Goal: Task Accomplishment & Management: Manage account settings

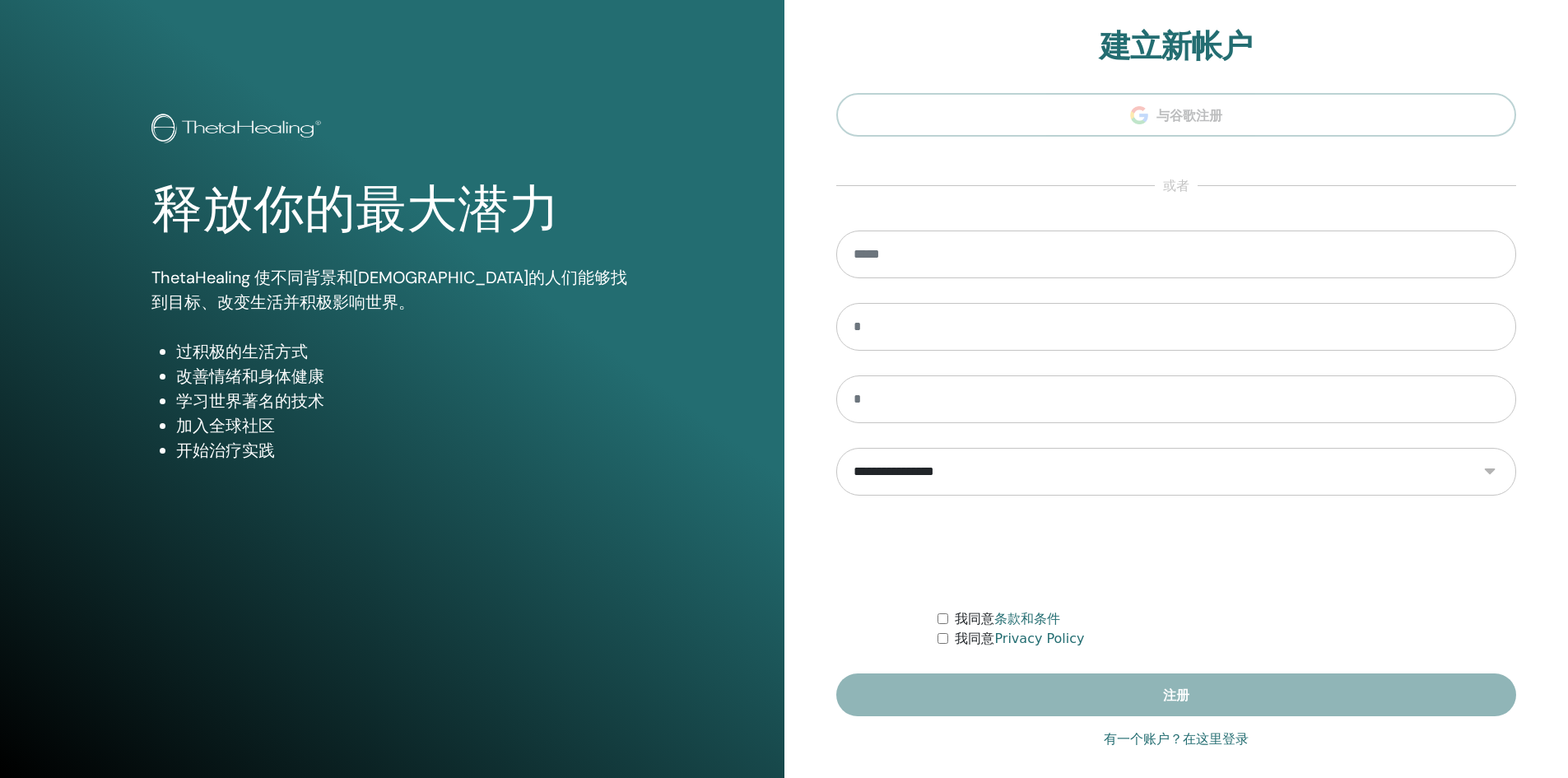
click at [1259, 227] on section "**********" at bounding box center [1176, 372] width 681 height 690
click at [1171, 122] on section "**********" at bounding box center [1176, 372] width 681 height 690
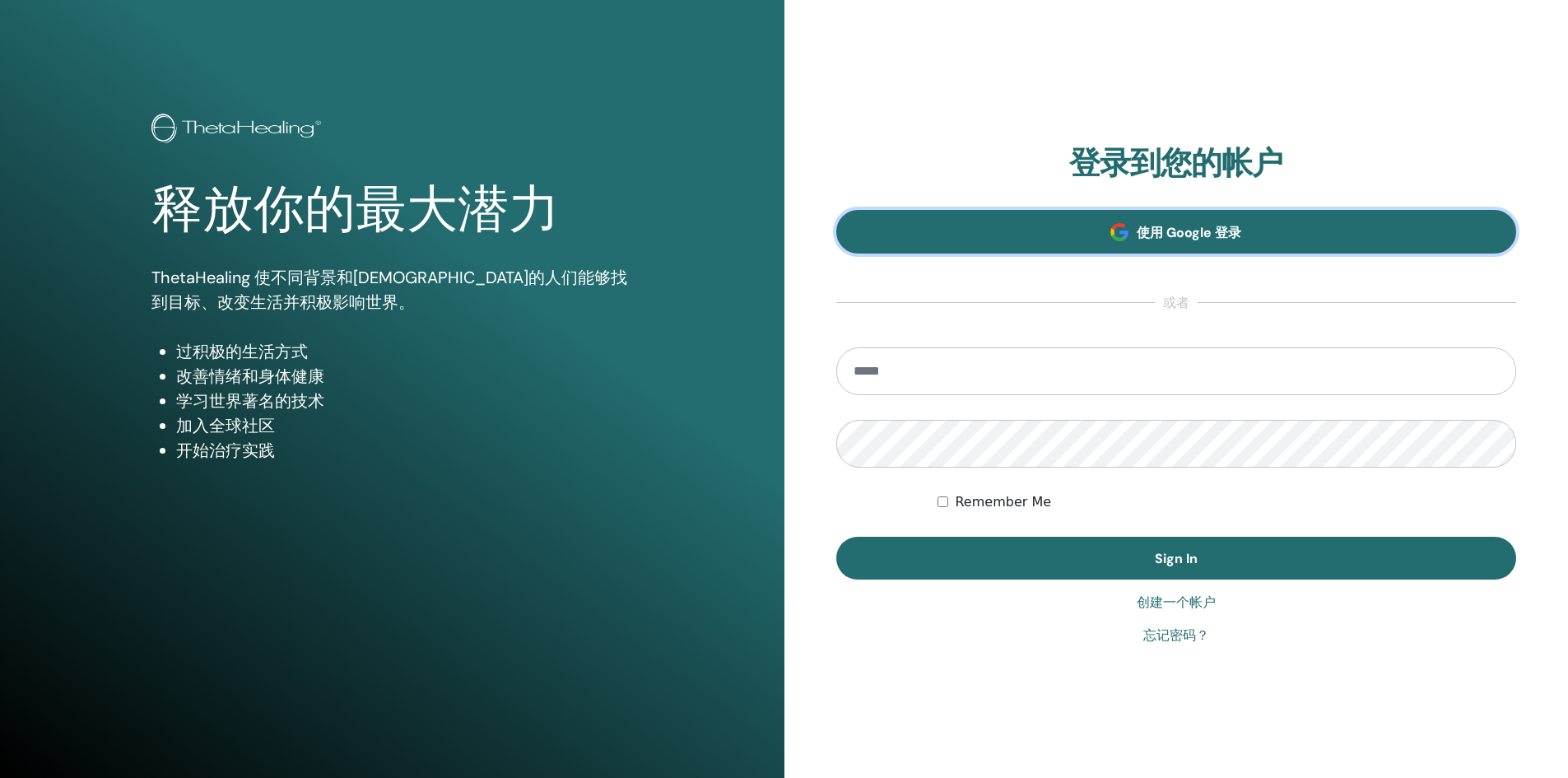
click at [1246, 233] on link "使用 Google 登录" at bounding box center [1176, 231] width 681 height 43
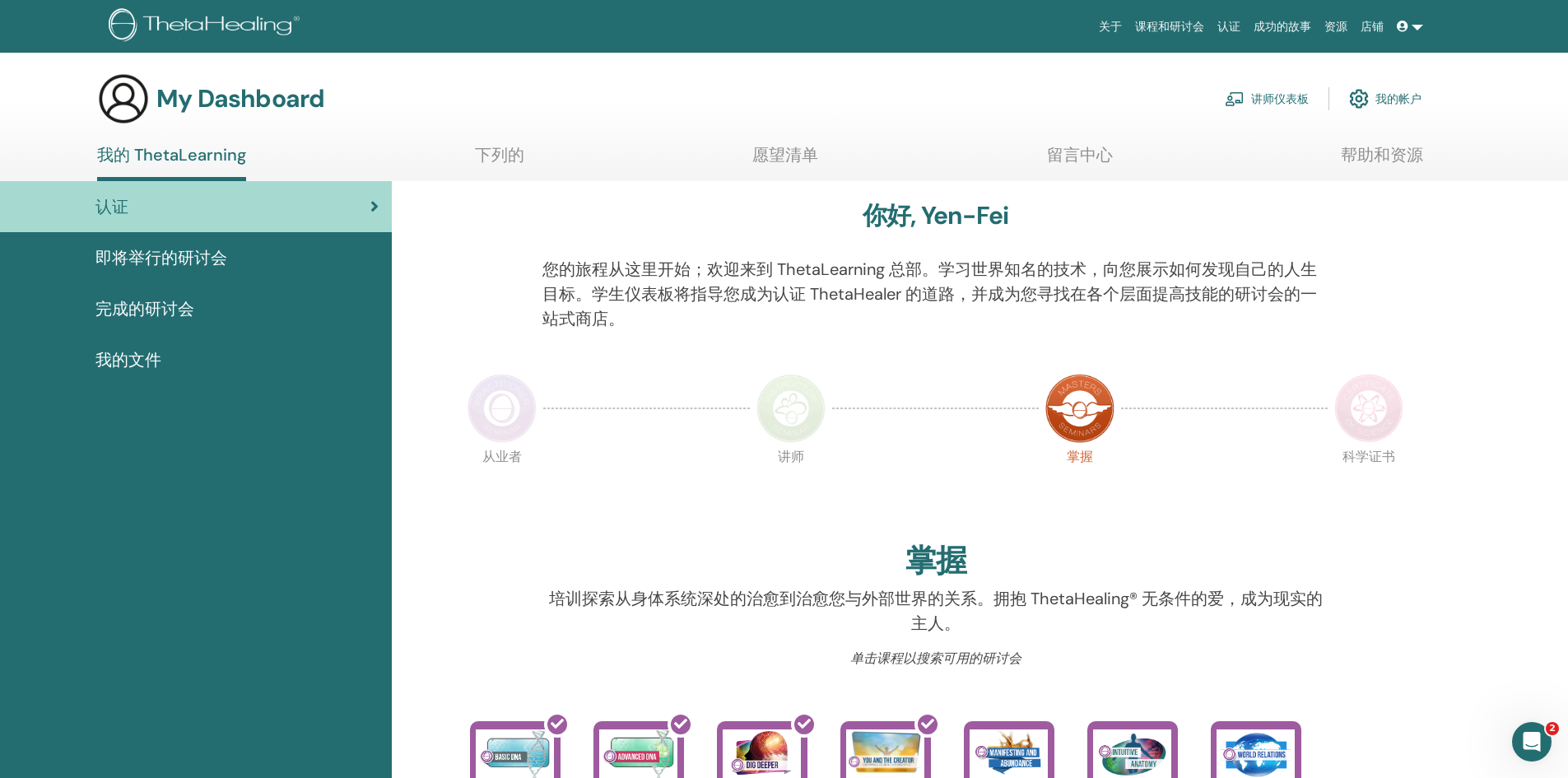
click at [1284, 99] on link "讲师仪表板" at bounding box center [1266, 99] width 84 height 37
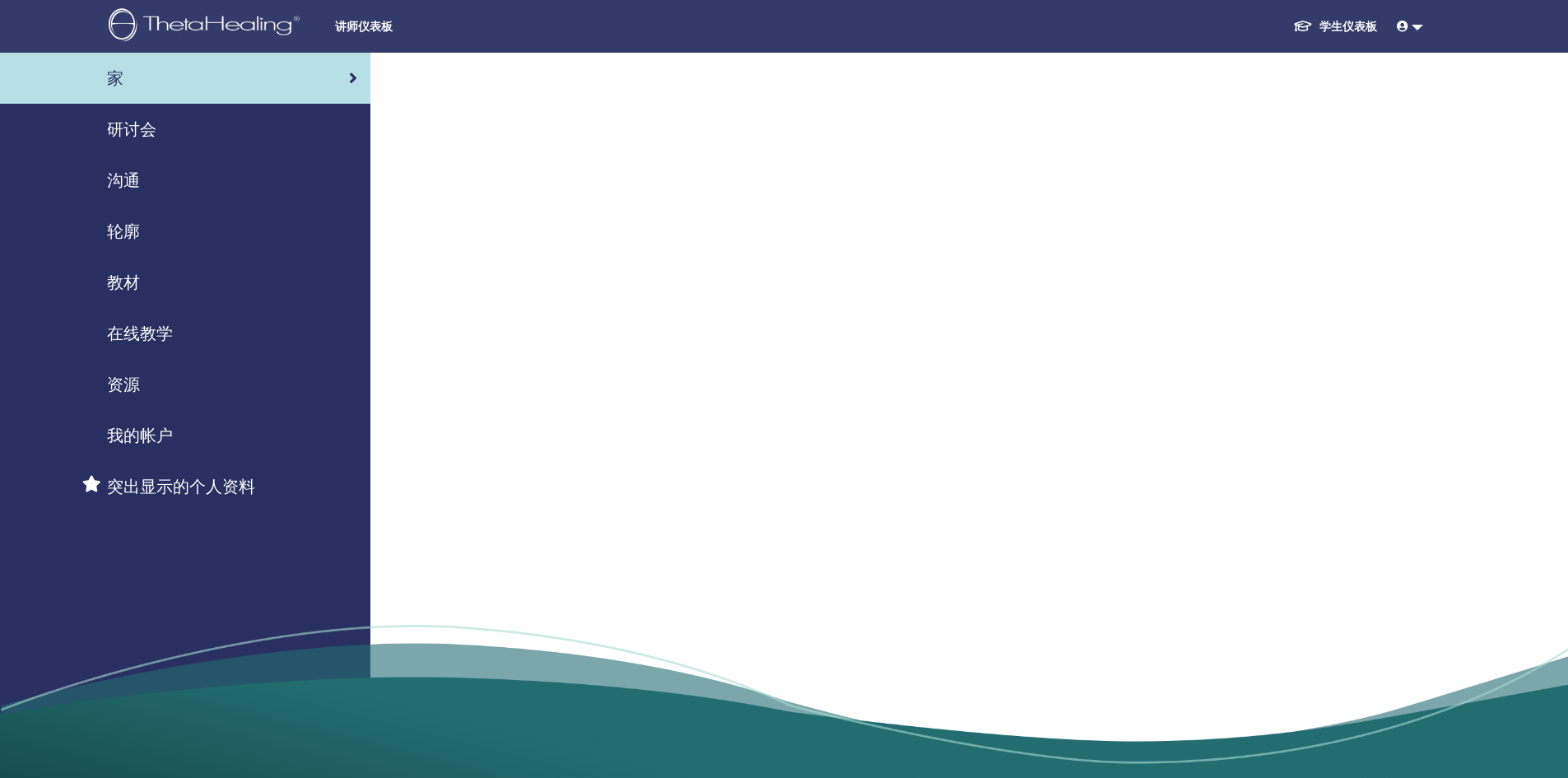
click at [154, 332] on span "在线教学" at bounding box center [139, 333] width 65 height 25
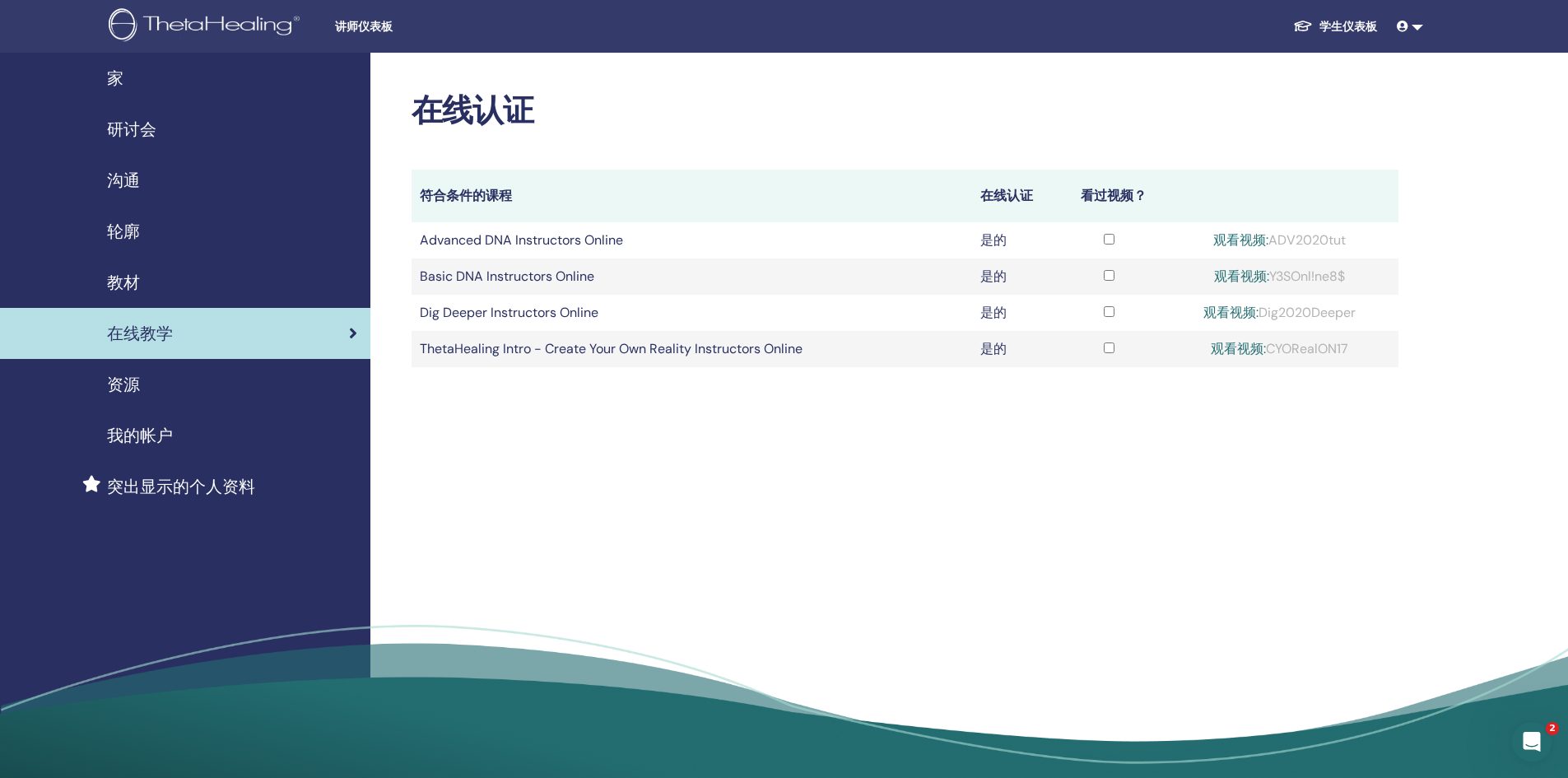
click at [1248, 275] on link "观看视频:" at bounding box center [1241, 276] width 55 height 17
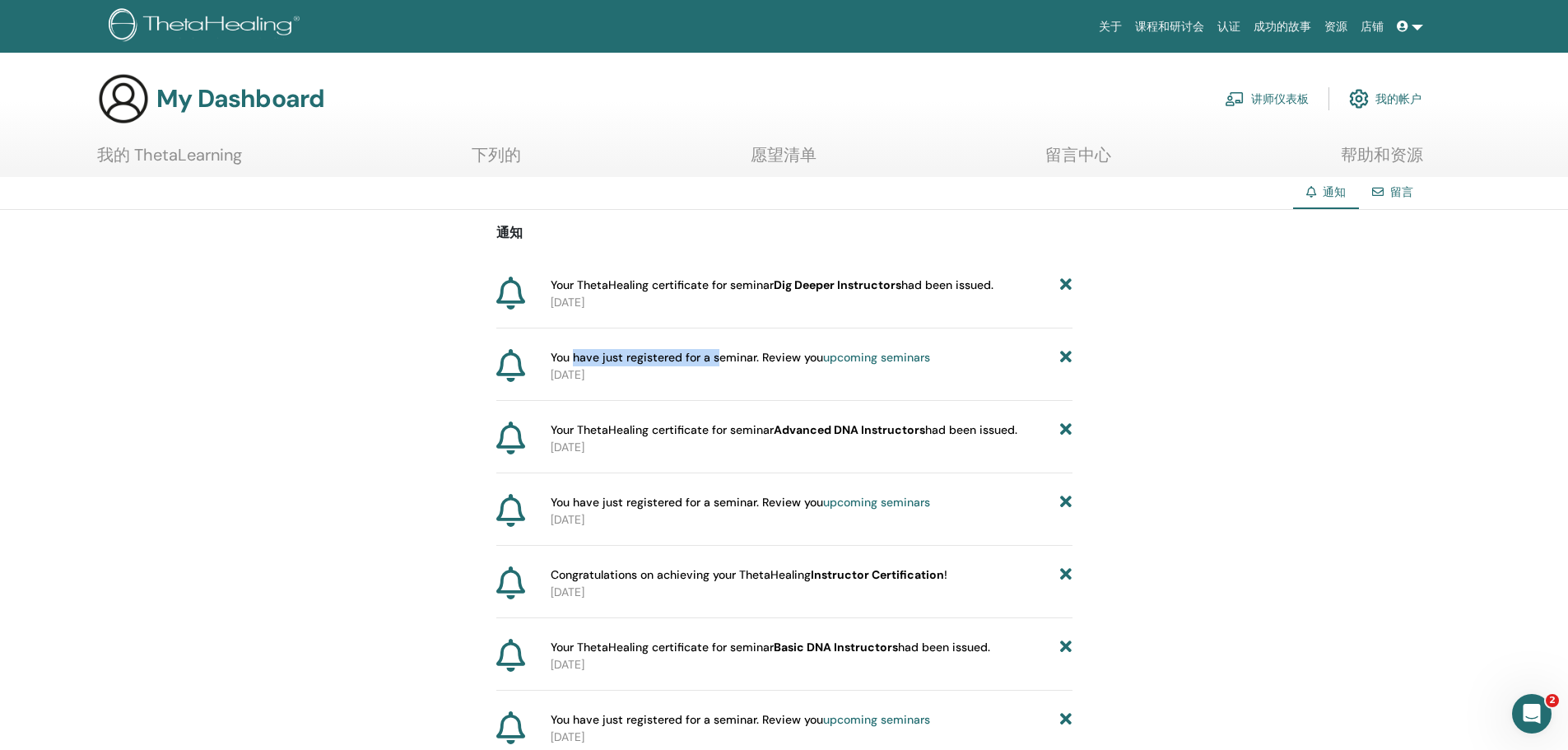
drag, startPoint x: 574, startPoint y: 357, endPoint x: 716, endPoint y: 365, distance: 142.2
click at [716, 365] on span "You have just registered for a seminar. Review you upcoming seminars" at bounding box center [740, 358] width 379 height 17
drag, startPoint x: 576, startPoint y: 286, endPoint x: 627, endPoint y: 283, distance: 51.1
click at [627, 283] on span "Your ThetaHealing certificate for seminar Dig Deeper Instructors had been issue…" at bounding box center [772, 285] width 443 height 17
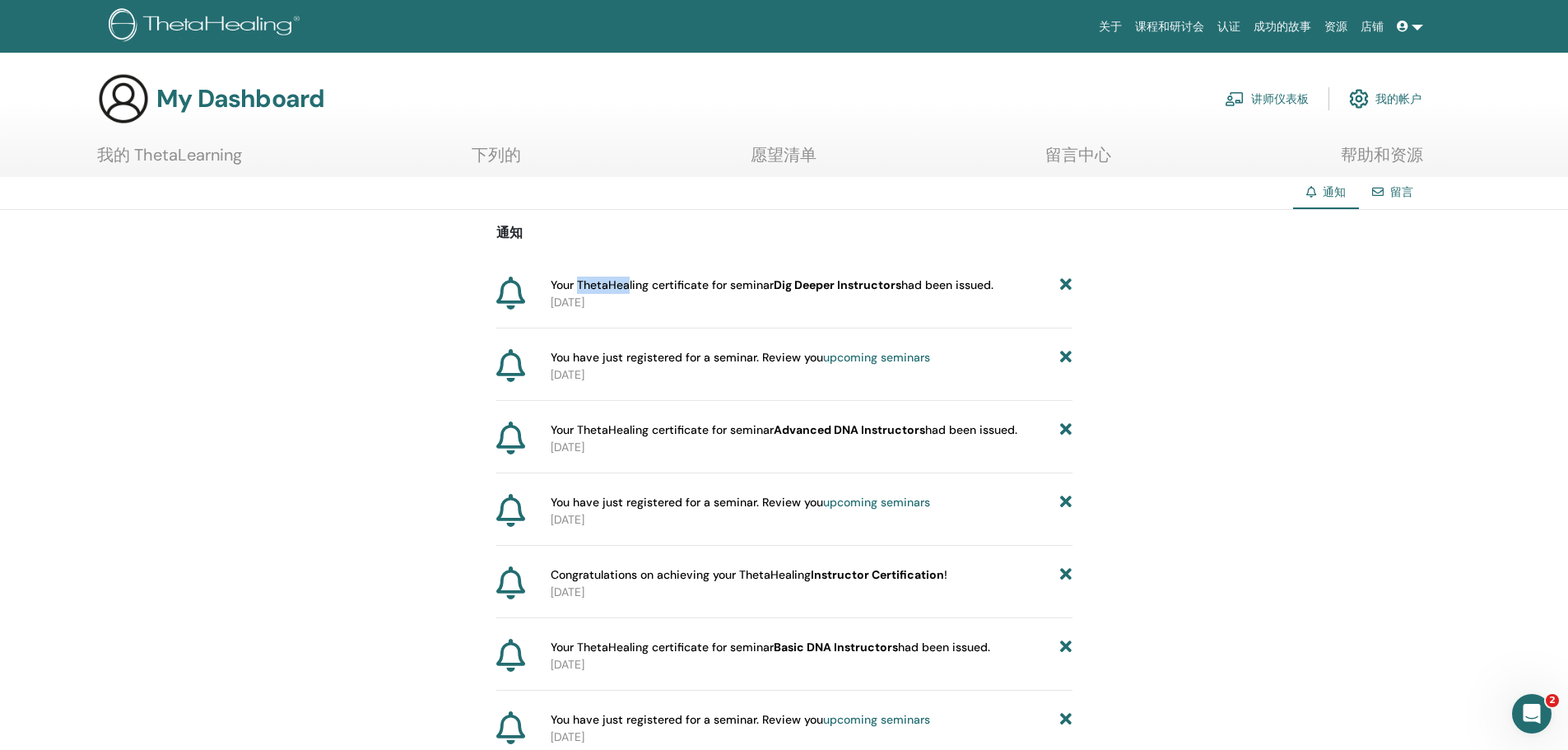
click at [627, 283] on span "Your ThetaHealing certificate for seminar Dig Deeper Instructors had been issue…" at bounding box center [772, 285] width 443 height 17
drag, startPoint x: 651, startPoint y: 283, endPoint x: 780, endPoint y: 289, distance: 129.1
click at [780, 289] on span "Your ThetaHealing certificate for seminar Dig Deeper Instructors had been issue…" at bounding box center [772, 285] width 443 height 17
click at [780, 289] on b "Dig Deeper Instructors" at bounding box center [837, 284] width 127 height 14
drag, startPoint x: 999, startPoint y: 284, endPoint x: 565, endPoint y: 290, distance: 434.0
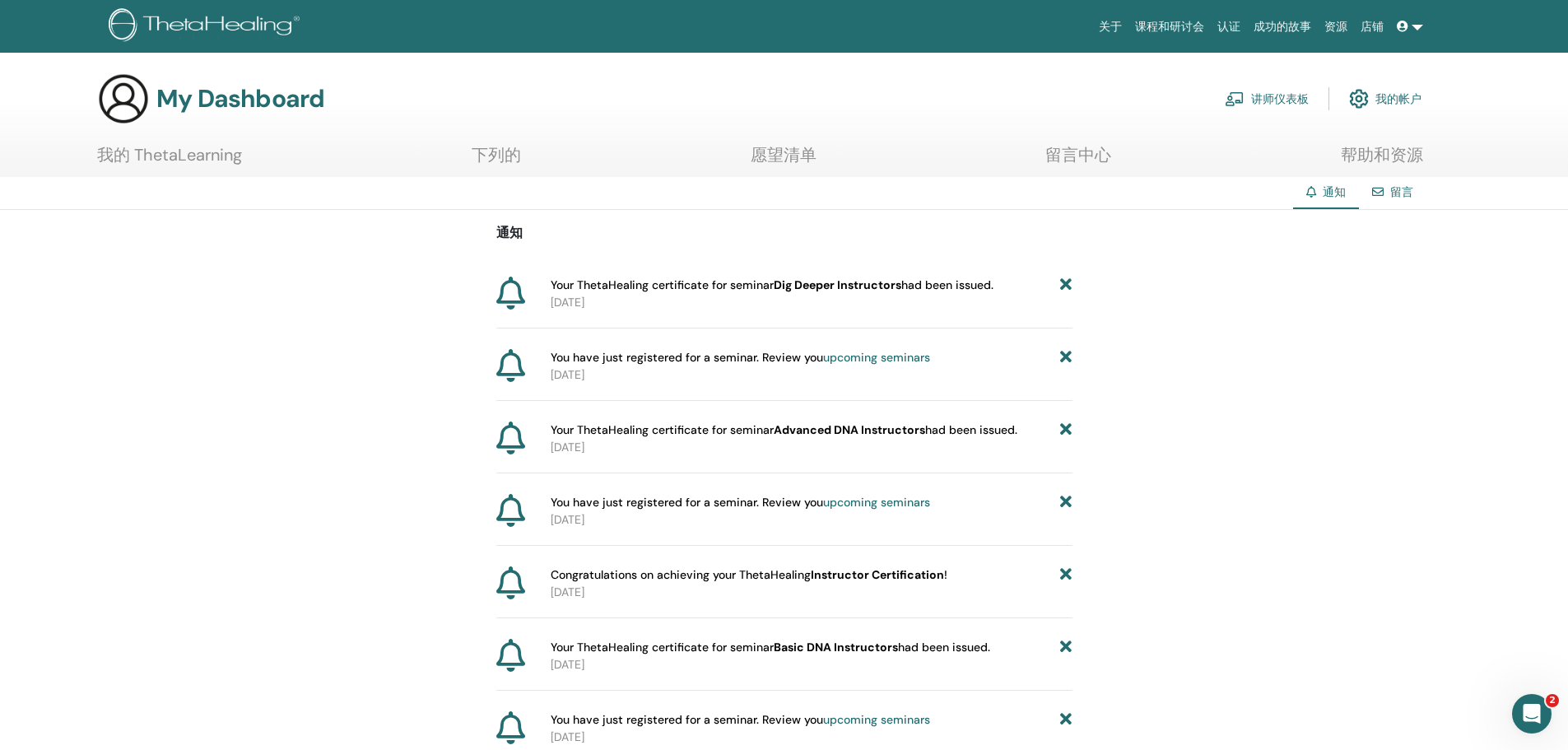
click at [565, 290] on div "Your ThetaHealing certificate for seminar Dig Deeper Instructors had been issue…" at bounding box center [812, 285] width 522 height 17
drag, startPoint x: 574, startPoint y: 287, endPoint x: 547, endPoint y: 286, distance: 27.0
click at [547, 286] on div "Your ThetaHealing certificate for seminar Dig Deeper Instructors had been issue…" at bounding box center [808, 293] width 529 height 35
drag, startPoint x: 547, startPoint y: 285, endPoint x: 994, endPoint y: 295, distance: 447.1
click at [957, 296] on div "Your ThetaHealing certificate for seminar Dig Deeper Instructors had been issue…" at bounding box center [808, 293] width 529 height 35
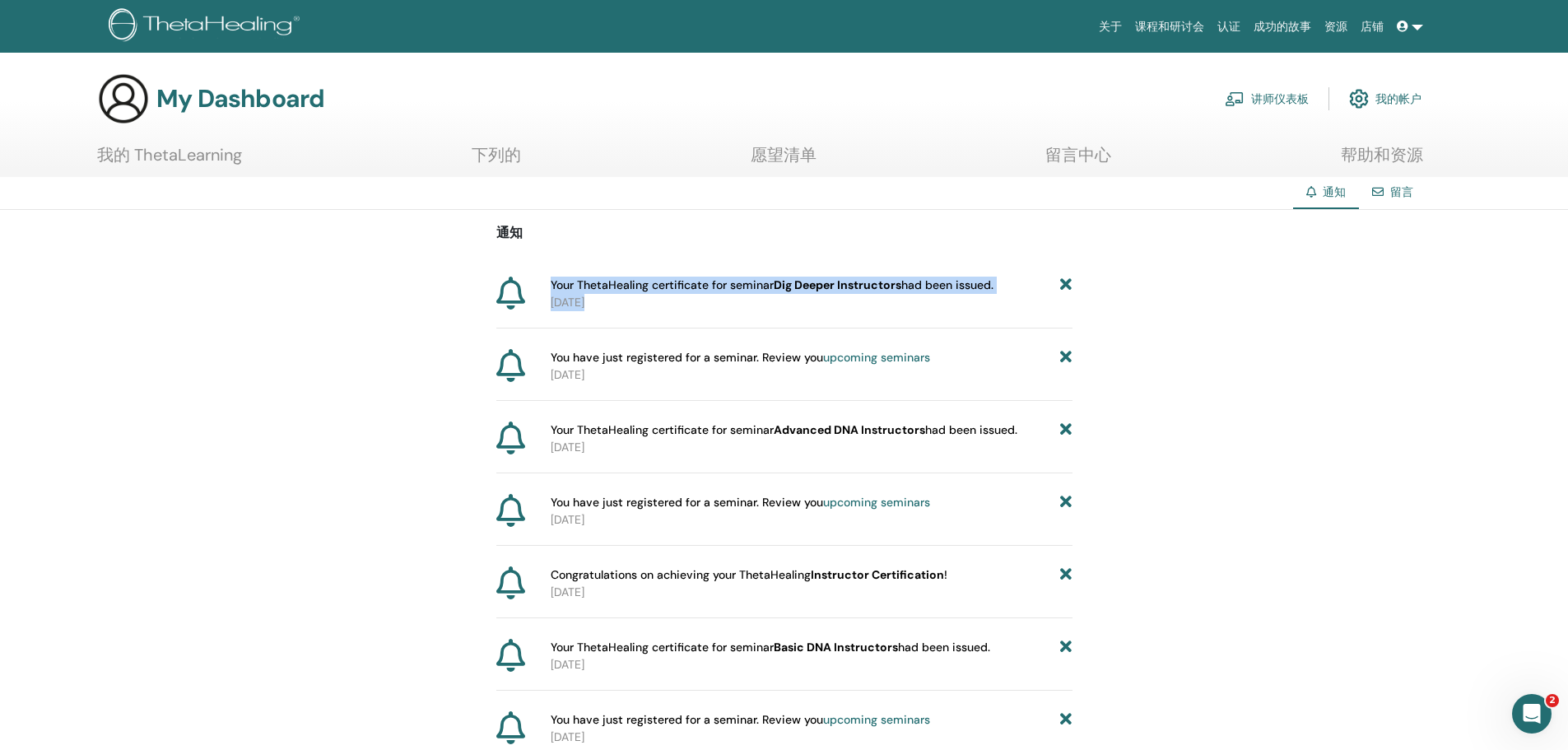
click at [1002, 288] on div "Your ThetaHealing certificate for seminar Dig Deeper Instructors had been issue…" at bounding box center [812, 285] width 522 height 17
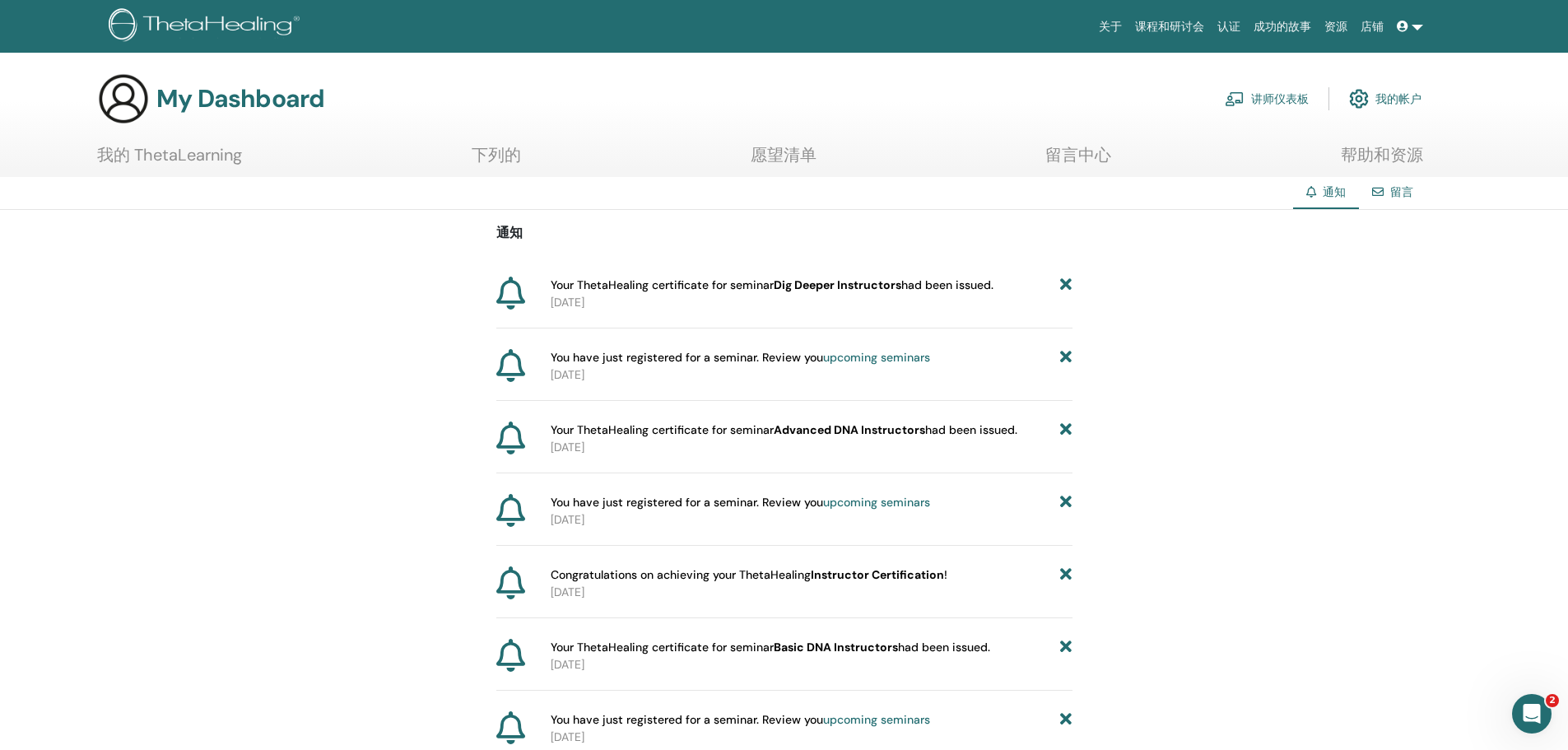
drag, startPoint x: 1002, startPoint y: 288, endPoint x: 548, endPoint y: 283, distance: 454.0
click at [548, 283] on div "Your ThetaHealing certificate for seminar Dig Deeper Instructors had been issue…" at bounding box center [808, 293] width 529 height 35
click at [1287, 94] on link "讲师仪表板" at bounding box center [1266, 99] width 84 height 37
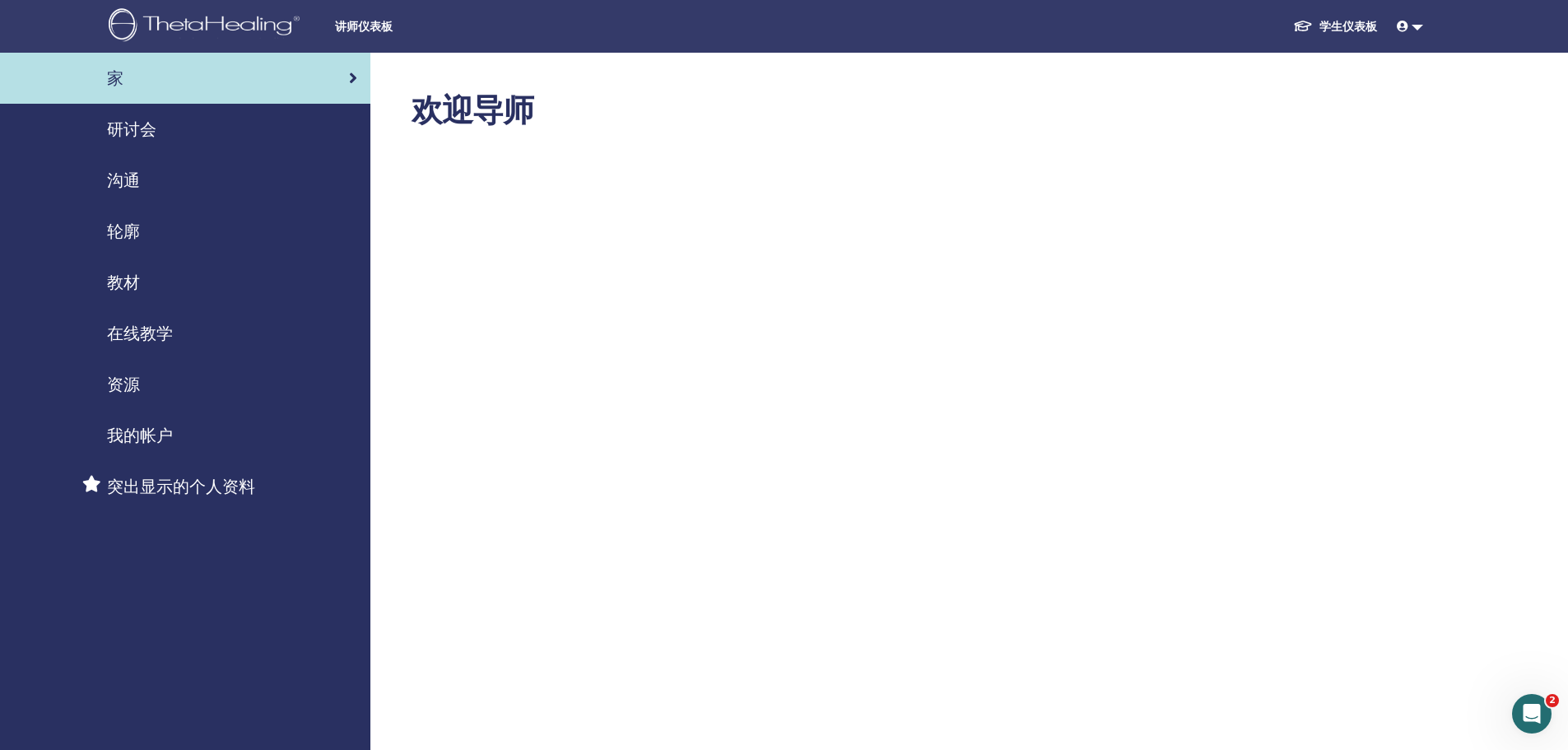
click at [163, 388] on div "资源" at bounding box center [184, 384] width 344 height 25
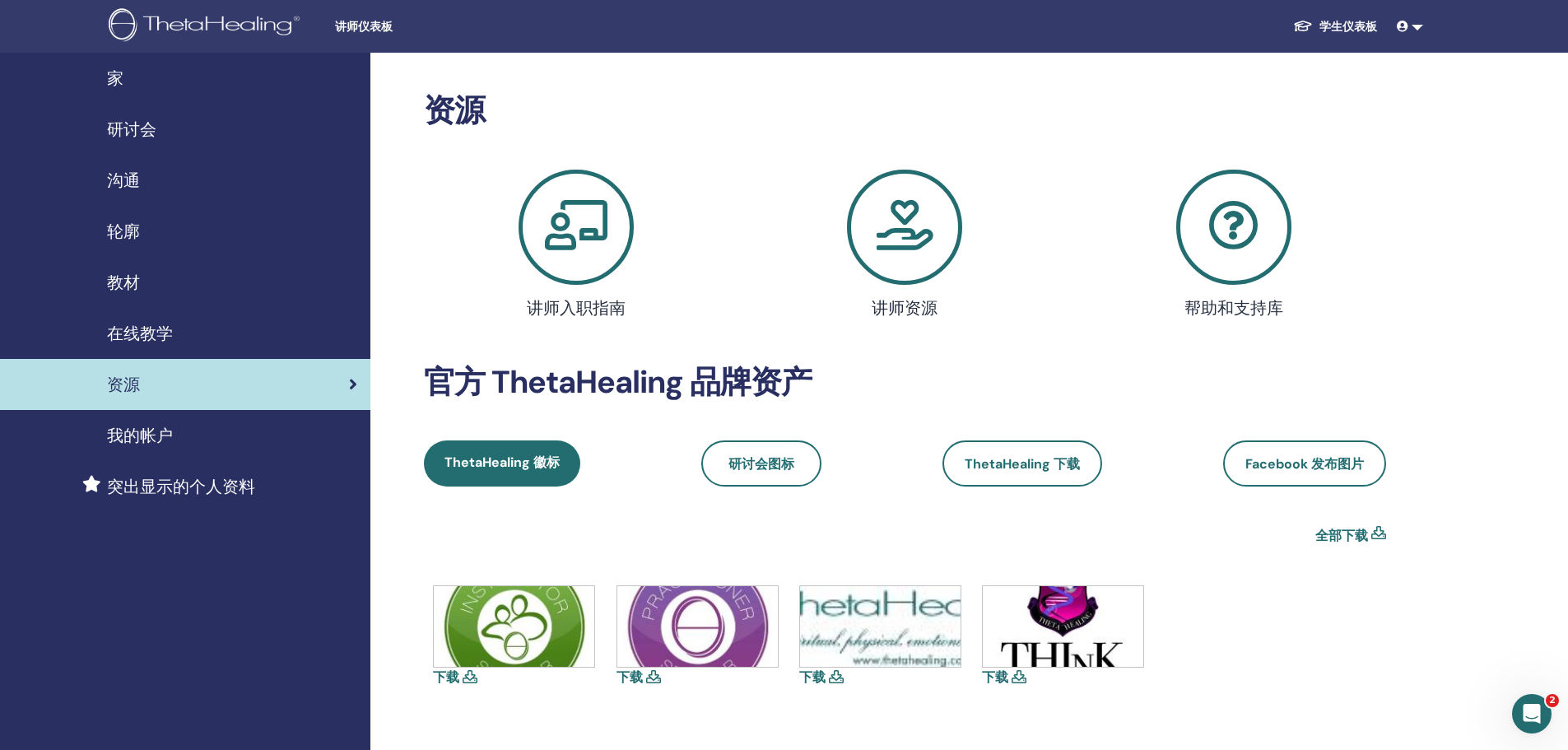
click at [154, 274] on div "教材" at bounding box center [184, 282] width 344 height 25
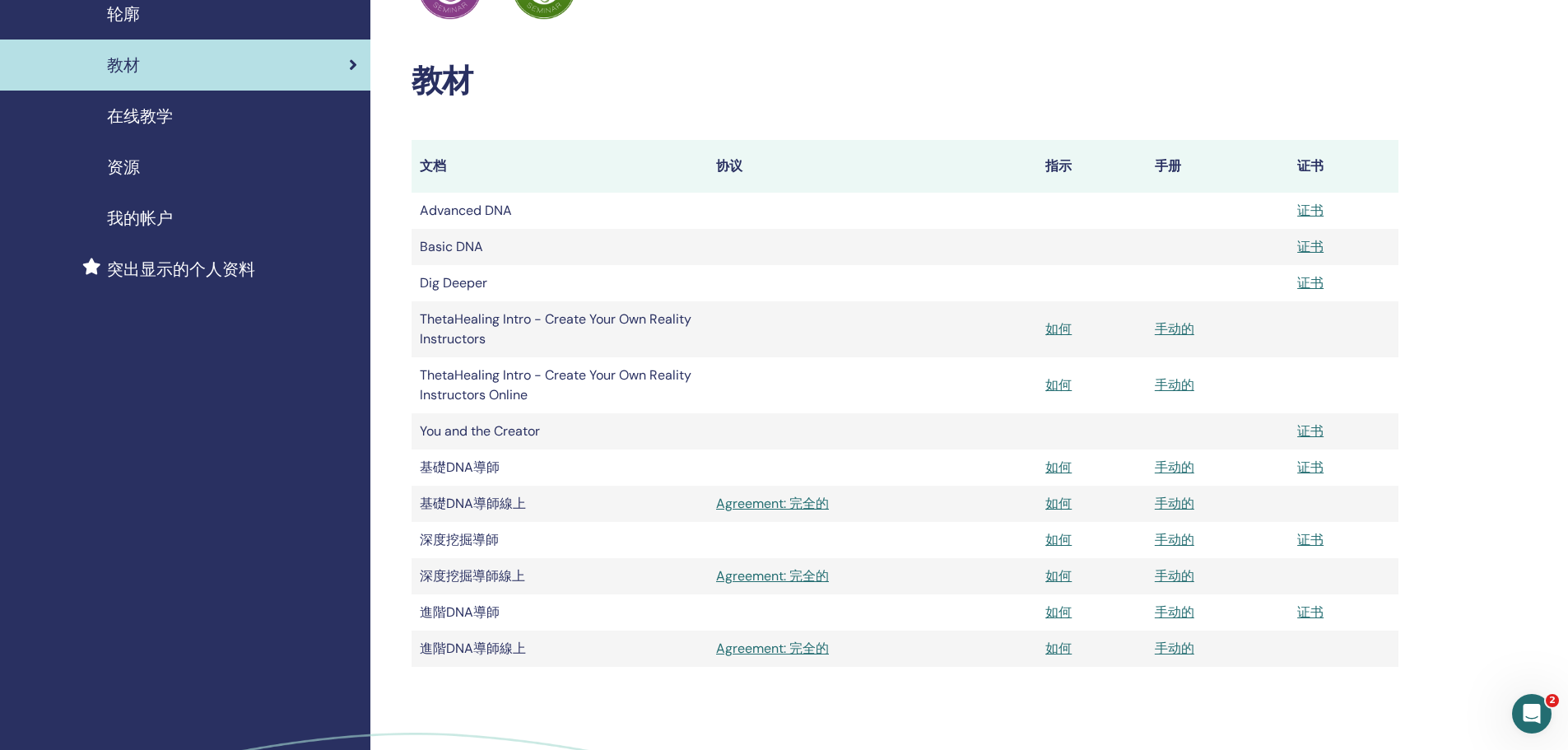
scroll to position [247, 0]
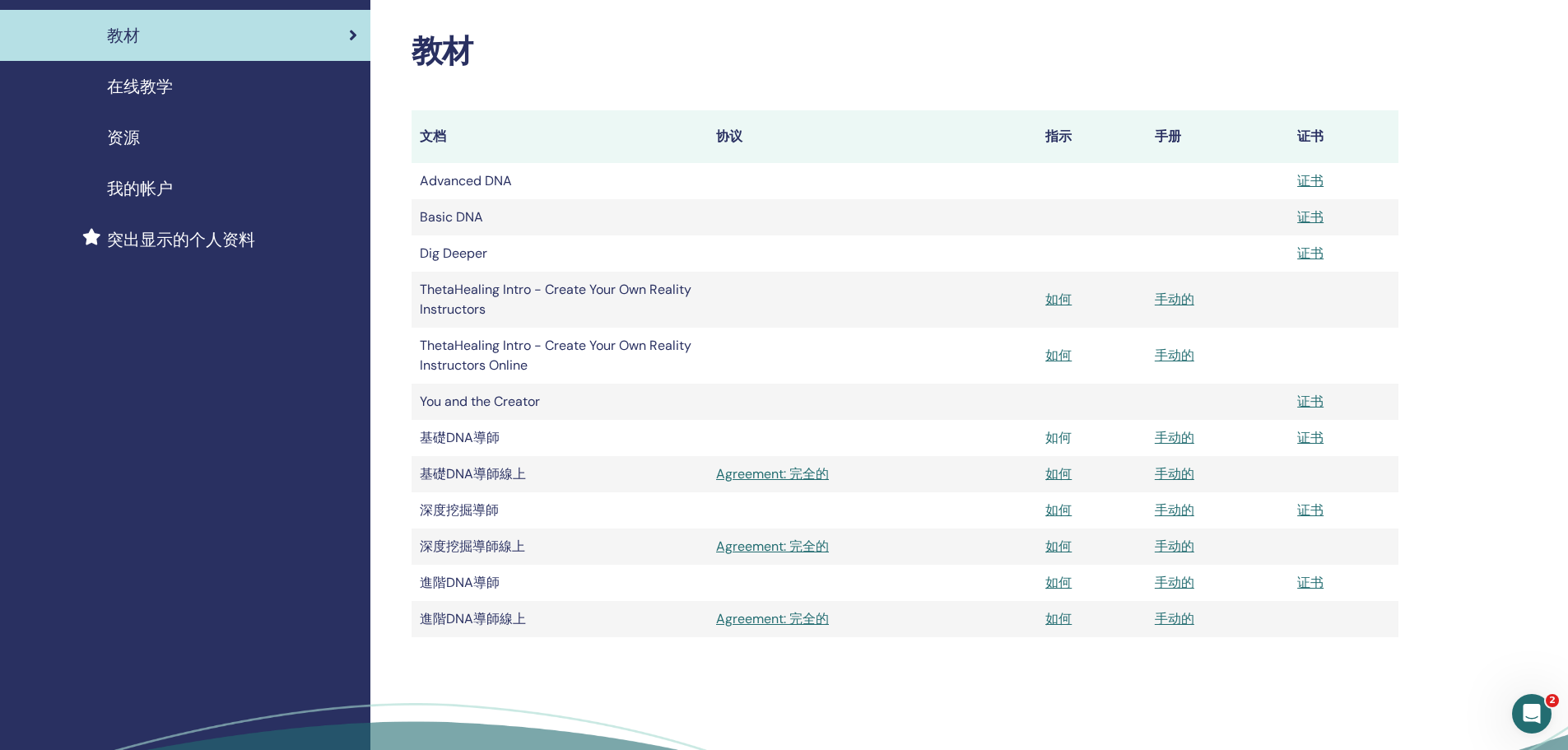
click at [1061, 444] on link "如何" at bounding box center [1058, 438] width 26 height 17
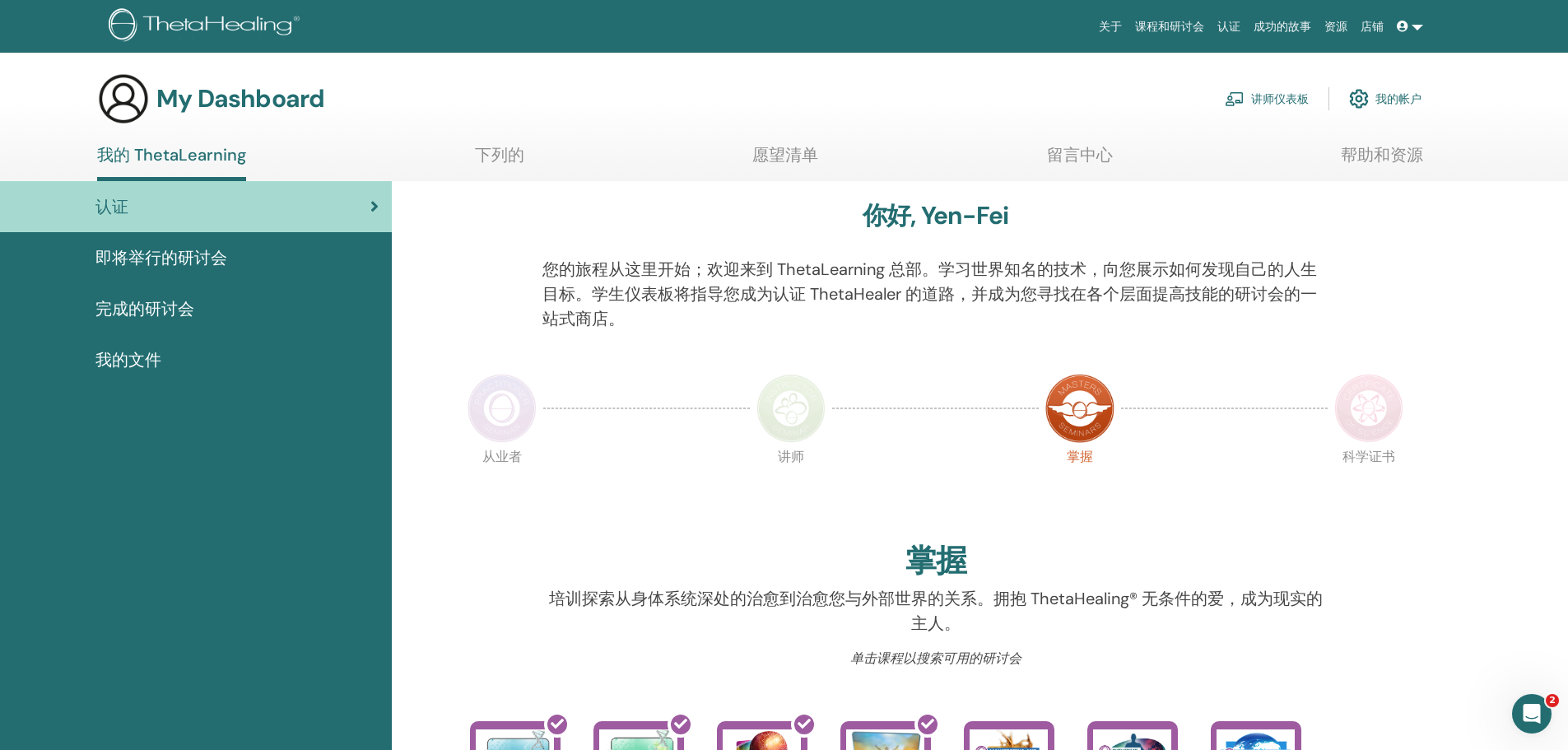
click at [1281, 99] on link "讲师仪表板" at bounding box center [1266, 99] width 84 height 37
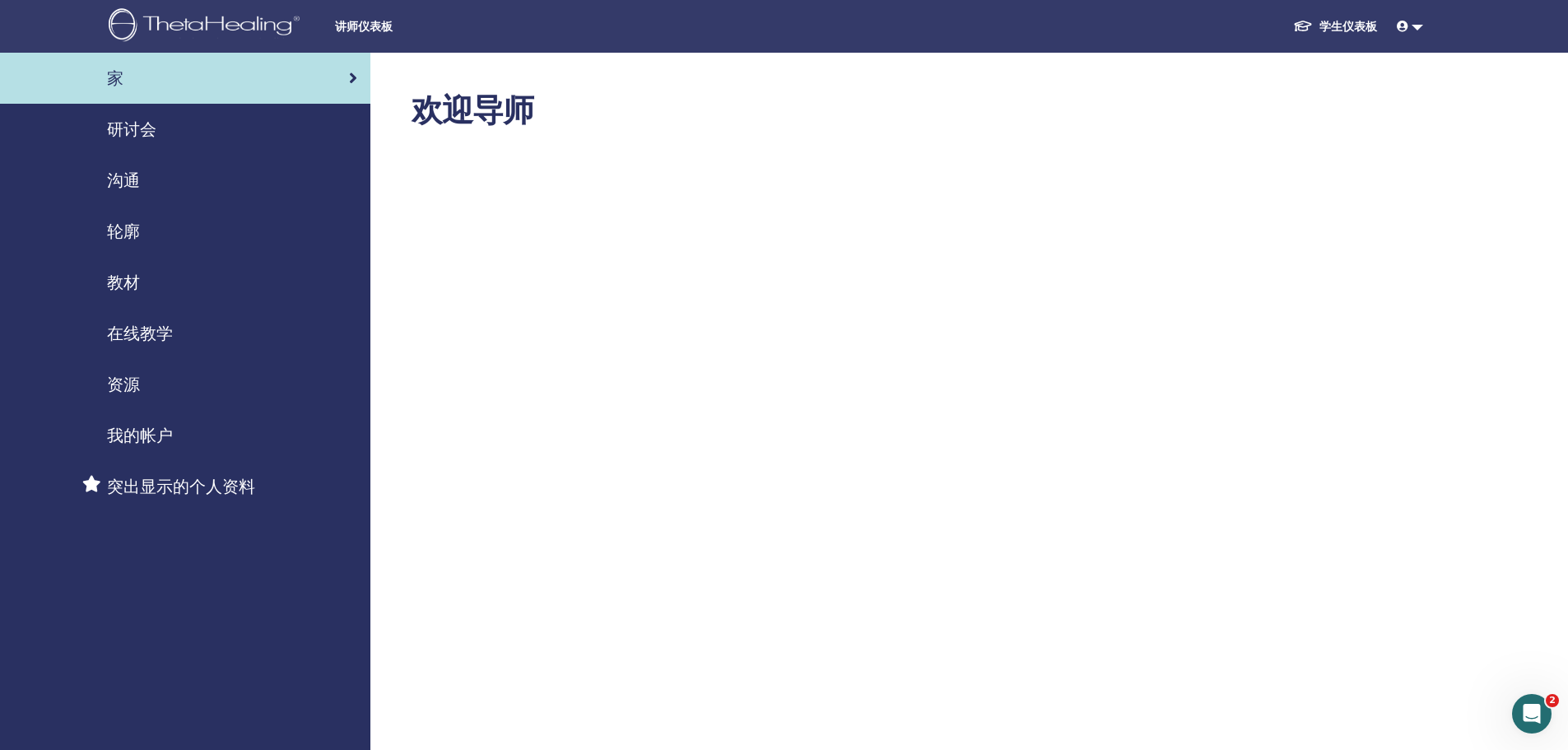
click at [160, 113] on link "研讨会" at bounding box center [185, 129] width 371 height 51
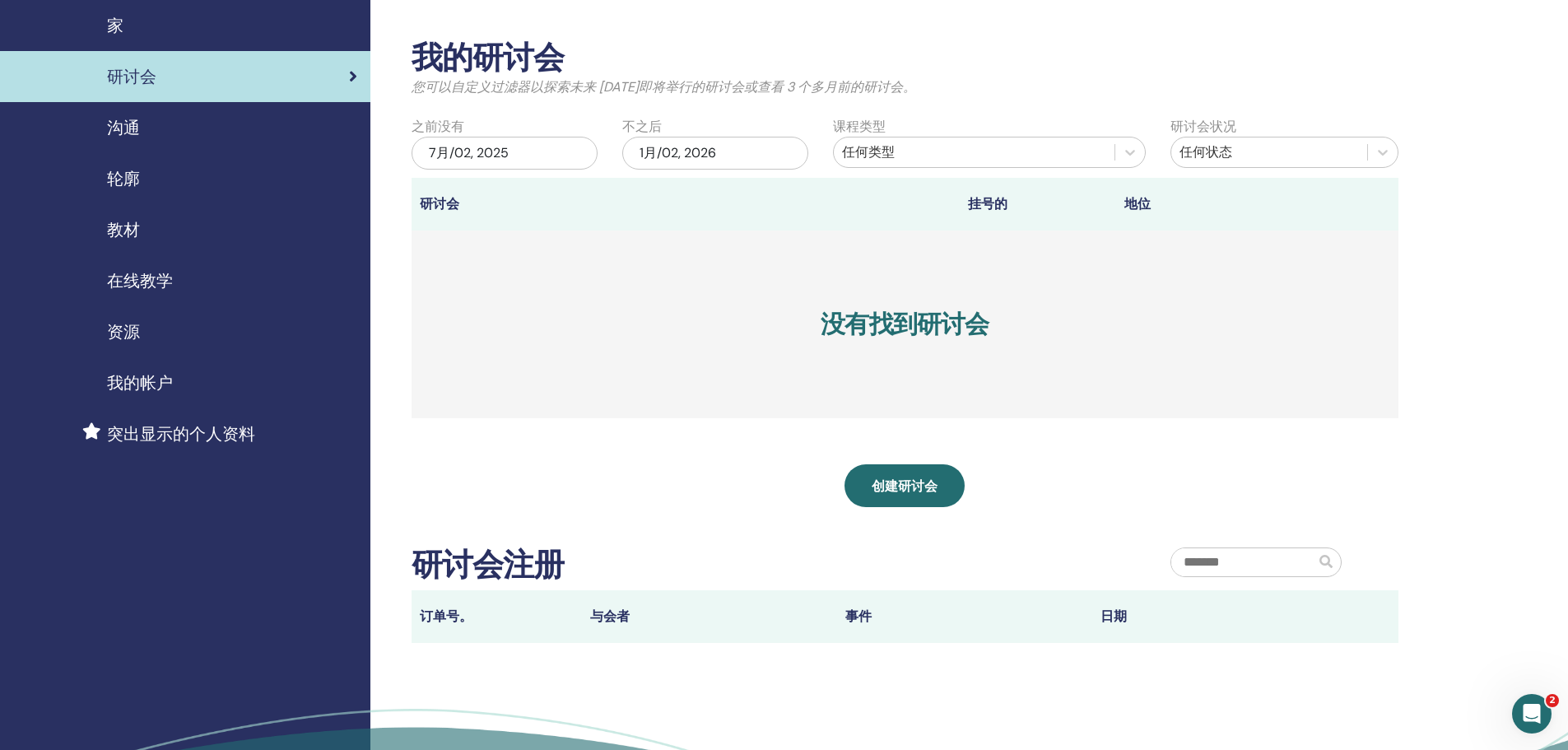
scroll to position [82, 0]
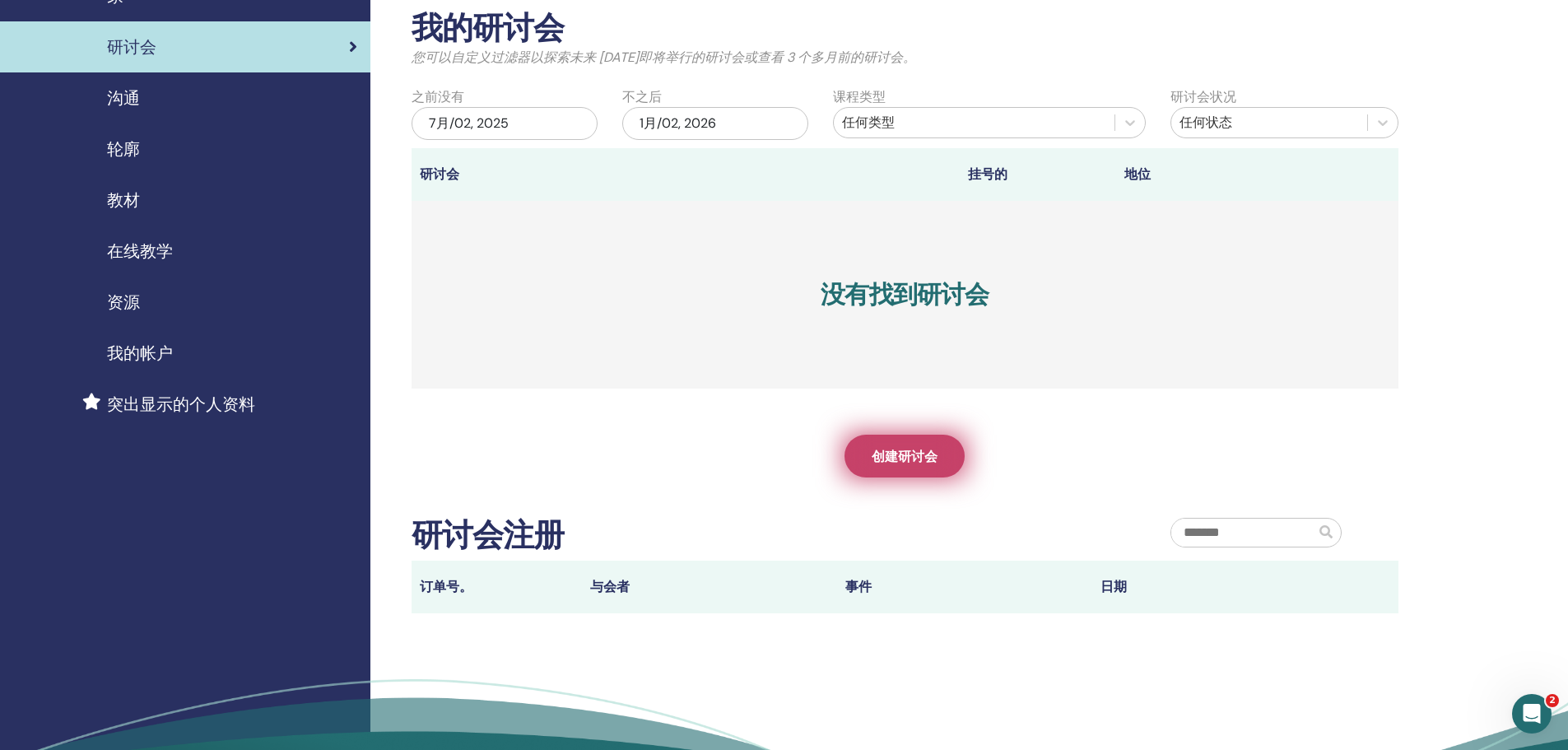
click at [908, 460] on span "创建研讨会" at bounding box center [904, 457] width 65 height 17
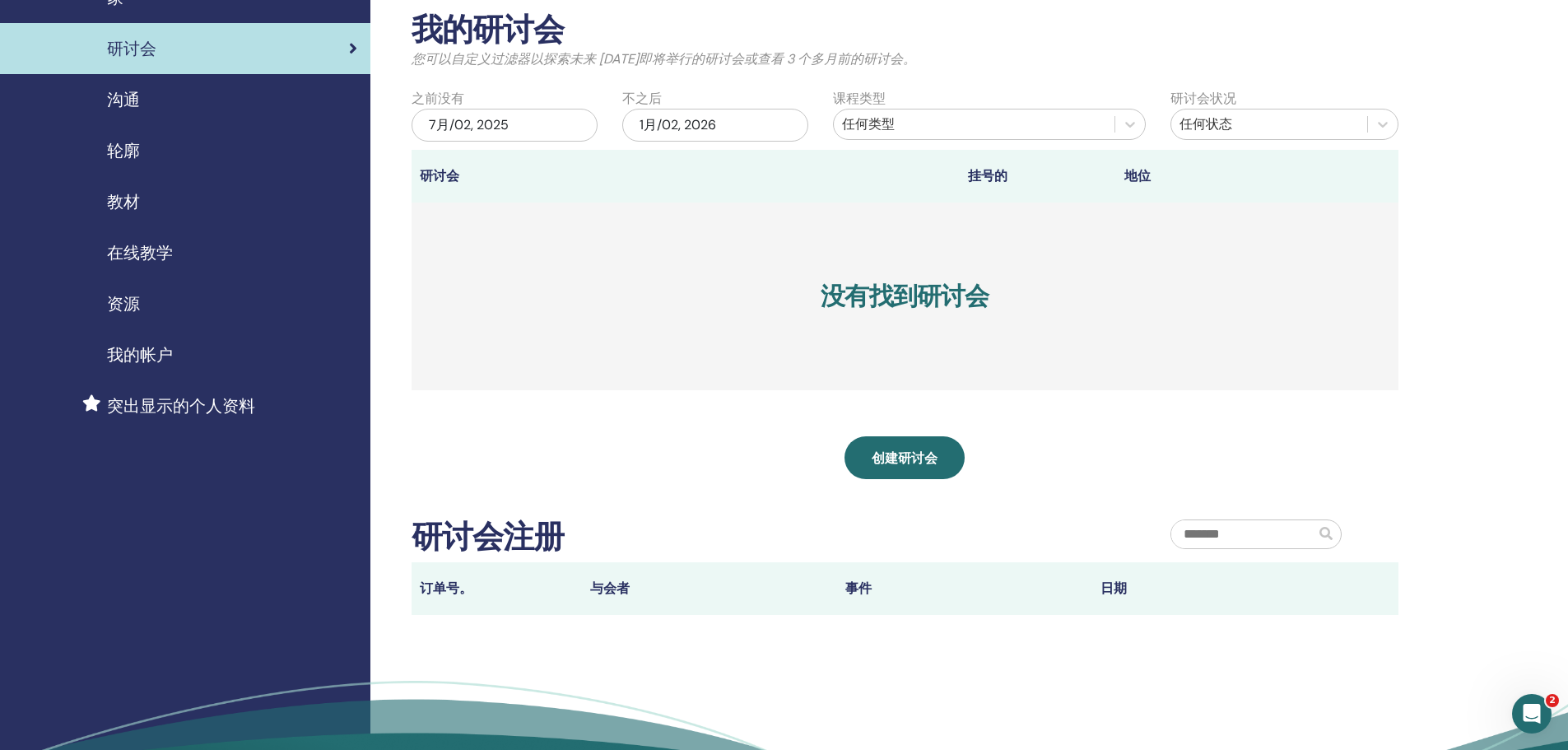
click at [128, 348] on span "我的帐户" at bounding box center [139, 355] width 65 height 25
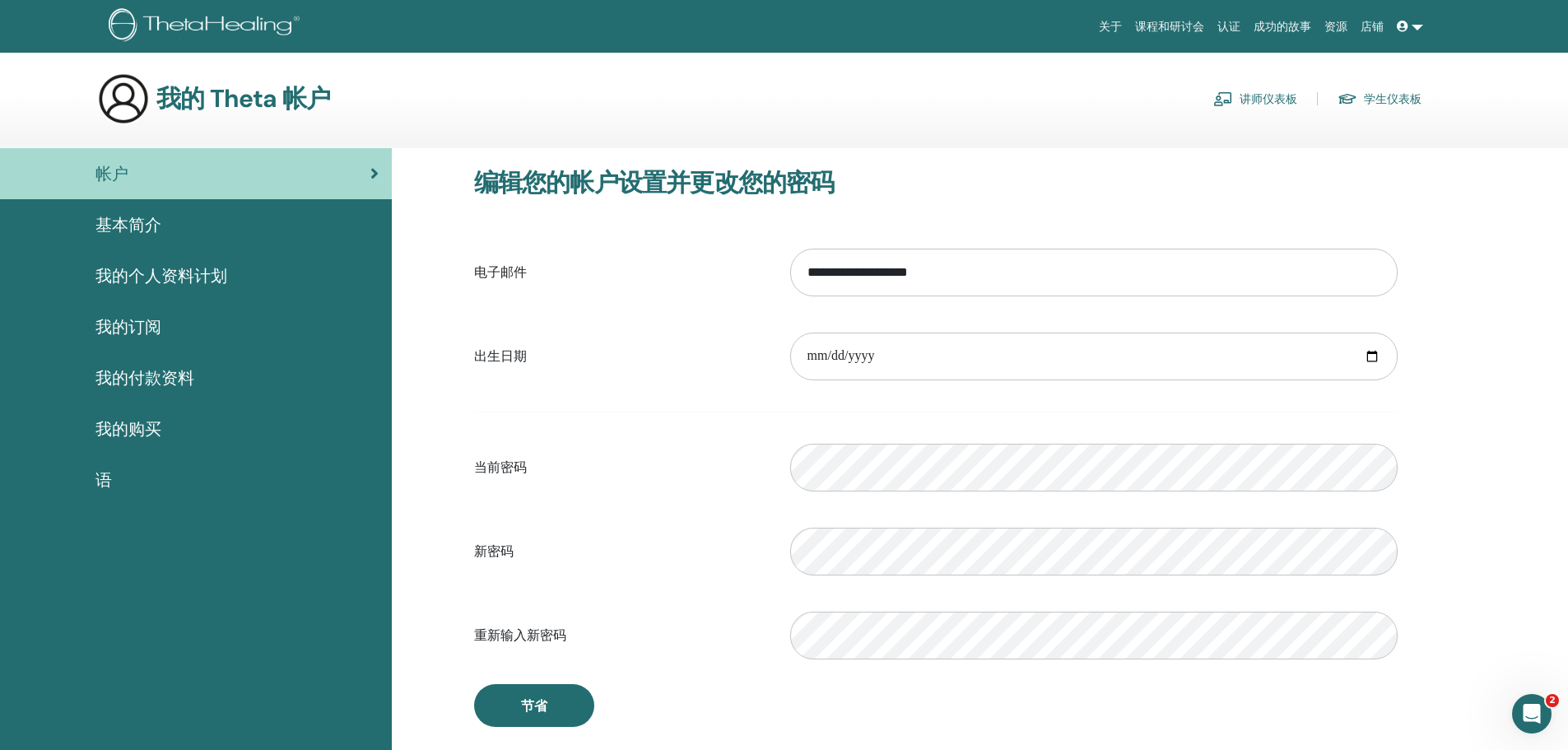
click at [178, 277] on span "我的个人资料计划" at bounding box center [161, 276] width 132 height 25
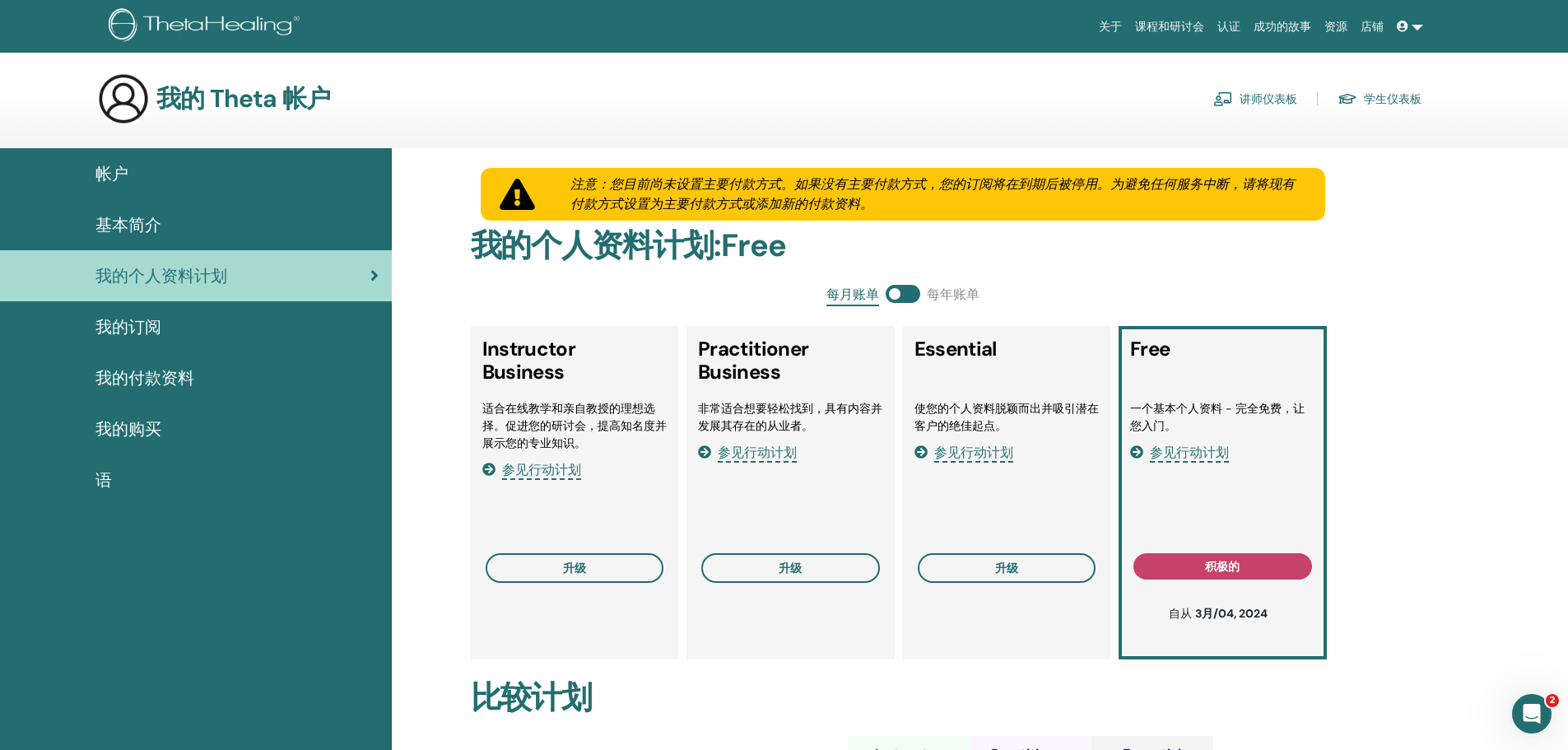
click at [212, 221] on div "基本简介" at bounding box center [195, 224] width 365 height 25
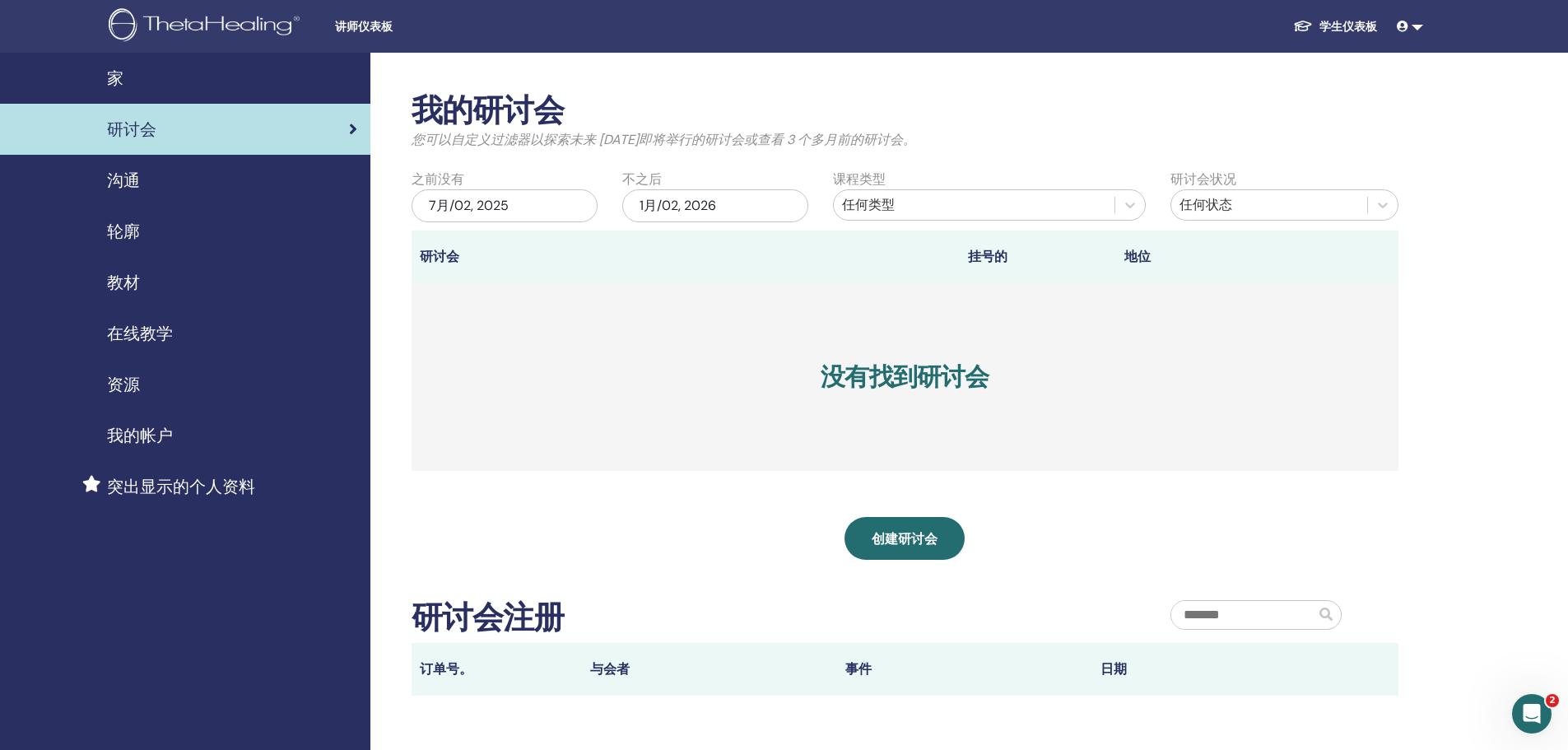
click at [99, 71] on div "家" at bounding box center [184, 77] width 344 height 25
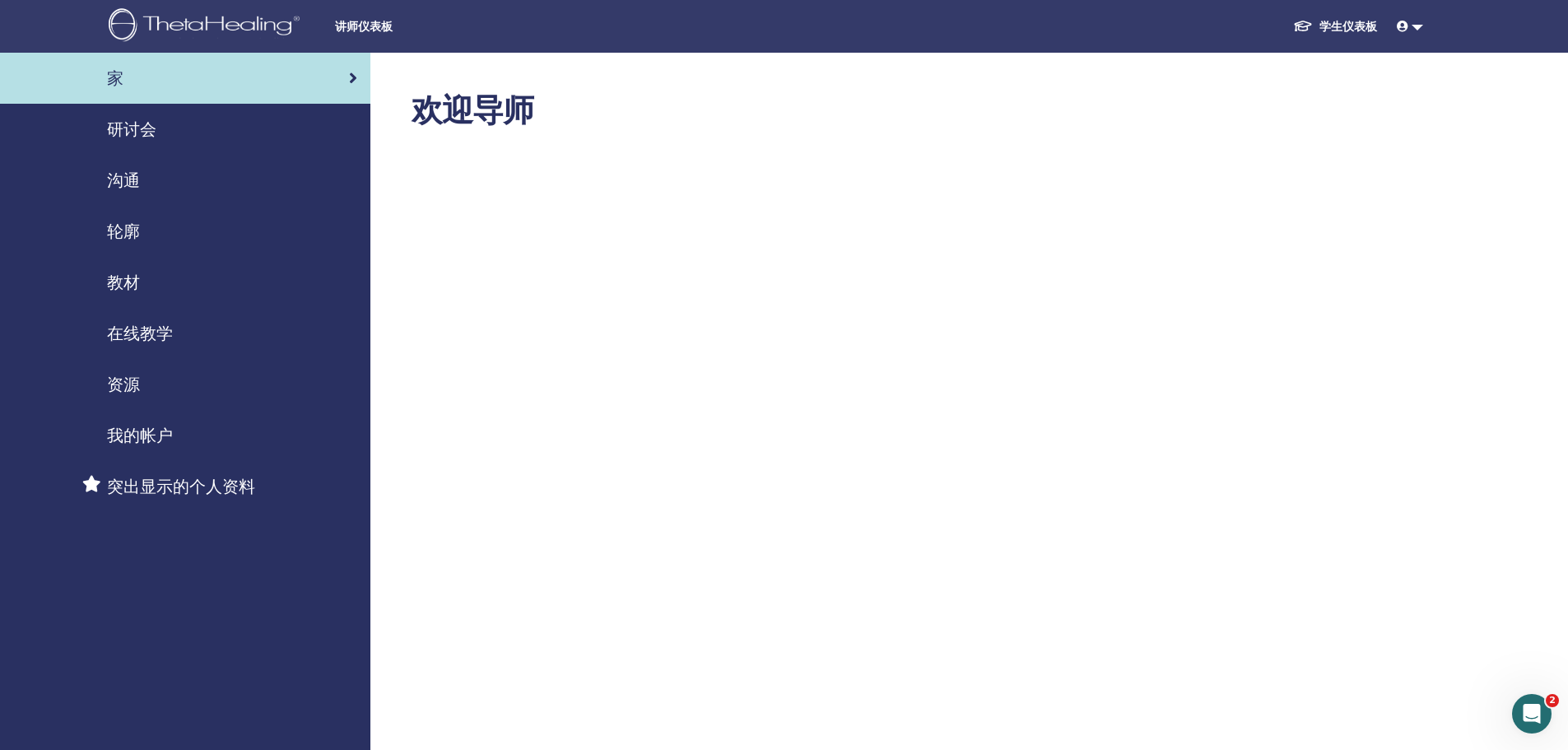
click at [167, 177] on div "沟通" at bounding box center [184, 180] width 344 height 25
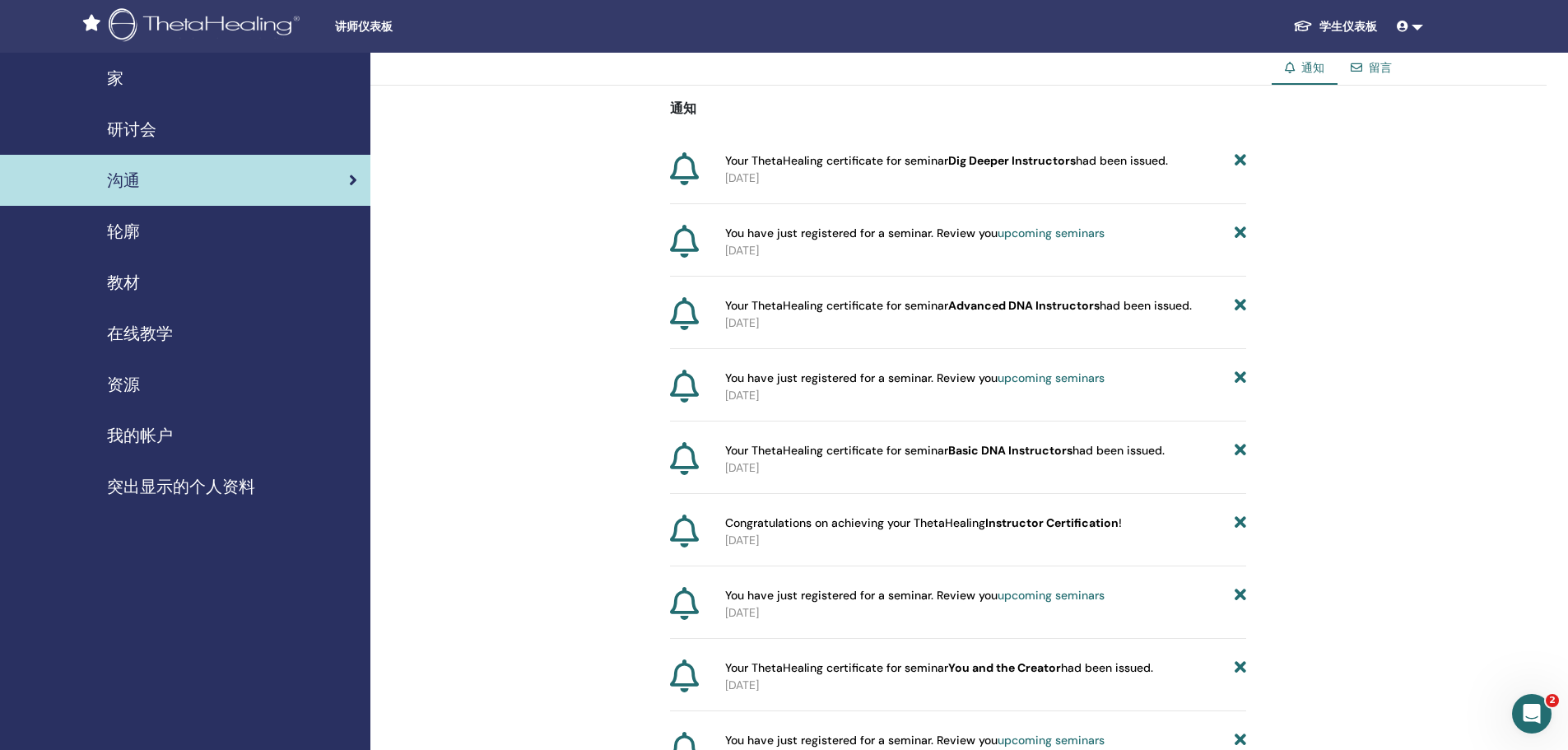
click at [150, 226] on div "轮廓" at bounding box center [184, 231] width 344 height 25
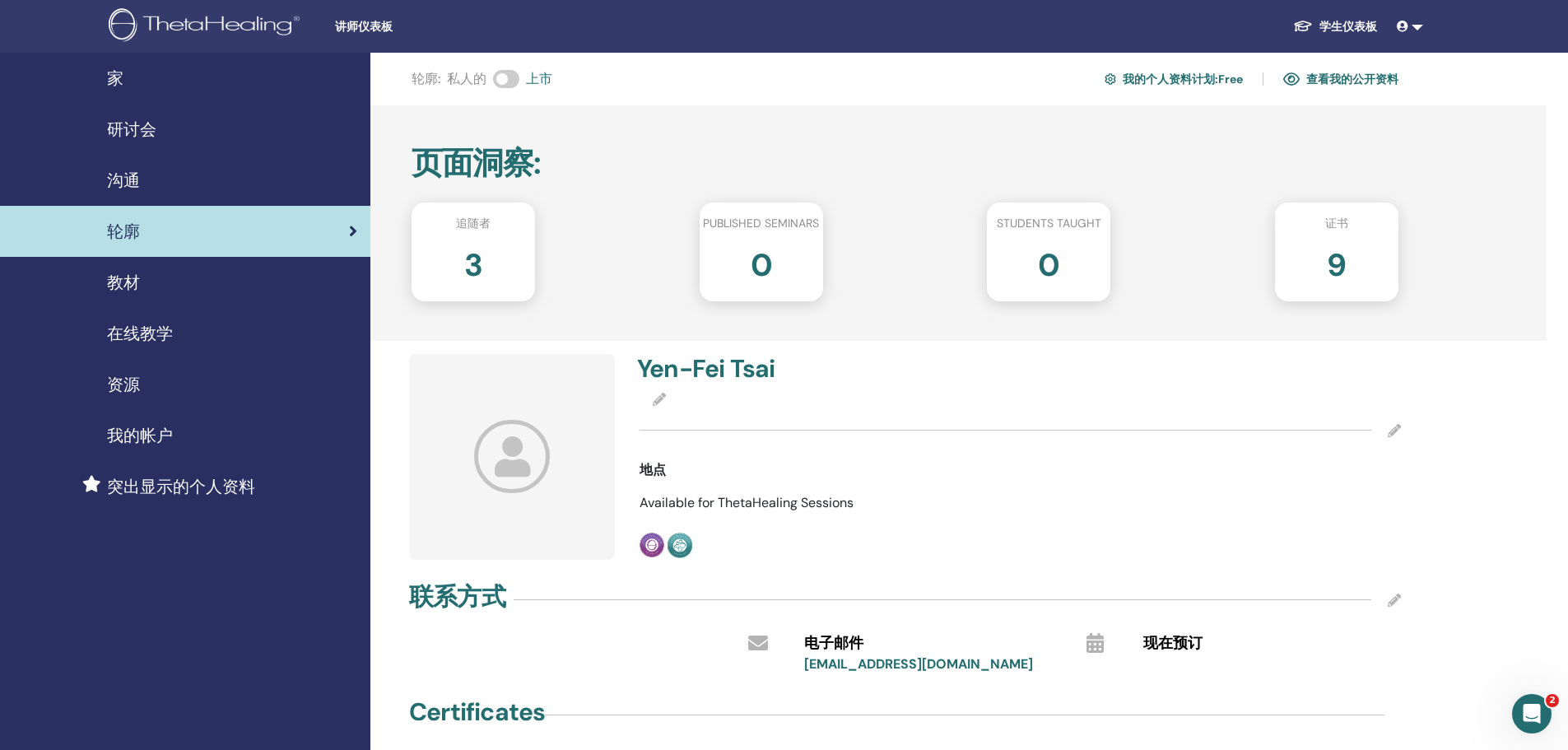
click at [472, 263] on h2 "3" at bounding box center [473, 262] width 18 height 46
click at [471, 262] on h2 "3" at bounding box center [473, 262] width 18 height 46
click at [1340, 271] on h2 "9" at bounding box center [1336, 262] width 19 height 46
click at [1328, 257] on h2 "9" at bounding box center [1336, 262] width 19 height 46
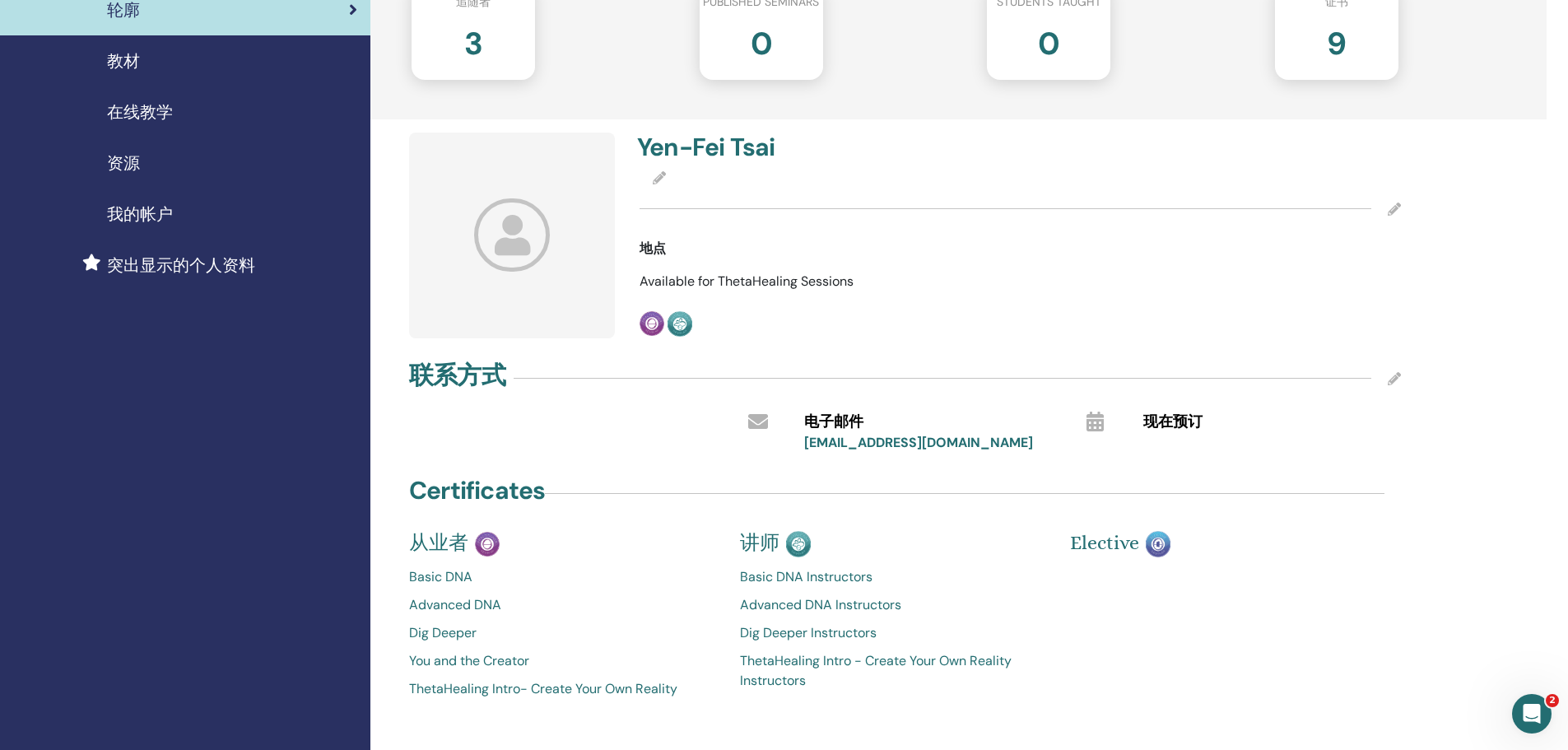
scroll to position [247, 0]
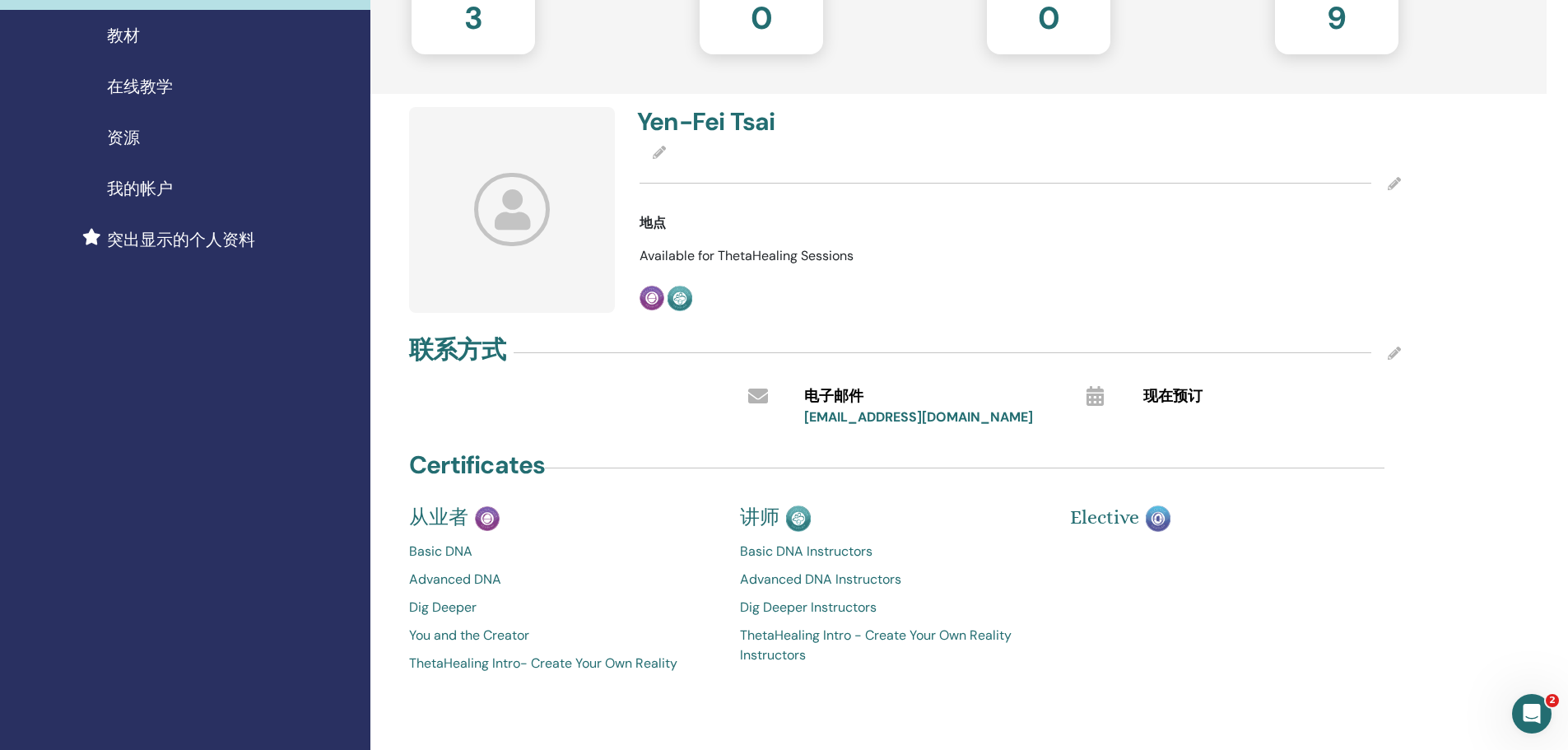
click at [758, 396] on icon at bounding box center [757, 395] width 20 height 20
click at [1390, 355] on icon at bounding box center [1394, 353] width 13 height 13
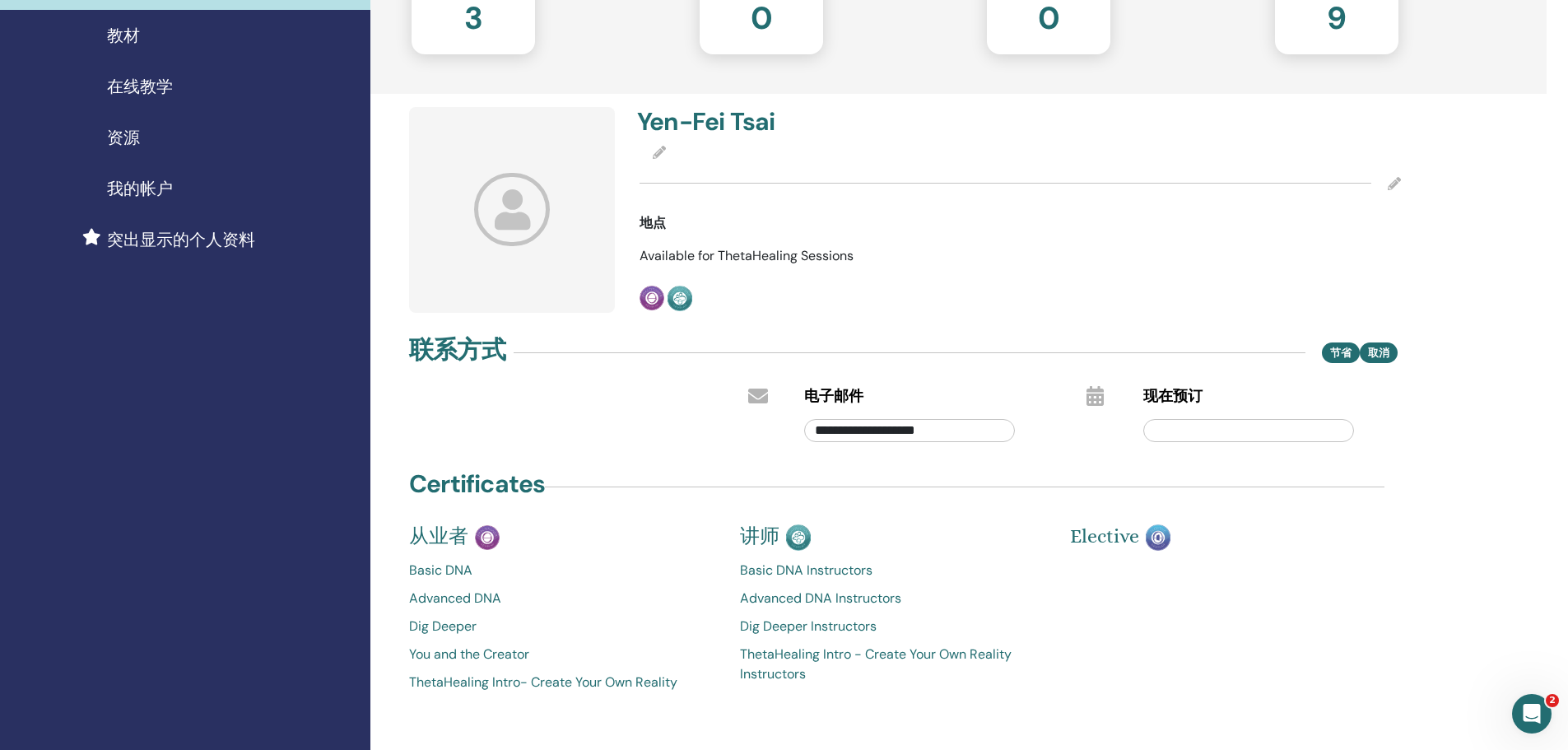
drag, startPoint x: 980, startPoint y: 432, endPoint x: 163, endPoint y: 395, distance: 817.8
click at [165, 397] on div "家 研讨会 沟通 轮廓 教材 在线教学 资源" at bounding box center [784, 378] width 1568 height 1145
type input "*"
type input "**********"
click at [1061, 424] on div "**********" at bounding box center [933, 427] width 282 height 39
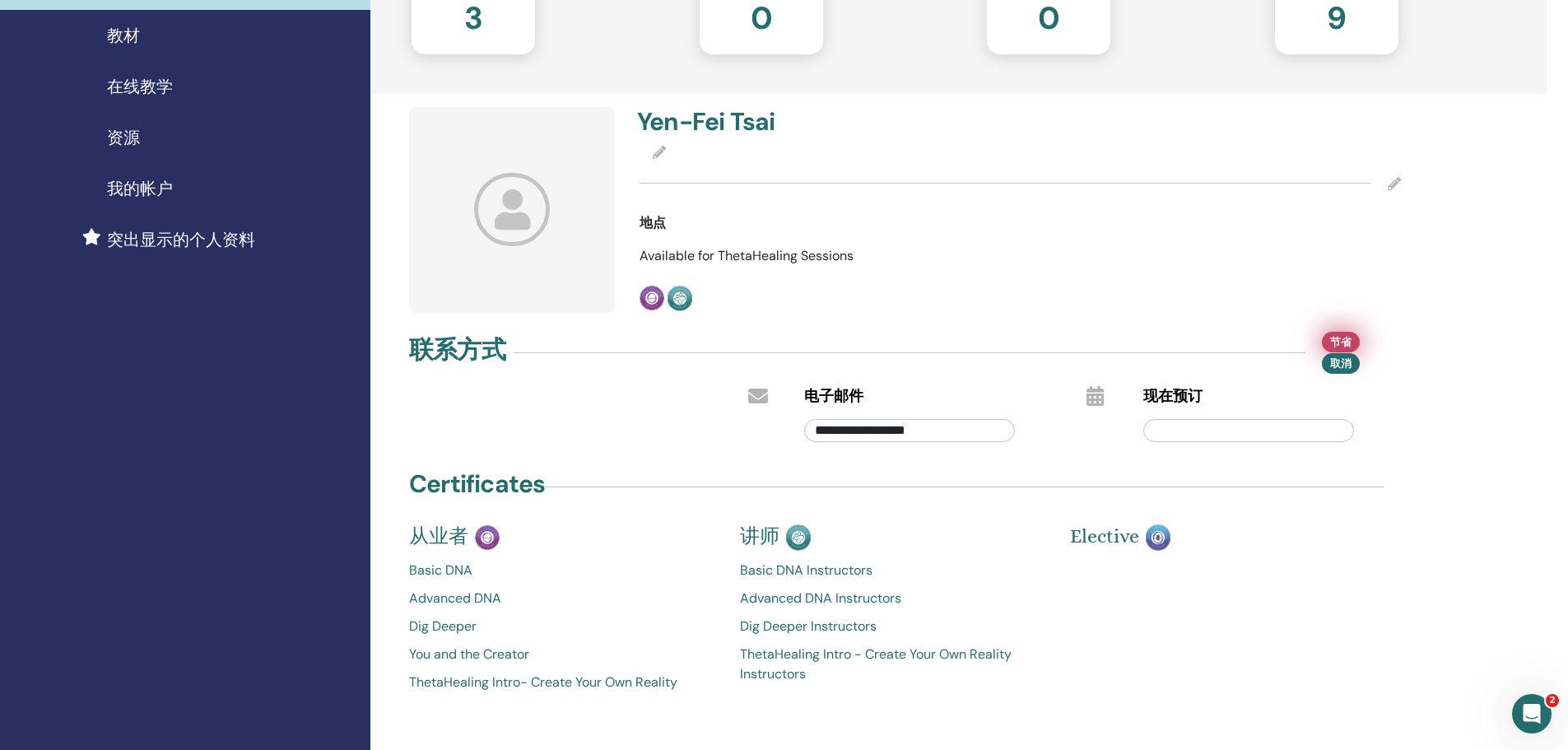
click at [1349, 335] on span "节省" at bounding box center [1340, 342] width 21 height 17
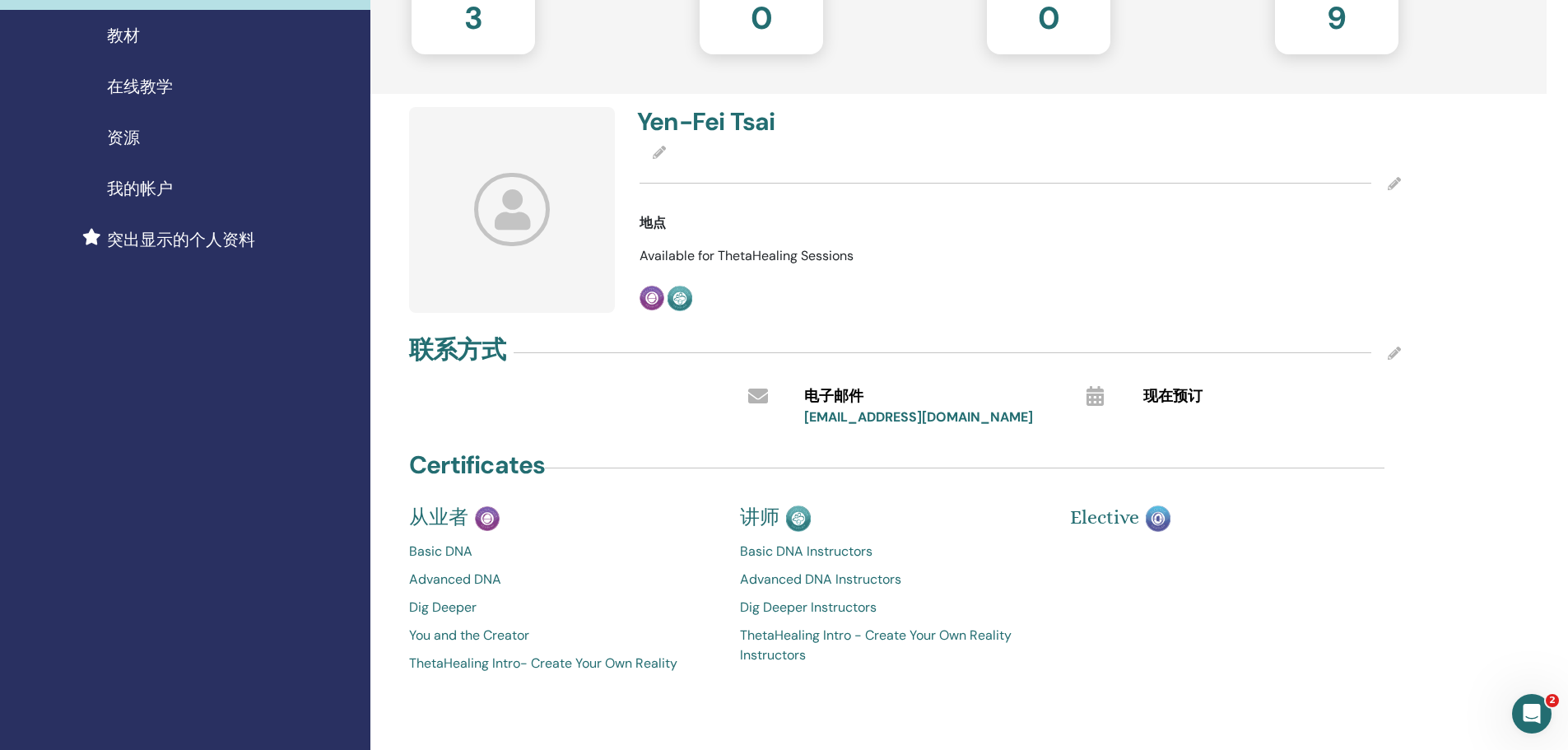
click at [1162, 514] on img at bounding box center [1158, 519] width 25 height 26
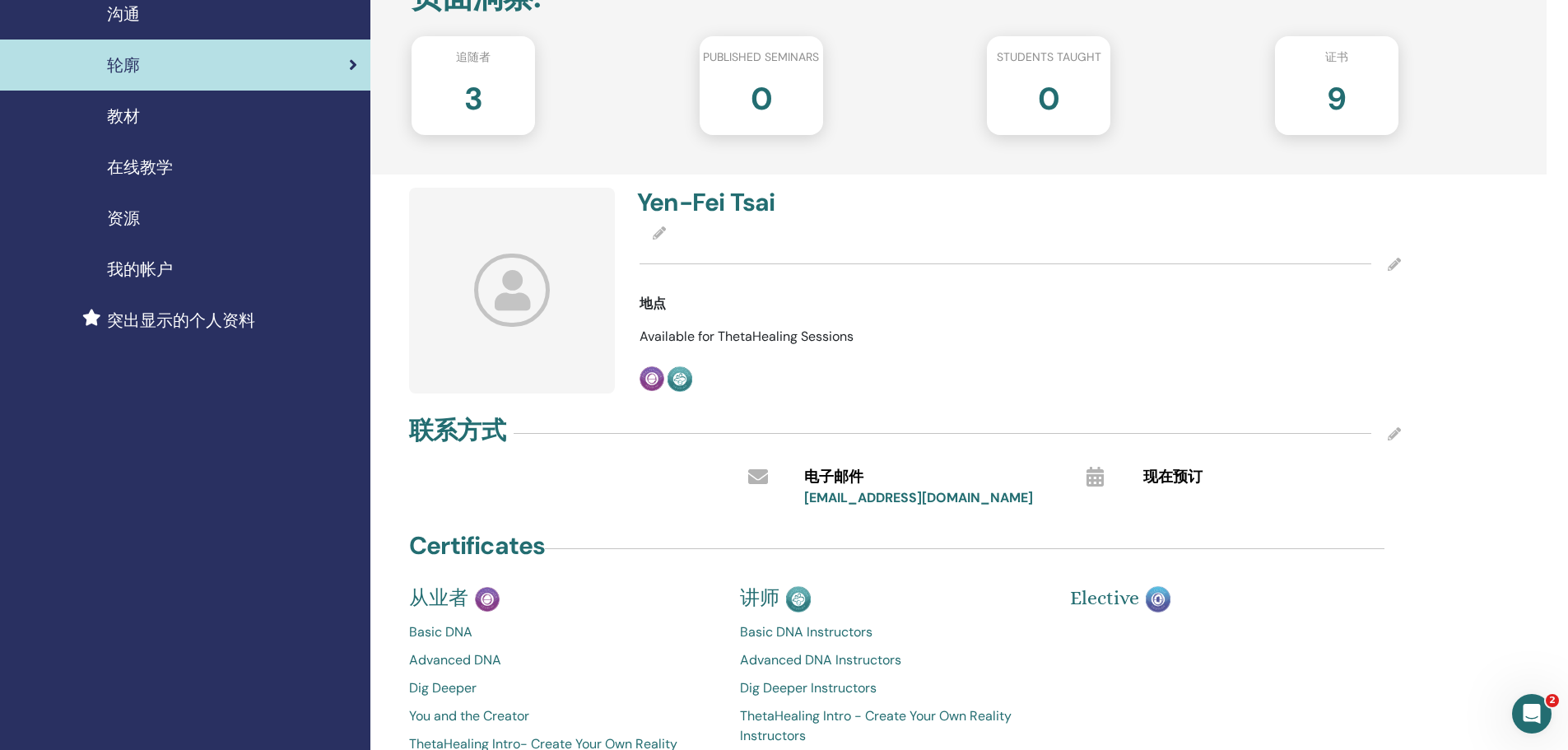
scroll to position [0, 0]
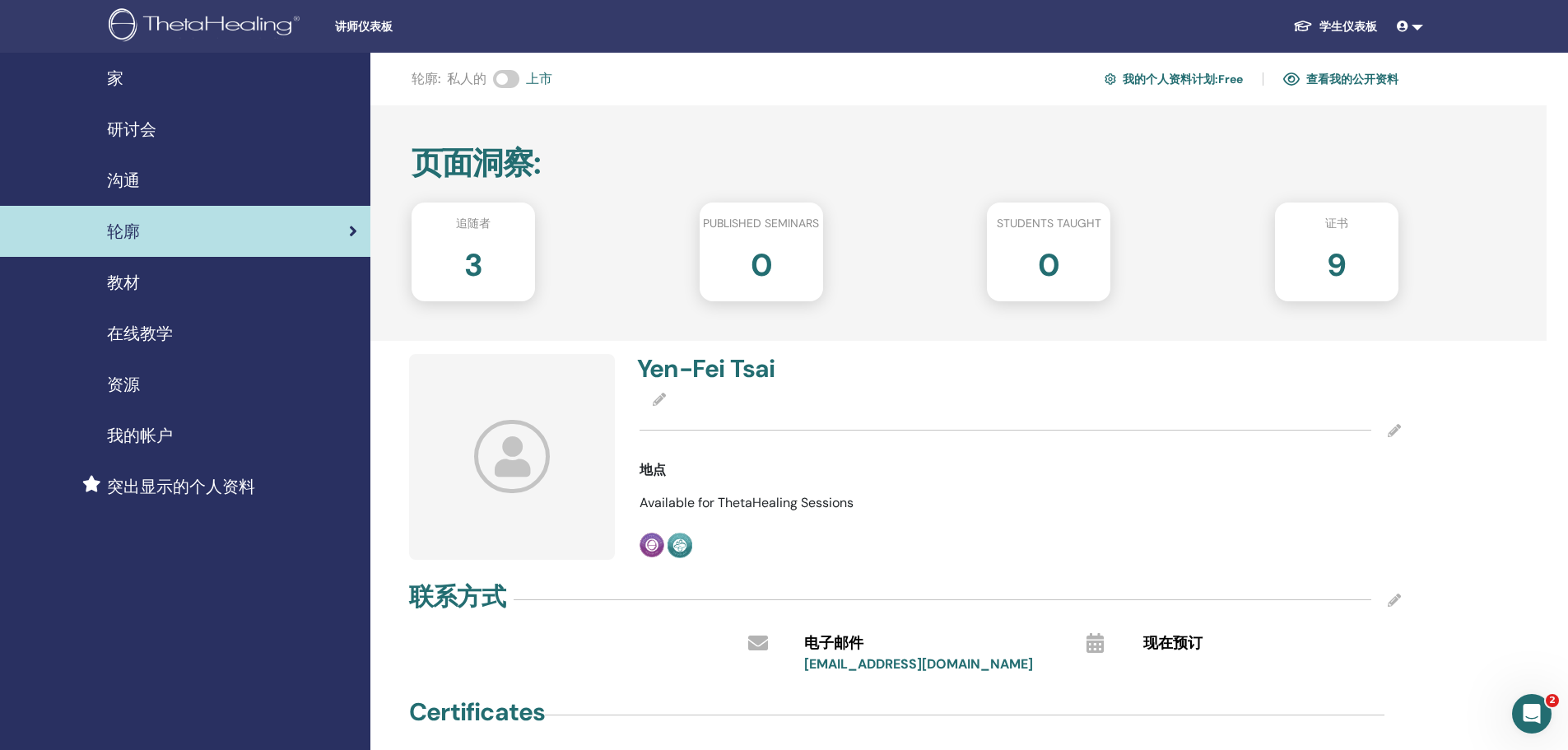
click at [502, 77] on span at bounding box center [506, 78] width 26 height 18
click at [501, 82] on span at bounding box center [506, 78] width 26 height 18
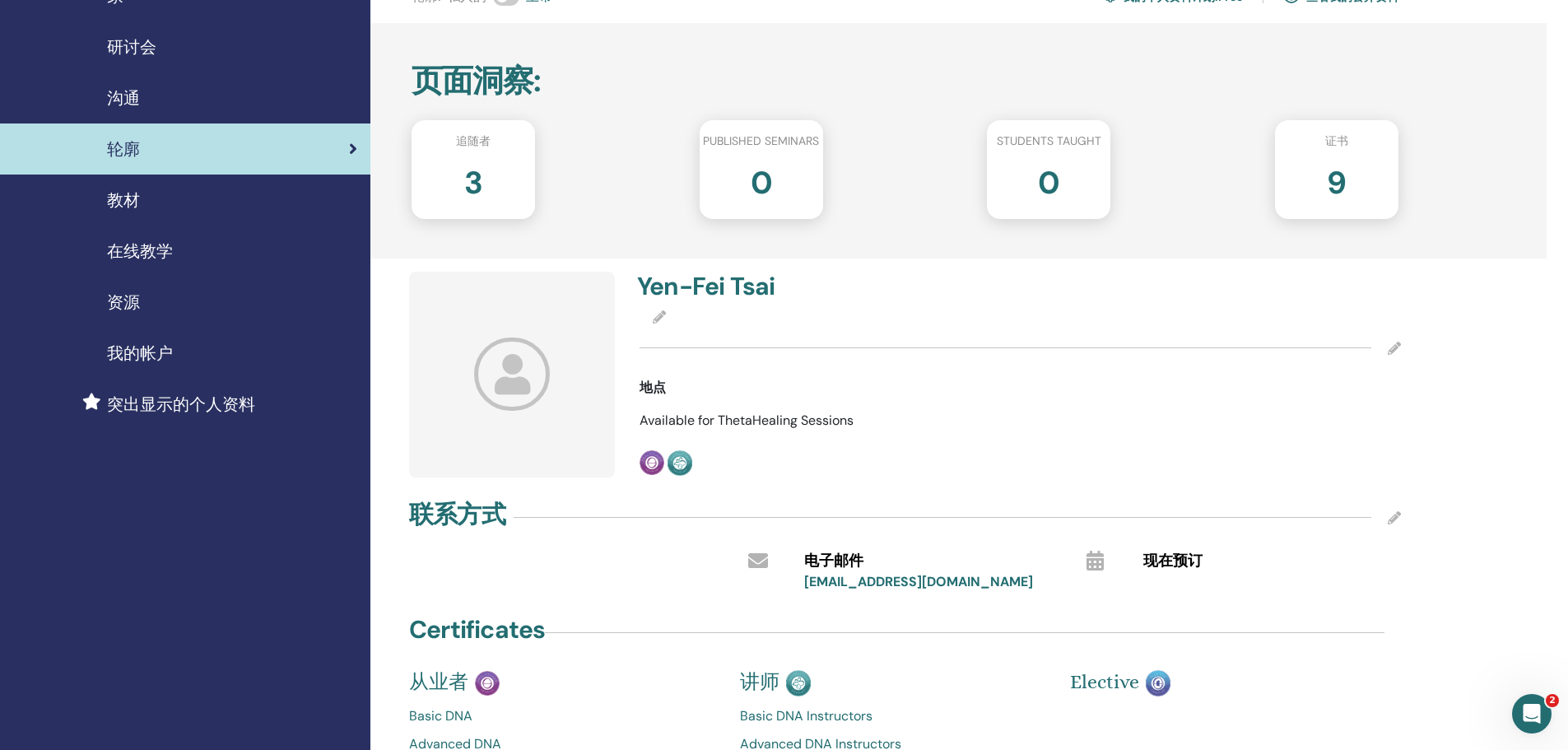
scroll to position [165, 0]
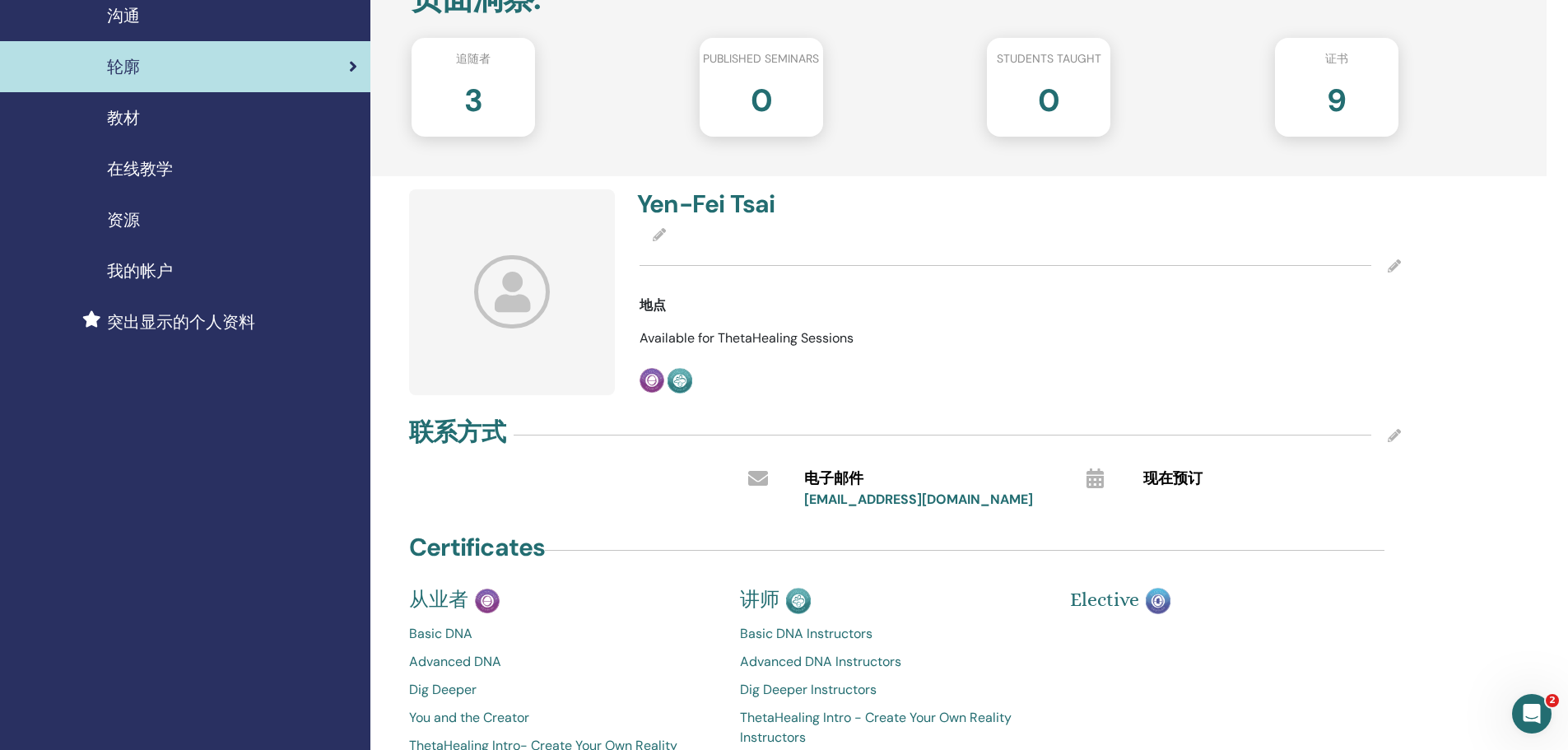
click at [530, 327] on span at bounding box center [512, 292] width 76 height 73
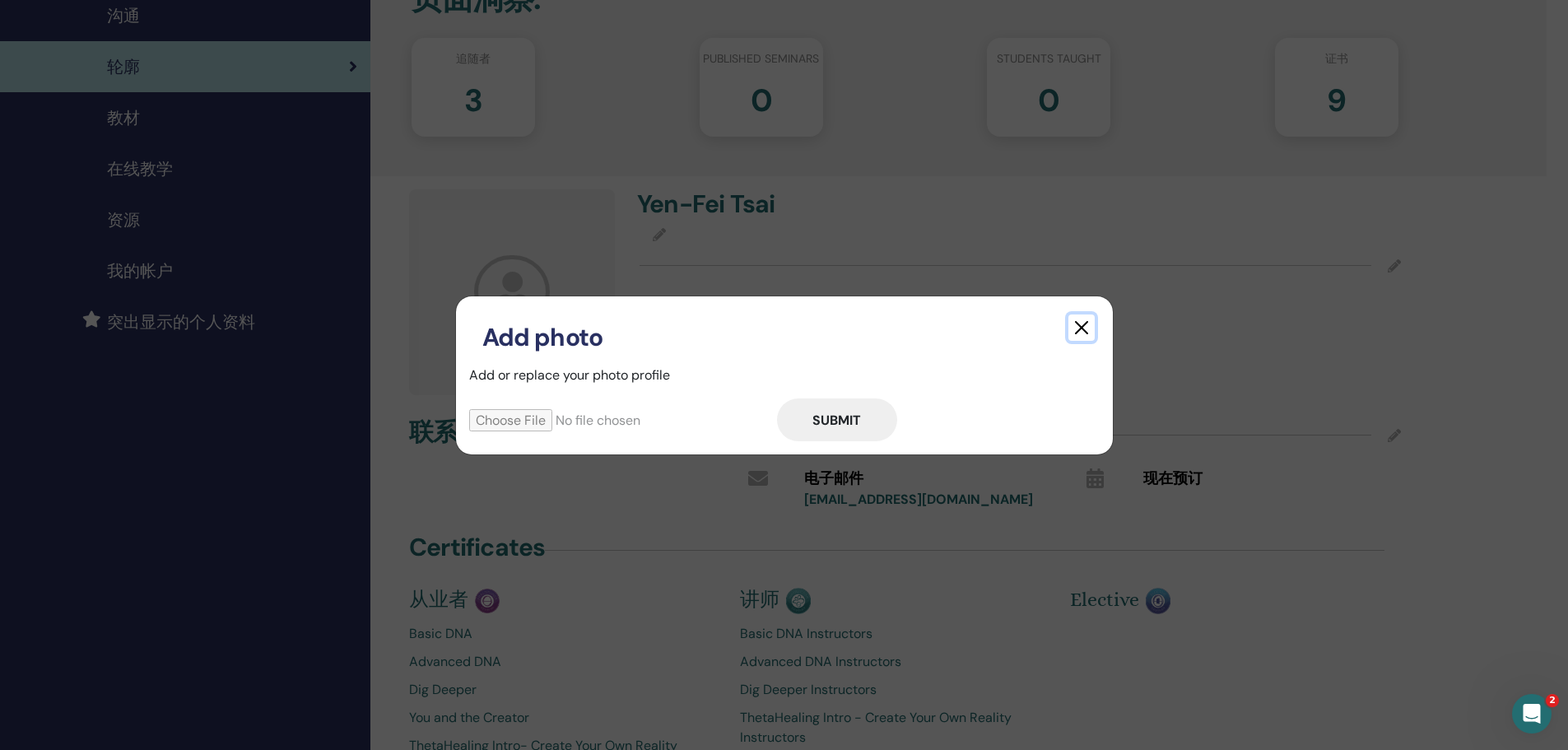
click at [1078, 324] on button "button" at bounding box center [1081, 327] width 26 height 26
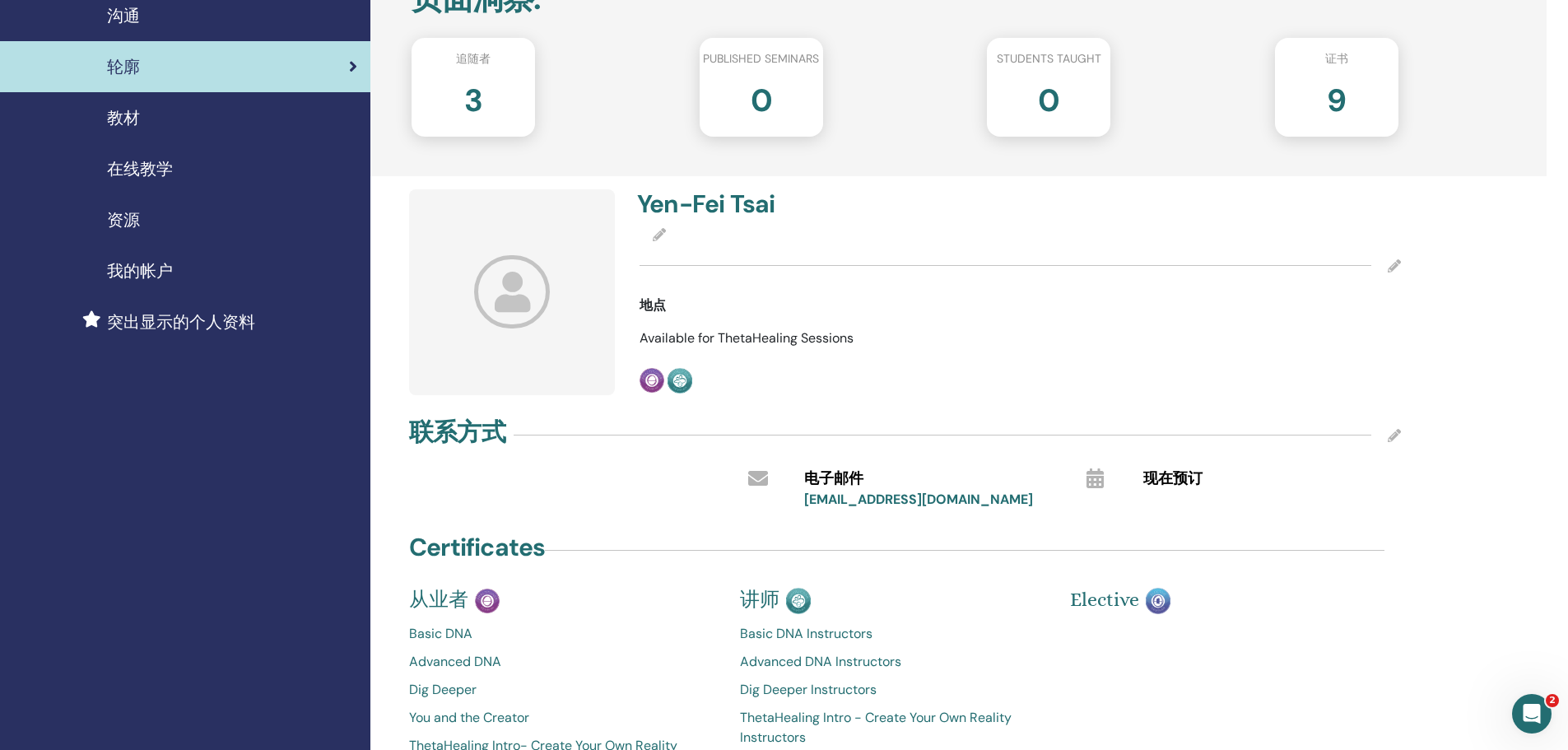
scroll to position [0, 0]
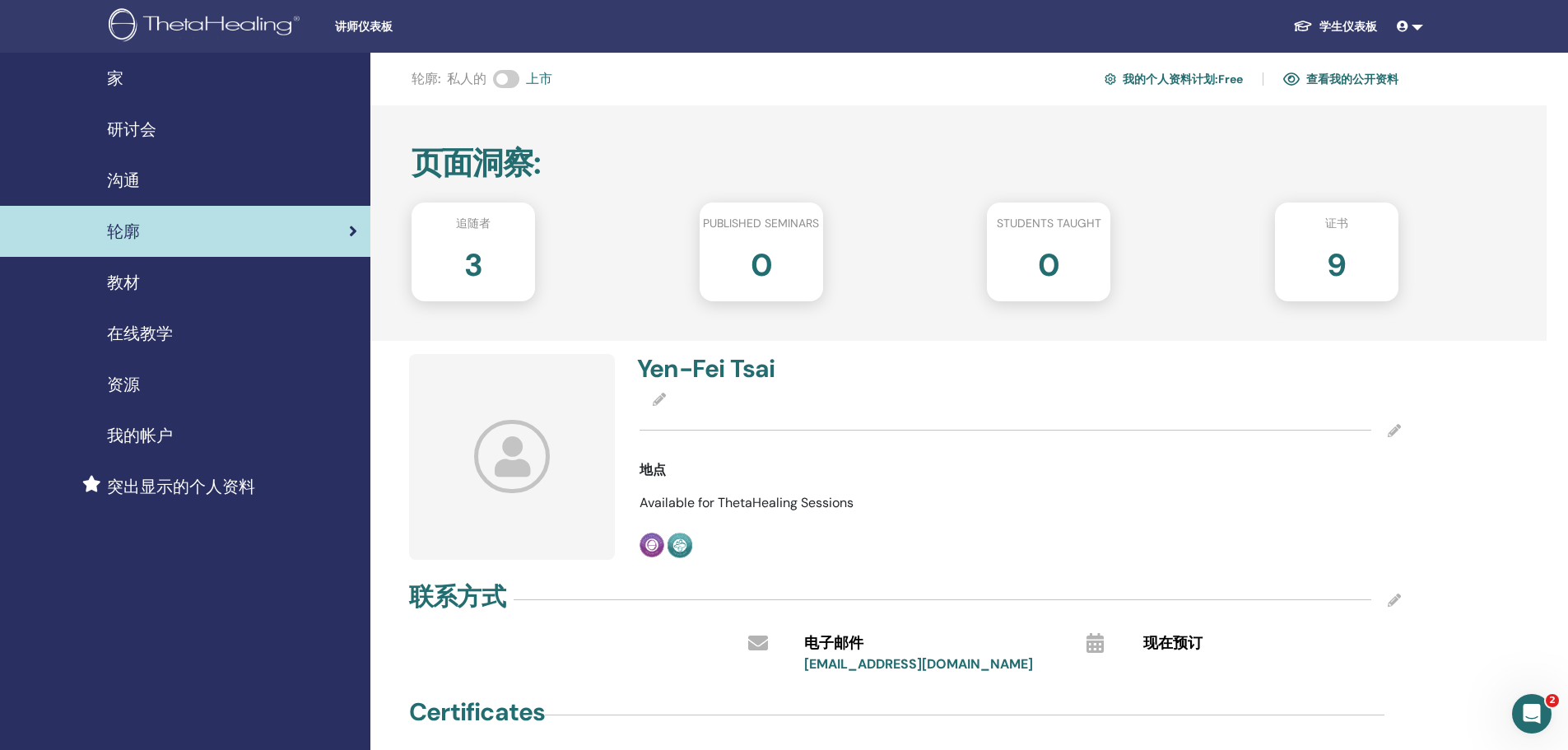
click at [228, 131] on div "研讨会" at bounding box center [184, 129] width 344 height 25
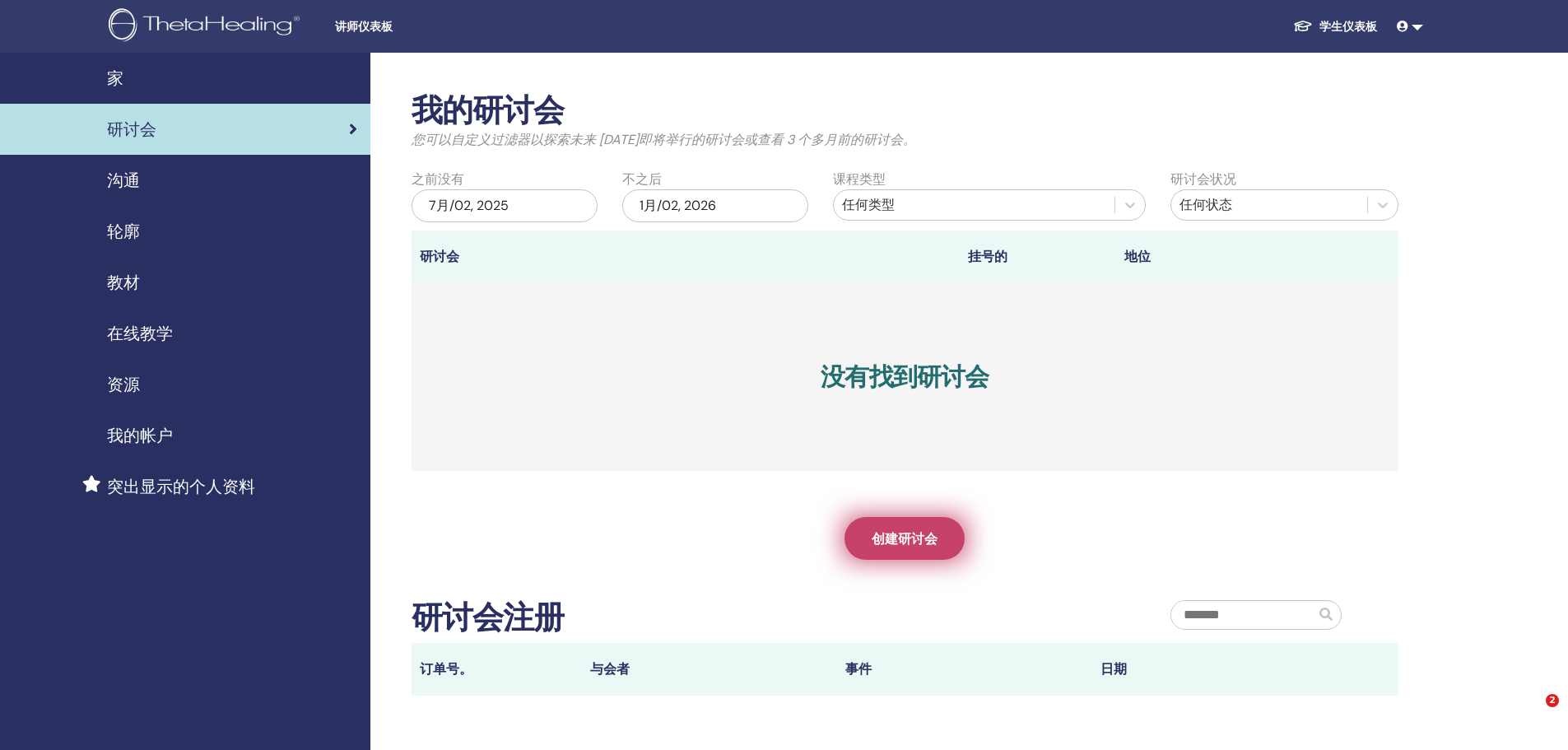
click at [888, 546] on span "创建研讨会" at bounding box center [904, 539] width 65 height 17
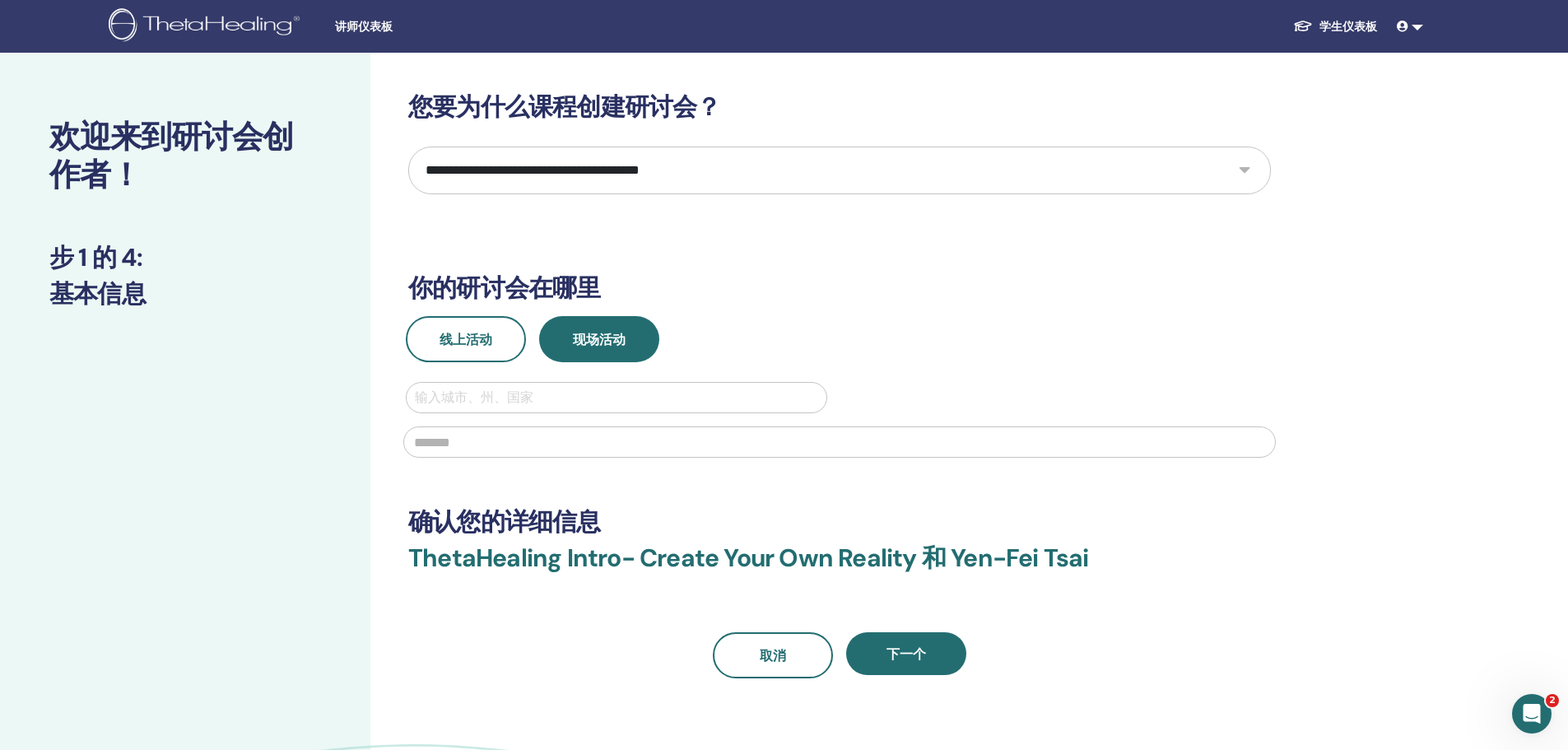
click at [812, 161] on select "**********" at bounding box center [839, 170] width 863 height 48
select select "*"
click at [408, 146] on select "**********" at bounding box center [839, 170] width 863 height 48
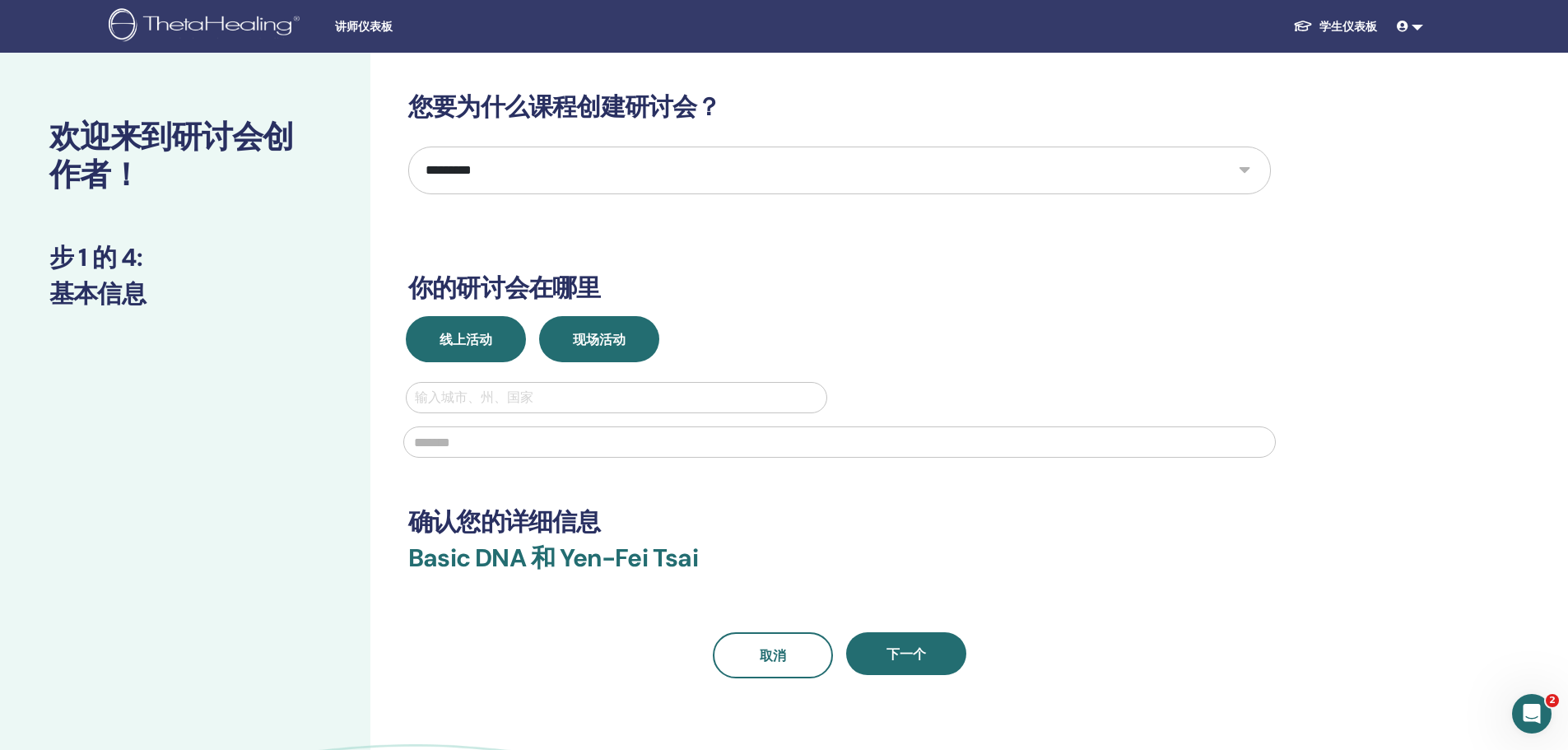
click at [467, 355] on button "线上活动" at bounding box center [465, 339] width 120 height 46
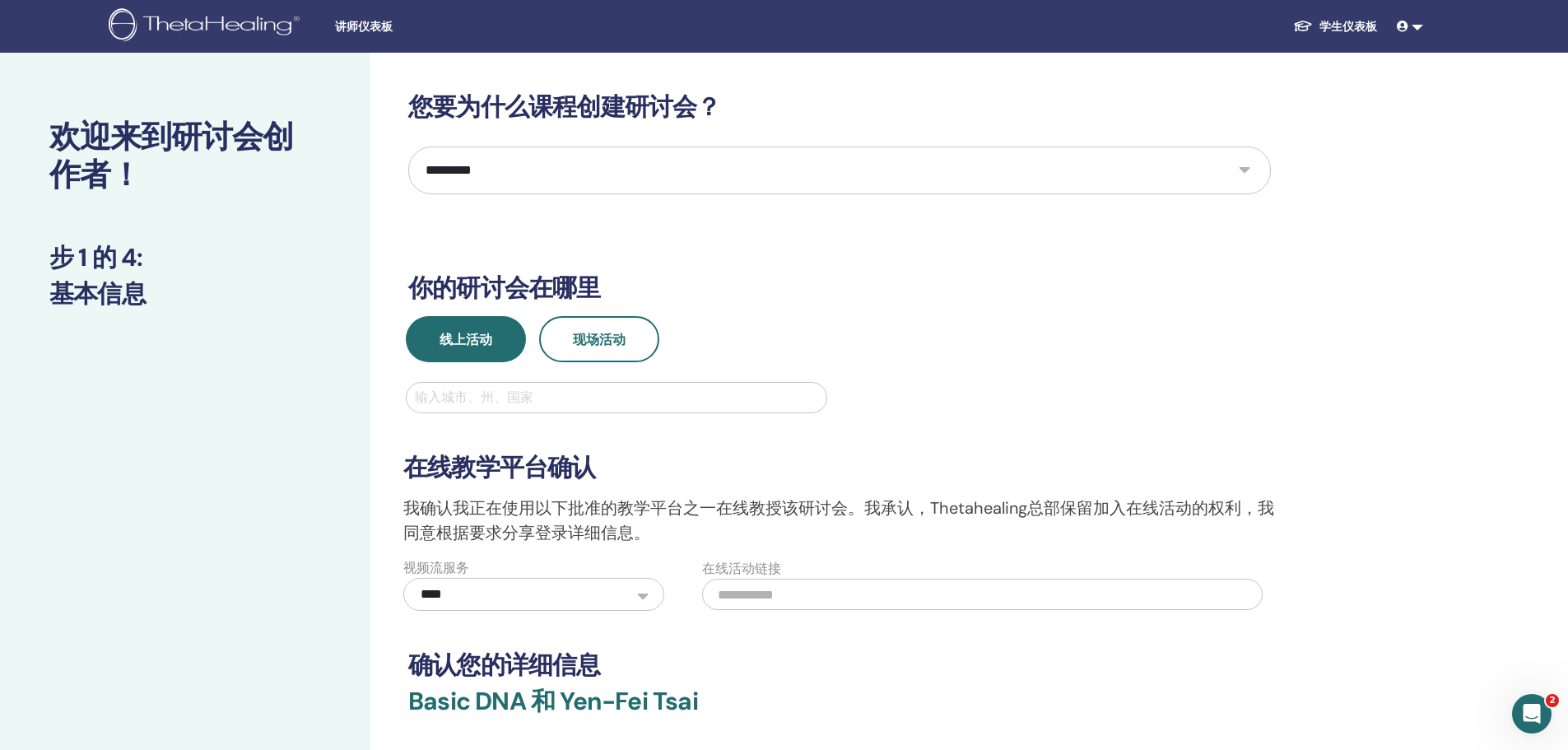
click at [495, 397] on div at bounding box center [616, 397] width 404 height 23
click at [566, 400] on div at bounding box center [616, 397] width 404 height 23
type input "*"
type input "**"
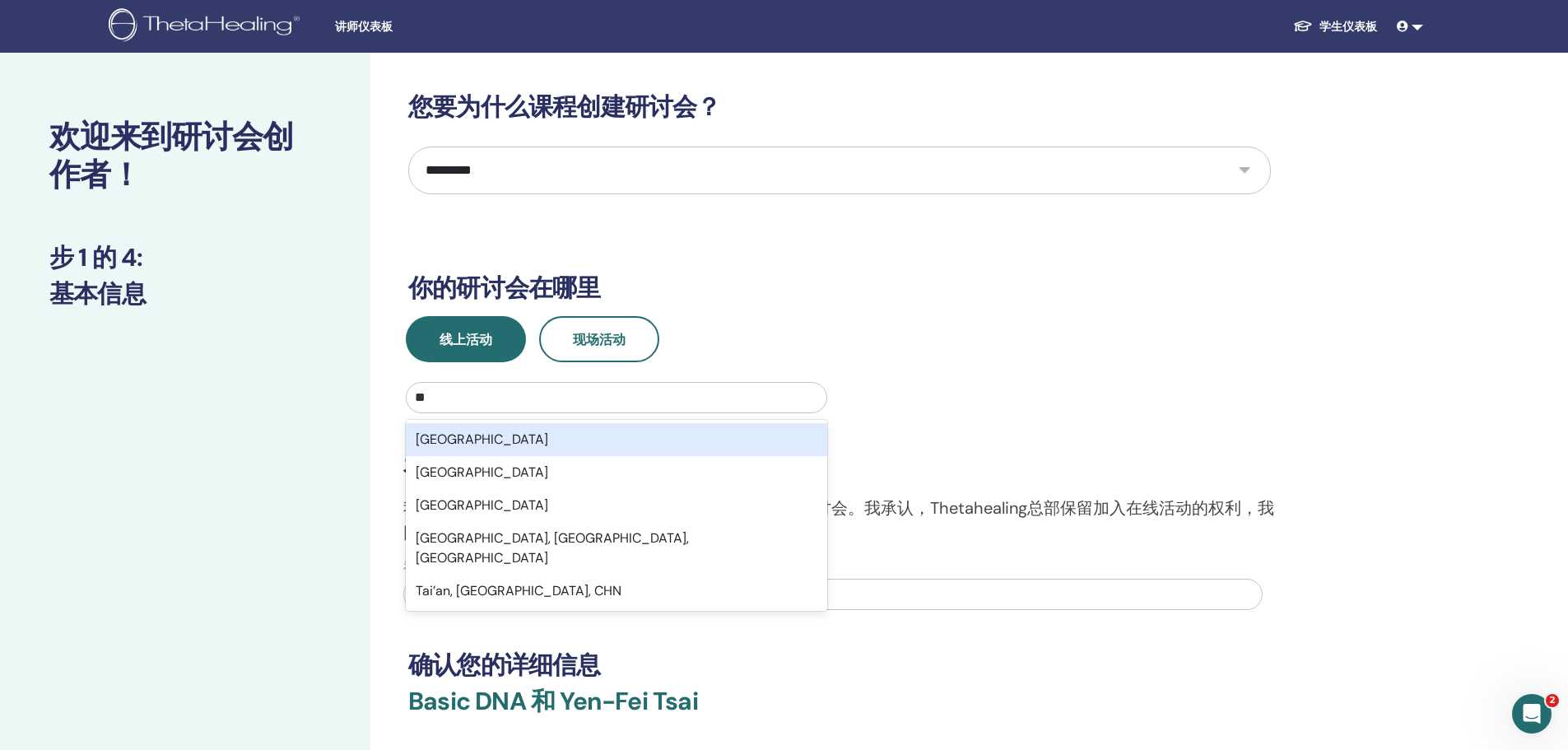
click at [545, 440] on div "Taiwan" at bounding box center [616, 440] width 422 height 33
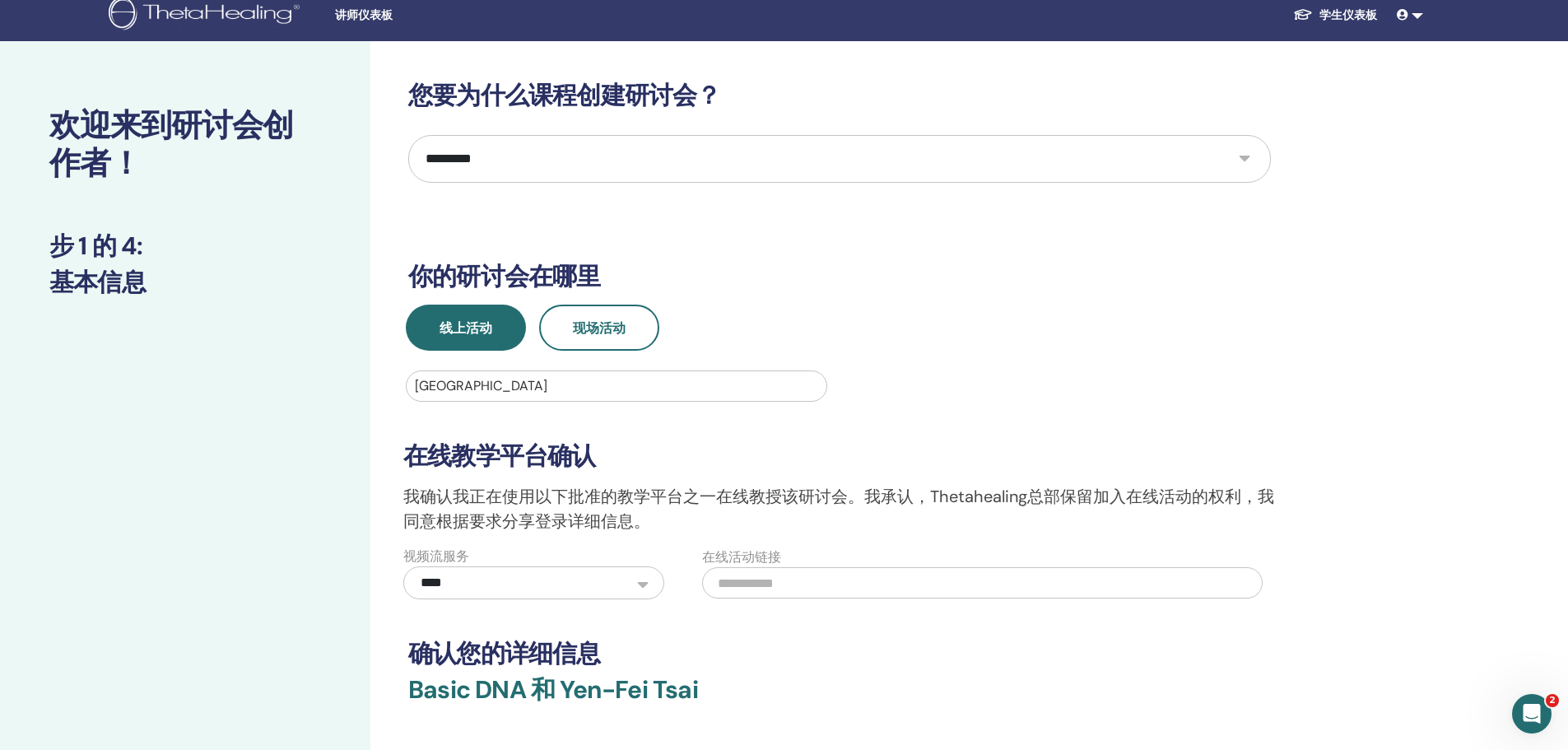
scroll to position [82, 0]
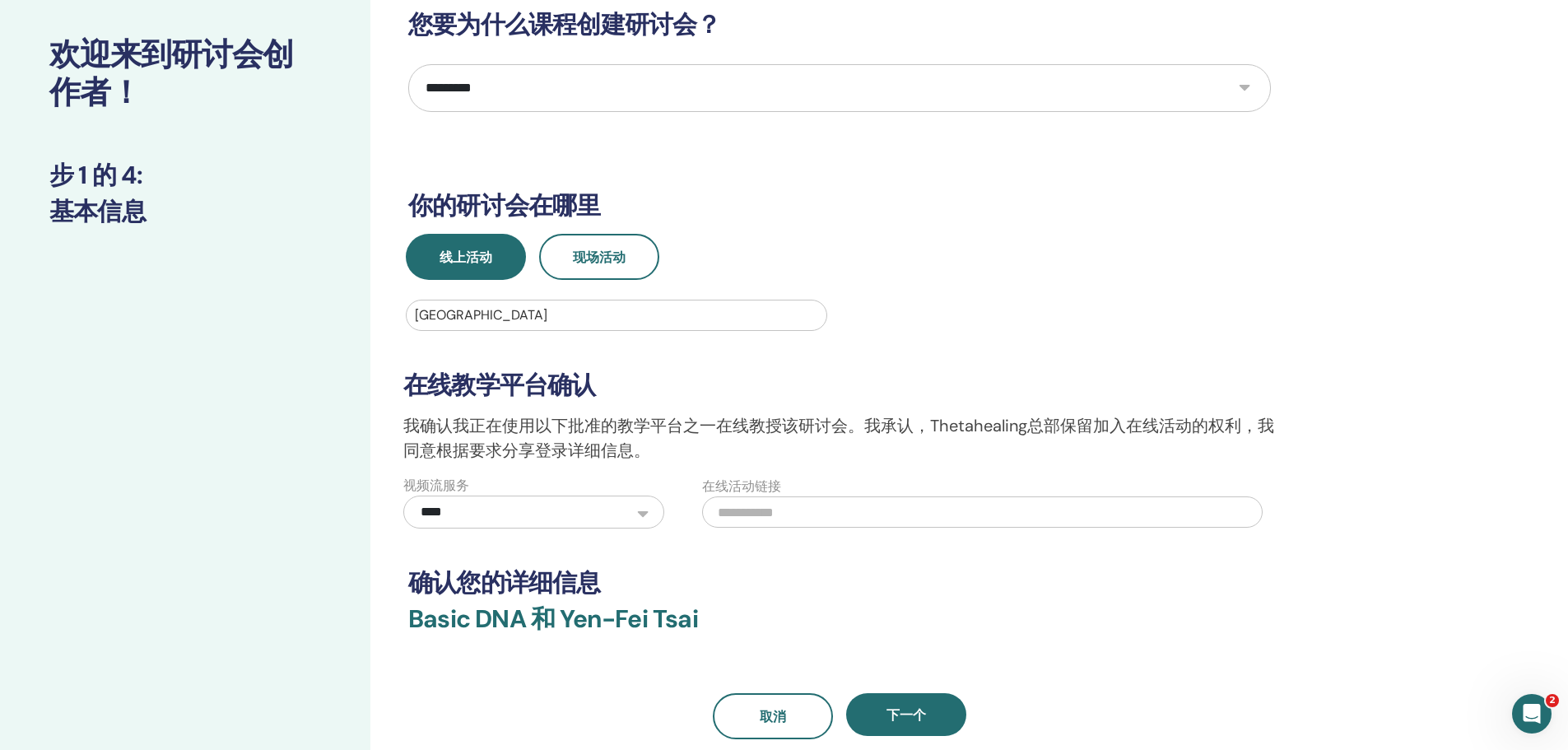
click at [596, 507] on select "**********" at bounding box center [534, 512] width 261 height 33
click at [404, 496] on select "**********" at bounding box center [534, 512] width 261 height 33
click at [838, 520] on input "text" at bounding box center [982, 512] width 560 height 31
drag, startPoint x: 409, startPoint y: 415, endPoint x: 637, endPoint y: 437, distance: 229.1
click at [637, 437] on p "我确认我正在使用以下批准的教学平台之一在线教授该研讨会。我承认，Thetahealing总部保留加入在线活动的权利，我同意根据要求分享登录详细信息。" at bounding box center [840, 438] width 872 height 49
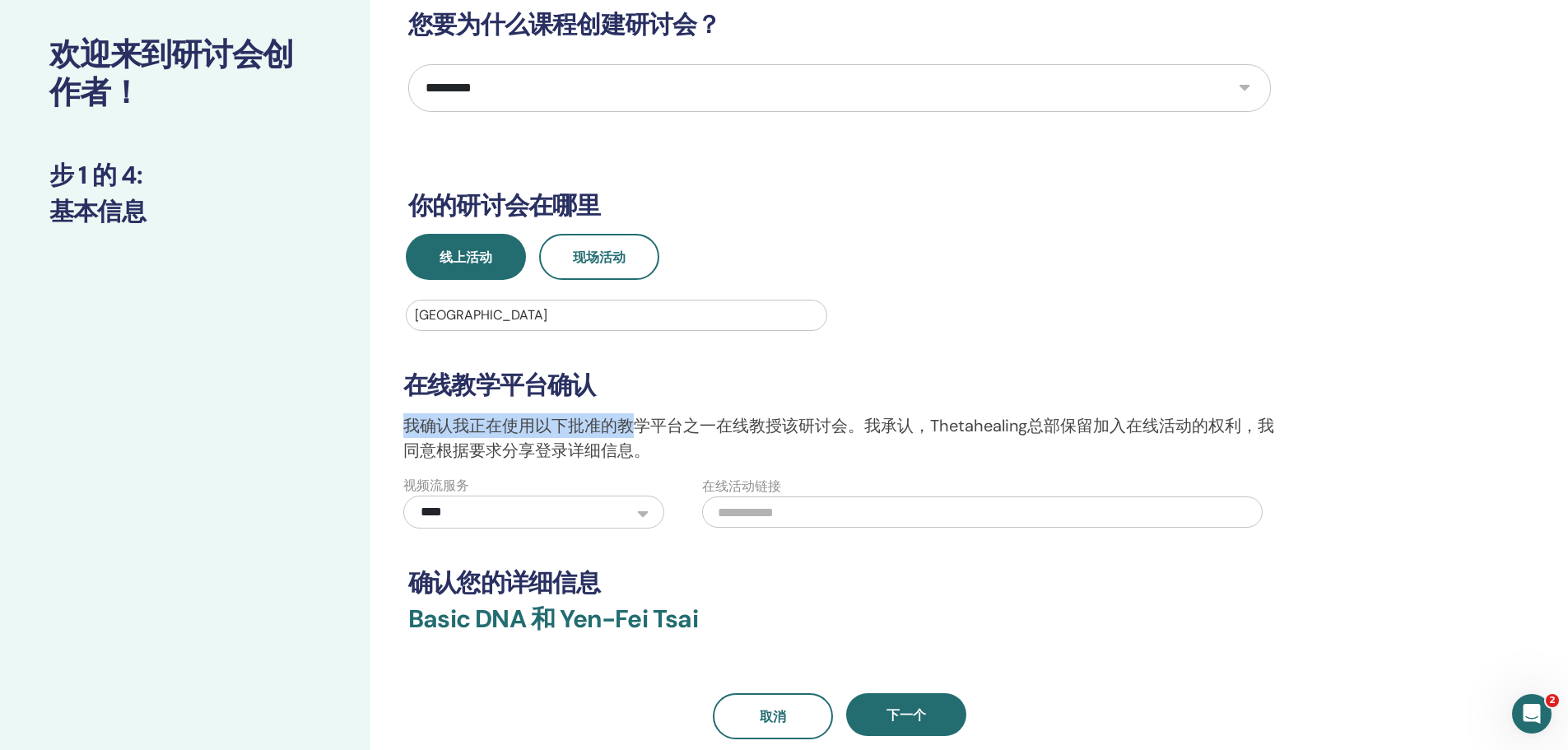
click at [637, 437] on p "我确认我正在使用以下批准的教学平台之一在线教授该研讨会。我承认，Thetahealing总部保留加入在线活动的权利，我同意根据要求分享登录详细信息。" at bounding box center [840, 438] width 872 height 49
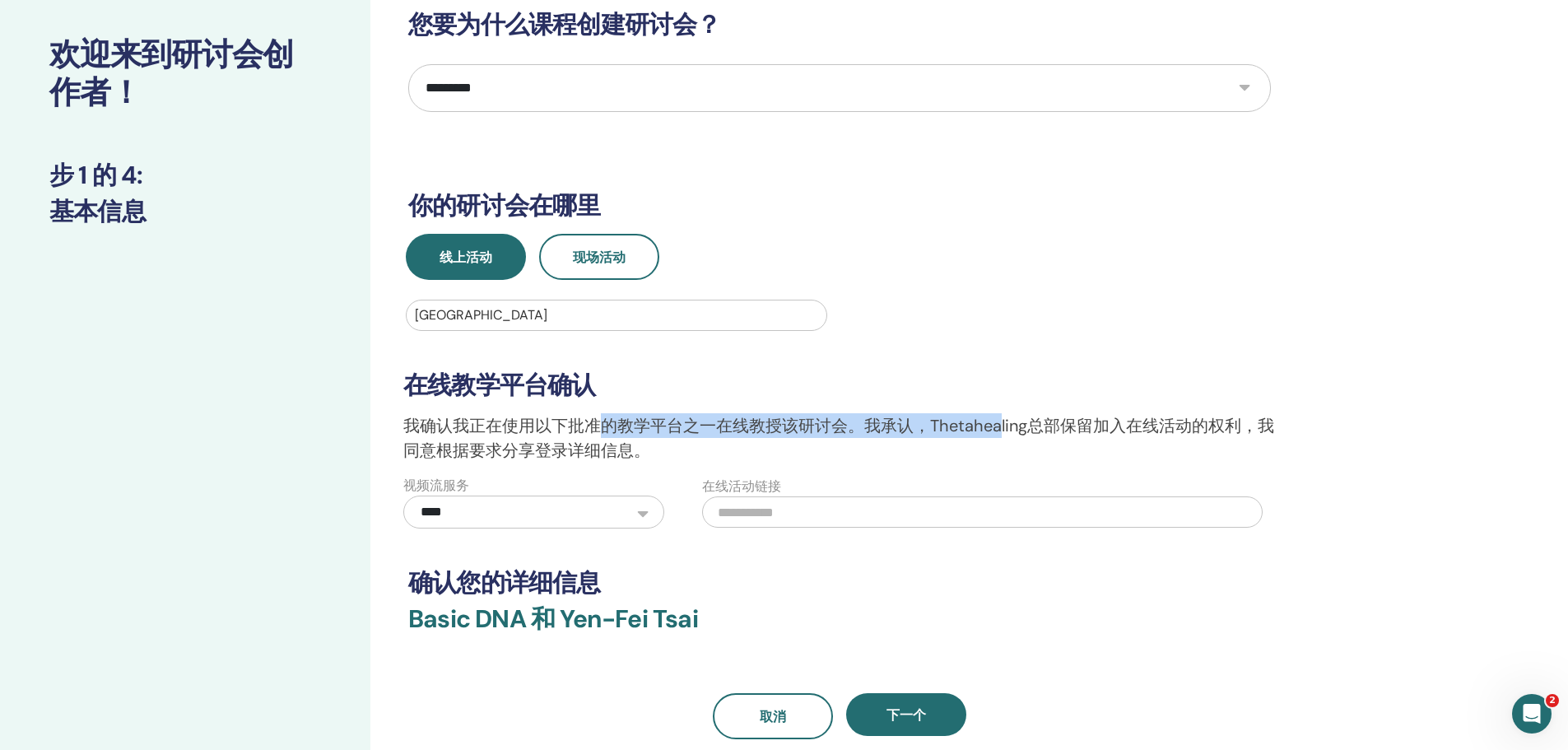
drag, startPoint x: 605, startPoint y: 423, endPoint x: 999, endPoint y: 433, distance: 394.1
click at [999, 433] on p "我确认我正在使用以下批准的教学平台之一在线教授该研讨会。我承认，Thetahealing总部保留加入在线活动的权利，我同意根据要求分享登录详细信息。" at bounding box center [840, 438] width 872 height 49
click at [999, 435] on p "我确认我正在使用以下批准的教学平台之一在线教授该研讨会。我承认，Thetahealing总部保留加入在线活动的权利，我同意根据要求分享登录详细信息。" at bounding box center [840, 438] width 872 height 49
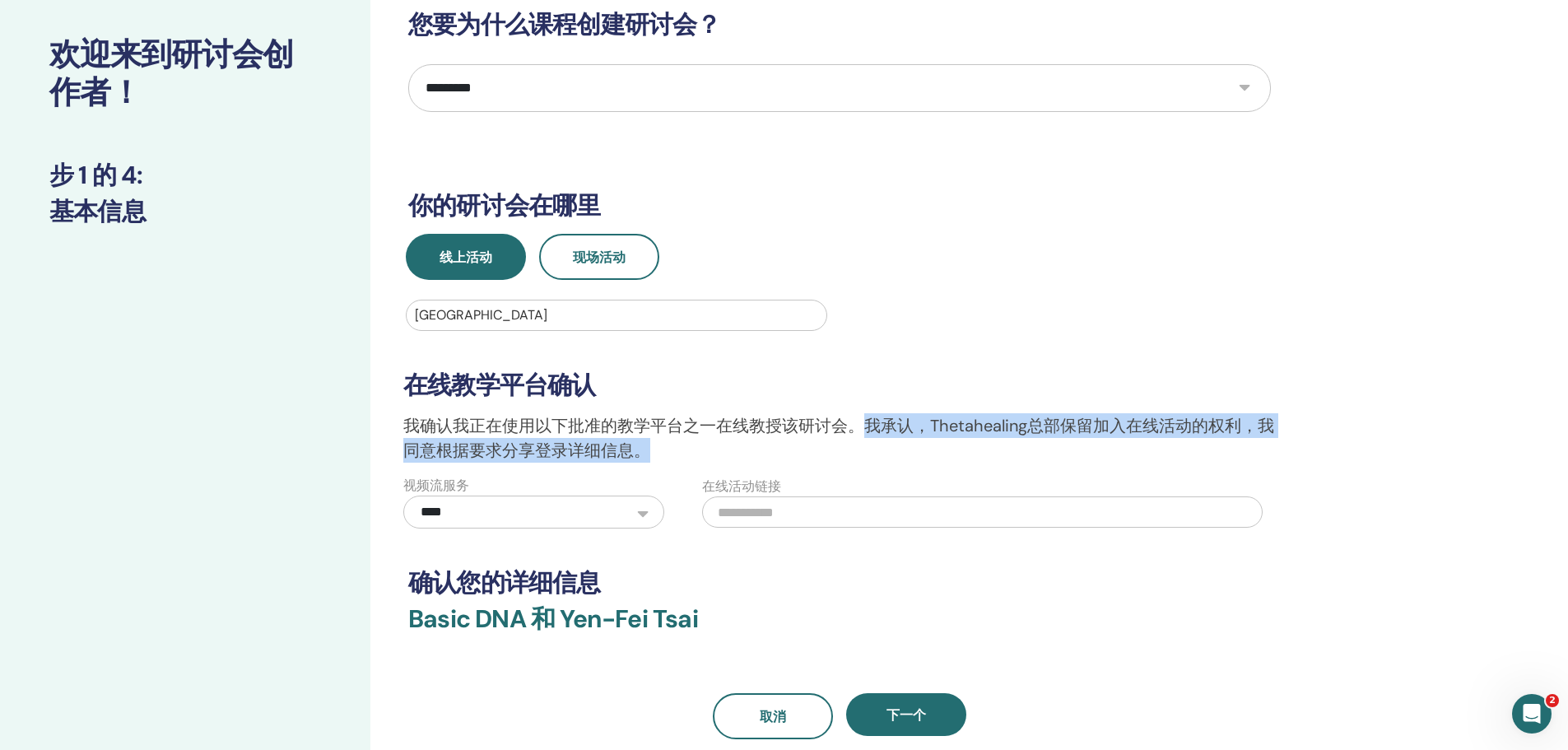
drag, startPoint x: 867, startPoint y: 418, endPoint x: 1282, endPoint y: 446, distance: 415.9
click at [1282, 446] on div "**********" at bounding box center [840, 429] width 892 height 197
click at [1282, 446] on div "**********" at bounding box center [840, 429] width 892 height 197
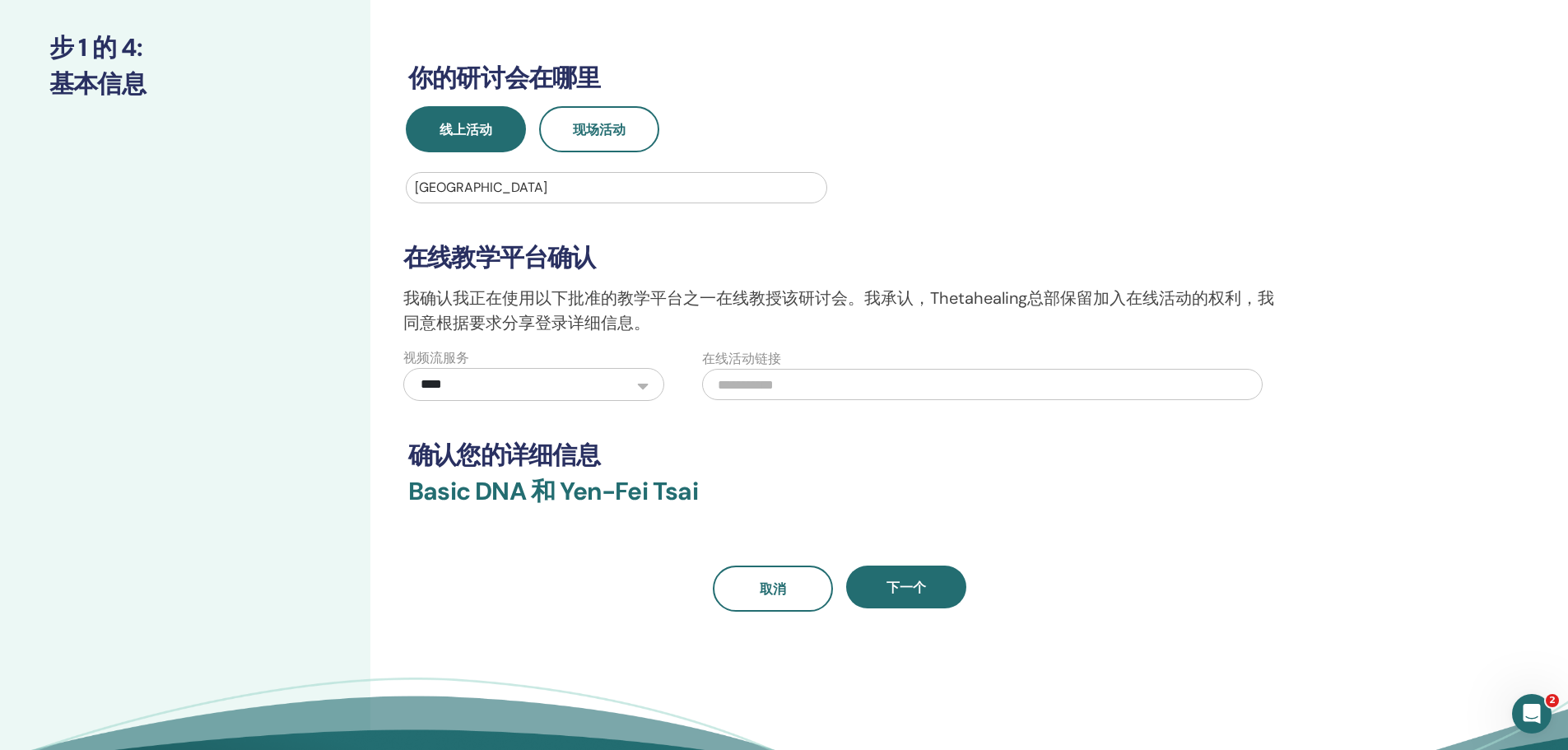
scroll to position [247, 0]
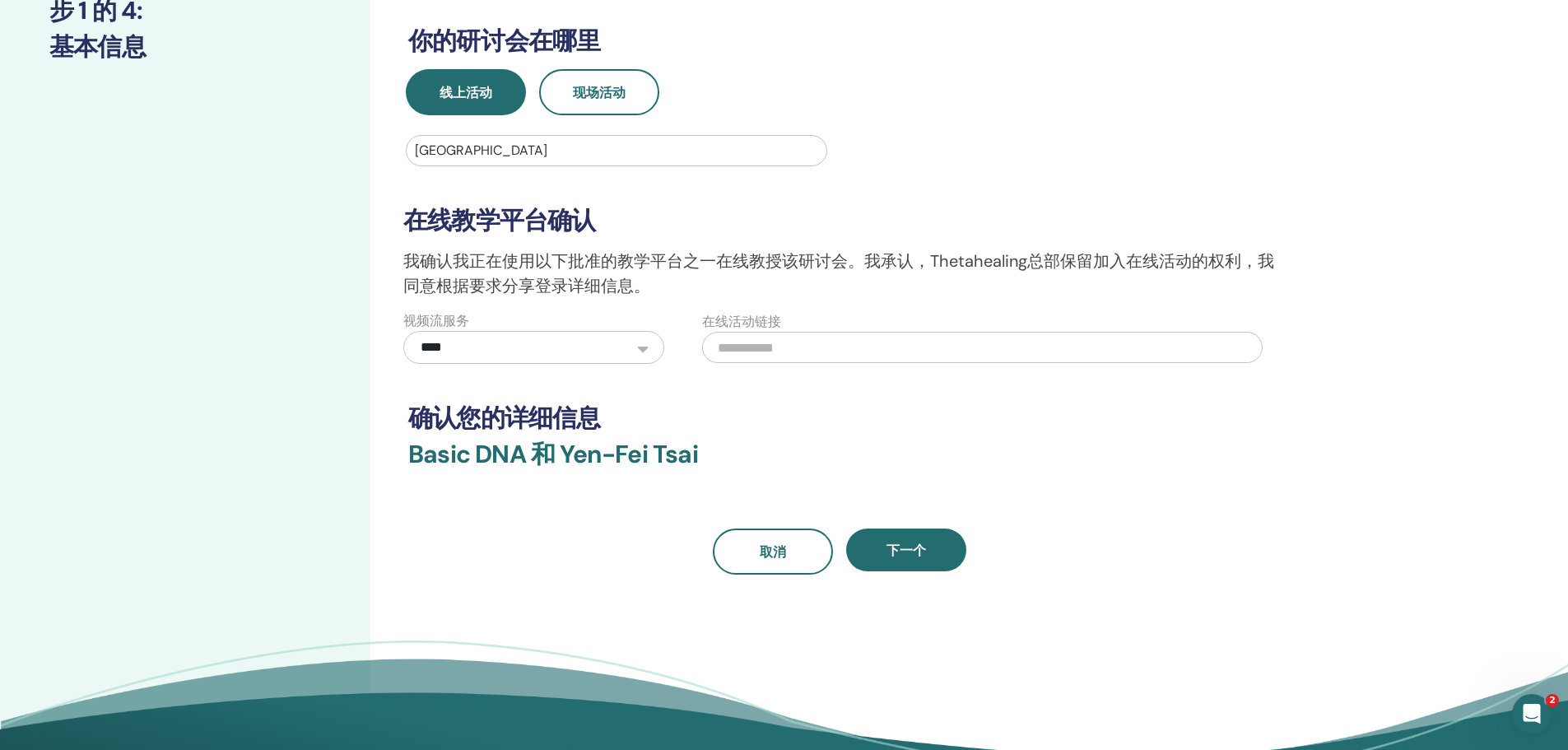
click at [854, 349] on input "text" at bounding box center [982, 347] width 560 height 31
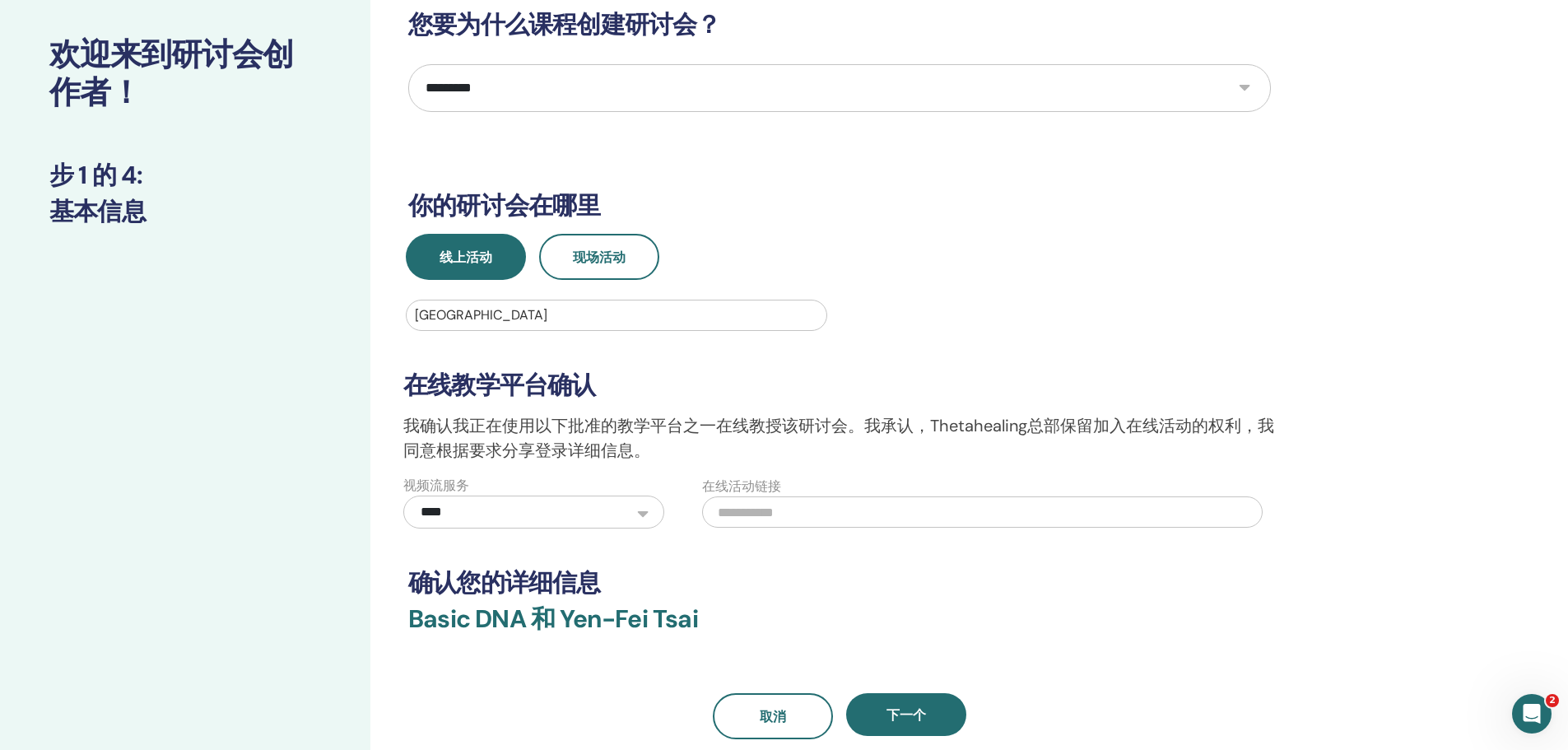
scroll to position [165, 0]
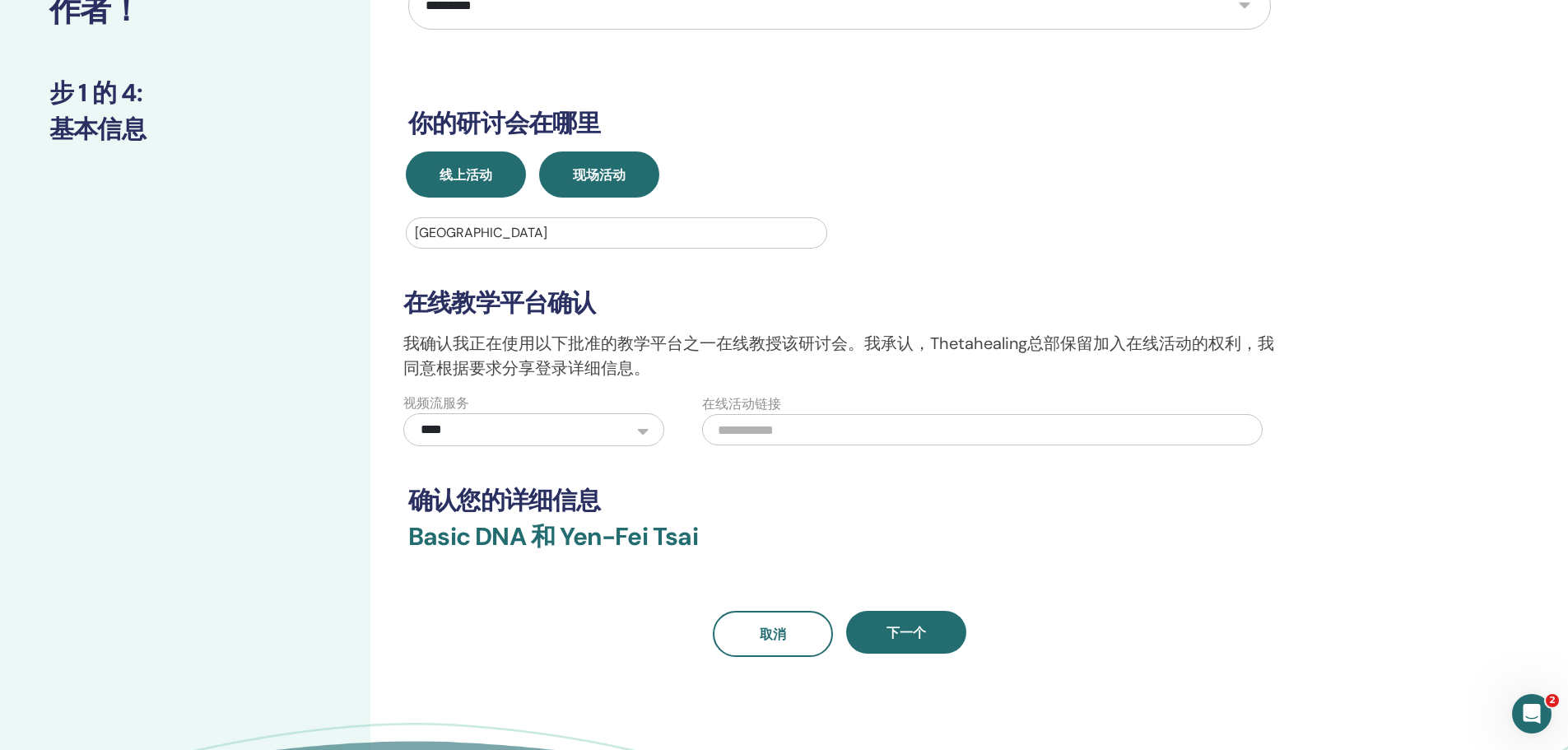
click at [599, 188] on button "现场活动" at bounding box center [598, 174] width 120 height 46
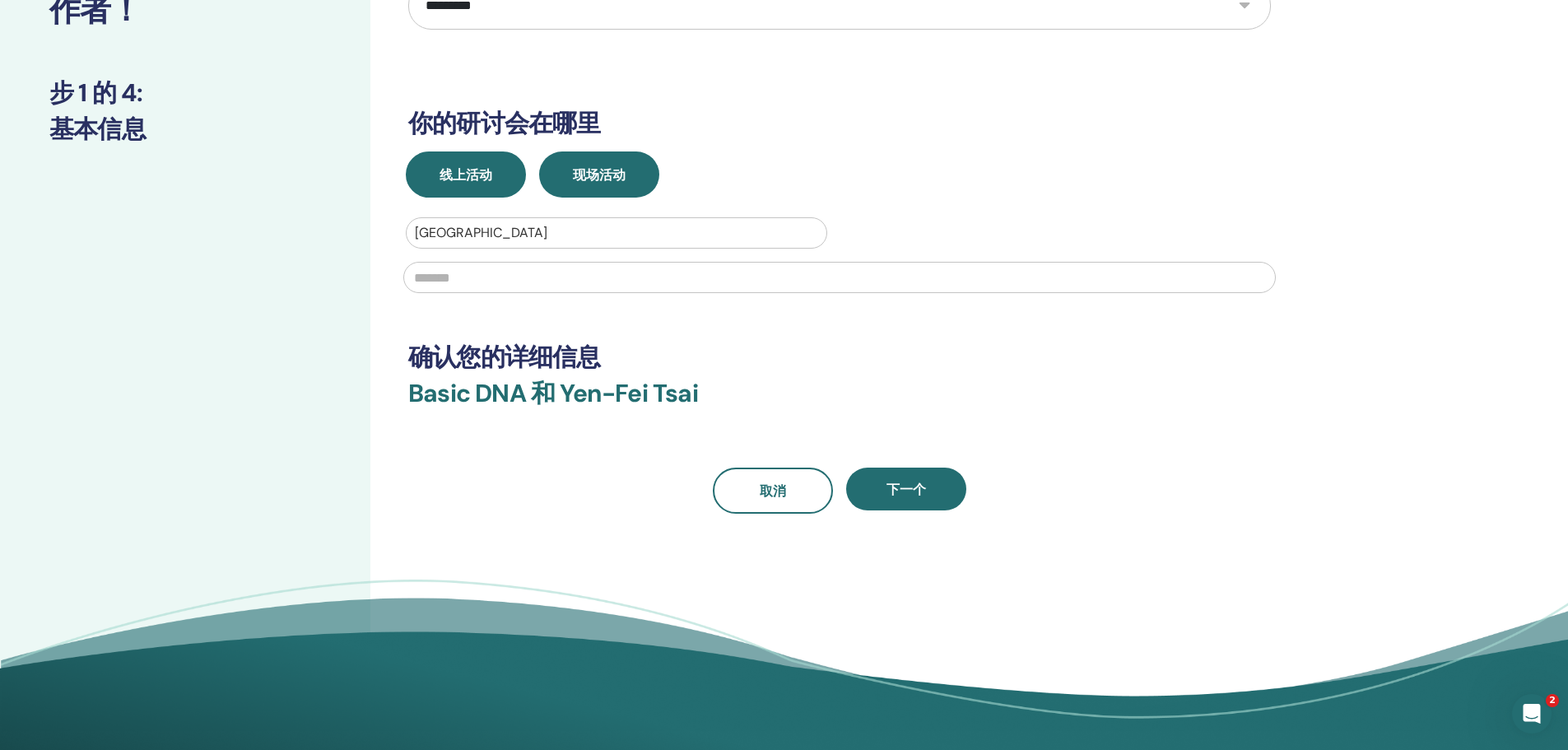
click at [491, 179] on span "线上活动" at bounding box center [466, 175] width 53 height 17
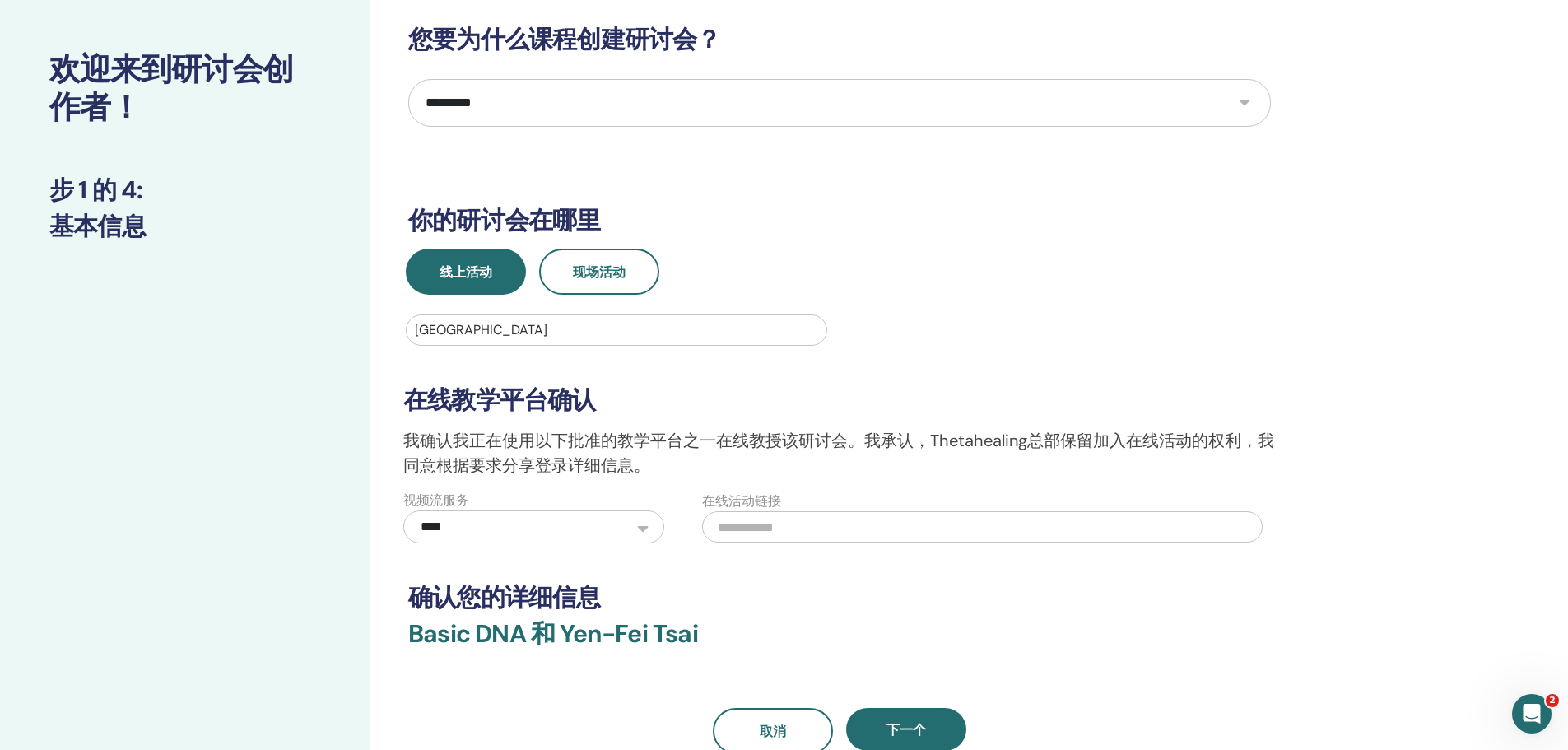
scroll to position [0, 0]
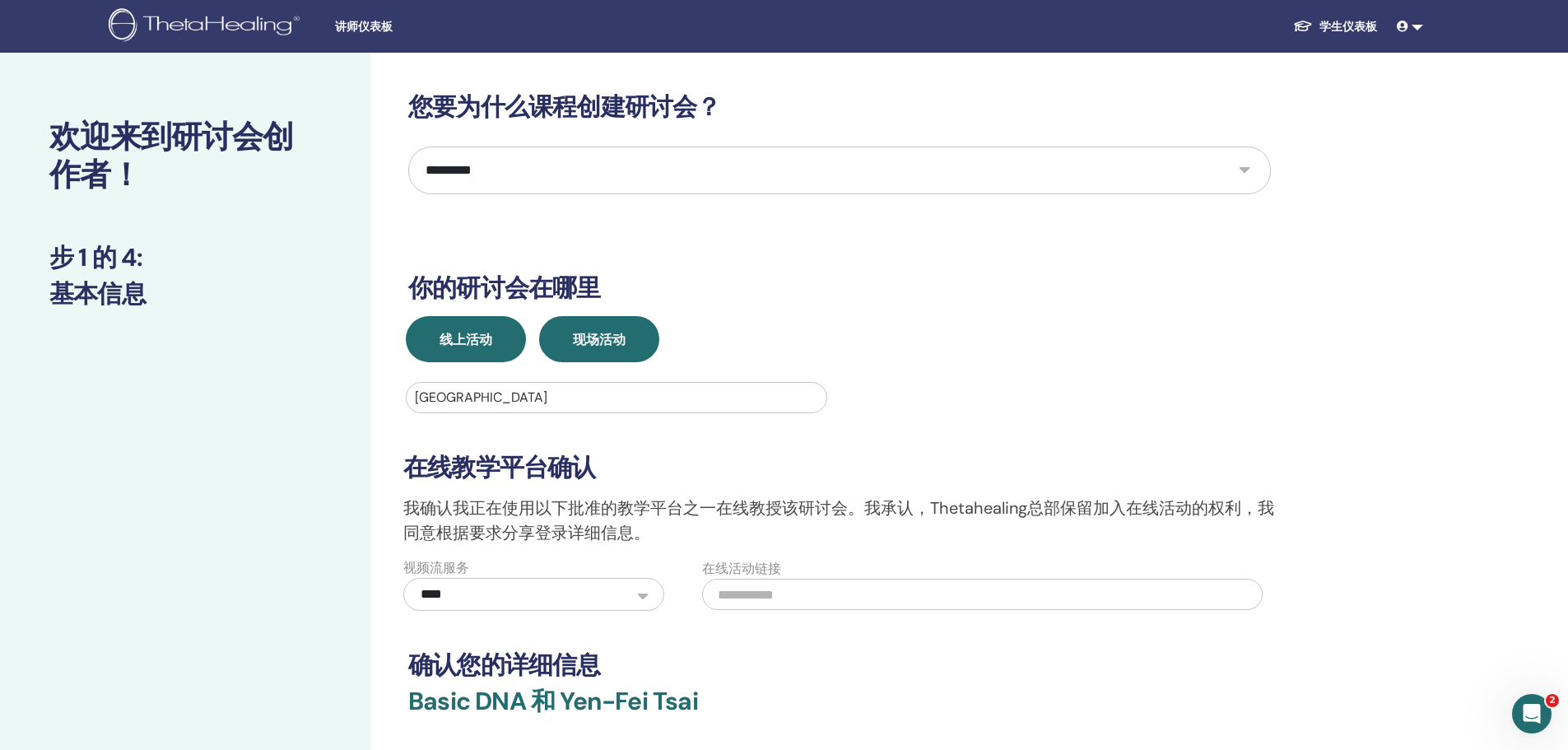
click at [586, 343] on span "现场活动" at bounding box center [599, 339] width 53 height 17
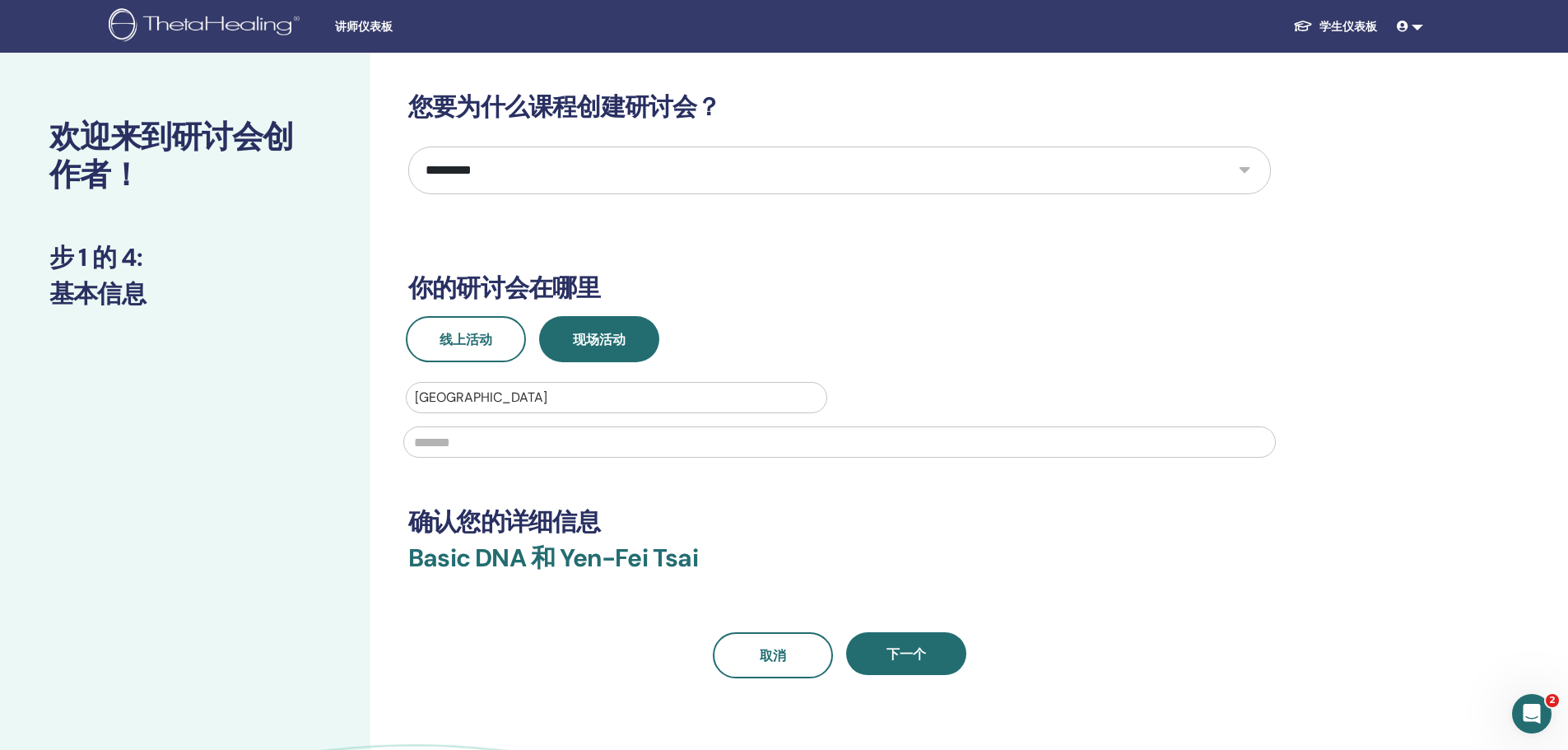
click at [507, 450] on input "text" at bounding box center [840, 442] width 872 height 31
click at [507, 442] on input "text" at bounding box center [840, 442] width 872 height 31
click at [439, 425] on div at bounding box center [840, 440] width 892 height 54
click at [629, 337] on button "现场活动" at bounding box center [598, 339] width 120 height 46
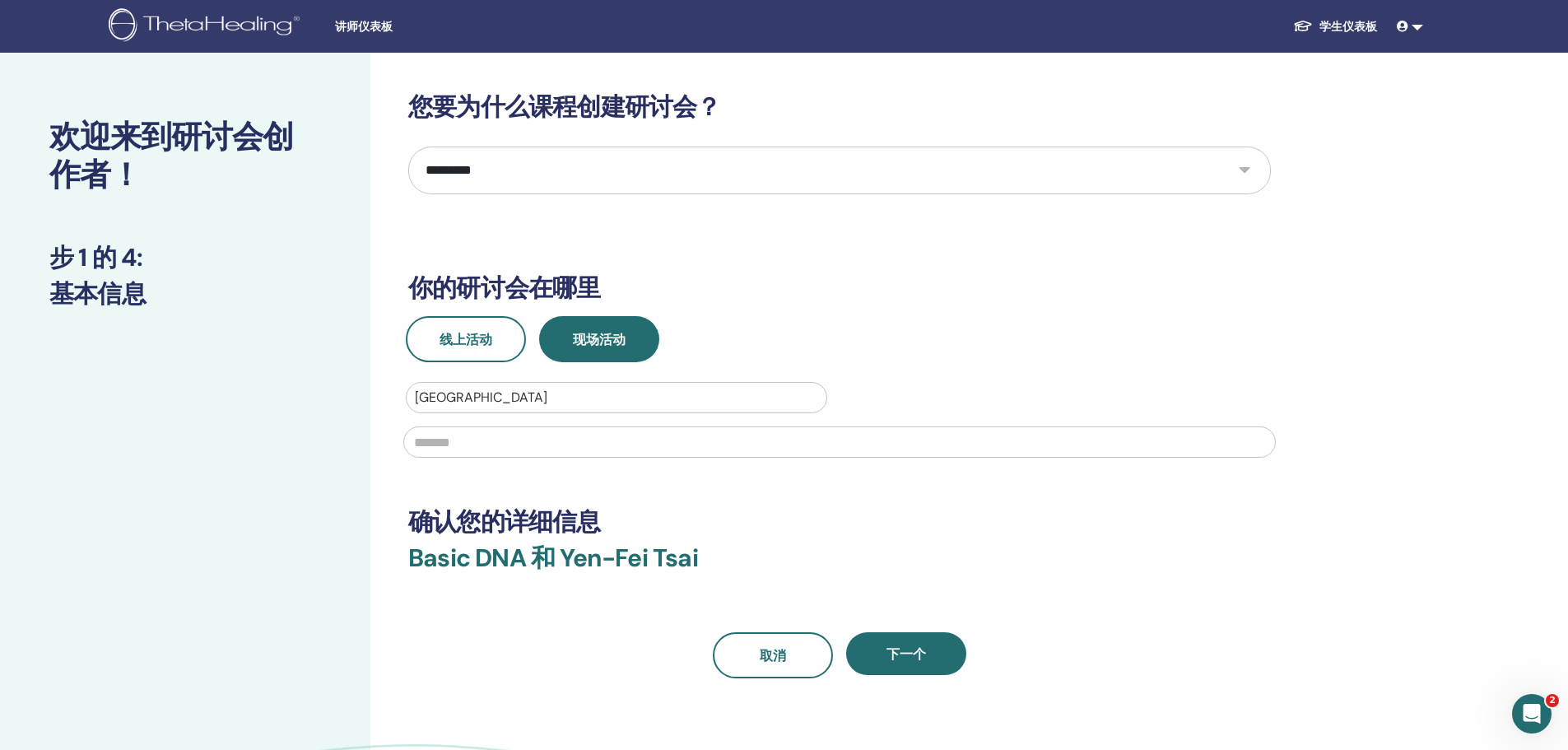
drag, startPoint x: 561, startPoint y: 389, endPoint x: 509, endPoint y: 451, distance: 80.9
click at [512, 446] on input "text" at bounding box center [840, 442] width 872 height 31
type input "*"
type input "*****"
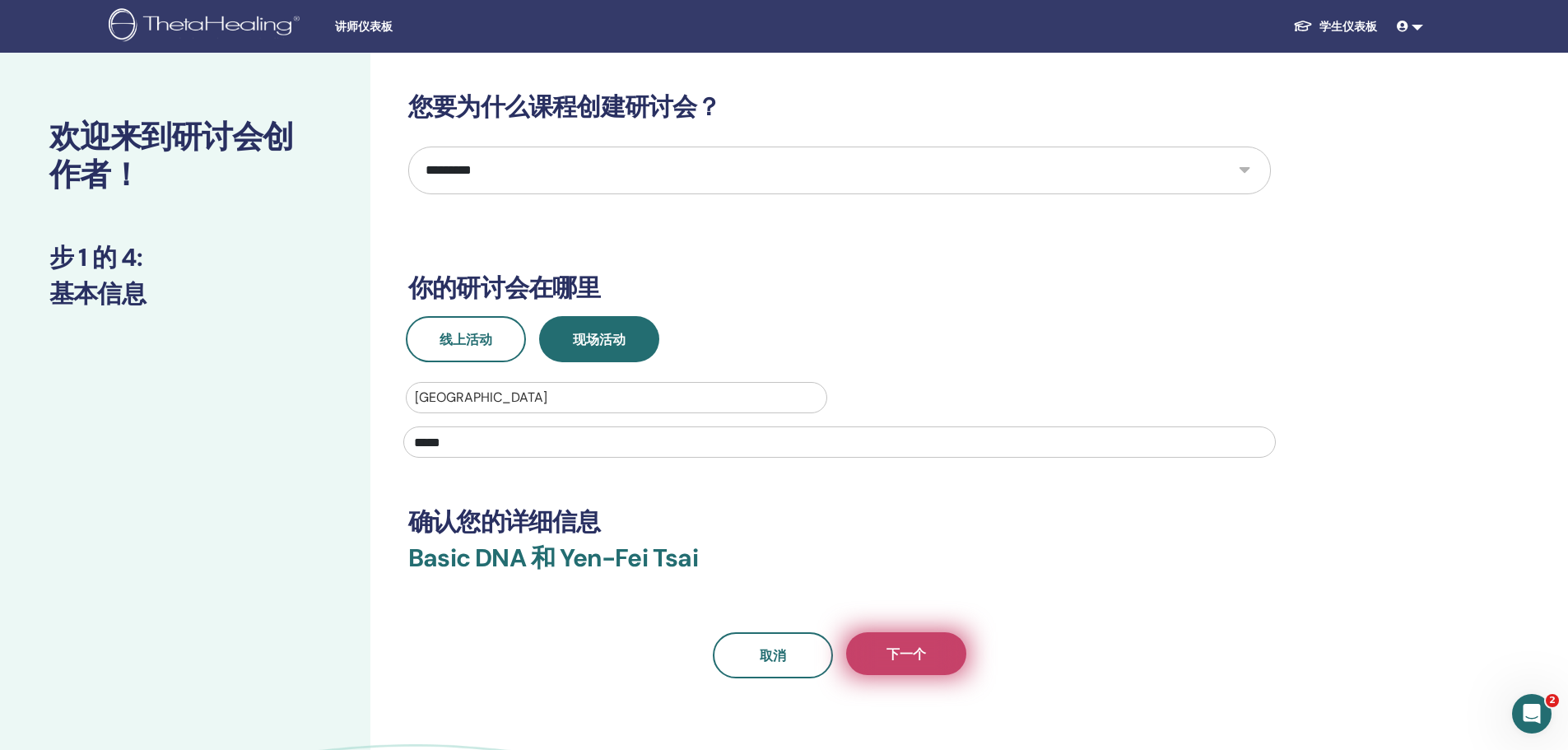
click at [924, 655] on span "下一个" at bounding box center [906, 654] width 39 height 17
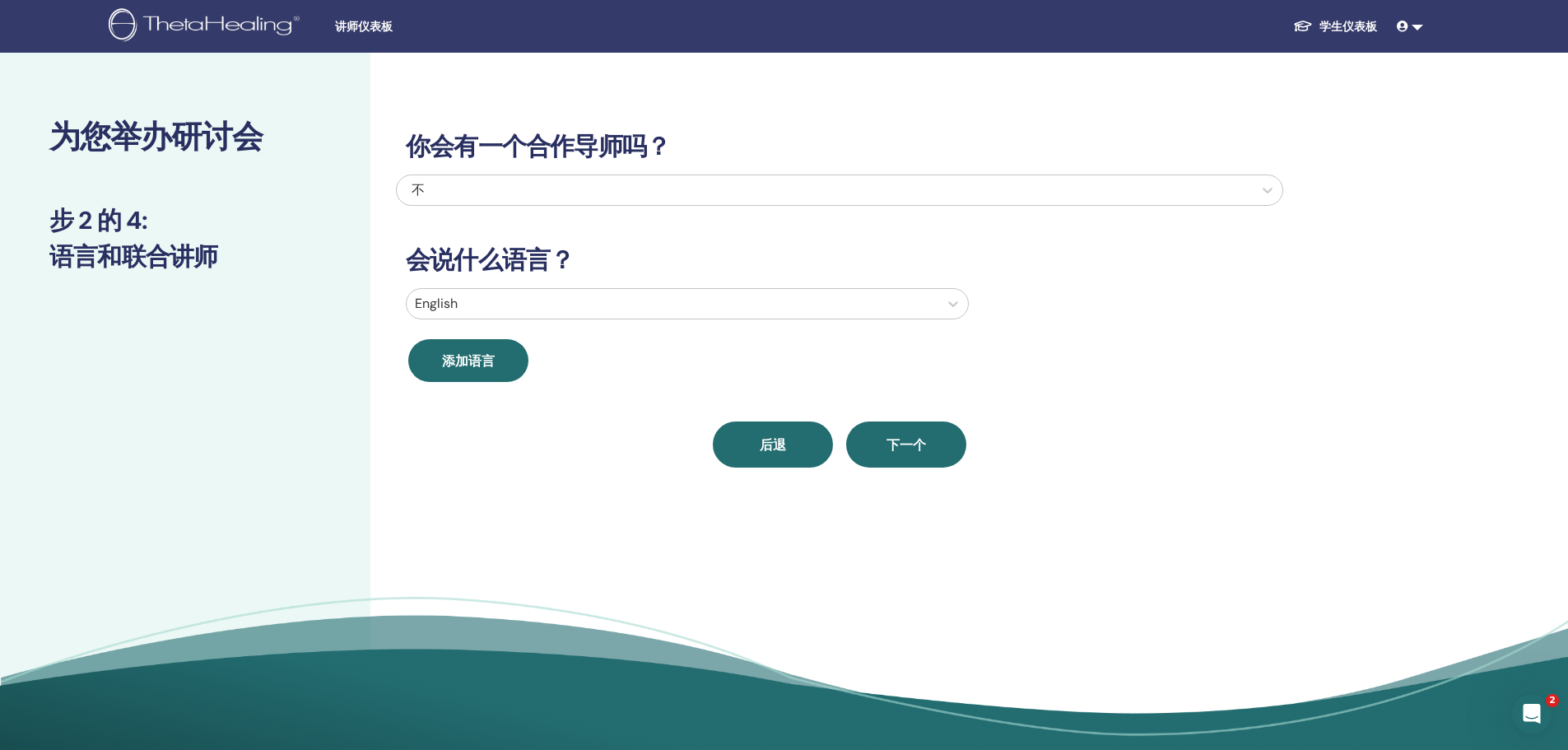
click at [764, 456] on button "后退" at bounding box center [773, 445] width 120 height 46
select select "*"
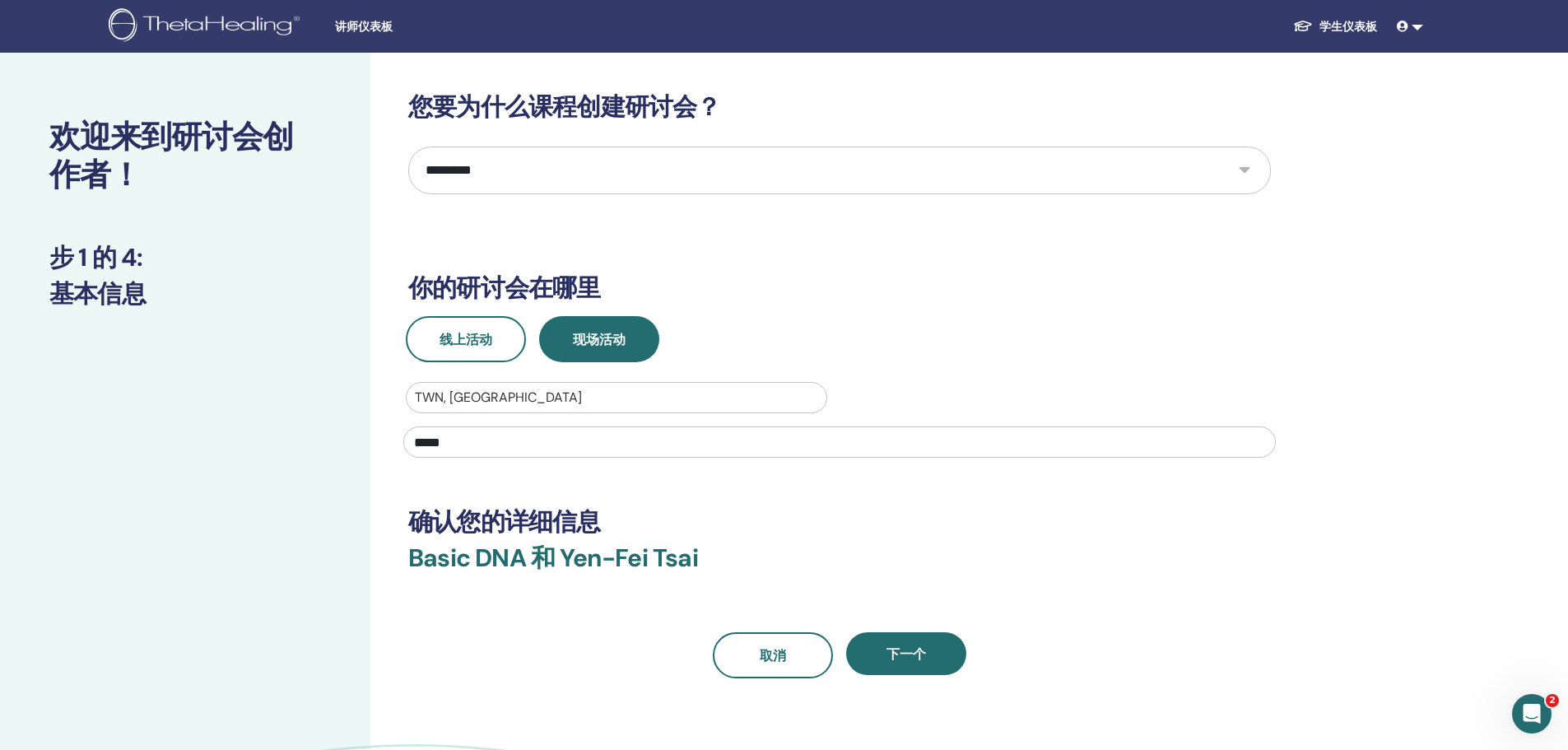
drag, startPoint x: 499, startPoint y: 441, endPoint x: 458, endPoint y: 429, distance: 42.7
click at [458, 429] on input "*****" at bounding box center [840, 442] width 872 height 31
type input "***"
click at [897, 638] on button "下一个" at bounding box center [905, 654] width 120 height 43
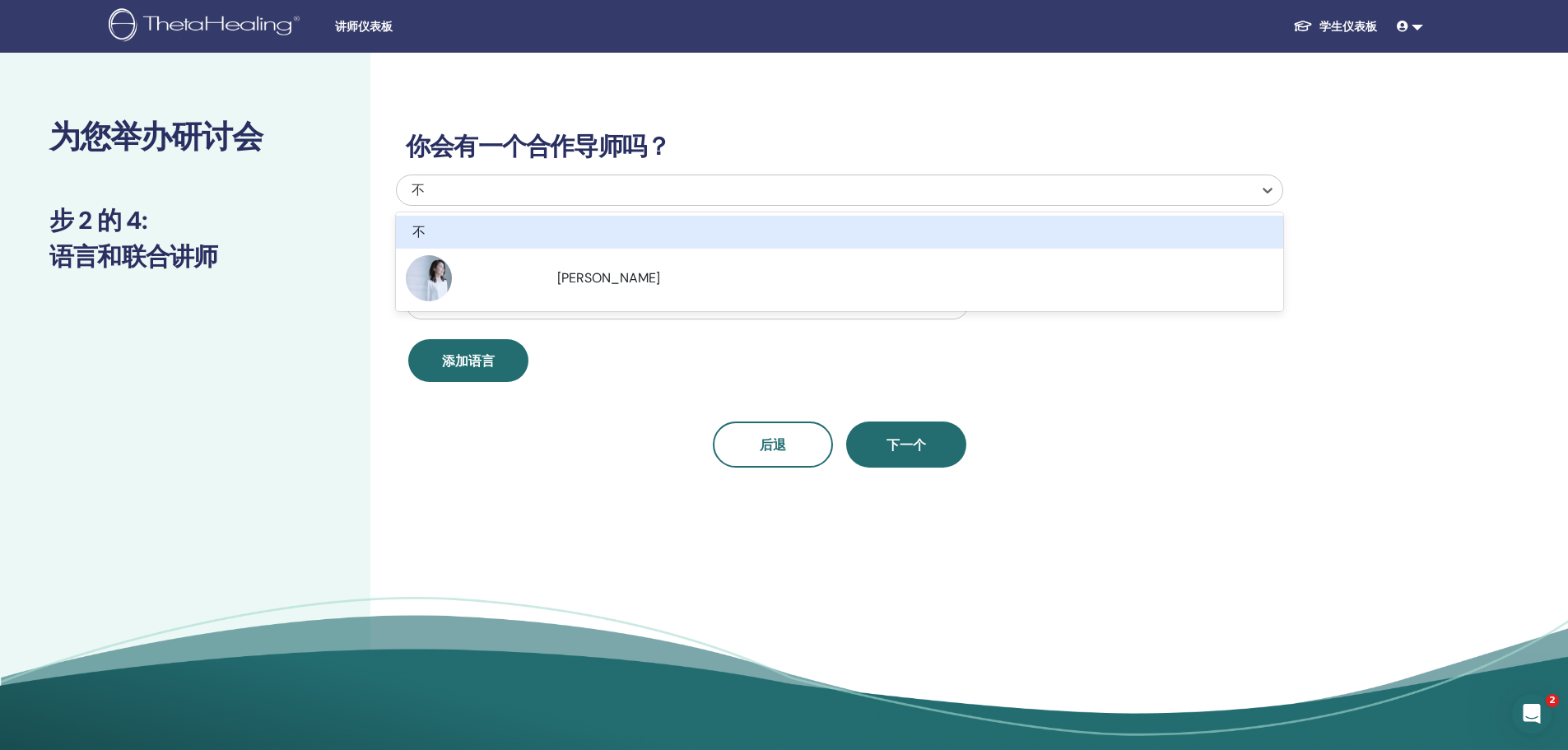
click at [580, 198] on div "不" at bounding box center [757, 190] width 693 height 20
click at [586, 241] on div "不" at bounding box center [770, 231] width 716 height 20
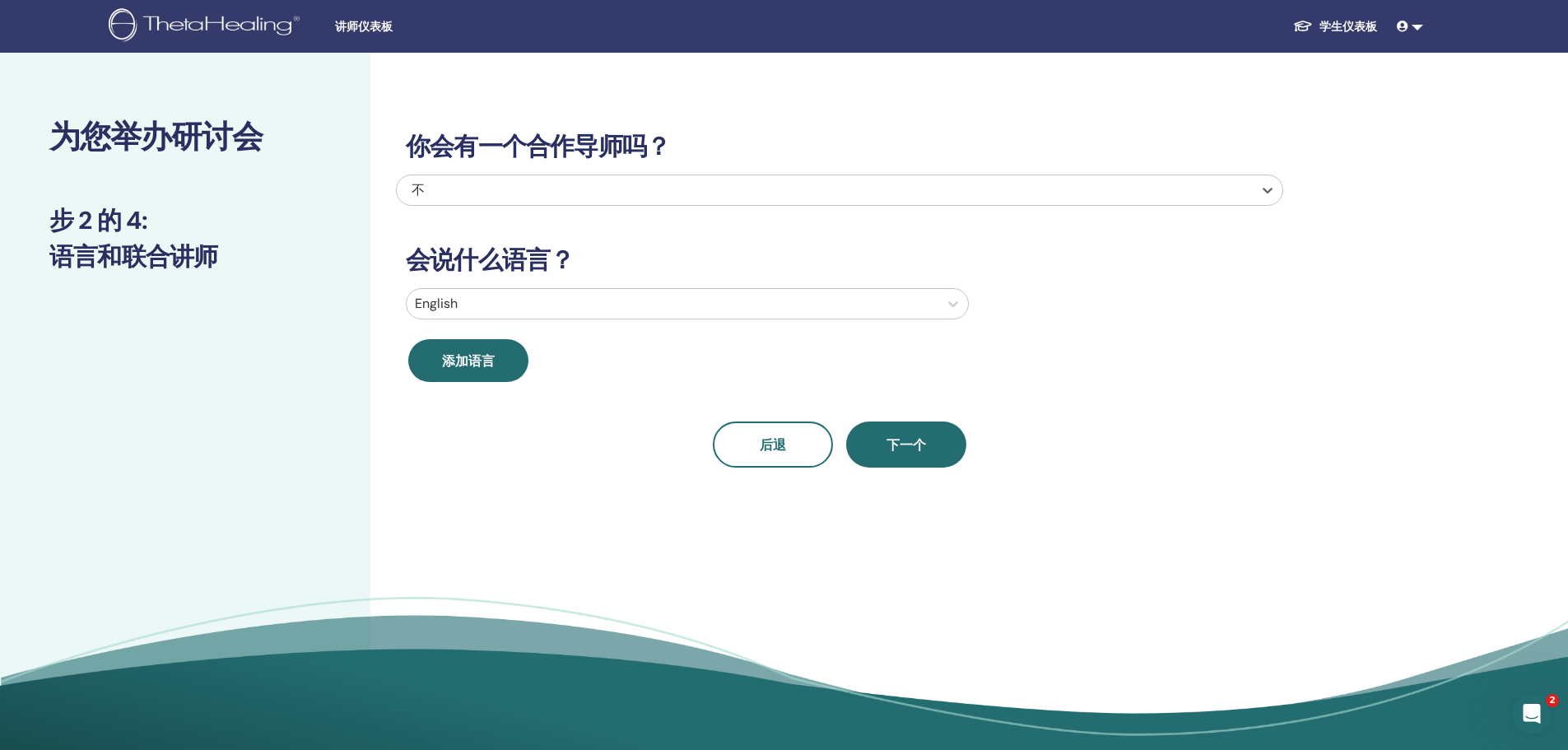
click at [579, 303] on div at bounding box center [672, 304] width 515 height 23
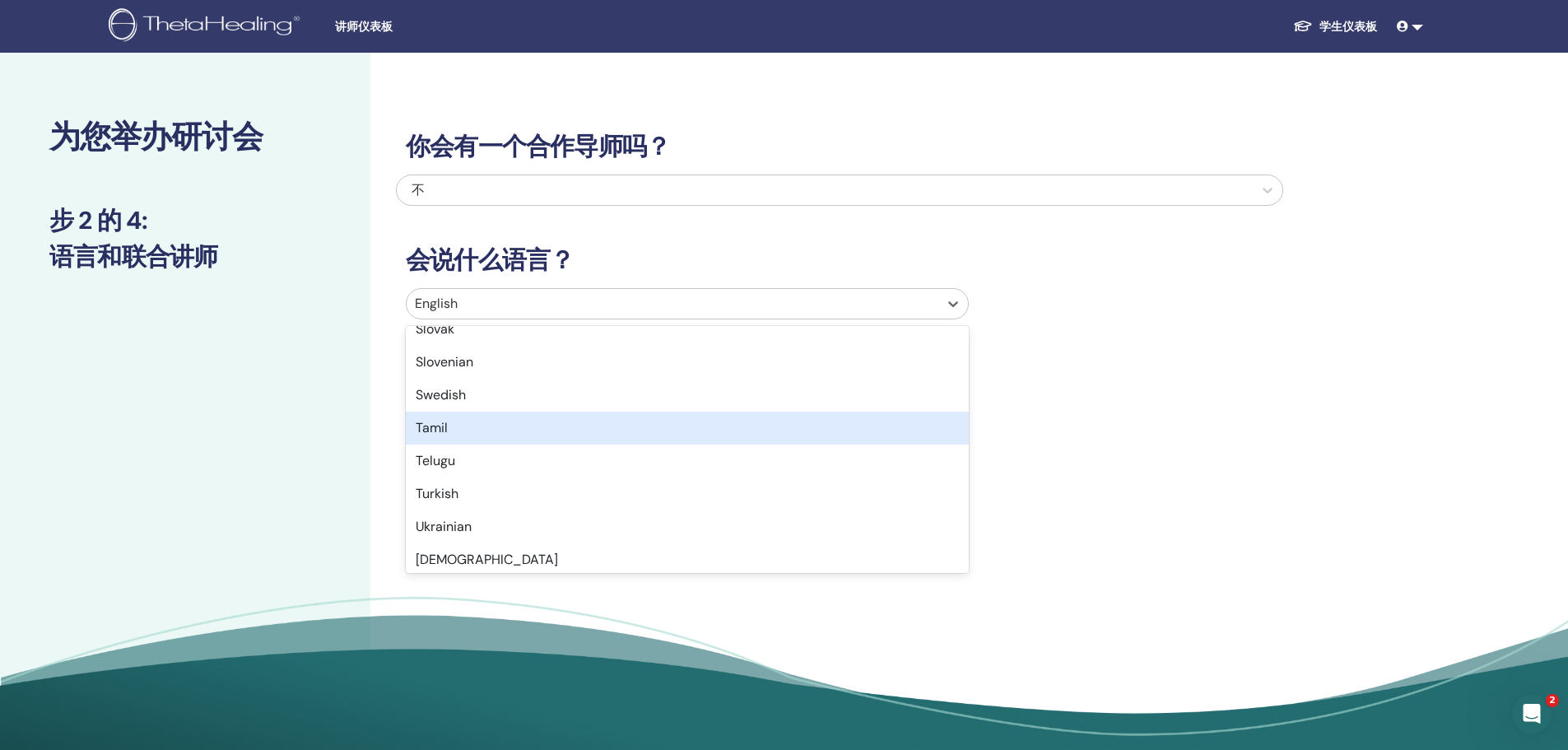
scroll to position [1308, 0]
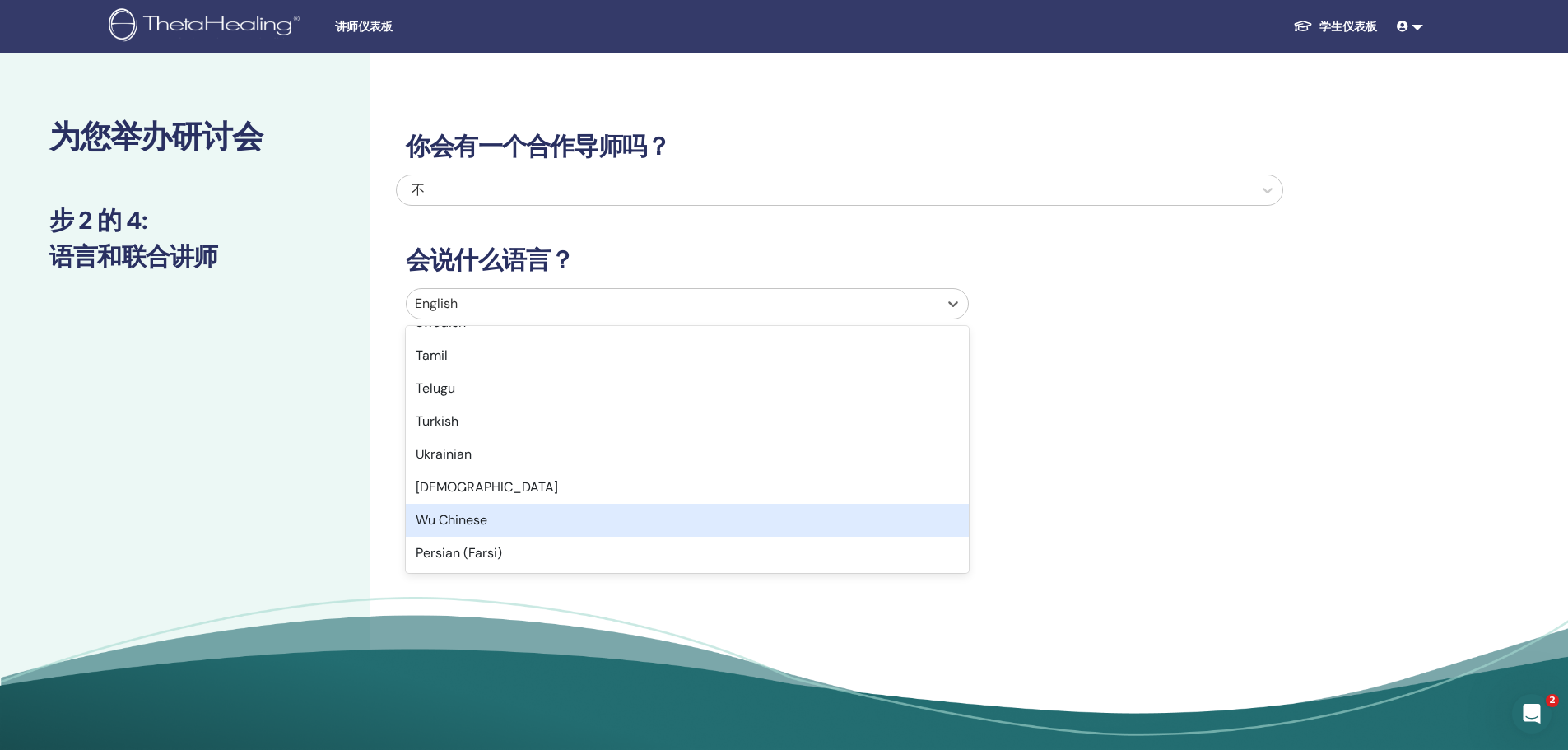
click at [552, 516] on div "Wu Chinese" at bounding box center [687, 520] width 563 height 33
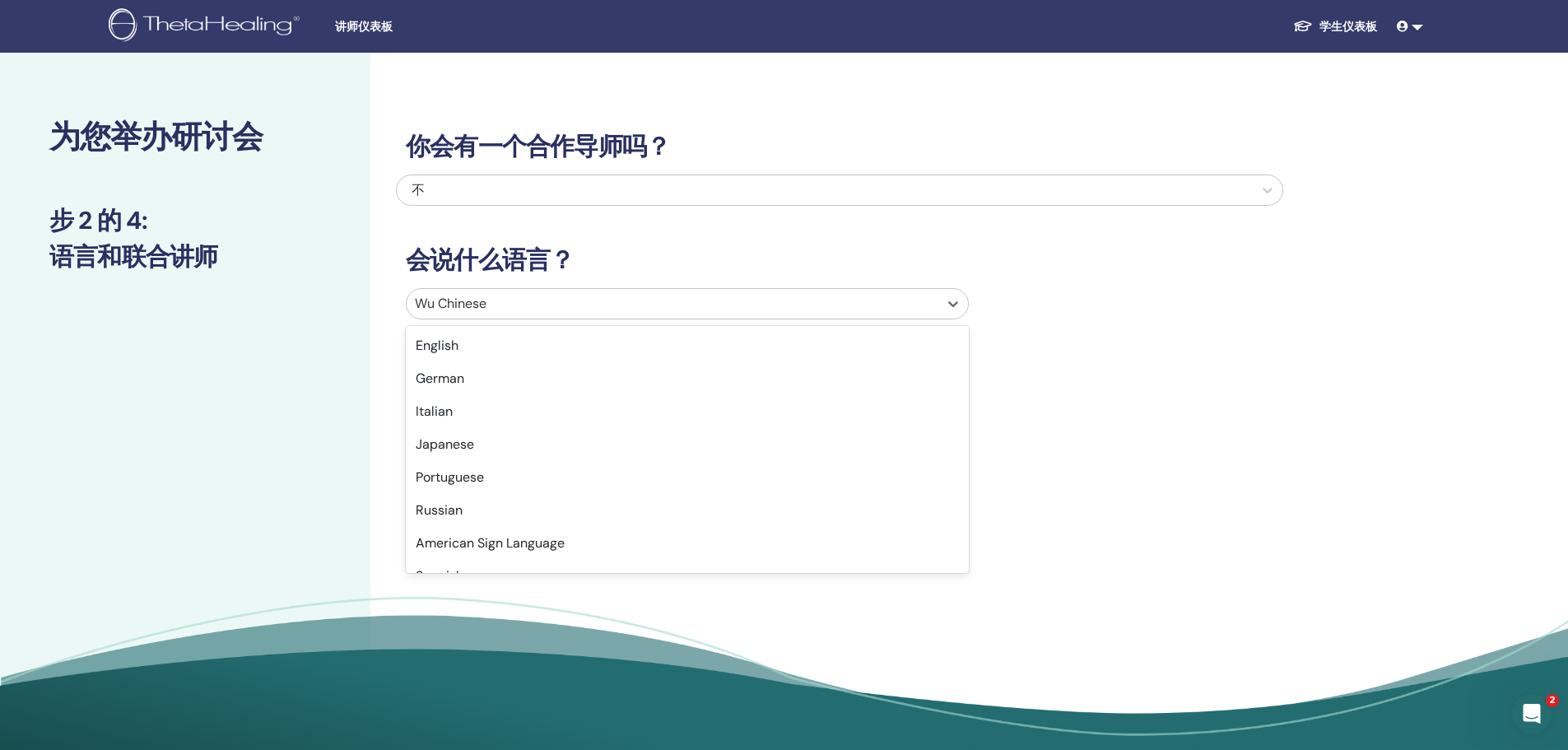
scroll to position [1282, 0]
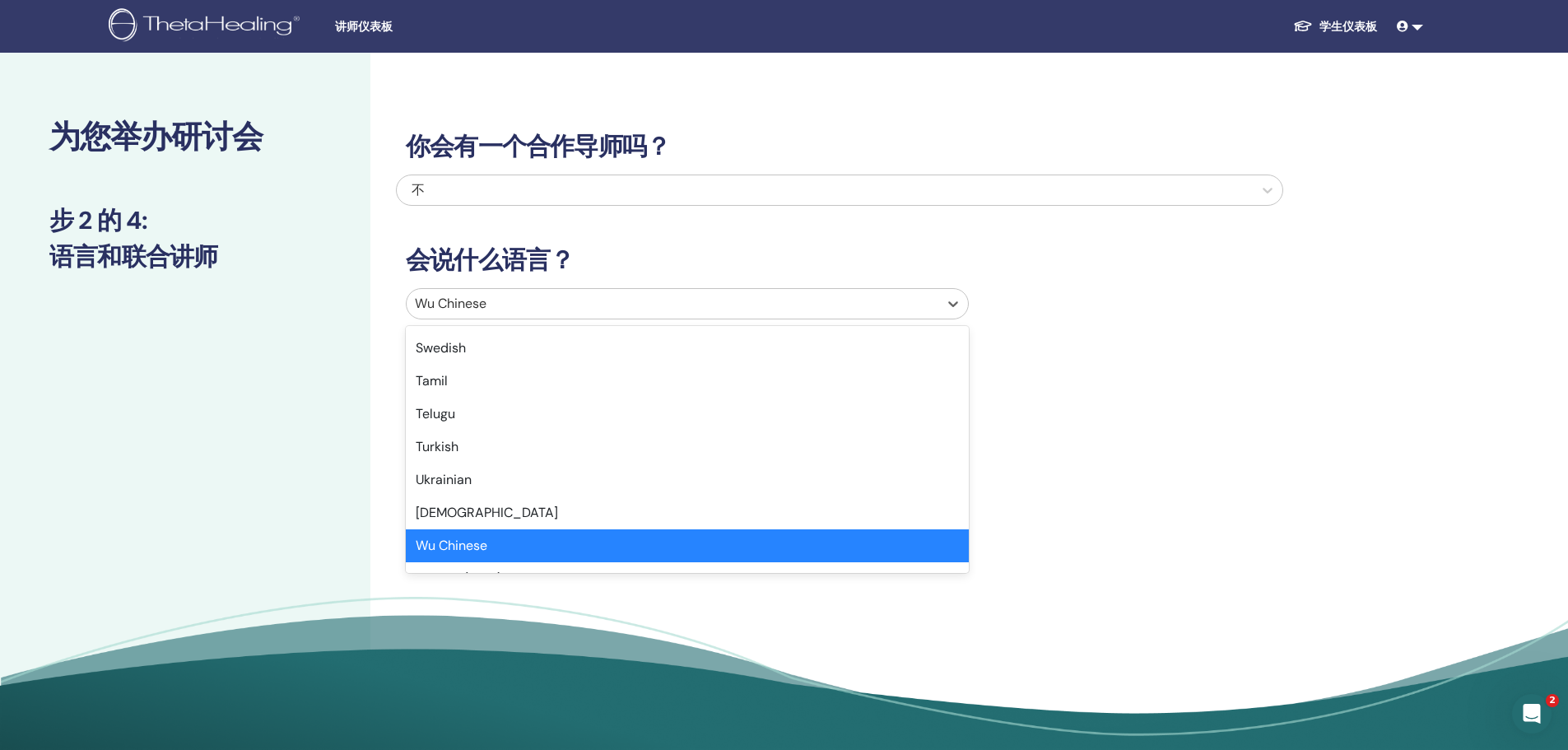
drag, startPoint x: 529, startPoint y: 310, endPoint x: 425, endPoint y: 306, distance: 104.1
click at [433, 307] on div at bounding box center [672, 304] width 515 height 23
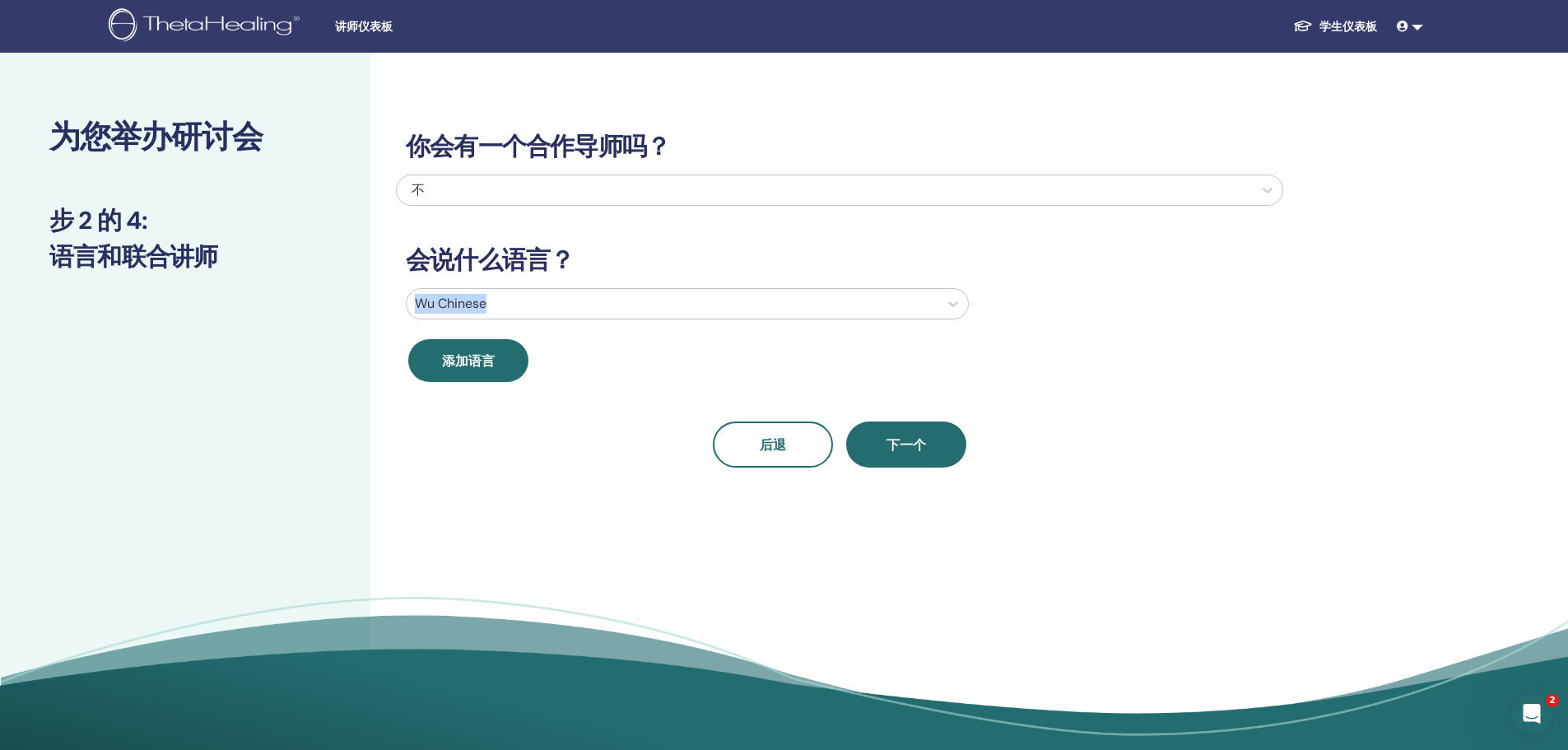
drag, startPoint x: 379, startPoint y: 296, endPoint x: 490, endPoint y: 304, distance: 111.3
click at [490, 304] on div "你会有一个合作导师吗？ 不 会说什么语言？ Wu Chinese 添加语言 后退 下一个" at bounding box center [893, 407] width 1045 height 709
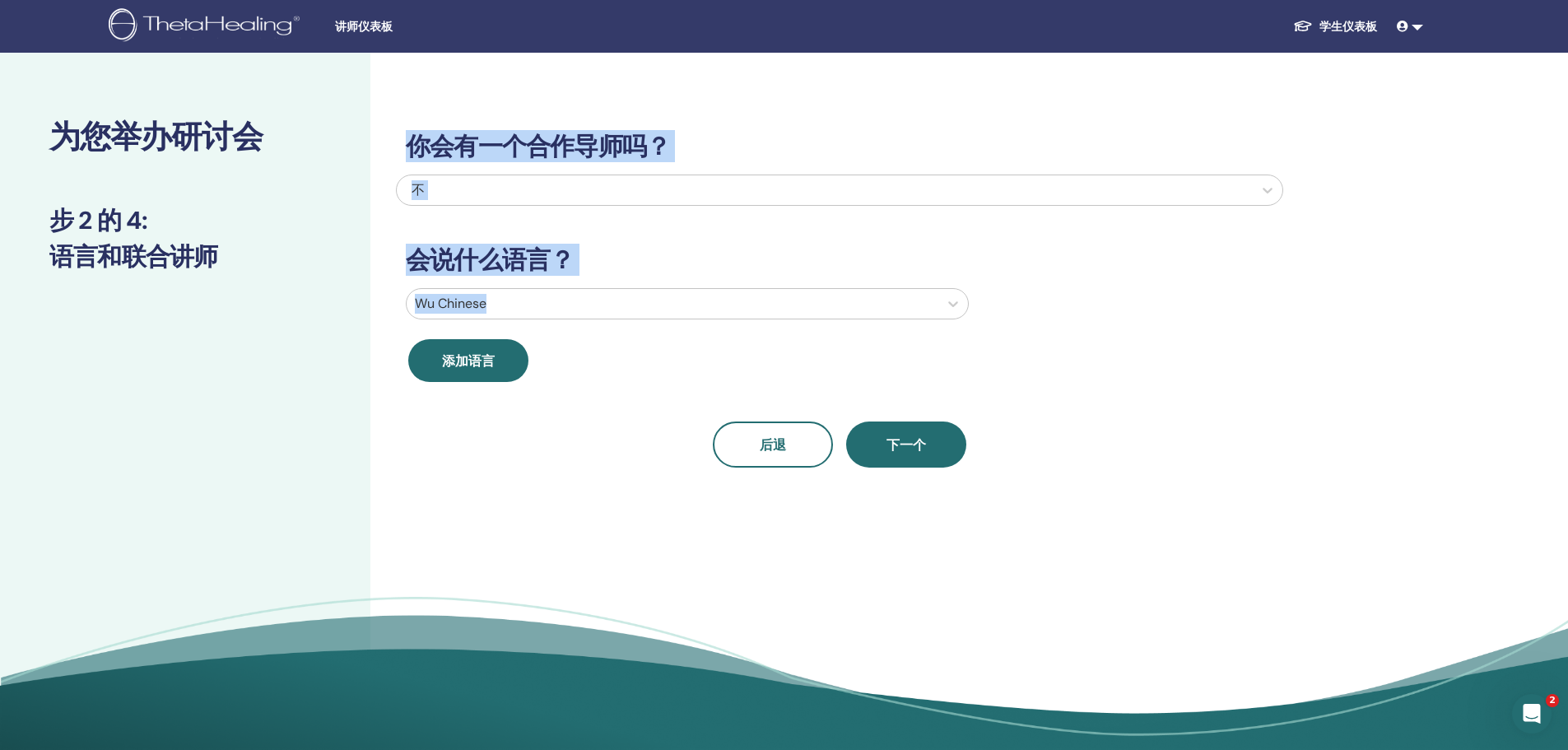
click at [478, 300] on div "为您举办研讨会 步 2 的 4 : 语言和联合讲师 你会有一个合作导师吗？ 不 会说什么语言？ Wu Chinese 添加语言 后退 下一个" at bounding box center [784, 407] width 1568 height 709
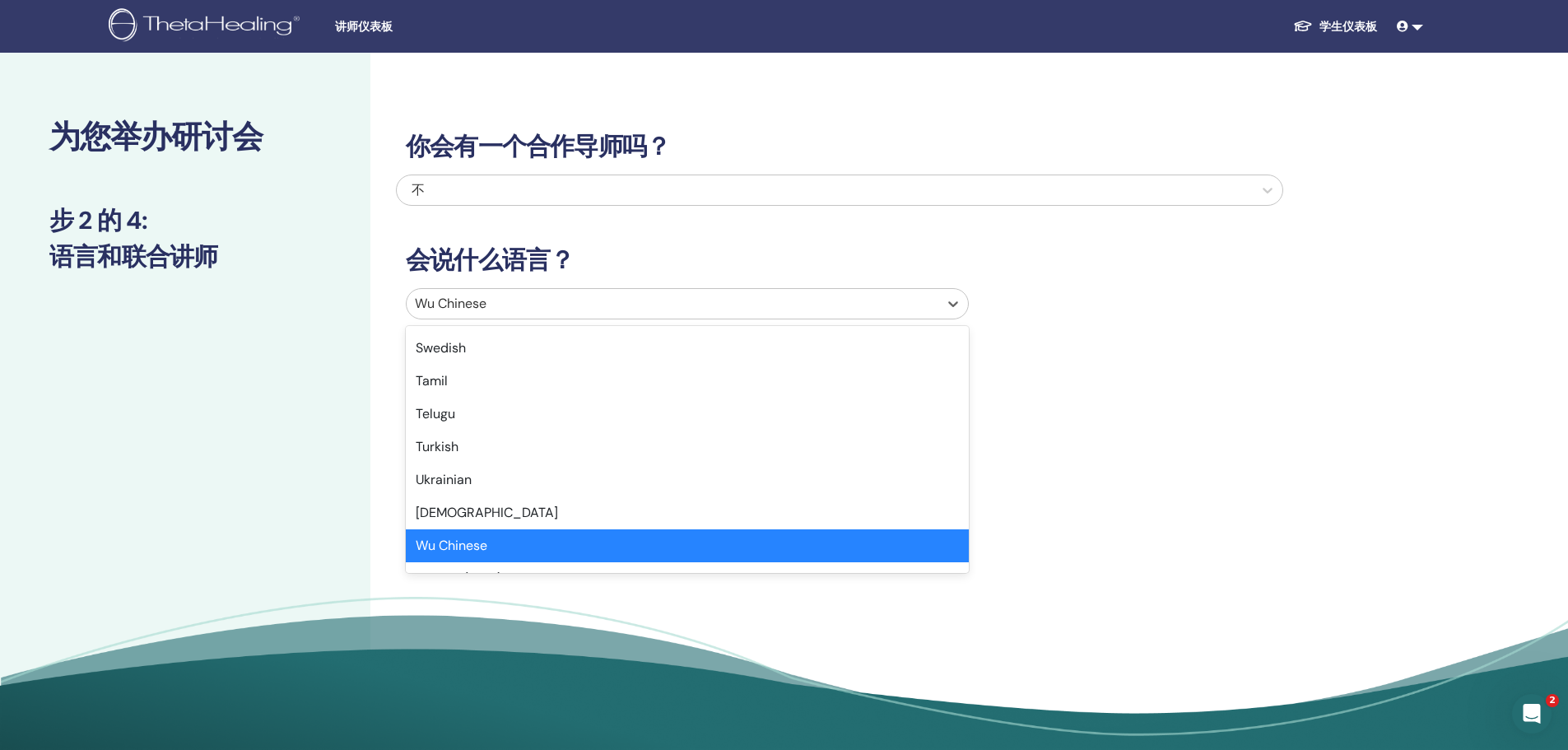
drag, startPoint x: 466, startPoint y: 303, endPoint x: 372, endPoint y: 304, distance: 94.0
click at [372, 304] on div "你会有一个合作导师吗？ 不 会说什么语言？ option Wu Chinese selected, 46 of 47. 47 results availabl…" at bounding box center [893, 407] width 1045 height 709
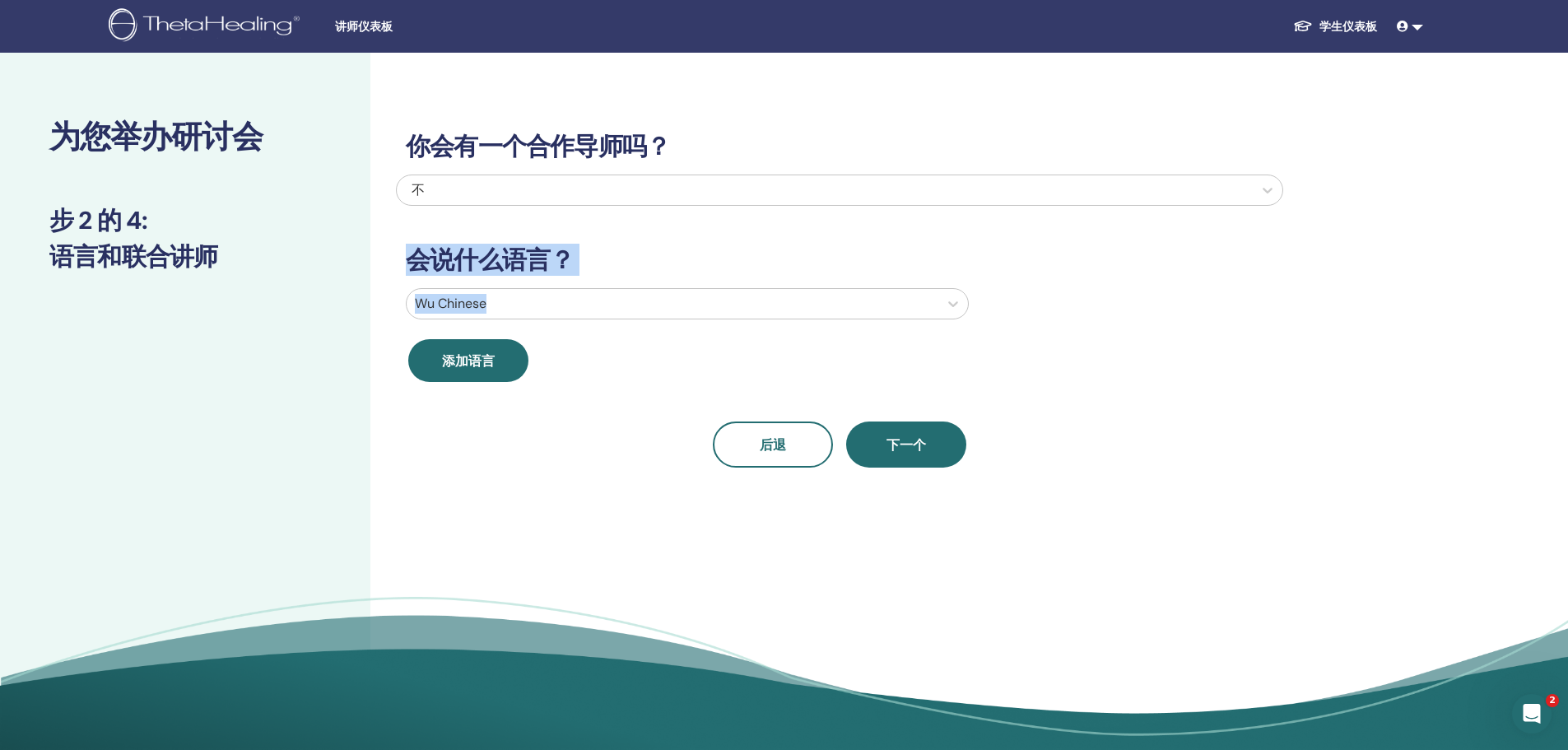
drag, startPoint x: 393, startPoint y: 254, endPoint x: 573, endPoint y: 450, distance: 266.1
click at [573, 450] on div "你会有一个合作导师吗？ 不 会说什么语言？ Wu Chinese 添加语言 后退 下一个" at bounding box center [893, 407] width 1045 height 709
click at [536, 291] on div "Wu Chinese" at bounding box center [672, 304] width 532 height 30
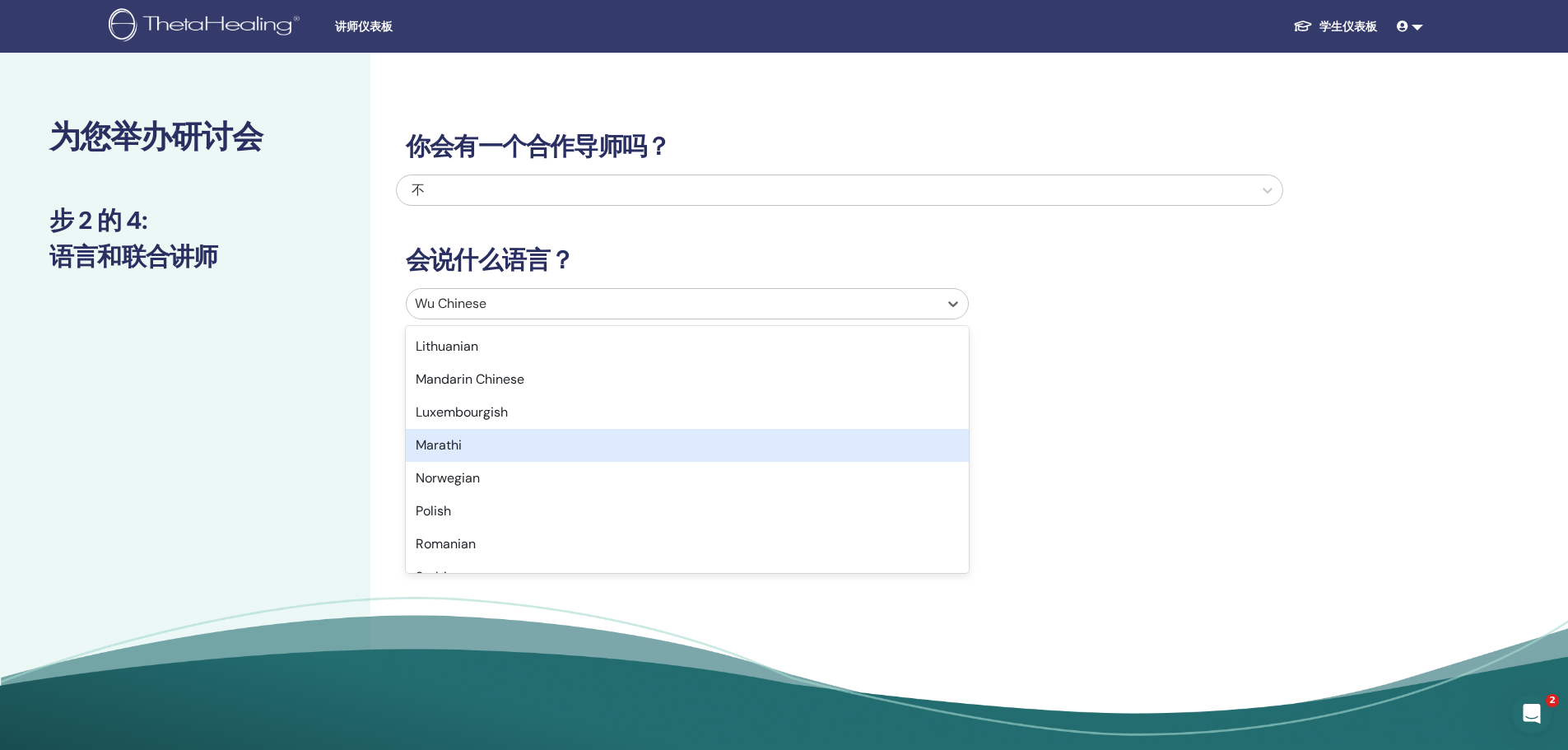
scroll to position [952, 0]
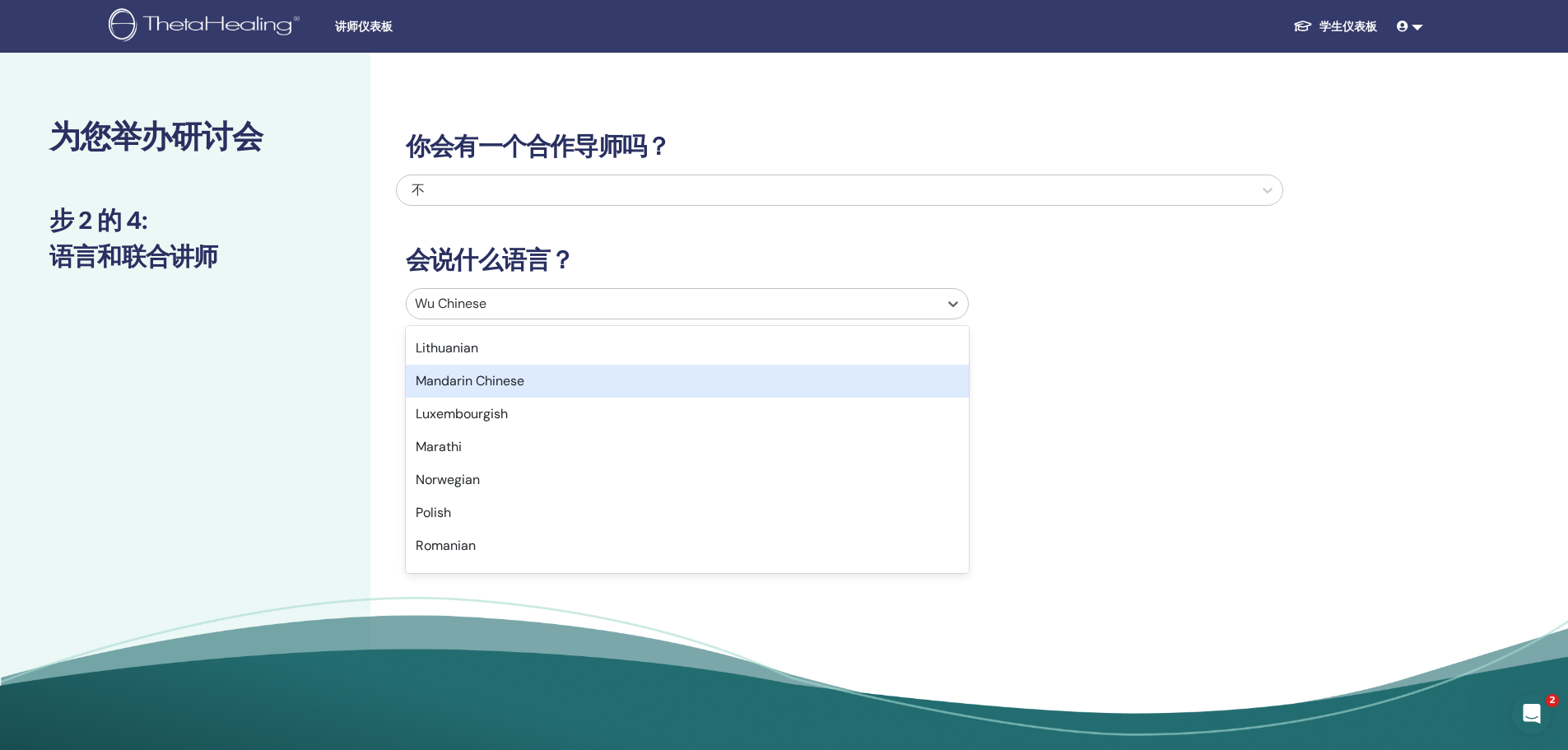
click at [490, 382] on div "Mandarin Chinese" at bounding box center [687, 381] width 563 height 33
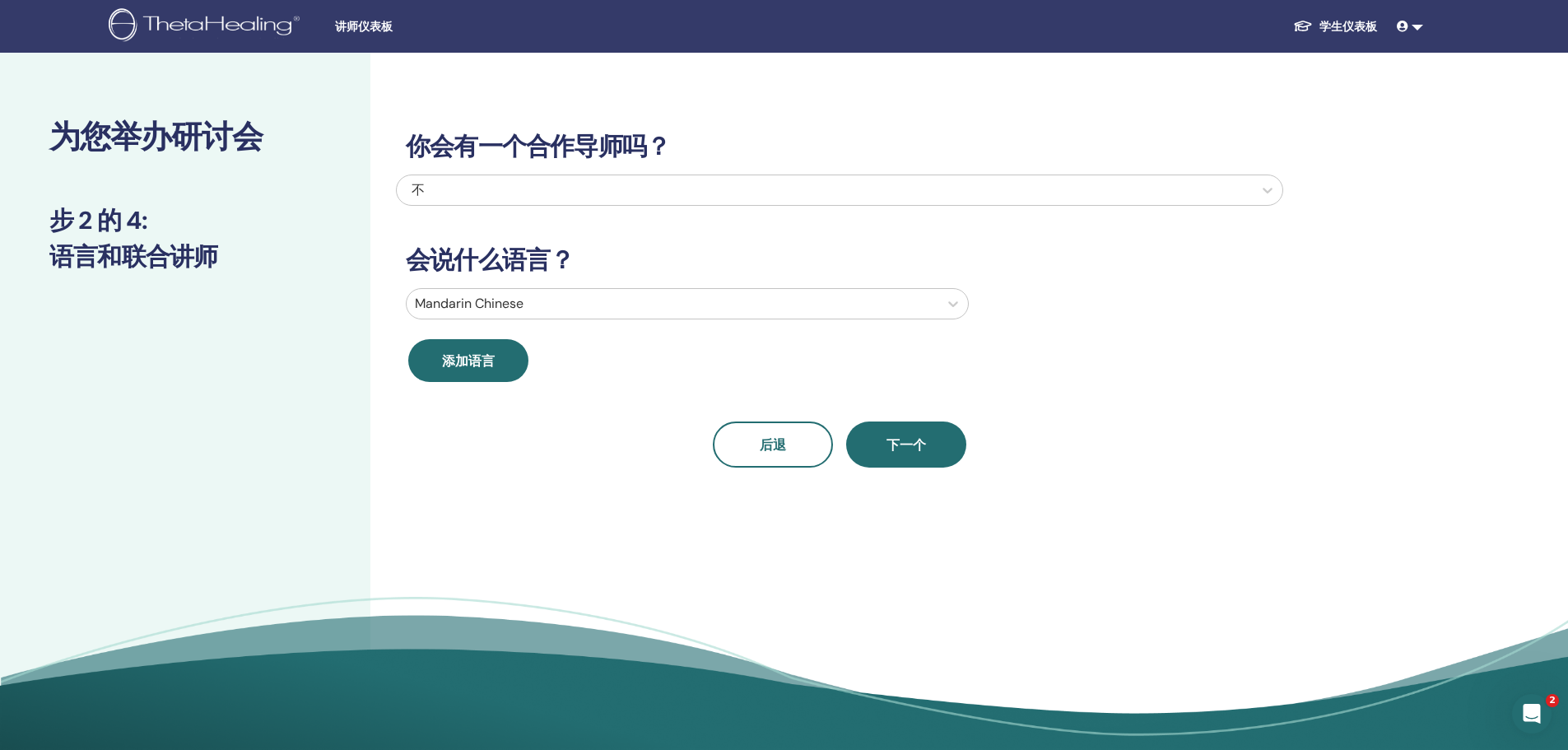
click at [613, 415] on div "你会有一个合作导师吗？ 不 会说什么语言？ Mandarin Chinese 添加语言 后退 下一个" at bounding box center [840, 280] width 887 height 376
click at [923, 454] on span "下一个" at bounding box center [906, 445] width 39 height 20
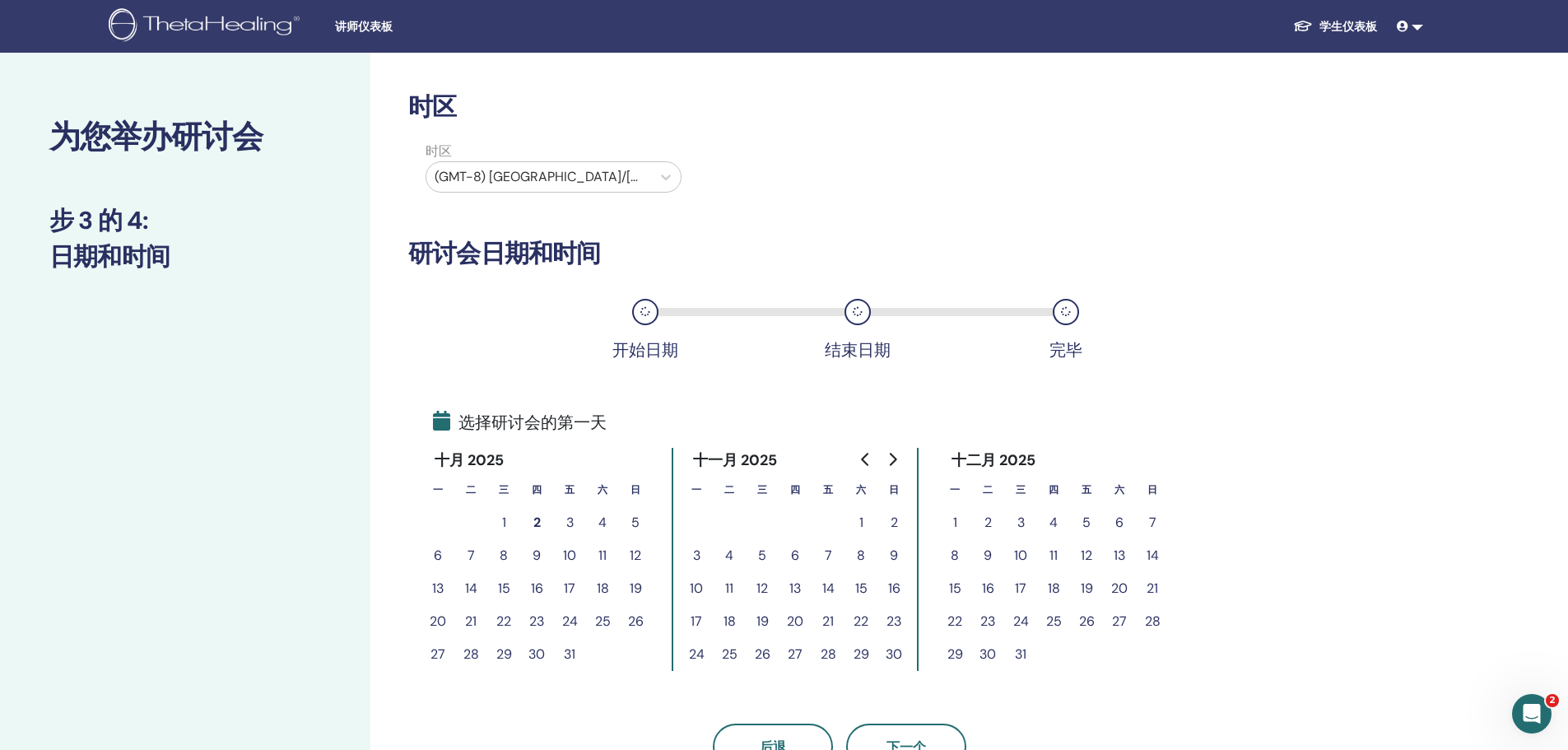
scroll to position [165, 0]
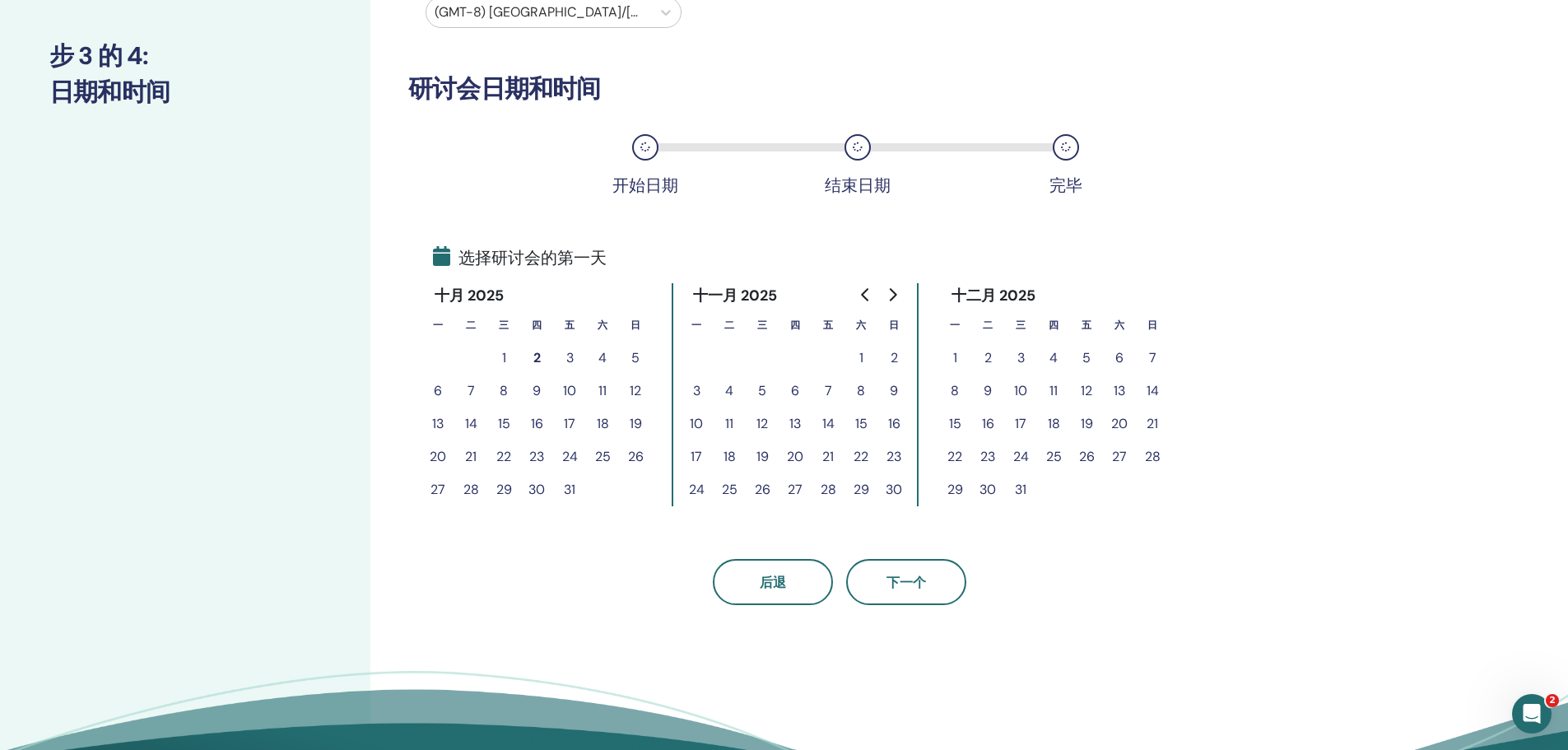
click at [821, 456] on button "21" at bounding box center [828, 457] width 33 height 33
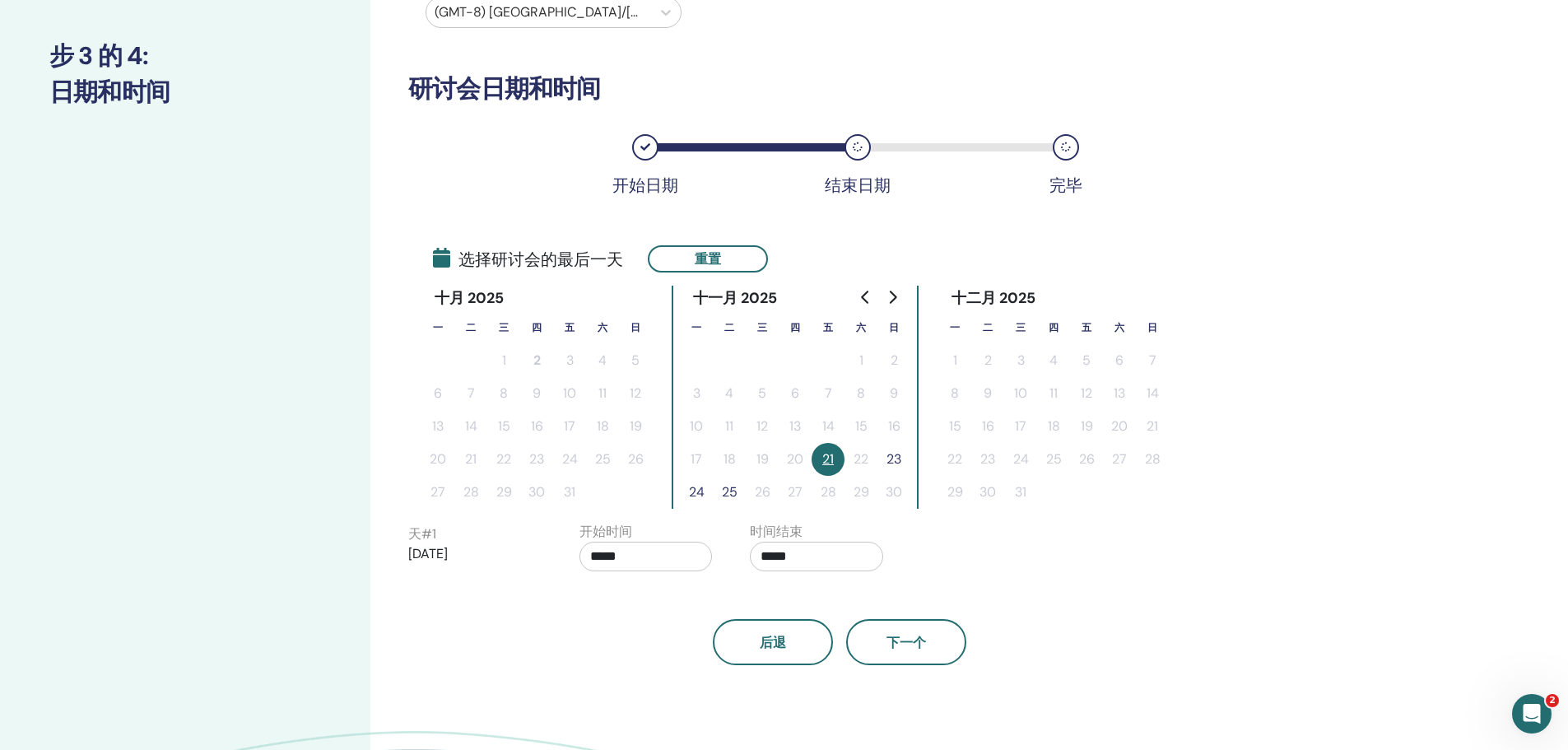
click at [895, 291] on icon "Go to next month" at bounding box center [892, 297] width 13 height 13
click at [499, 523] on div "天 # 1 2025/11/21 开始时间 ***** 时间结束 *****" at bounding box center [738, 551] width 683 height 58
click at [490, 530] on div "天 # 1 2025/11/21" at bounding box center [474, 551] width 133 height 53
click at [744, 264] on button "重置" at bounding box center [707, 259] width 120 height 27
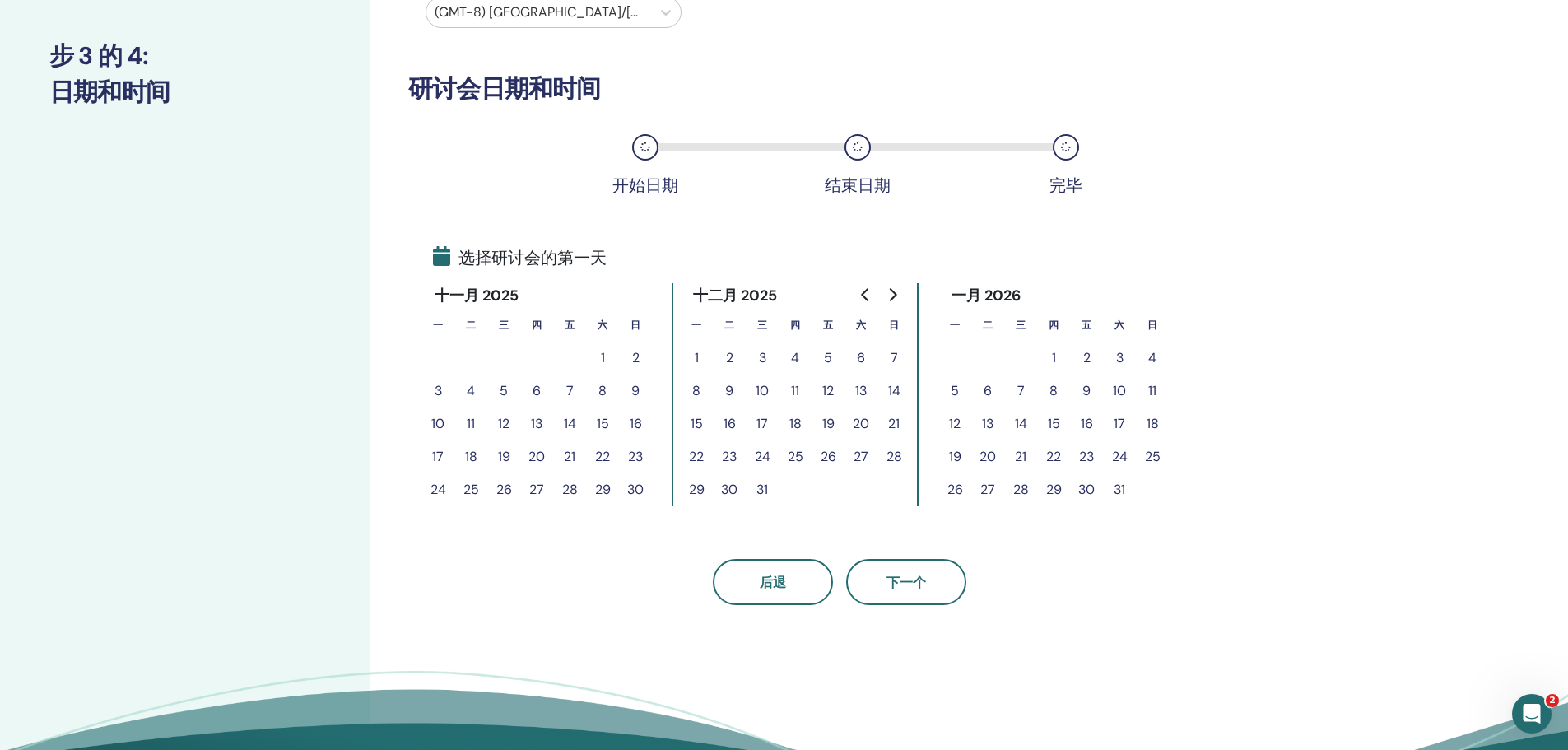
click at [537, 490] on button "27" at bounding box center [536, 490] width 33 height 33
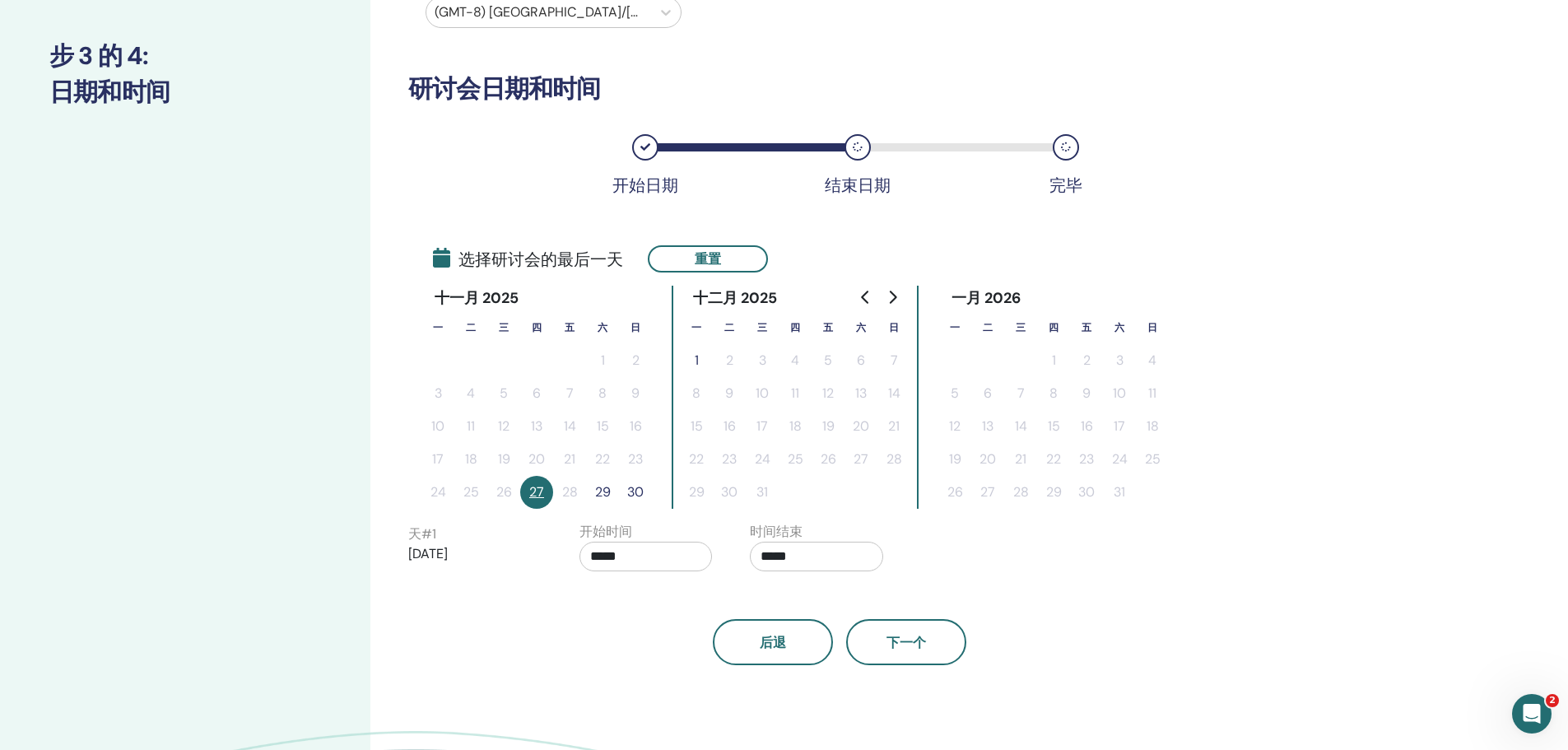
click at [609, 492] on button "29" at bounding box center [602, 492] width 33 height 33
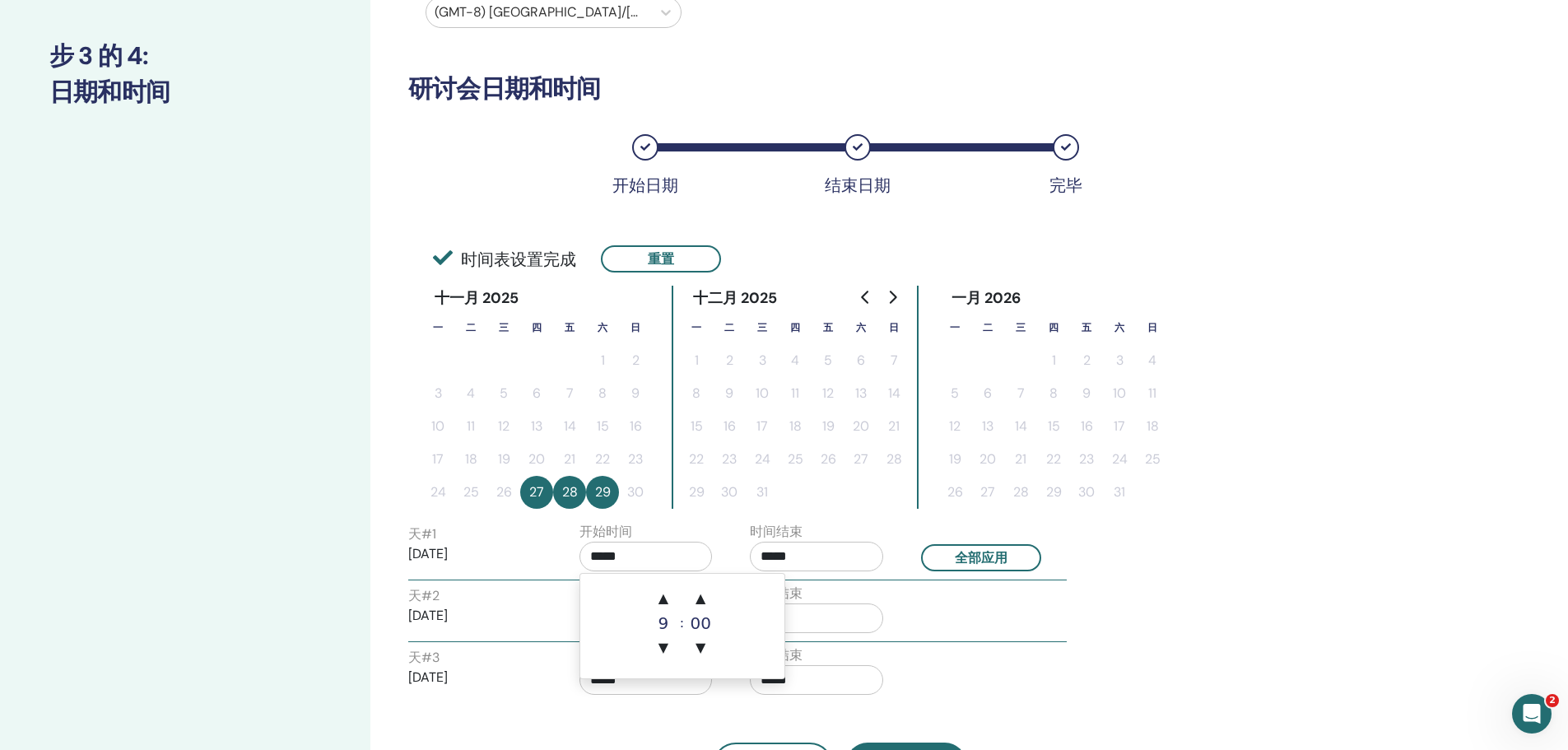
drag, startPoint x: 605, startPoint y: 557, endPoint x: 594, endPoint y: 556, distance: 11.0
click at [594, 556] on input "*****" at bounding box center [646, 556] width 133 height 30
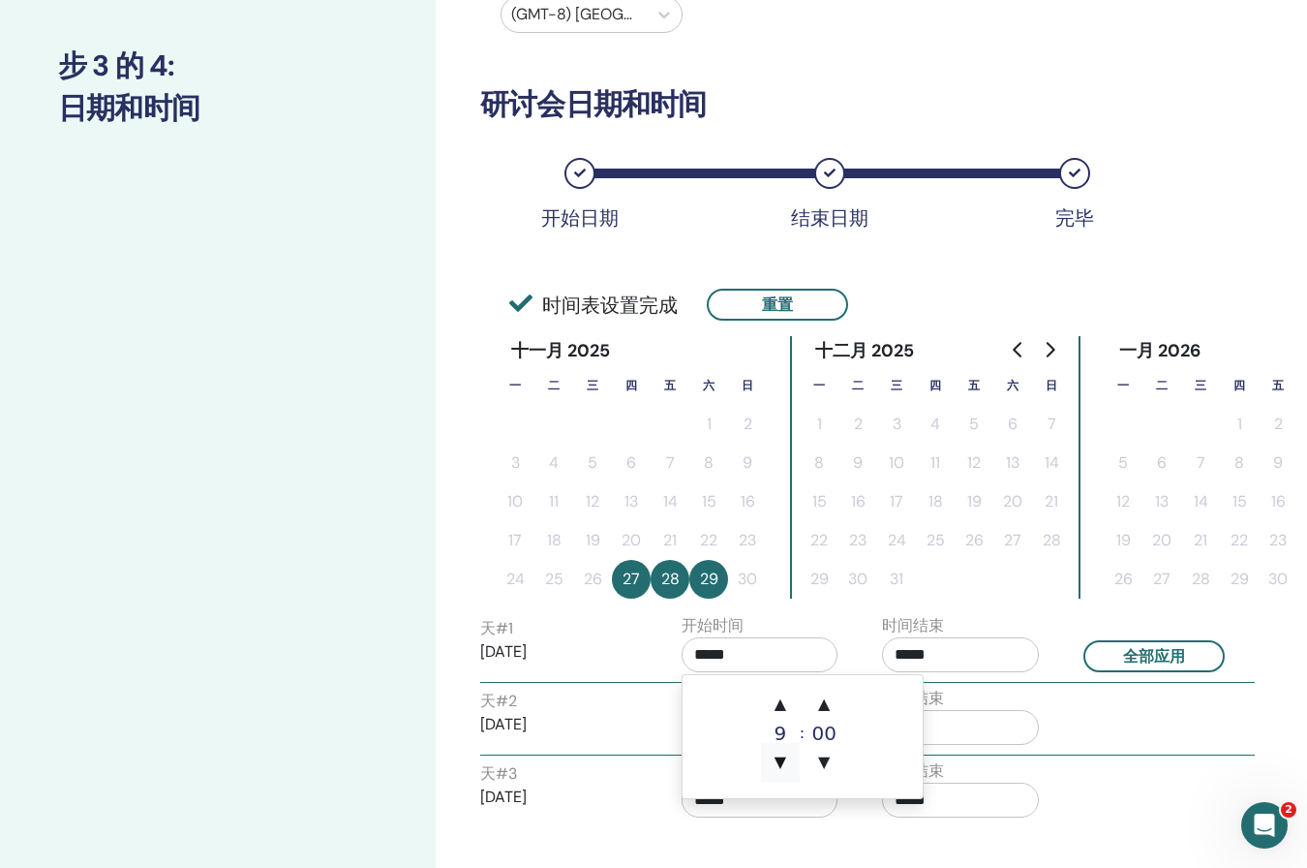
click at [781, 756] on span "▼" at bounding box center [780, 762] width 39 height 39
click at [786, 697] on span "▲" at bounding box center [780, 704] width 39 height 39
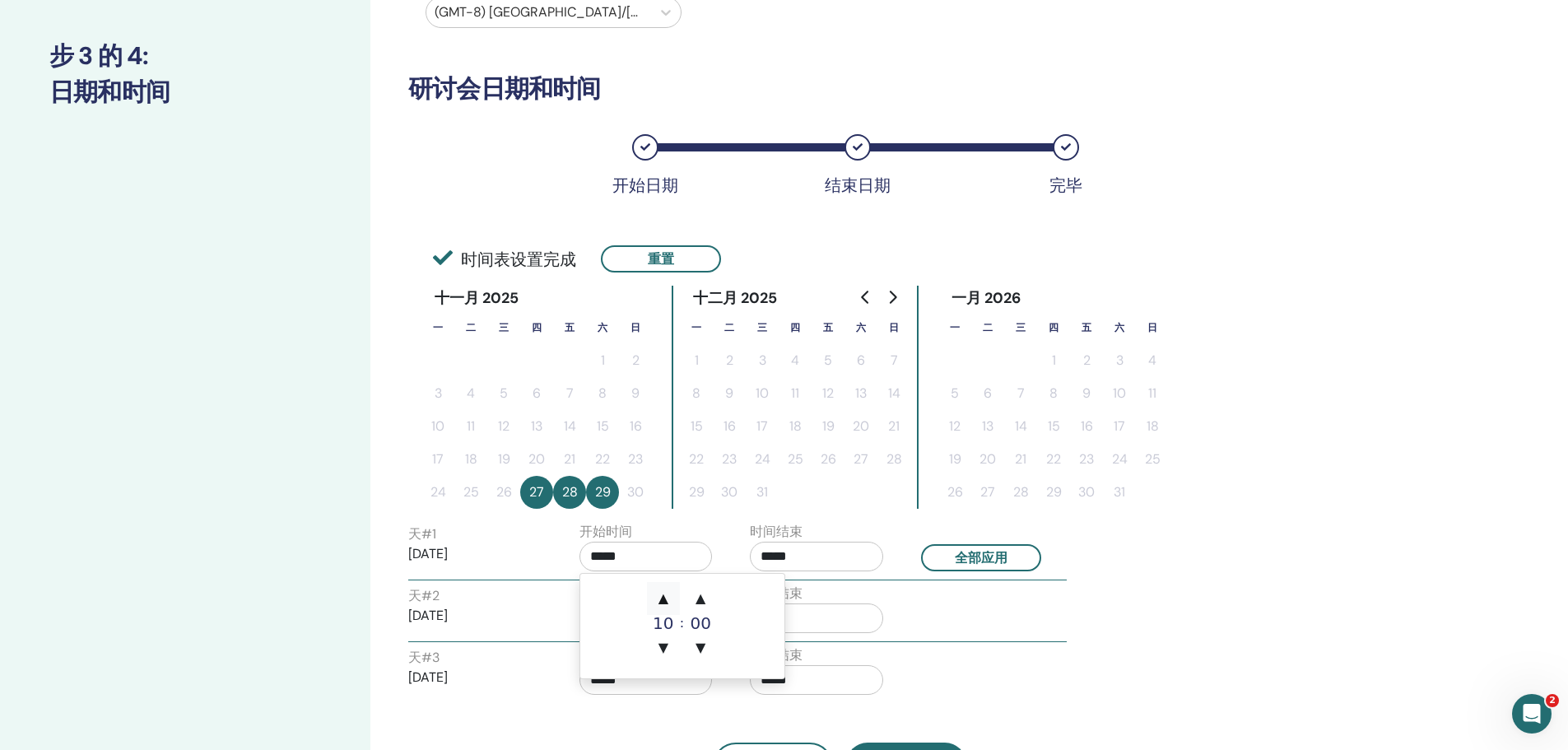
click at [671, 594] on span "▲" at bounding box center [663, 599] width 33 height 33
type input "*****"
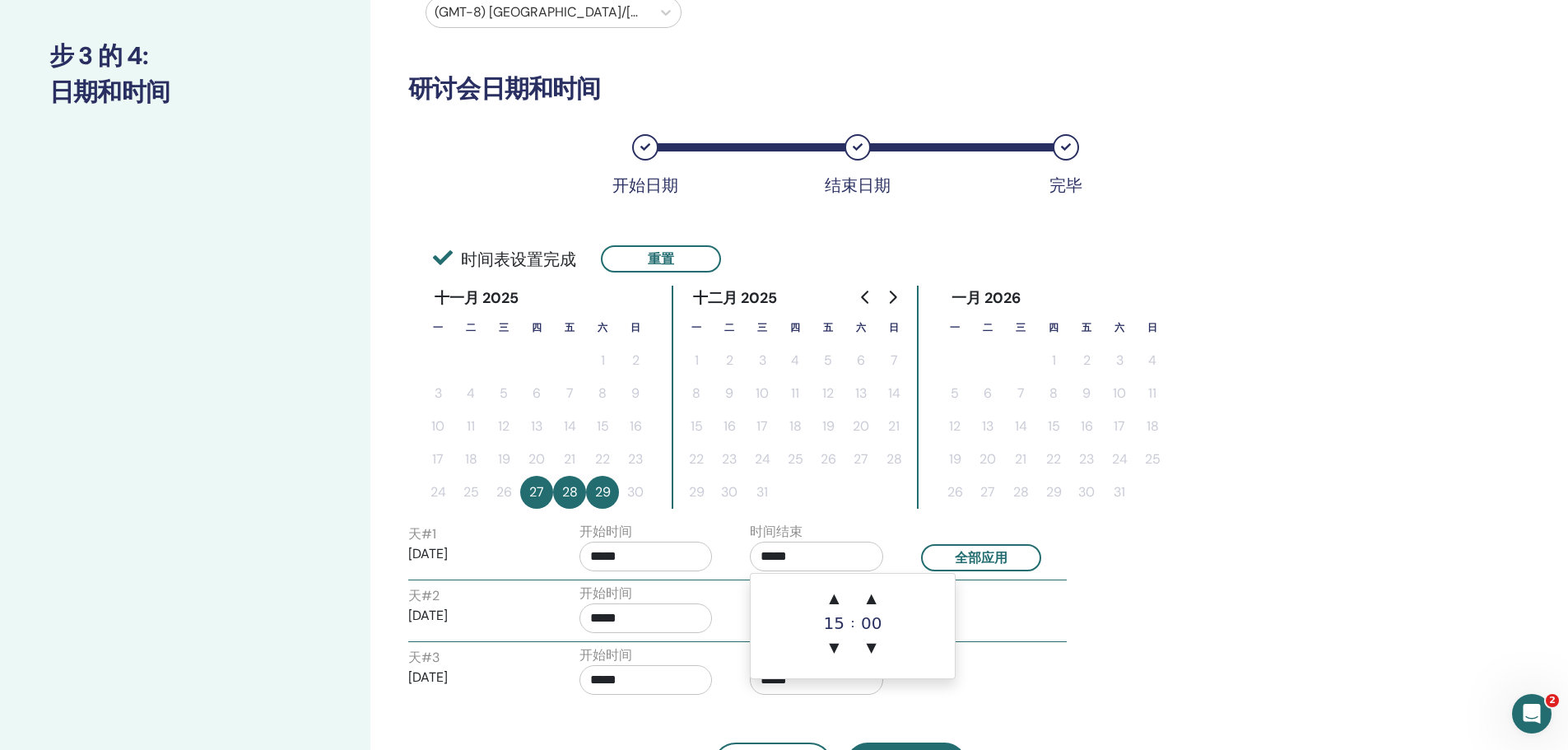
click at [807, 546] on input "*****" at bounding box center [816, 556] width 133 height 30
click at [837, 599] on span "▲" at bounding box center [834, 599] width 33 height 33
click at [831, 648] on span "▼" at bounding box center [834, 648] width 33 height 33
type input "*****"
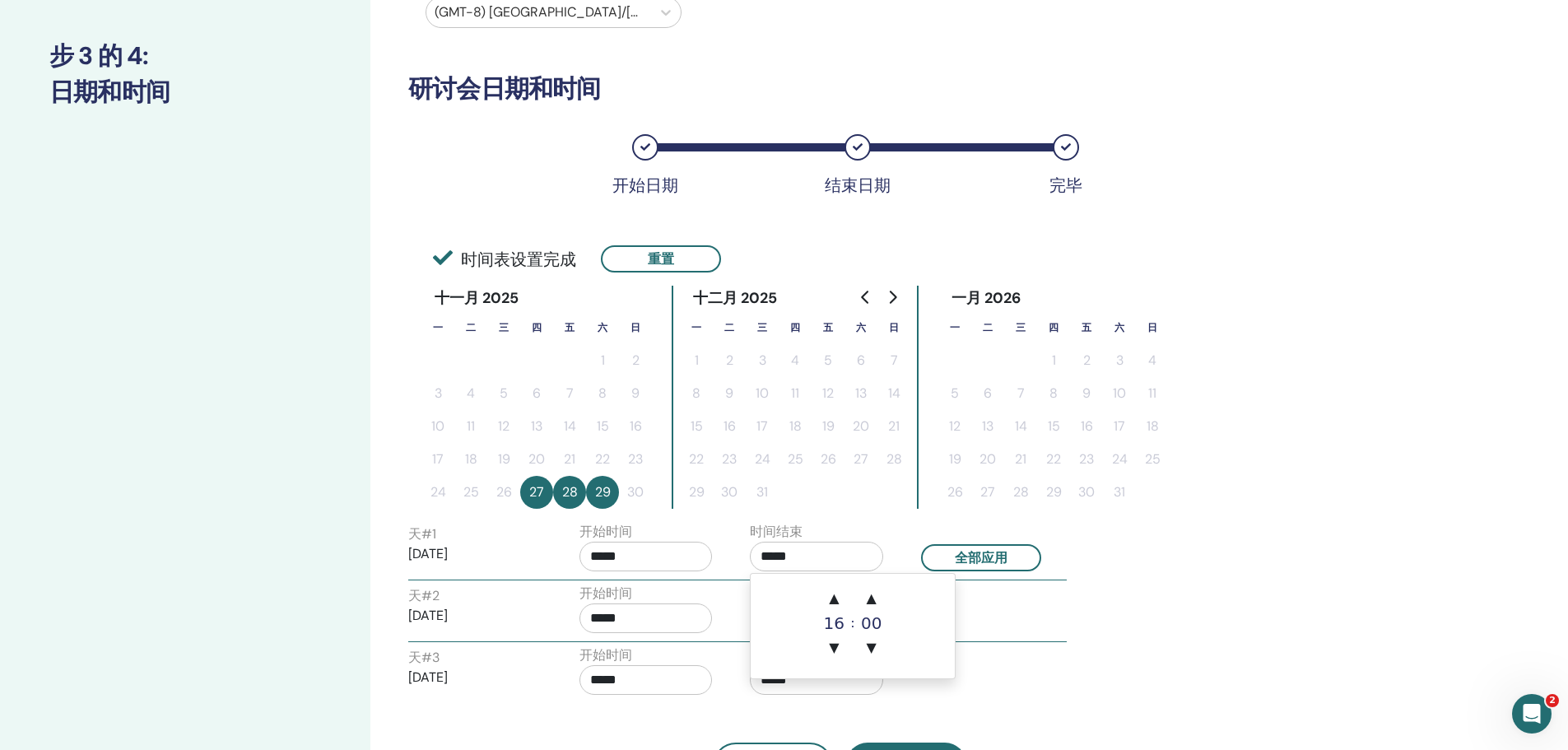
click at [1048, 654] on div "天 # 3 2025/11/29 开始时间 ***** 时间结束 *****" at bounding box center [738, 674] width 683 height 58
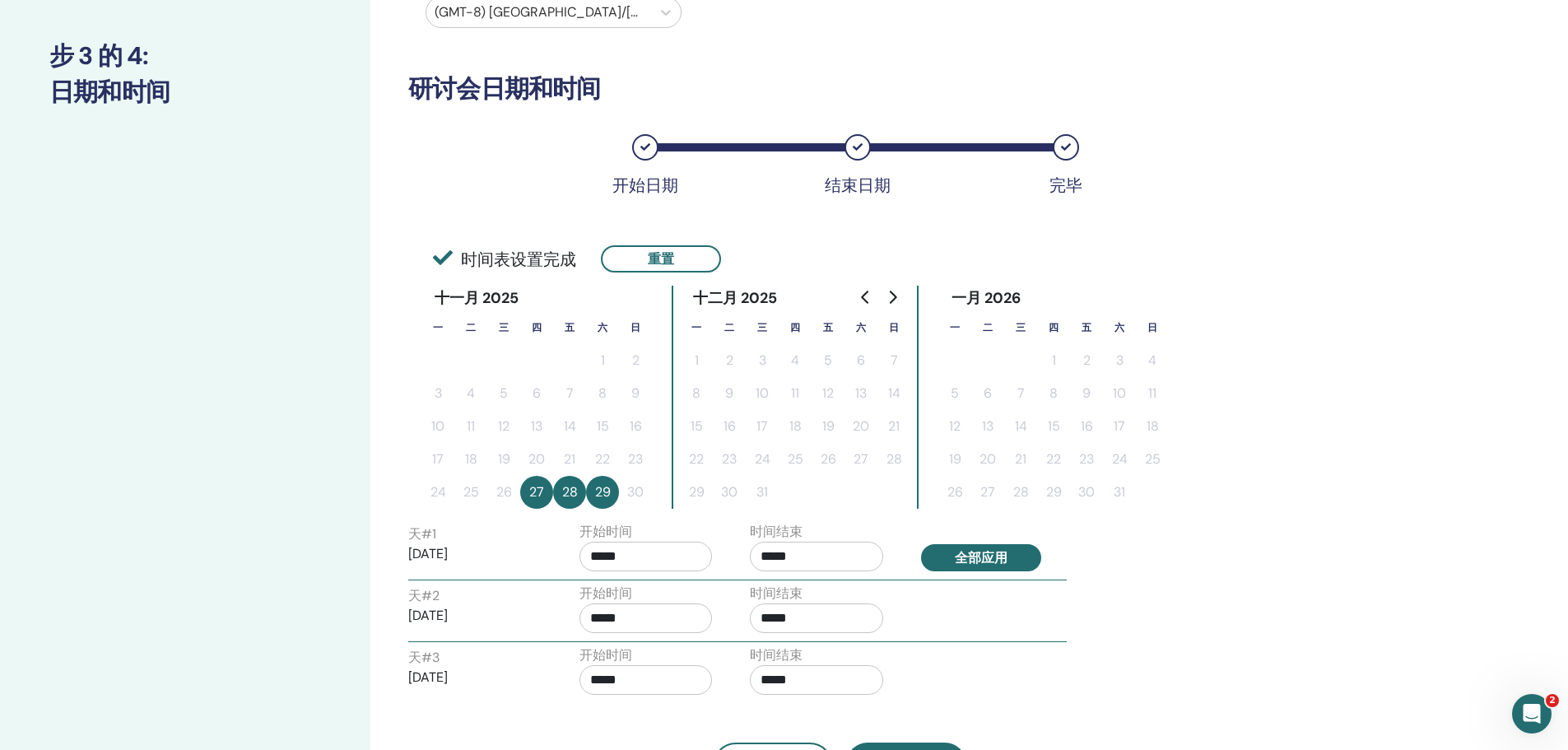
click at [976, 558] on button "全部应用" at bounding box center [981, 558] width 120 height 27
type input "*****"
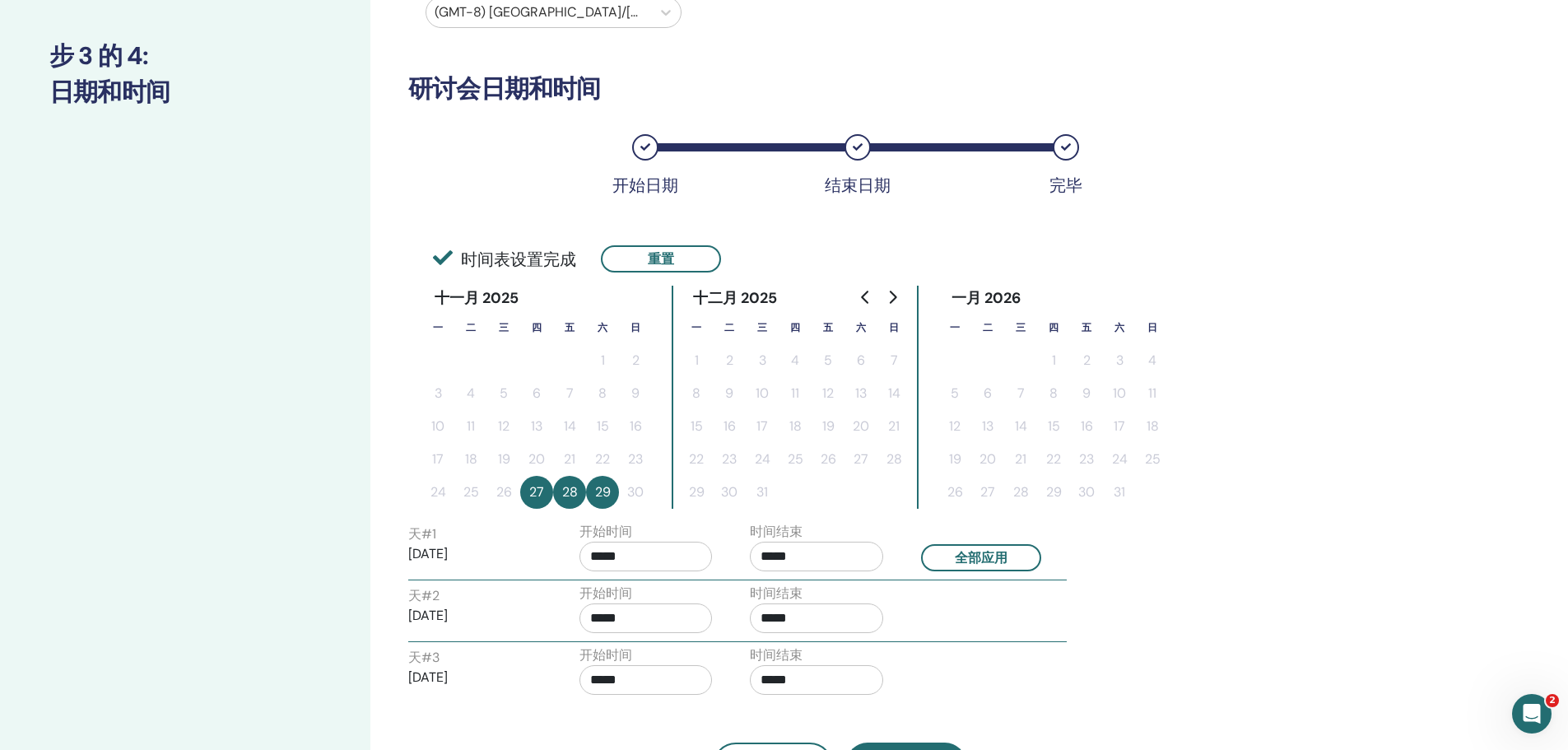
click at [971, 617] on div "天 # 2 2025/11/28 开始时间 ***** 时间结束 *****" at bounding box center [738, 613] width 683 height 58
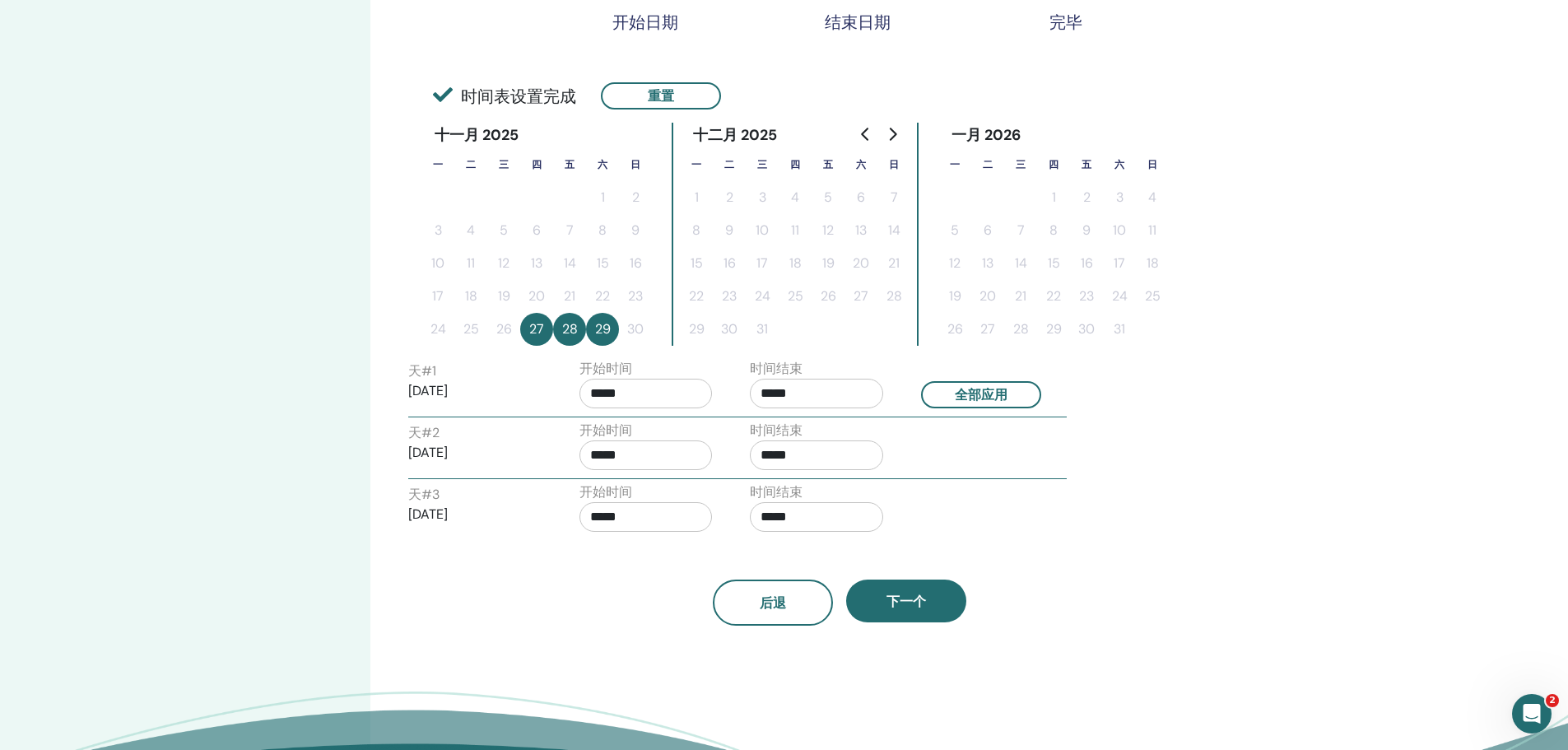
scroll to position [329, 0]
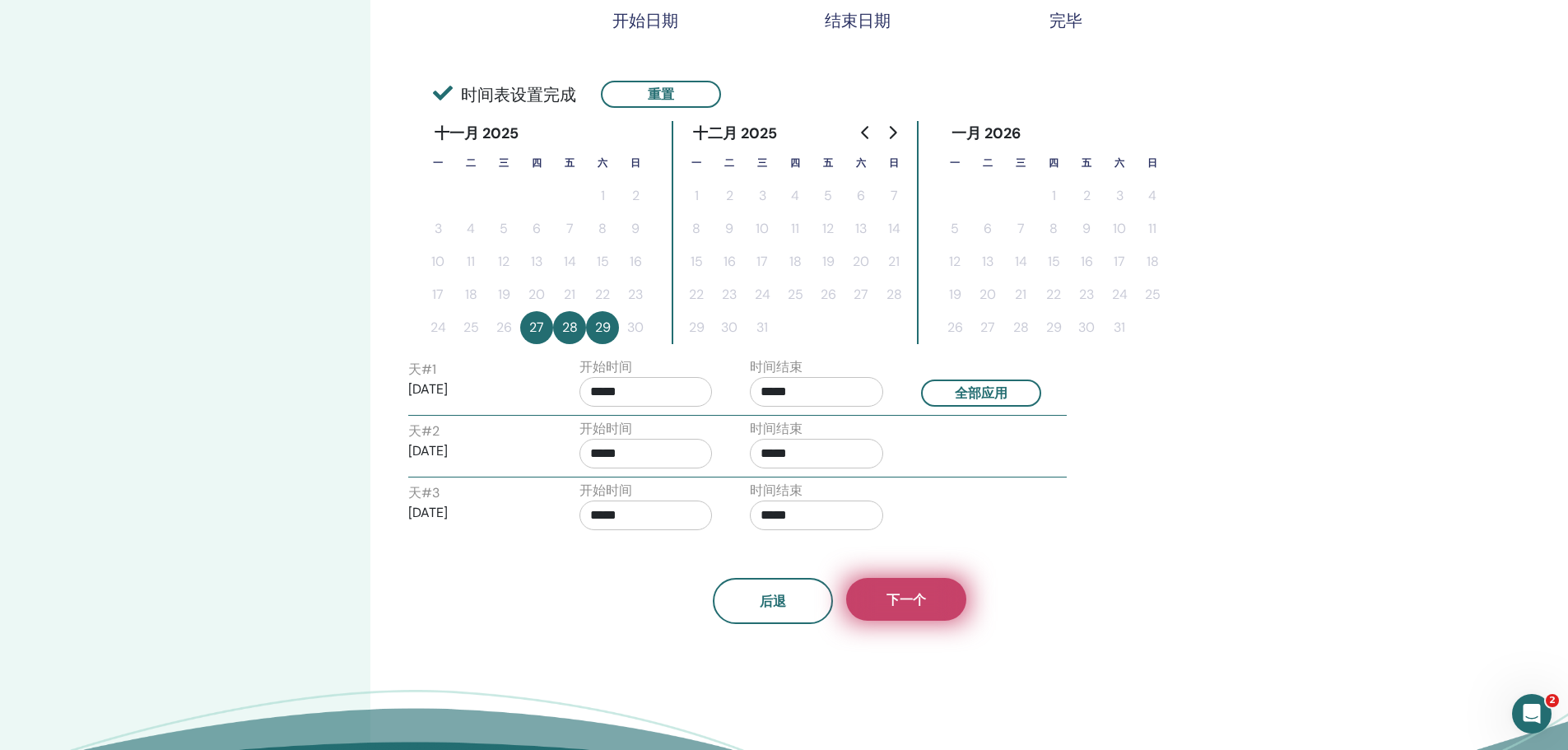
click at [950, 603] on button "下一个" at bounding box center [905, 599] width 120 height 43
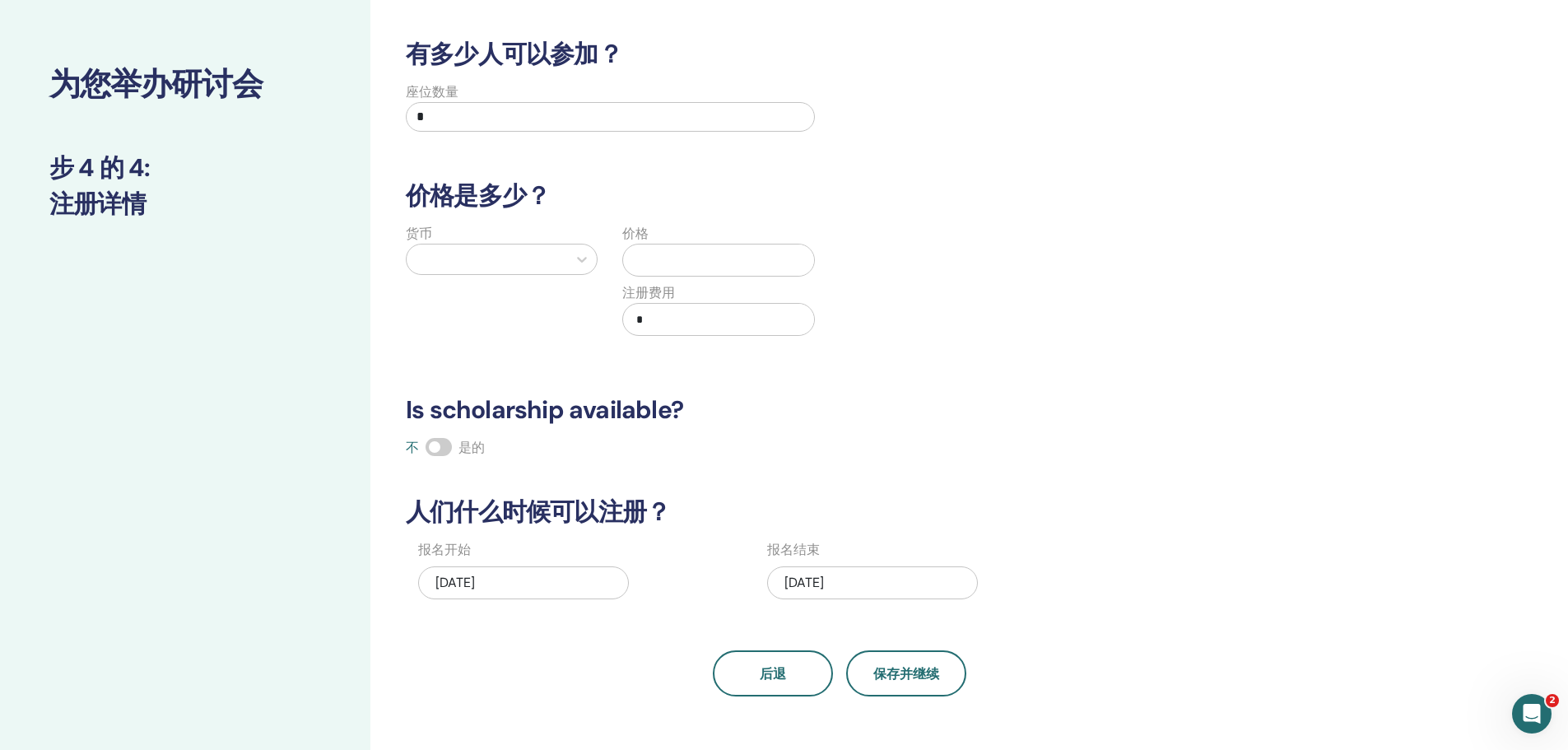
scroll to position [0, 0]
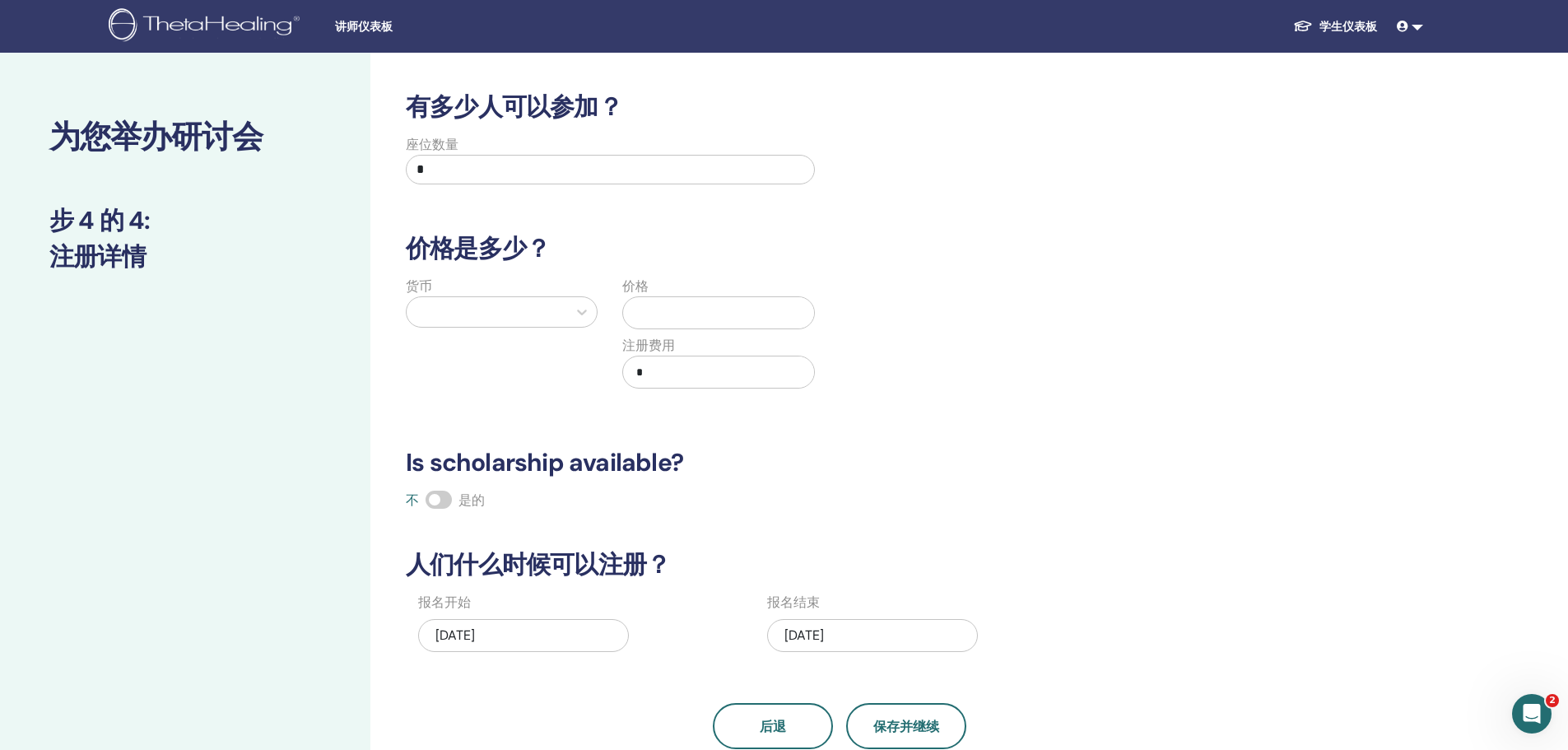
drag, startPoint x: 507, startPoint y: 175, endPoint x: 403, endPoint y: 161, distance: 104.9
click at [403, 161] on div "座位数量 *" at bounding box center [610, 165] width 433 height 60
type input "**"
click at [484, 310] on div at bounding box center [486, 311] width 144 height 23
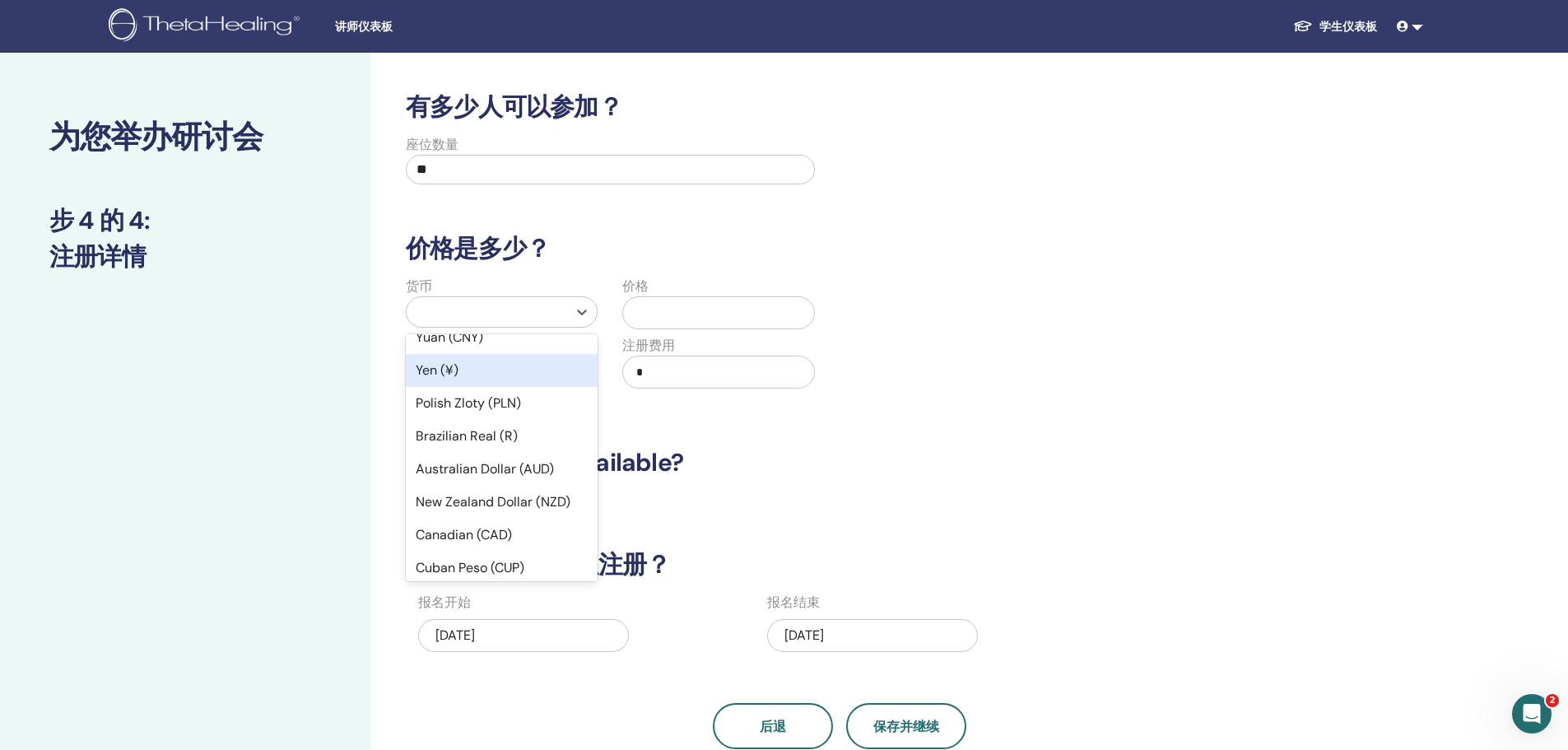
scroll to position [165, 0]
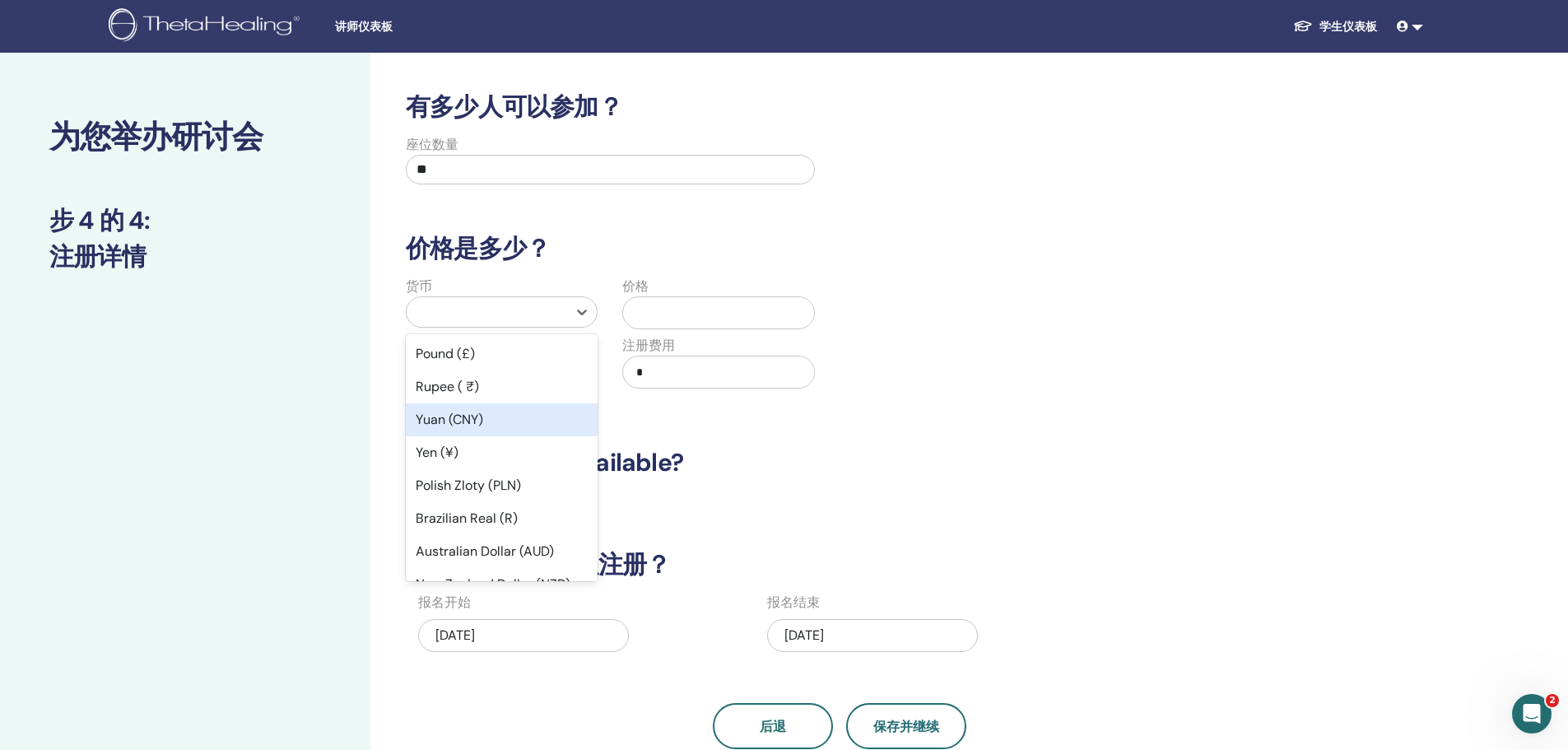
click at [484, 420] on div "Yuan (CNY)" at bounding box center [501, 420] width 192 height 33
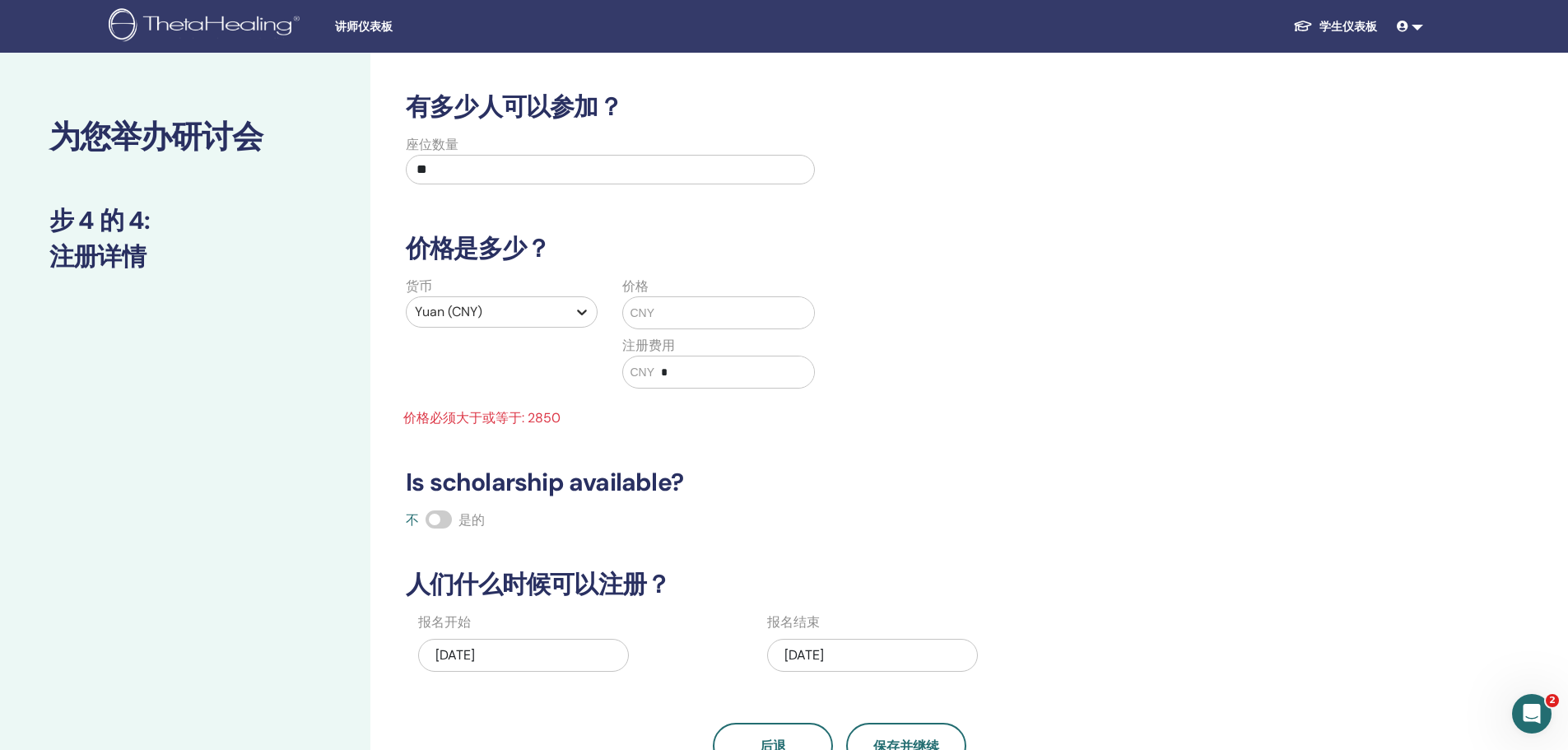
click at [569, 319] on div at bounding box center [581, 312] width 30 height 30
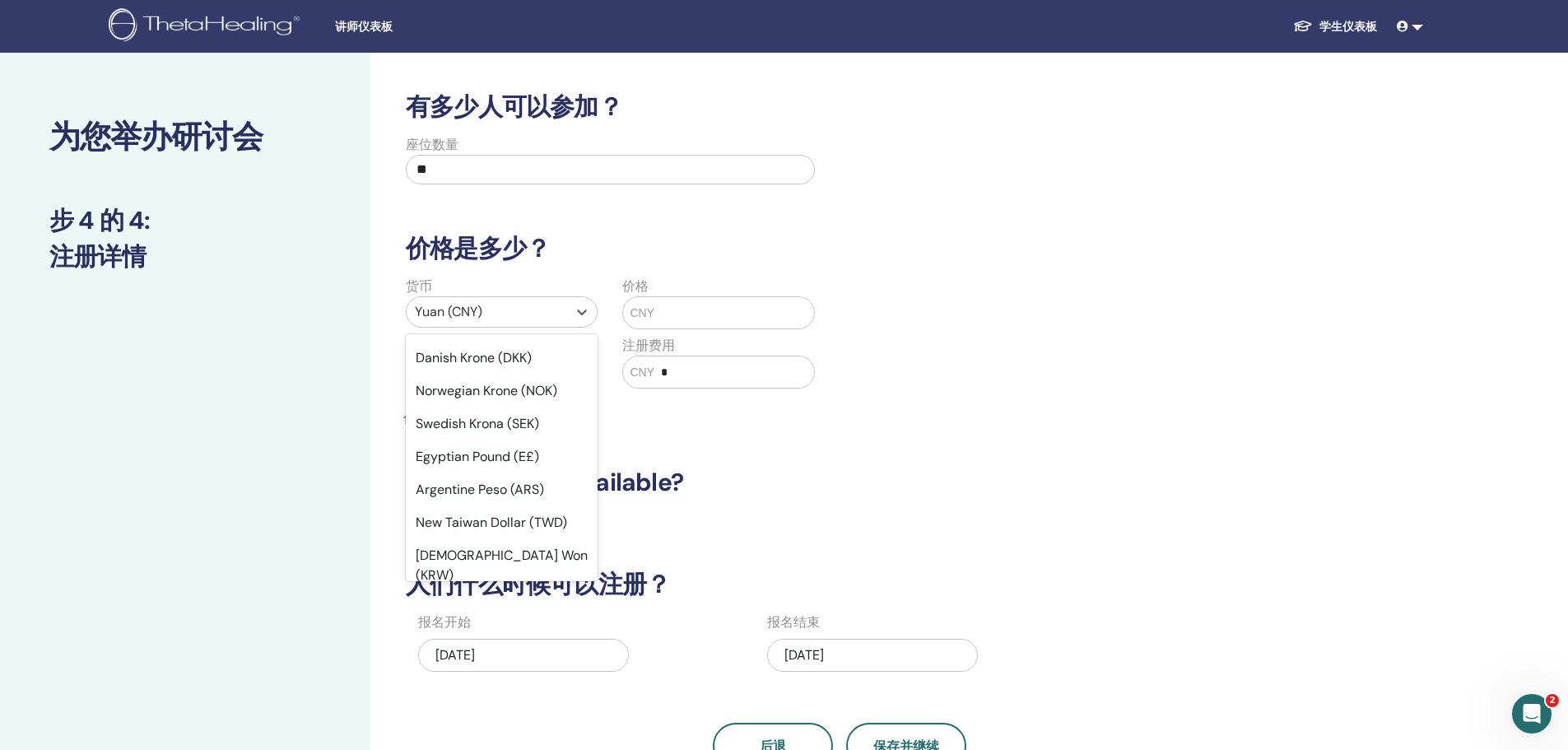
scroll to position [1237, 0]
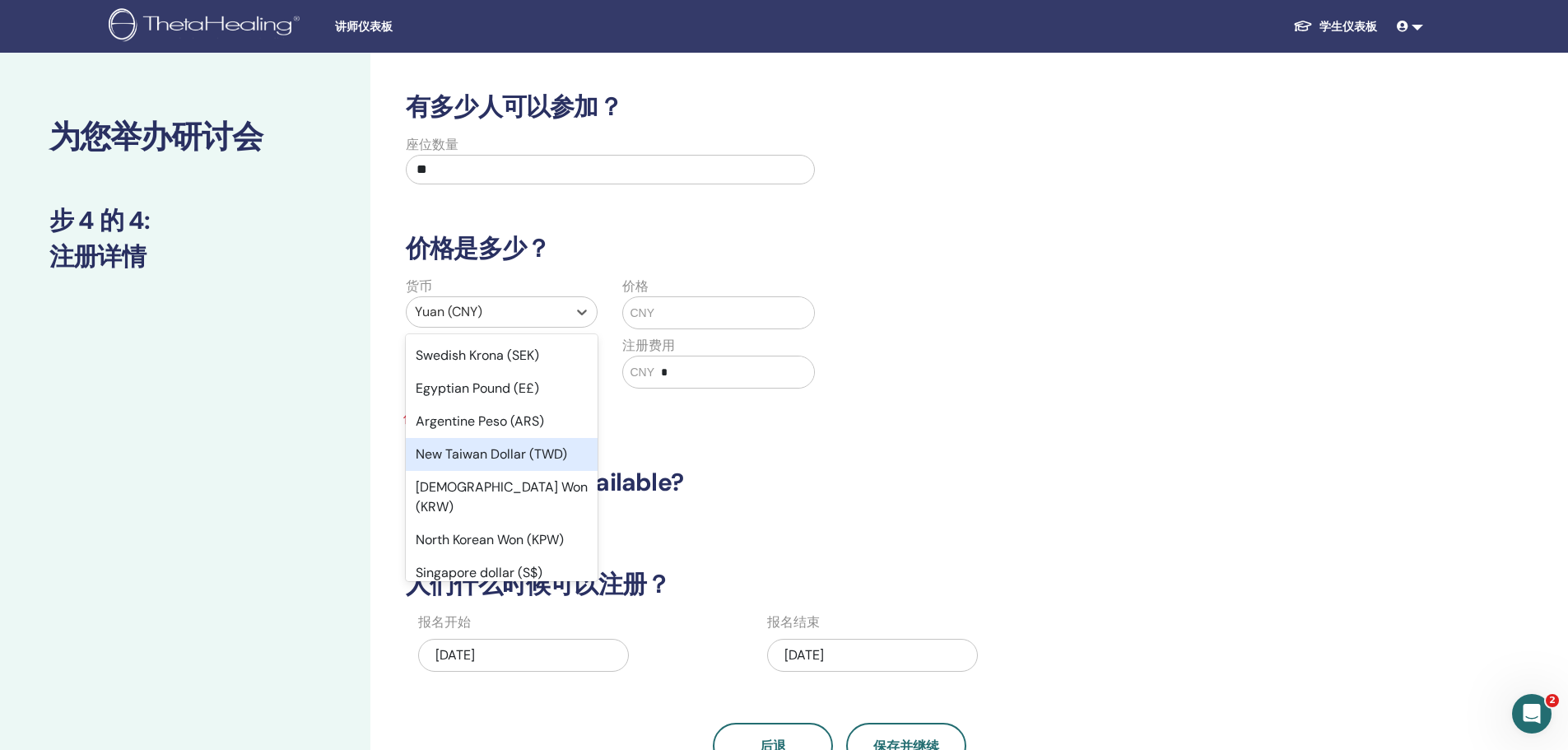
click at [540, 438] on div "New Taiwan Dollar (TWD)" at bounding box center [501, 454] width 192 height 33
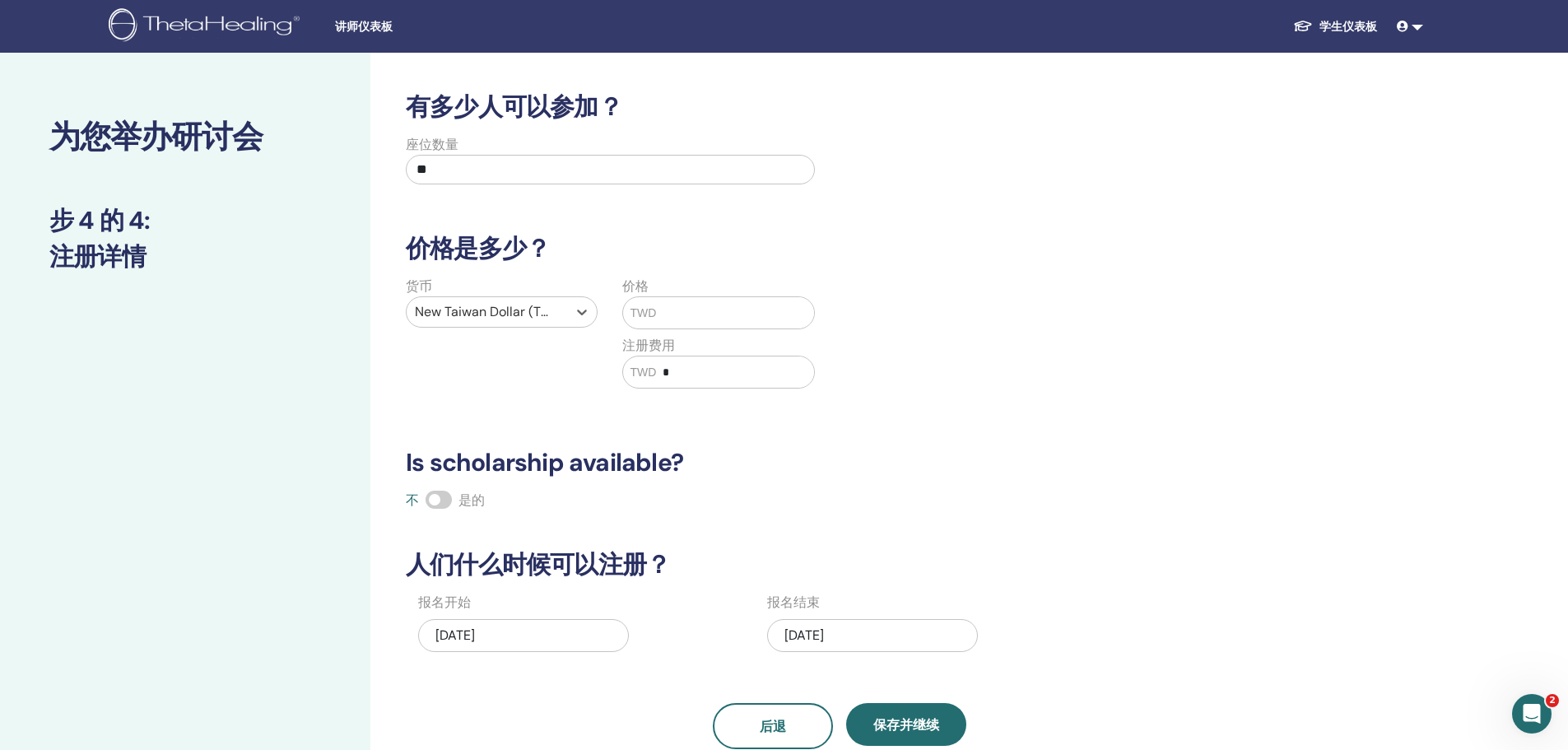
click at [727, 321] on input "text" at bounding box center [735, 313] width 158 height 31
drag, startPoint x: 722, startPoint y: 307, endPoint x: 669, endPoint y: 310, distance: 53.1
click at [669, 310] on input "*****" at bounding box center [735, 313] width 158 height 31
type input "*****"
drag, startPoint x: 677, startPoint y: 373, endPoint x: 658, endPoint y: 370, distance: 19.2
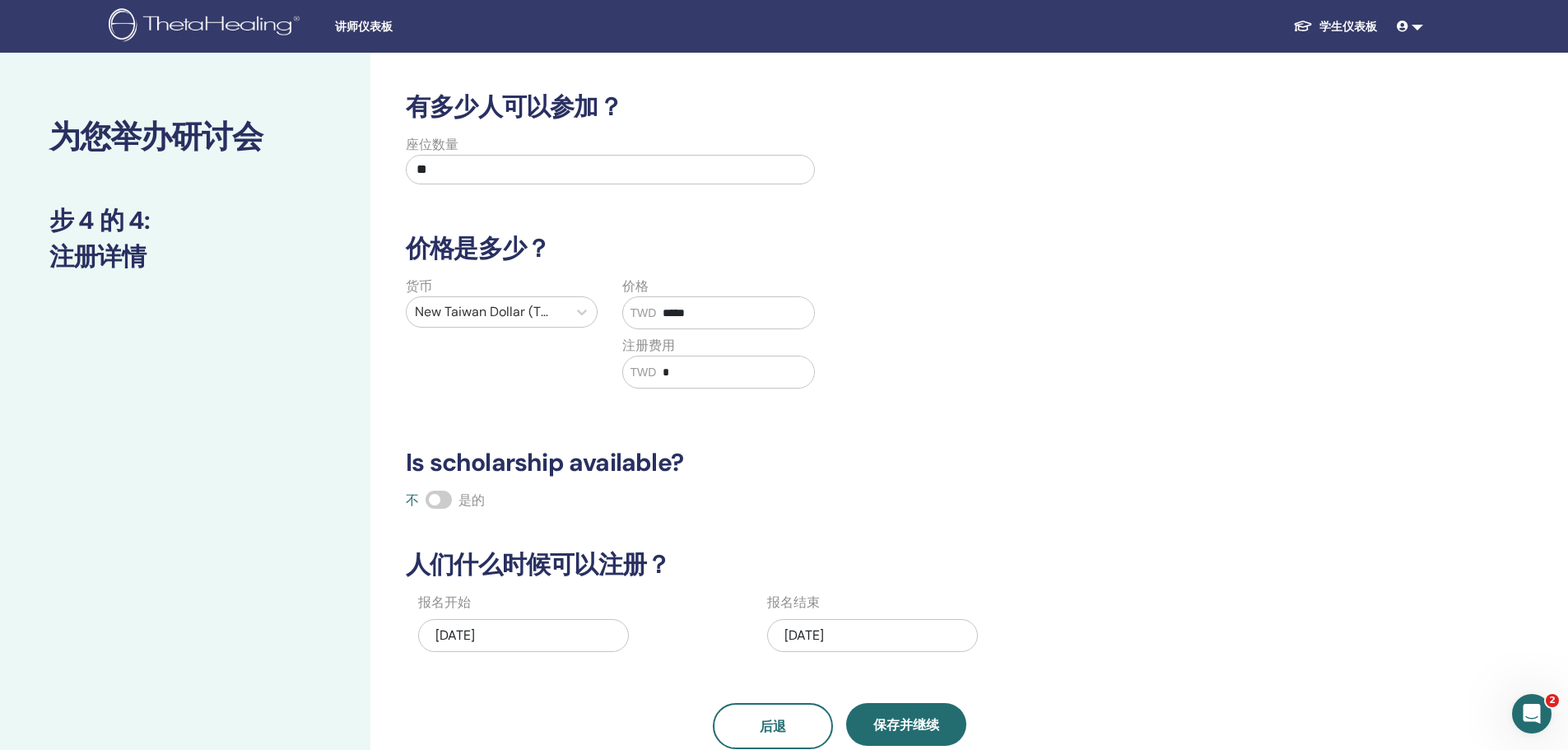
click at [658, 370] on input "*" at bounding box center [735, 372] width 158 height 31
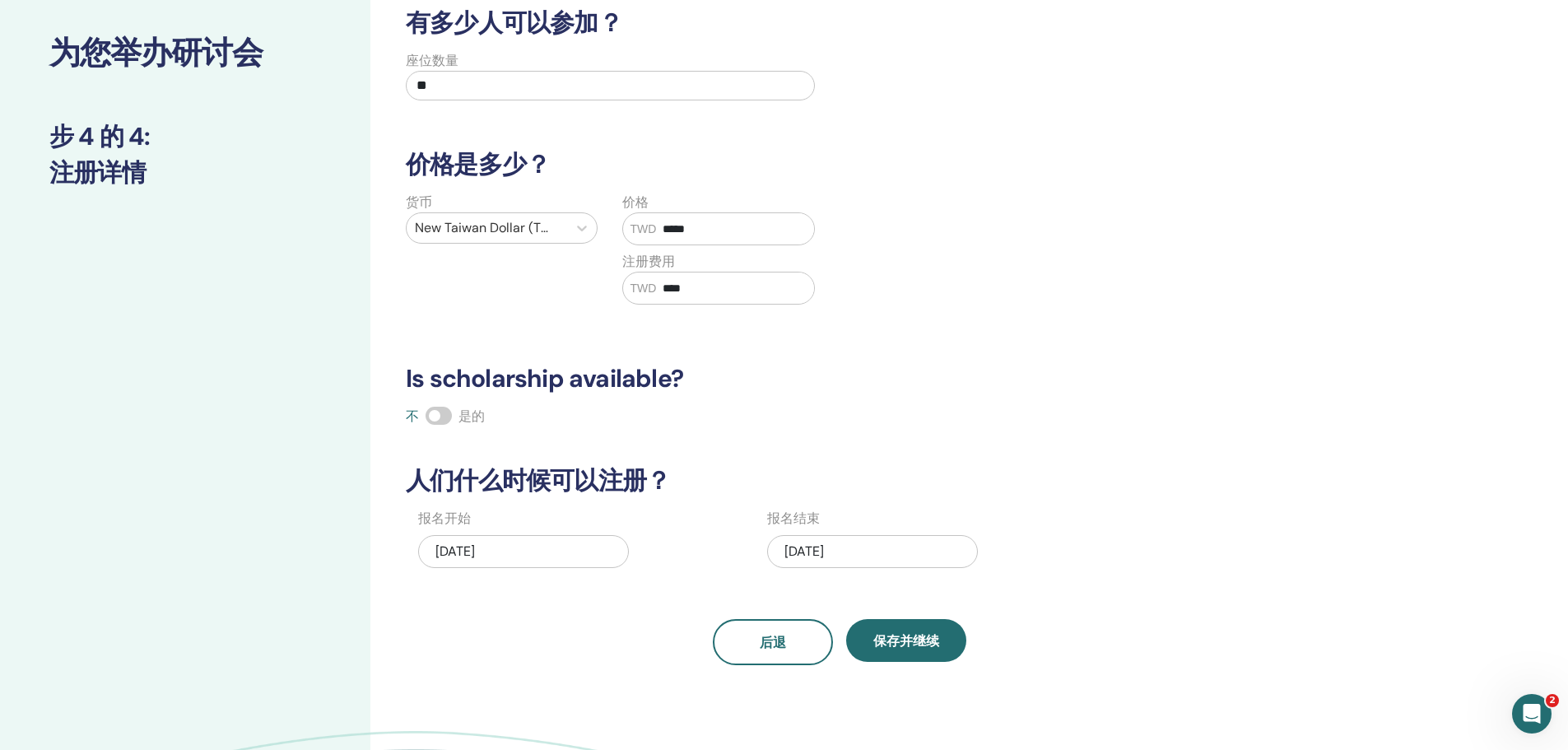
scroll to position [165, 0]
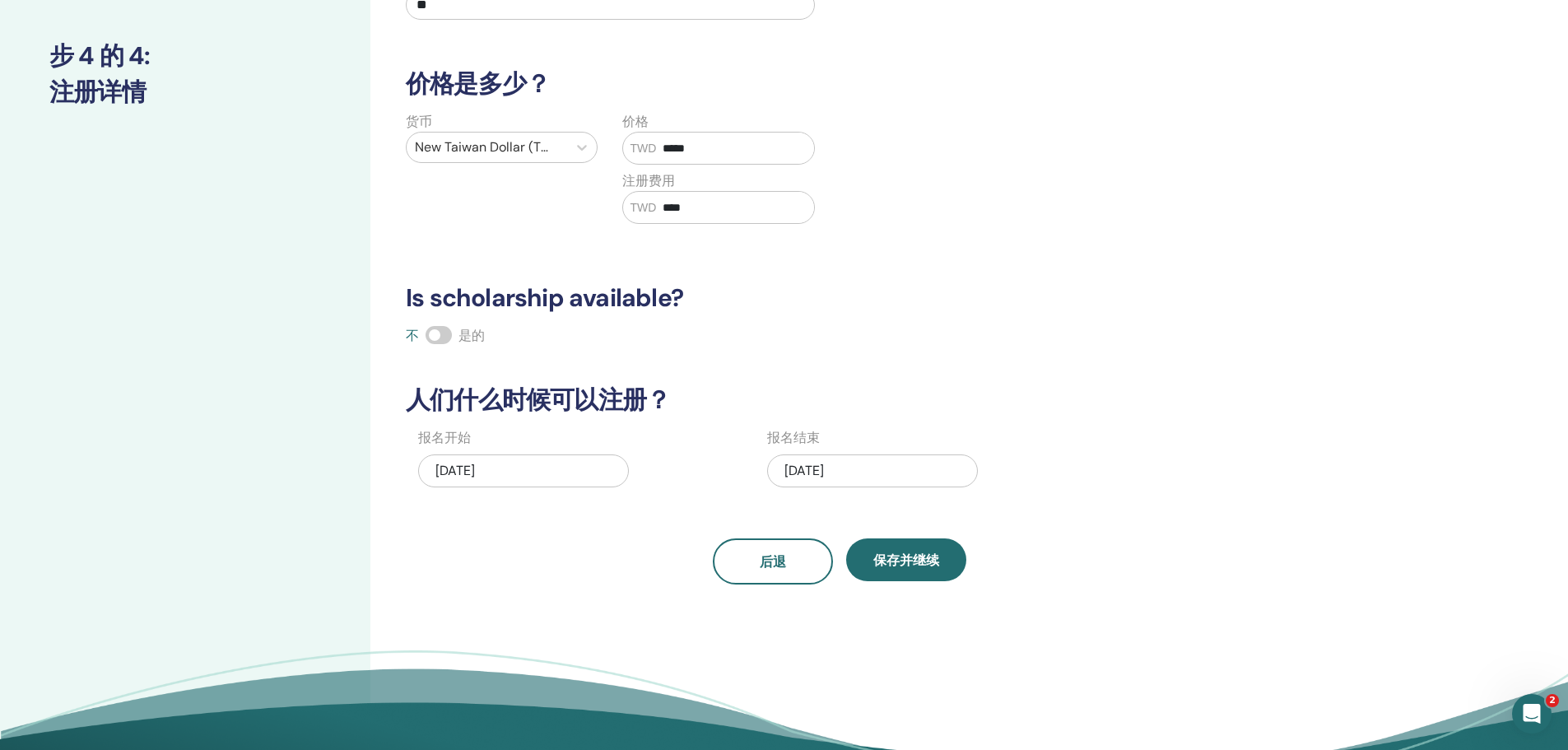
type input "****"
click at [1056, 336] on div "不 是的" at bounding box center [840, 335] width 887 height 20
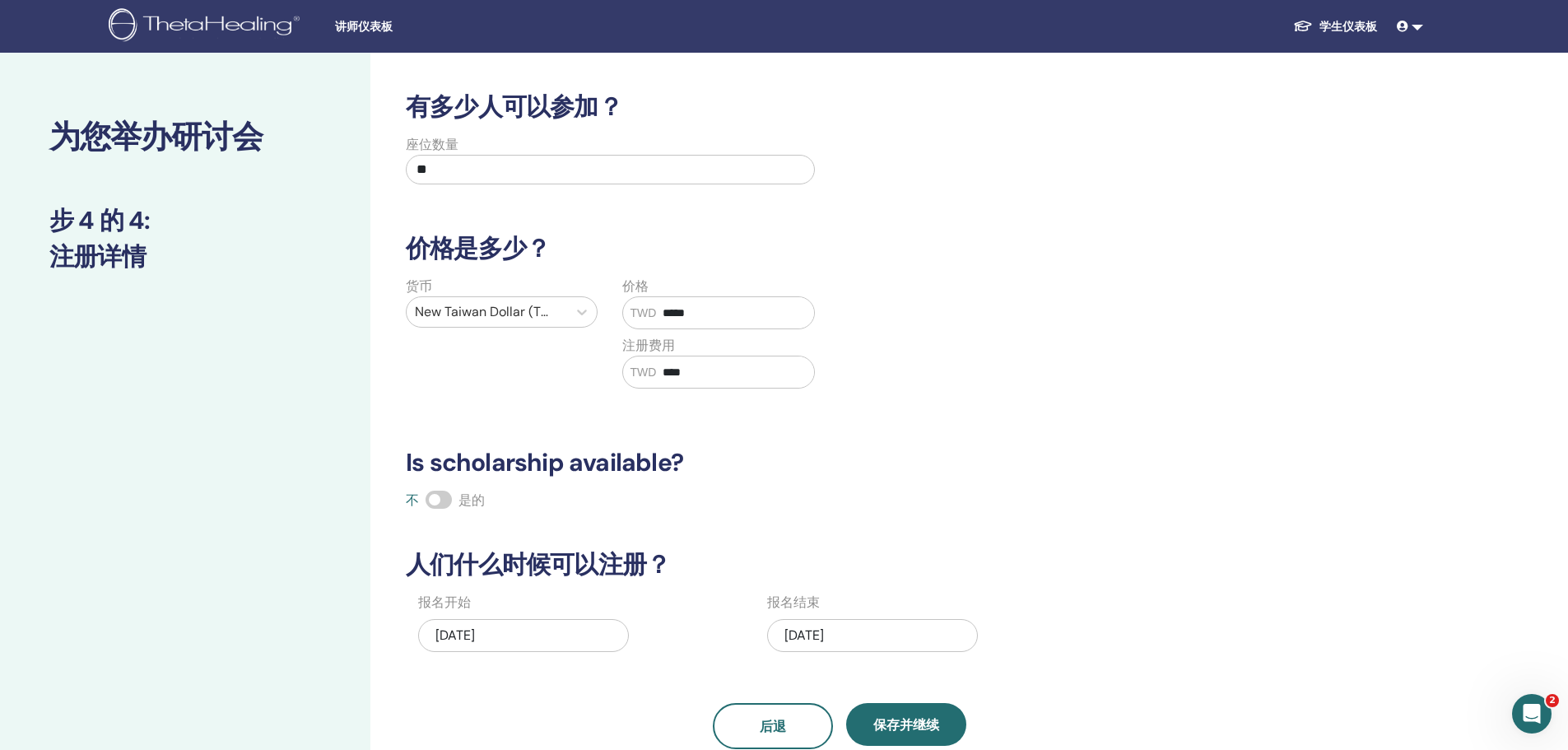
scroll to position [82, 0]
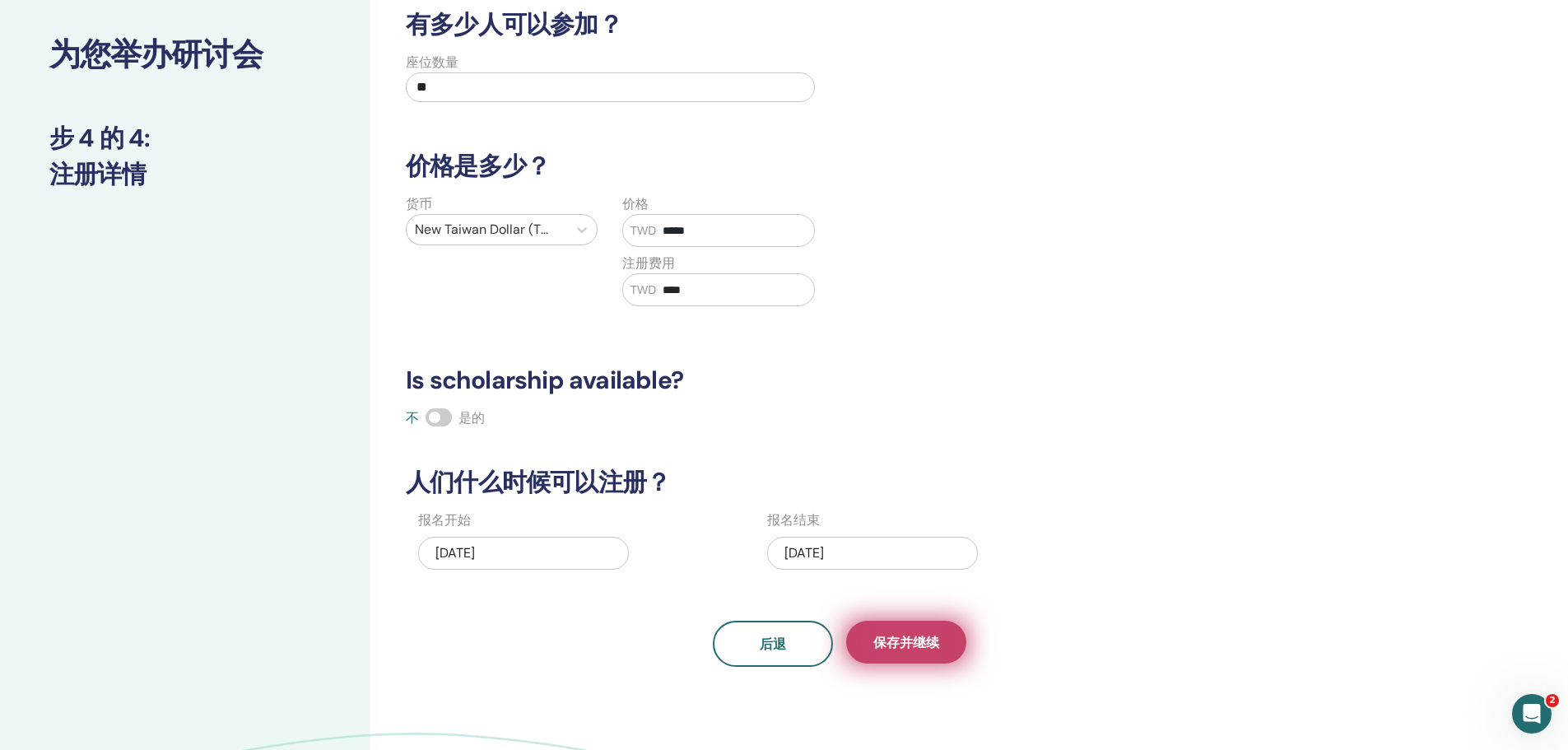
click at [926, 639] on span "保存并继续" at bounding box center [905, 643] width 65 height 17
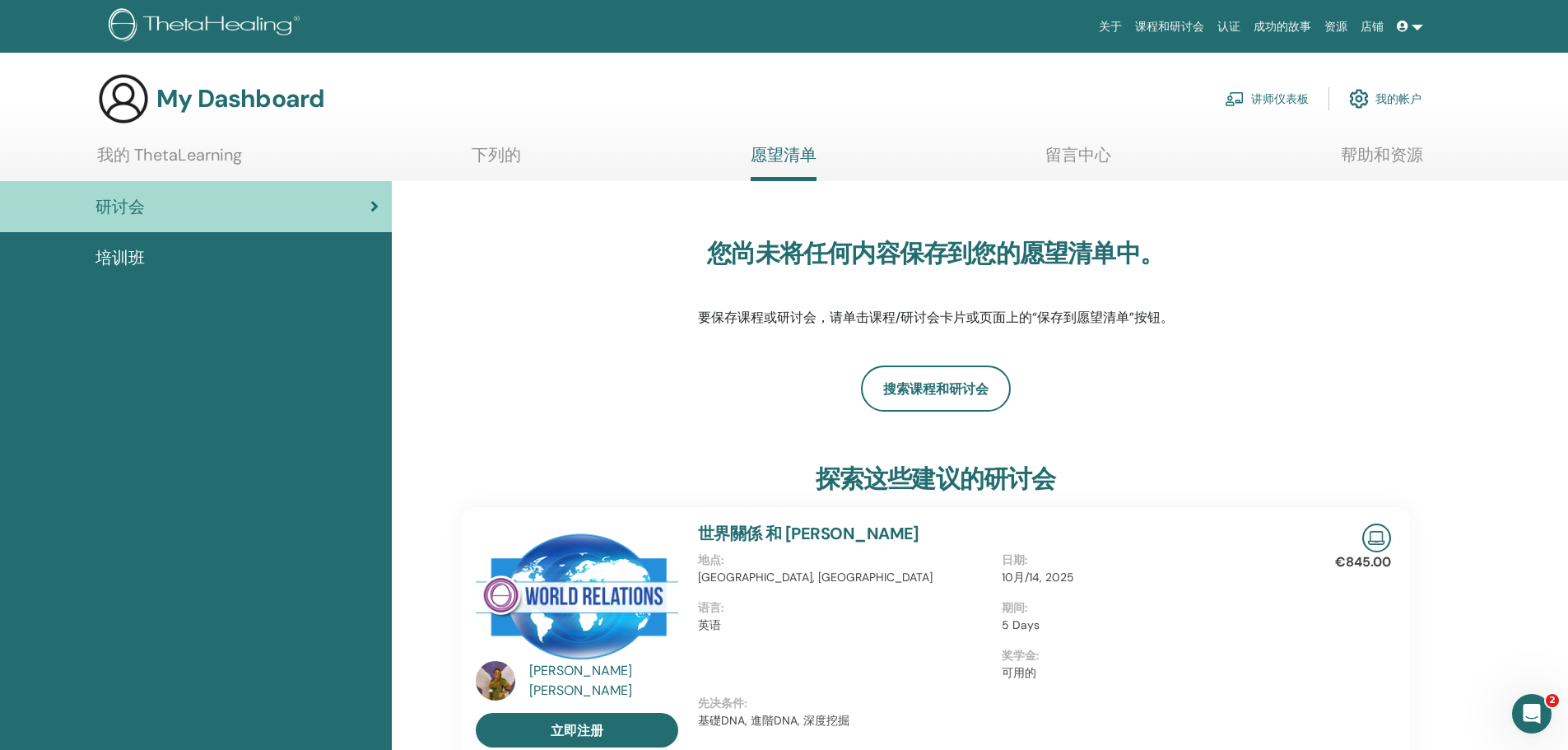
click at [1241, 99] on img at bounding box center [1234, 98] width 20 height 14
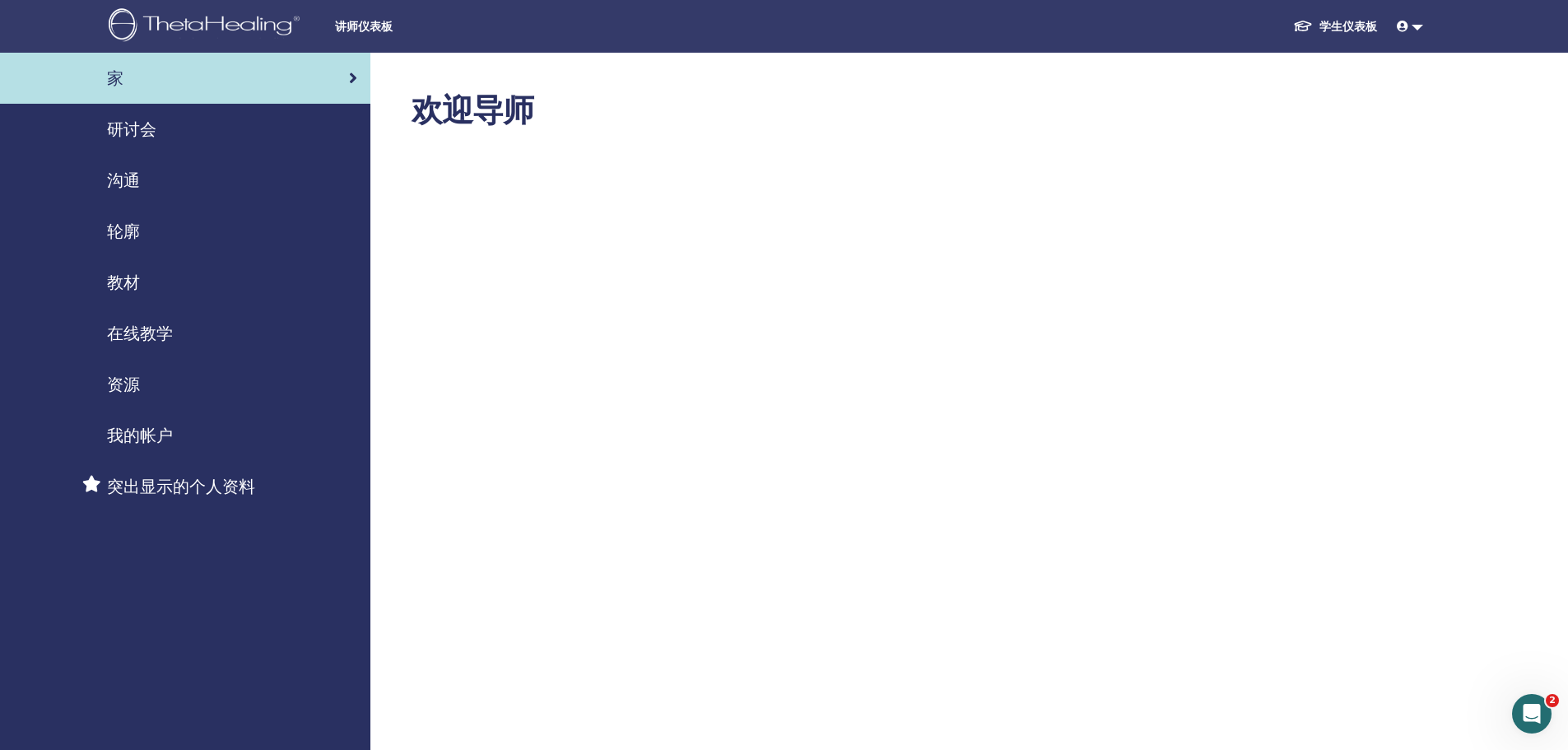
click at [147, 317] on link "在线教学" at bounding box center [185, 333] width 371 height 51
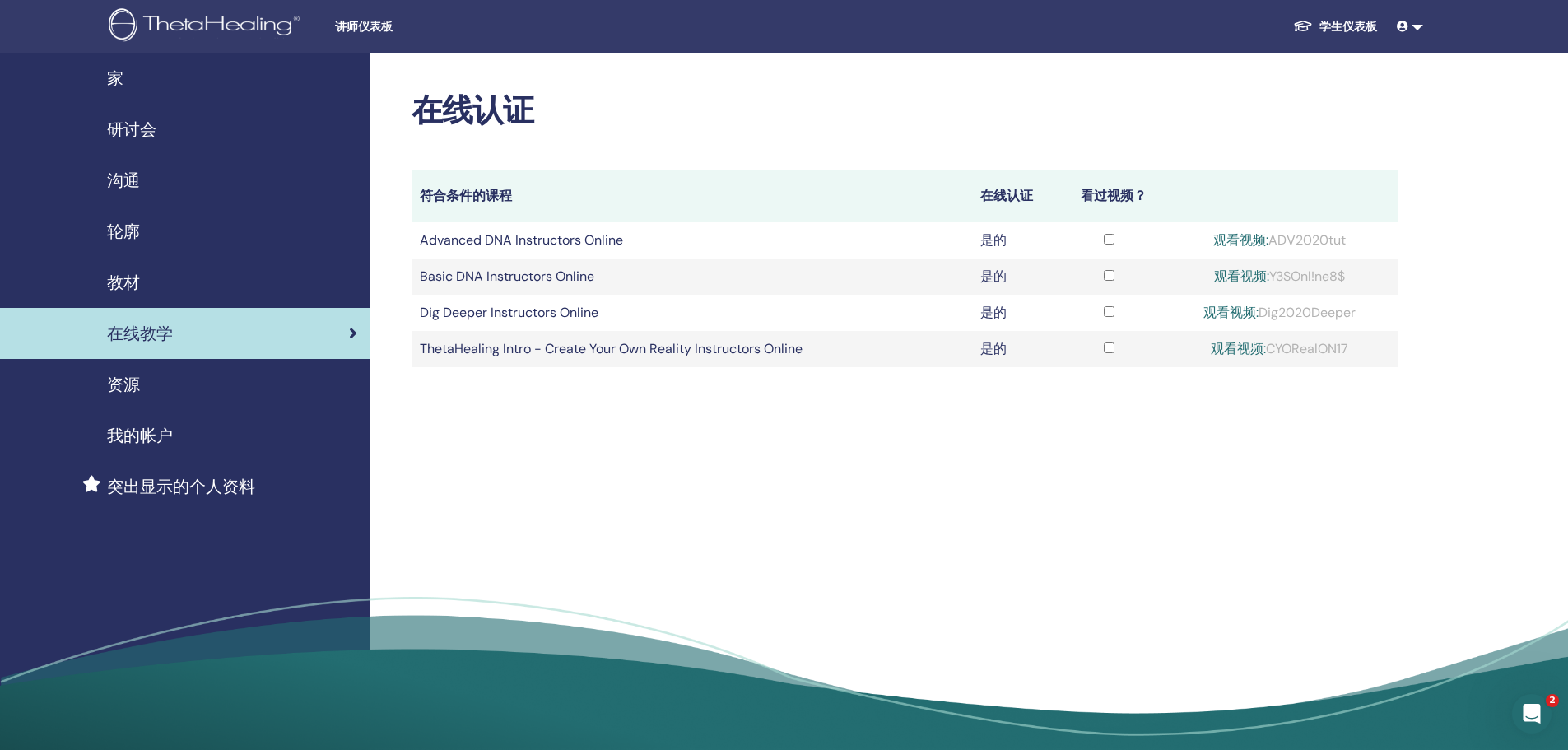
click at [1224, 278] on link "观看视频:" at bounding box center [1241, 276] width 55 height 17
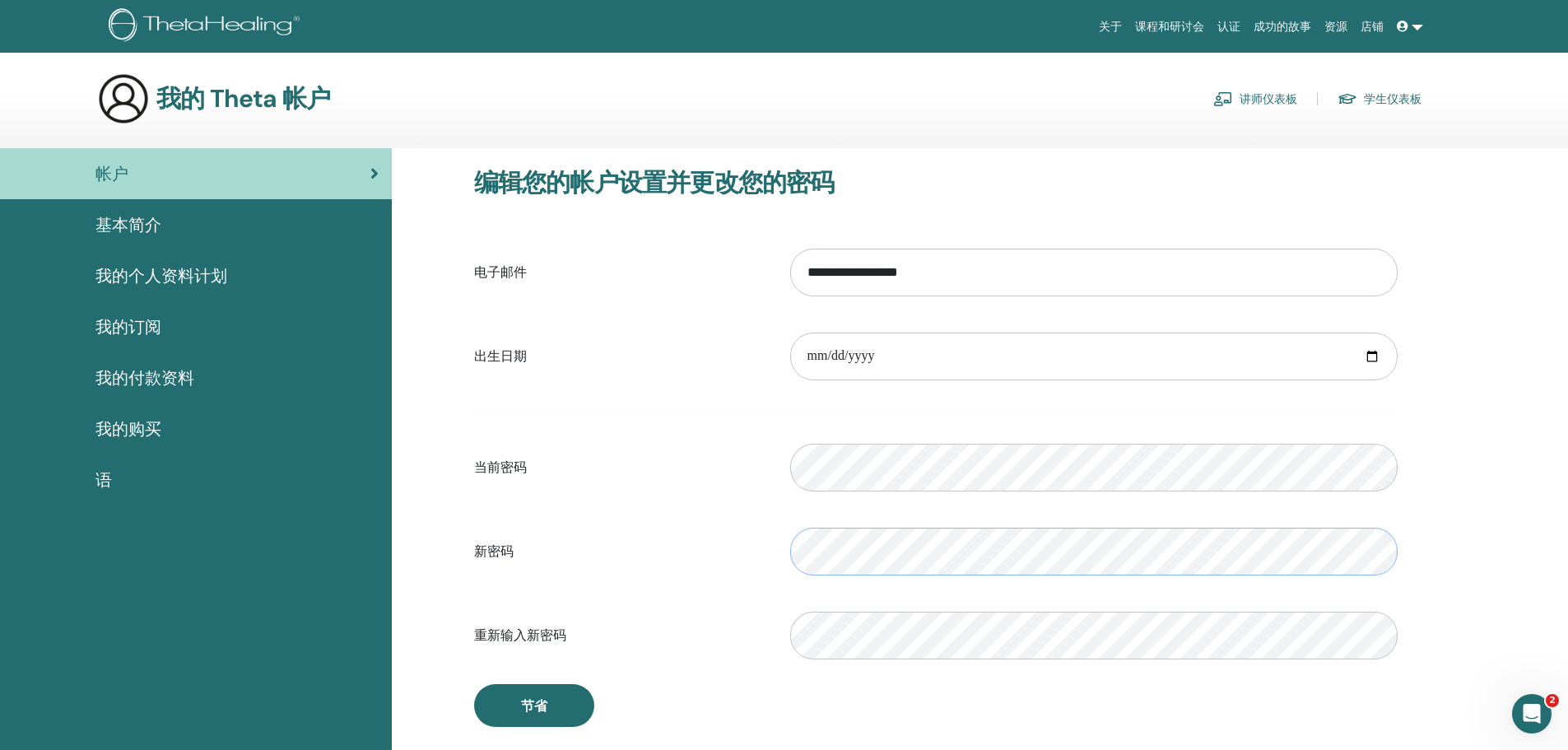
click at [524, 510] on form "**********" at bounding box center [936, 454] width 924 height 434
click at [948, 357] on input "**********" at bounding box center [1094, 356] width 608 height 48
click at [1013, 281] on input "**********" at bounding box center [1094, 272] width 608 height 48
drag, startPoint x: 1013, startPoint y: 281, endPoint x: 943, endPoint y: 272, distance: 70.6
click at [943, 272] on input "**********" at bounding box center [1094, 272] width 608 height 48
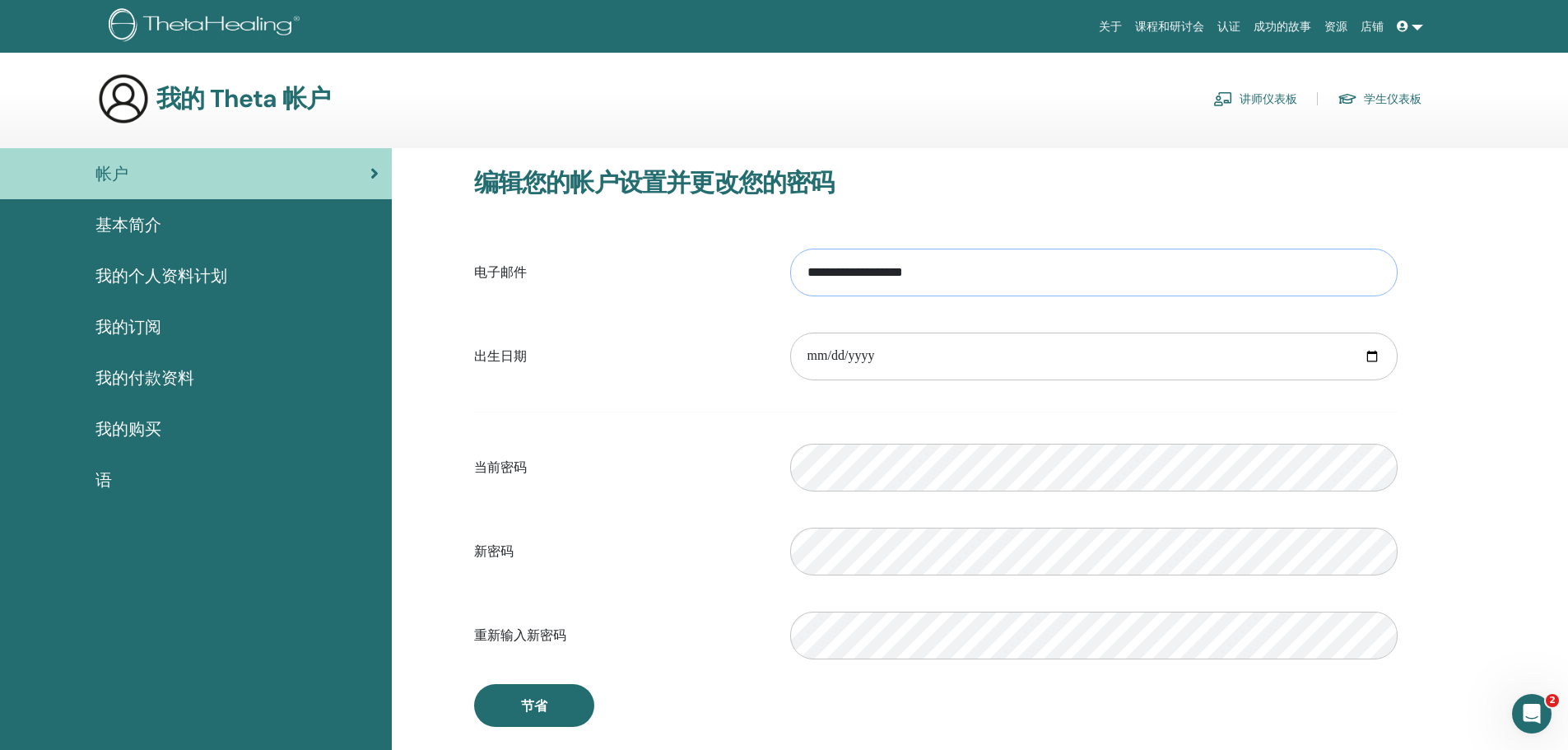
click at [943, 272] on input "**********" at bounding box center [1094, 272] width 608 height 48
drag, startPoint x: 943, startPoint y: 272, endPoint x: 926, endPoint y: 270, distance: 17.1
click at [926, 270] on input "**********" at bounding box center [1094, 272] width 608 height 48
type input "**********"
click at [459, 476] on div "**********" at bounding box center [936, 447] width 988 height 599
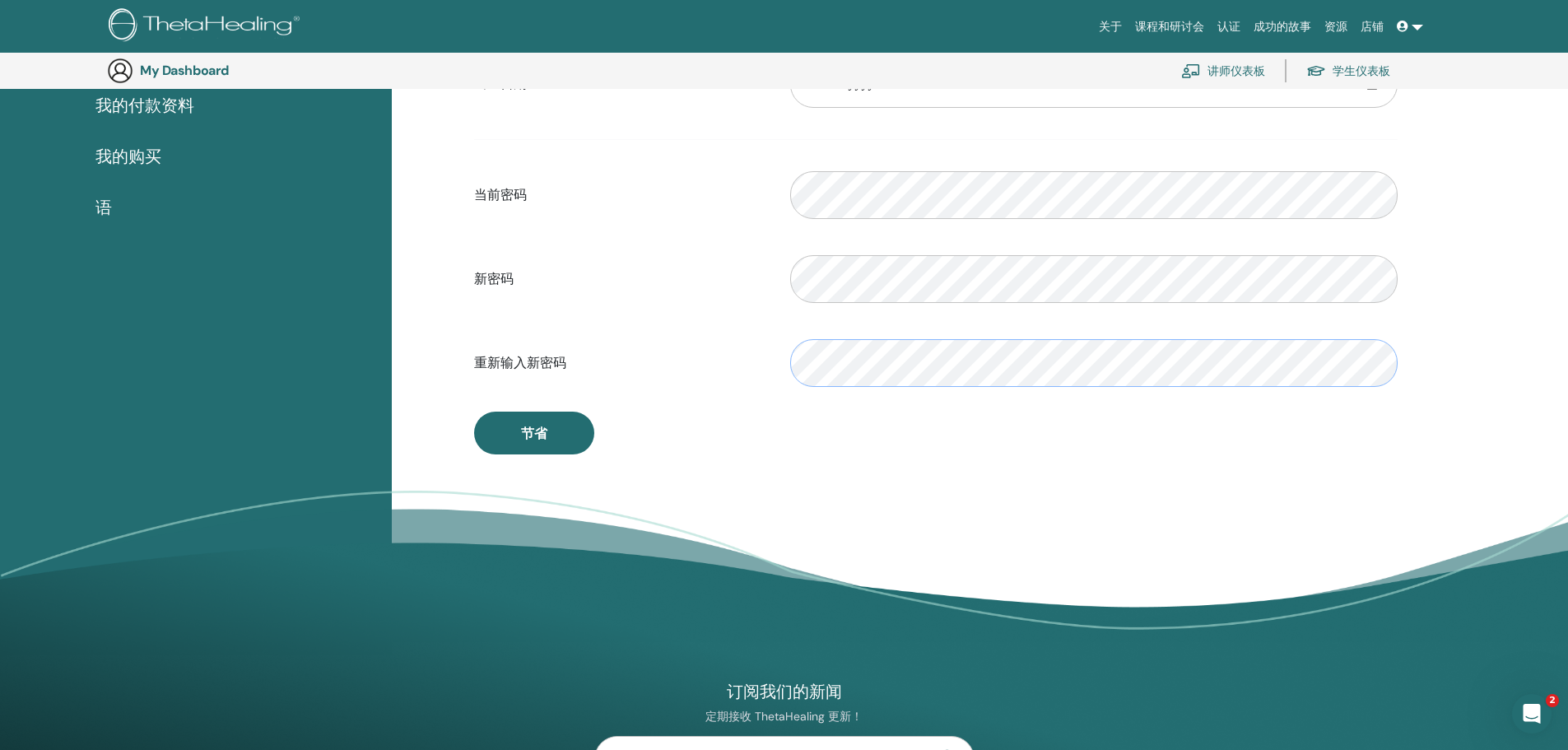
scroll to position [366, 0]
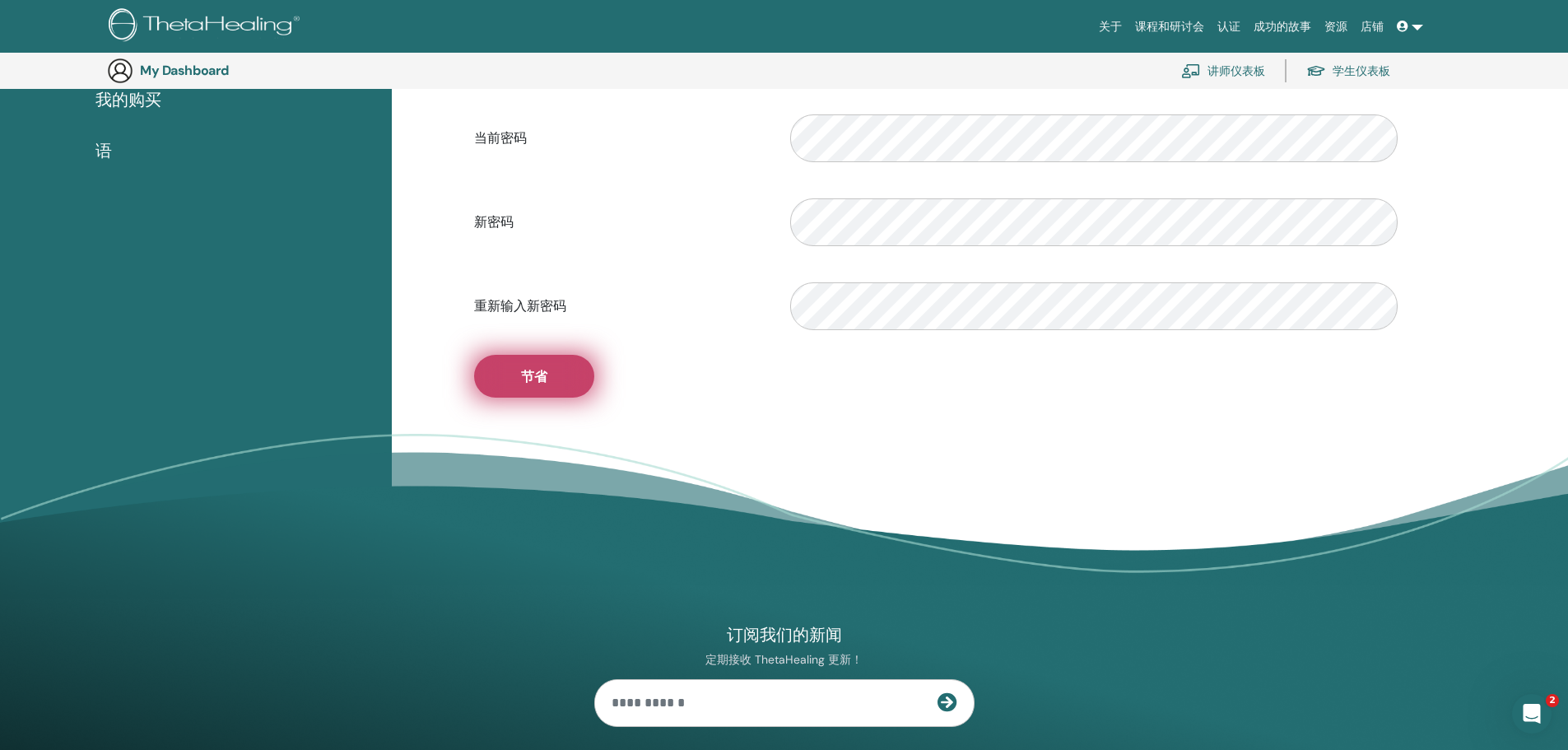
click at [512, 384] on button "节省" at bounding box center [534, 376] width 120 height 43
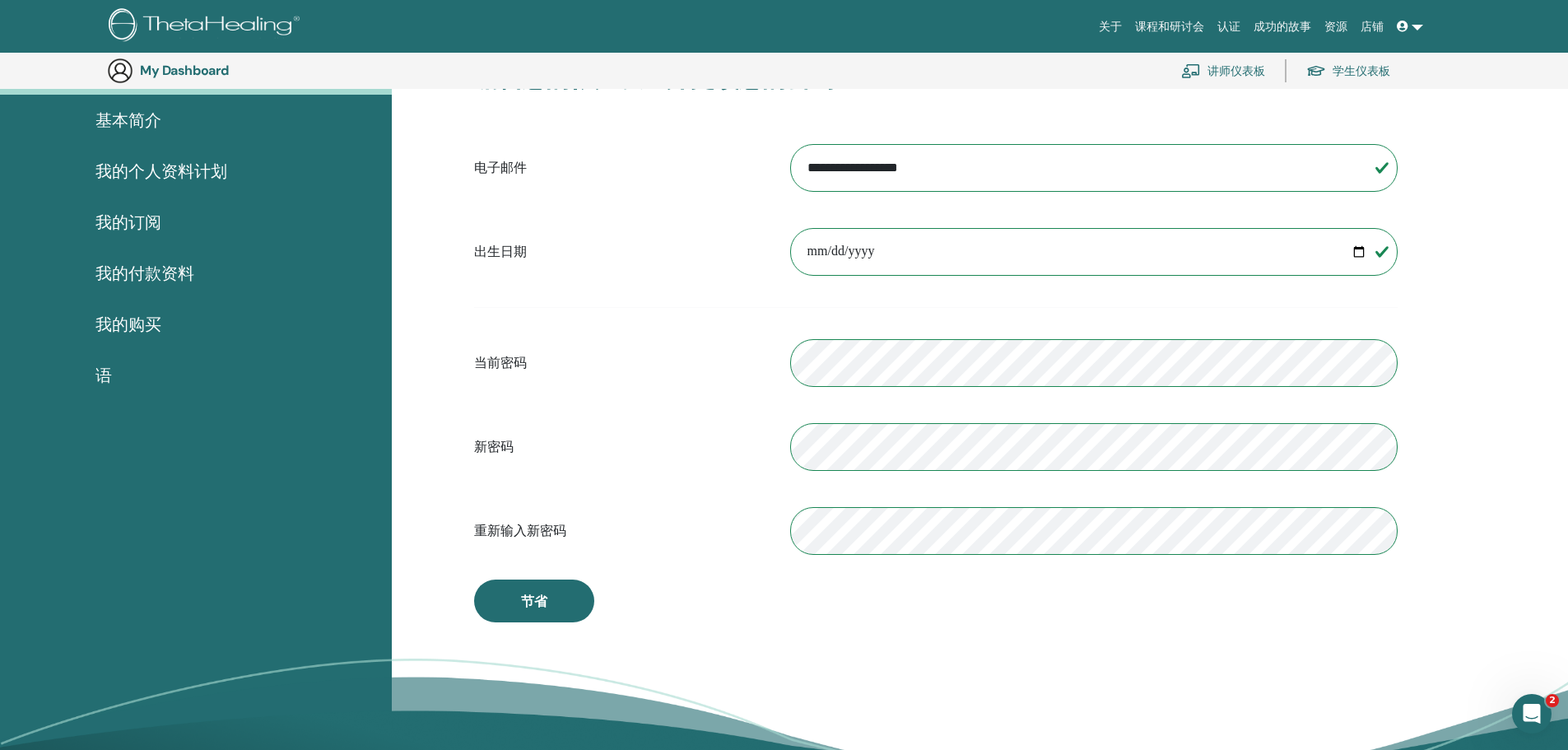
scroll to position [0, 0]
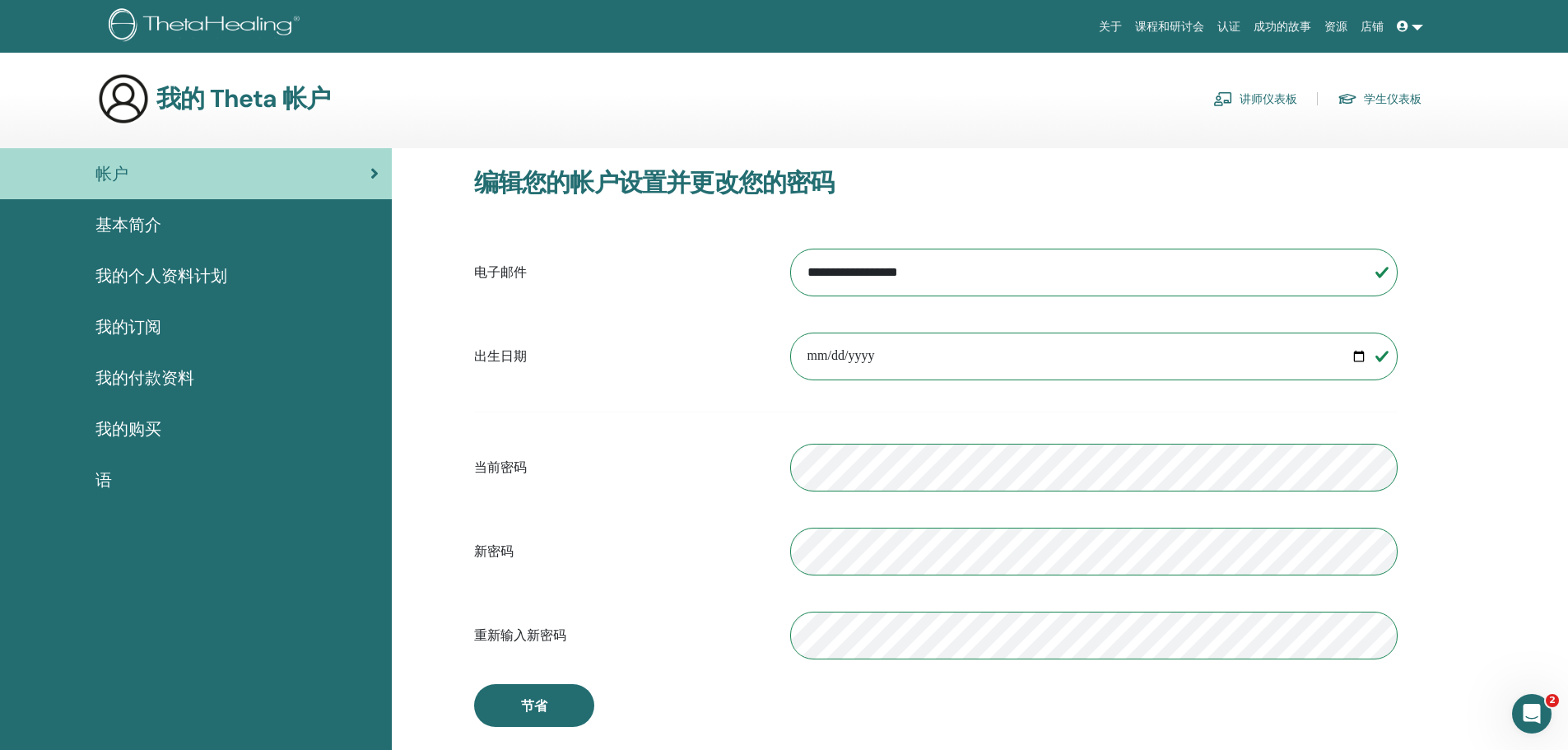
click at [174, 225] on div "基本简介" at bounding box center [195, 224] width 365 height 25
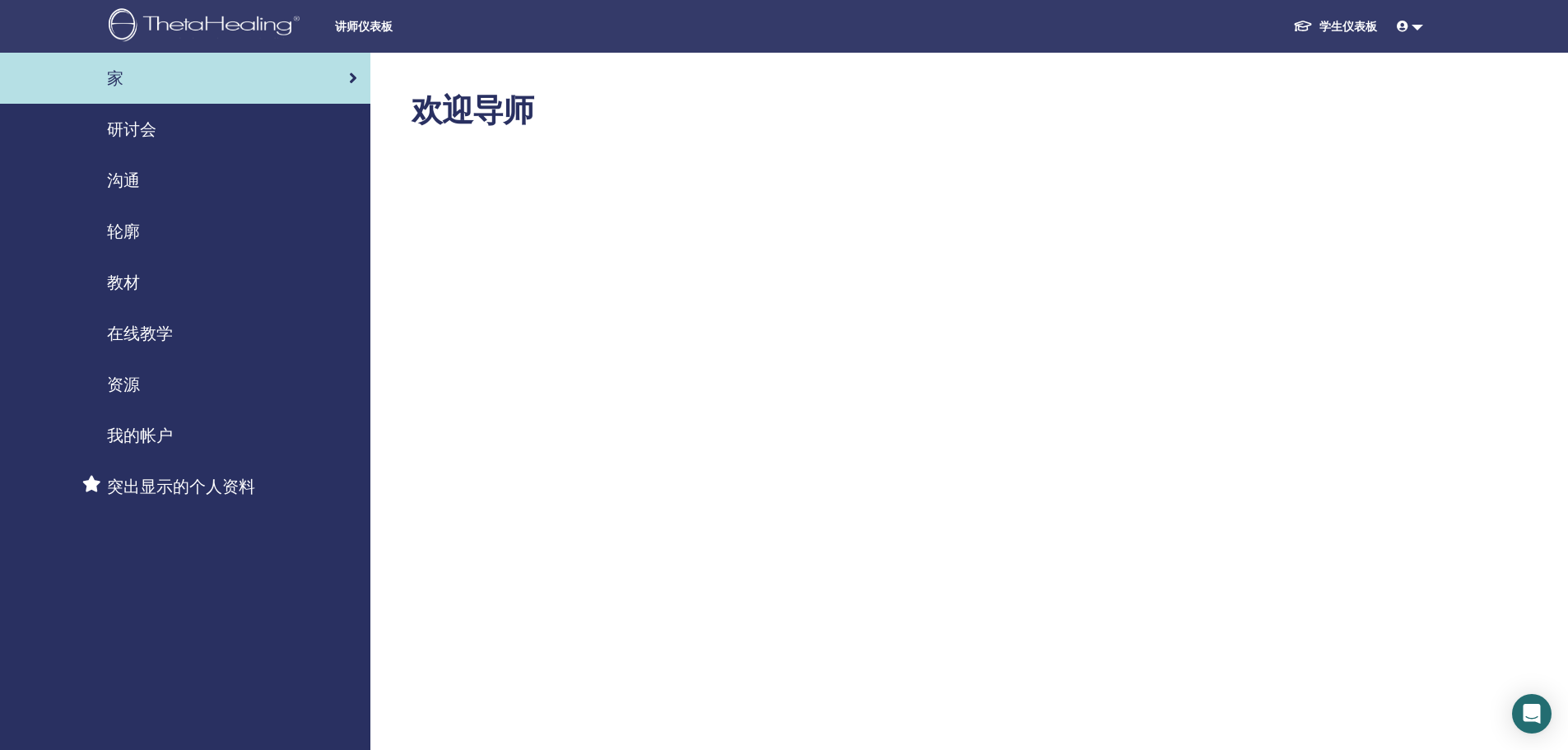
click at [160, 335] on span "在线教学" at bounding box center [139, 333] width 65 height 25
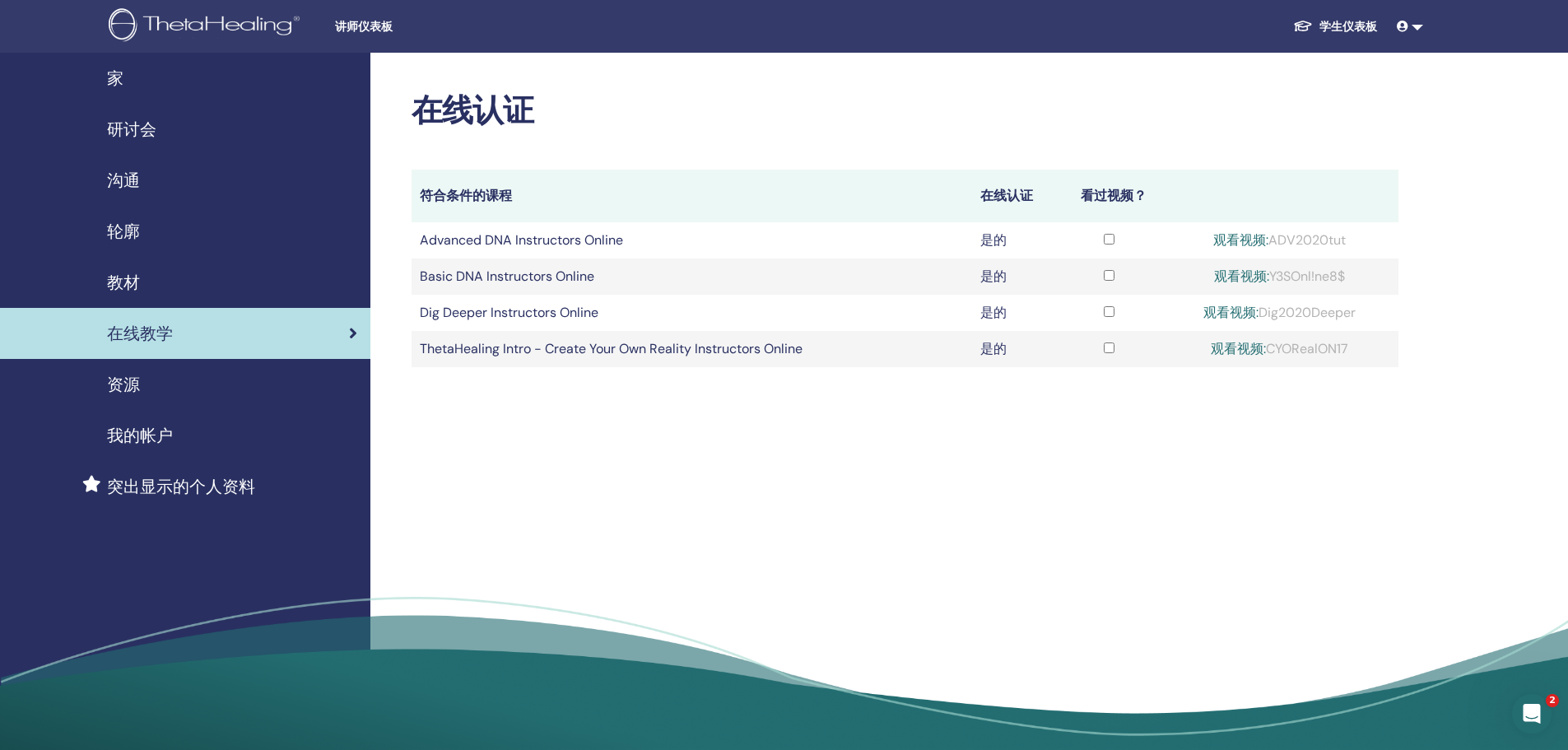
drag, startPoint x: 1266, startPoint y: 237, endPoint x: 1299, endPoint y: 238, distance: 33.0
click at [1299, 238] on div "观看视频: ADV2020tut" at bounding box center [1280, 240] width 221 height 20
click at [1324, 241] on div "观看视频: ADV2020tut" at bounding box center [1280, 240] width 221 height 20
drag, startPoint x: 1356, startPoint y: 273, endPoint x: 1271, endPoint y: 272, distance: 85.0
click at [1271, 272] on div "观看视频: Y3SOnl!ne8$" at bounding box center [1280, 276] width 221 height 20
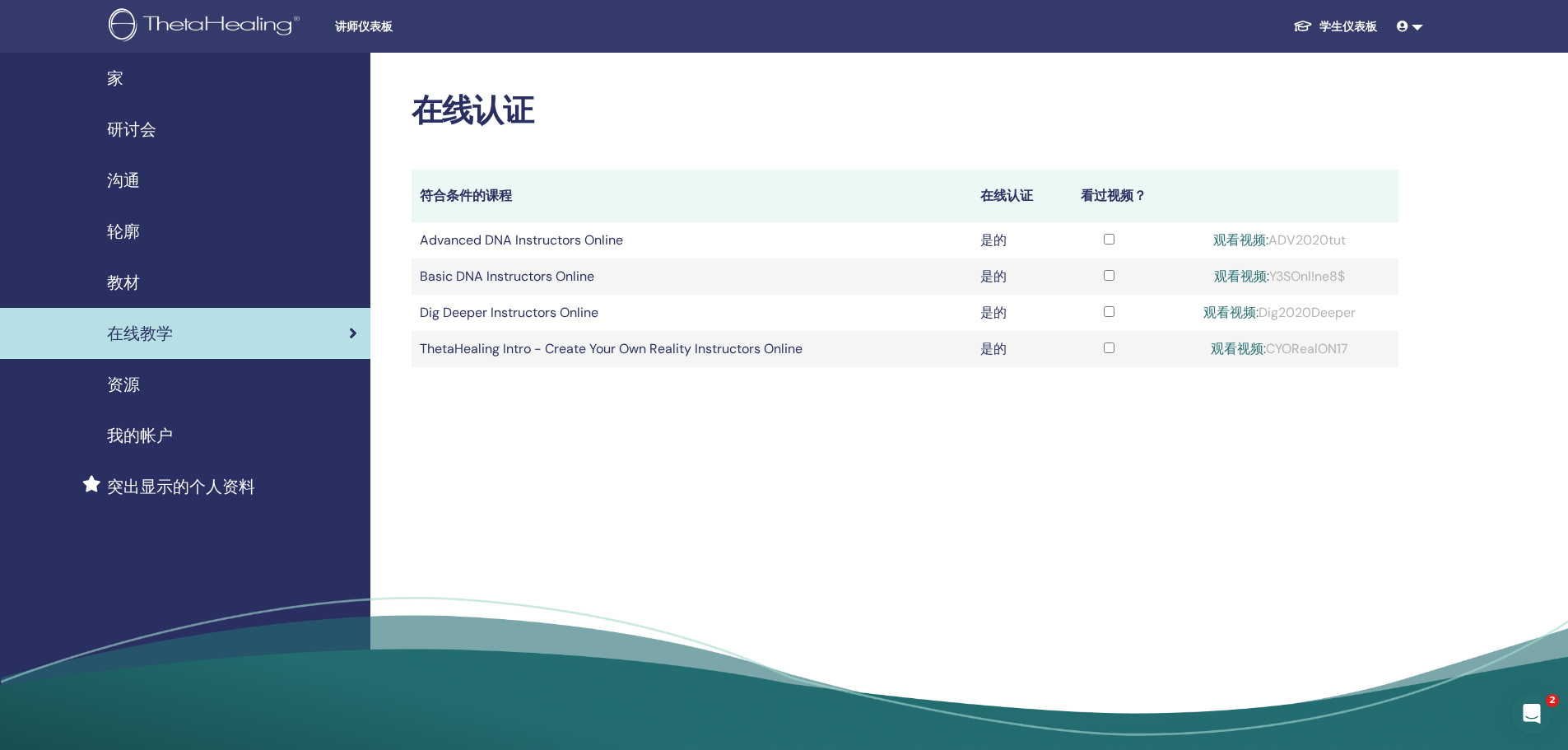
click at [1197, 472] on div "在线认证 符合条件的课程 在线认证 看过视频？ Advanced DNA Instructors Online 是的 观看视频: ADV2020tut Bas…" at bounding box center [959, 407] width 1176 height 709
click at [513, 237] on td "Advanced DNA Instructors Online" at bounding box center [691, 240] width 560 height 37
click at [472, 273] on td "Basic DNA Instructors Online" at bounding box center [691, 276] width 560 height 37
click at [982, 259] on td "是的" at bounding box center [1015, 276] width 86 height 37
click at [975, 276] on td "是的" at bounding box center [1015, 276] width 86 height 37
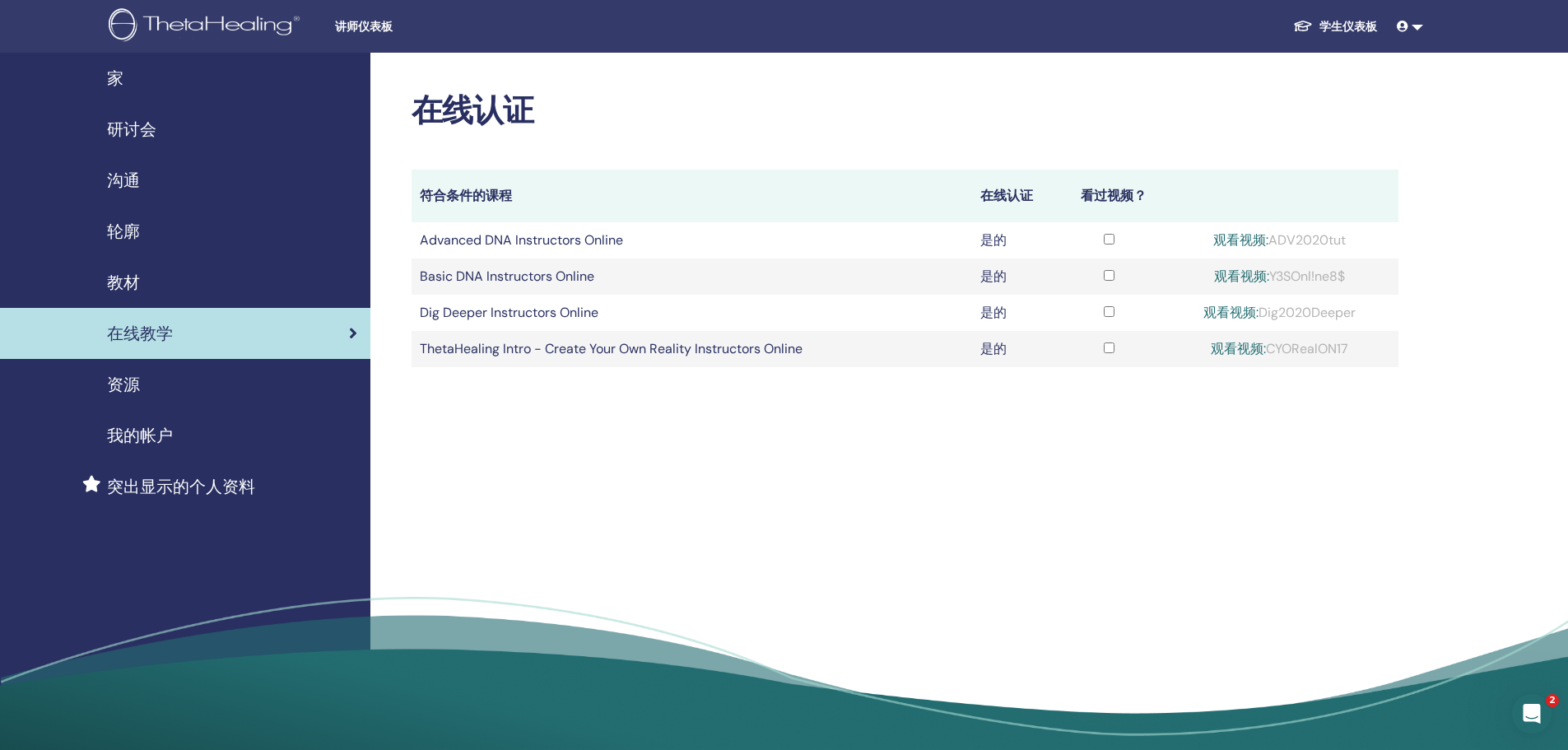
drag, startPoint x: 1267, startPoint y: 274, endPoint x: 1350, endPoint y: 272, distance: 83.0
click at [1350, 272] on div "观看视频: Y3SOnl!ne8$" at bounding box center [1280, 276] width 221 height 20
drag, startPoint x: 1336, startPoint y: 281, endPoint x: 1096, endPoint y: 285, distance: 240.0
click at [1120, 286] on tr "Basic DNA Instructors Online 是的 观看视频: Y3SOnl!ne8$" at bounding box center [904, 276] width 987 height 37
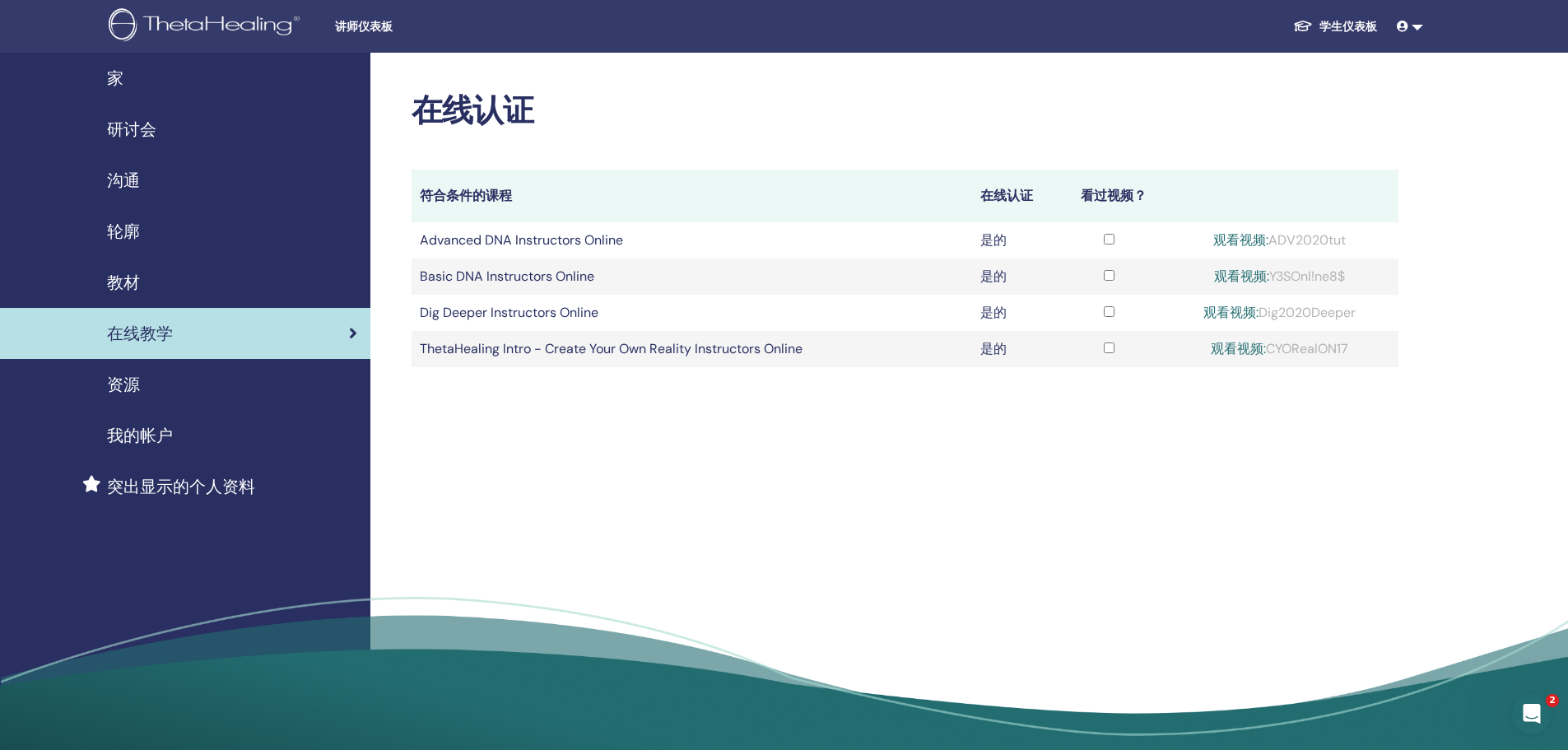
click at [429, 326] on td "Dig Deeper Instructors Online" at bounding box center [691, 313] width 560 height 37
click at [1403, 29] on icon at bounding box center [1402, 26] width 12 height 12
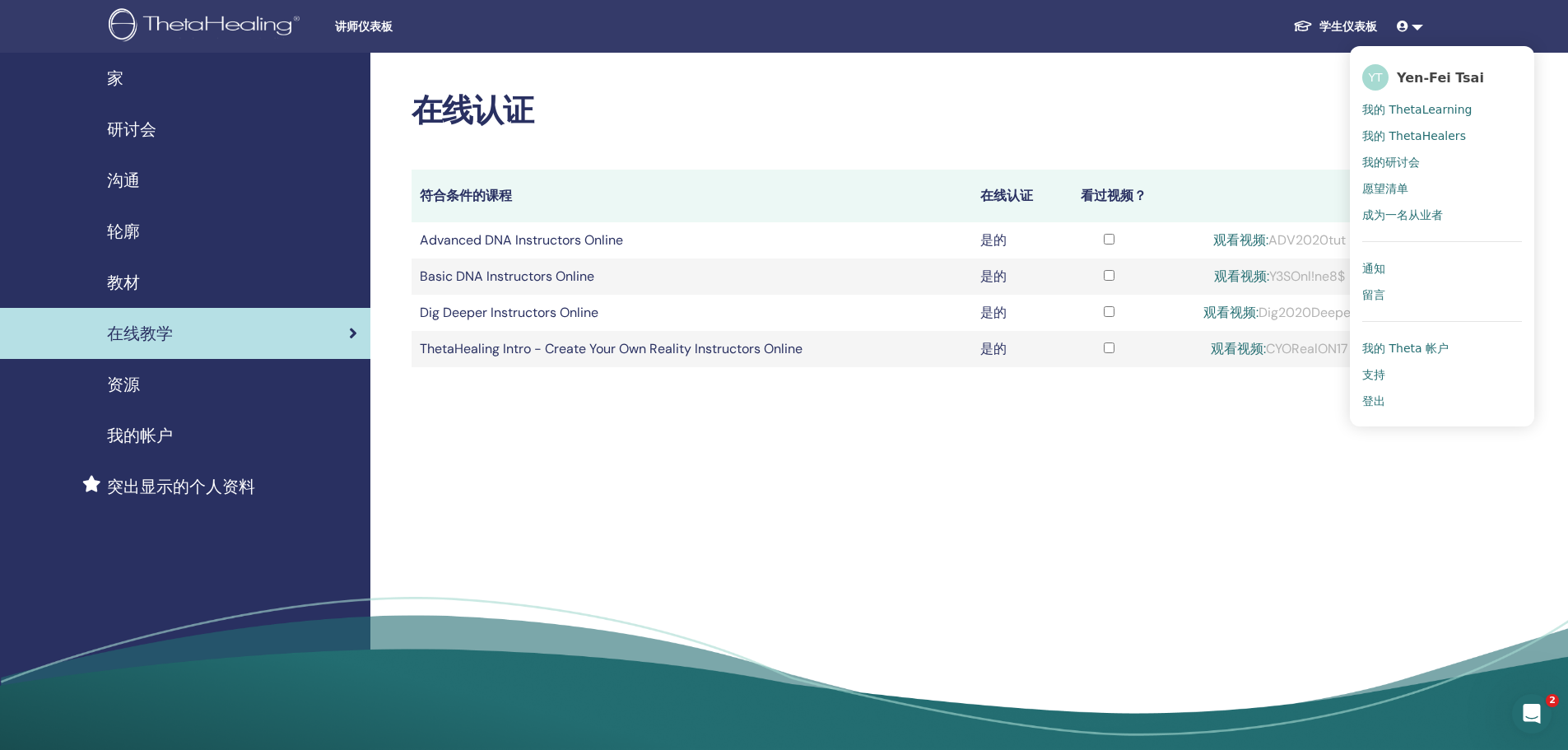
click at [1001, 429] on div "在线认证 符合条件的课程 在线认证 看过视频？ Advanced DNA Instructors Online 是的 观看视频: ADV2020tut Bas…" at bounding box center [959, 407] width 1176 height 709
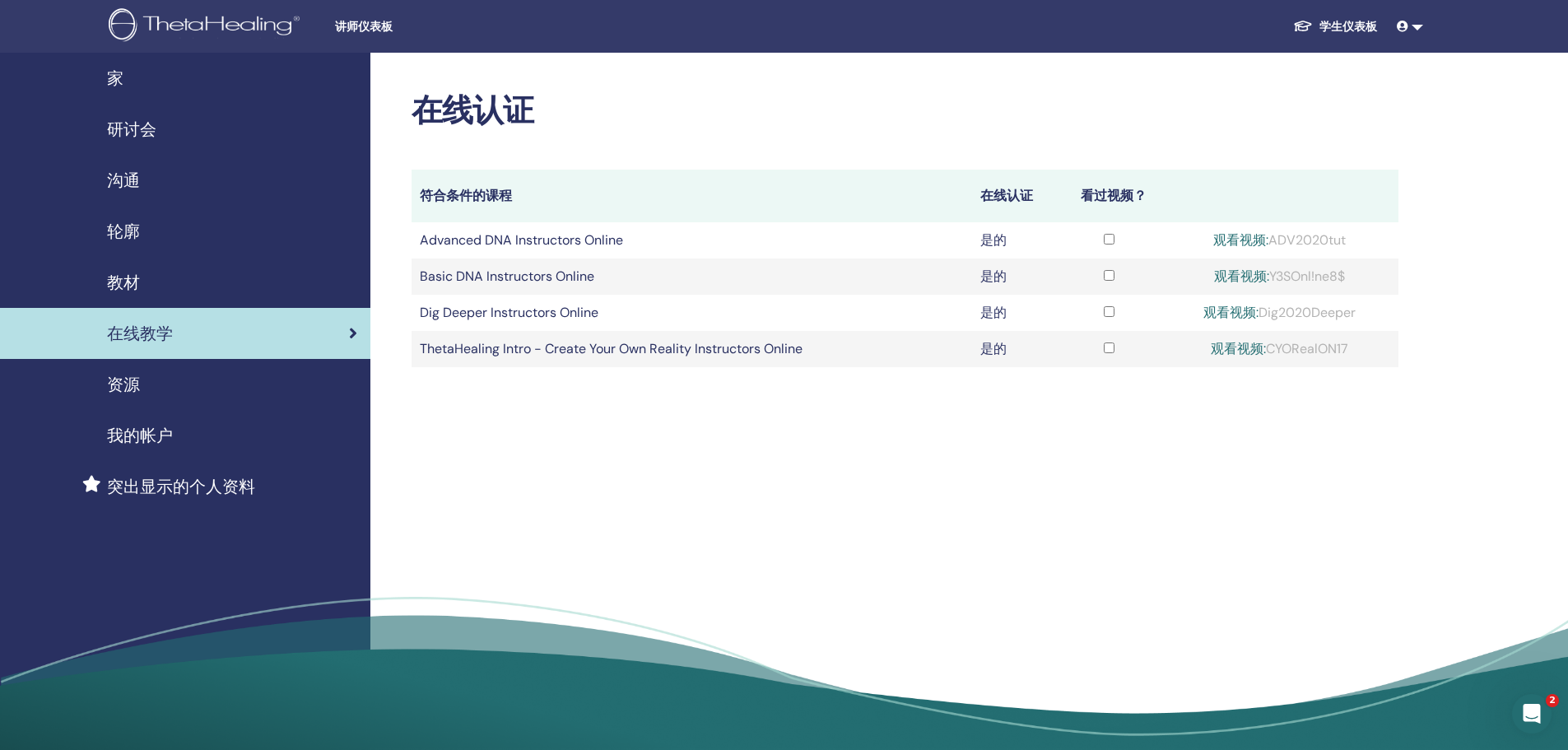
click at [692, 319] on td "Dig Deeper Instructors Online" at bounding box center [691, 313] width 560 height 37
click at [1235, 274] on link "观看视频:" at bounding box center [1241, 276] width 55 height 17
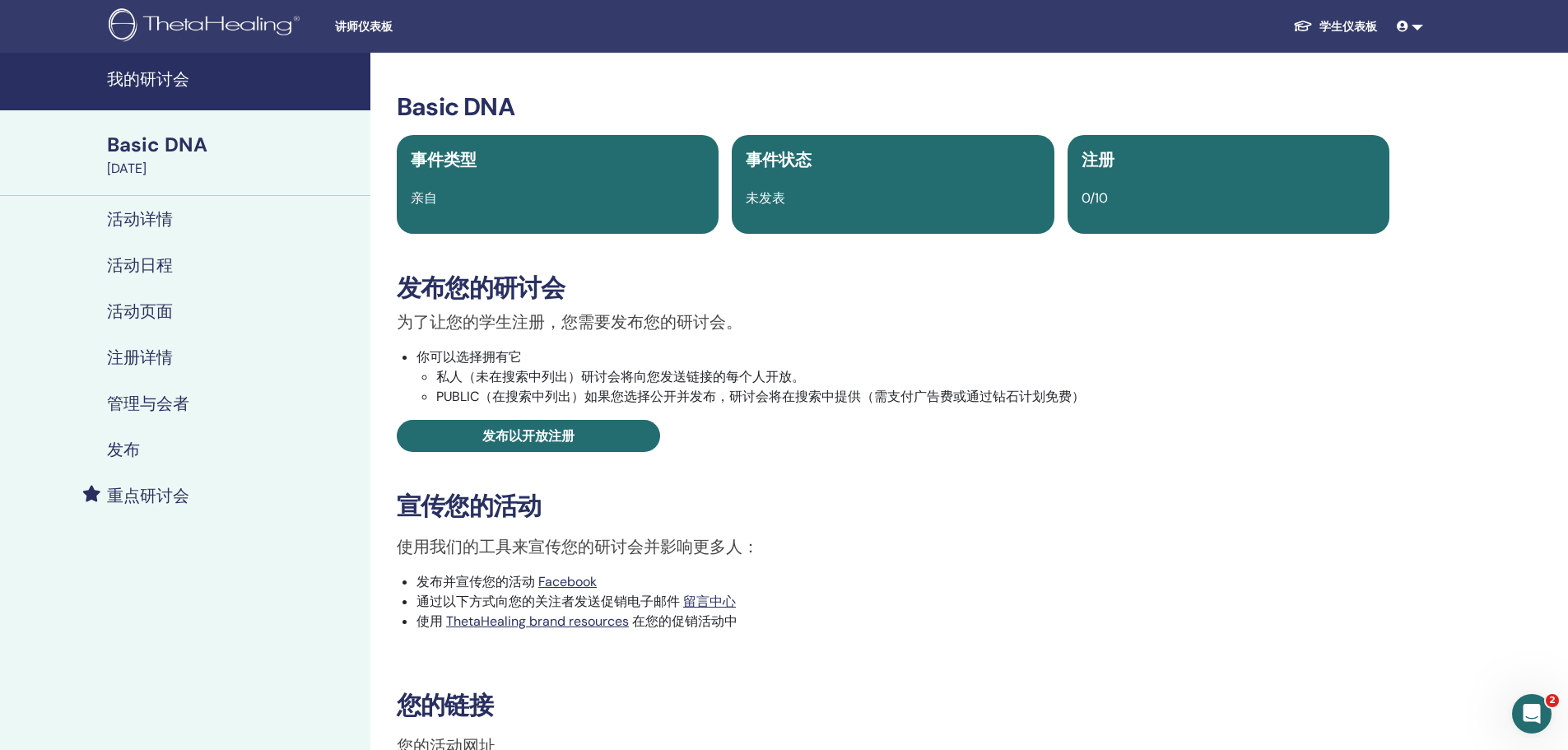
click at [483, 210] on div "事件类型 亲自" at bounding box center [558, 185] width 322 height 99
click at [821, 208] on div "事件状态 未发表" at bounding box center [892, 185] width 322 height 99
drag, startPoint x: 433, startPoint y: 343, endPoint x: 685, endPoint y: 349, distance: 252.1
click at [685, 349] on div "为了让您的学生注册，您需要发布您的研讨会。 你可以选择拥有它 私人（未在搜索中列出）研讨会将向您发送链接的每个人开放。 PUBLIC（在搜索中列出）如果您选择…" at bounding box center [892, 381] width 1017 height 143
click at [685, 349] on li "你可以选择拥有它 私人（未在搜索中列出）研讨会将向您发送链接的每个人开放。 PUBLIC（在搜索中列出）如果您选择公开并发布，研讨会将在搜索中提供（需支付广告…" at bounding box center [903, 378] width 973 height 60
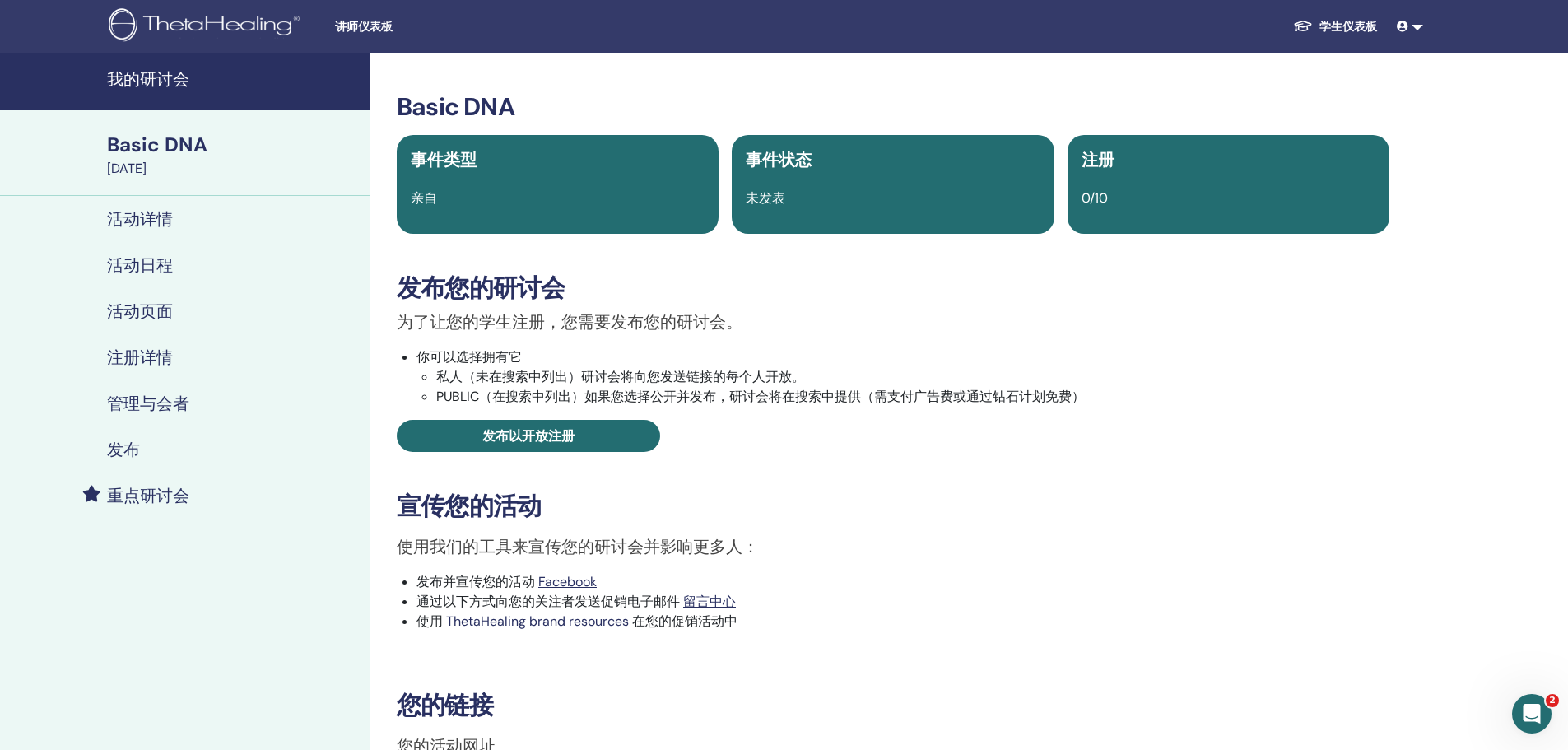
drag, startPoint x: 425, startPoint y: 374, endPoint x: 886, endPoint y: 435, distance: 465.0
click at [886, 435] on div "为了让您的学生注册，您需要发布您的研讨会。 你可以选择拥有它 私人（未在搜索中列出）研讨会将向您发送链接的每个人开放。 PUBLIC（在搜索中列出）如果您选择…" at bounding box center [892, 381] width 1017 height 143
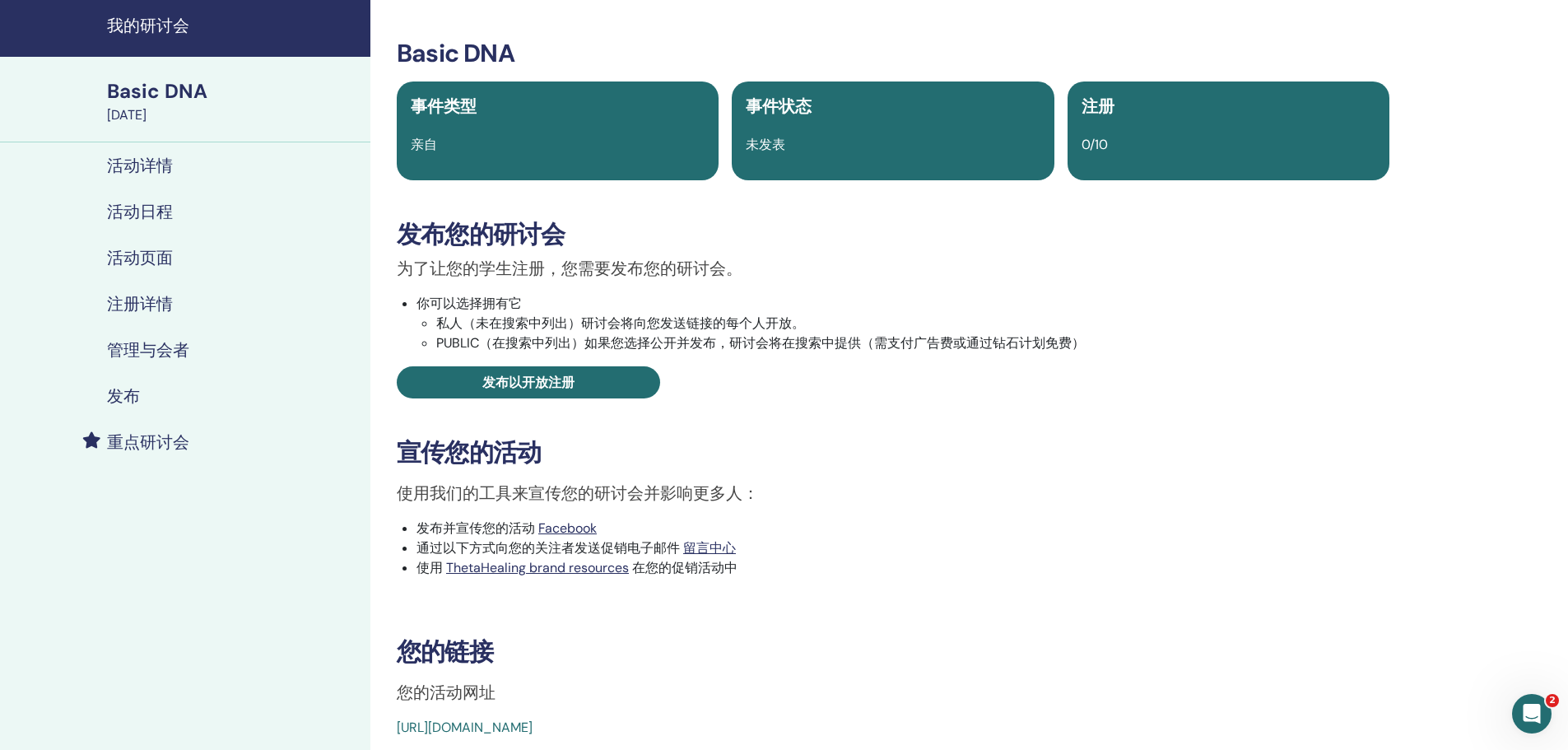
scroll to position [82, 0]
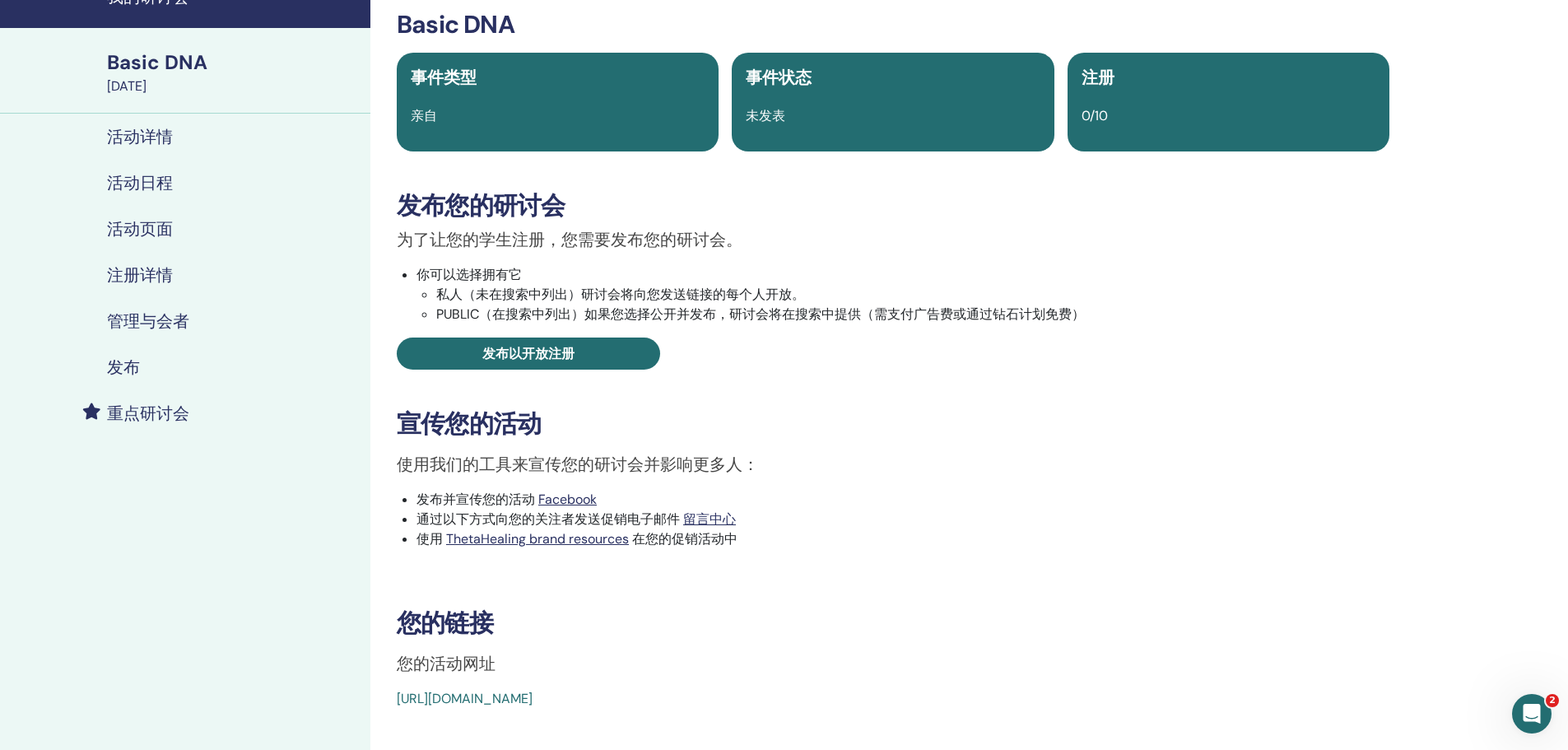
drag, startPoint x: 612, startPoint y: 308, endPoint x: 979, endPoint y: 316, distance: 367.1
click at [979, 316] on li "PUBLIC（在搜索中列出）如果您选择公开并发布，研讨会将在搜索中提供（需支付广告费或通过钻石计划免费）" at bounding box center [912, 314] width 953 height 20
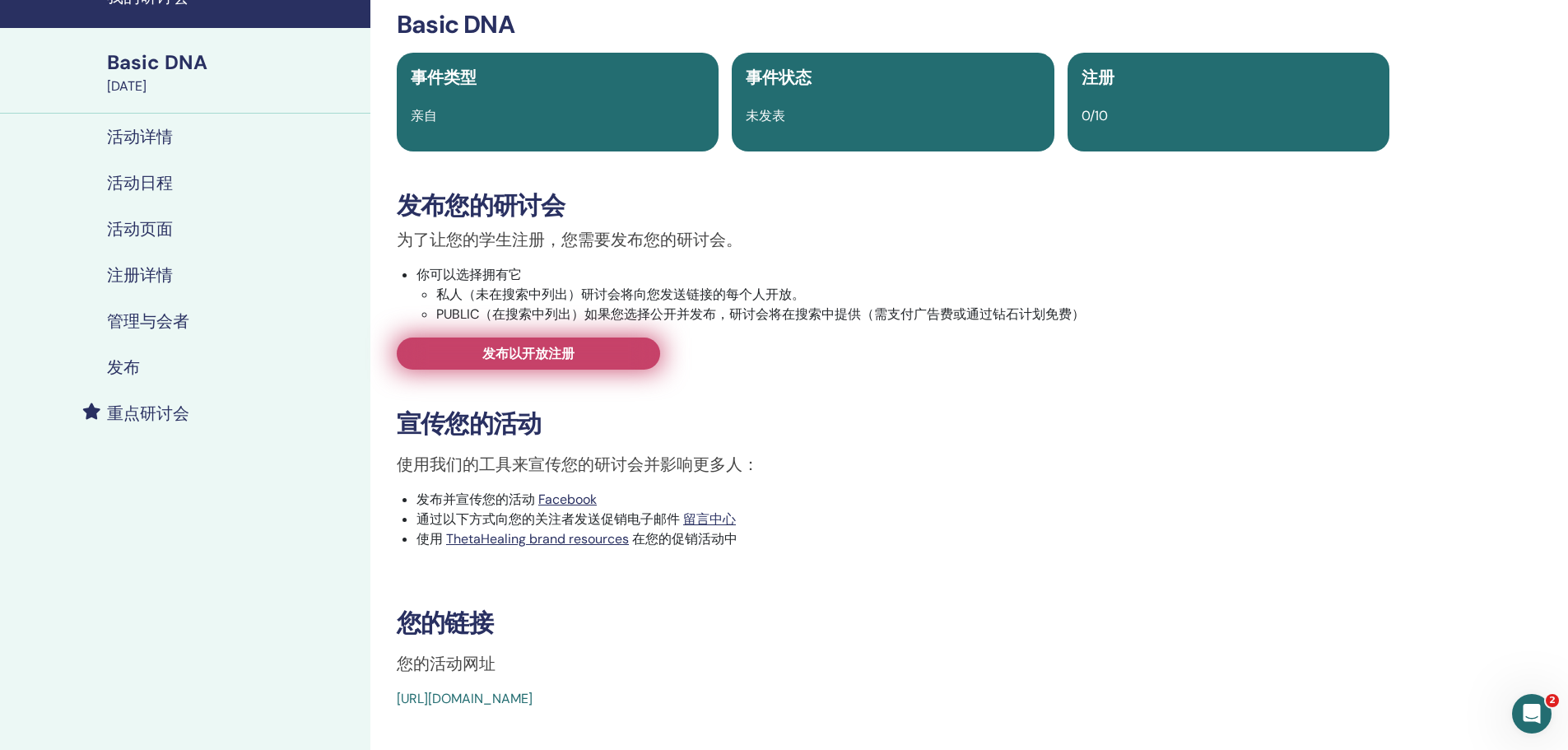
click at [534, 358] on span "发布以开放注册" at bounding box center [528, 354] width 92 height 17
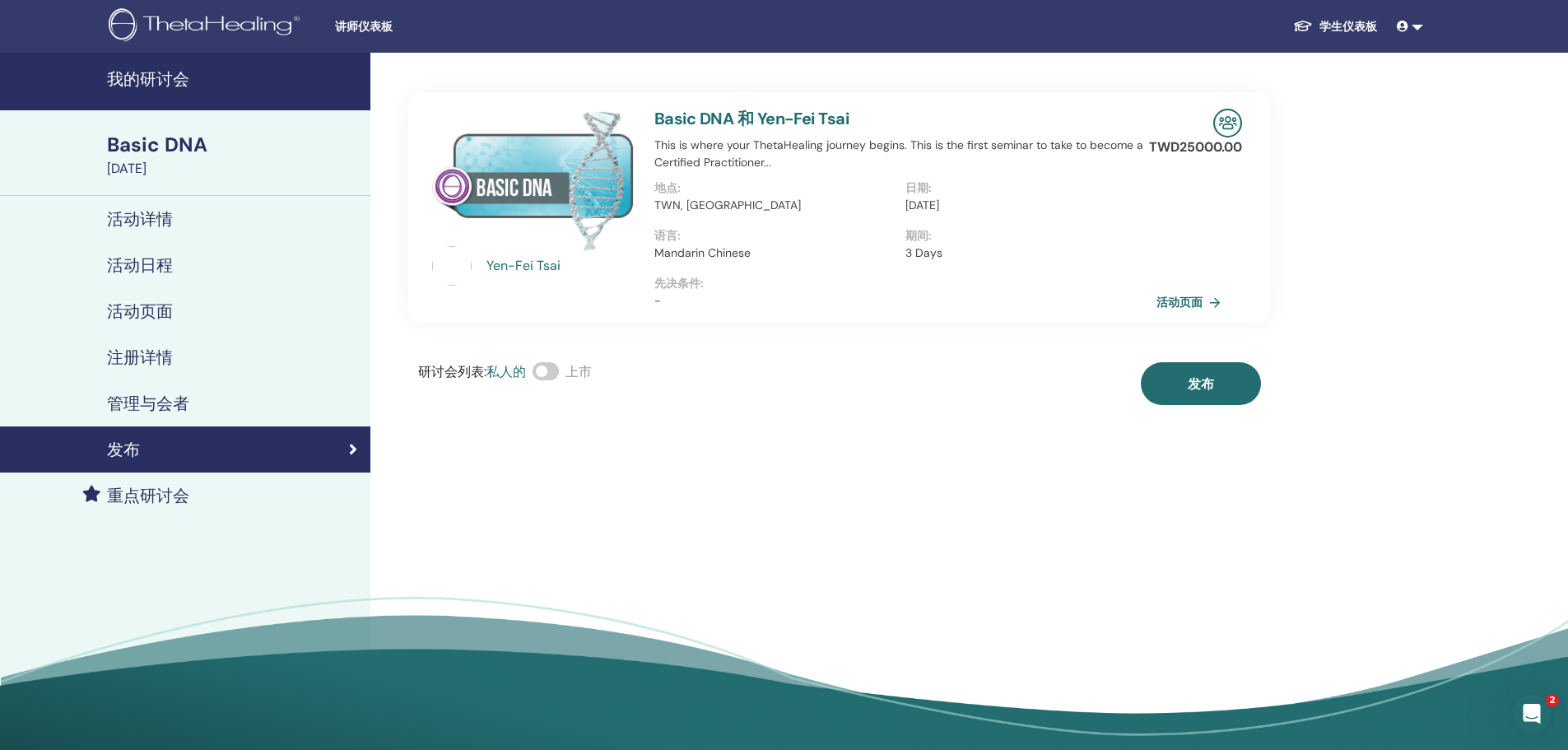
click at [558, 375] on span at bounding box center [546, 371] width 26 height 18
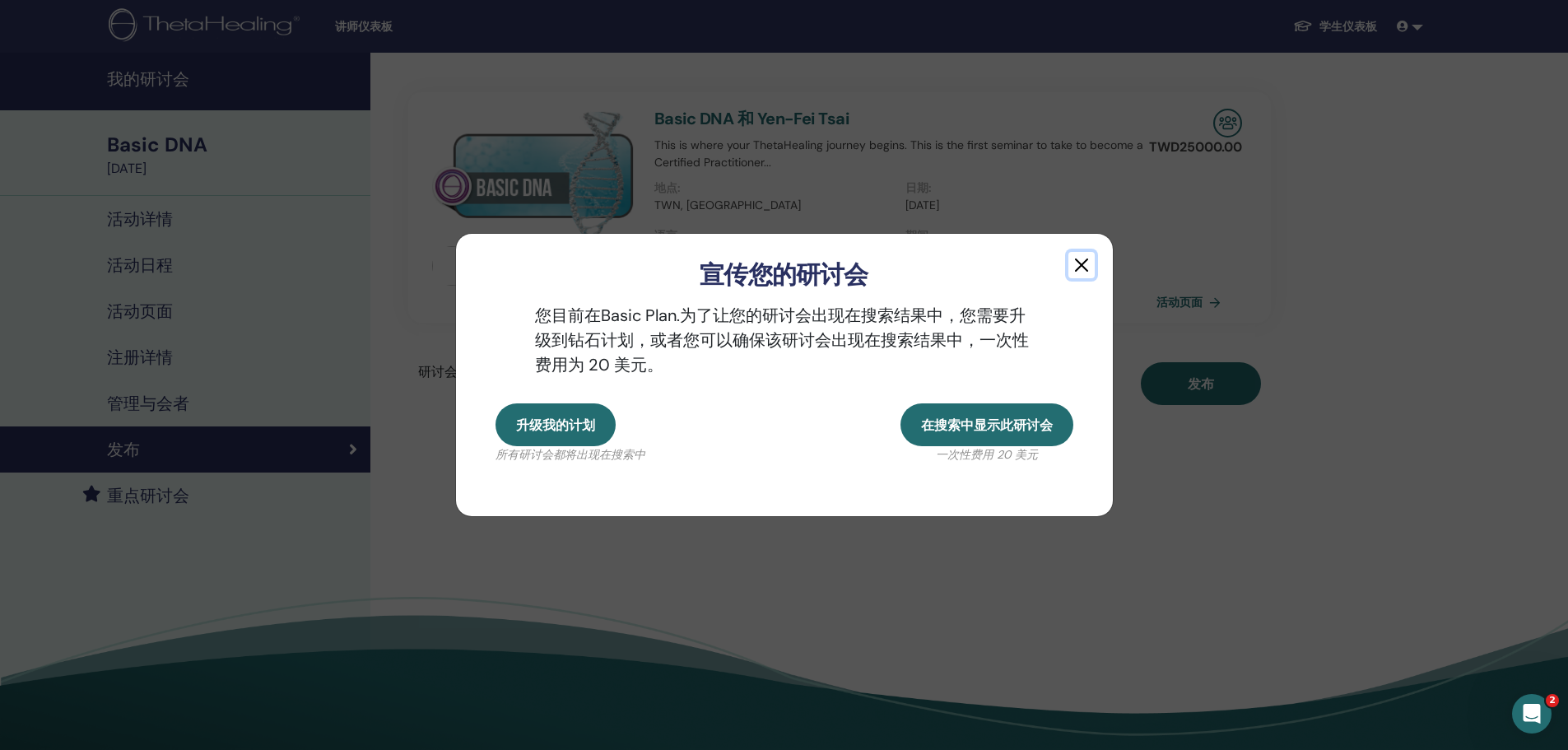
click at [1084, 256] on button "button" at bounding box center [1081, 264] width 26 height 26
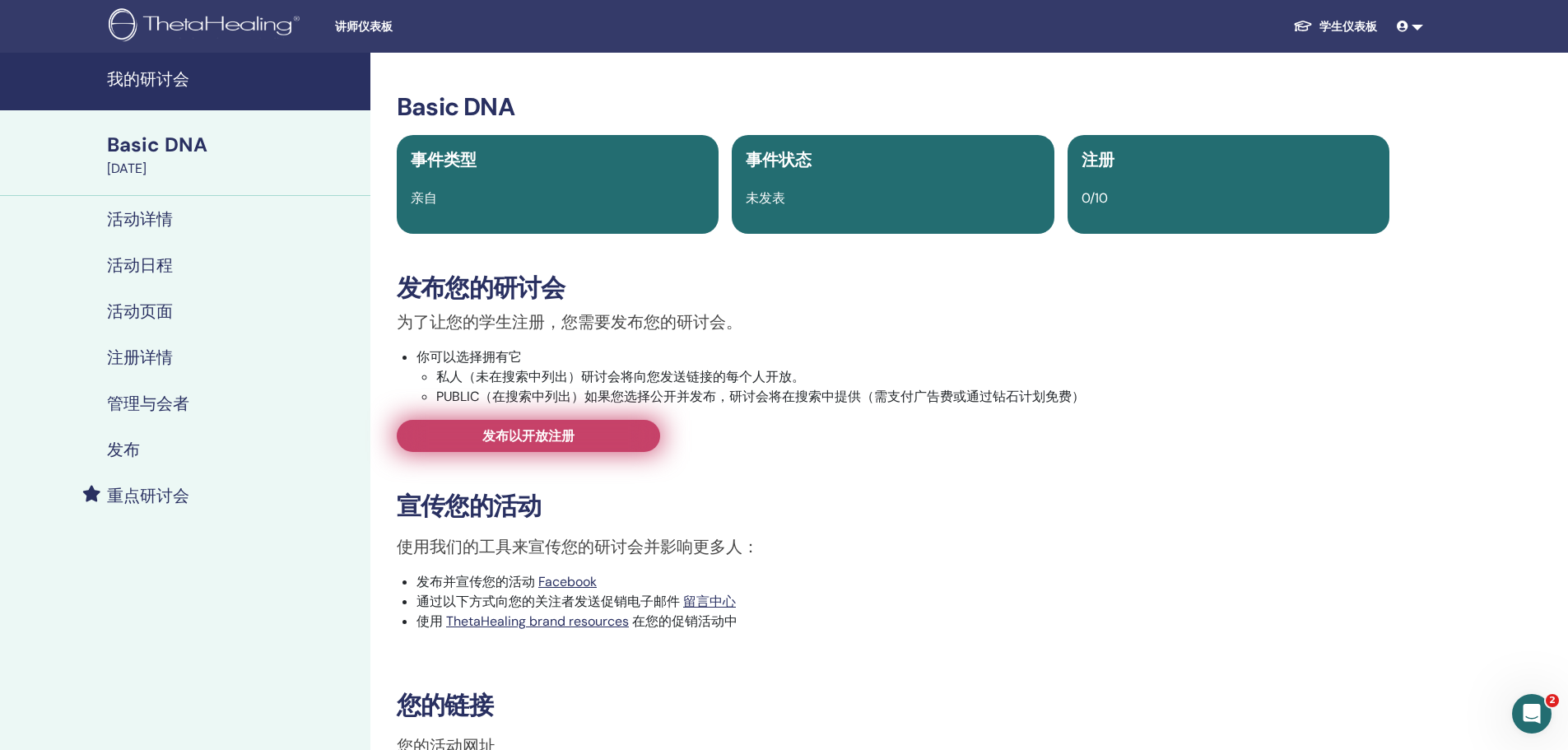
click at [621, 433] on link "发布以开放注册" at bounding box center [529, 436] width 263 height 32
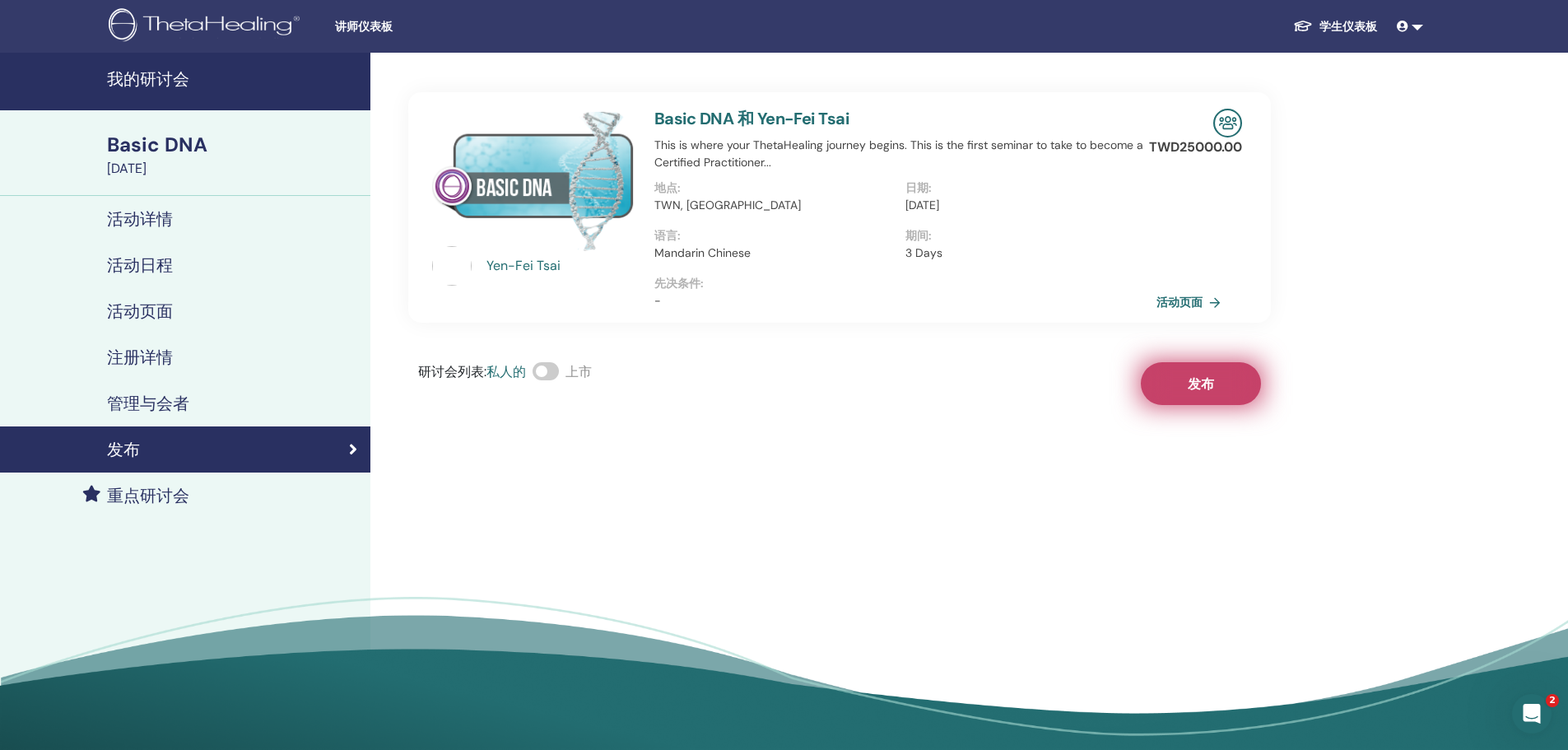
click at [1220, 381] on button "发布" at bounding box center [1200, 384] width 120 height 43
click at [1003, 415] on div "Yen-Fei Tsai Basic DNA 和 Yen-Fei Tsai This is where your ThetaHealing journey b…" at bounding box center [893, 407] width 1045 height 709
click at [1191, 306] on link "活动页面" at bounding box center [1193, 302] width 71 height 25
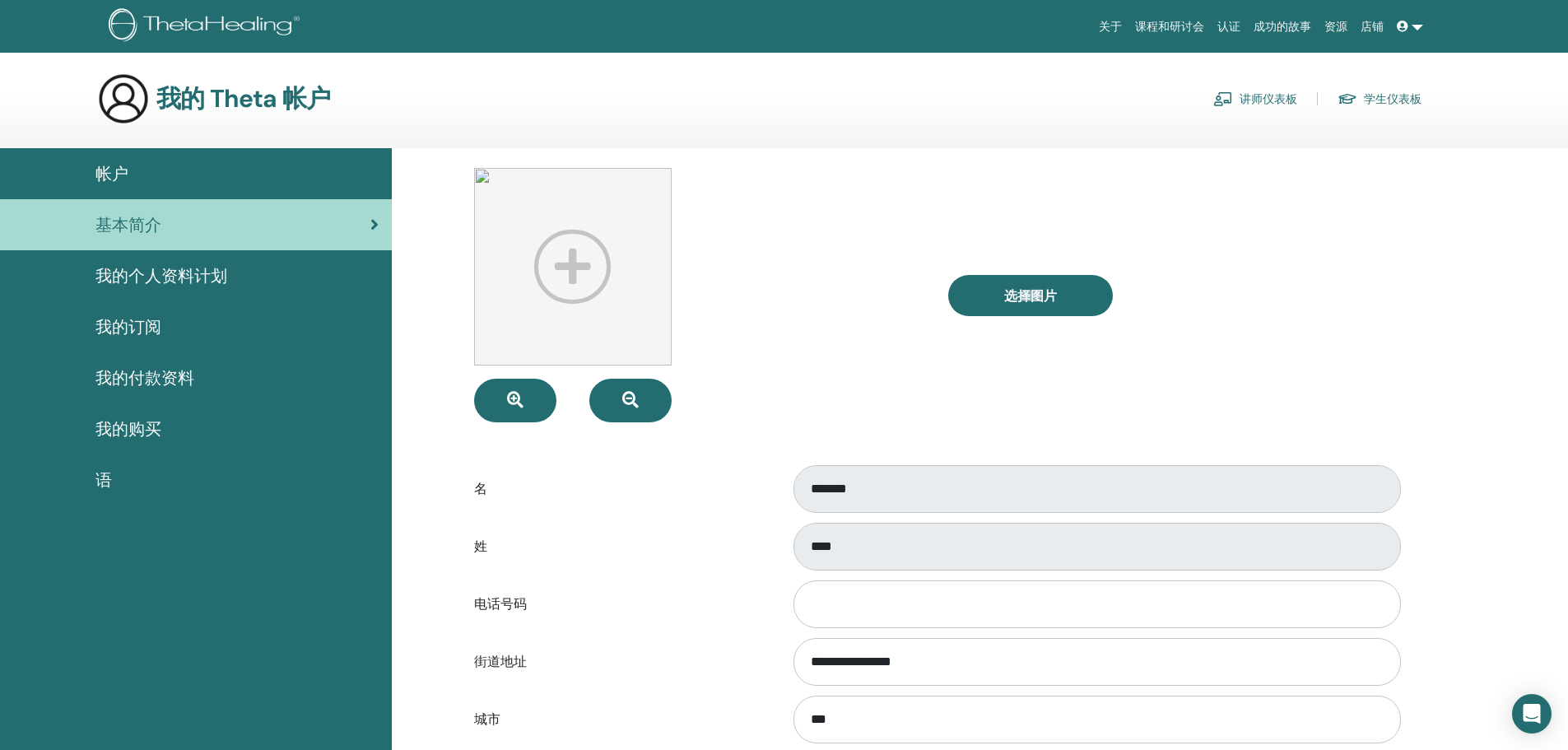
click at [583, 278] on img at bounding box center [573, 267] width 197 height 197
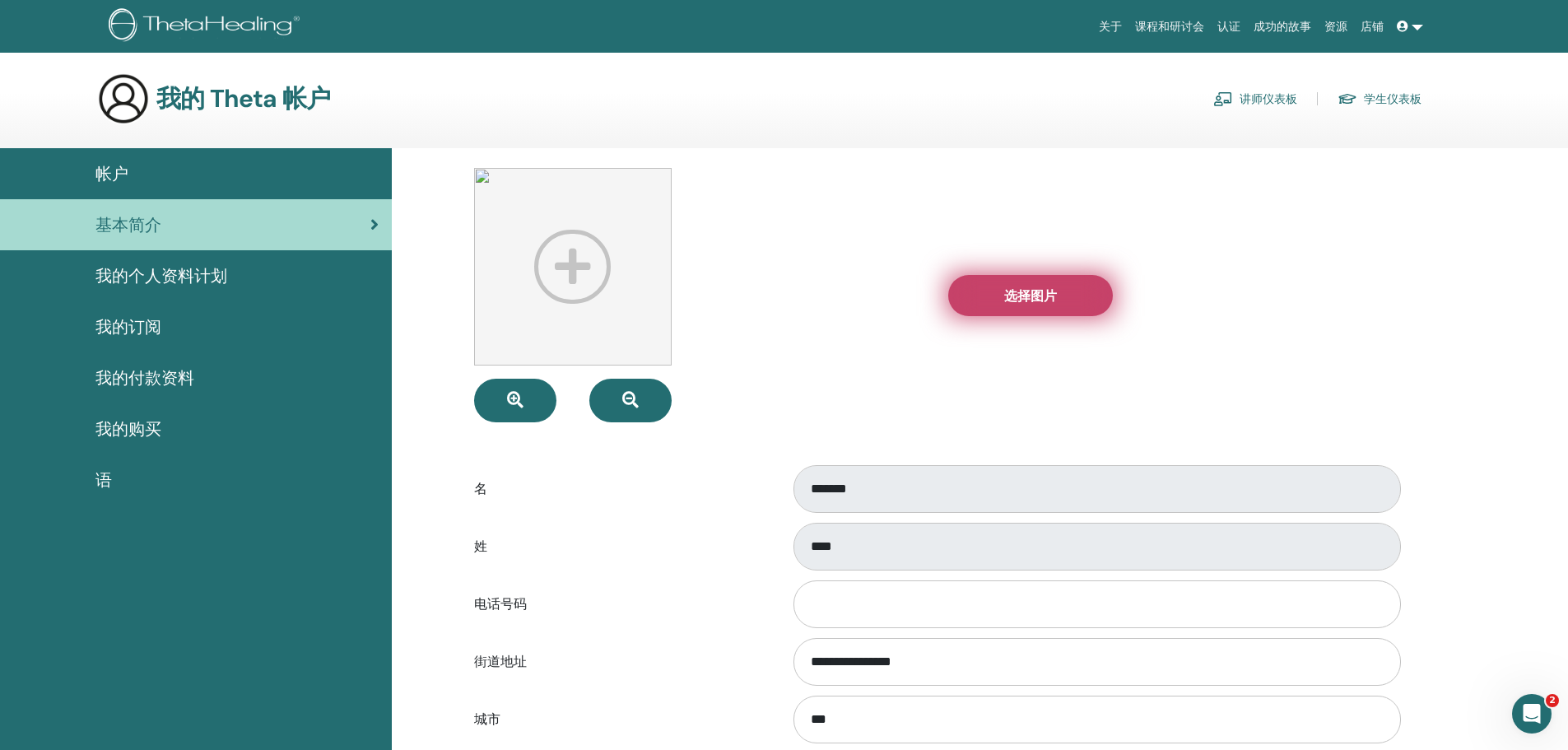
click at [1005, 291] on span "选择图片" at bounding box center [1030, 296] width 53 height 17
click at [1020, 291] on input "选择图片" at bounding box center [1030, 296] width 21 height 12
type input "**********"
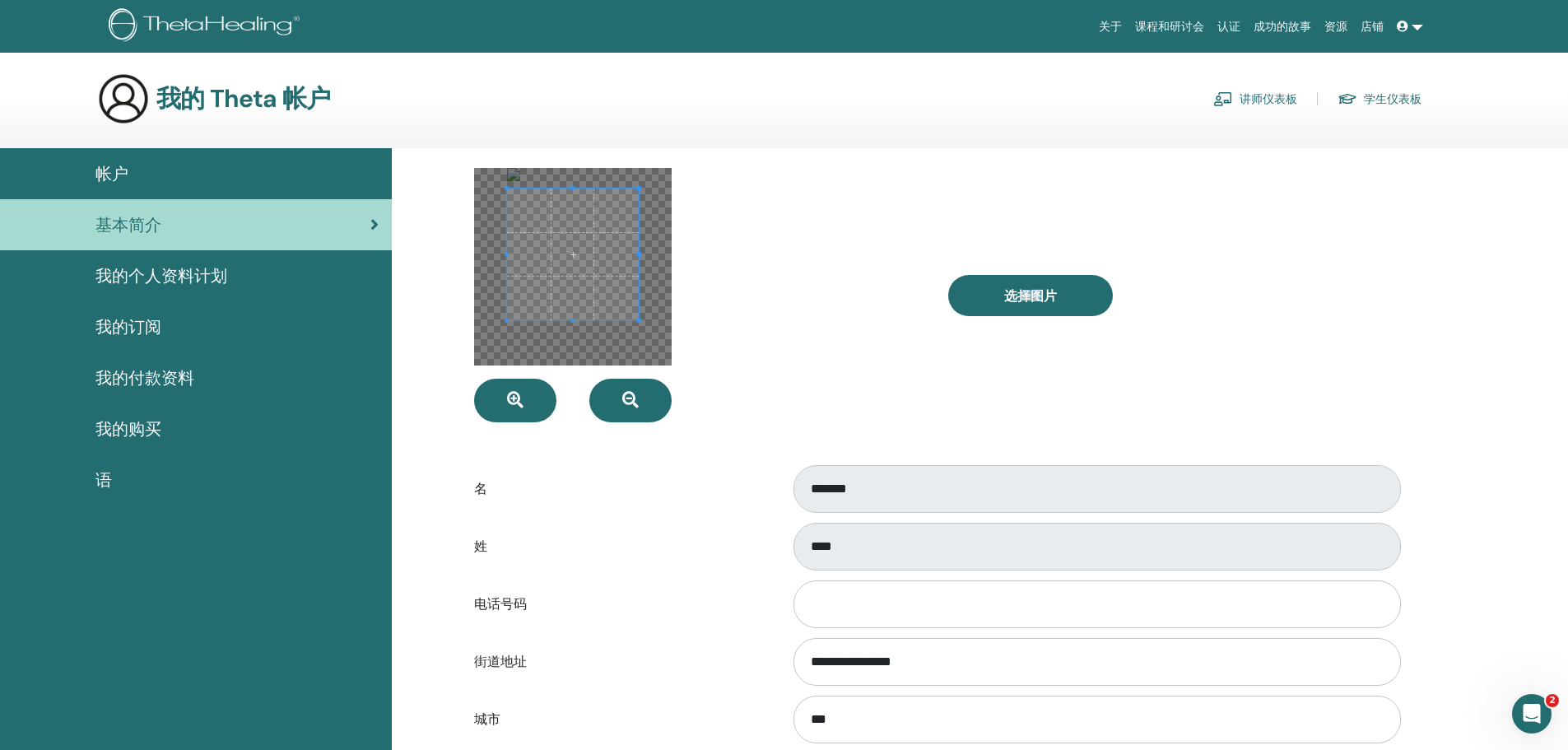
click at [624, 252] on span at bounding box center [573, 254] width 132 height 132
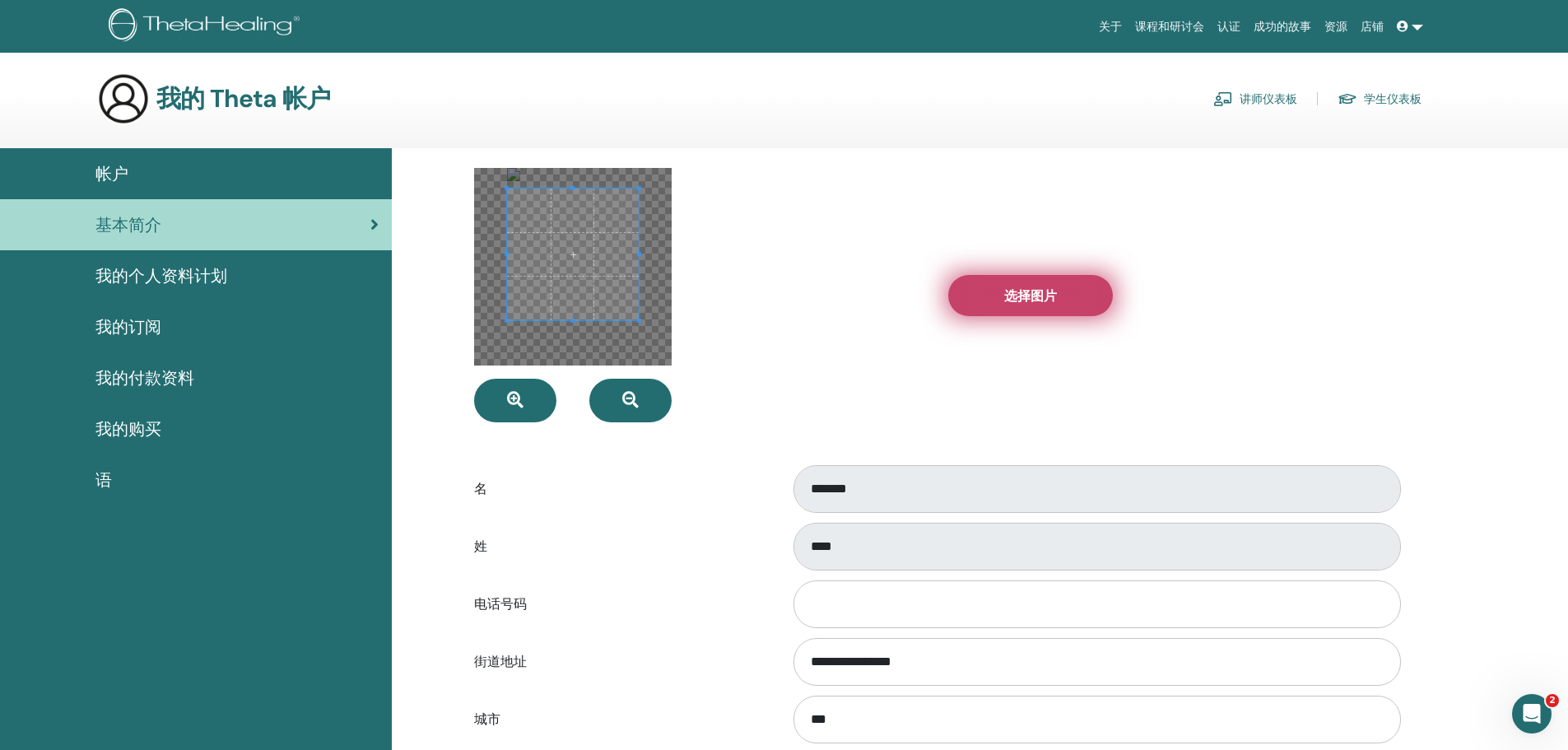
click at [1066, 291] on label "选择图片" at bounding box center [1031, 295] width 165 height 41
click at [1041, 291] on input "选择图片" at bounding box center [1030, 296] width 21 height 12
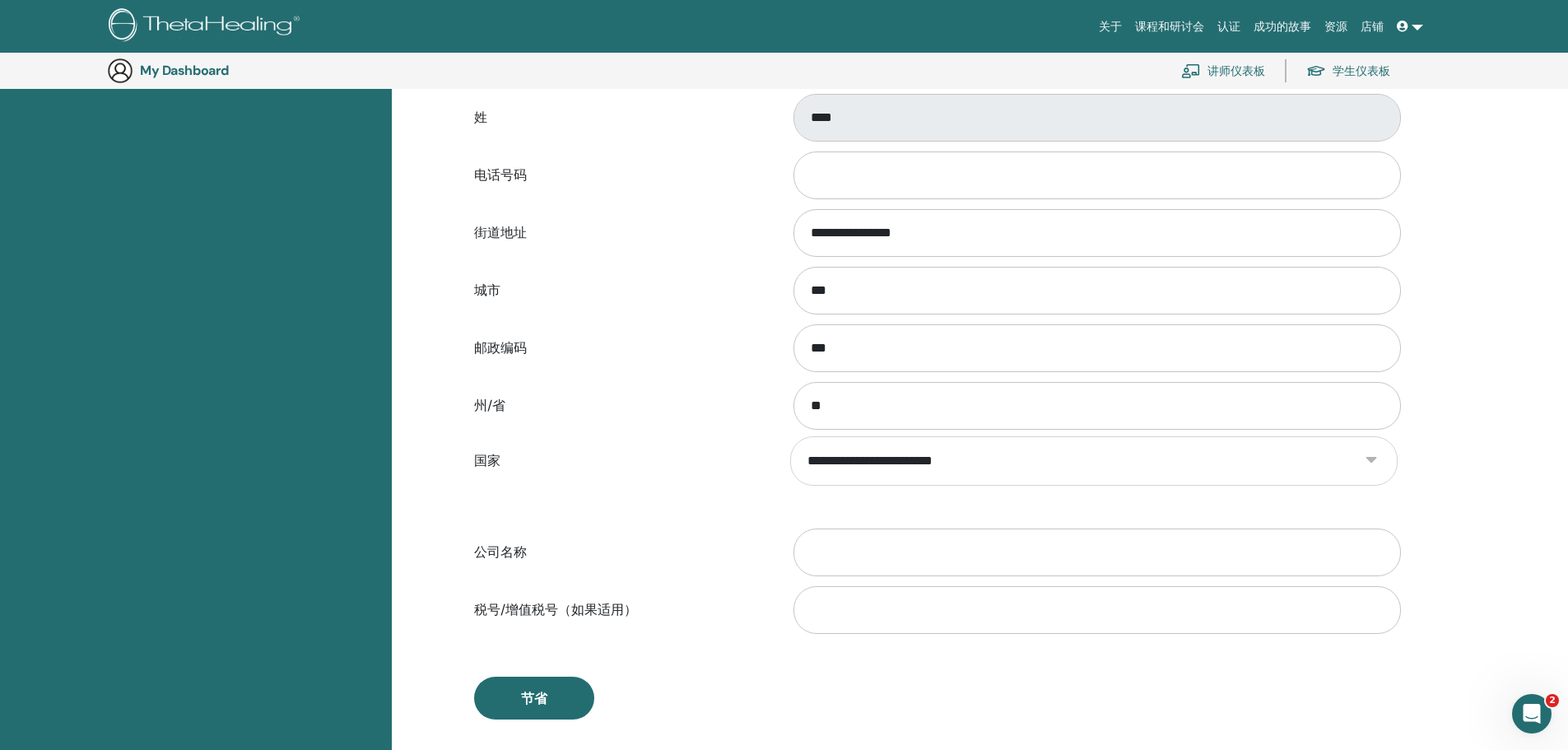
scroll to position [448, 0]
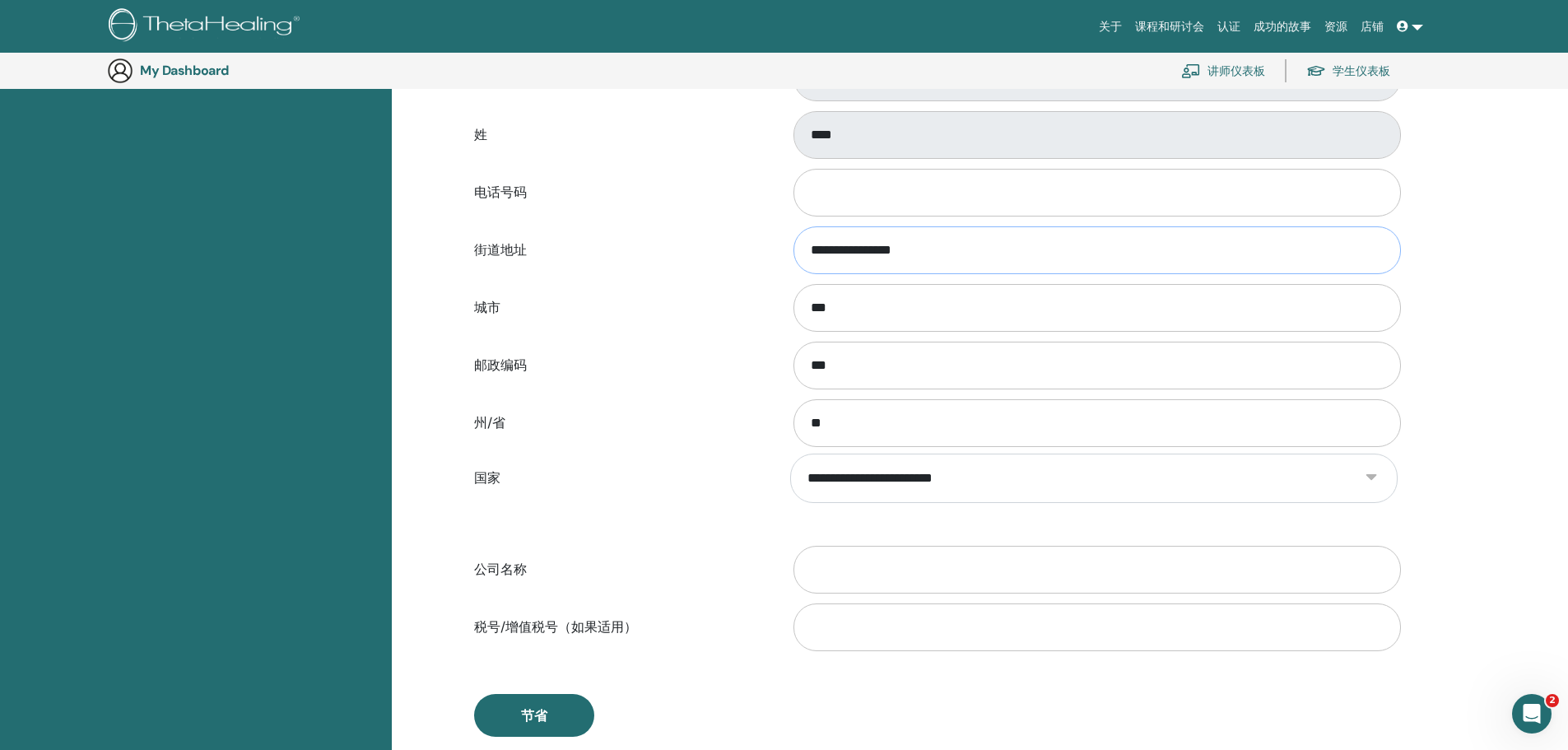
drag, startPoint x: 1061, startPoint y: 246, endPoint x: 886, endPoint y: 246, distance: 175.0
click at [880, 246] on input "**********" at bounding box center [1097, 250] width 608 height 48
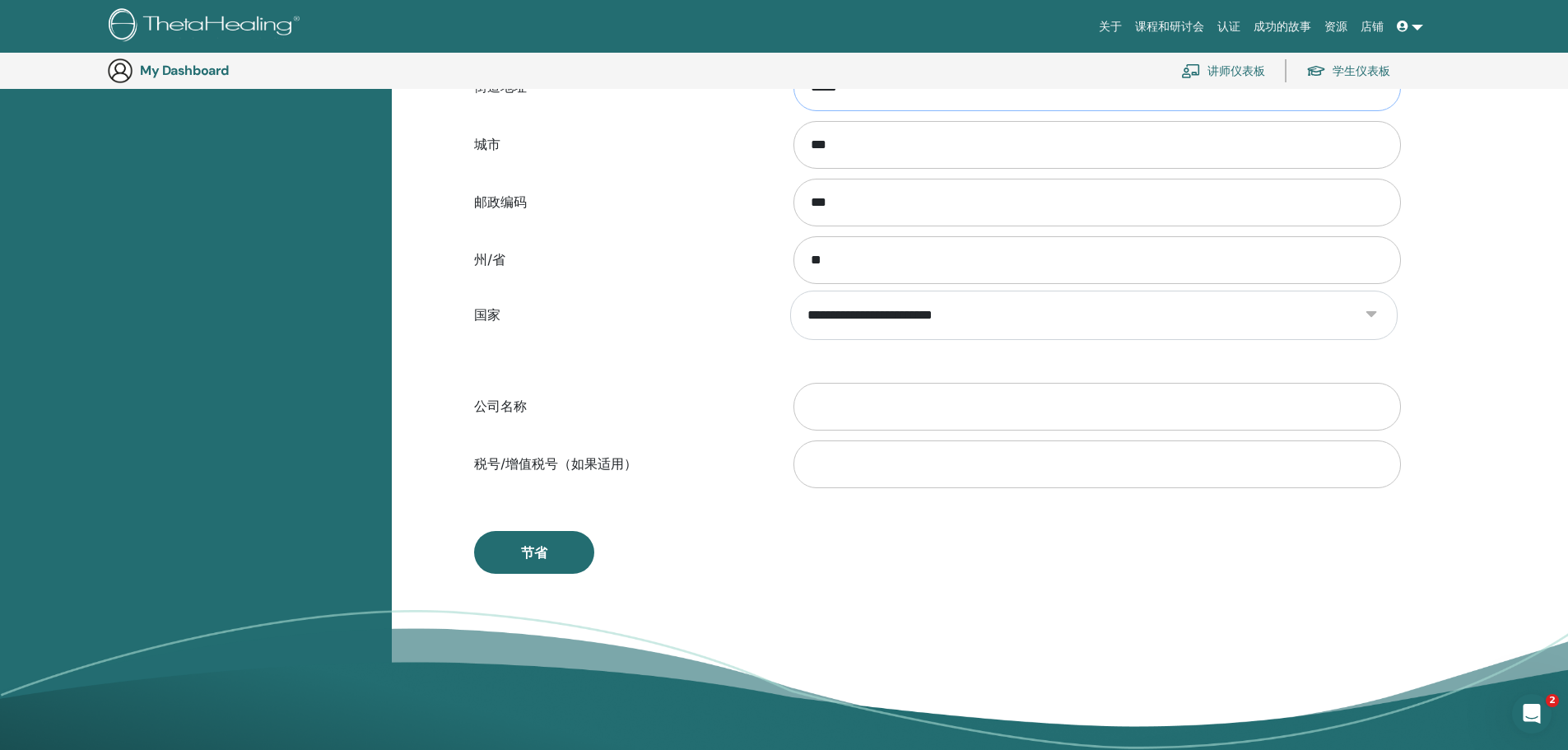
scroll to position [612, 0]
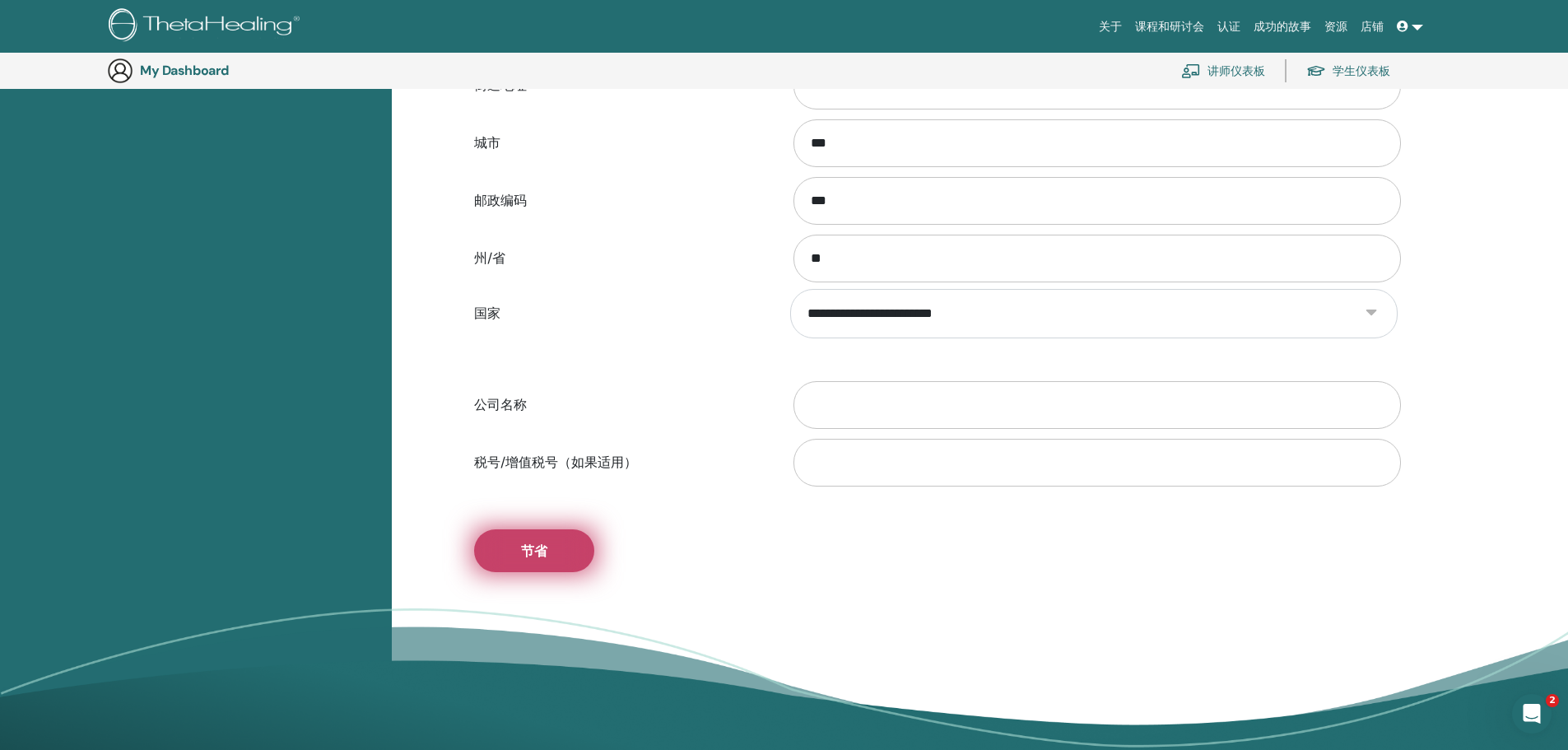
click at [536, 540] on button "节省" at bounding box center [534, 551] width 120 height 43
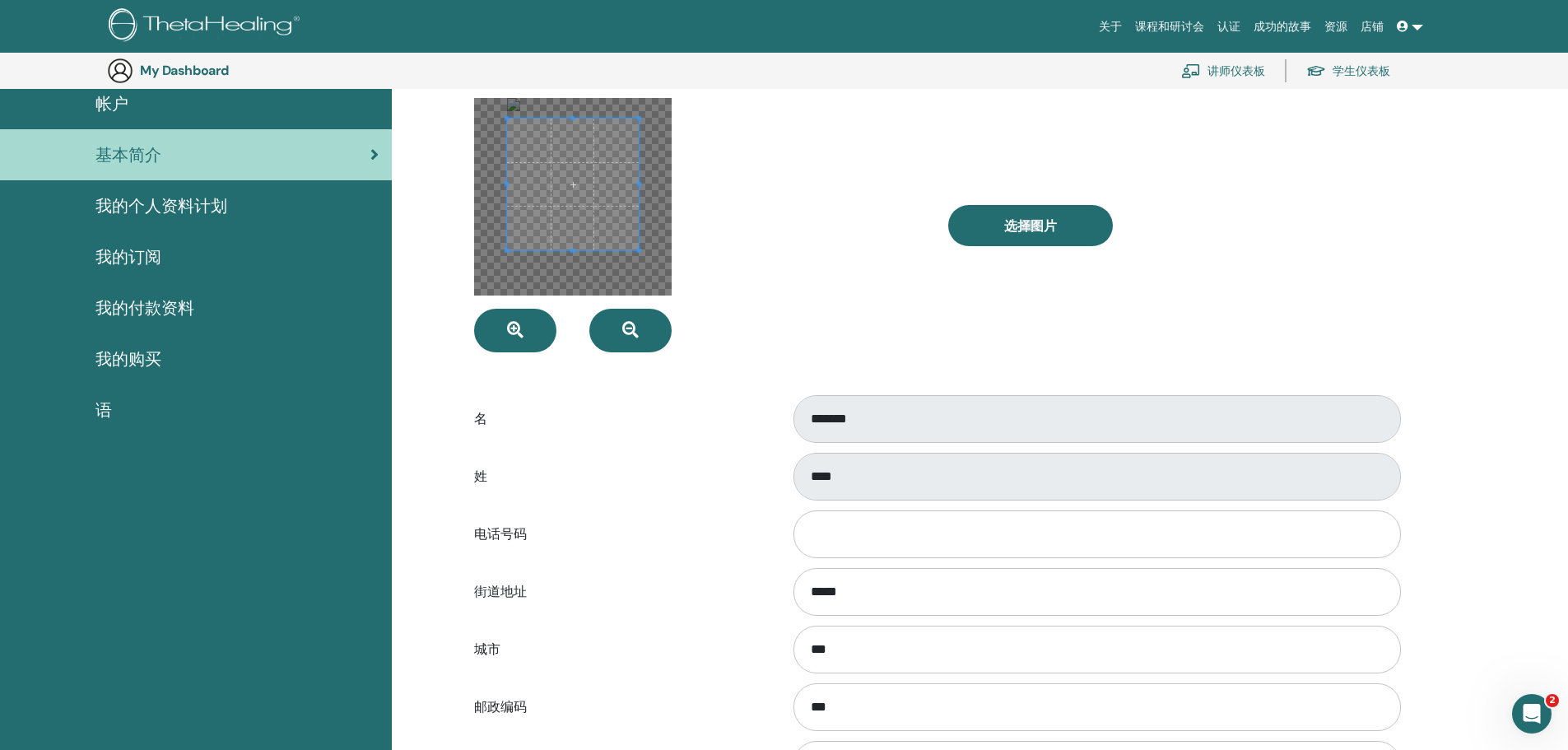
scroll to position [283, 0]
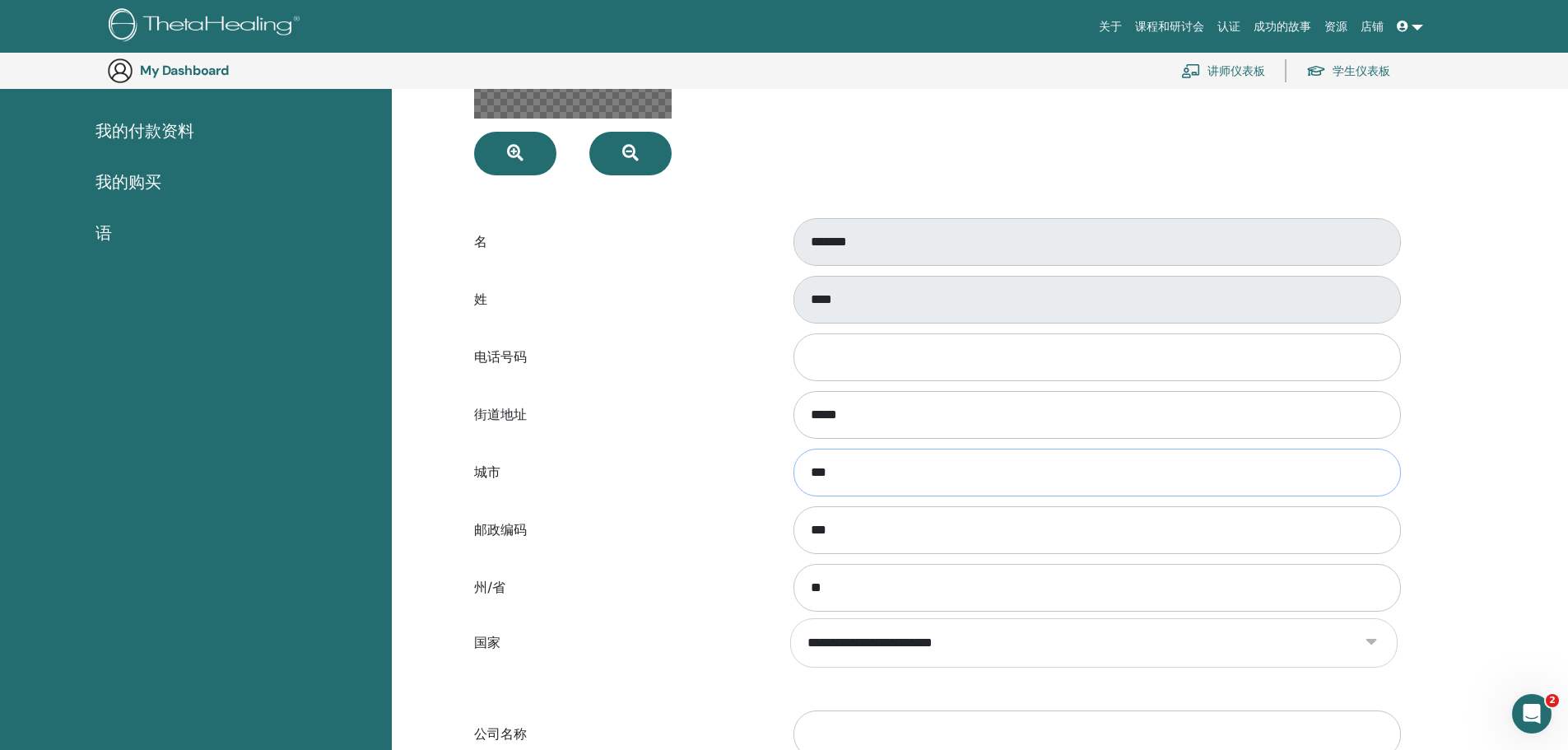
click at [880, 477] on input "***" at bounding box center [1097, 473] width 608 height 48
drag, startPoint x: 880, startPoint y: 477, endPoint x: 872, endPoint y: 484, distance: 10.6
click at [874, 487] on input "***" at bounding box center [1097, 473] width 608 height 48
click at [920, 415] on input "*****" at bounding box center [1097, 415] width 608 height 48
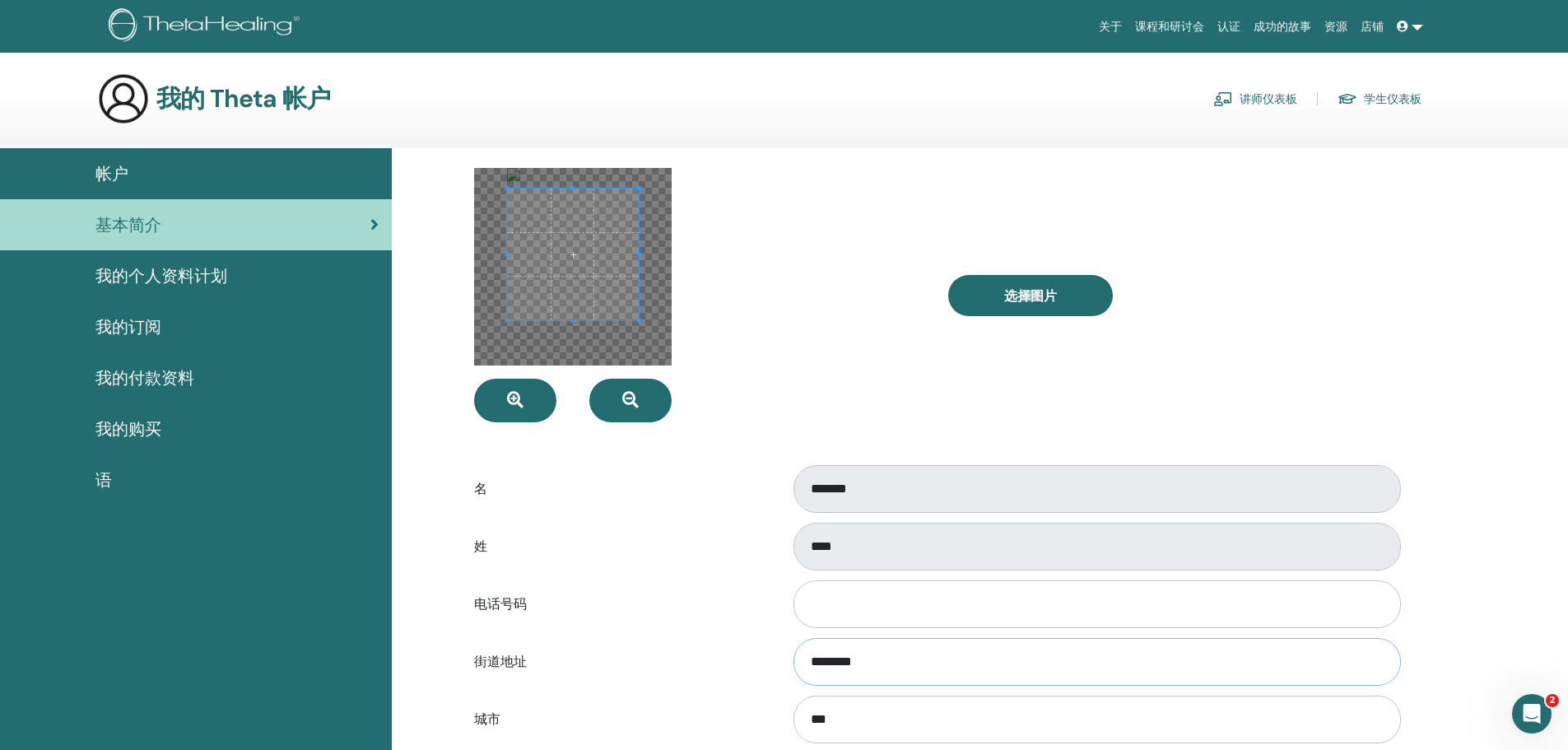
type input "********"
click at [861, 341] on div at bounding box center [699, 295] width 474 height 254
click at [579, 318] on div at bounding box center [572, 253] width 129 height 129
click at [655, 495] on label "名" at bounding box center [620, 489] width 316 height 31
click at [919, 316] on div at bounding box center [699, 295] width 474 height 254
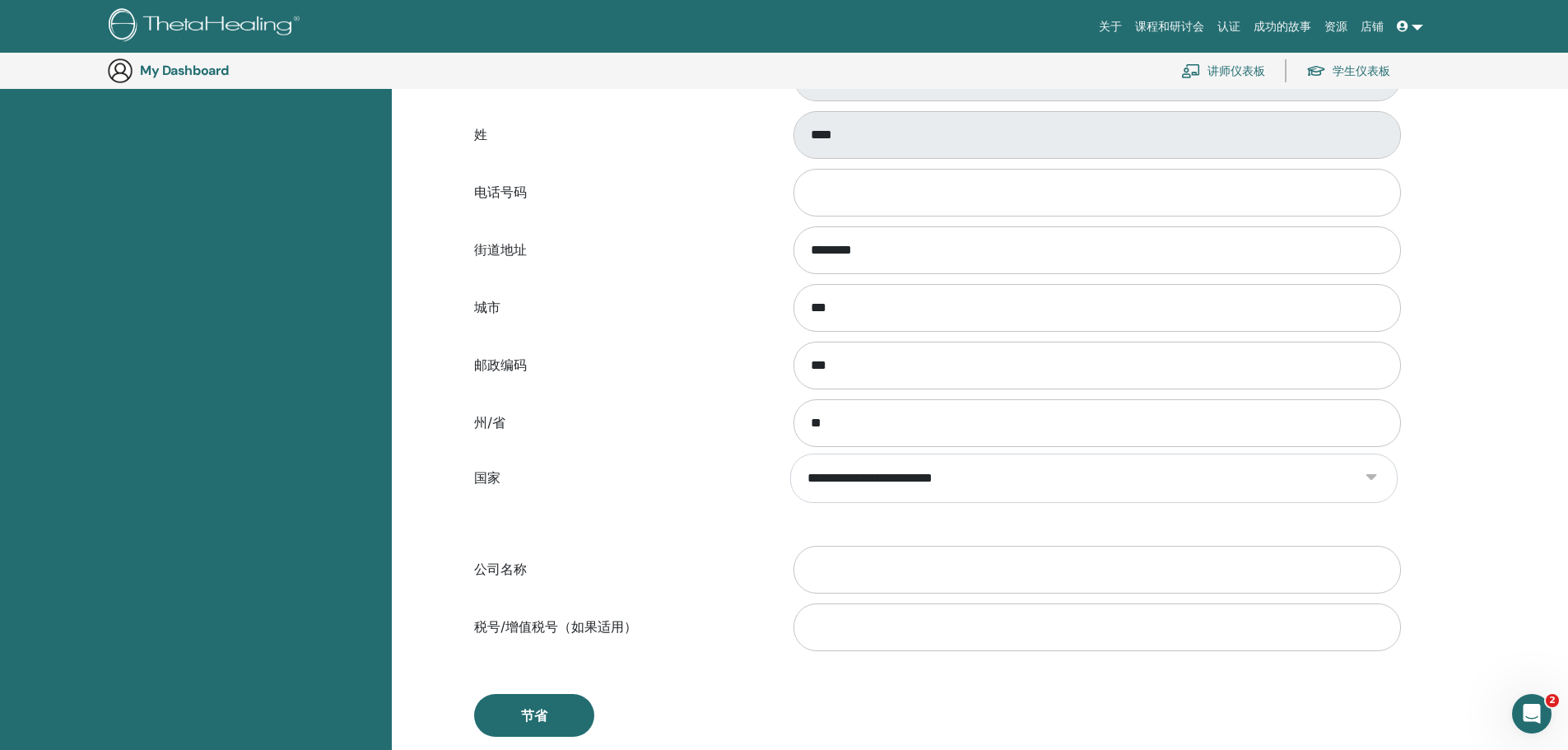
scroll to position [283, 0]
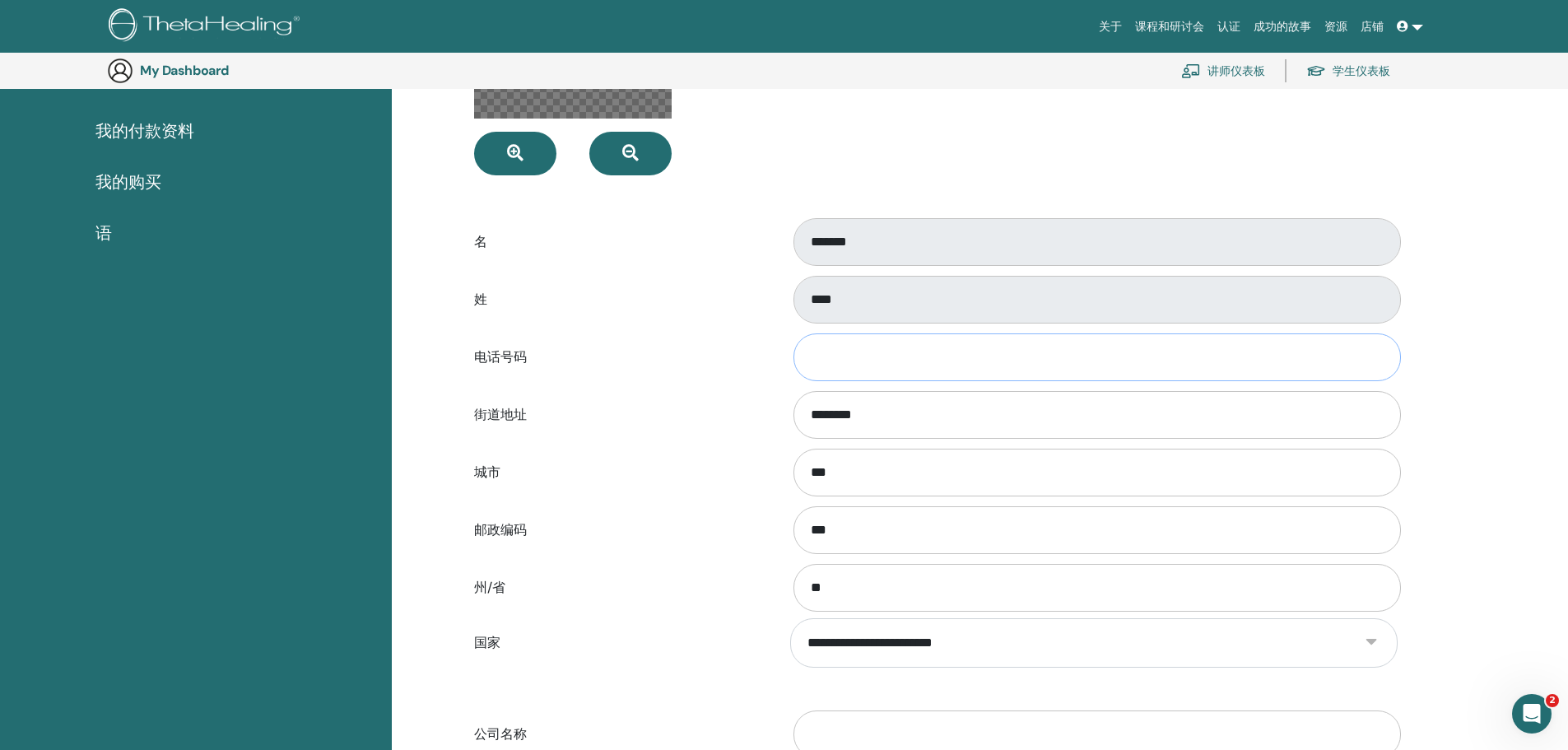
click at [836, 361] on input "电话号码" at bounding box center [1097, 357] width 608 height 48
type input "**********"
click at [684, 389] on div "街道地址 ********" at bounding box center [936, 415] width 948 height 54
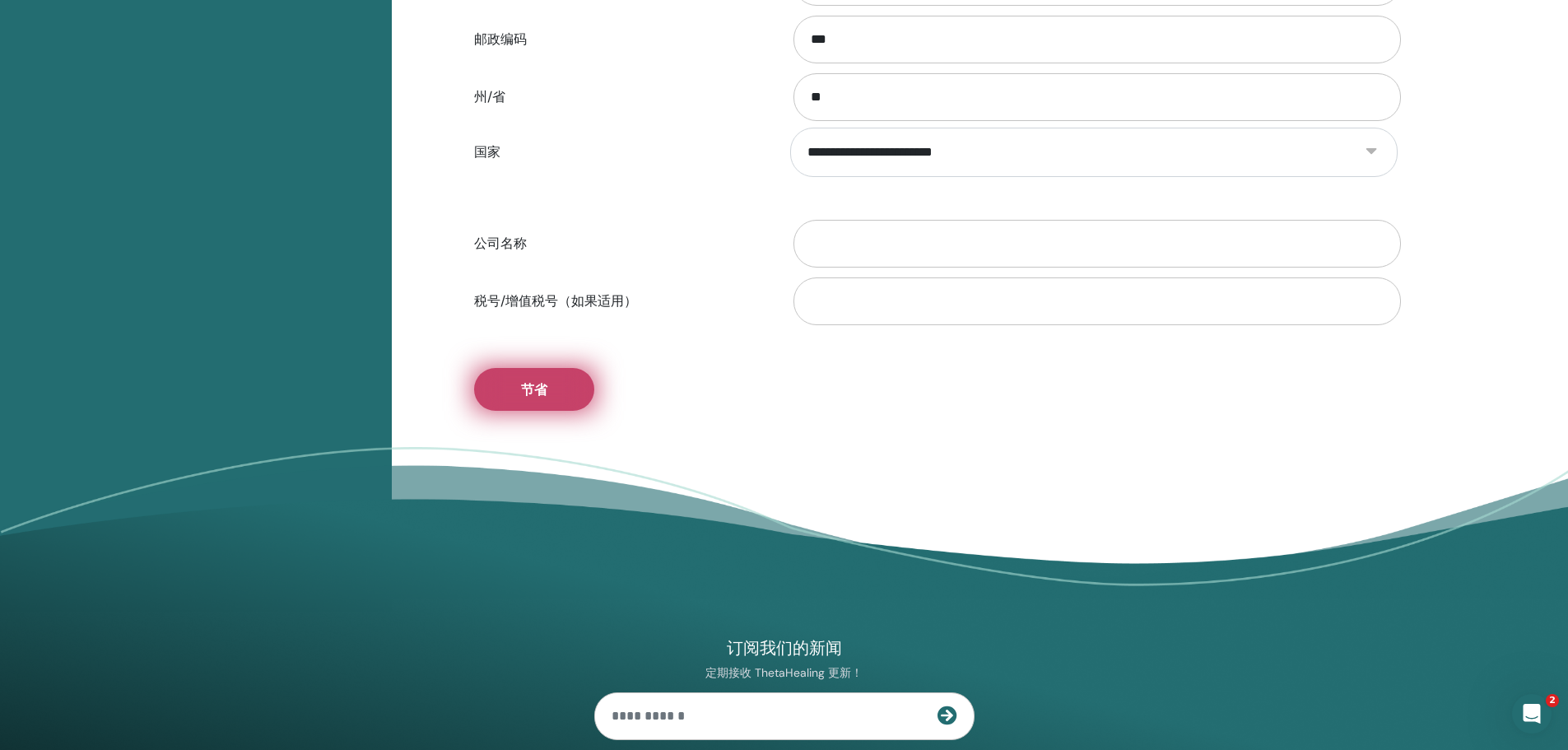
scroll to position [777, 0]
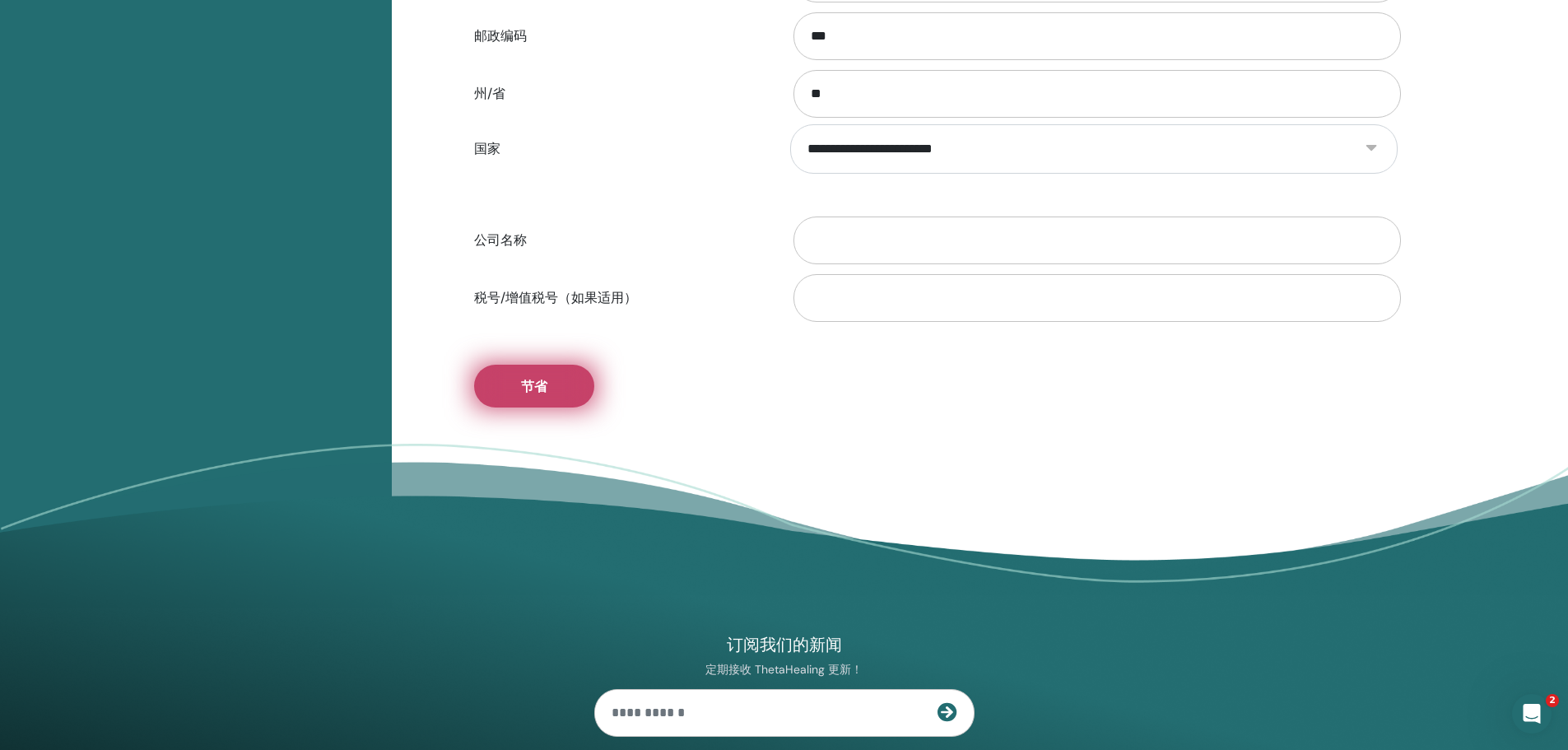
click at [573, 389] on button "节省" at bounding box center [534, 386] width 120 height 43
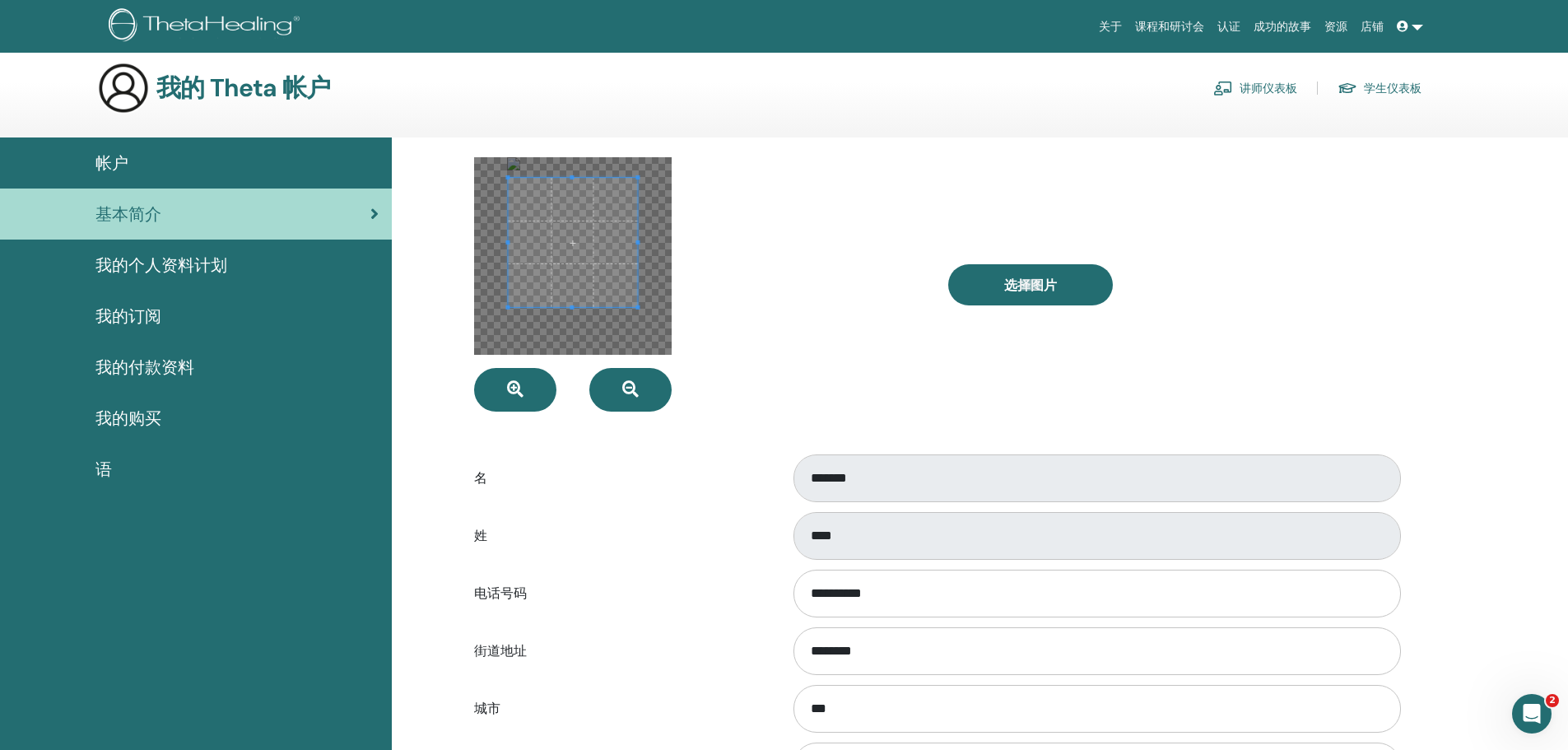
scroll to position [0, 0]
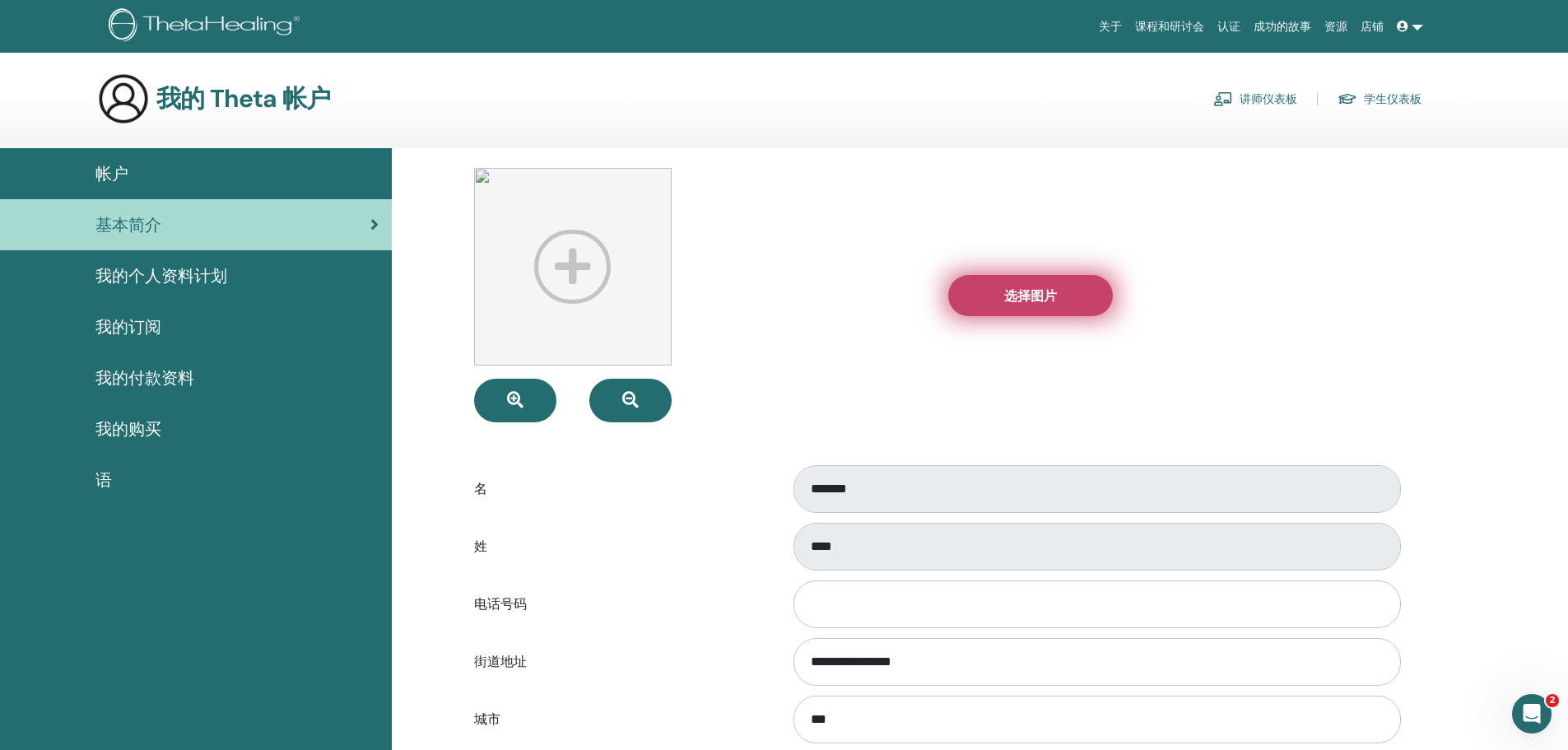
click at [1047, 304] on label "选择图片" at bounding box center [1031, 295] width 165 height 41
click at [1041, 301] on input "选择图片" at bounding box center [1030, 296] width 21 height 12
type input "**********"
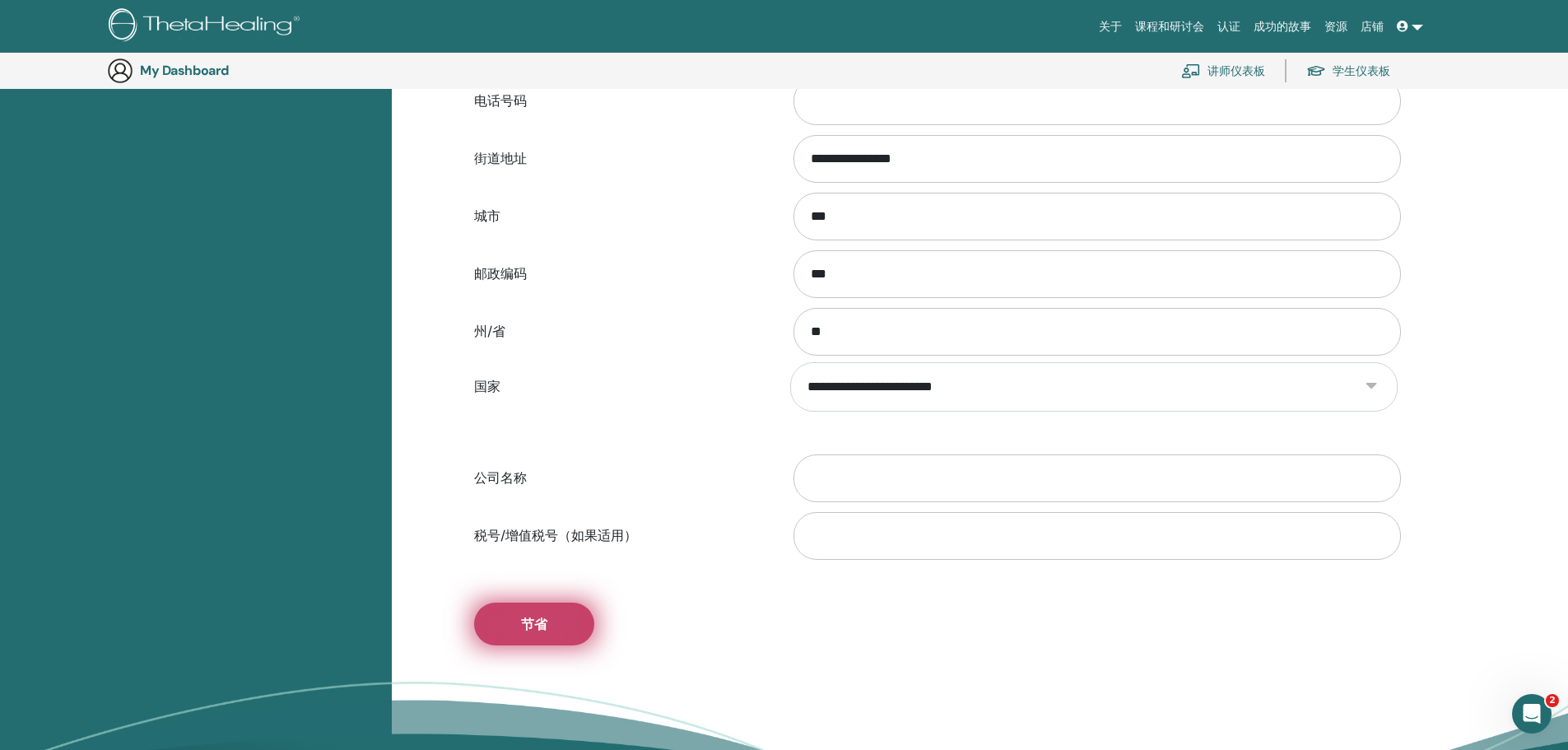
scroll to position [695, 0]
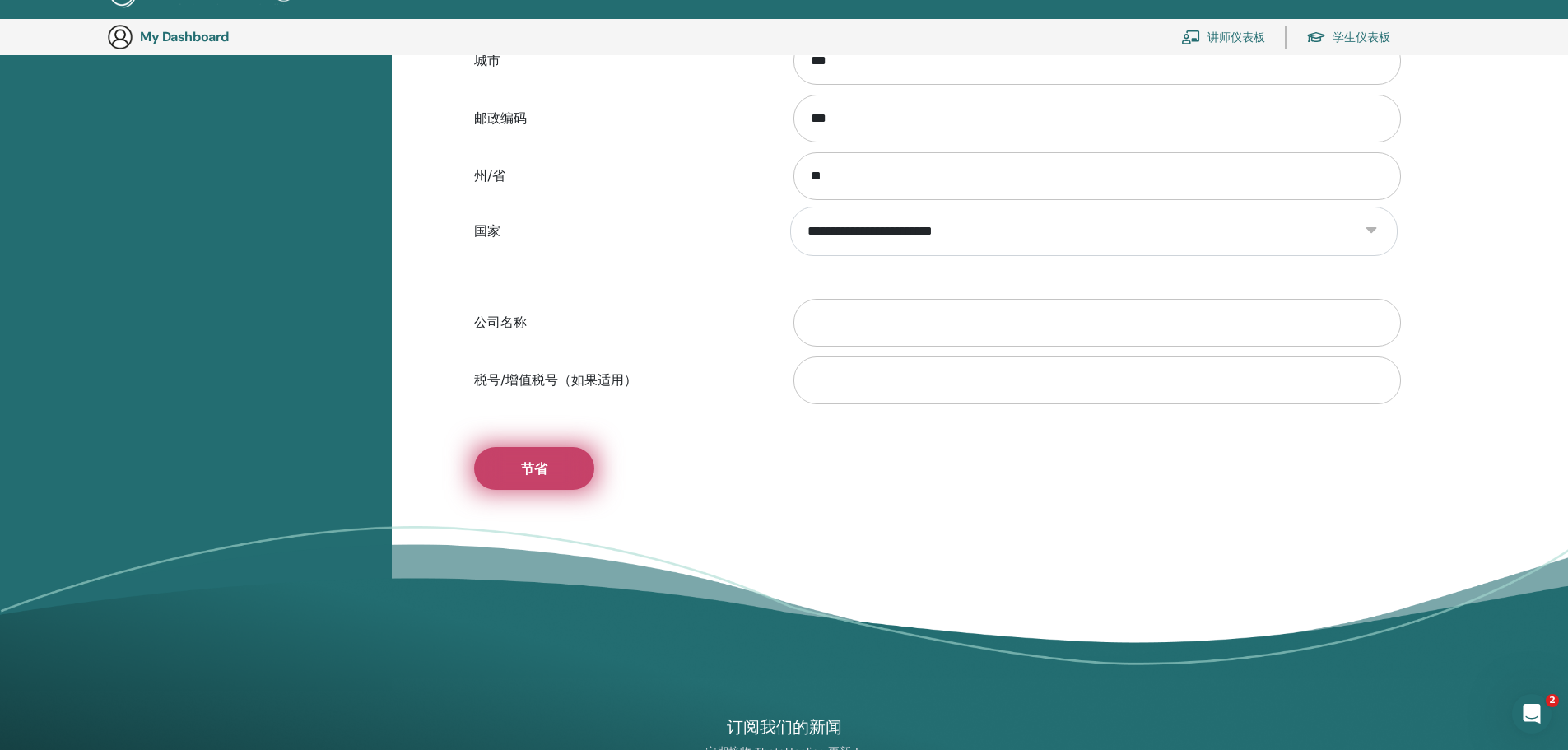
click at [535, 473] on span "节省" at bounding box center [534, 469] width 26 height 17
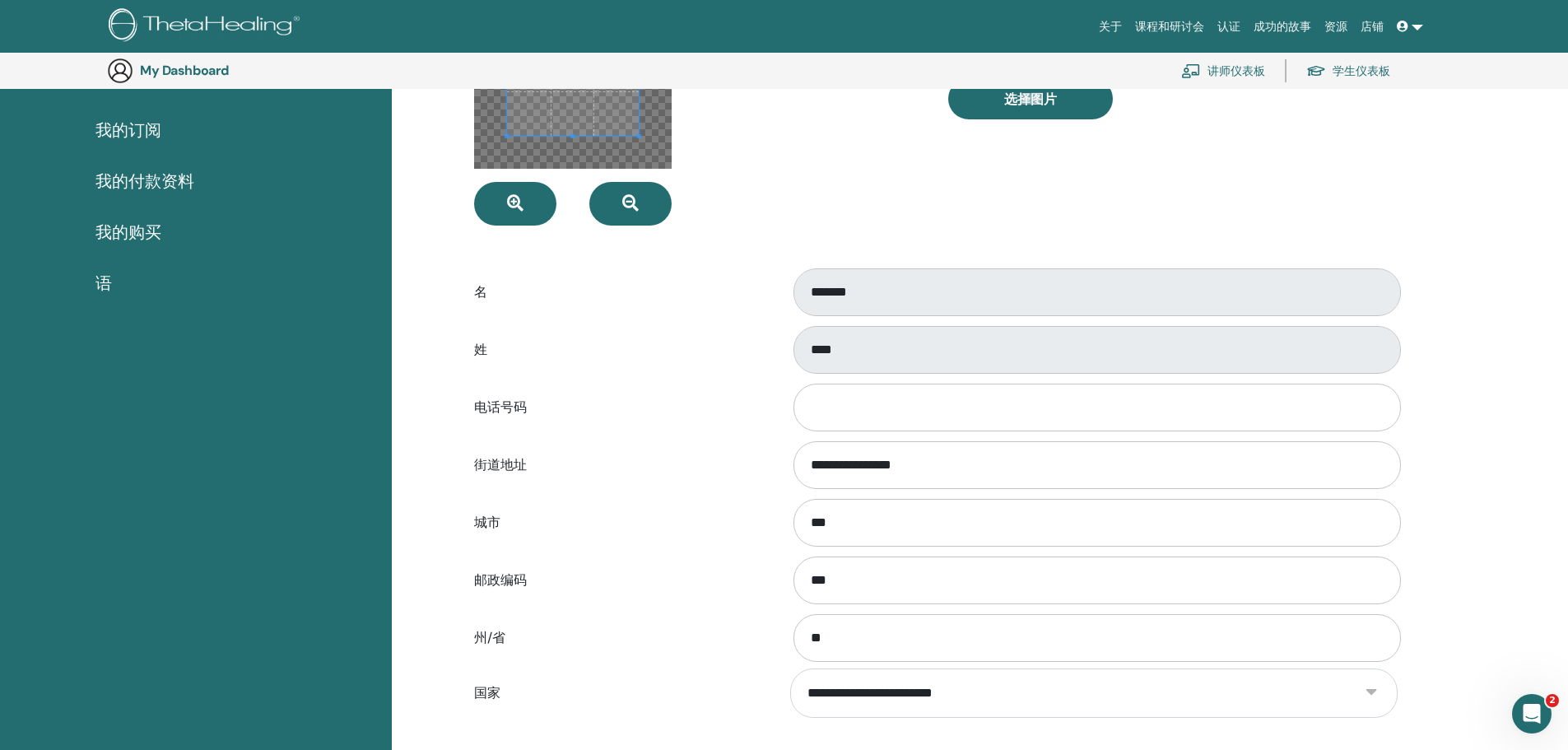
scroll to position [0, 0]
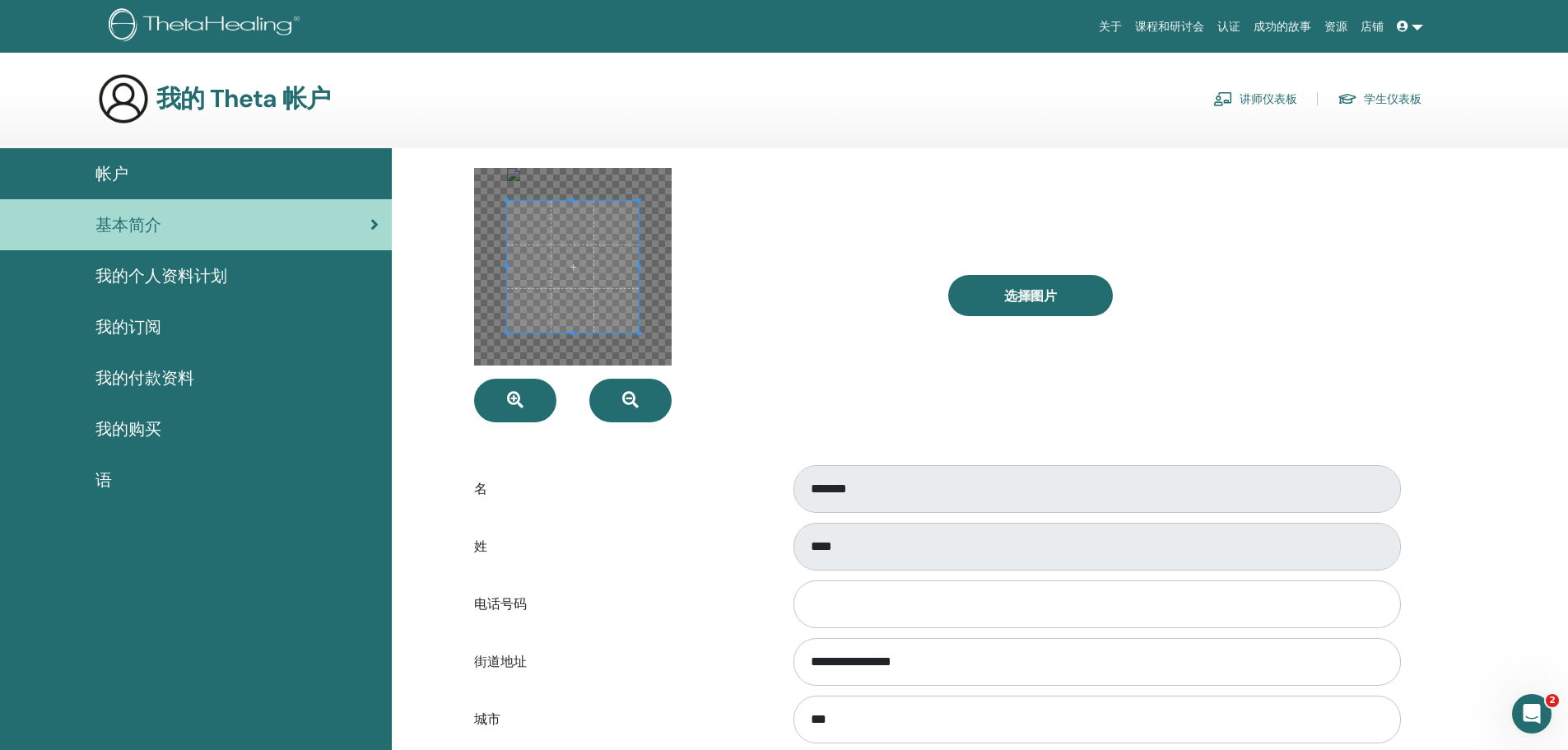
click at [1445, 91] on div "我的 Theta 帐户 讲师仪表板 学生仪表板" at bounding box center [812, 99] width 1510 height 53
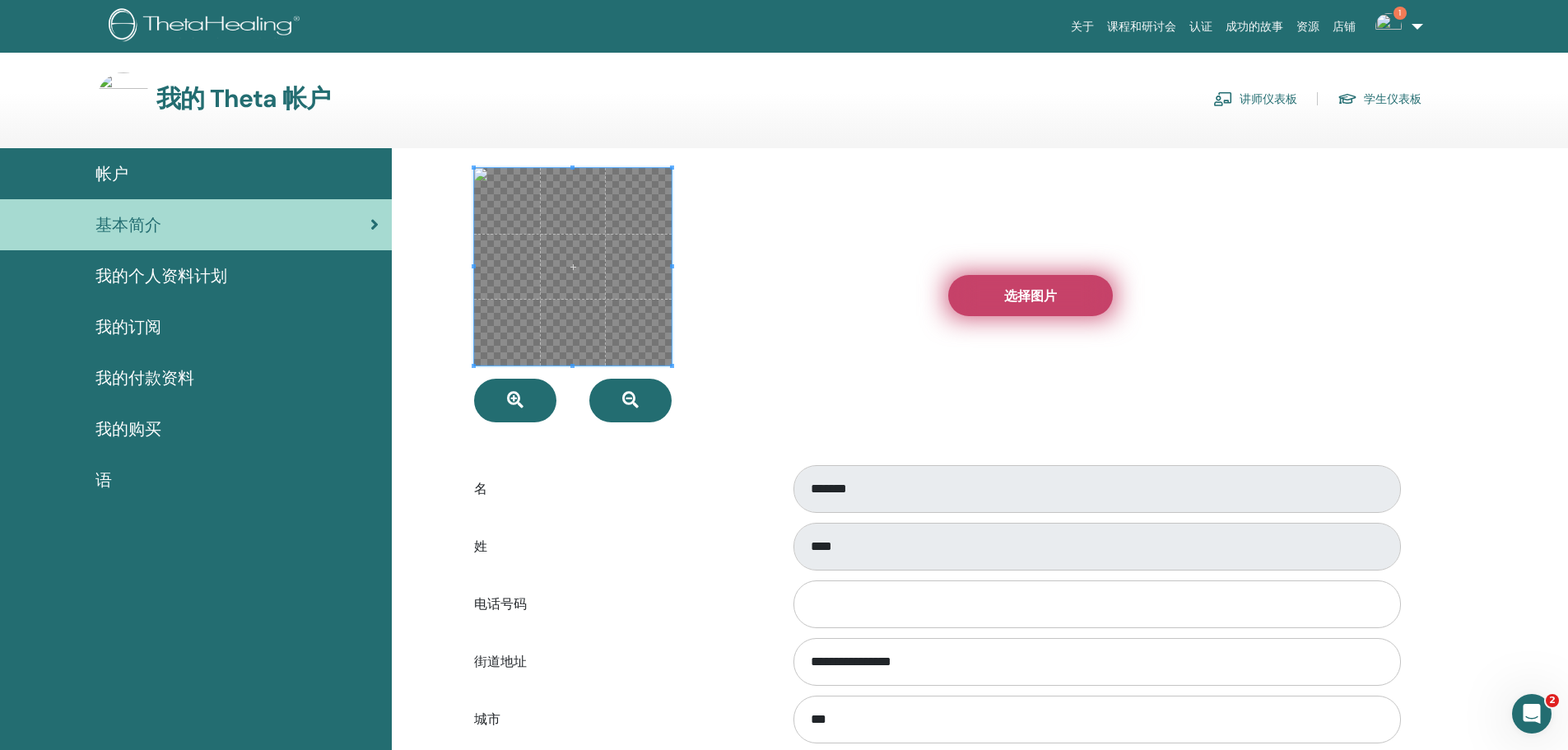
click at [1035, 298] on span "选择图片" at bounding box center [1030, 296] width 53 height 17
click at [1035, 298] on input "选择图片" at bounding box center [1030, 296] width 21 height 12
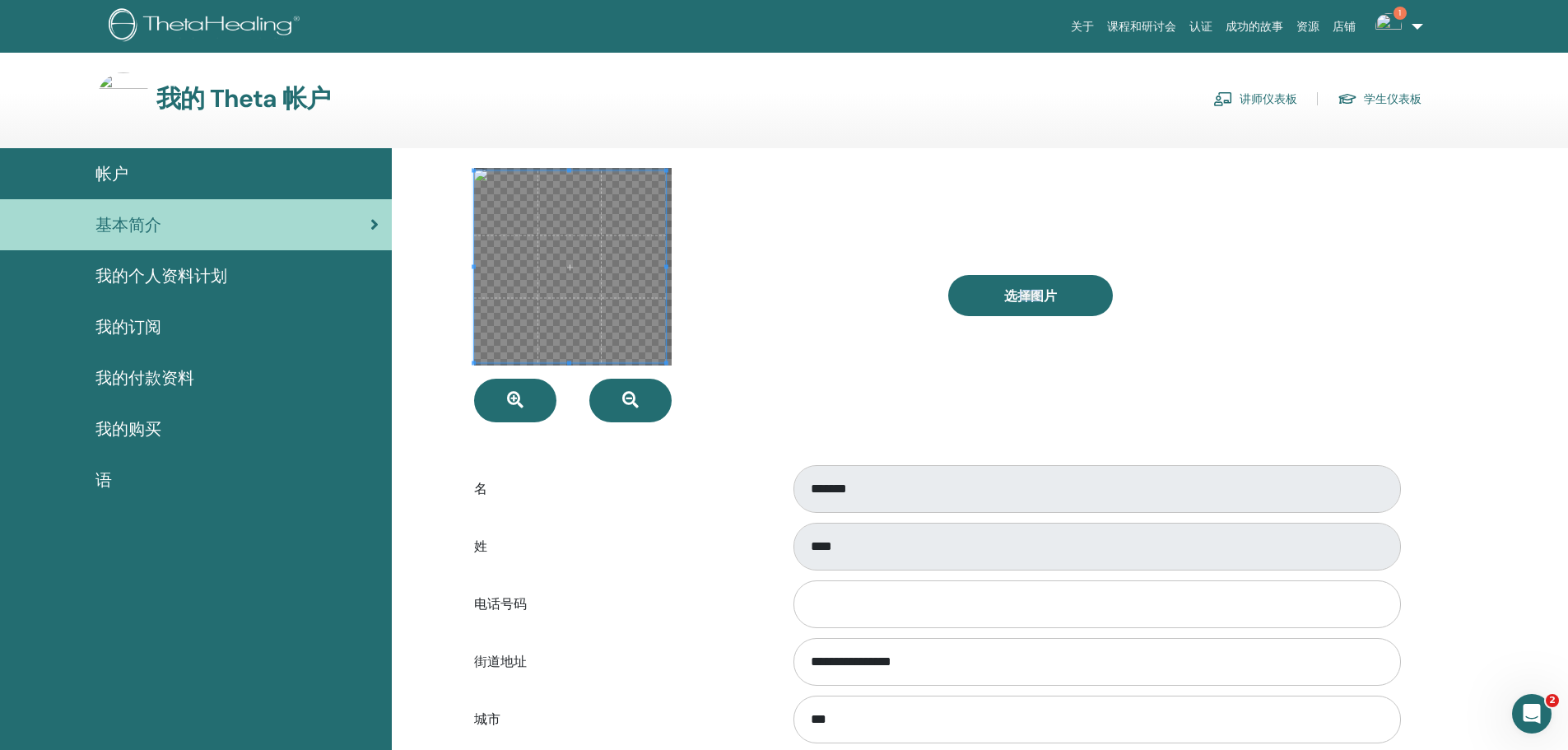
click at [666, 265] on span at bounding box center [665, 266] width 4 height 4
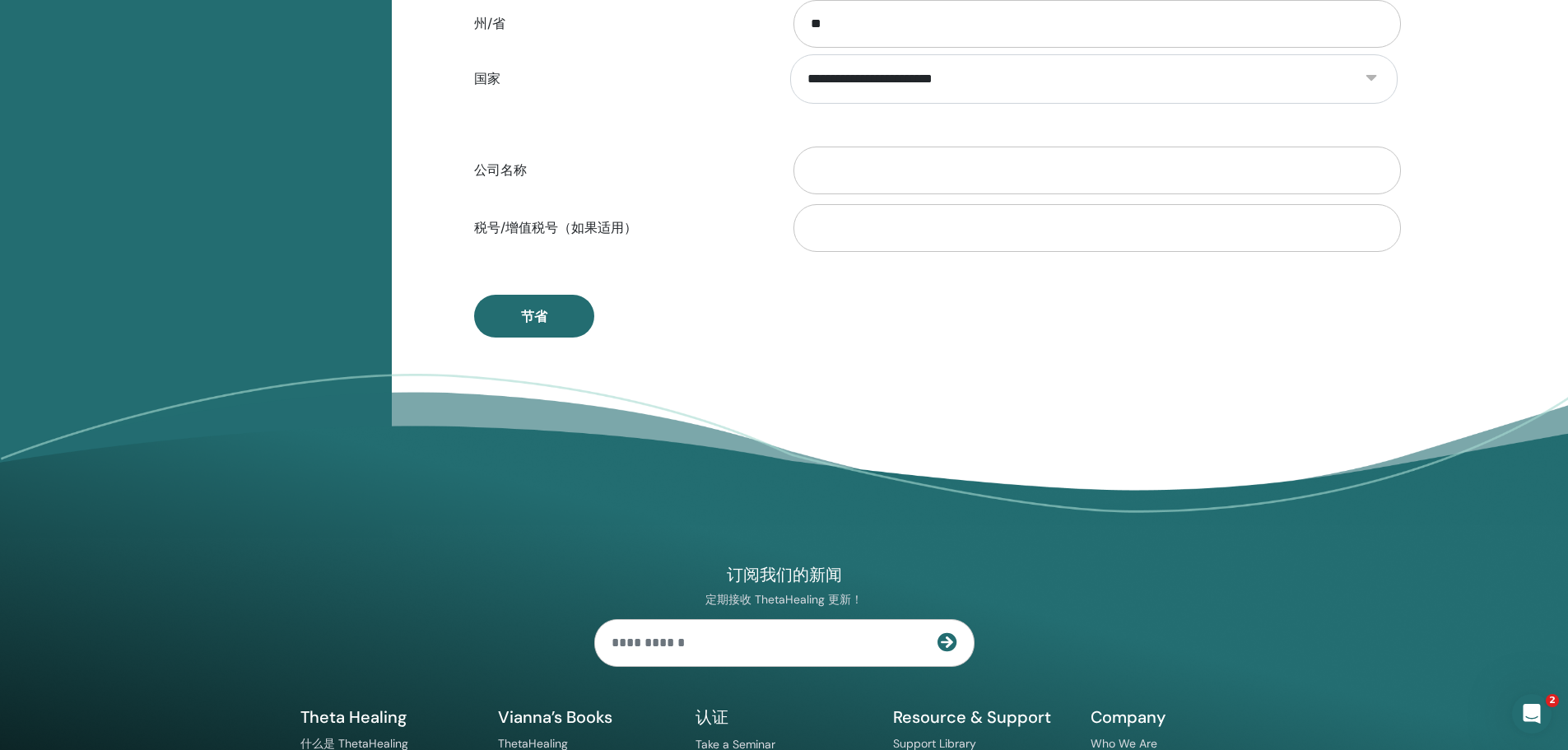
scroll to position [942, 0]
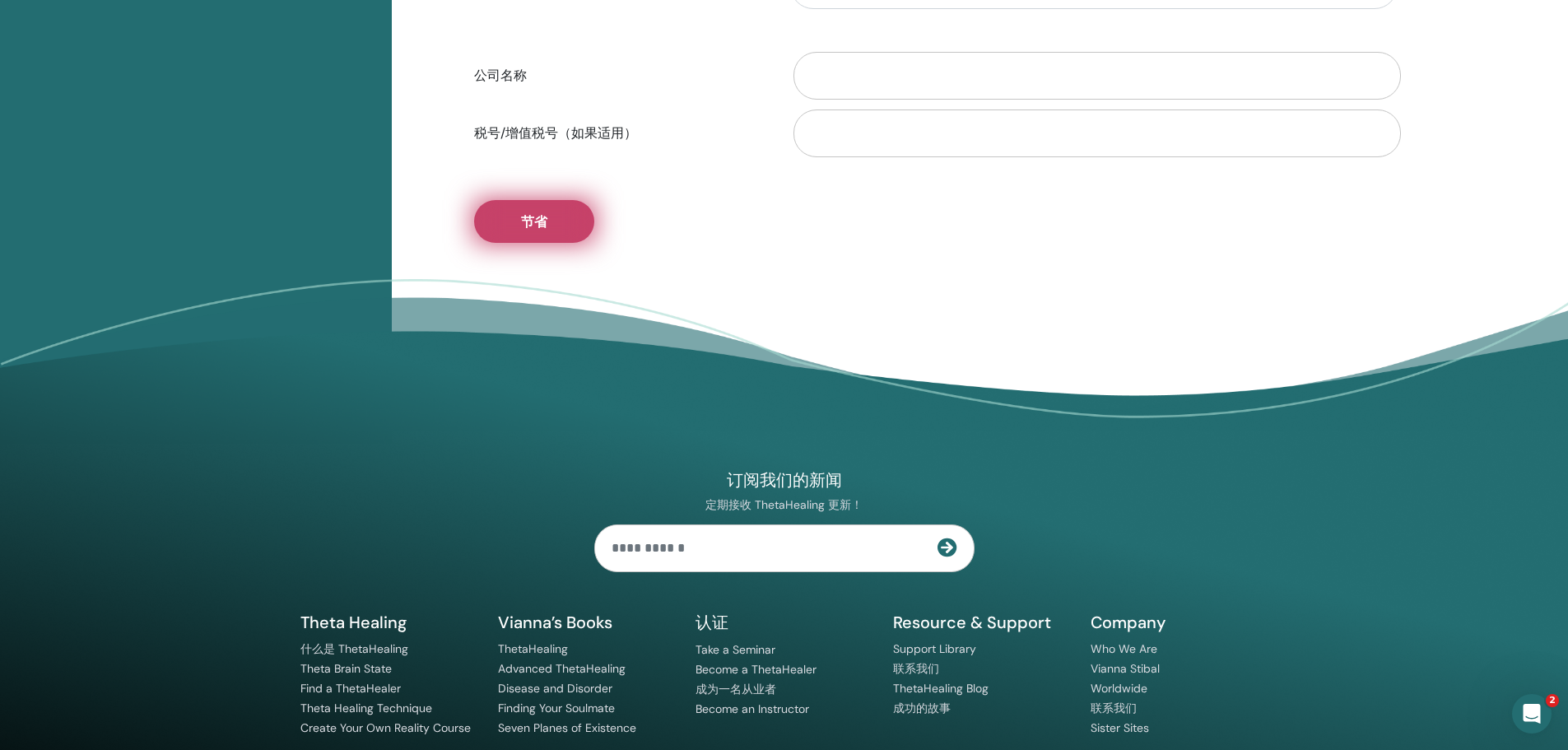
click at [549, 219] on button "节省" at bounding box center [534, 221] width 120 height 43
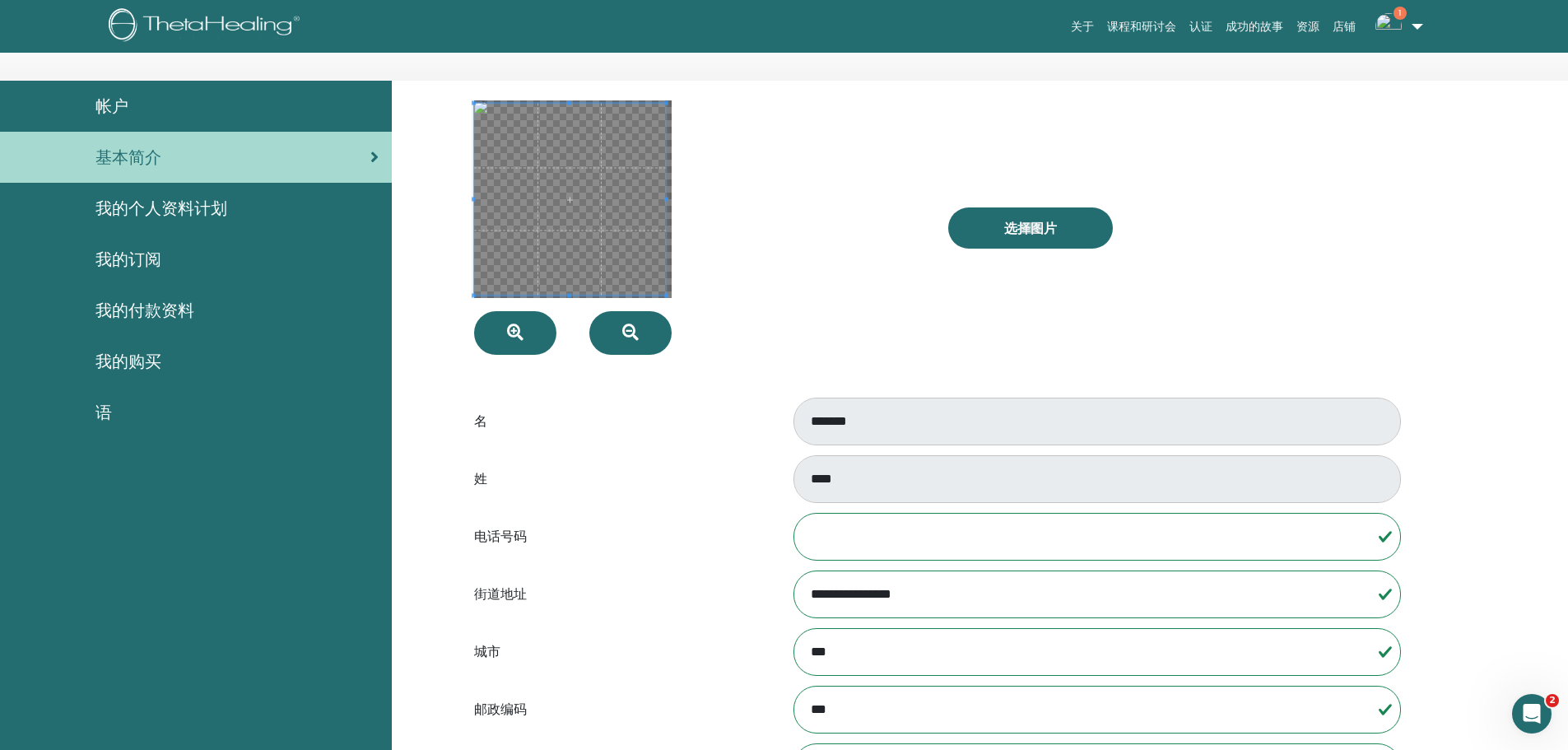
scroll to position [0, 0]
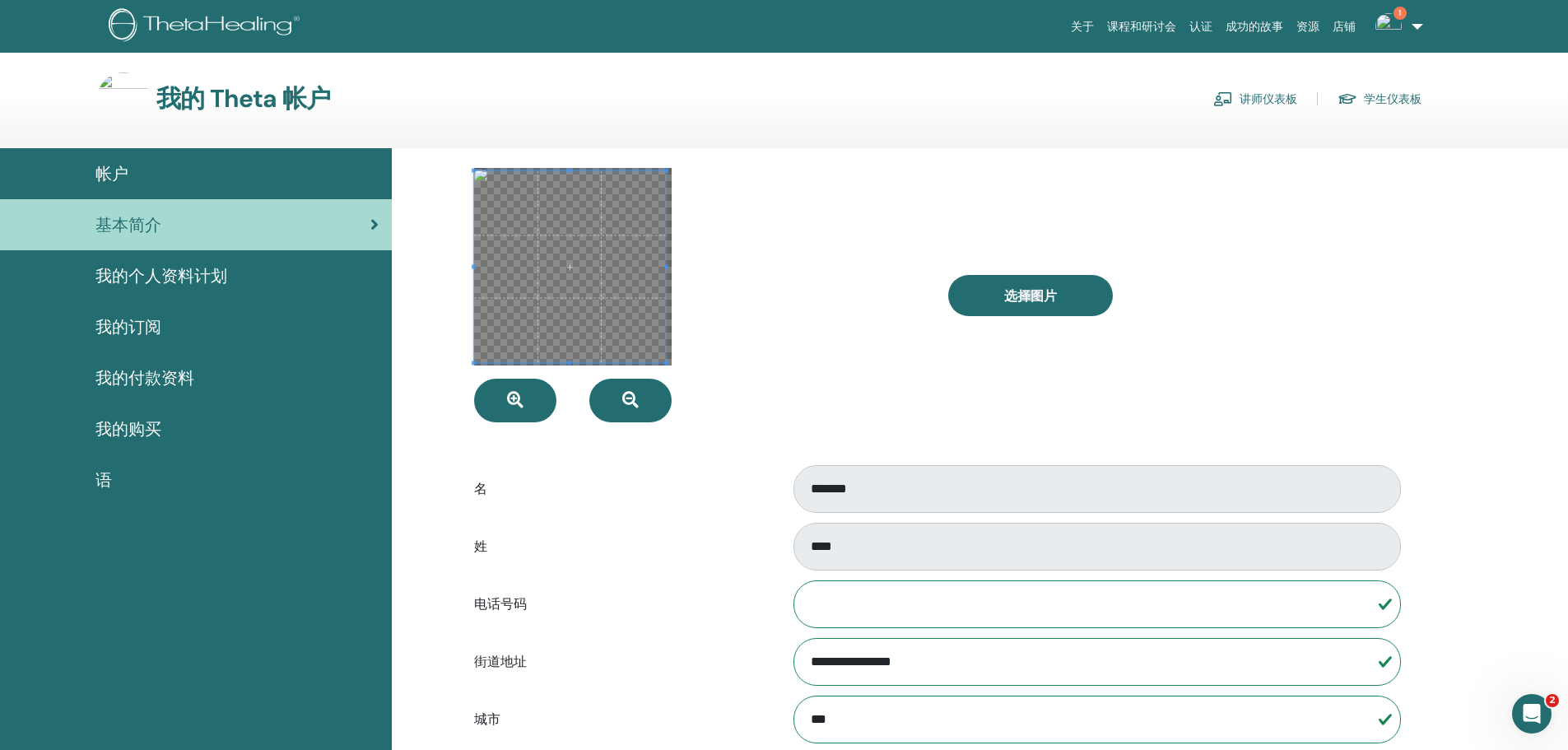
click at [765, 448] on form "**********" at bounding box center [936, 617] width 924 height 899
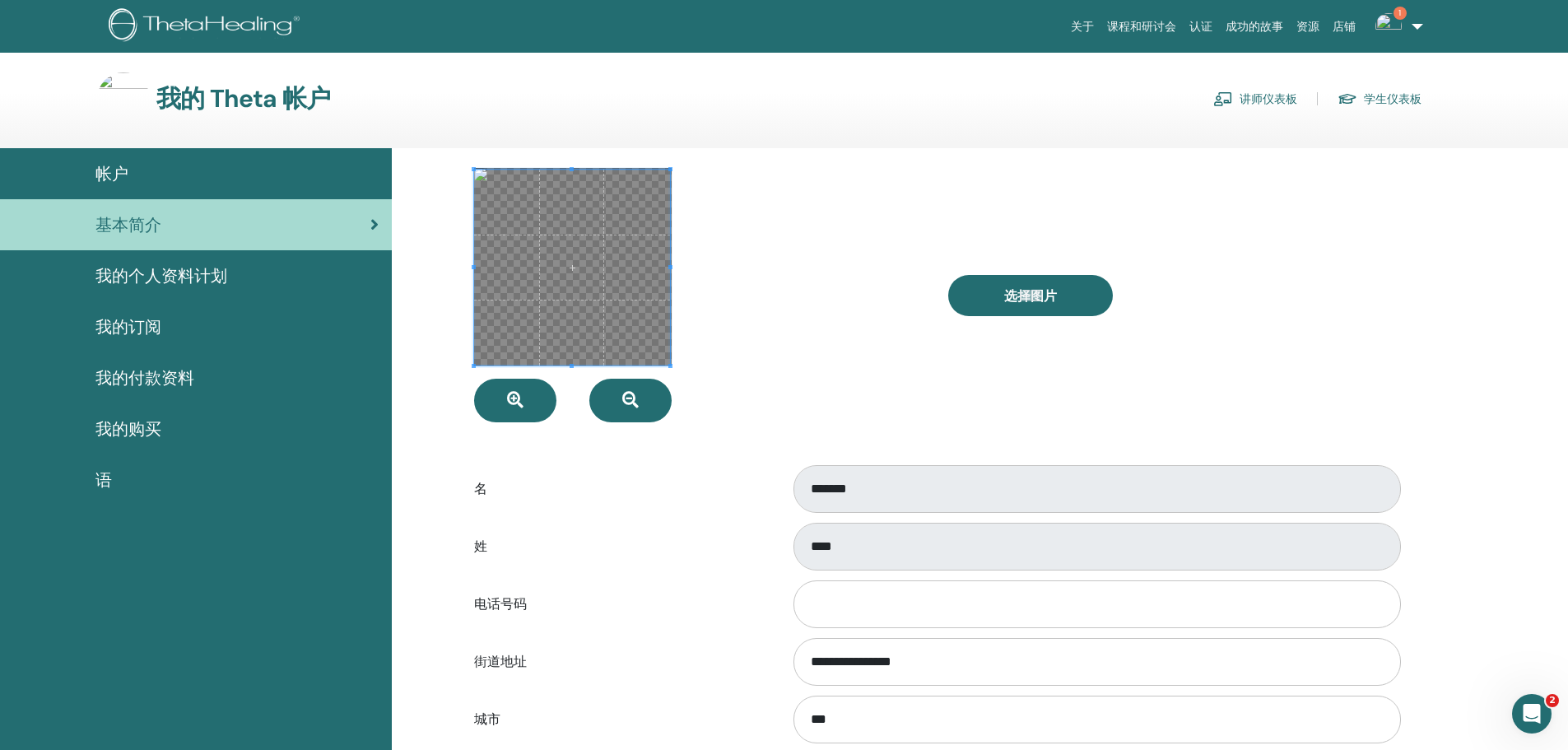
click at [689, 155] on div "**********" at bounding box center [936, 658] width 988 height 1020
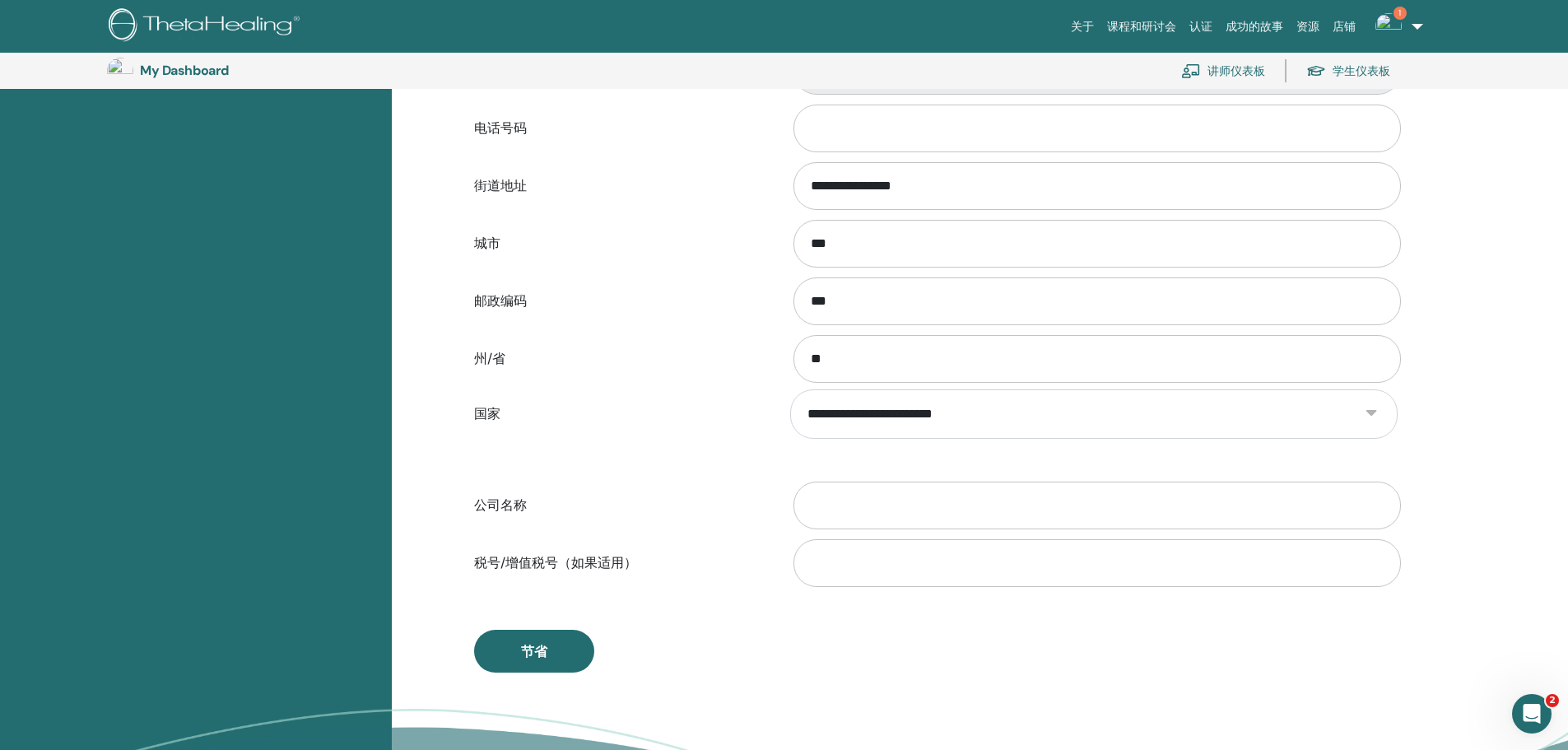
scroll to position [612, 0]
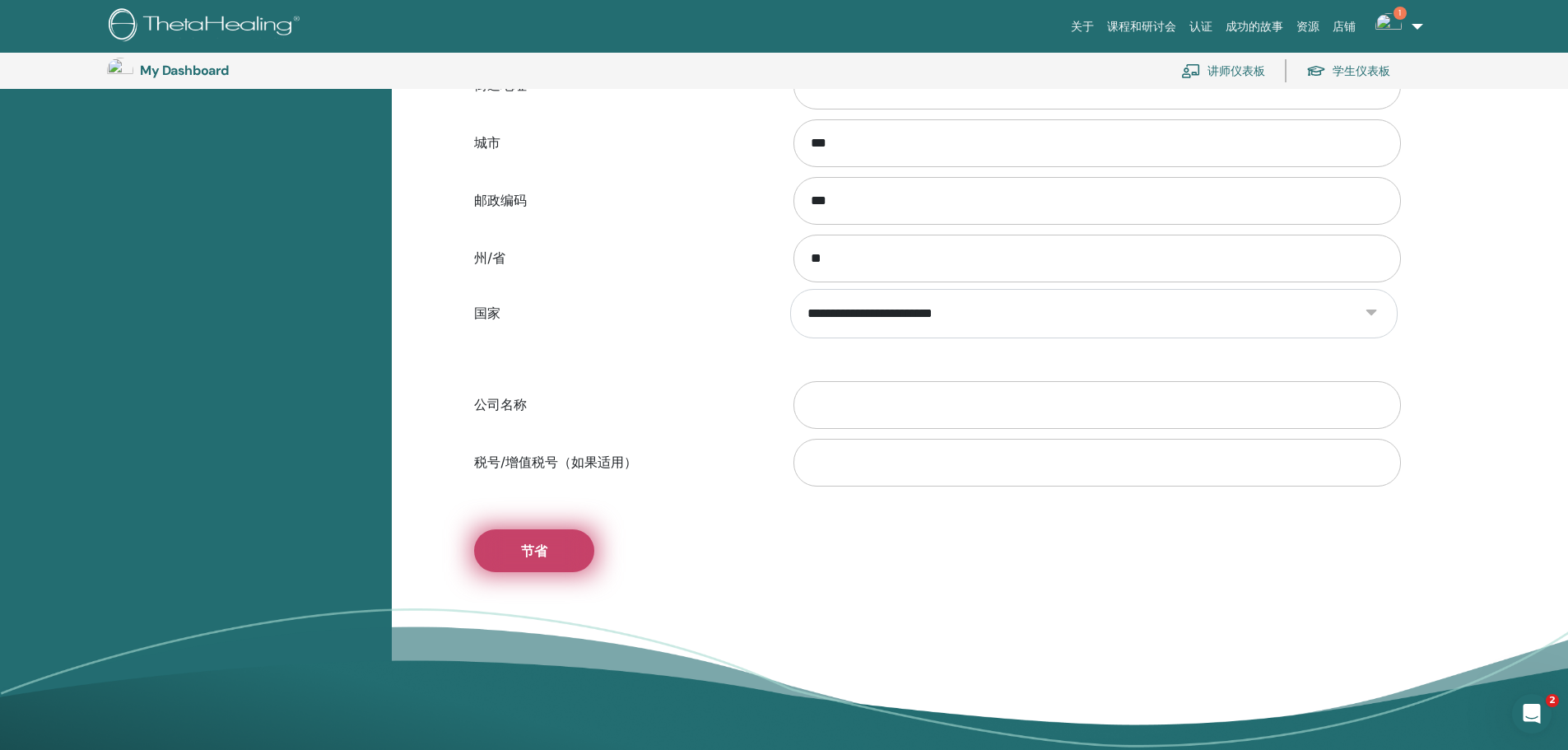
click at [541, 547] on span "节省" at bounding box center [534, 551] width 26 height 17
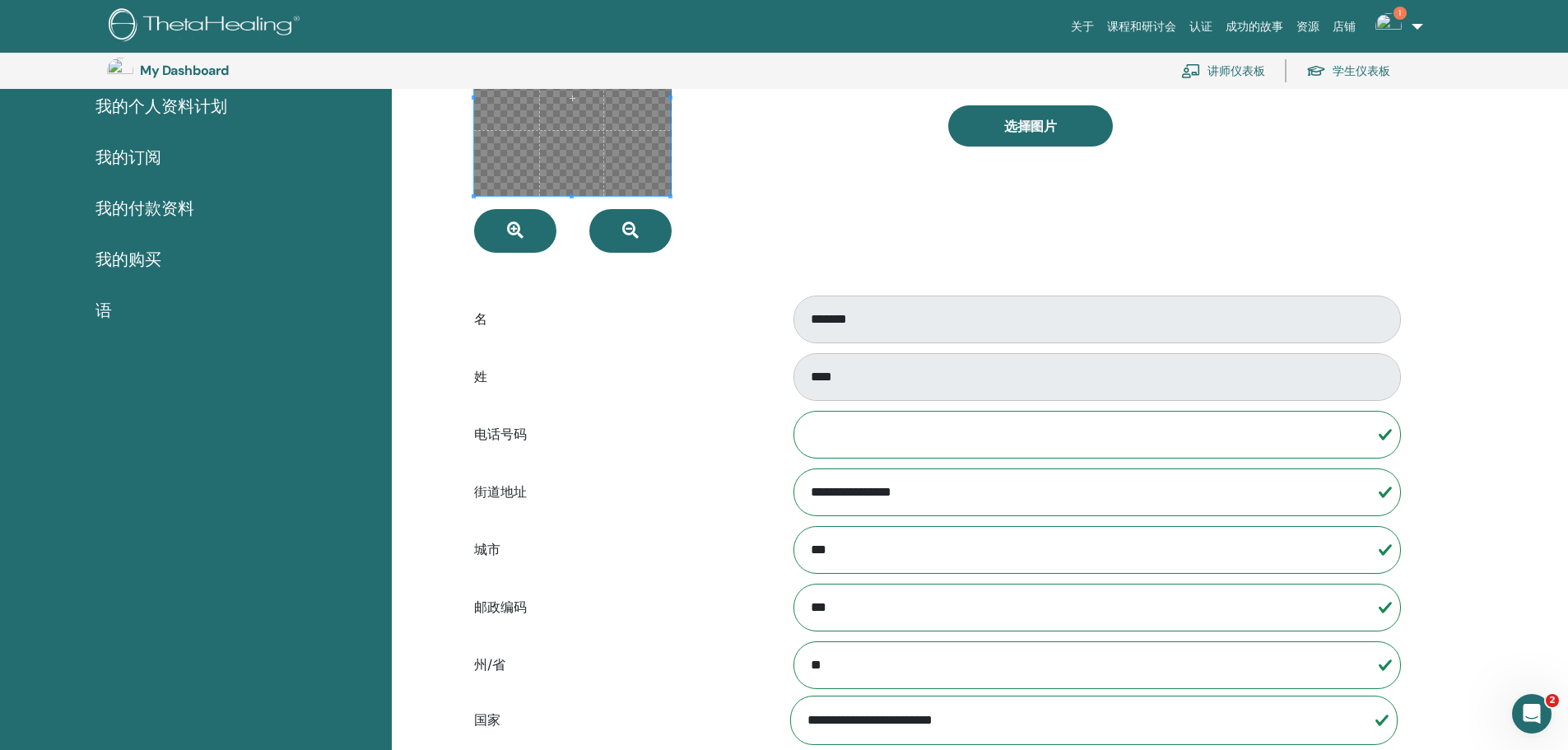
scroll to position [0, 0]
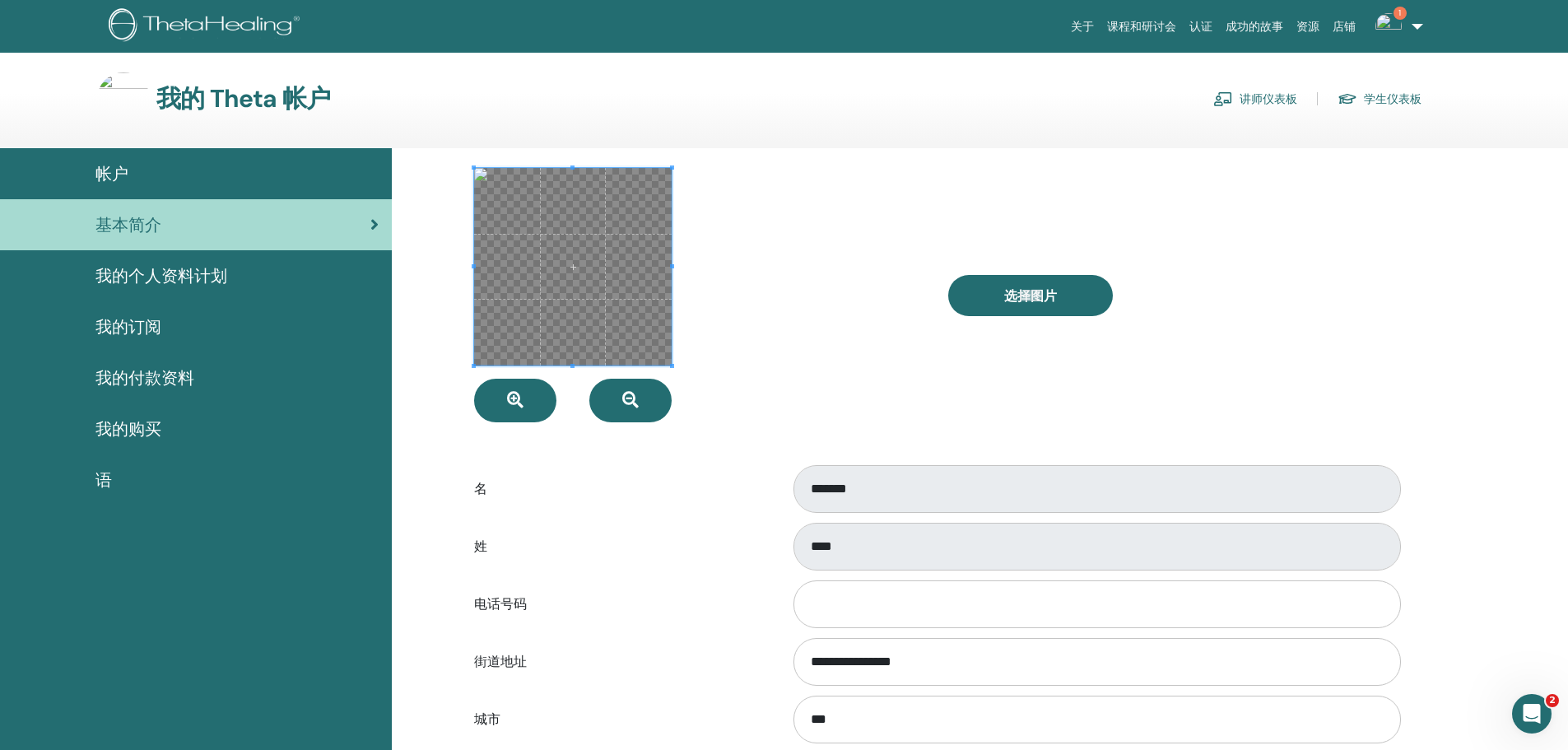
click at [891, 216] on div at bounding box center [699, 295] width 474 height 254
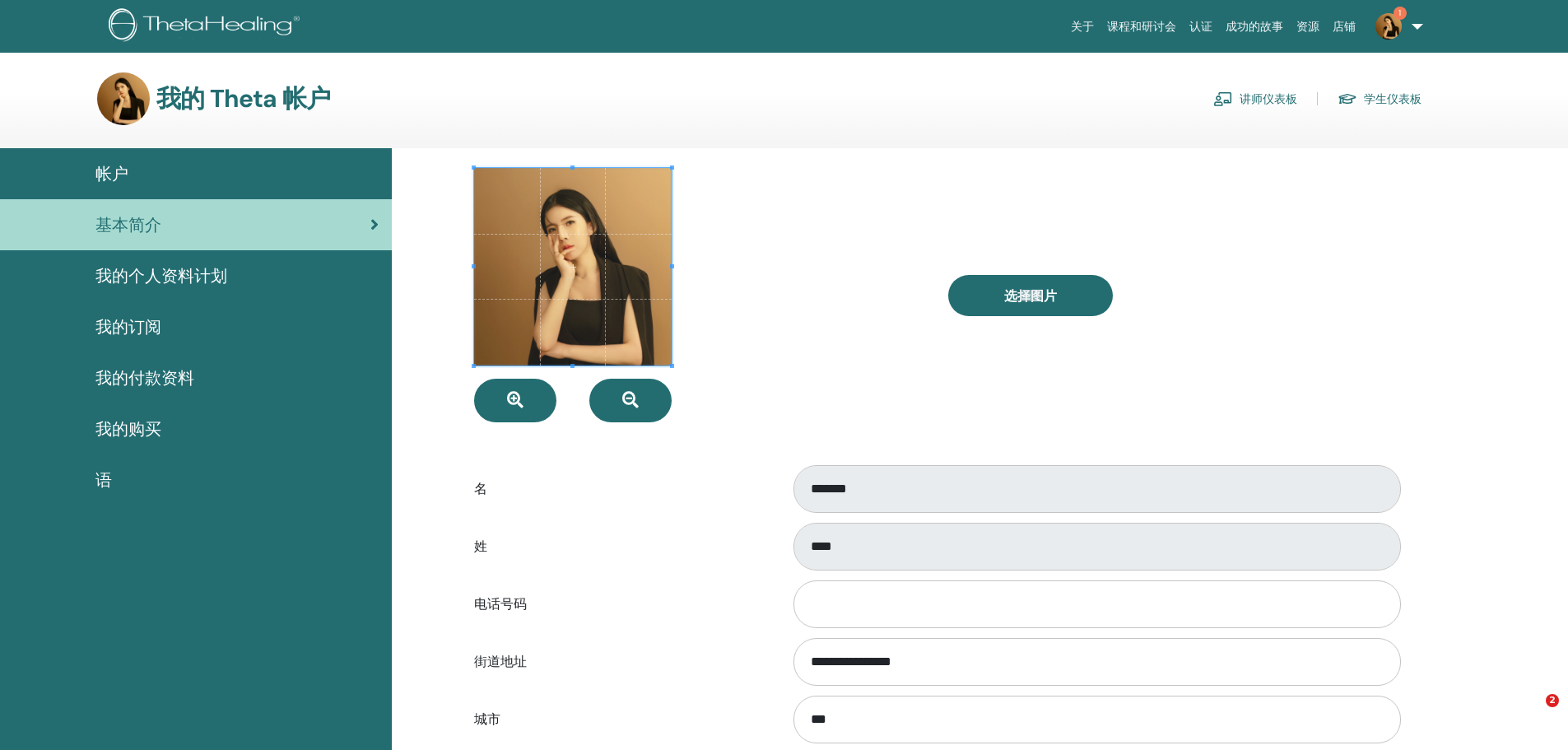
click at [796, 190] on div at bounding box center [699, 295] width 474 height 254
click at [105, 169] on span "帐户" at bounding box center [111, 173] width 33 height 25
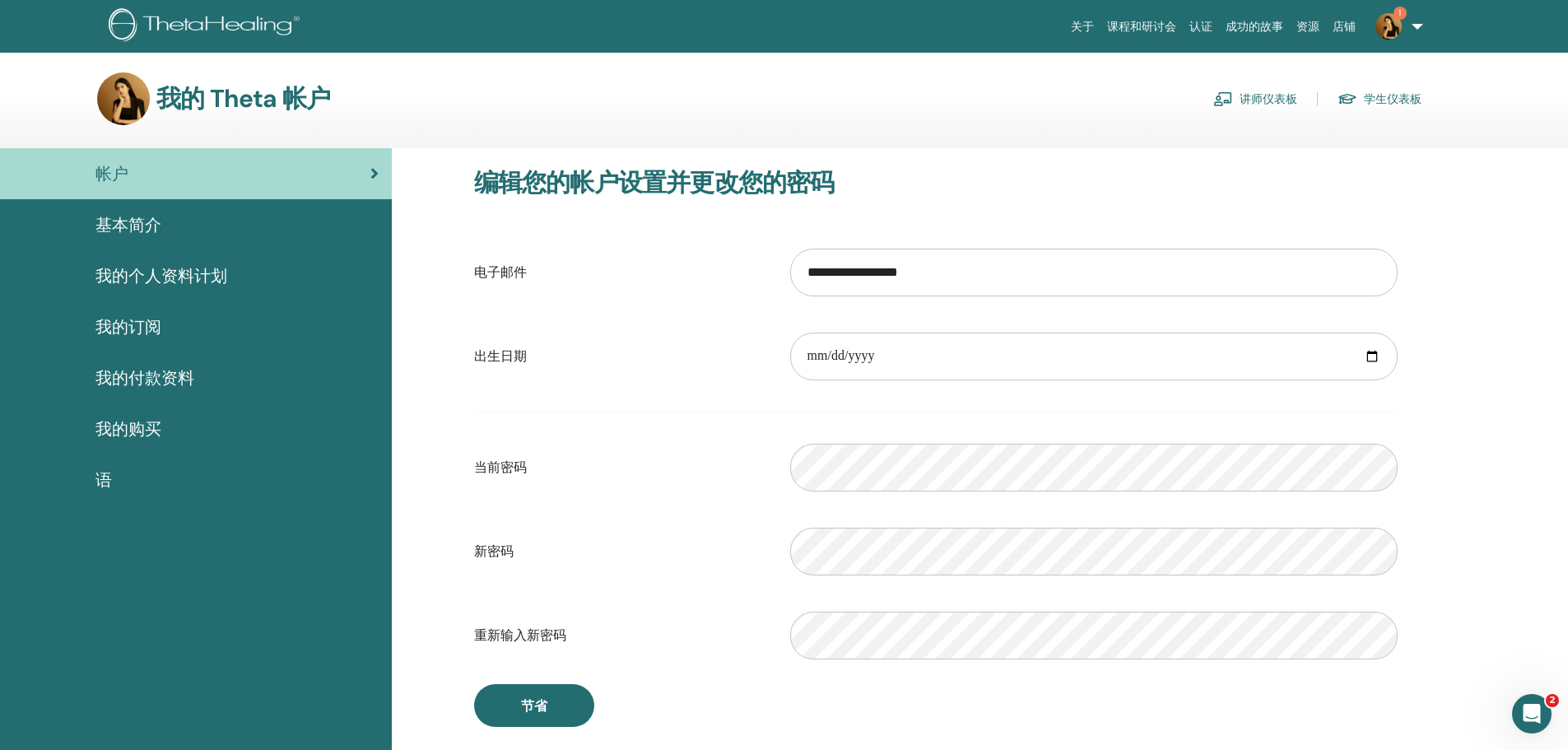
click at [1248, 92] on link "讲师仪表板" at bounding box center [1254, 99] width 84 height 26
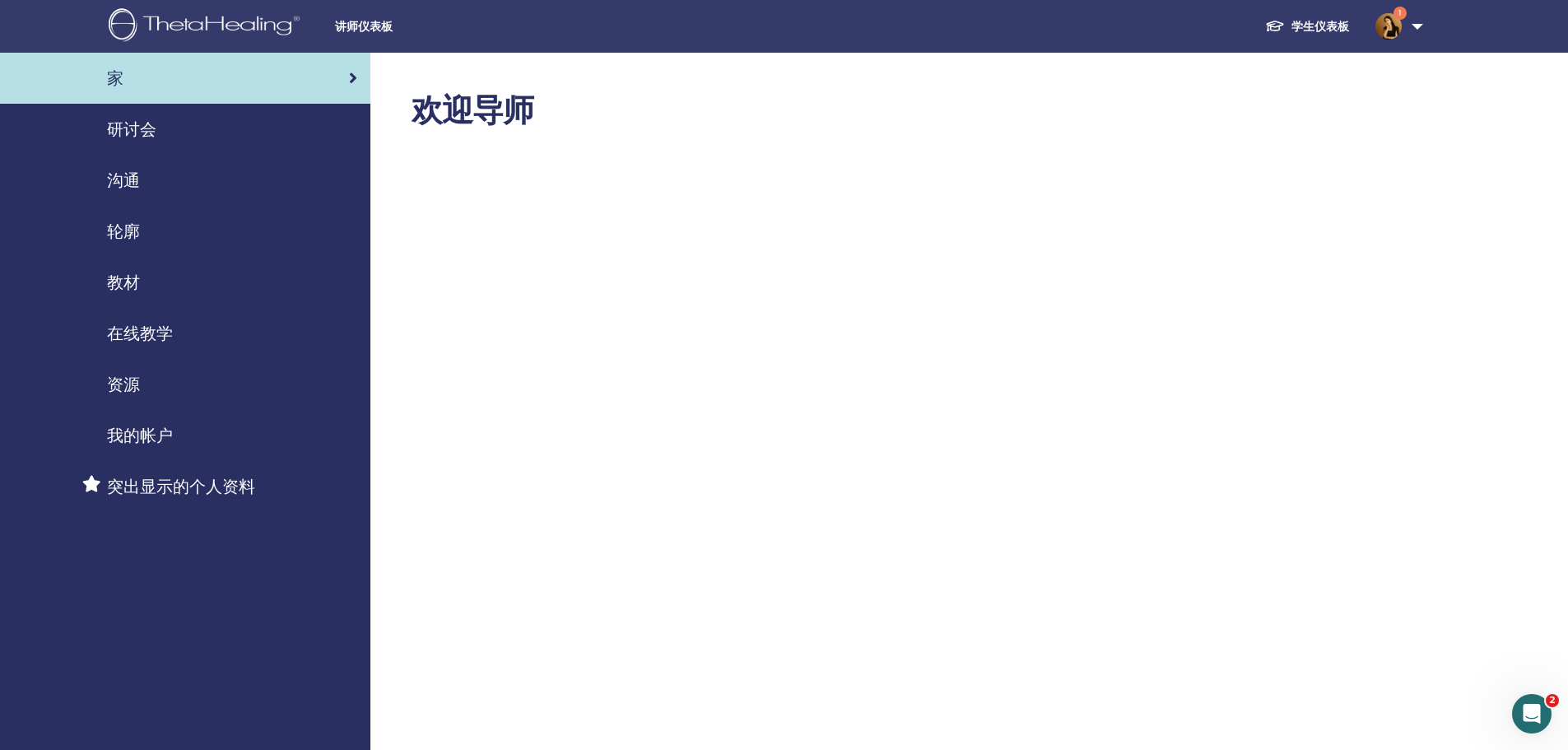
click at [167, 126] on div "研讨会" at bounding box center [184, 129] width 344 height 25
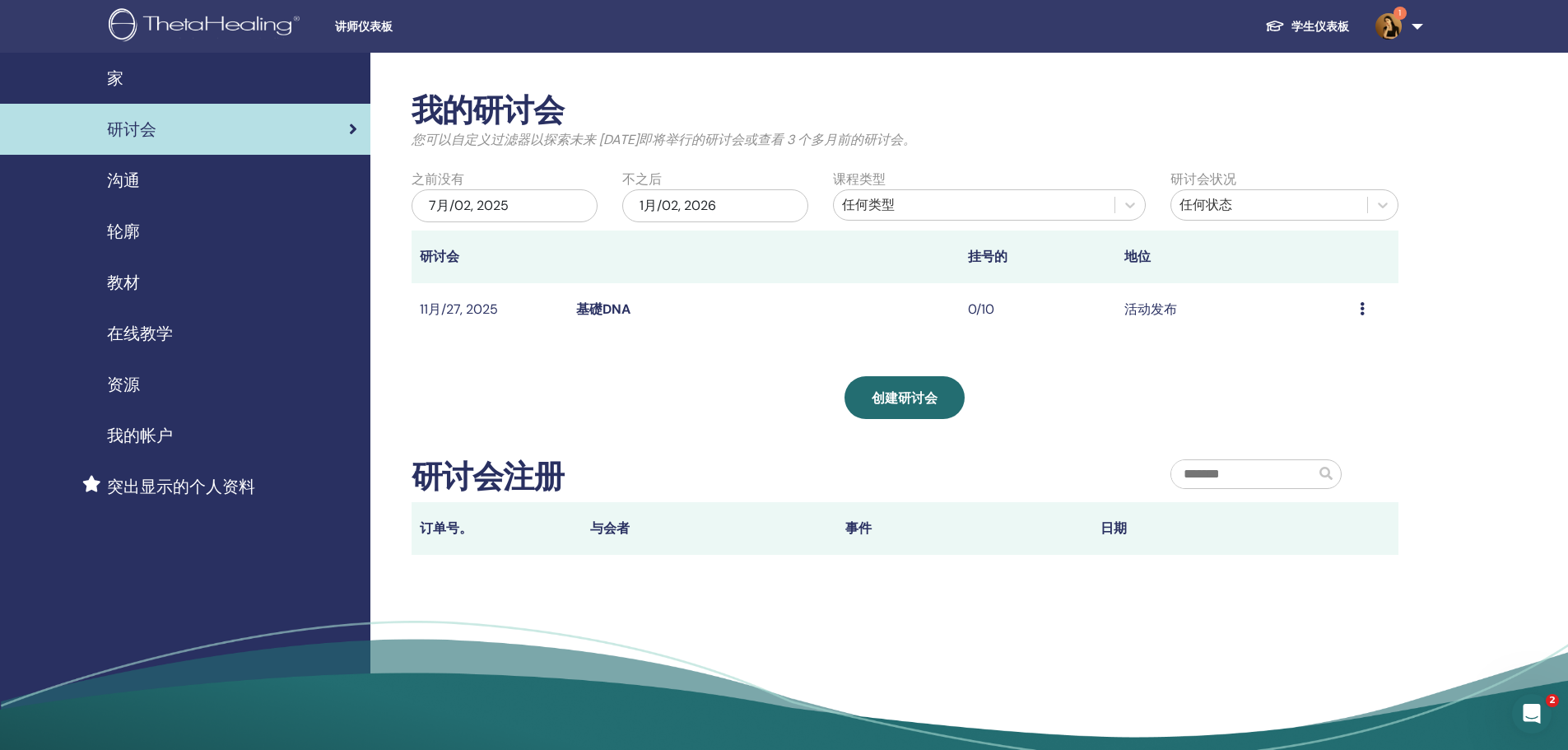
click at [145, 225] on div "轮廓" at bounding box center [184, 231] width 344 height 25
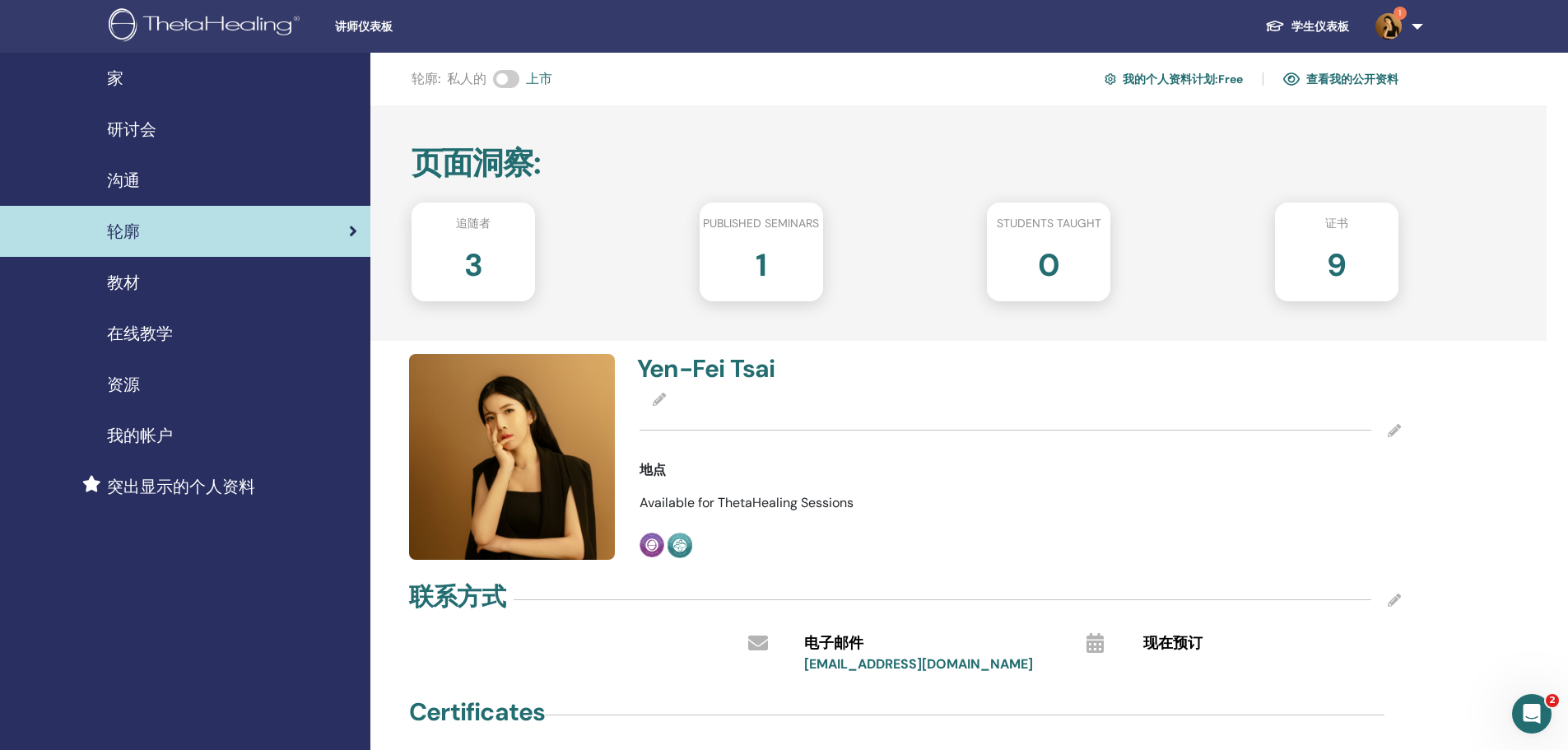
click at [161, 128] on div "研讨会" at bounding box center [184, 129] width 344 height 25
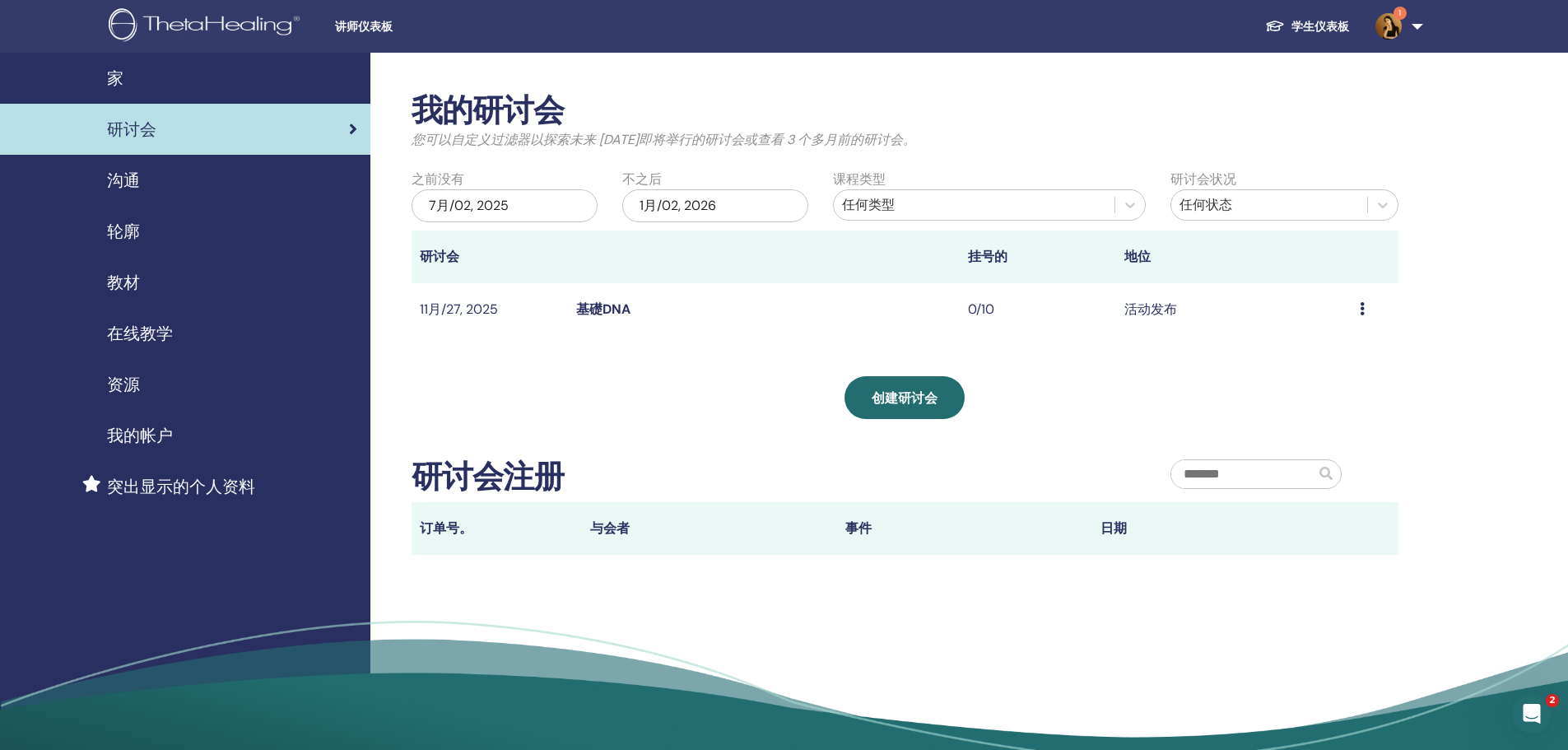
click at [1352, 304] on td "预习 编辑 与会者 取消" at bounding box center [1374, 310] width 47 height 54
click at [1360, 307] on icon at bounding box center [1362, 308] width 5 height 13
click at [1301, 347] on link "编辑" at bounding box center [1294, 345] width 26 height 17
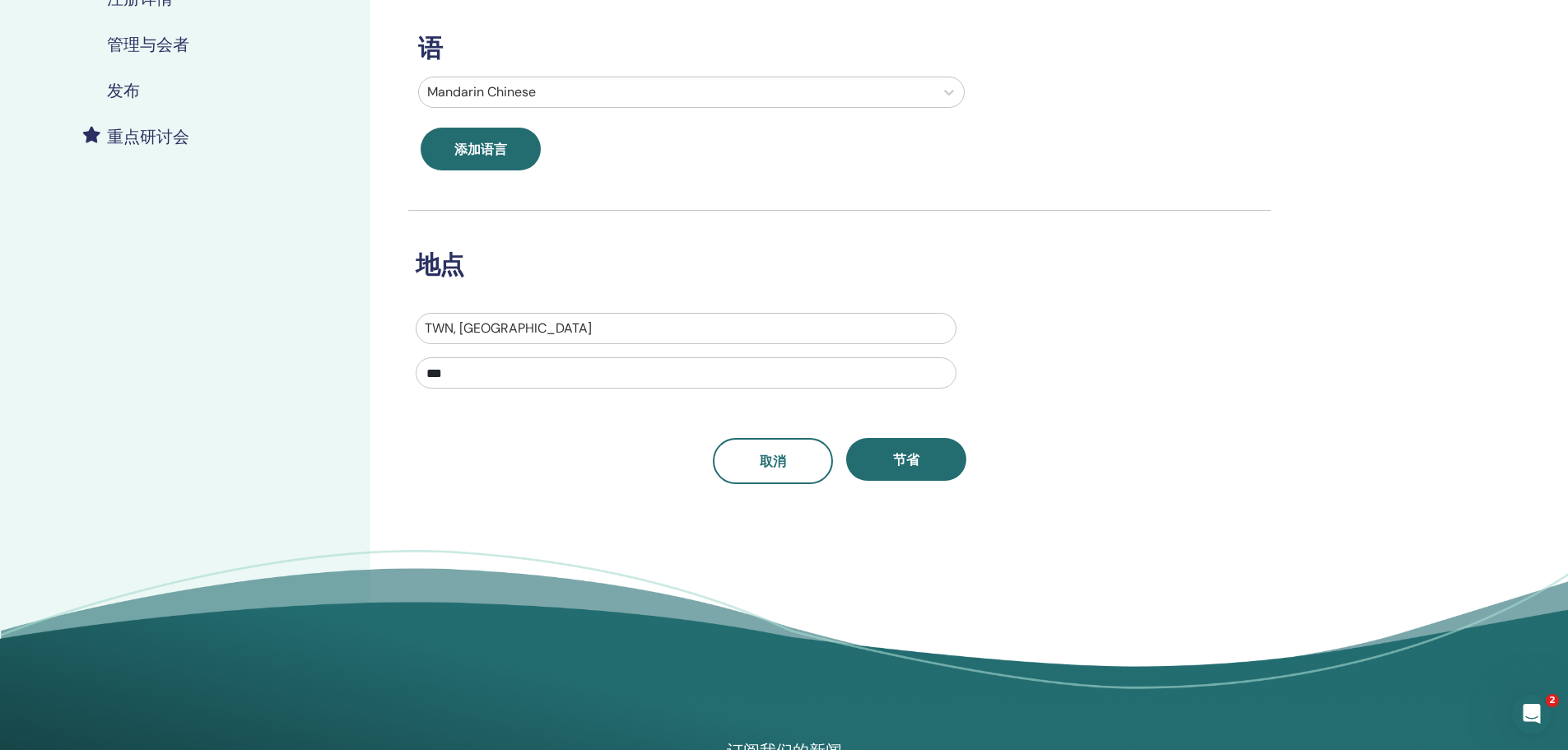
scroll to position [412, 0]
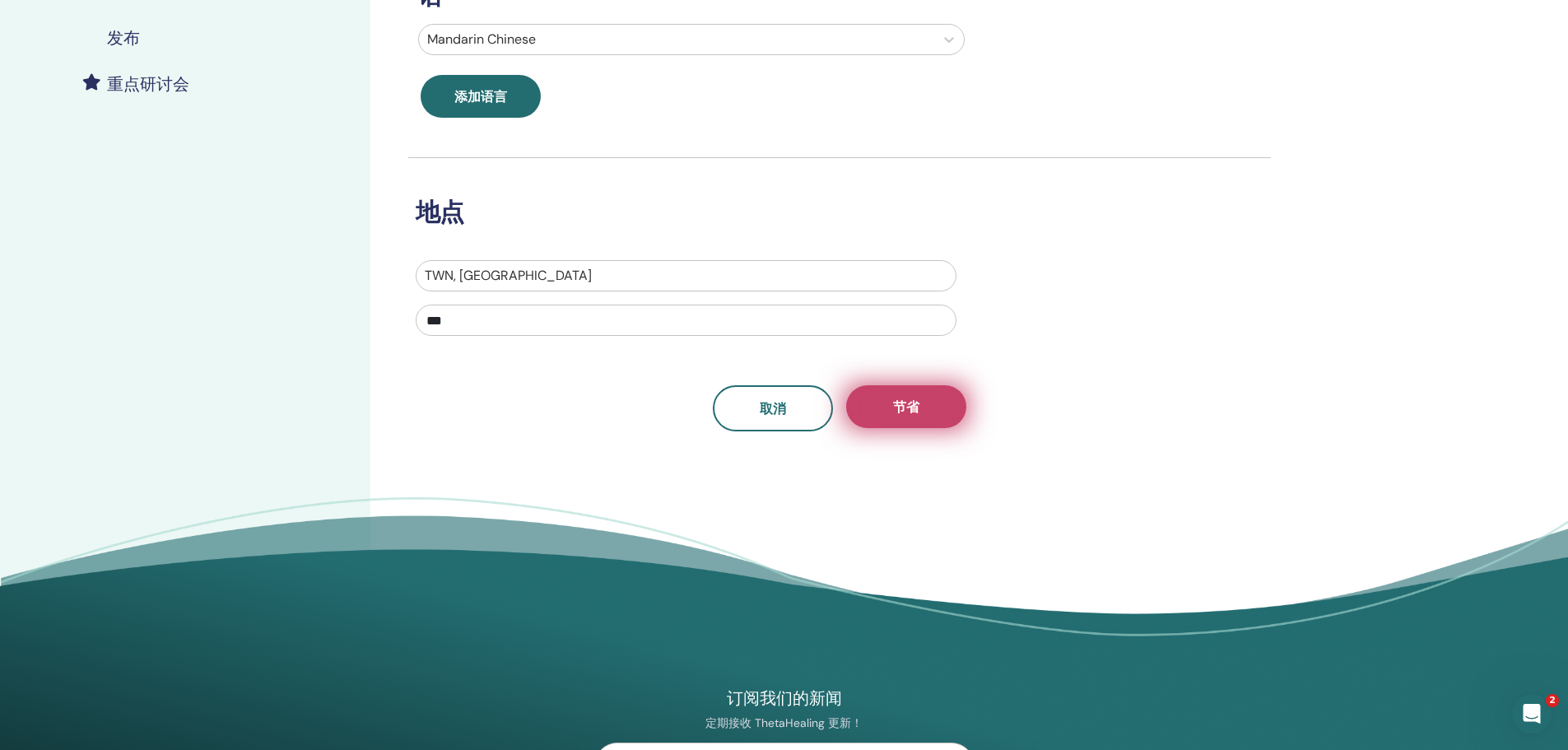
click at [906, 401] on span "节省" at bounding box center [906, 407] width 26 height 17
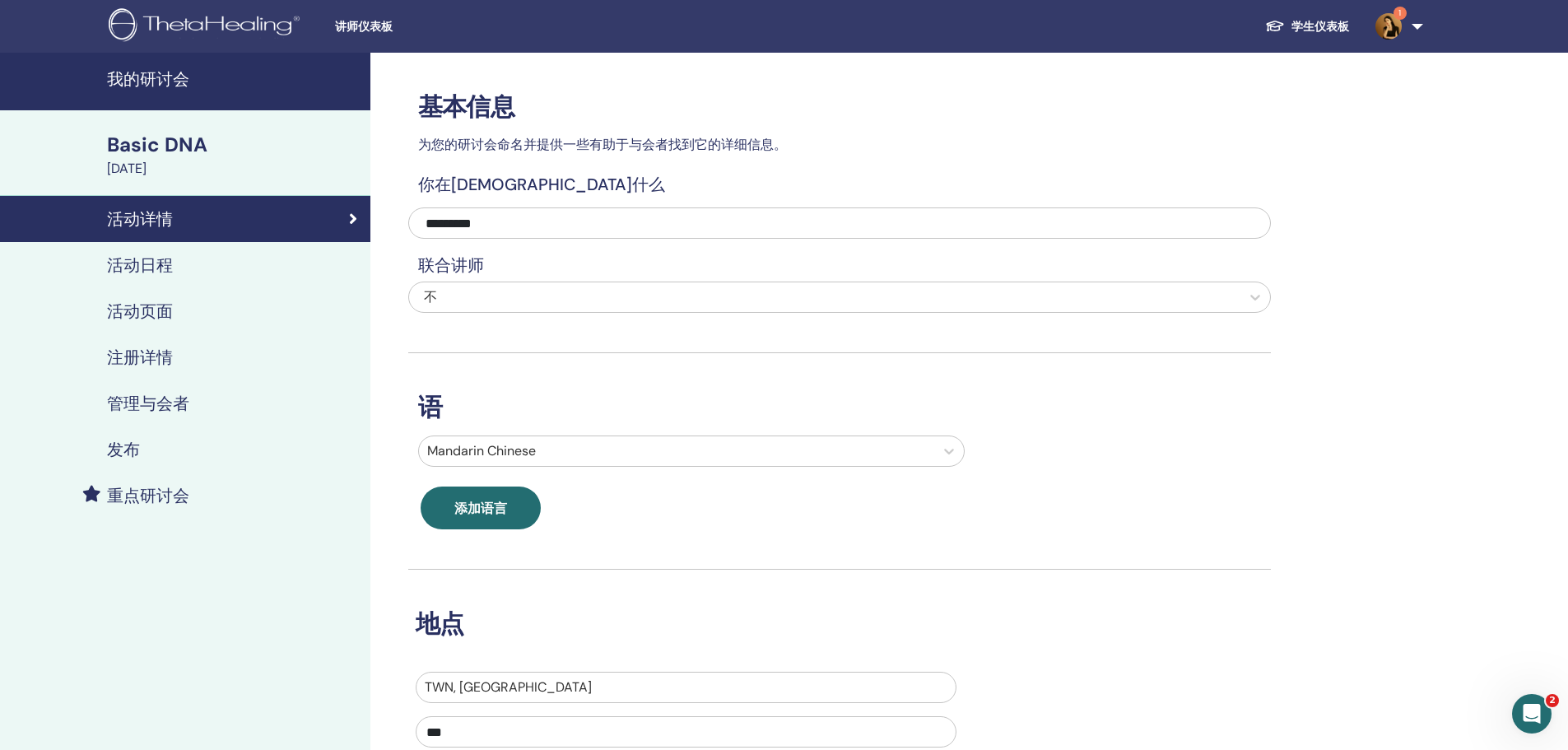
click at [151, 273] on h4 "活动日程" at bounding box center [139, 264] width 65 height 20
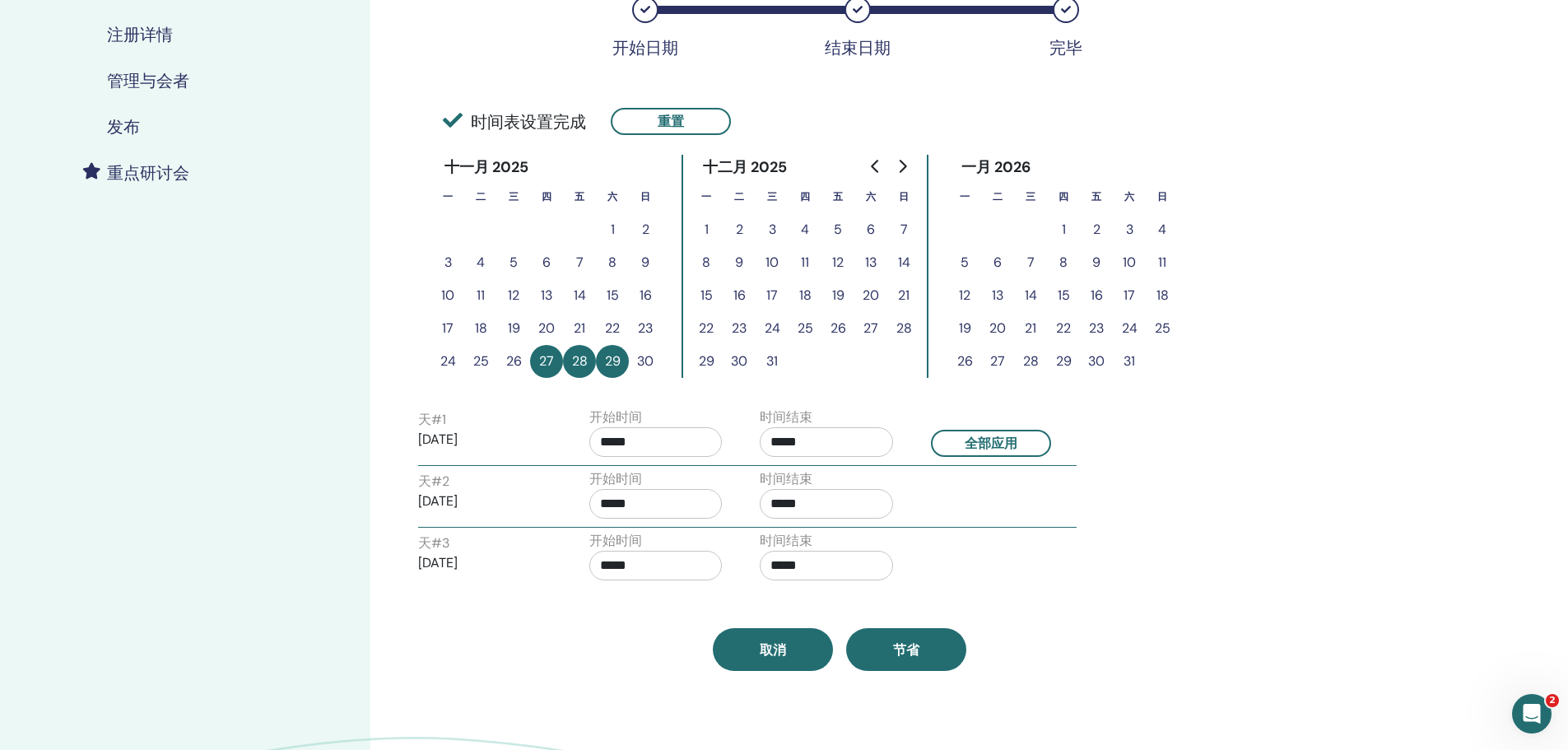
scroll to position [329, 0]
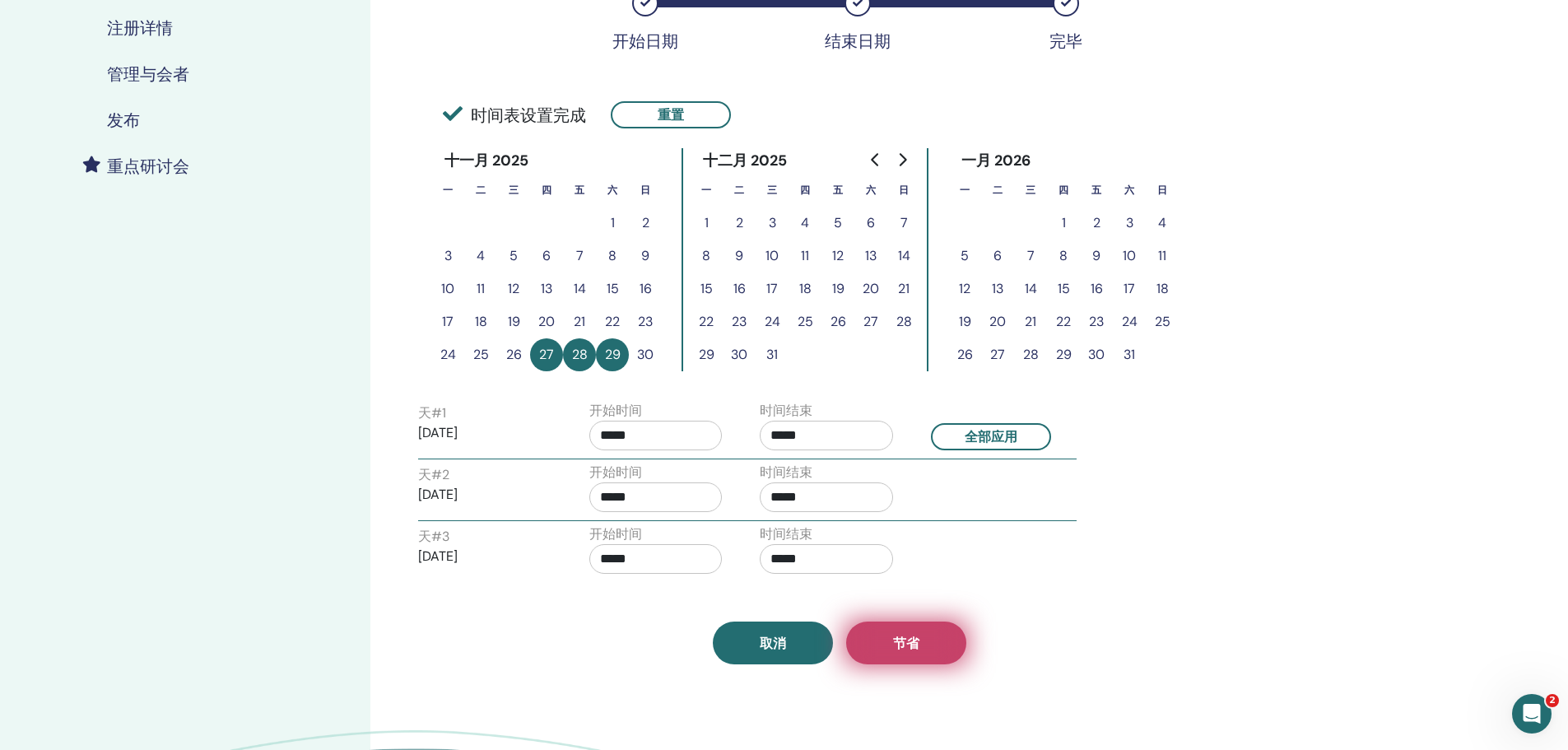
click at [897, 645] on span "节省" at bounding box center [906, 644] width 26 height 17
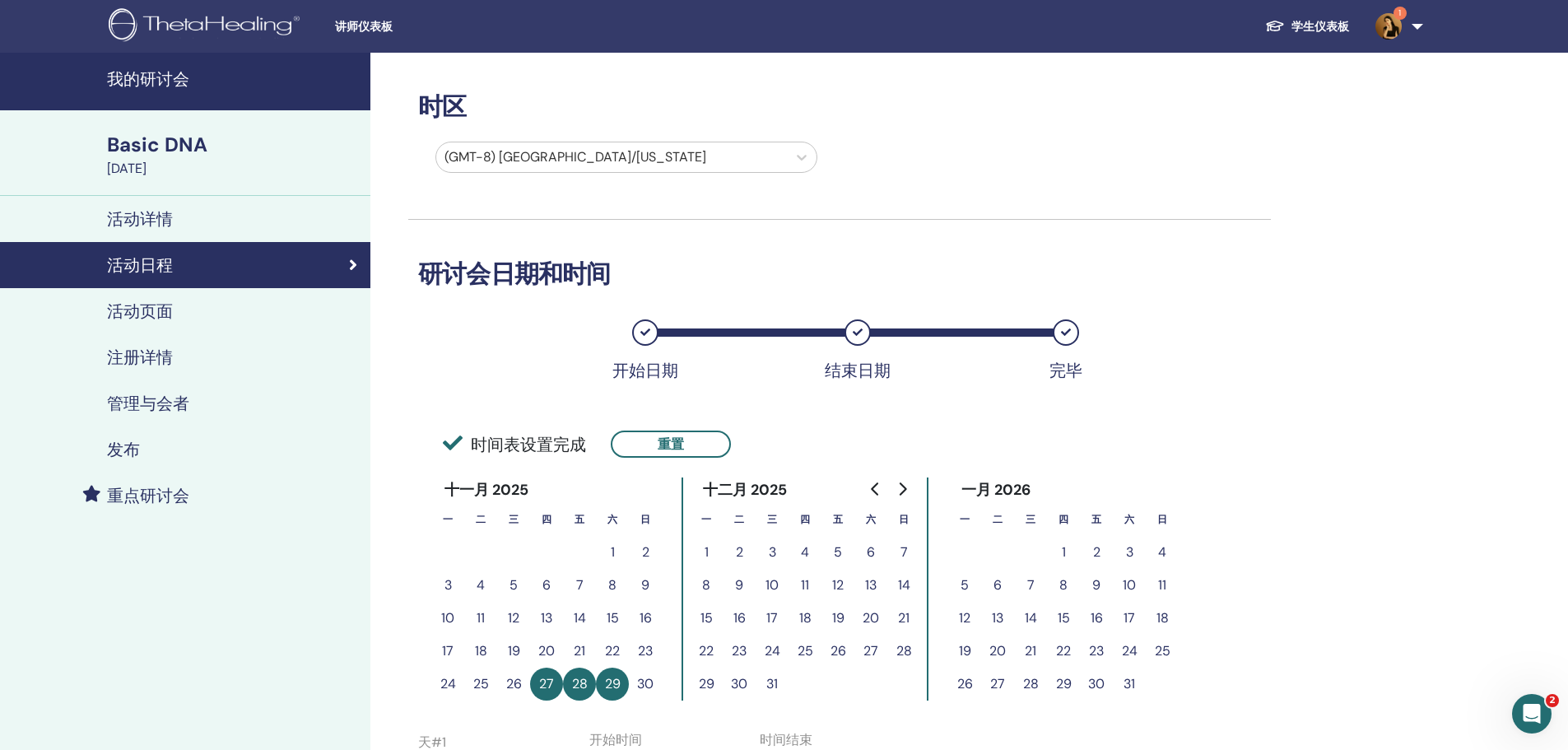
click at [149, 302] on h4 "活动页面" at bounding box center [139, 310] width 65 height 20
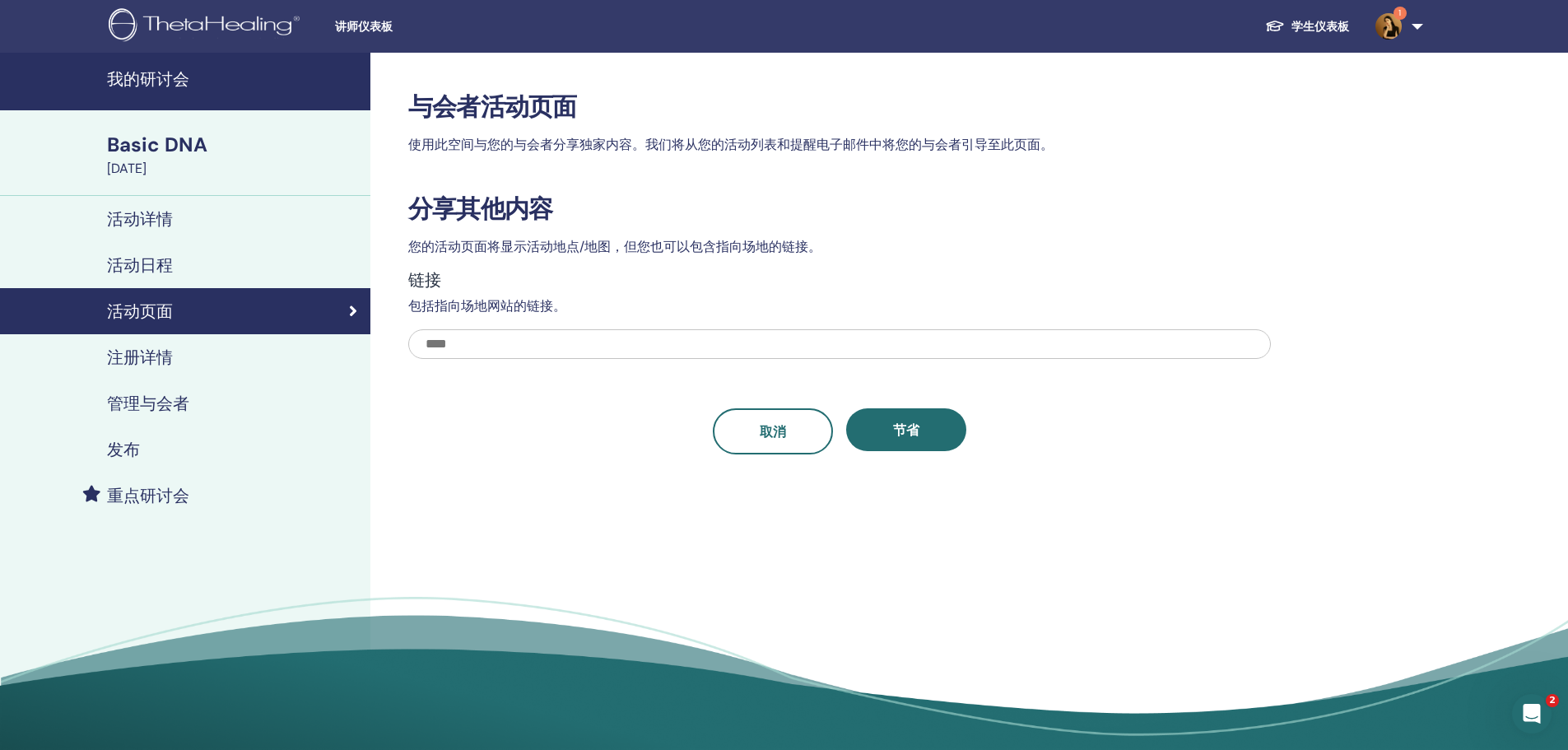
click at [174, 349] on div "注册详情" at bounding box center [184, 357] width 344 height 20
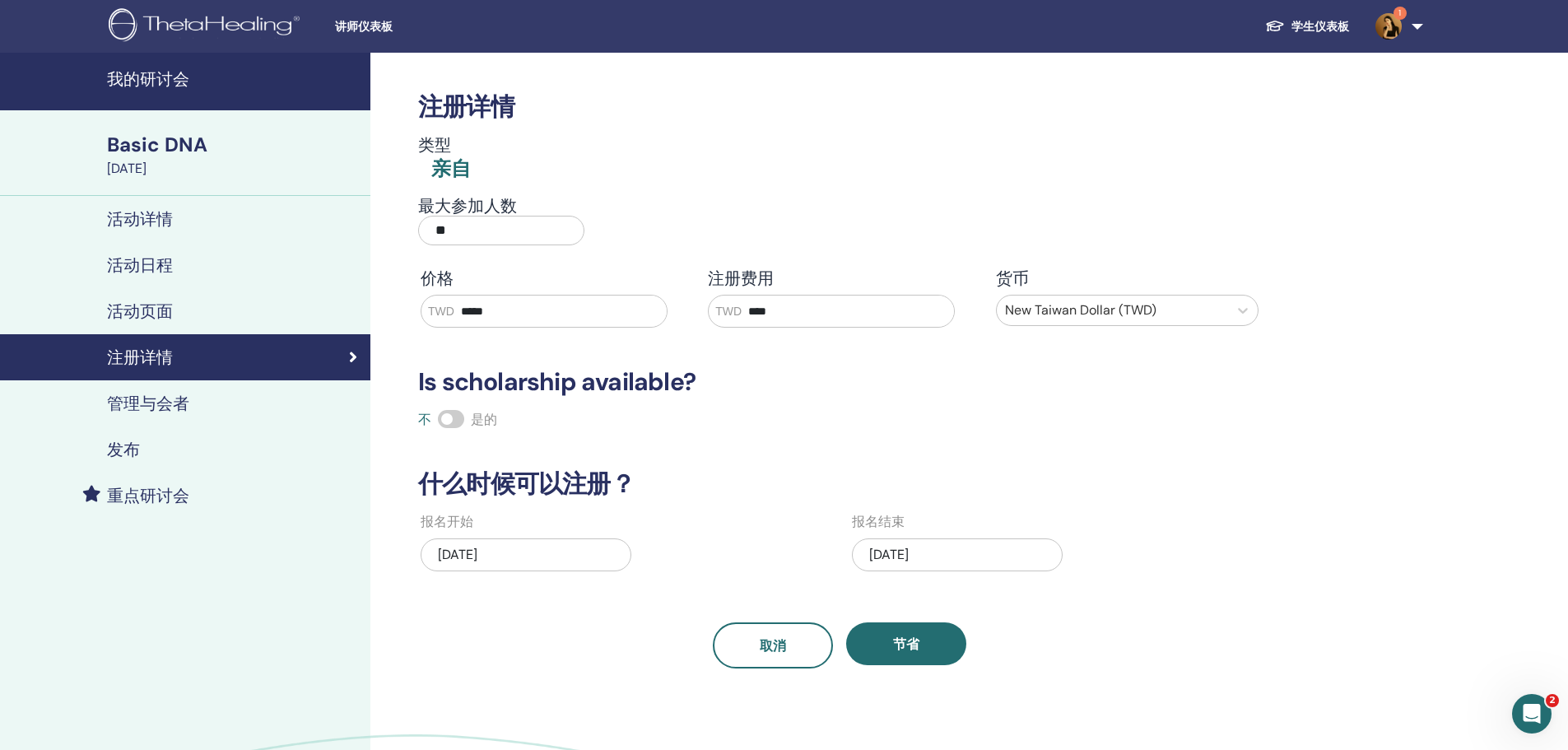
click at [170, 404] on h4 "管理与会者" at bounding box center [148, 403] width 82 height 20
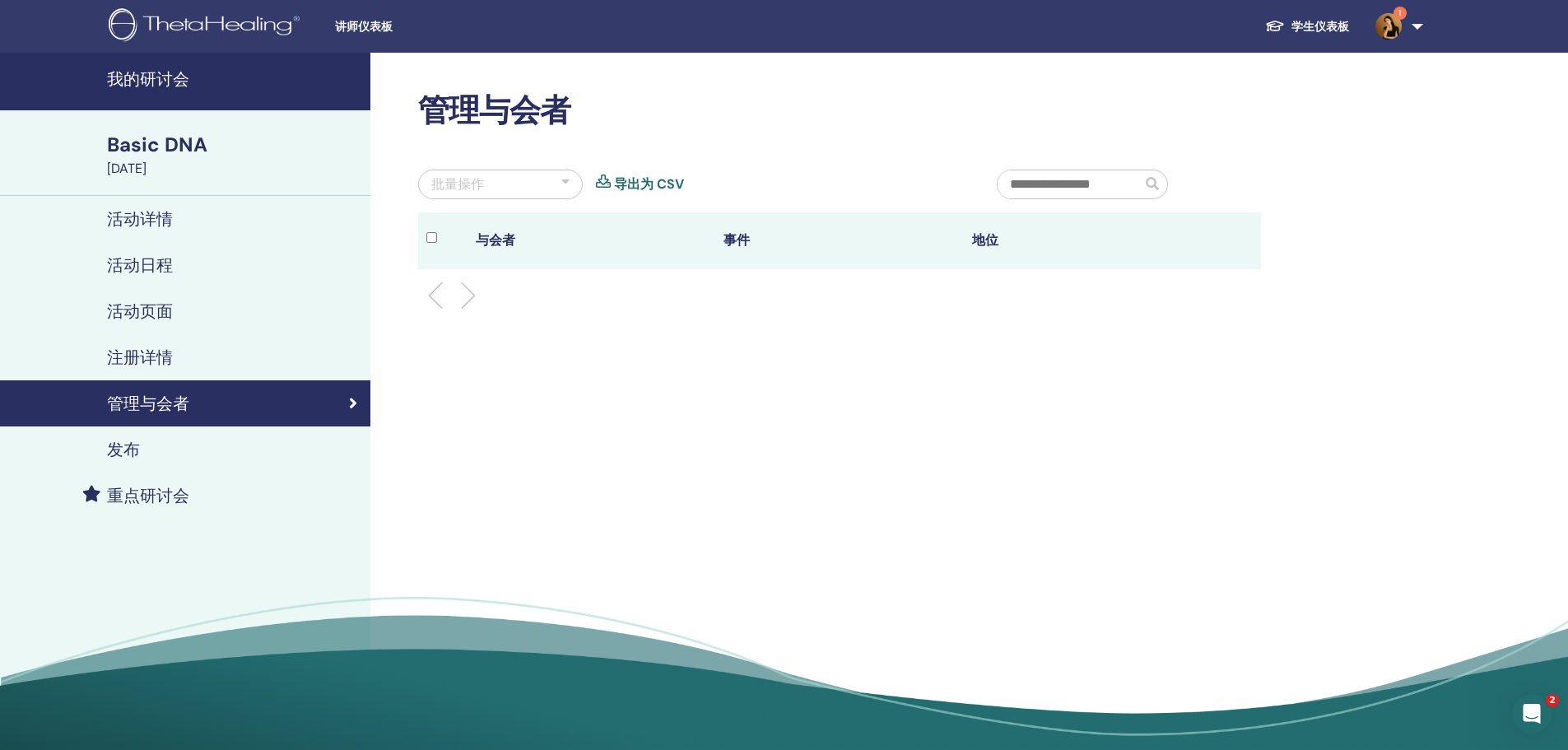
click at [761, 278] on div at bounding box center [839, 296] width 868 height 53
click at [173, 447] on div "发布" at bounding box center [184, 449] width 344 height 20
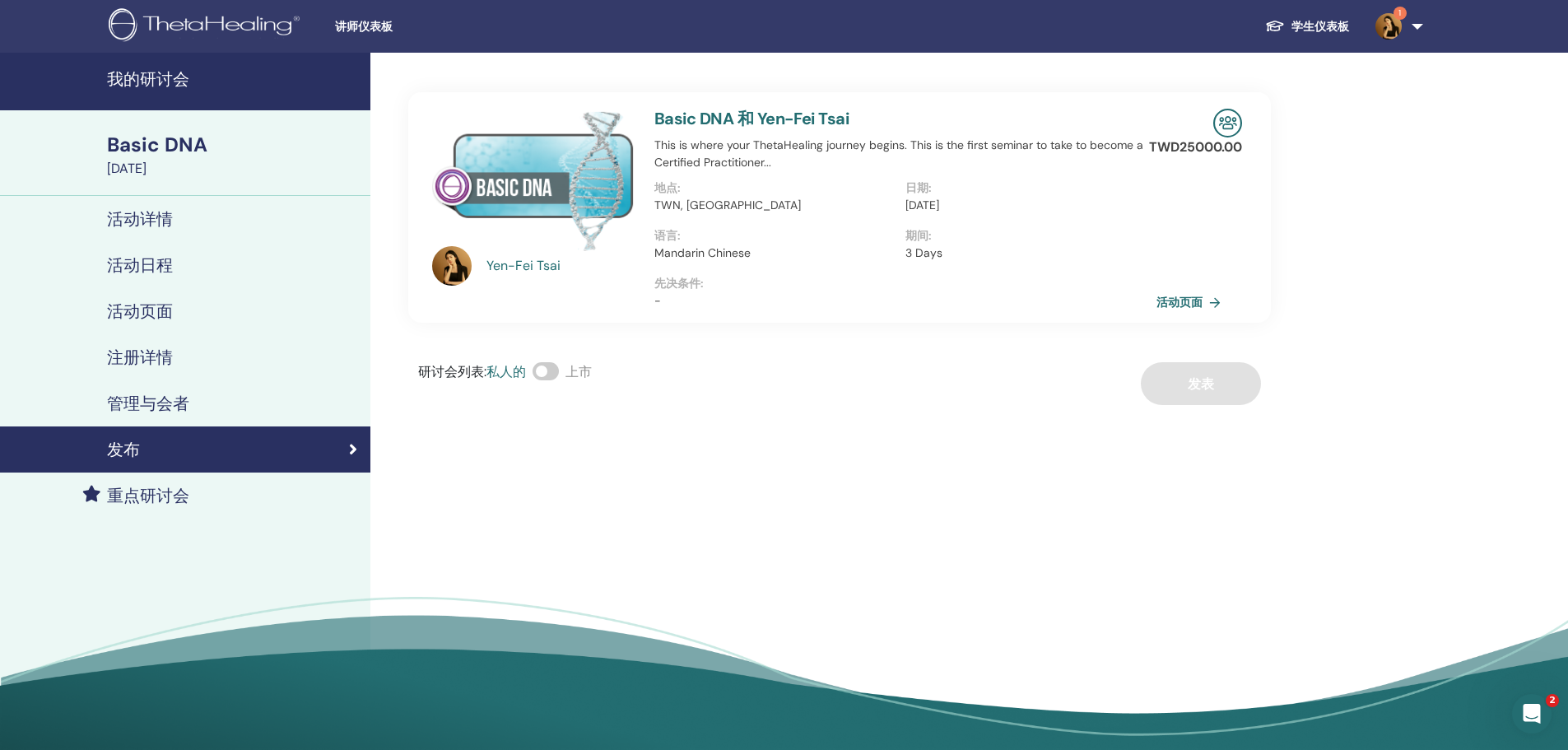
click at [1088, 360] on div "Yen-Fei Tsai Basic DNA 和 Yen-Fei Tsai This is where your ThetaHealing journey b…" at bounding box center [839, 229] width 863 height 352
click at [1188, 303] on link "活动页面" at bounding box center [1193, 302] width 71 height 25
click at [1200, 305] on link "活动页面" at bounding box center [1193, 302] width 71 height 25
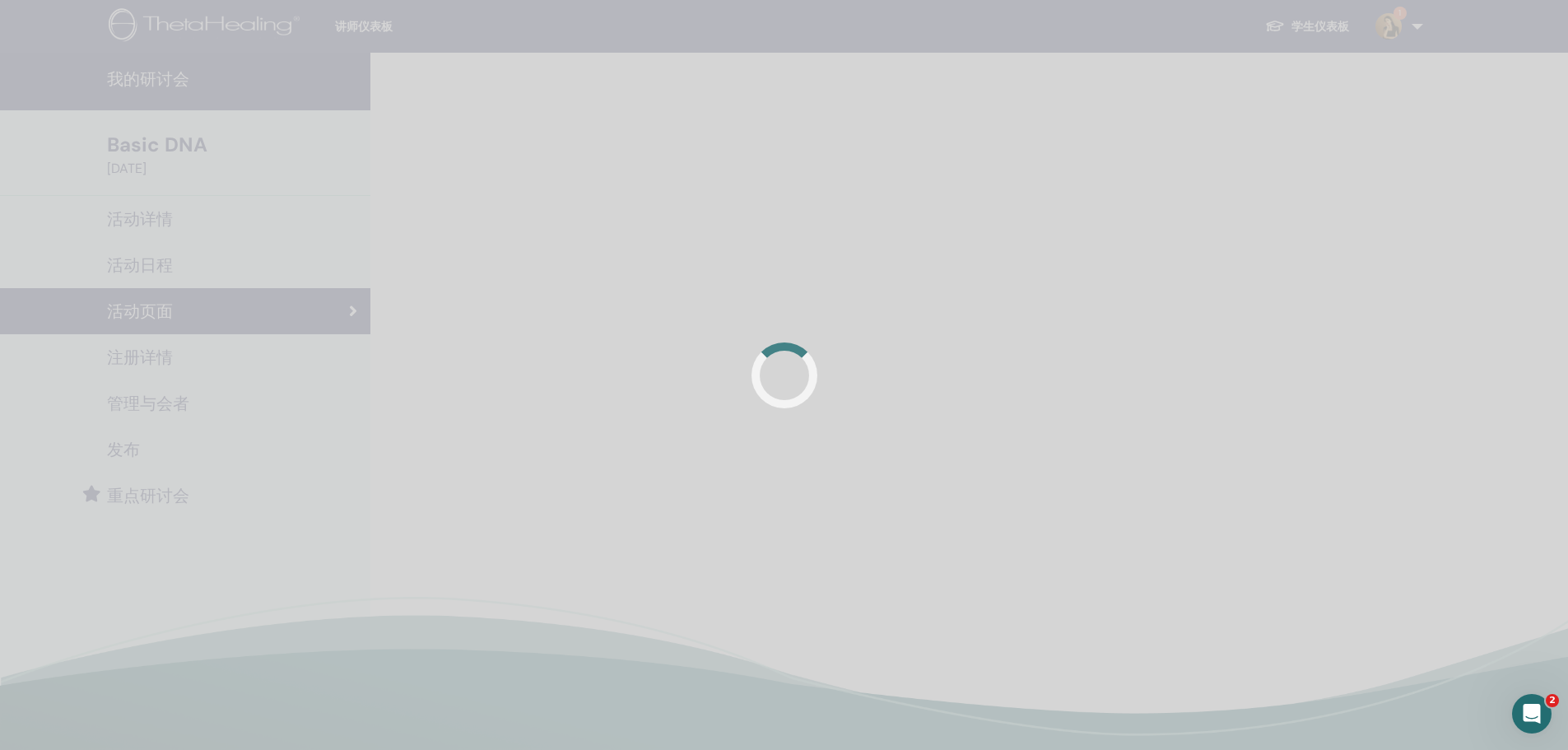
scroll to position [329, 0]
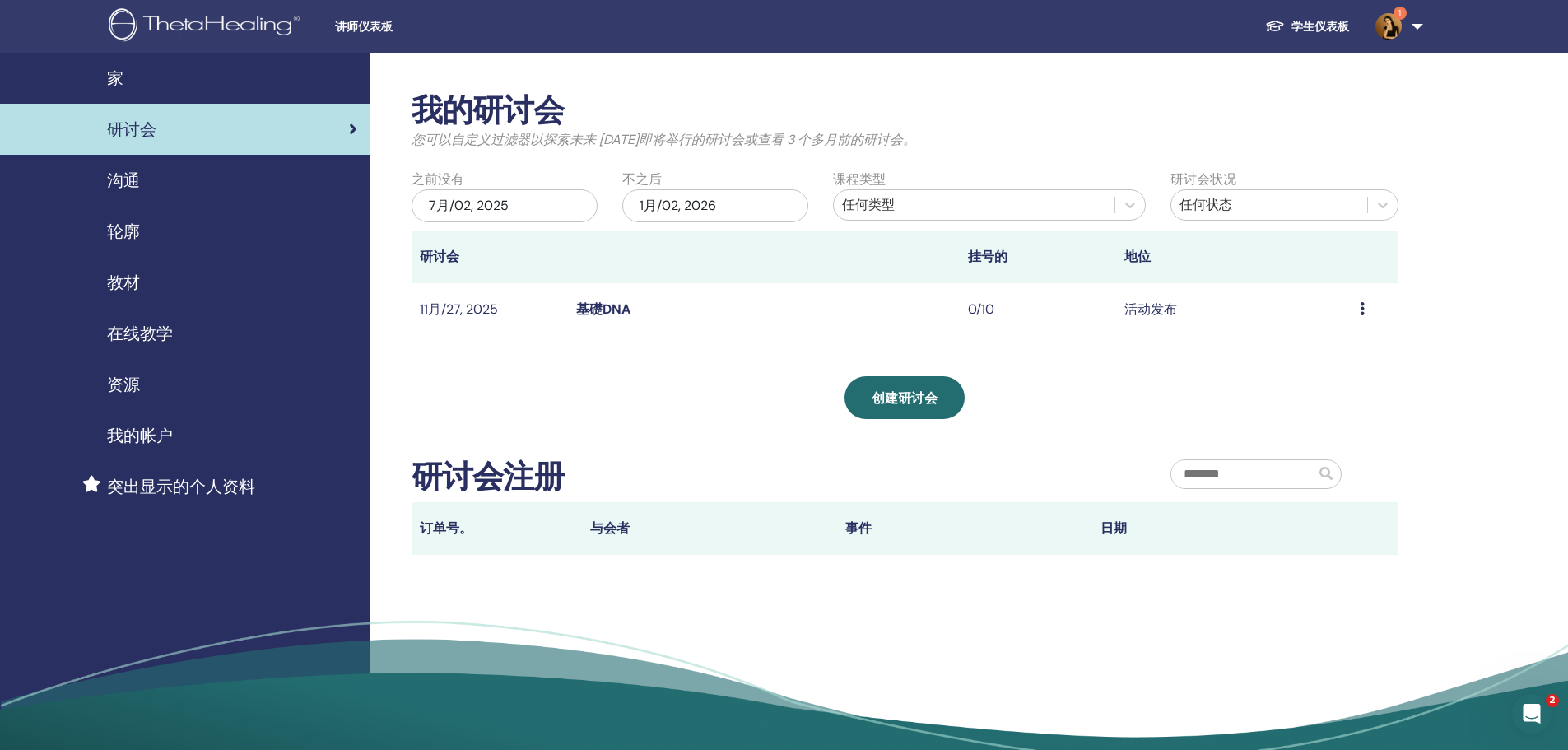
click at [1358, 313] on td "预习 编辑 与会者 取消" at bounding box center [1374, 310] width 47 height 54
click at [1363, 306] on icon at bounding box center [1362, 308] width 5 height 13
click at [1309, 392] on p "取消" at bounding box center [1305, 394] width 39 height 20
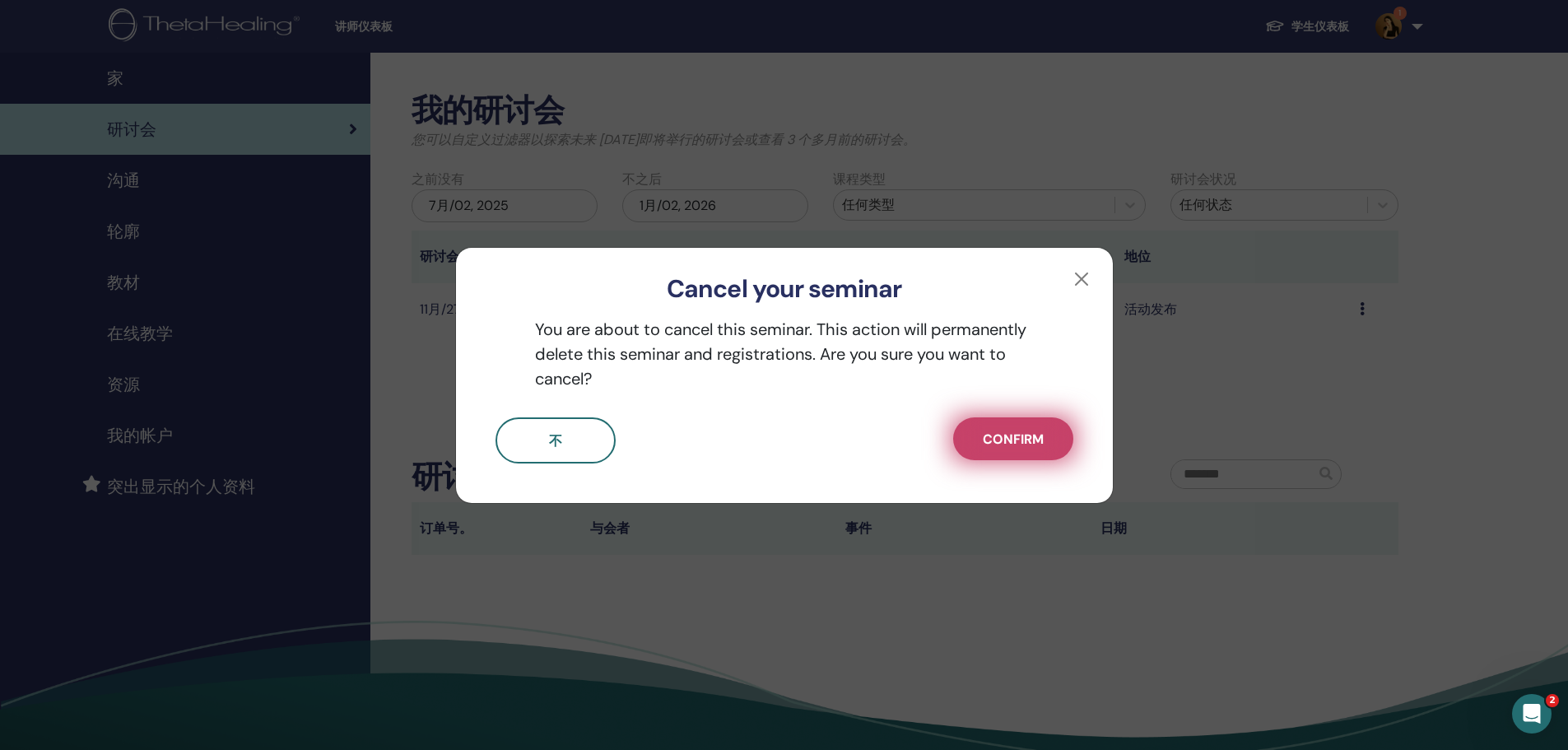
click at [1005, 427] on button "Confirm" at bounding box center [1012, 439] width 120 height 43
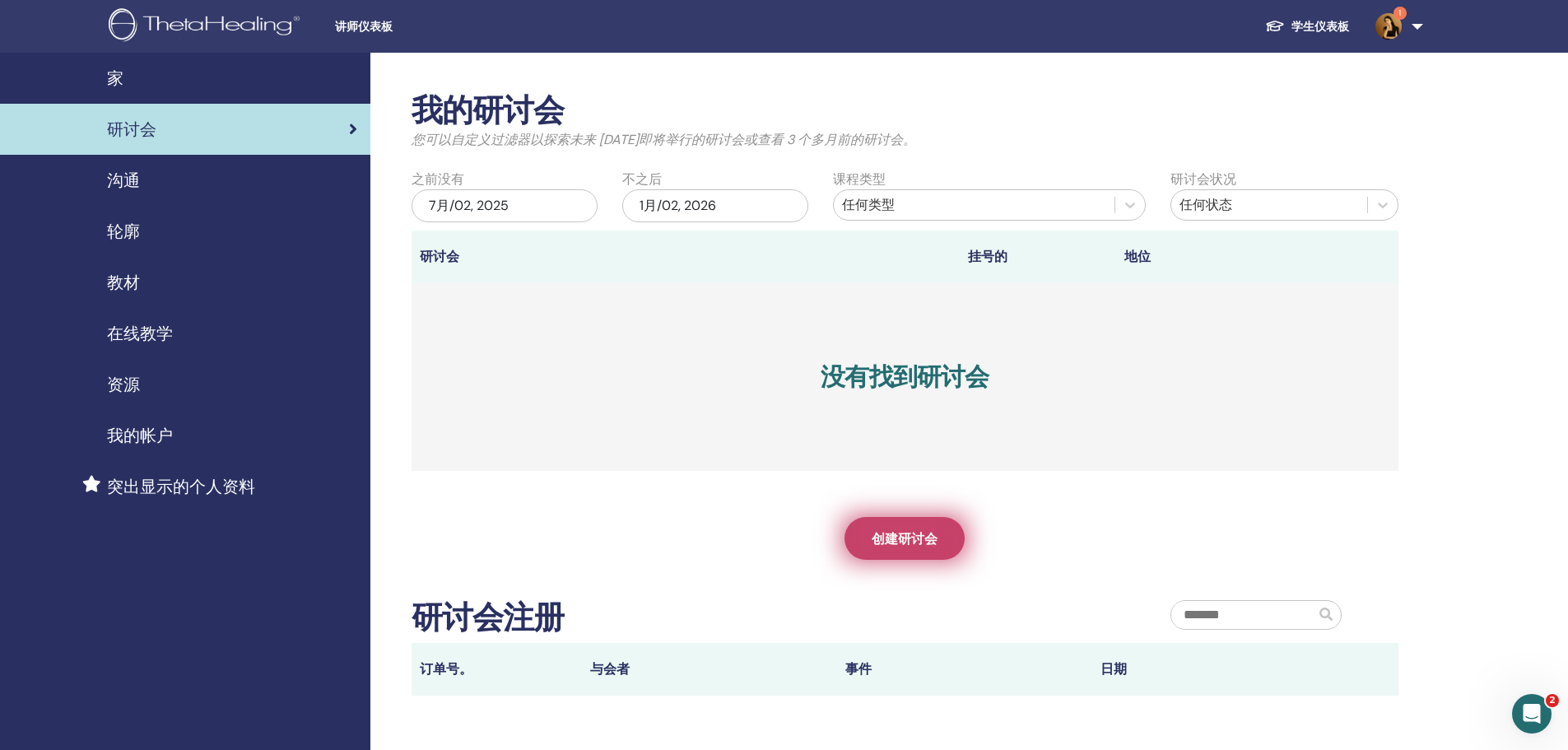
click at [893, 551] on link "创建研讨会" at bounding box center [904, 538] width 120 height 43
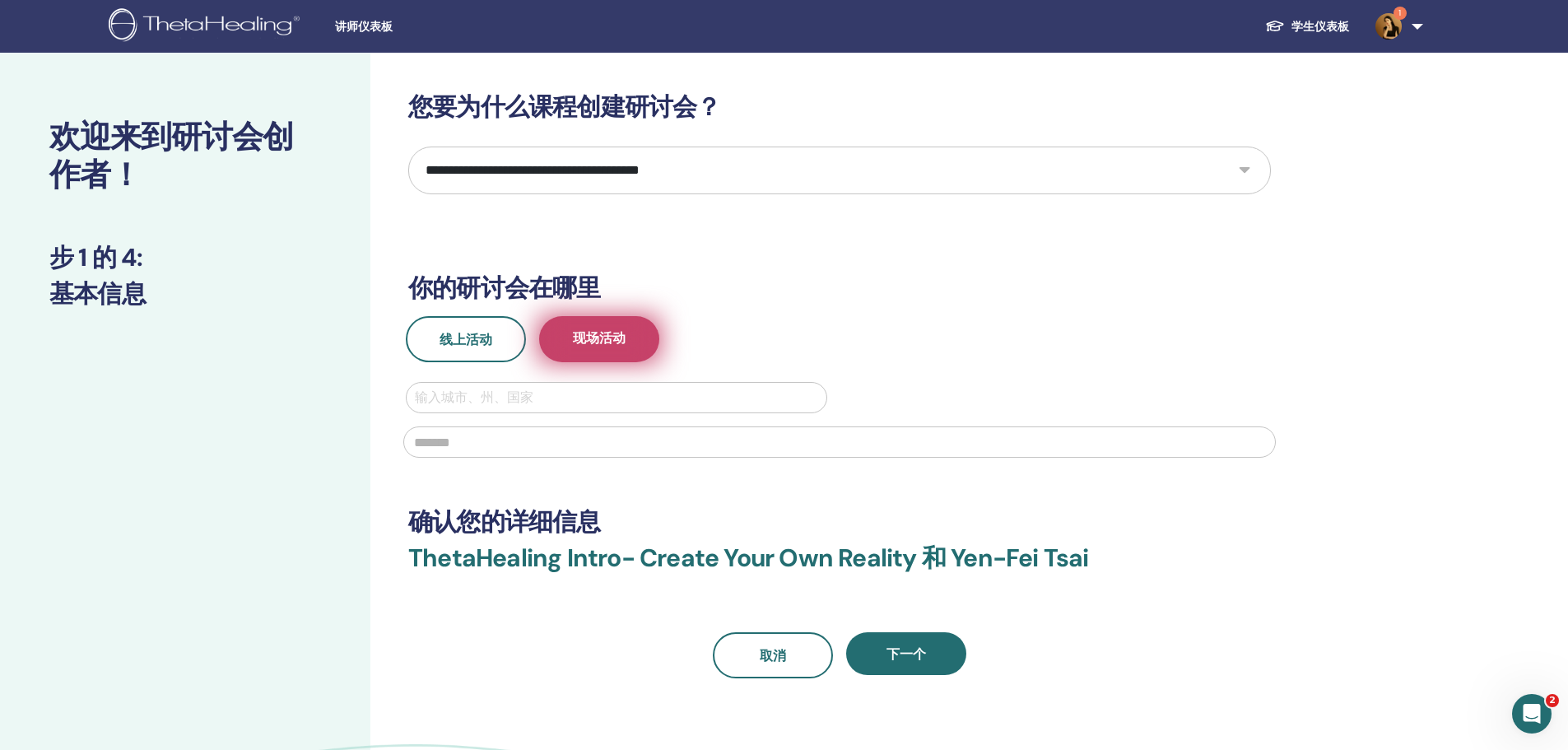
click at [597, 345] on span "现场活动" at bounding box center [599, 339] width 53 height 20
click at [585, 395] on div at bounding box center [616, 397] width 404 height 23
click at [585, 385] on div "输入城市、州、国家" at bounding box center [616, 397] width 420 height 30
click at [591, 401] on div at bounding box center [616, 397] width 404 height 23
type input "*"
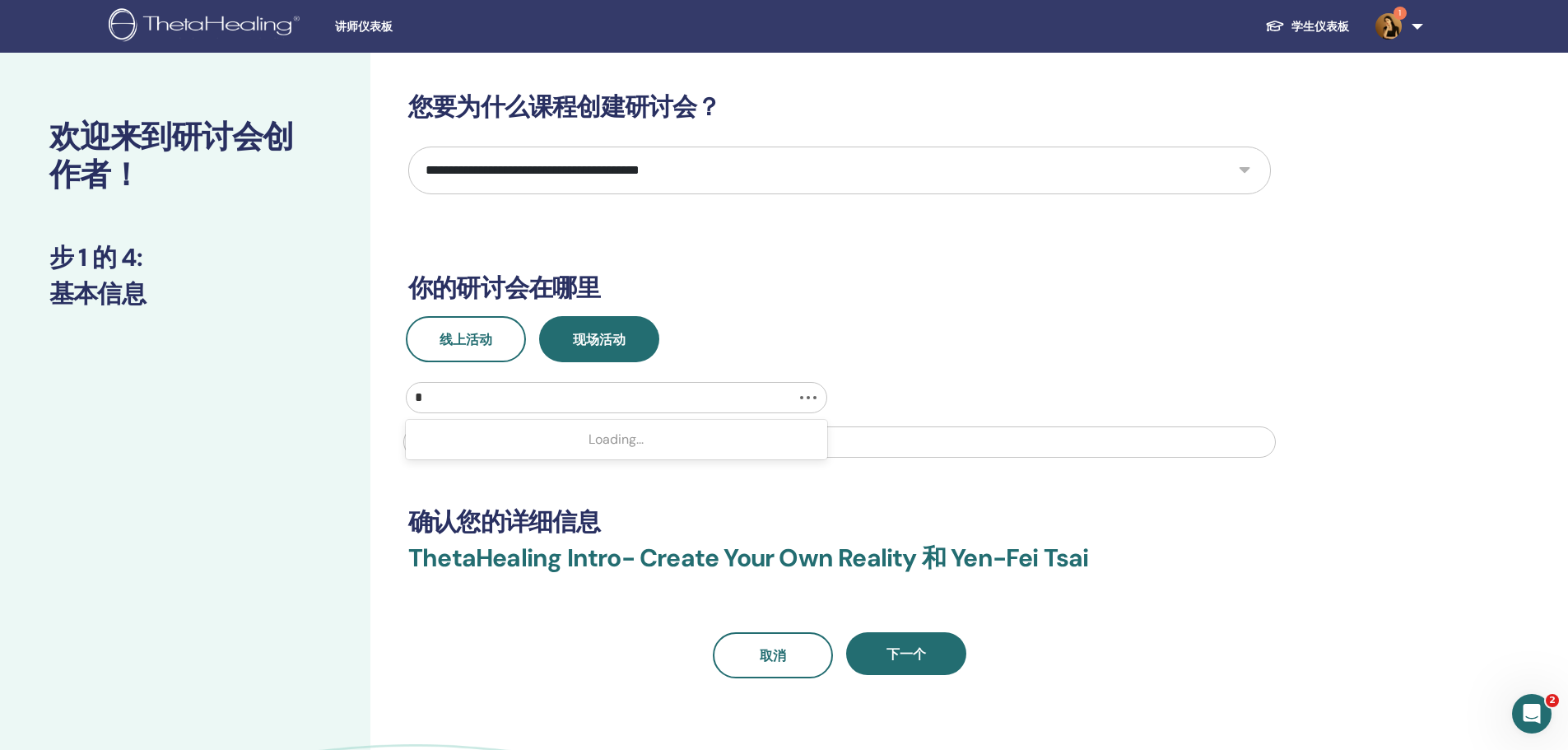
type input "**"
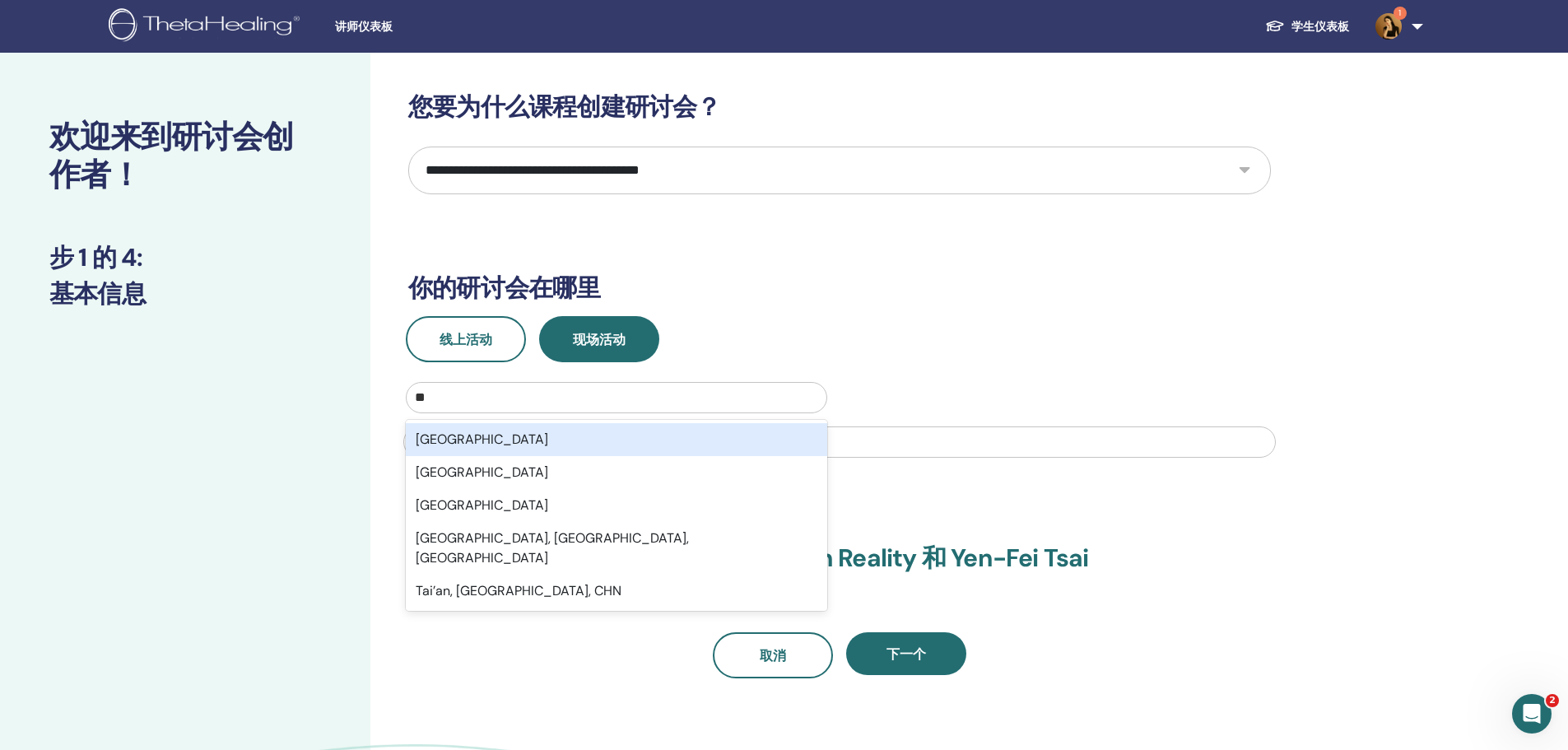
click at [559, 435] on div "[GEOGRAPHIC_DATA]" at bounding box center [616, 440] width 422 height 33
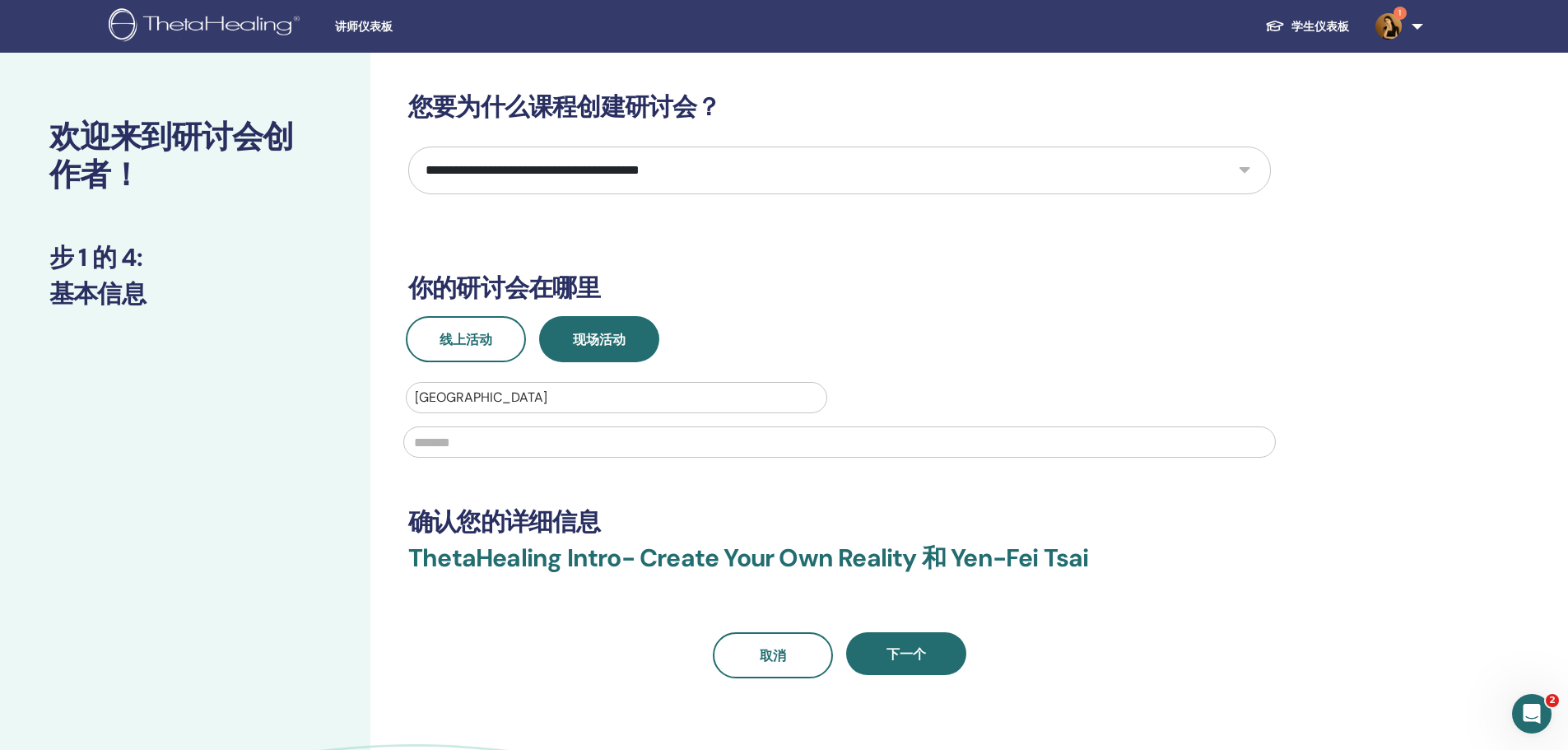
click at [556, 444] on input "text" at bounding box center [840, 442] width 872 height 31
type input "**"
click at [924, 660] on span "下一个" at bounding box center [906, 654] width 39 height 17
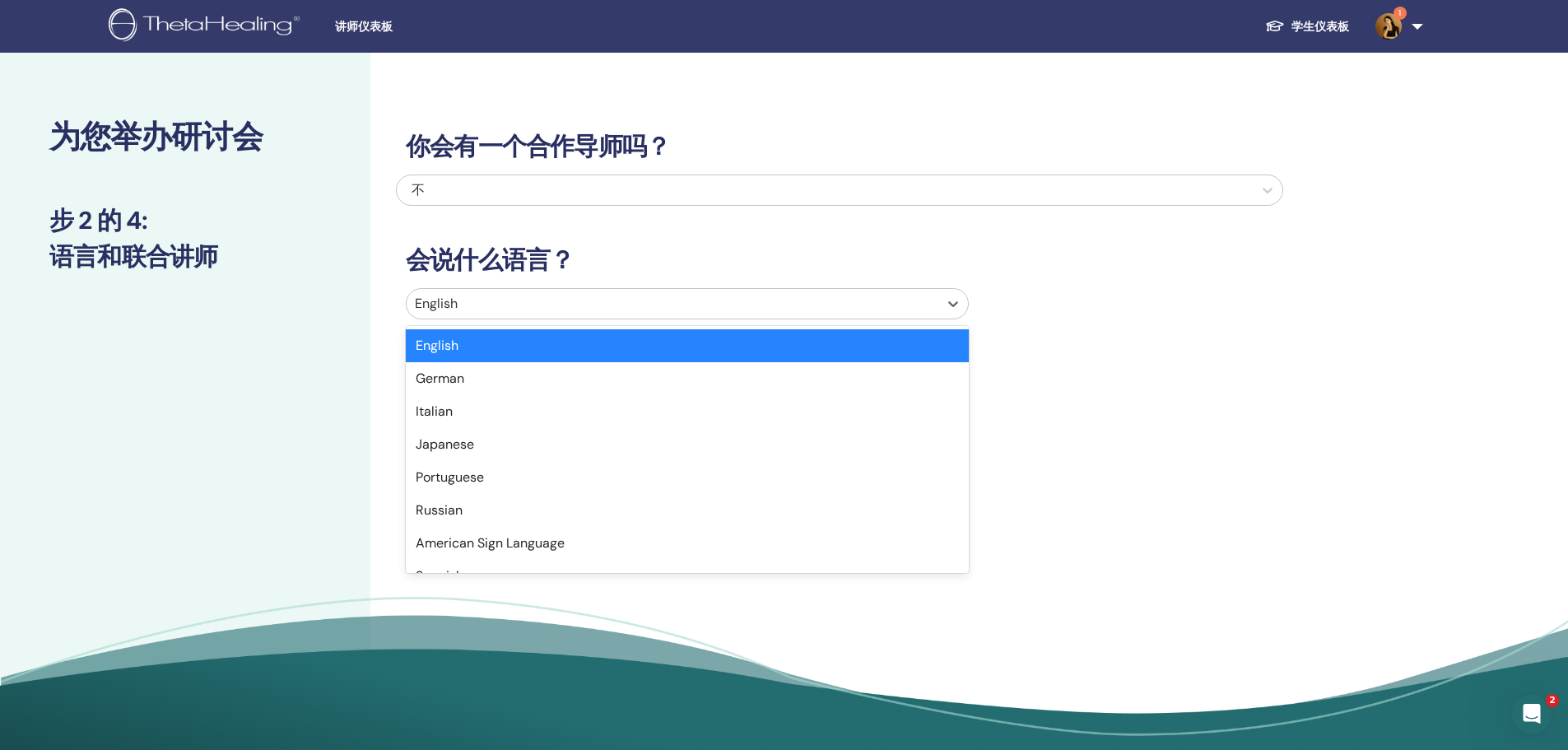
click at [567, 304] on div at bounding box center [672, 304] width 515 height 23
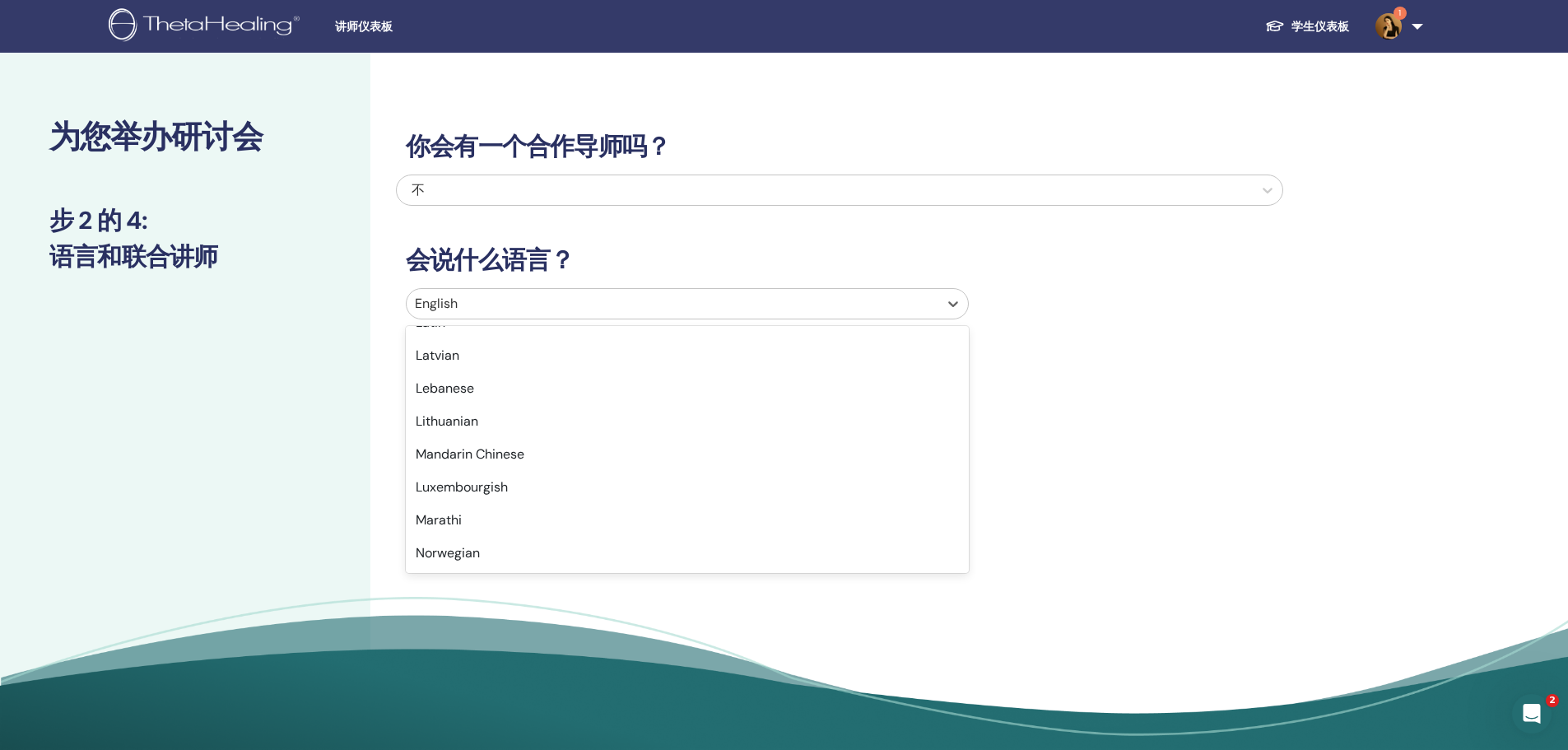
scroll to position [906, 0]
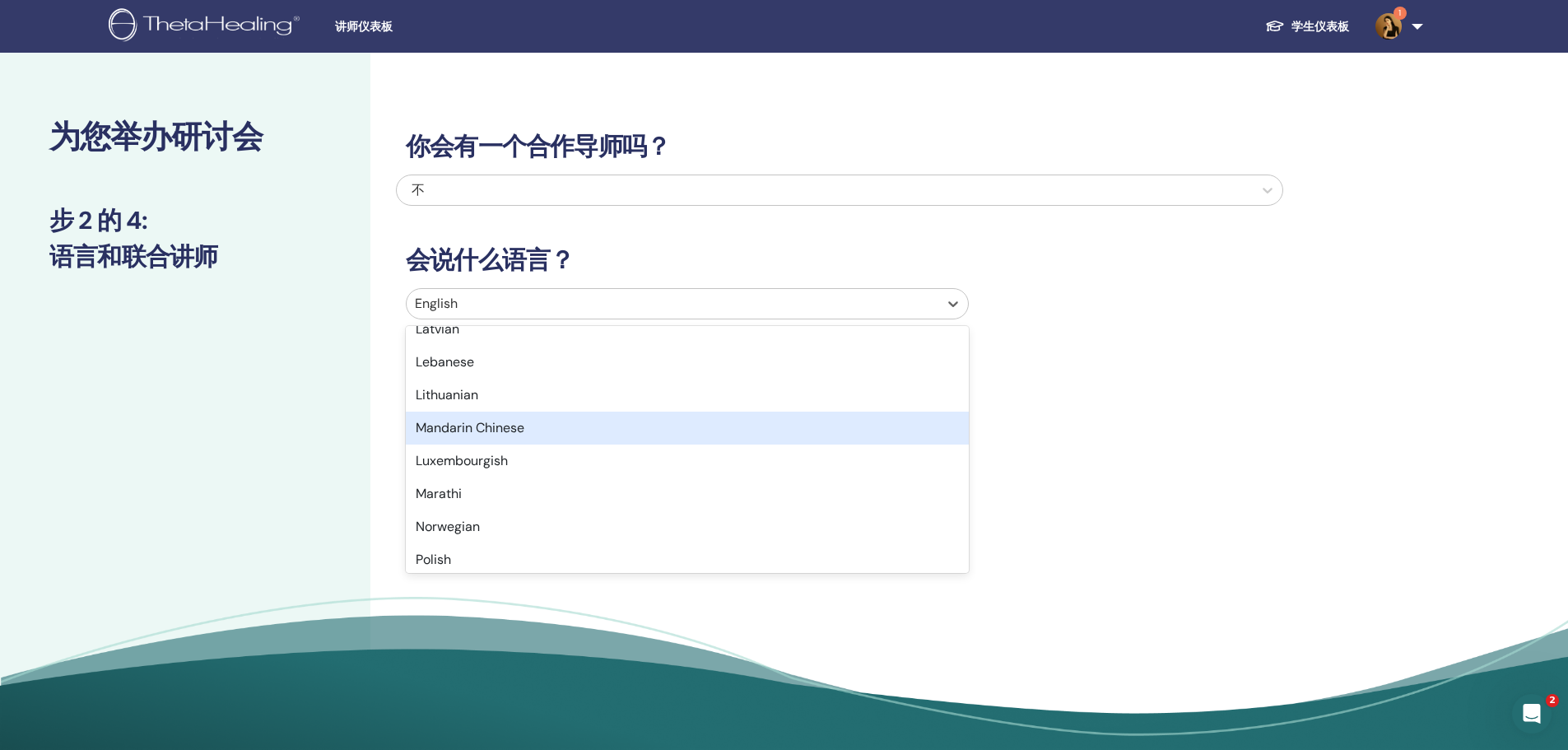
click at [545, 422] on div "Mandarin Chinese" at bounding box center [687, 428] width 563 height 33
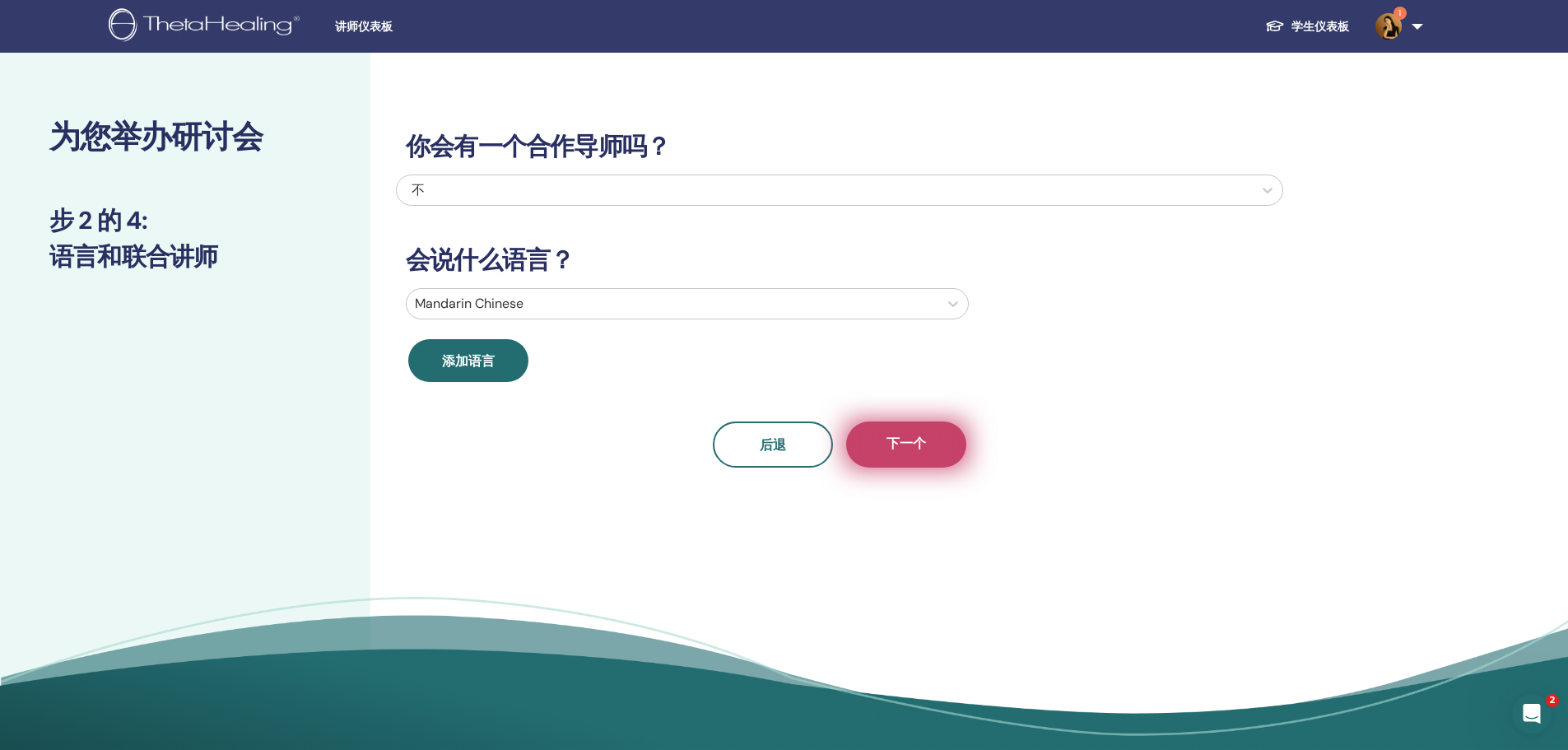
click at [925, 436] on span "下一个" at bounding box center [906, 445] width 39 height 20
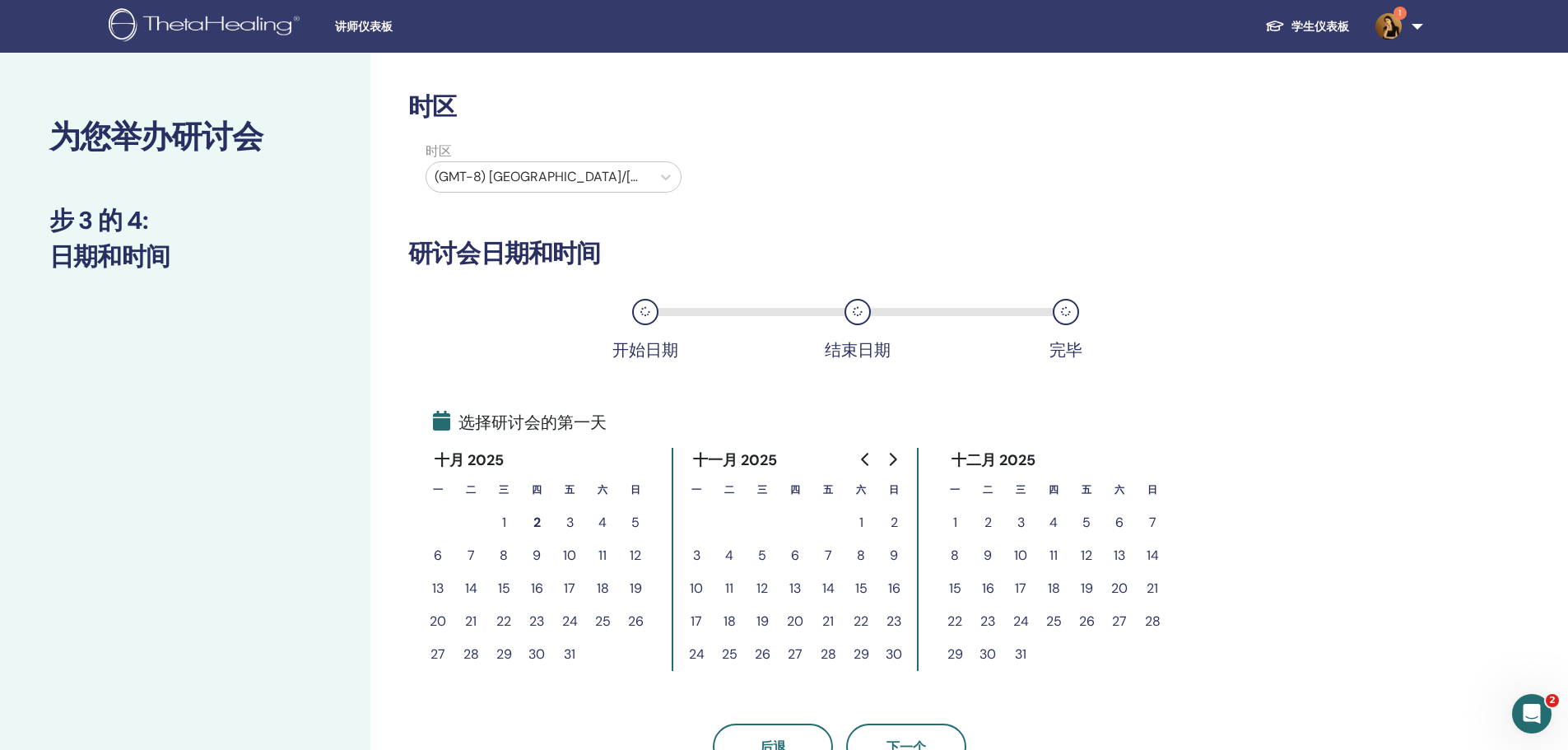
click at [790, 656] on button "27" at bounding box center [795, 654] width 33 height 33
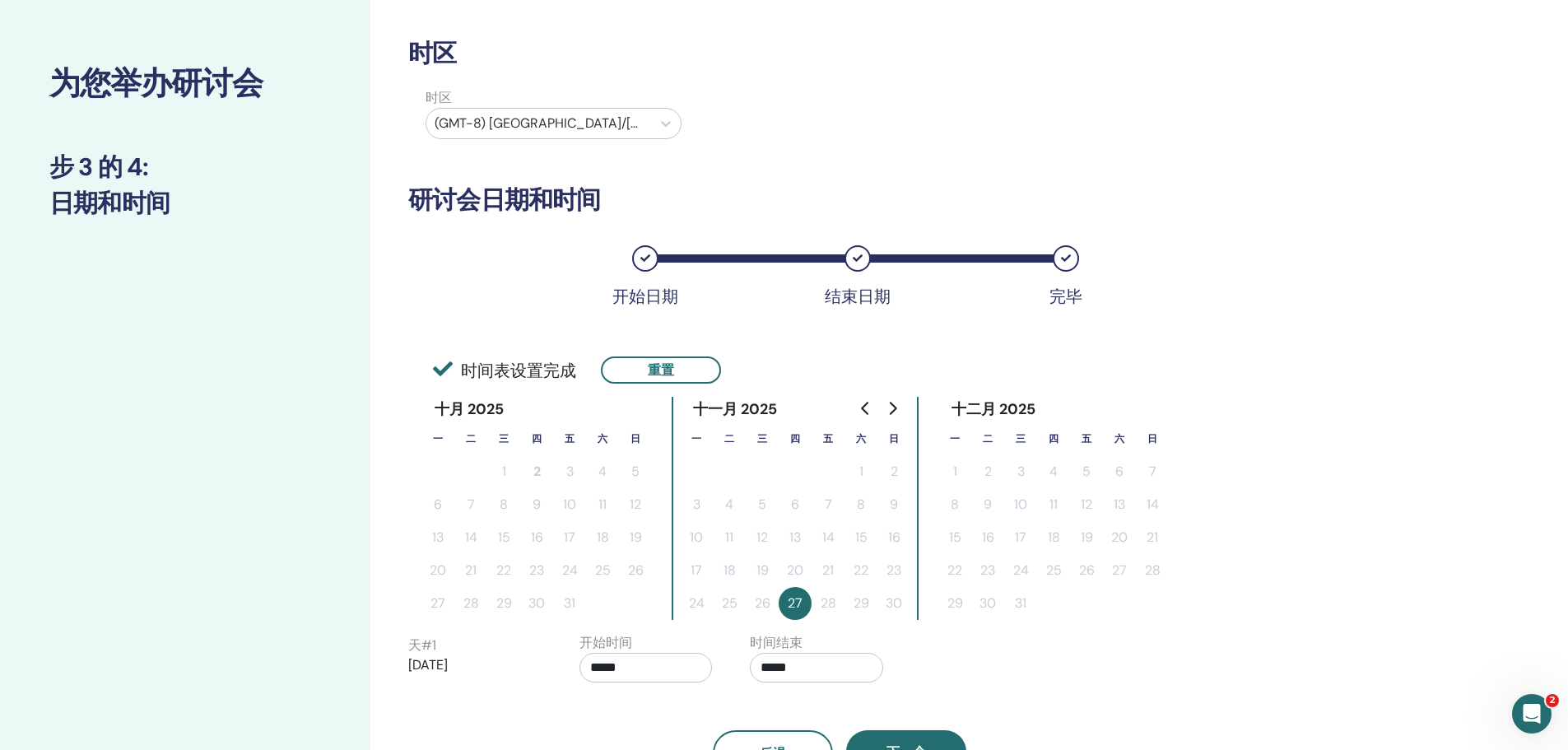
scroll to position [82, 0]
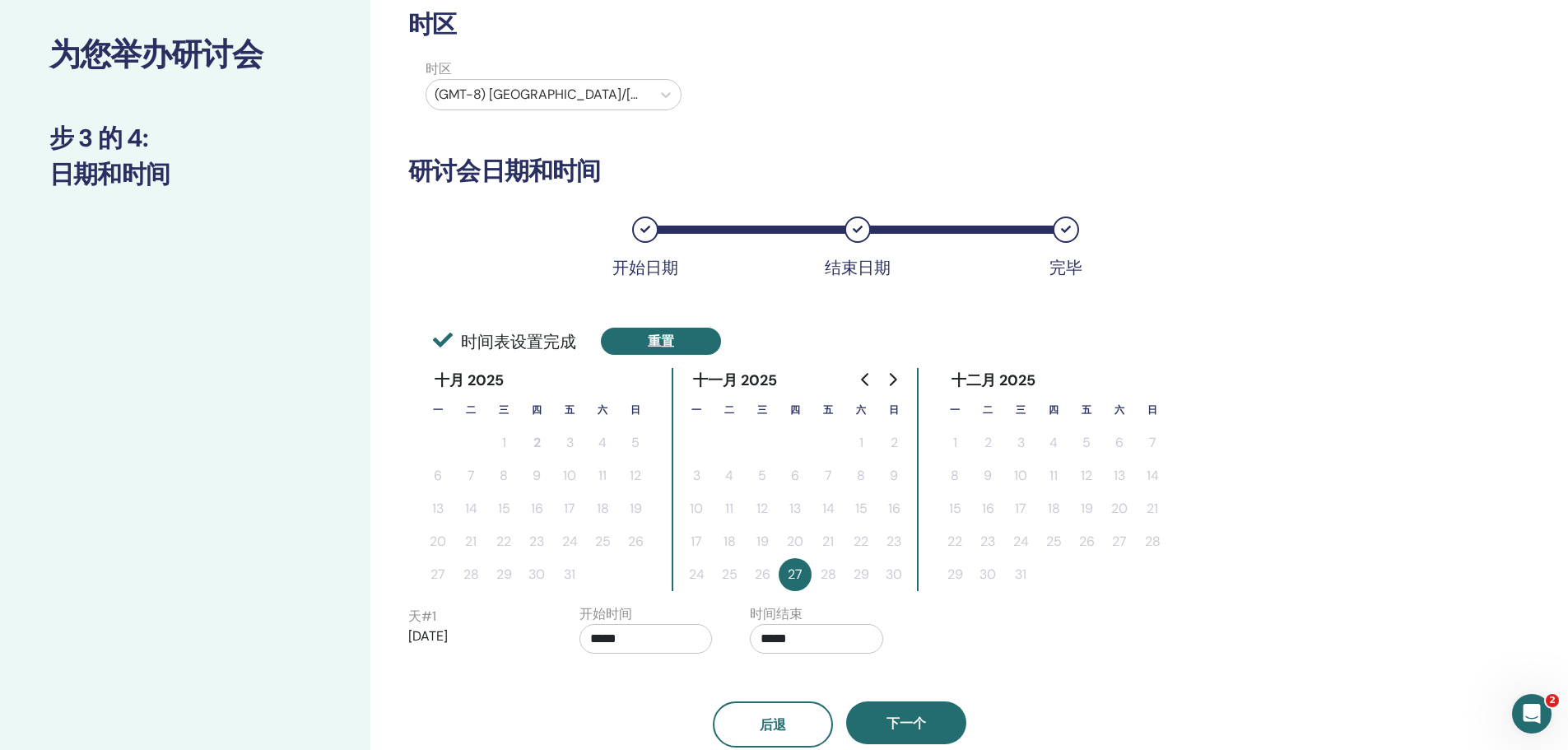
click at [646, 346] on button "重置" at bounding box center [660, 341] width 120 height 27
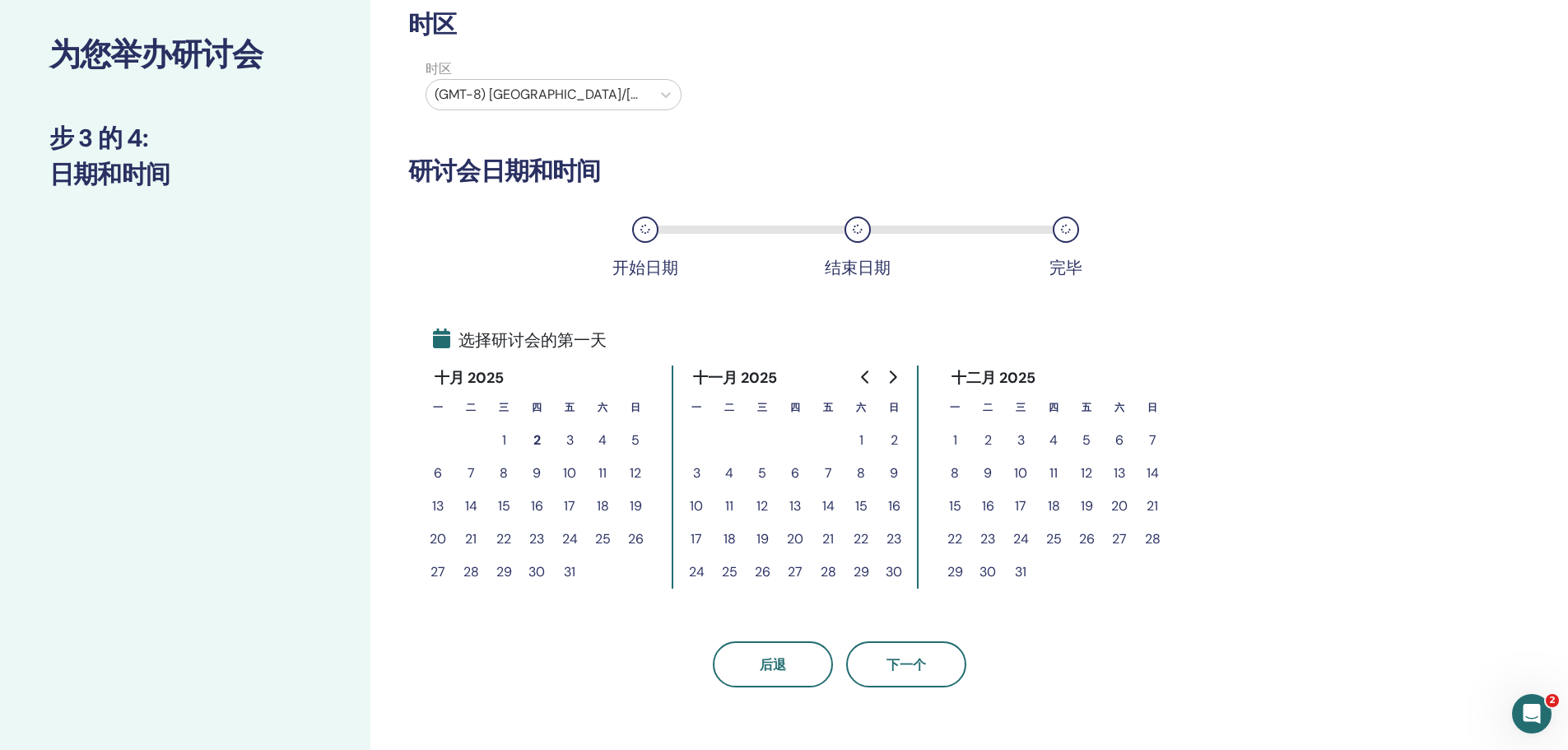
click at [797, 571] on button "27" at bounding box center [795, 572] width 33 height 33
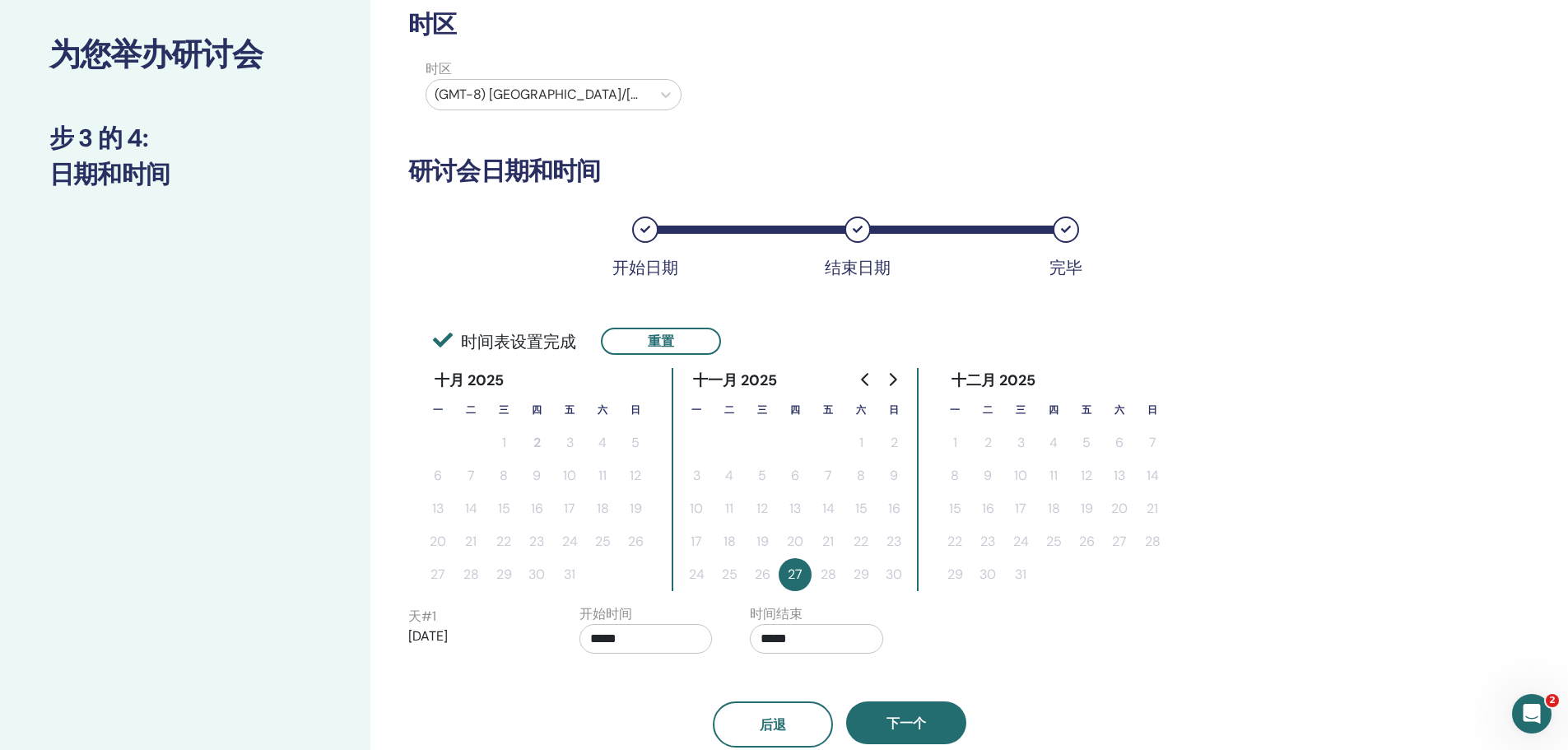
scroll to position [247, 0]
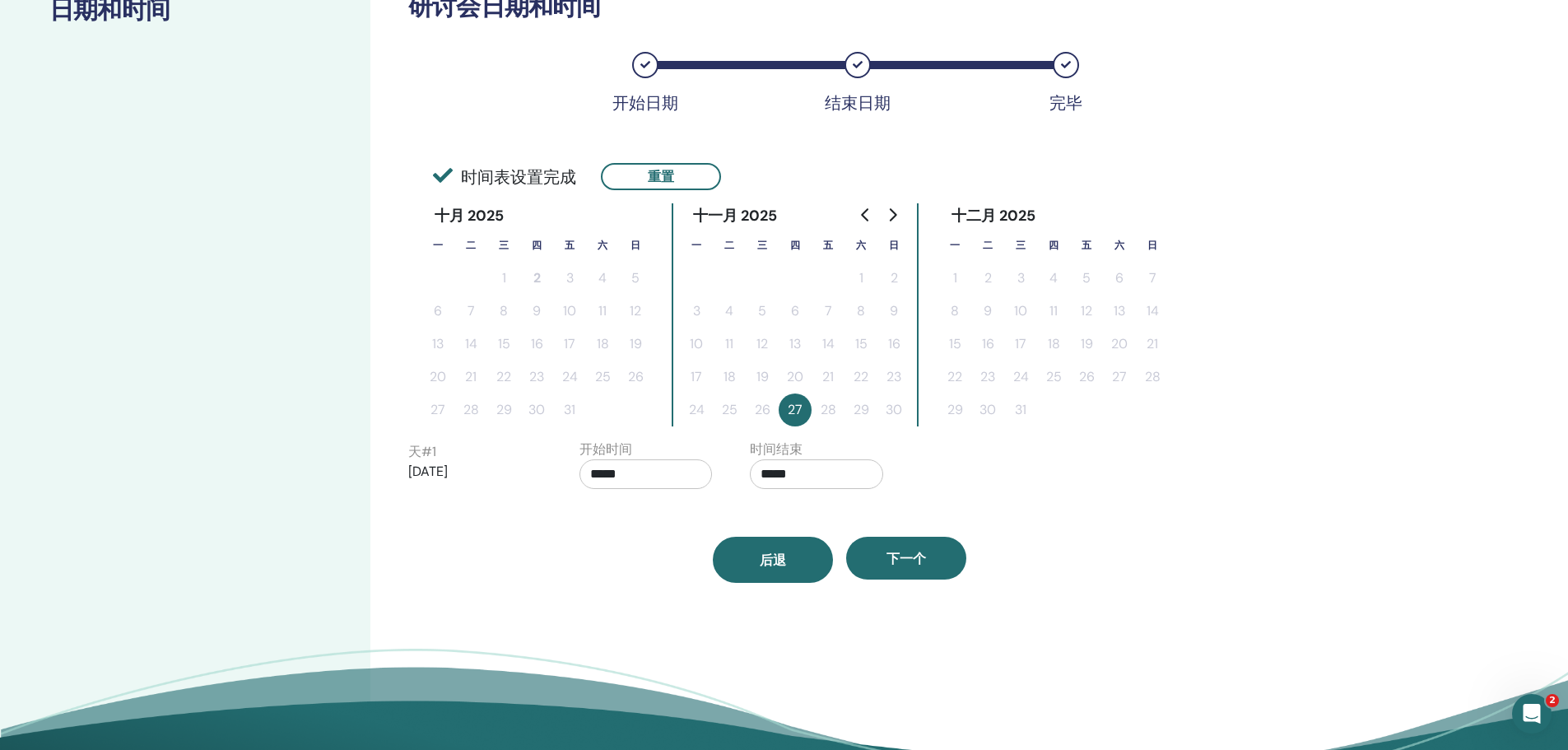
click at [778, 552] on span "后退" at bounding box center [773, 560] width 26 height 17
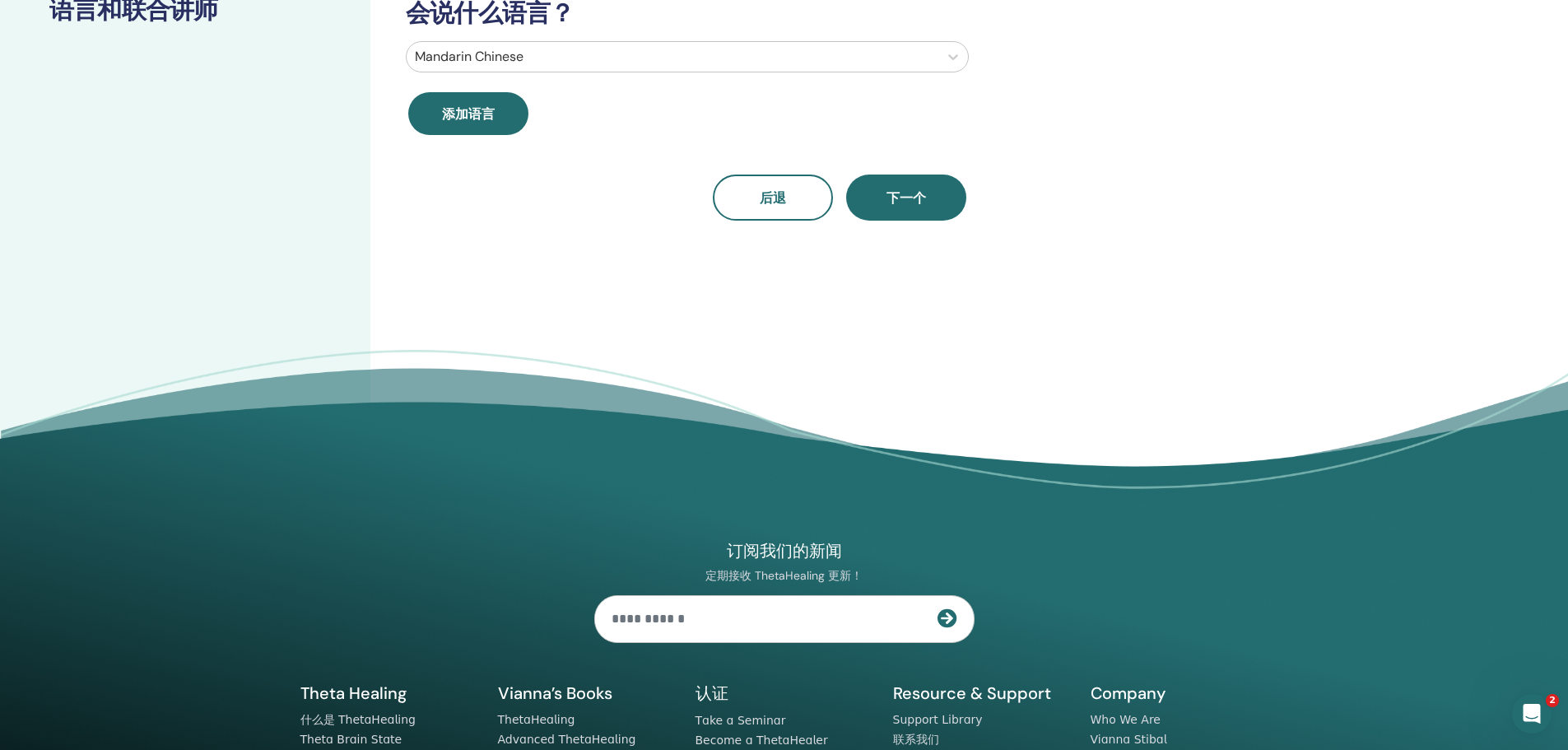
scroll to position [0, 0]
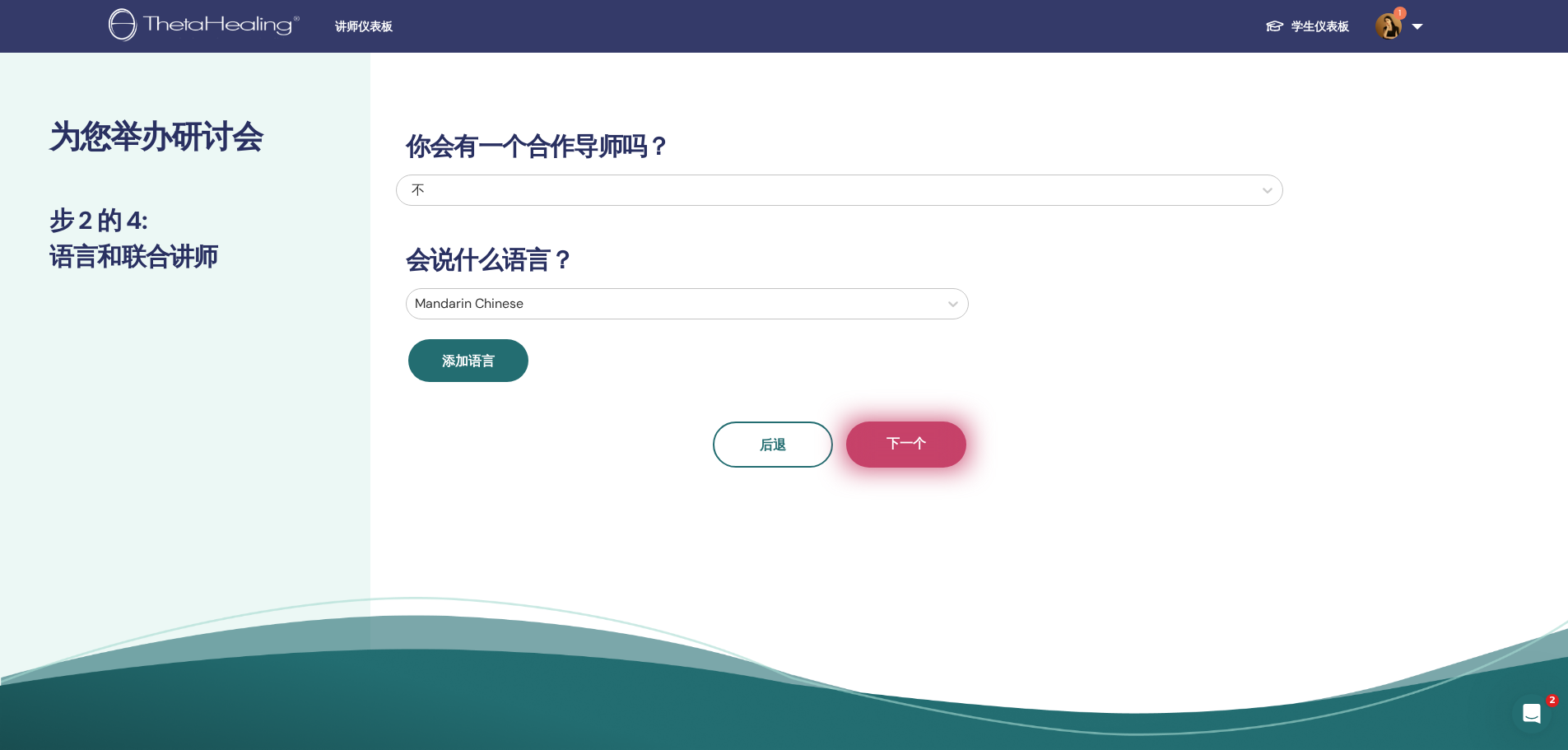
click at [912, 436] on span "下一个" at bounding box center [906, 445] width 39 height 20
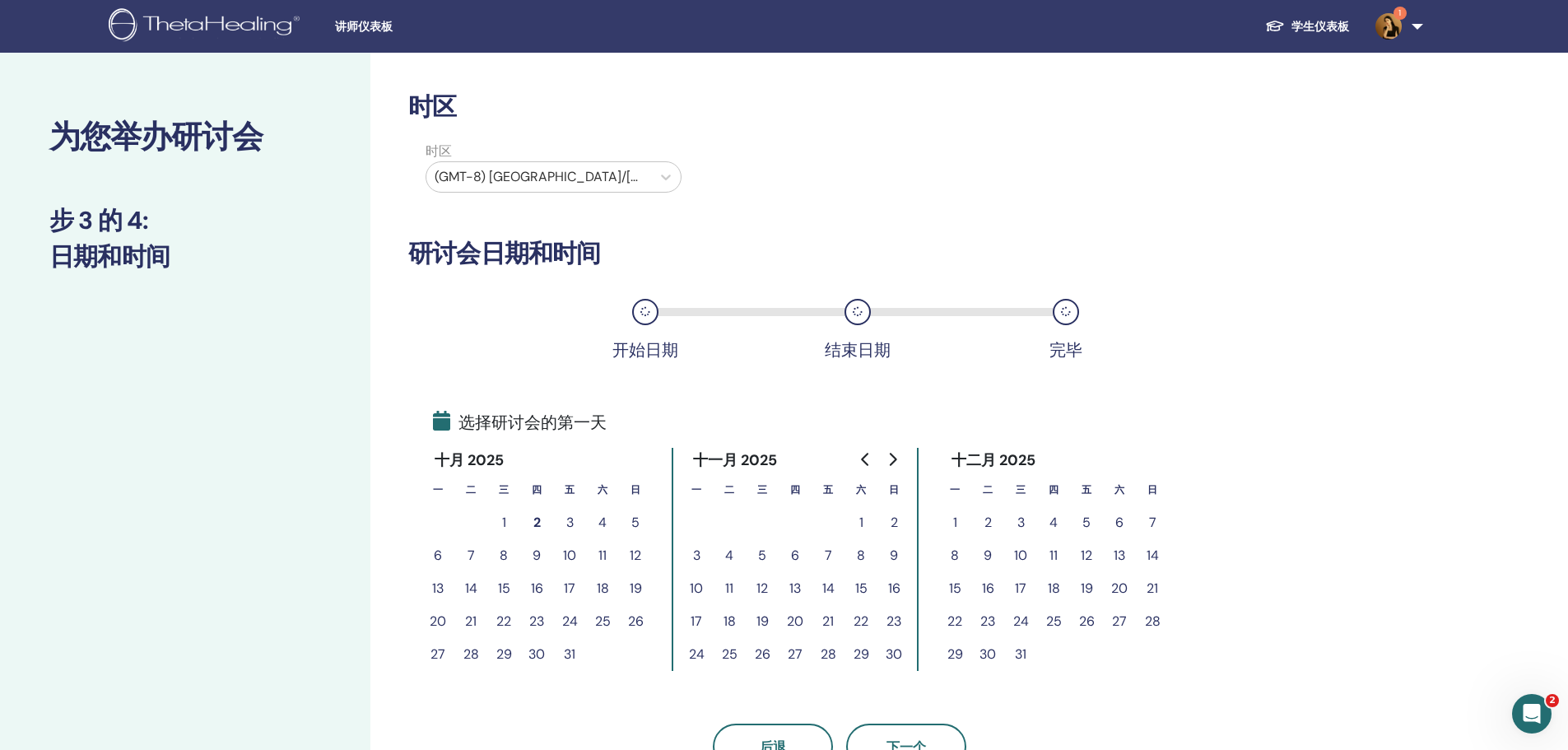
scroll to position [82, 0]
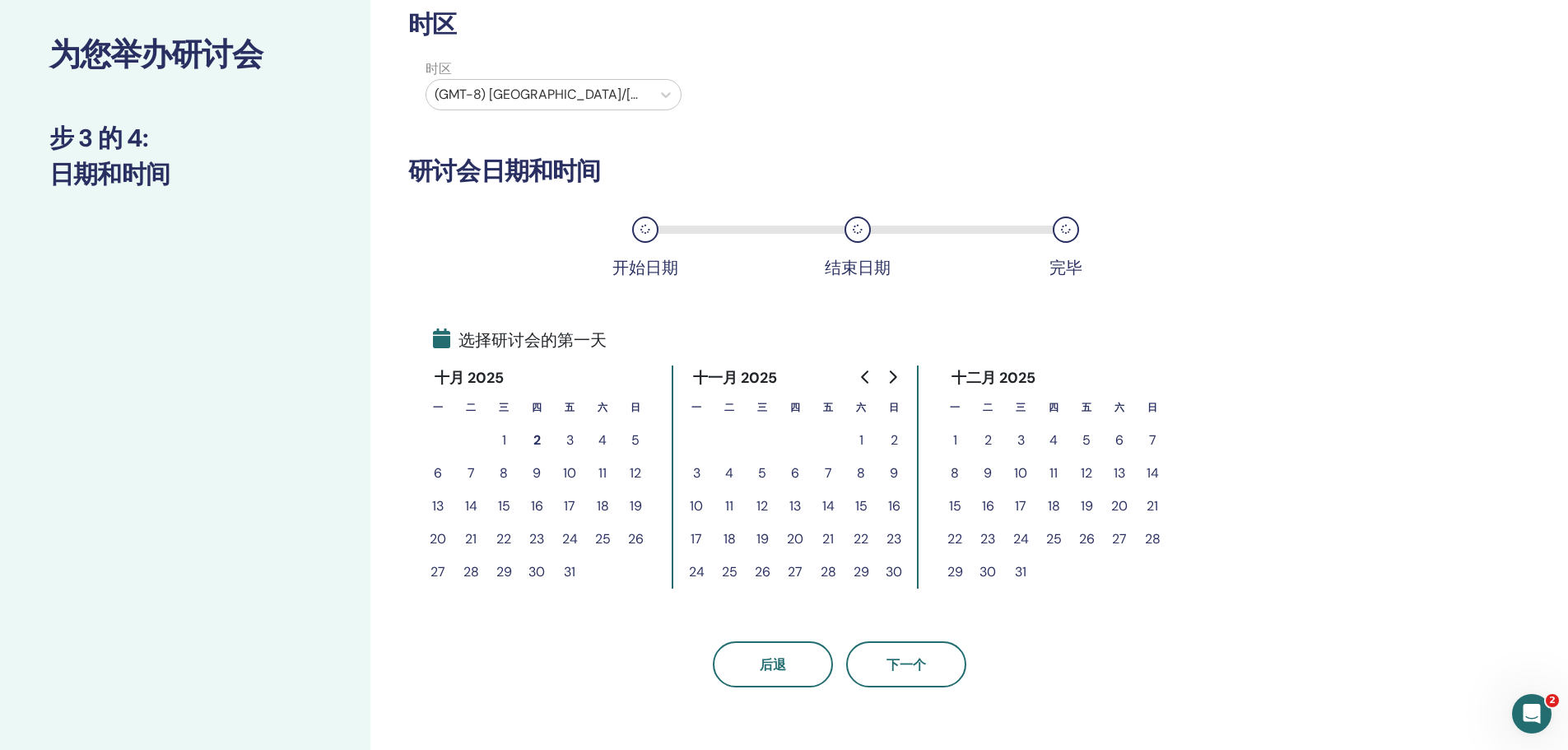
click at [797, 572] on button "27" at bounding box center [795, 572] width 33 height 33
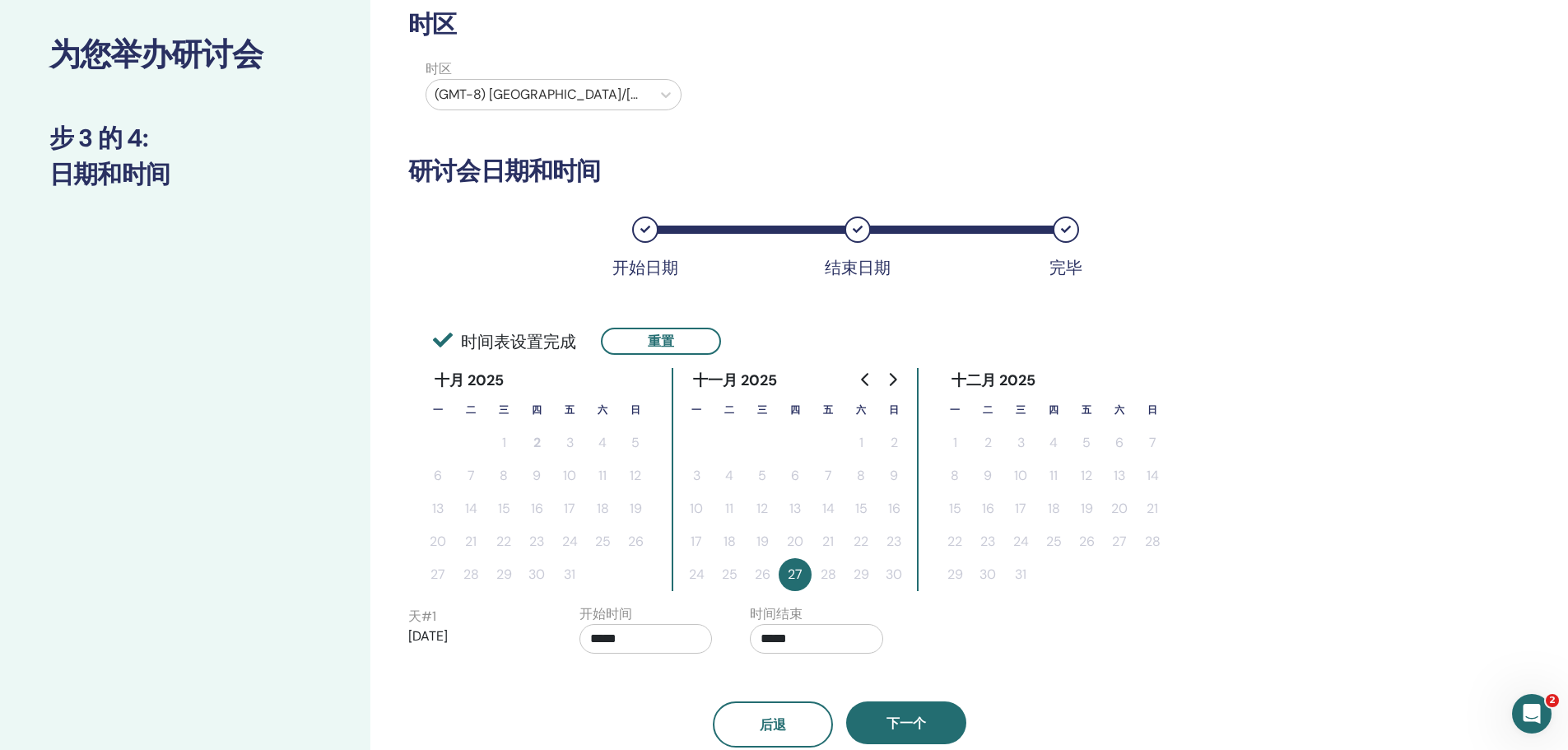
drag, startPoint x: 830, startPoint y: 626, endPoint x: 664, endPoint y: 639, distance: 166.5
click at [664, 639] on input "*****" at bounding box center [646, 639] width 133 height 30
click at [662, 542] on span "▲" at bounding box center [663, 537] width 33 height 33
type input "*****"
click at [837, 643] on input "*****" at bounding box center [816, 639] width 133 height 30
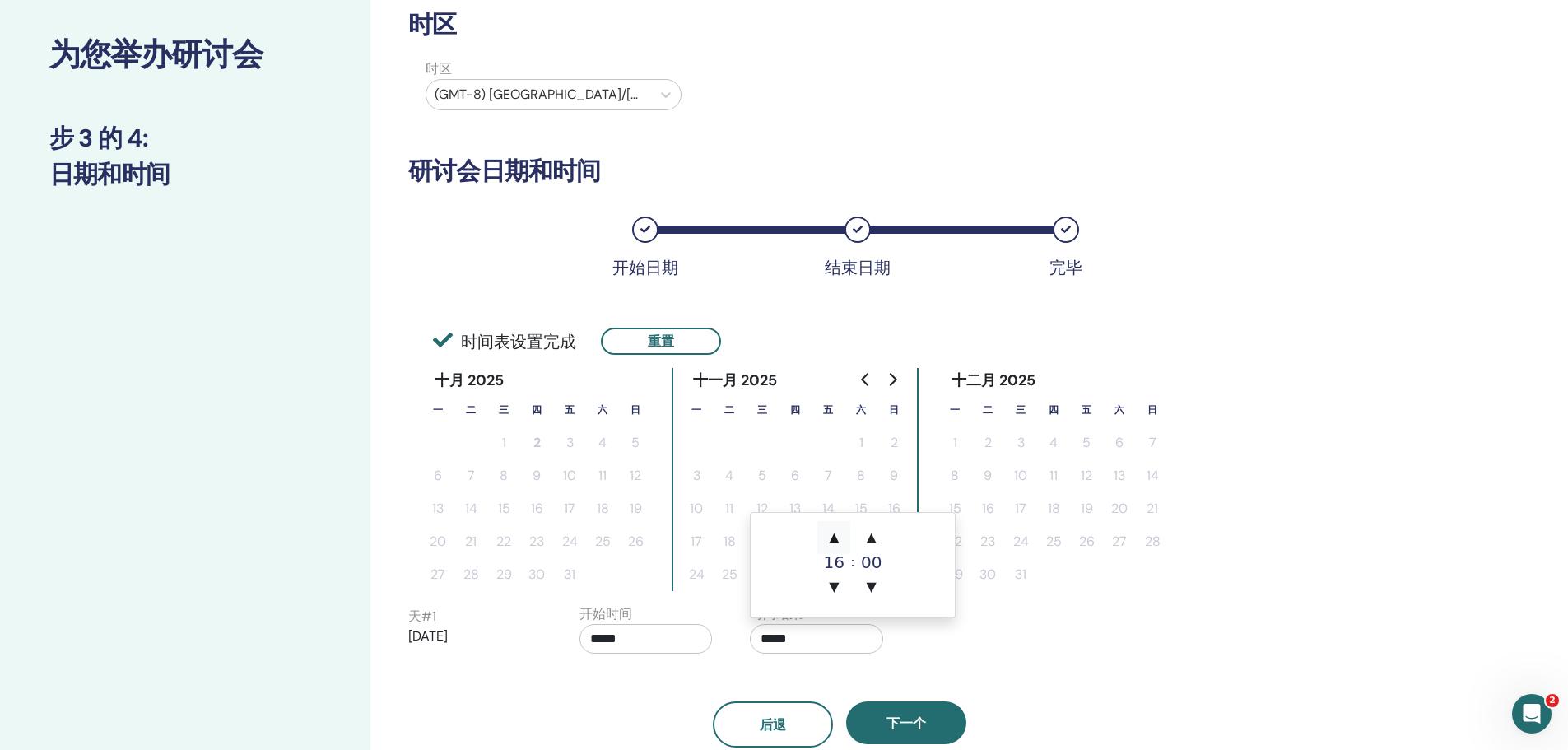
click at [838, 535] on span "▲" at bounding box center [834, 537] width 33 height 33
type input "*****"
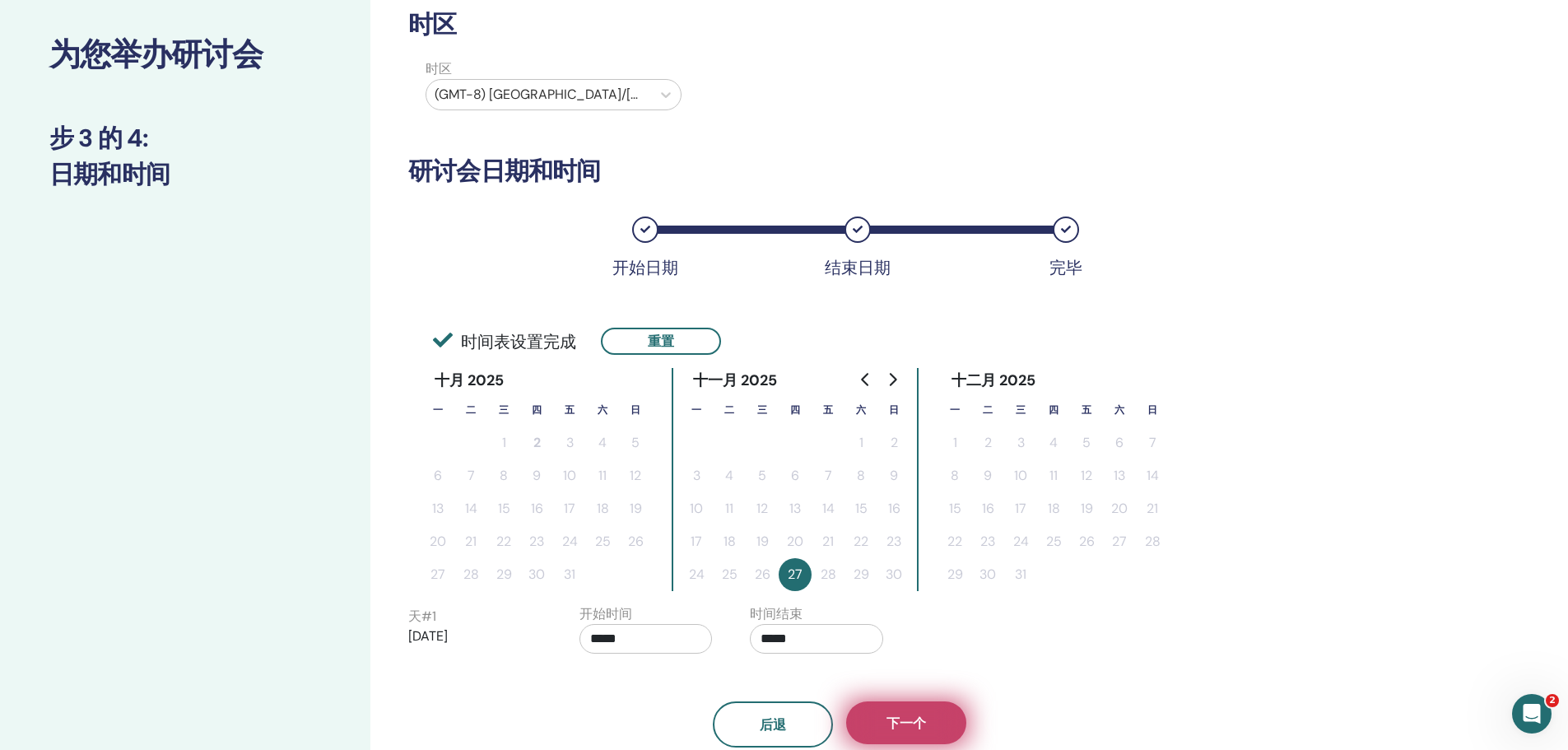
click at [887, 715] on span "下一个" at bounding box center [906, 724] width 39 height 17
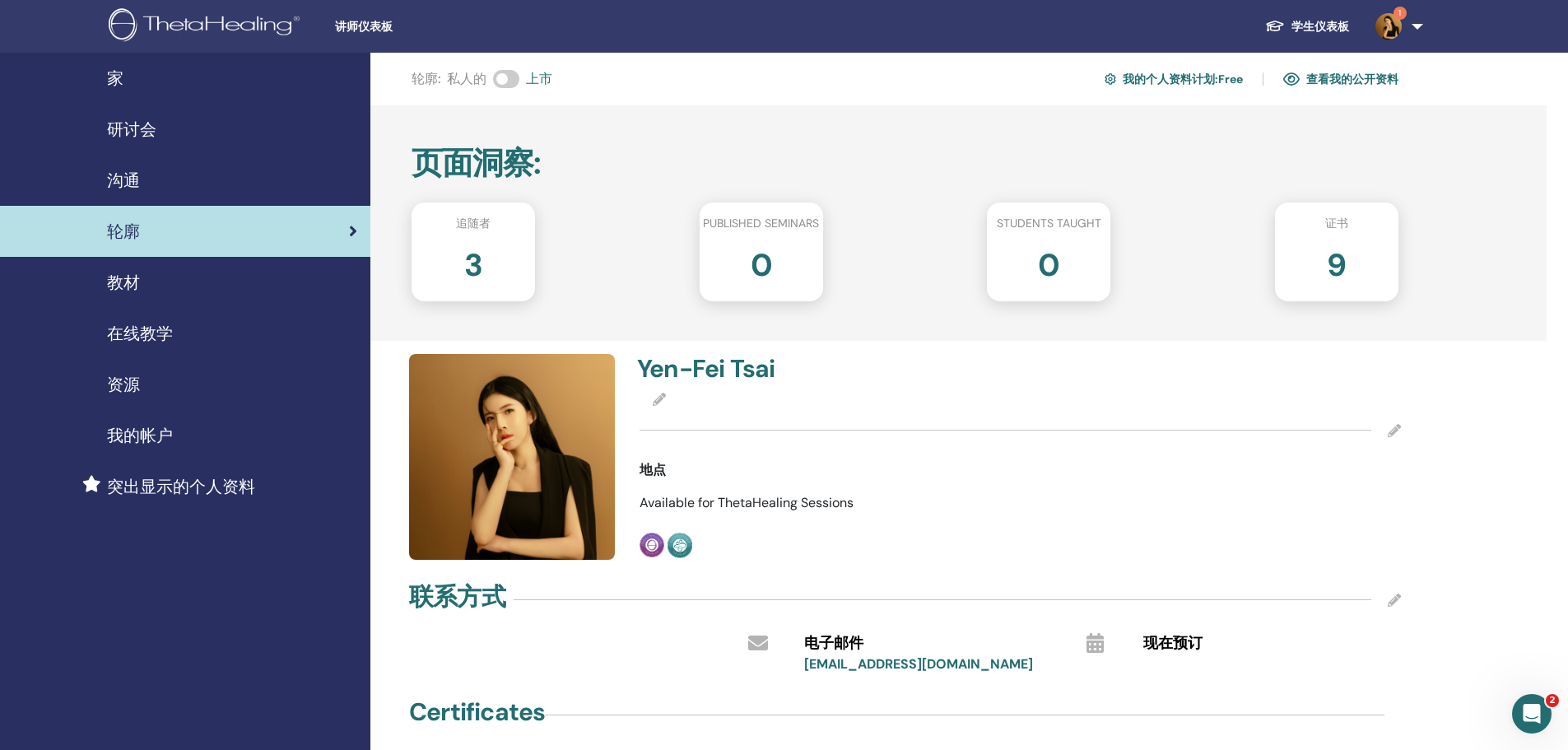
click at [182, 123] on div "研讨会" at bounding box center [184, 129] width 344 height 25
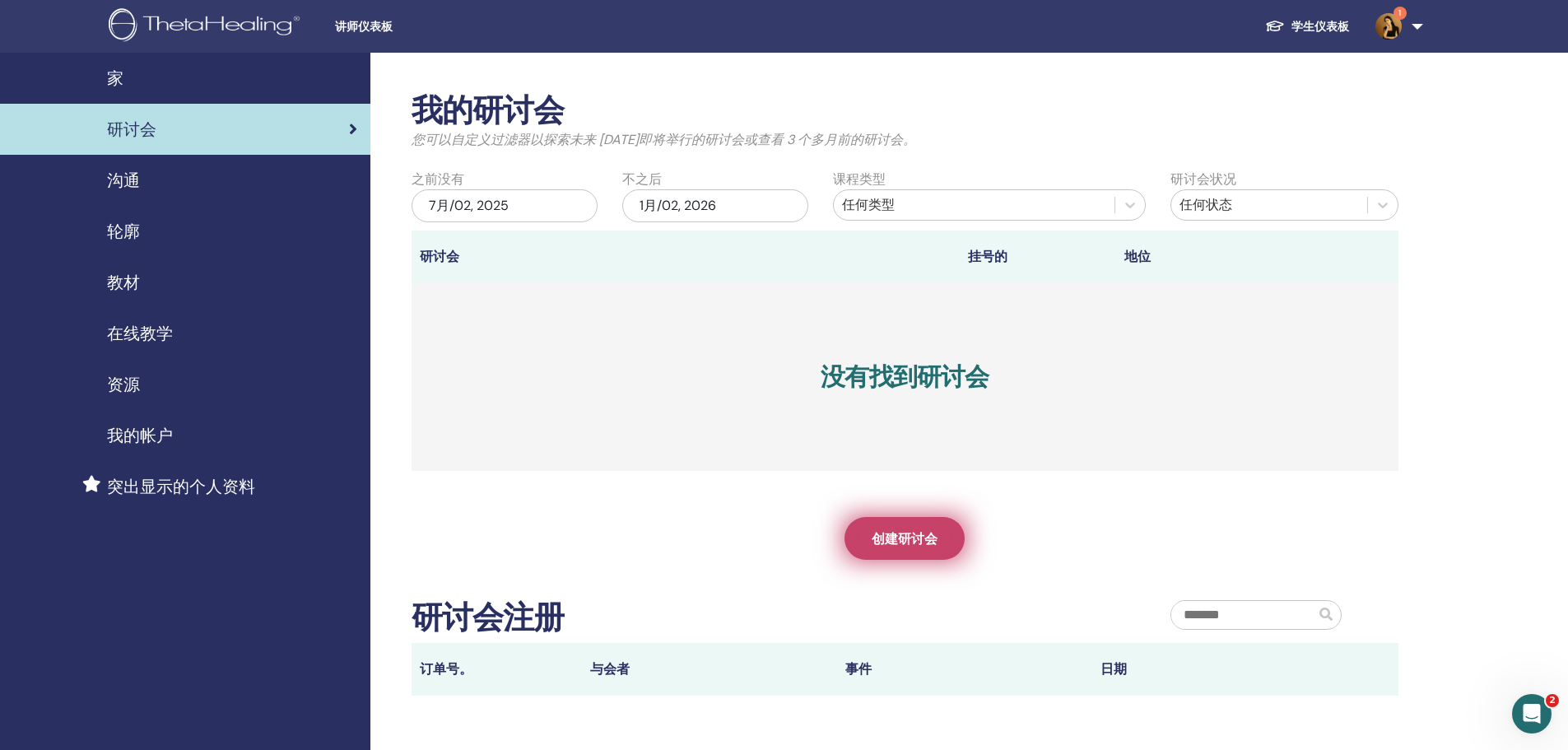
click at [904, 535] on span "创建研讨会" at bounding box center [904, 539] width 65 height 17
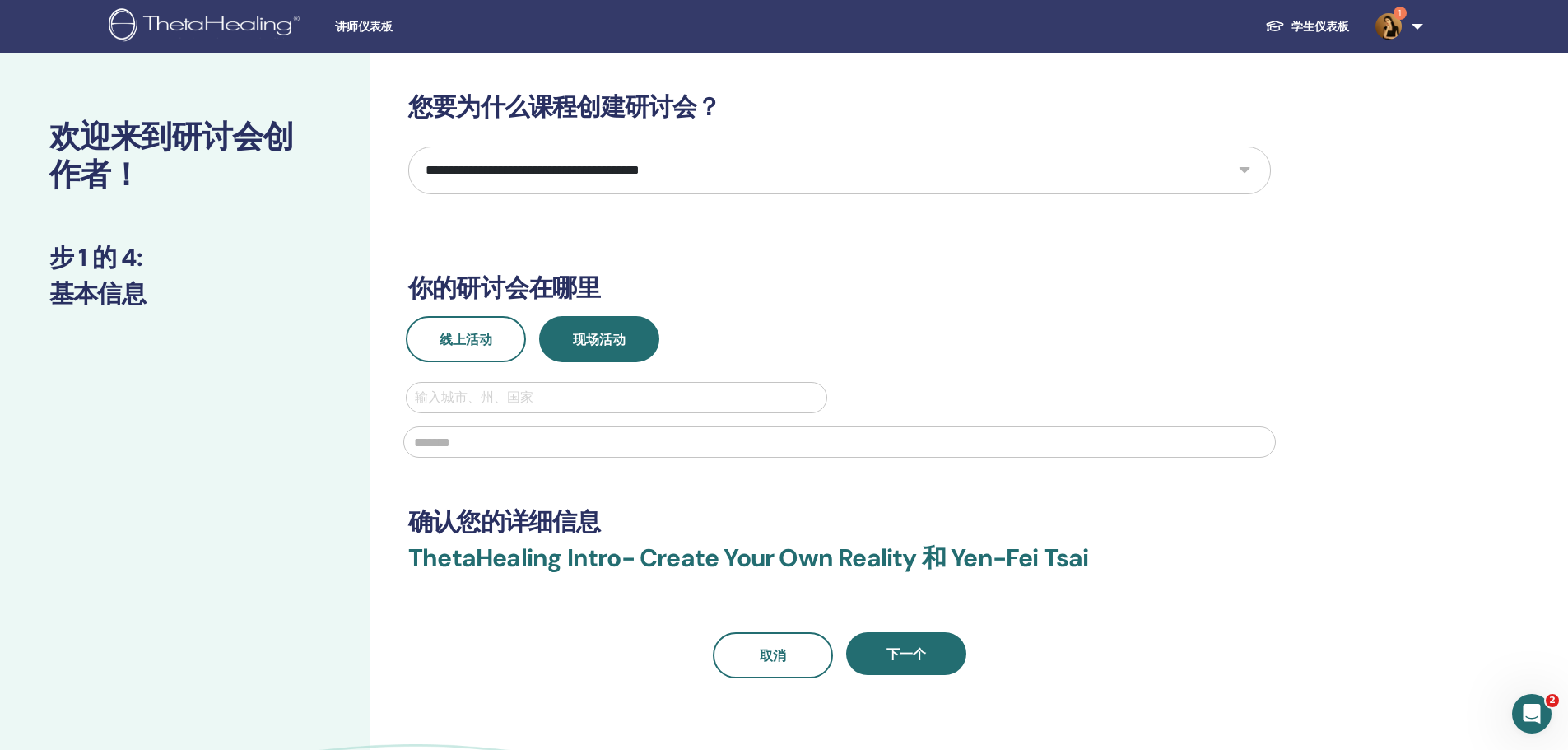
click at [667, 397] on div at bounding box center [616, 397] width 404 height 23
type input "*"
type input "**"
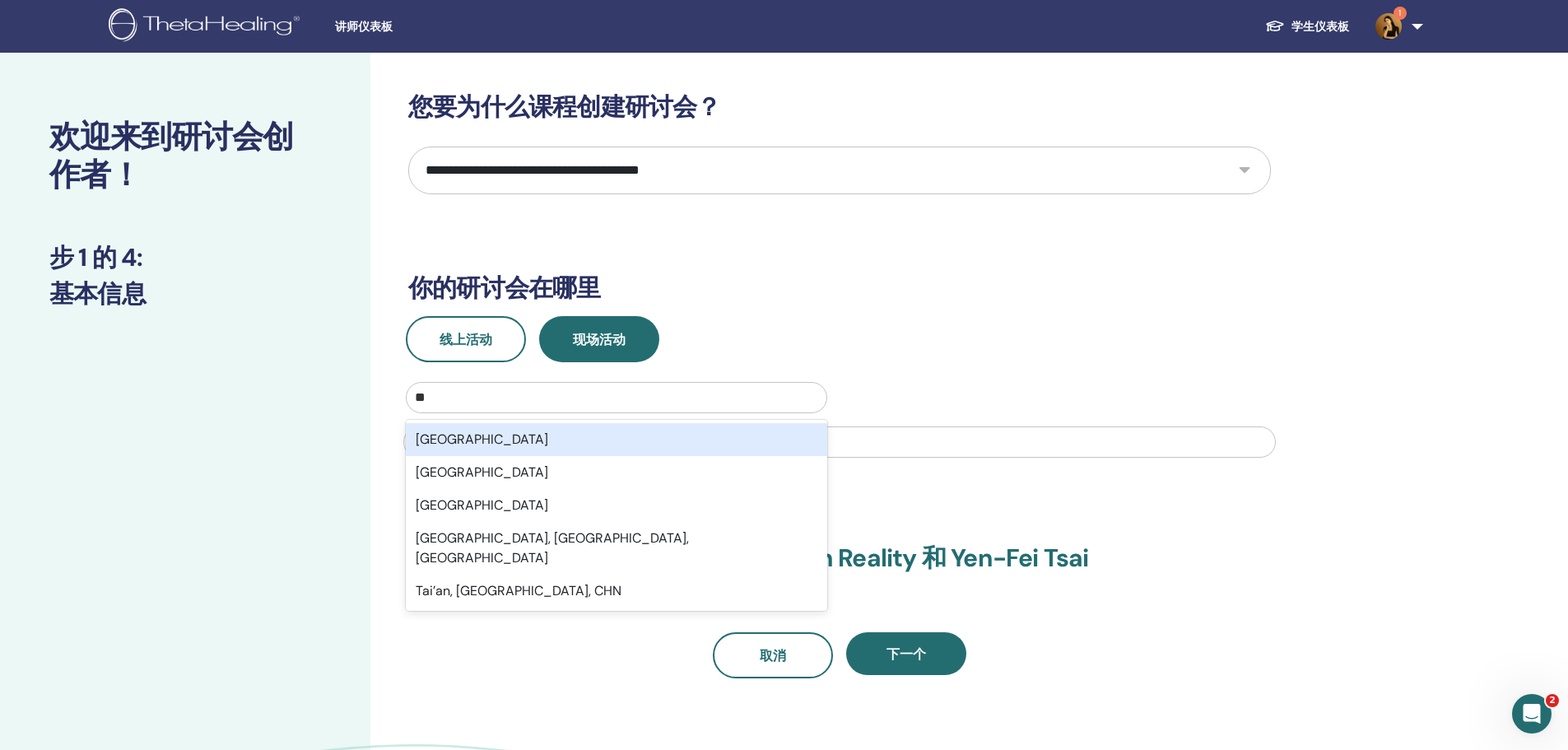
click at [750, 440] on div "[GEOGRAPHIC_DATA]" at bounding box center [616, 440] width 422 height 33
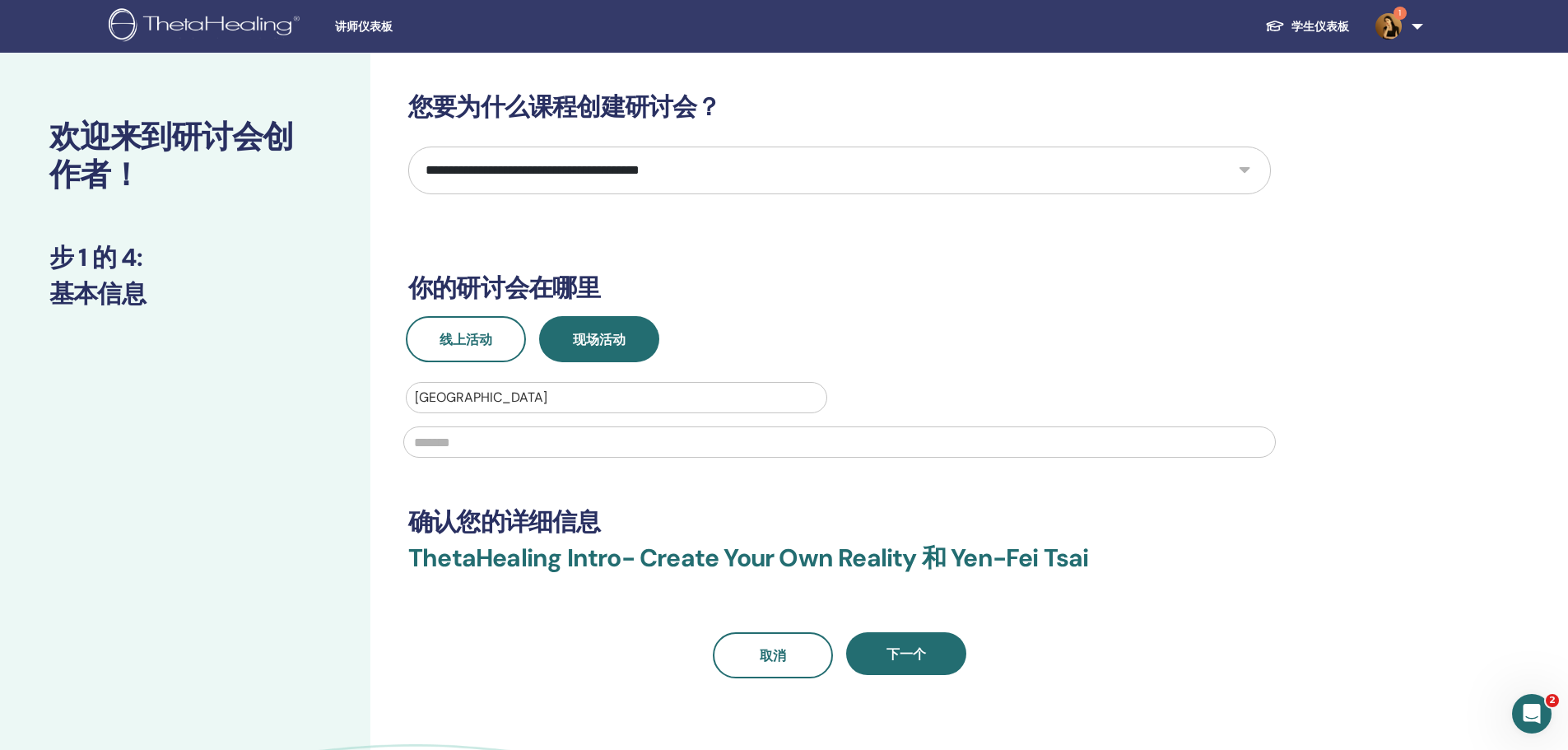
click at [748, 458] on div at bounding box center [840, 440] width 892 height 54
click at [745, 447] on input "text" at bounding box center [840, 442] width 872 height 31
type input "*"
type input "***"
click at [909, 657] on span "下一个" at bounding box center [906, 654] width 39 height 17
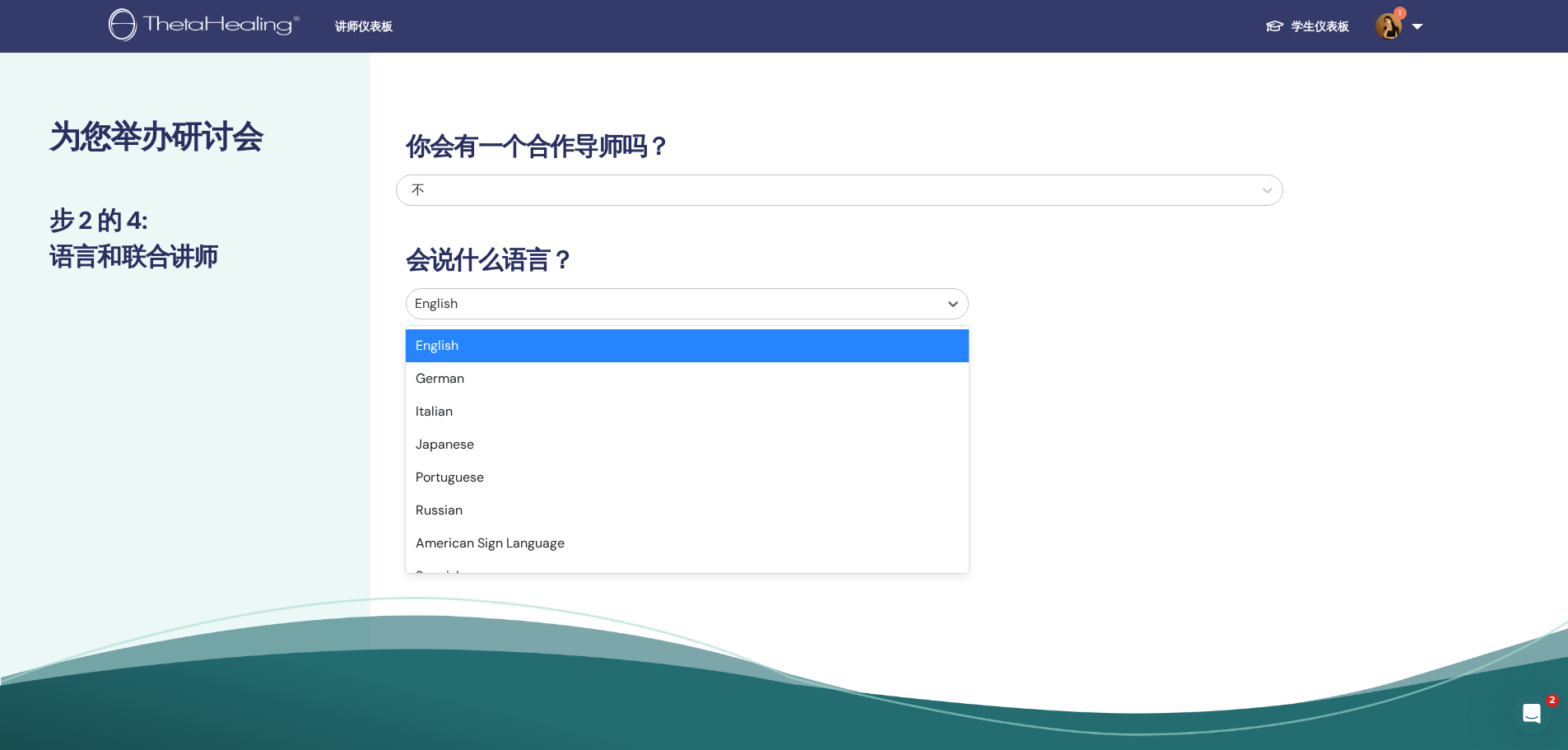
click at [654, 298] on div at bounding box center [672, 304] width 515 height 23
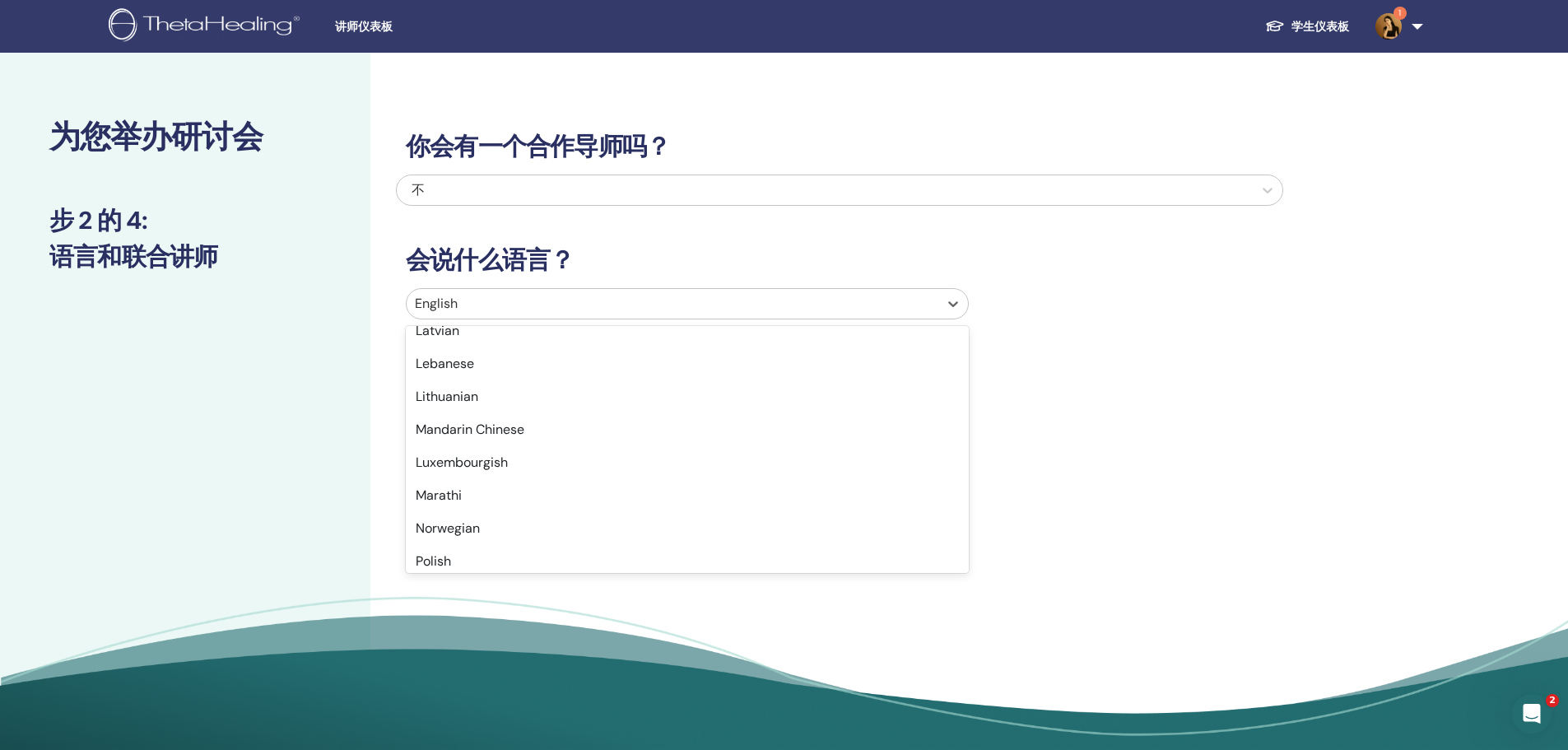
scroll to position [906, 0]
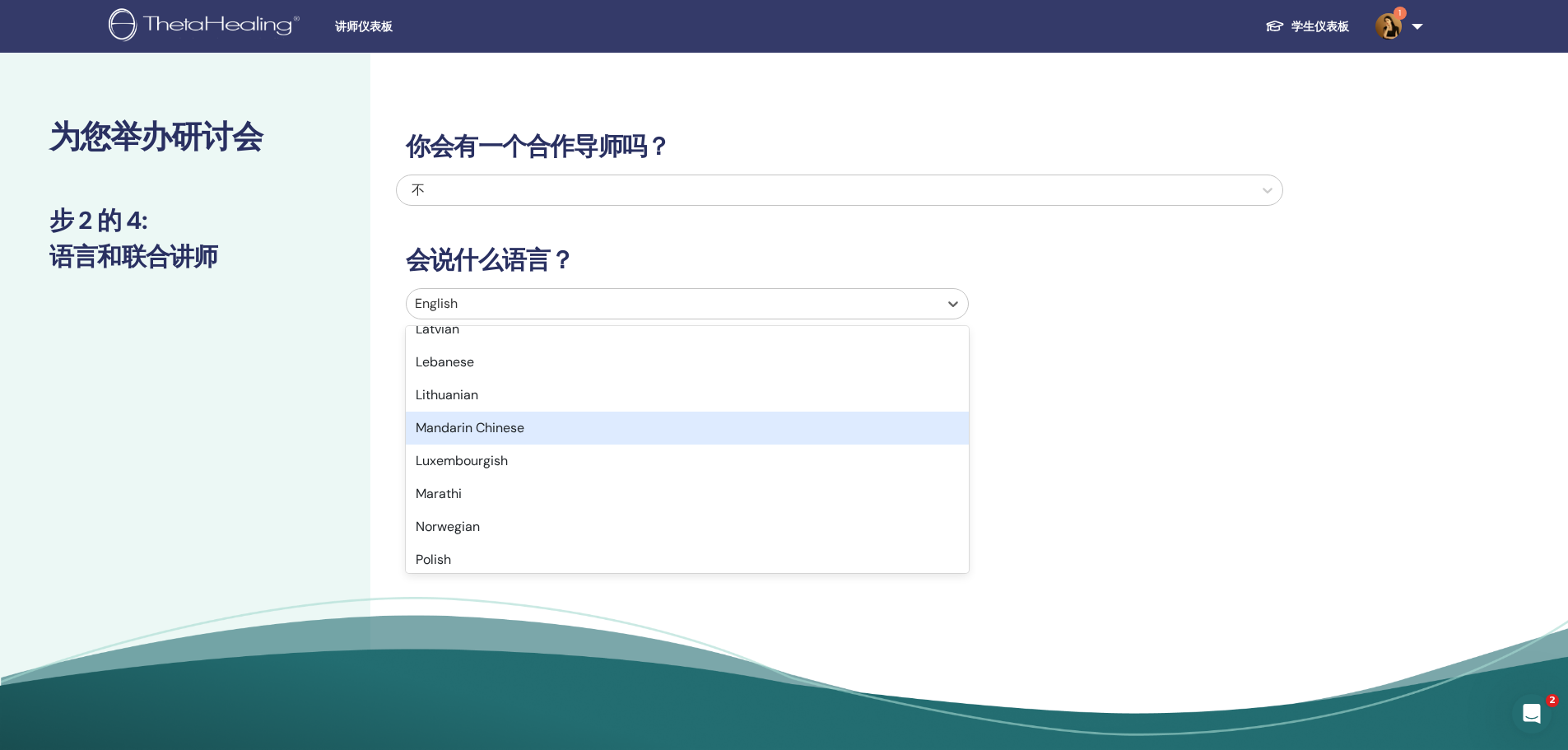
click at [538, 431] on div "Mandarin Chinese" at bounding box center [687, 428] width 563 height 33
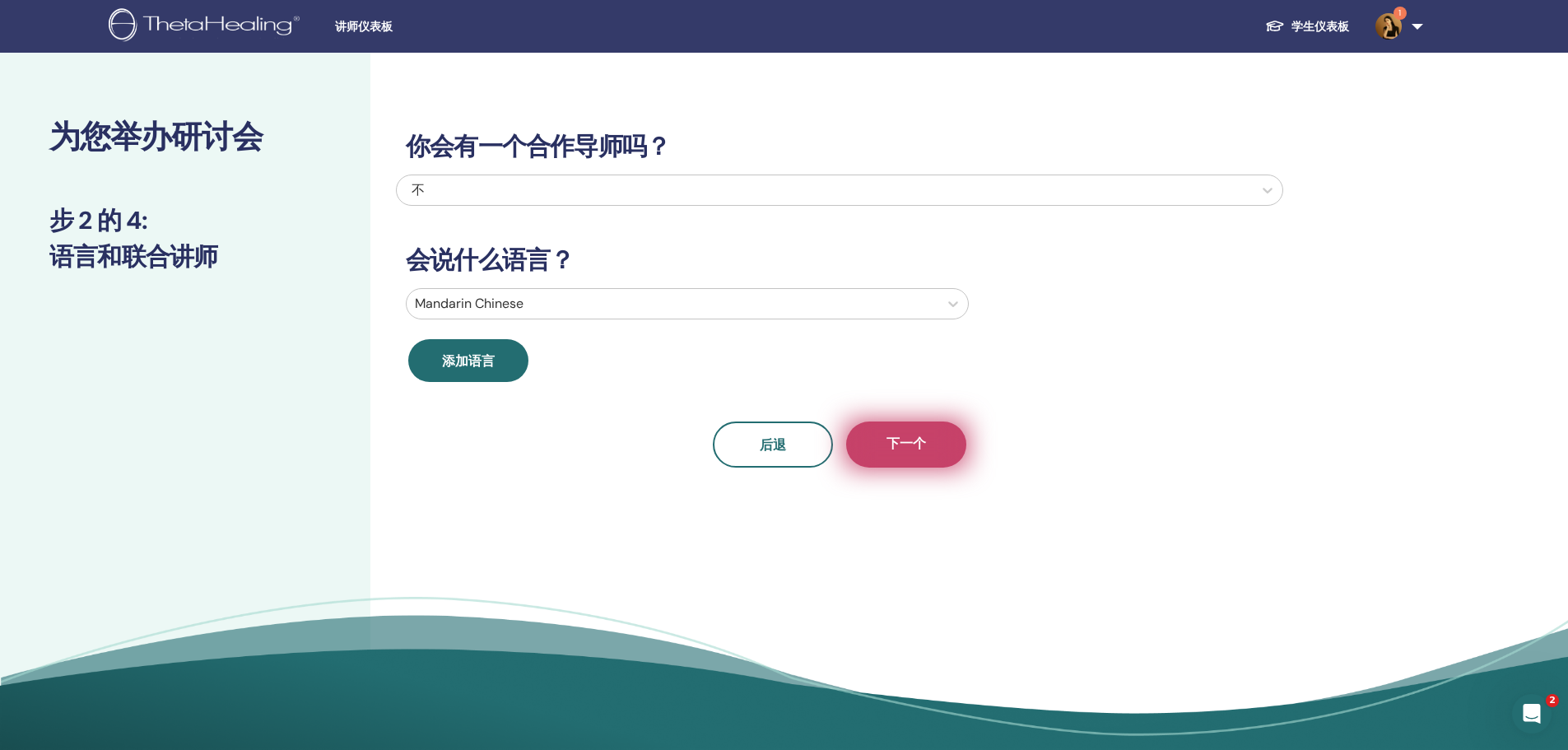
click at [952, 448] on button "下一个" at bounding box center [905, 445] width 120 height 46
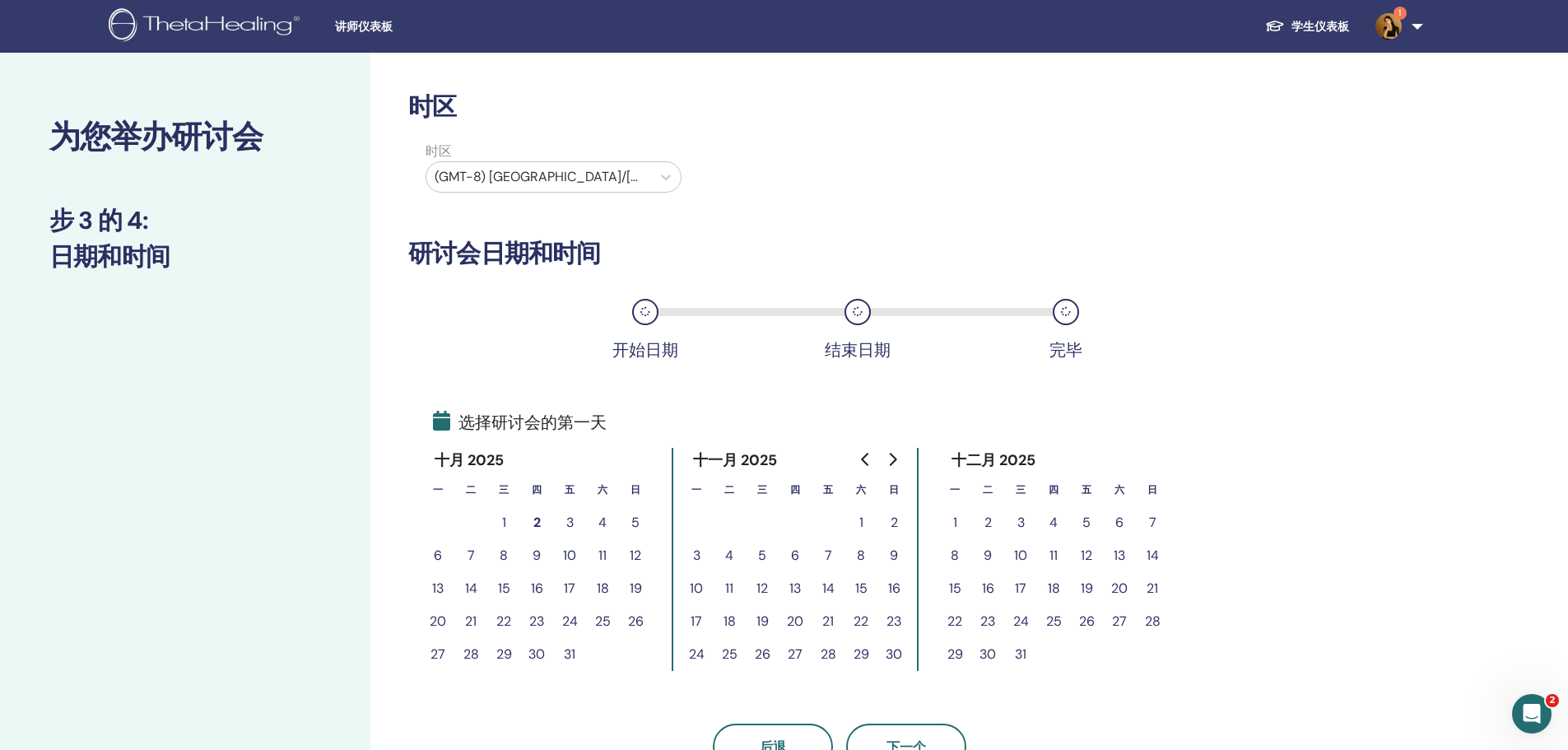
click at [797, 651] on button "27" at bounding box center [795, 654] width 33 height 33
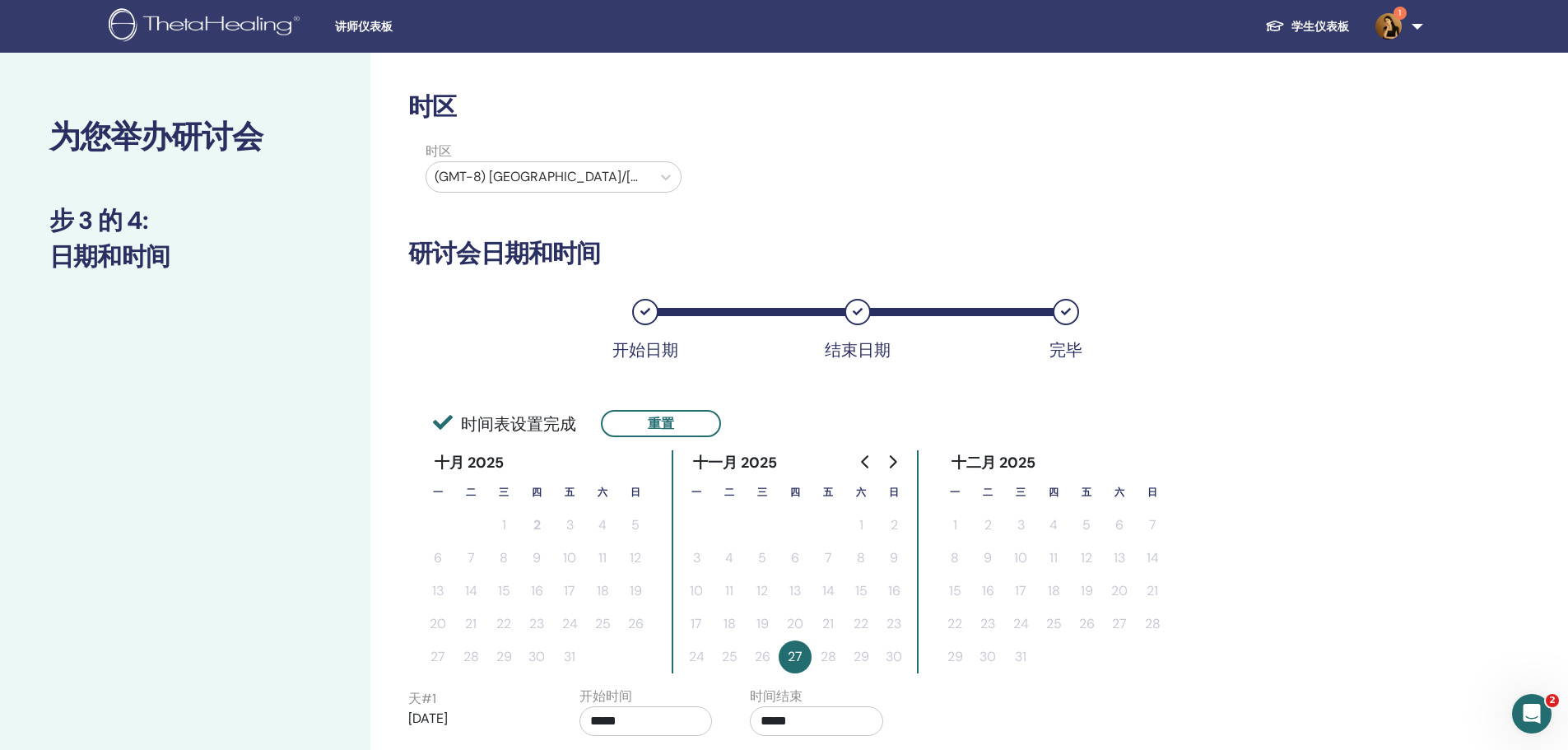
click at [711, 423] on button "重置" at bounding box center [660, 423] width 120 height 27
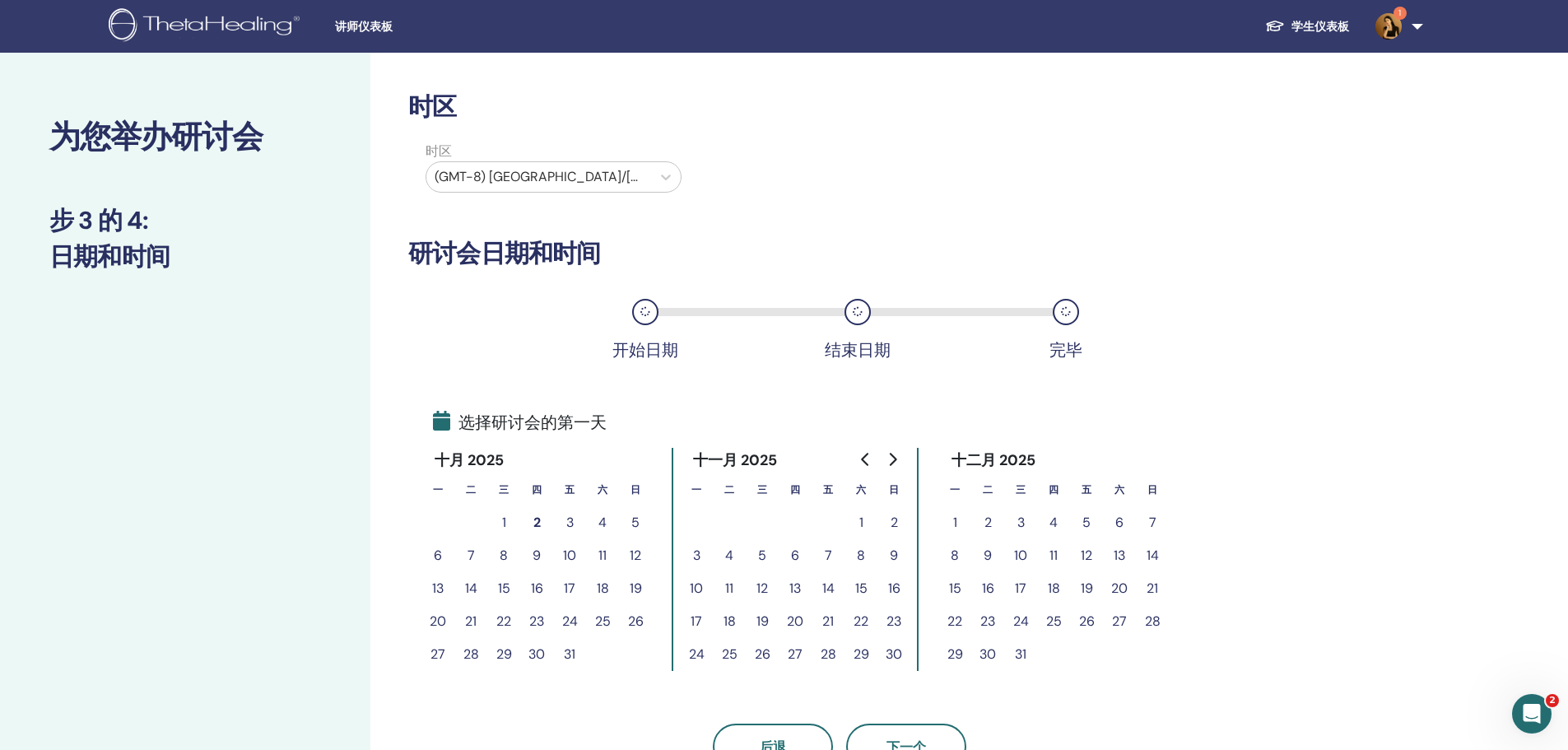
click at [703, 418] on div "选择研讨会的第一天" at bounding box center [852, 422] width 838 height 25
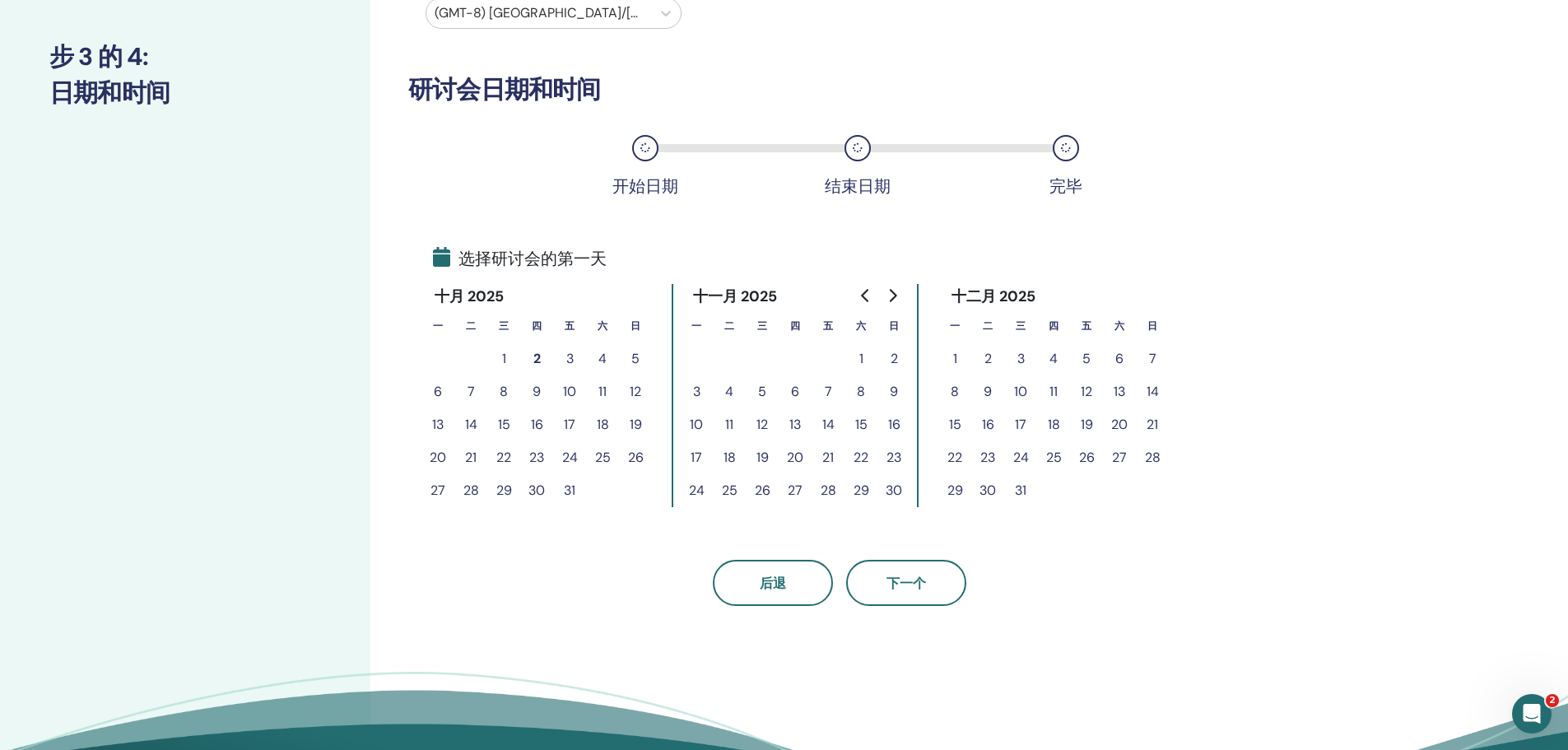
scroll to position [165, 0]
click at [803, 486] on button "27" at bounding box center [795, 490] width 33 height 33
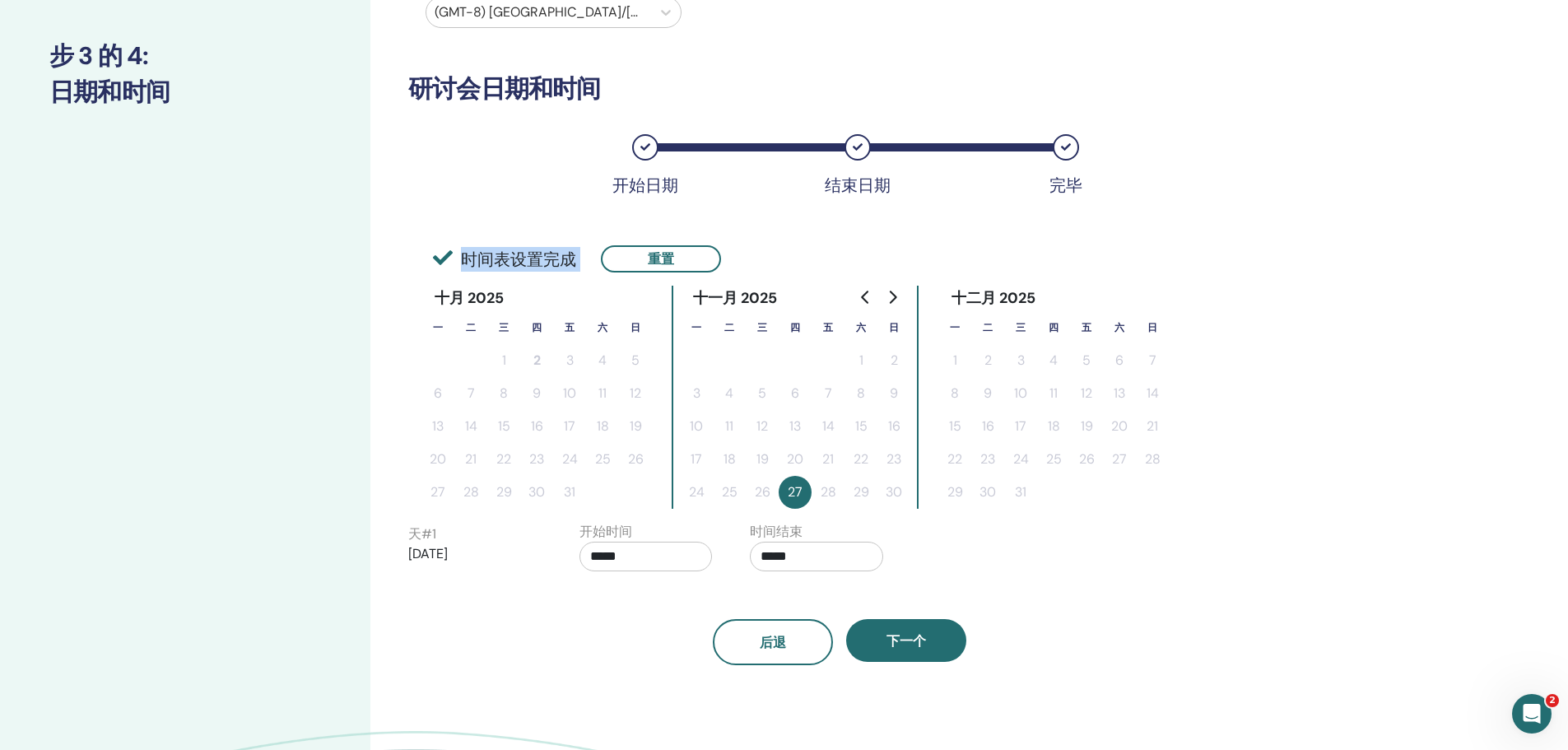
click at [803, 486] on button "27" at bounding box center [795, 492] width 33 height 33
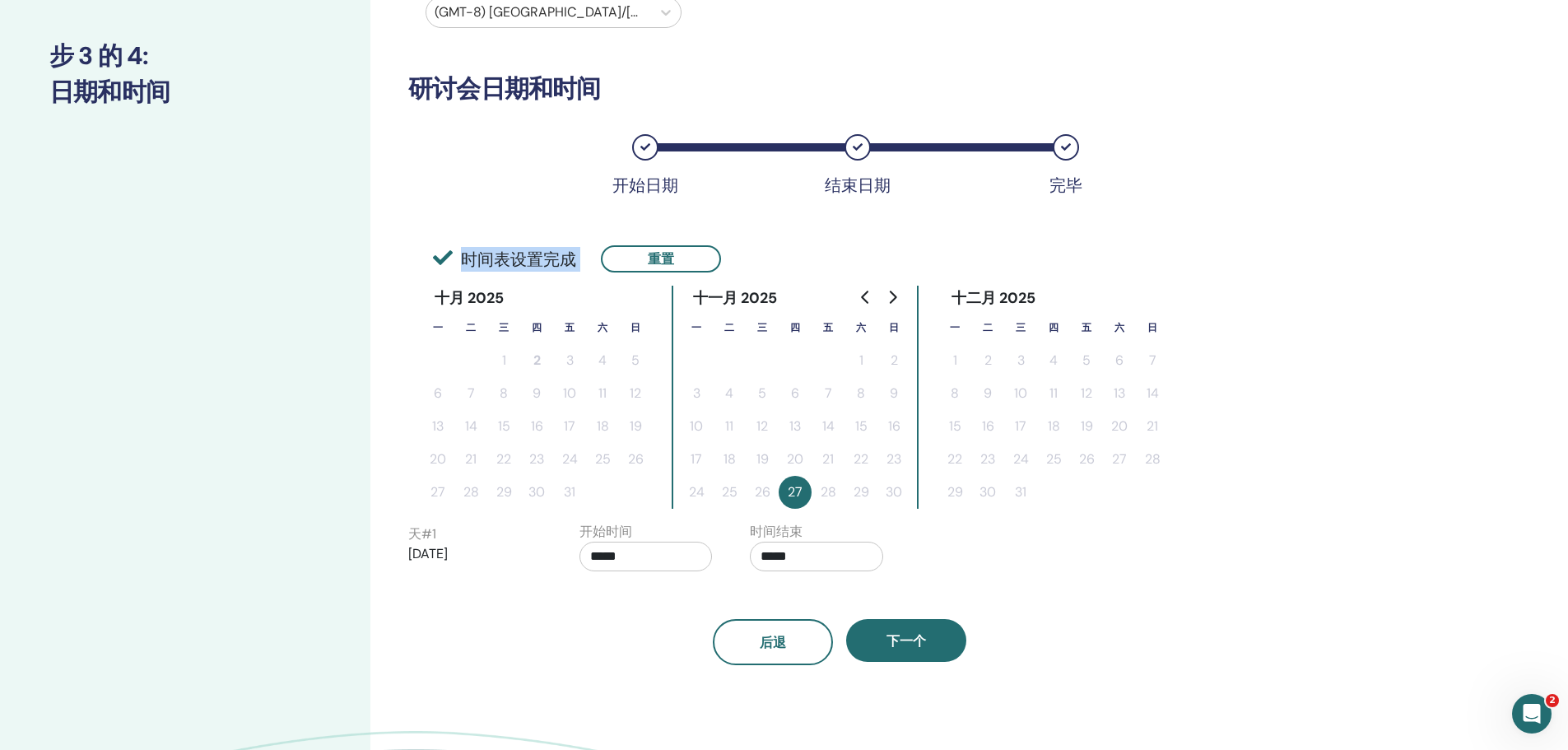
click at [803, 486] on button "27" at bounding box center [795, 492] width 33 height 33
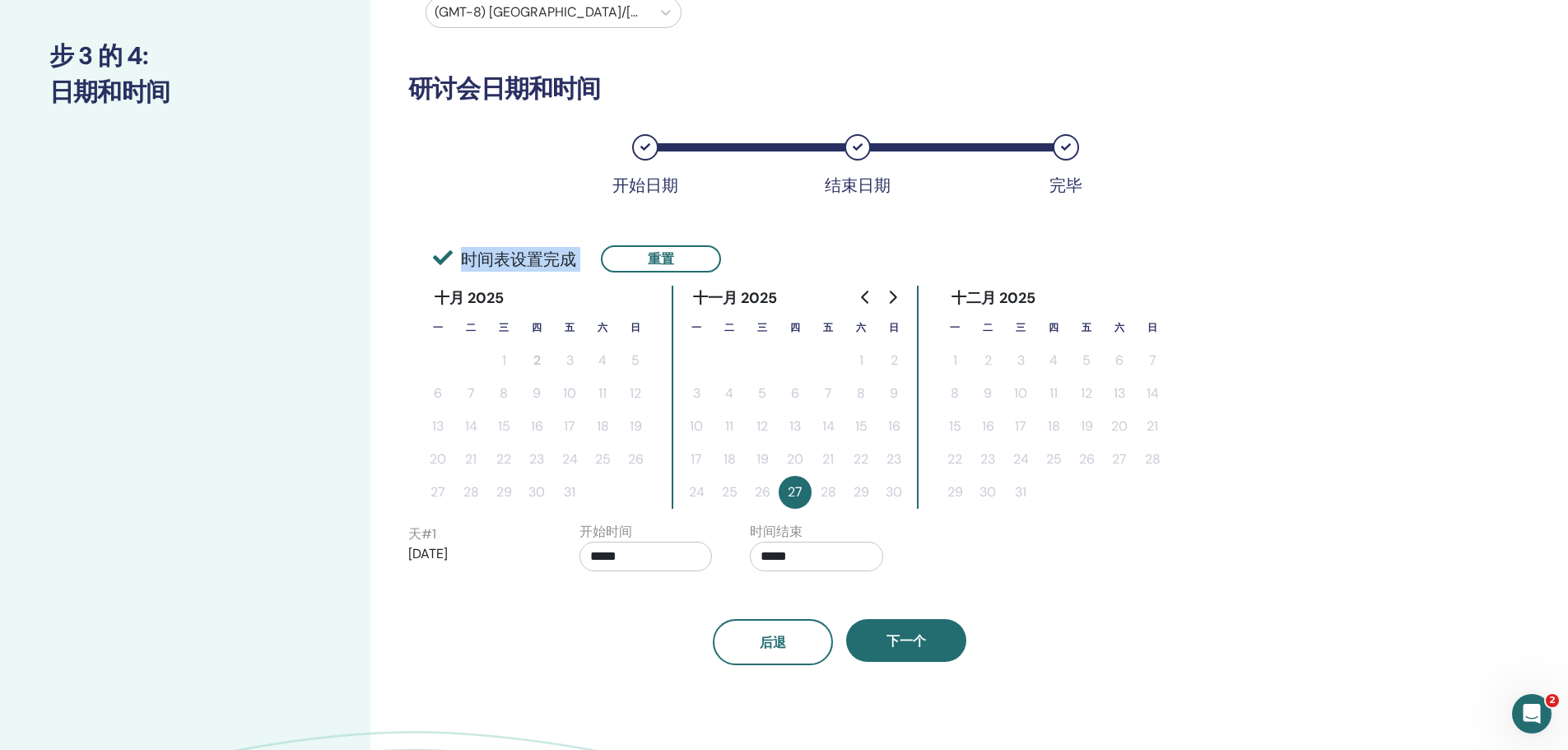
click at [803, 486] on button "27" at bounding box center [795, 492] width 33 height 33
click at [623, 280] on div "时区 时区 (GMT-8) US/Alaska 研讨会日期和时间 开始日期 结束日期 完毕 时间表设置完成 重置 十月 2025 一 二 三 四 五 六 日 …" at bounding box center [839, 297] width 863 height 738
click at [624, 267] on button "重置" at bounding box center [660, 259] width 120 height 27
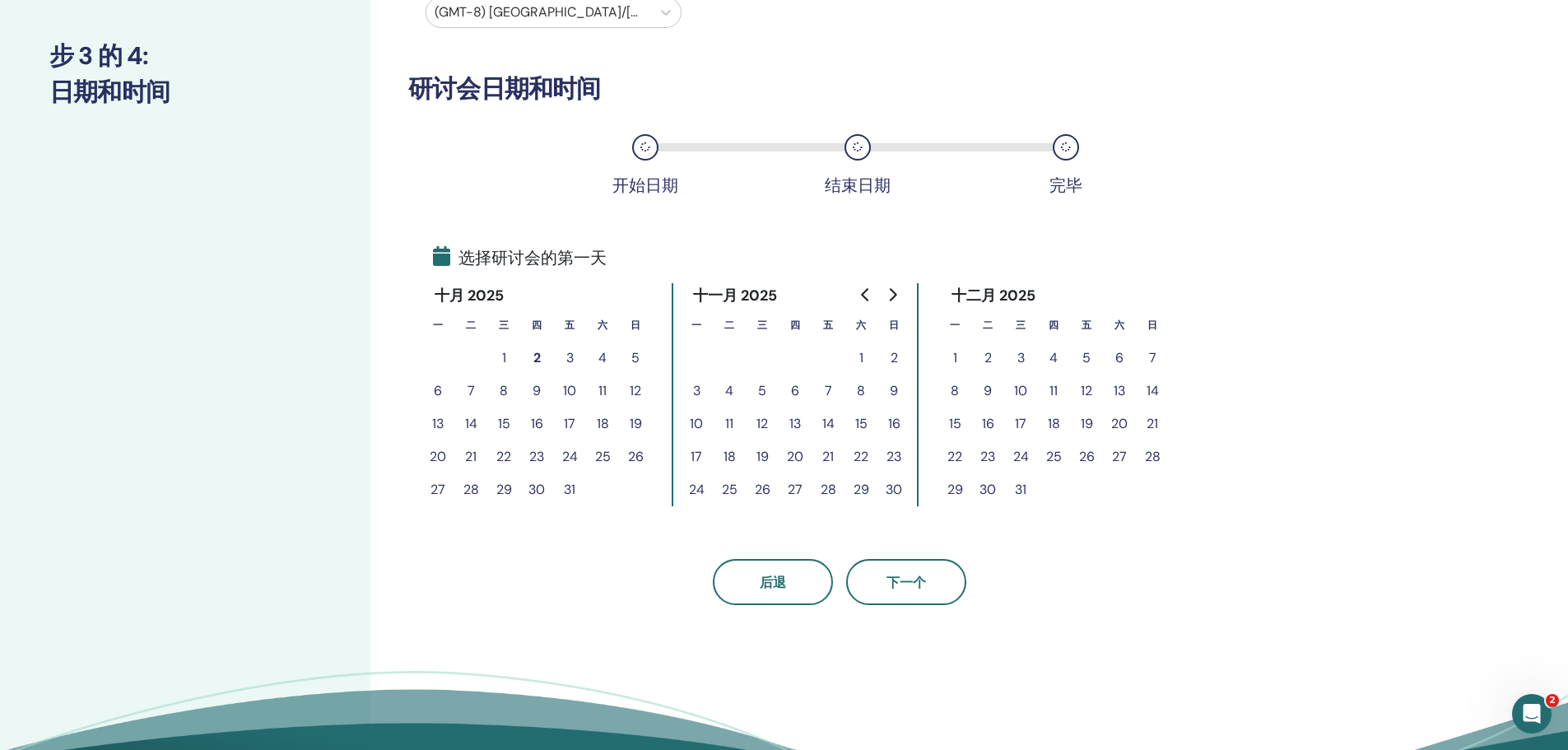
click at [624, 266] on div "选择研讨会的第一天" at bounding box center [852, 258] width 838 height 25
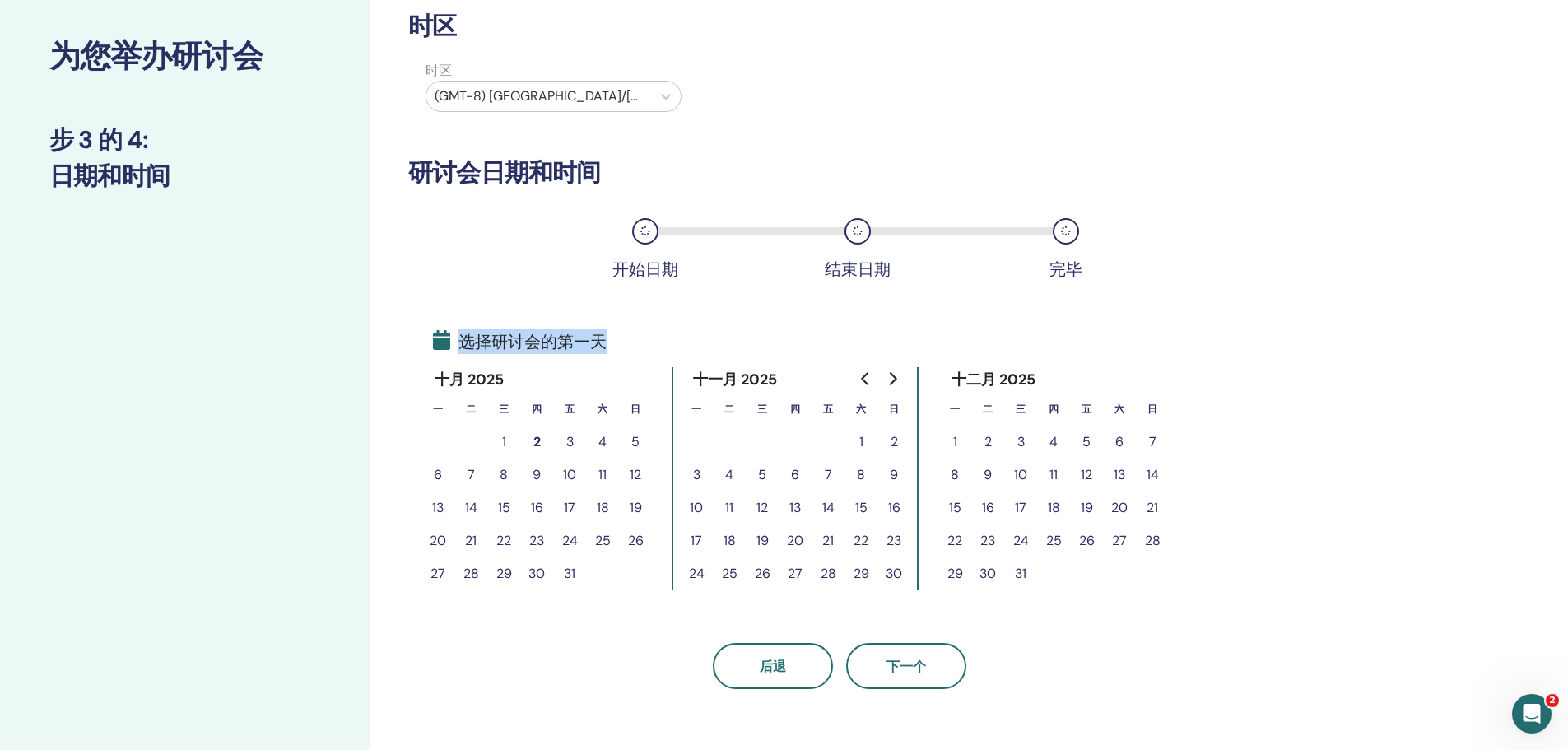
scroll to position [0, 0]
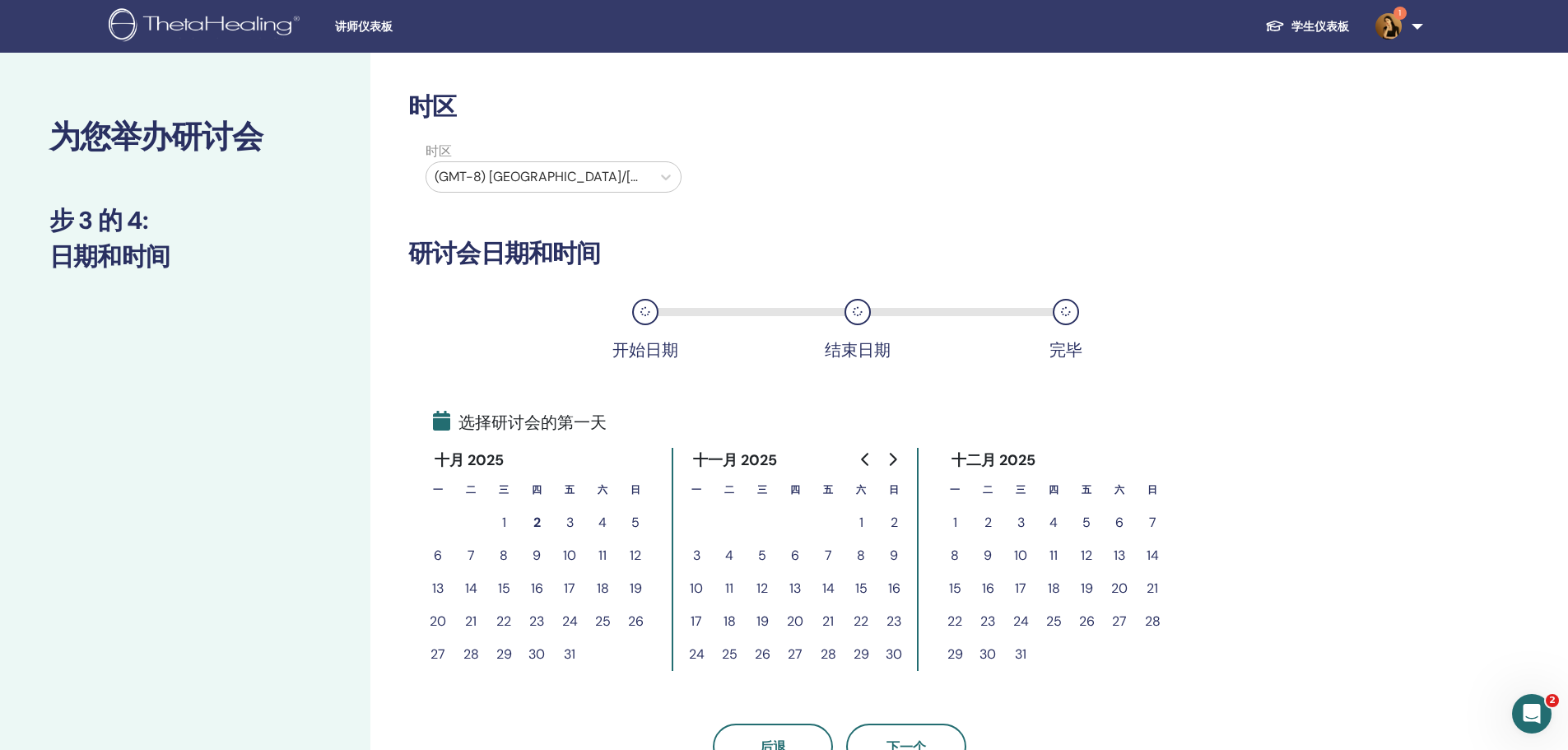
click at [609, 168] on div at bounding box center [538, 177] width 208 height 23
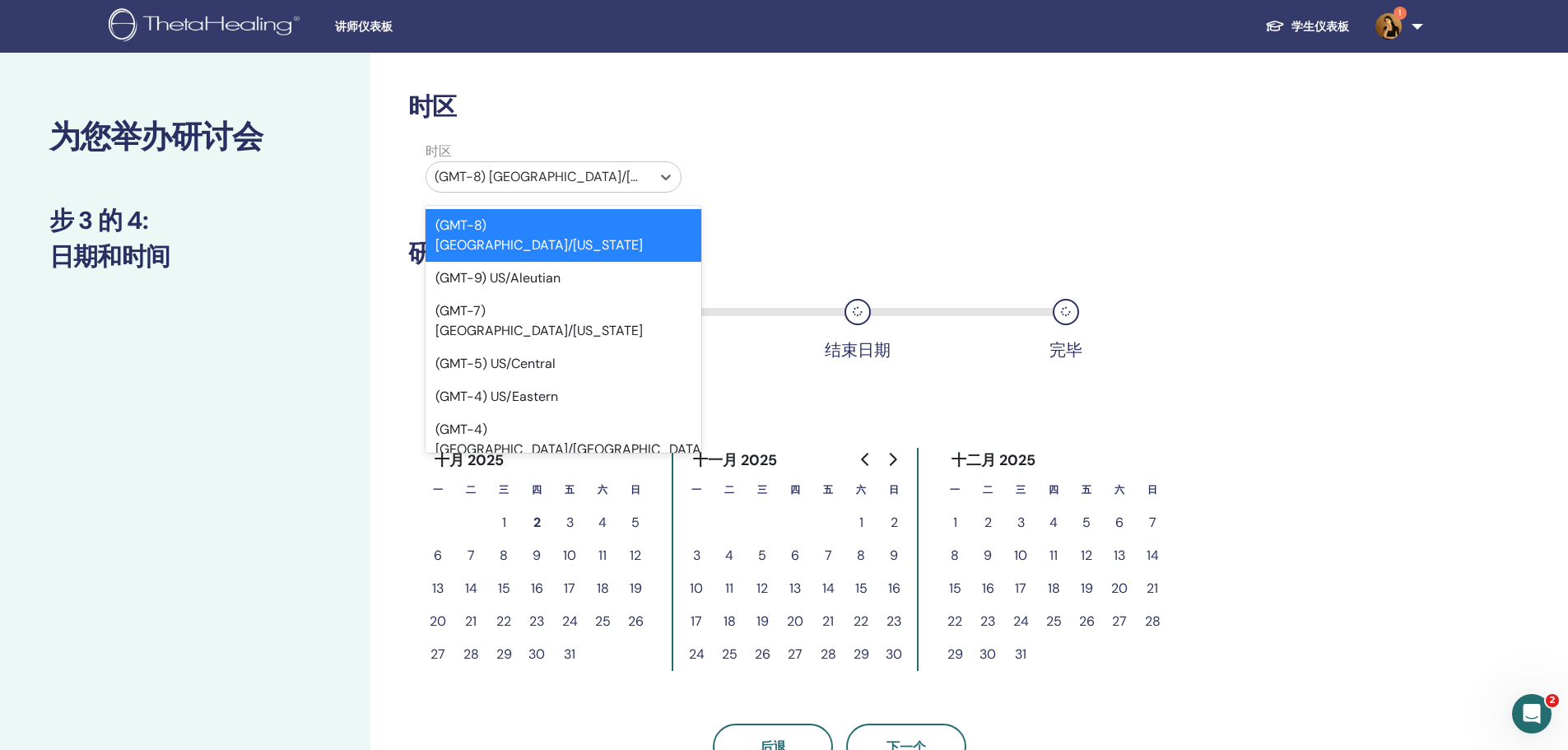
click at [612, 236] on div "(GMT-8) US/Alaska" at bounding box center [563, 236] width 275 height 53
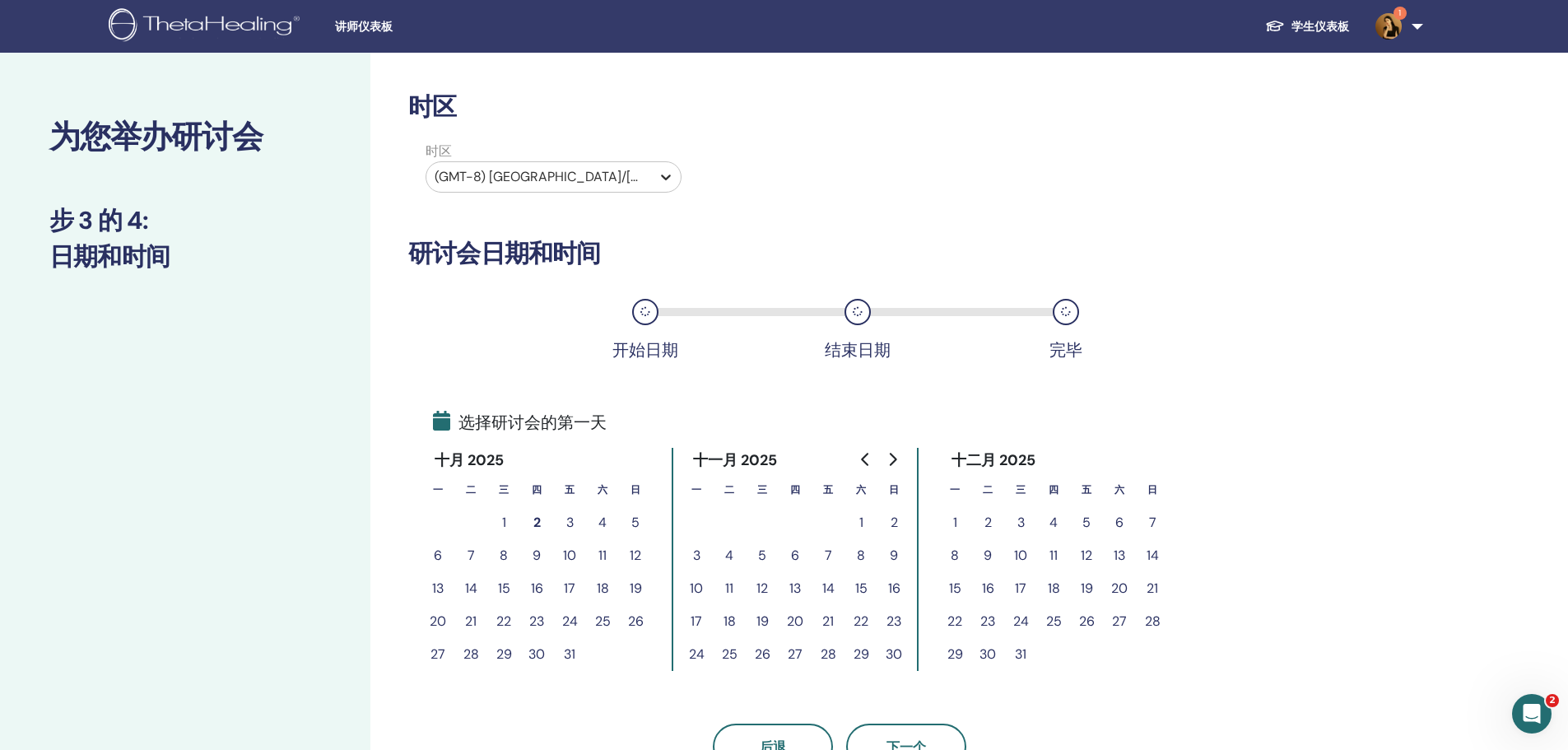
click at [656, 176] on div at bounding box center [665, 177] width 30 height 30
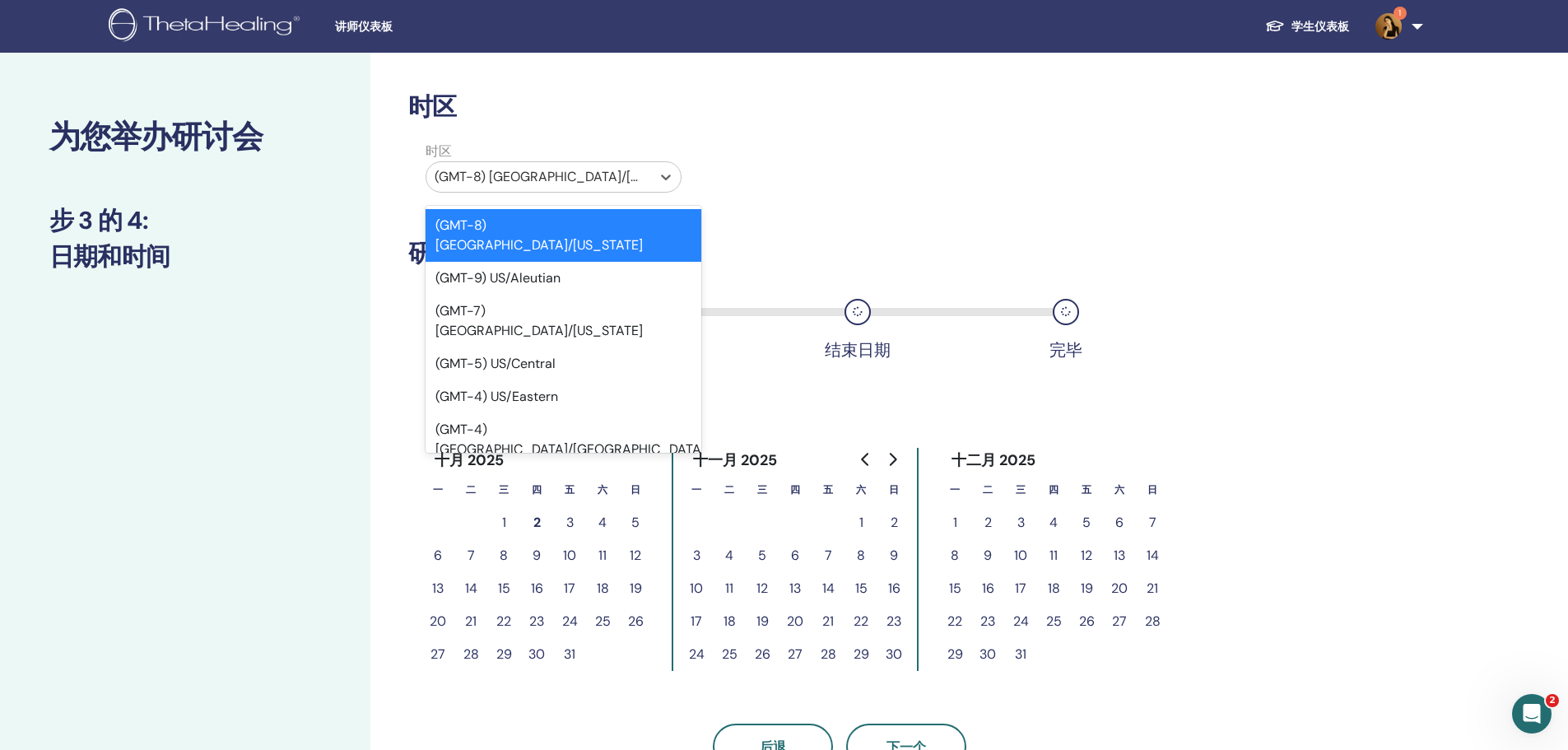
click at [873, 149] on div "时区 option (GMT-8) US/Alaska, selected. option (GMT-4) America/Thunder Bay focus…" at bounding box center [840, 171] width 887 height 58
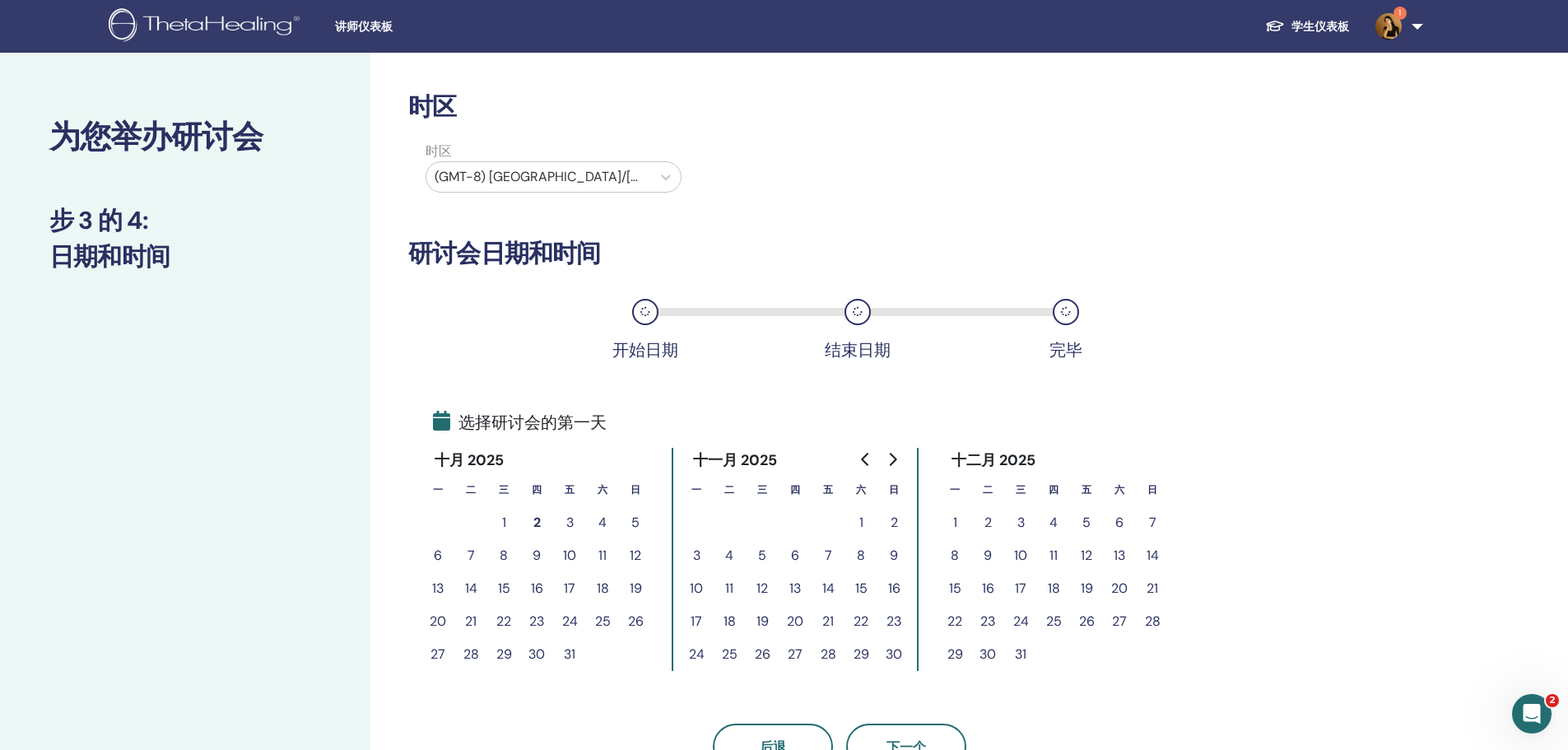
click at [799, 651] on button "27" at bounding box center [795, 654] width 33 height 33
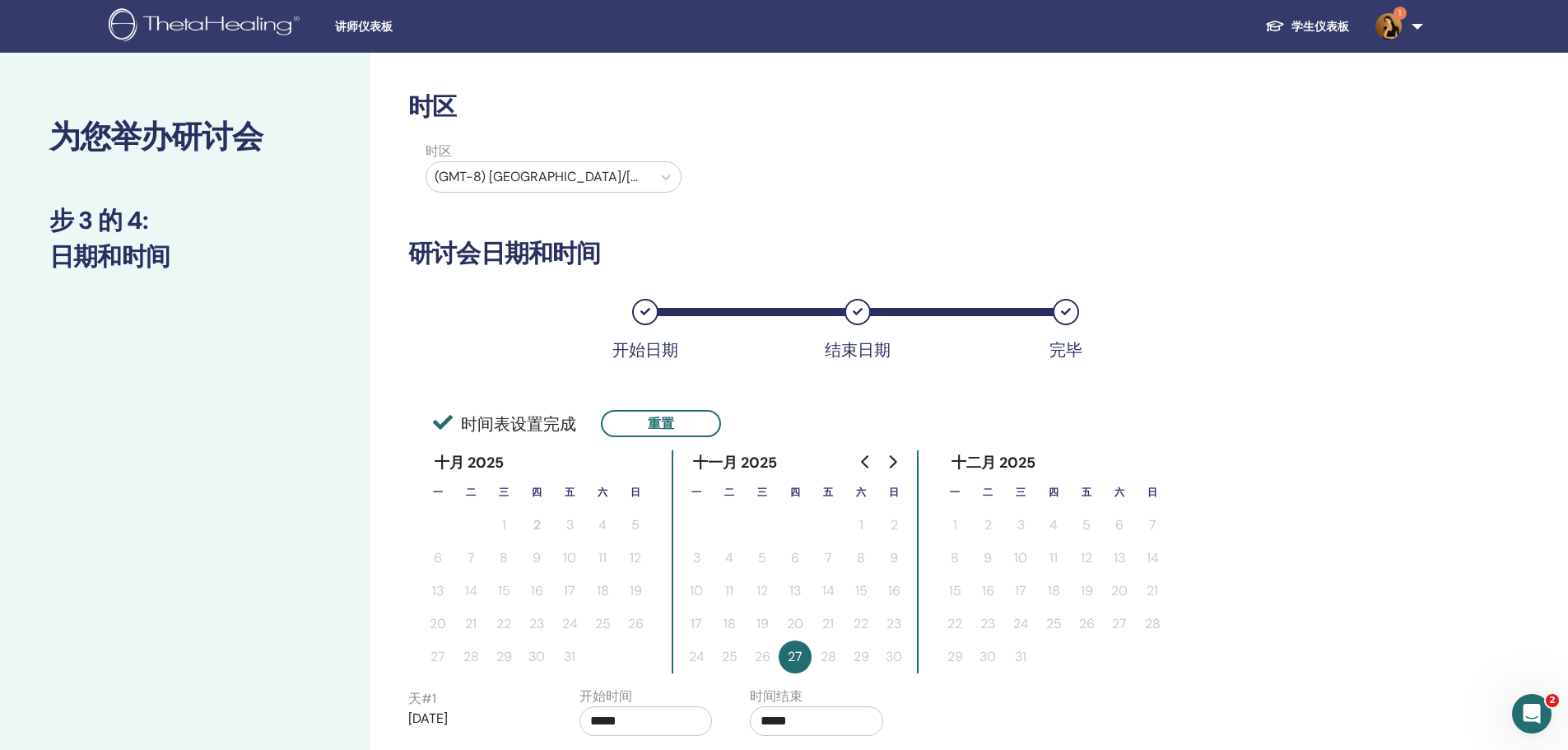
click at [844, 651] on td "28" at bounding box center [828, 656] width 33 height 33
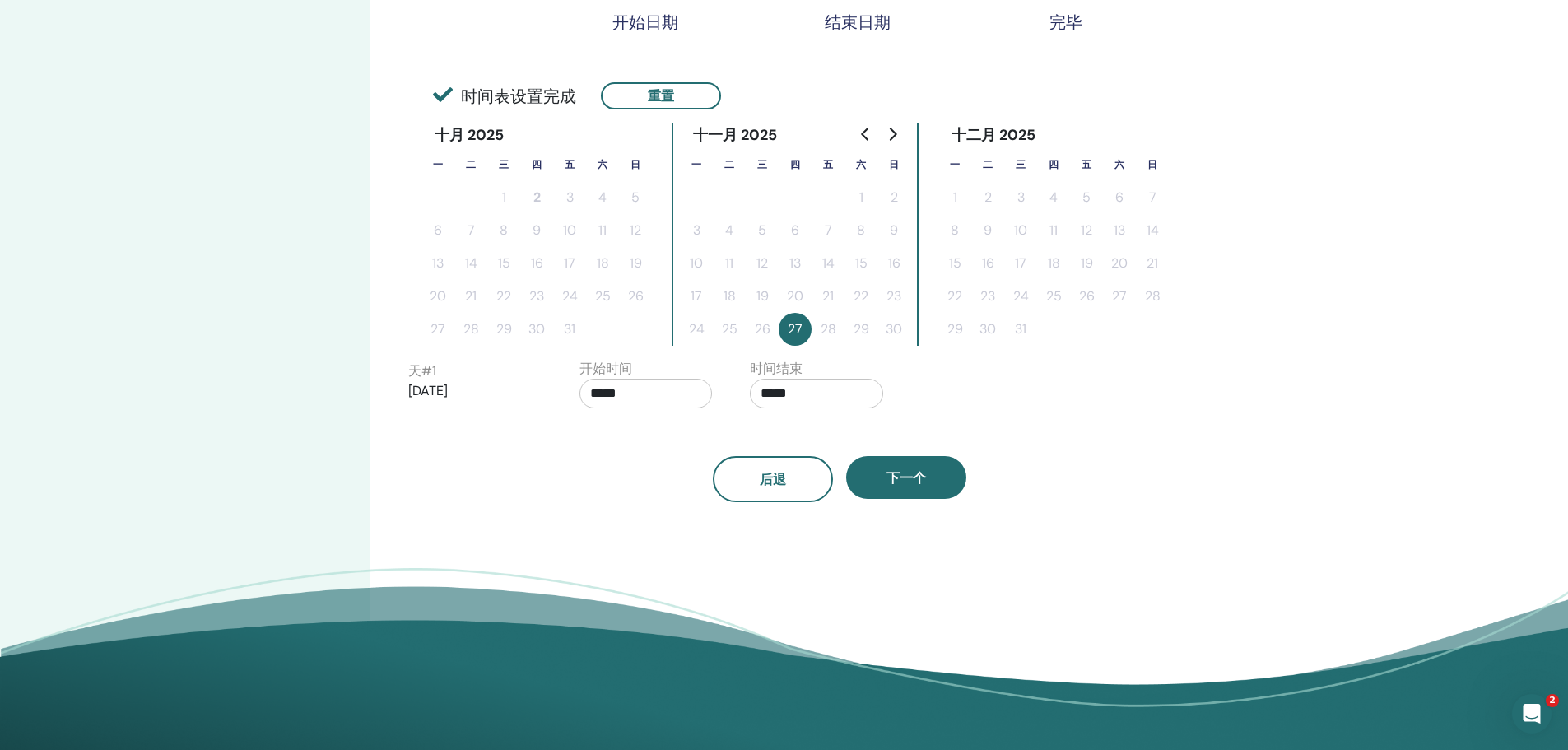
scroll to position [329, 0]
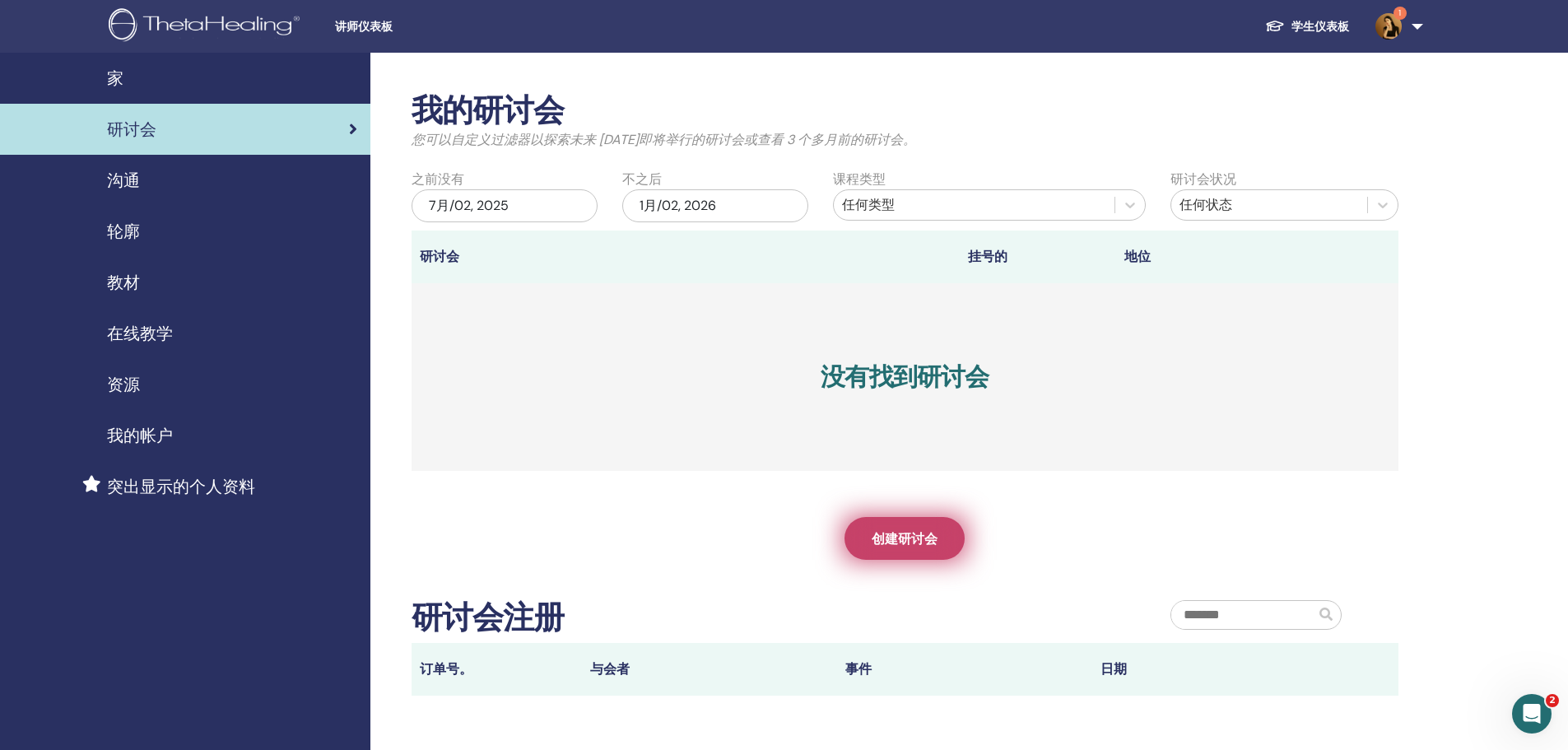
click at [926, 534] on span "创建研讨会" at bounding box center [904, 539] width 65 height 17
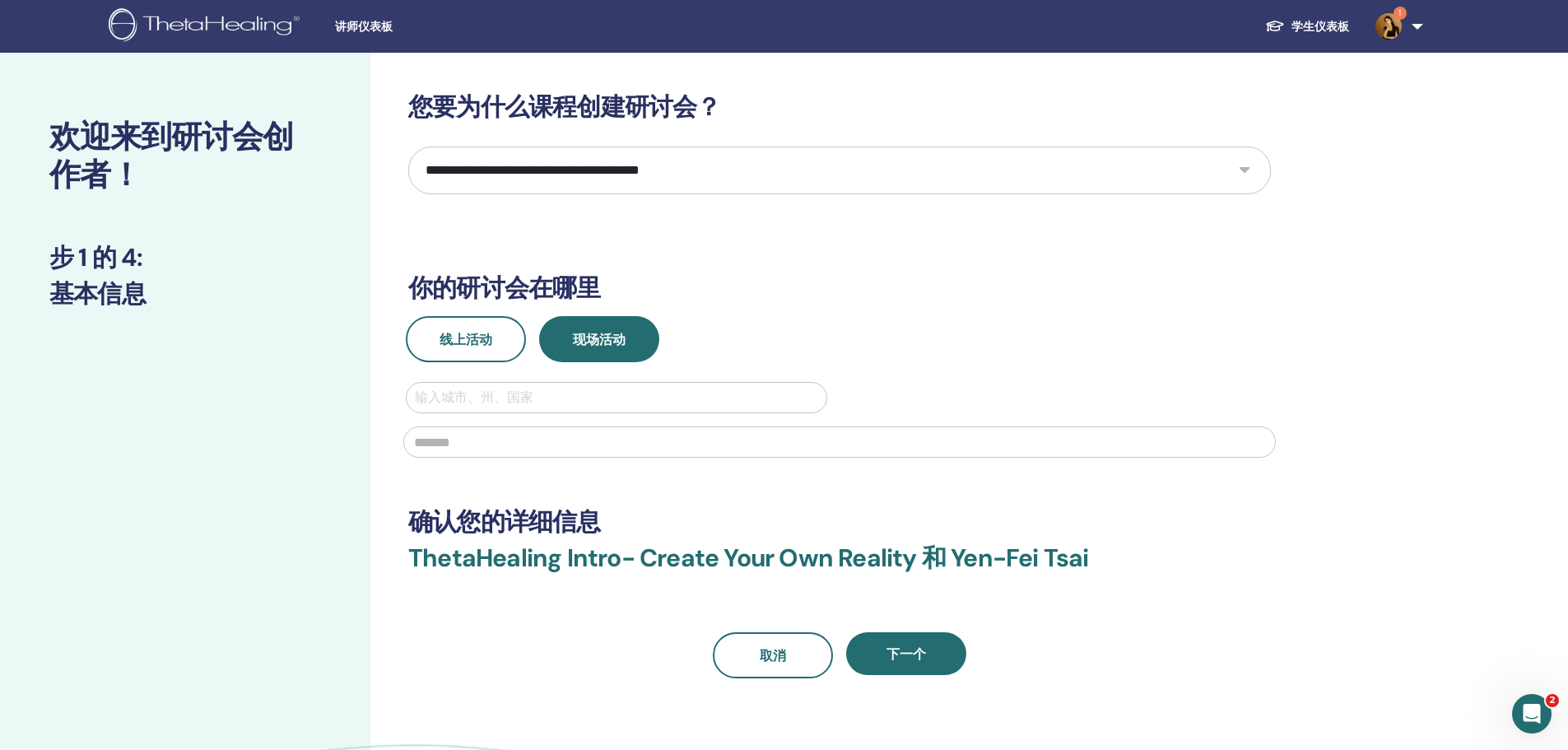
drag, startPoint x: 689, startPoint y: 151, endPoint x: 688, endPoint y: 141, distance: 10.0
click at [690, 146] on select "**********" at bounding box center [839, 170] width 863 height 48
select select "*"
click at [408, 146] on select "**********" at bounding box center [839, 170] width 863 height 48
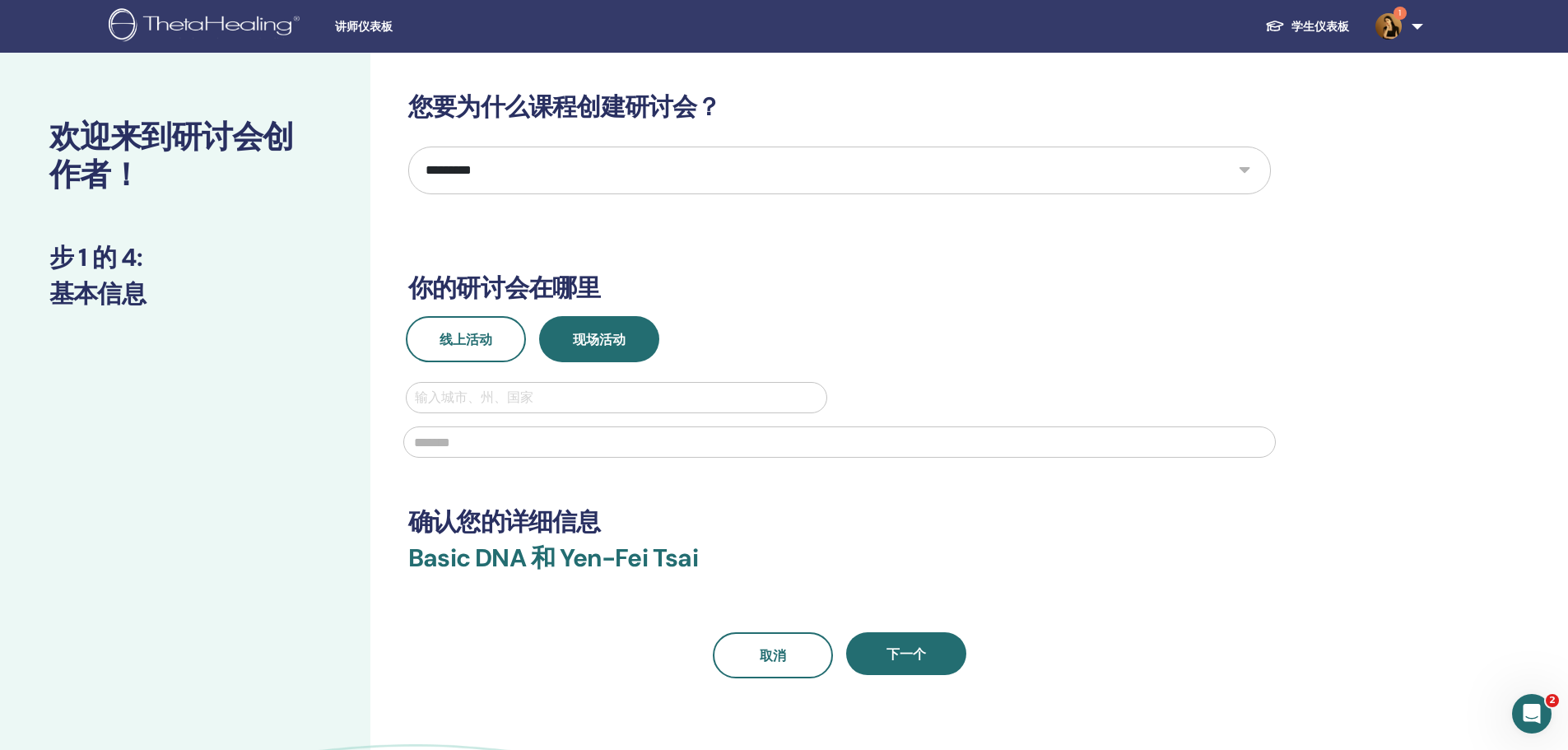
click at [586, 384] on div "输入城市、州、国家" at bounding box center [616, 397] width 420 height 30
type input "*"
type input "**"
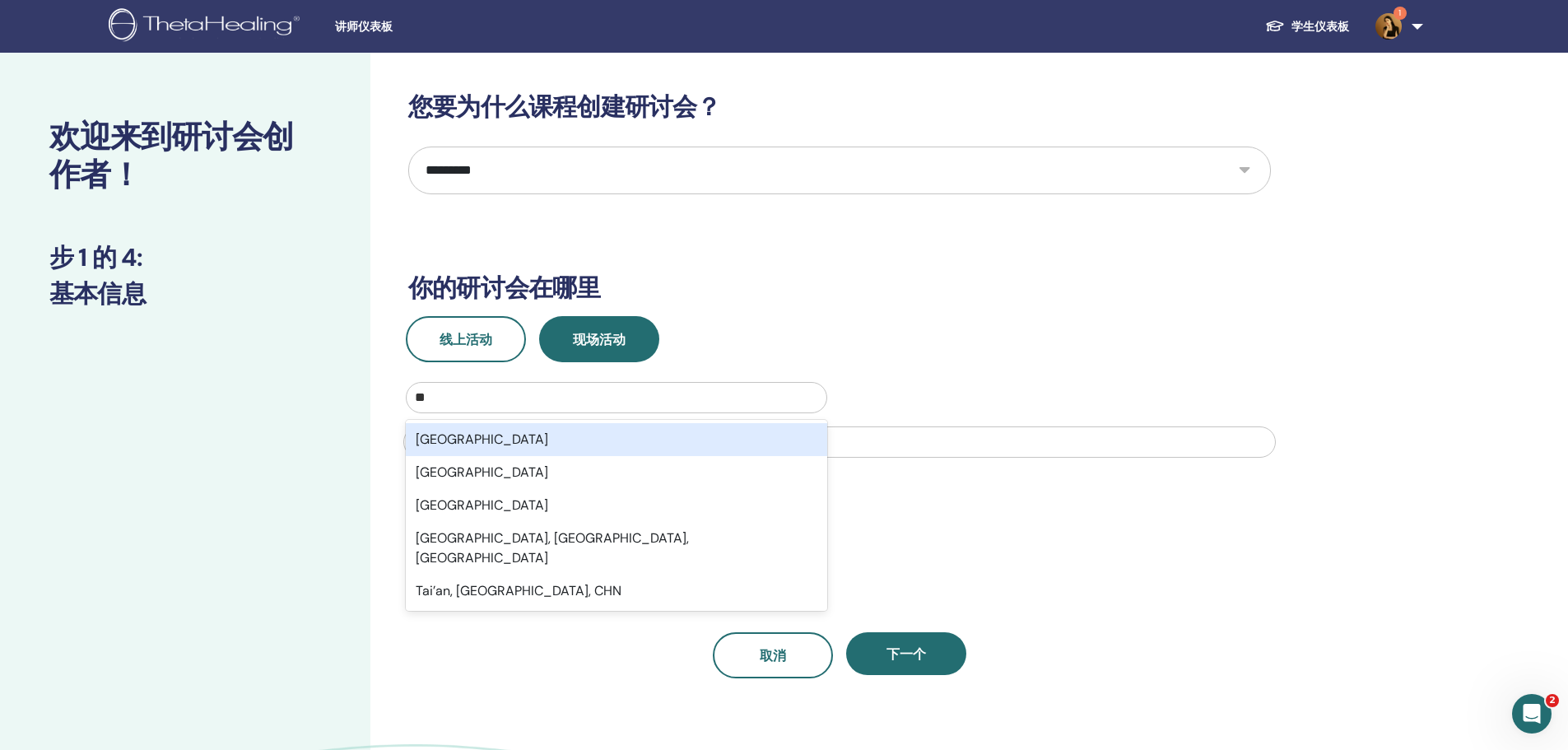
click at [536, 435] on div "[GEOGRAPHIC_DATA]" at bounding box center [616, 440] width 422 height 33
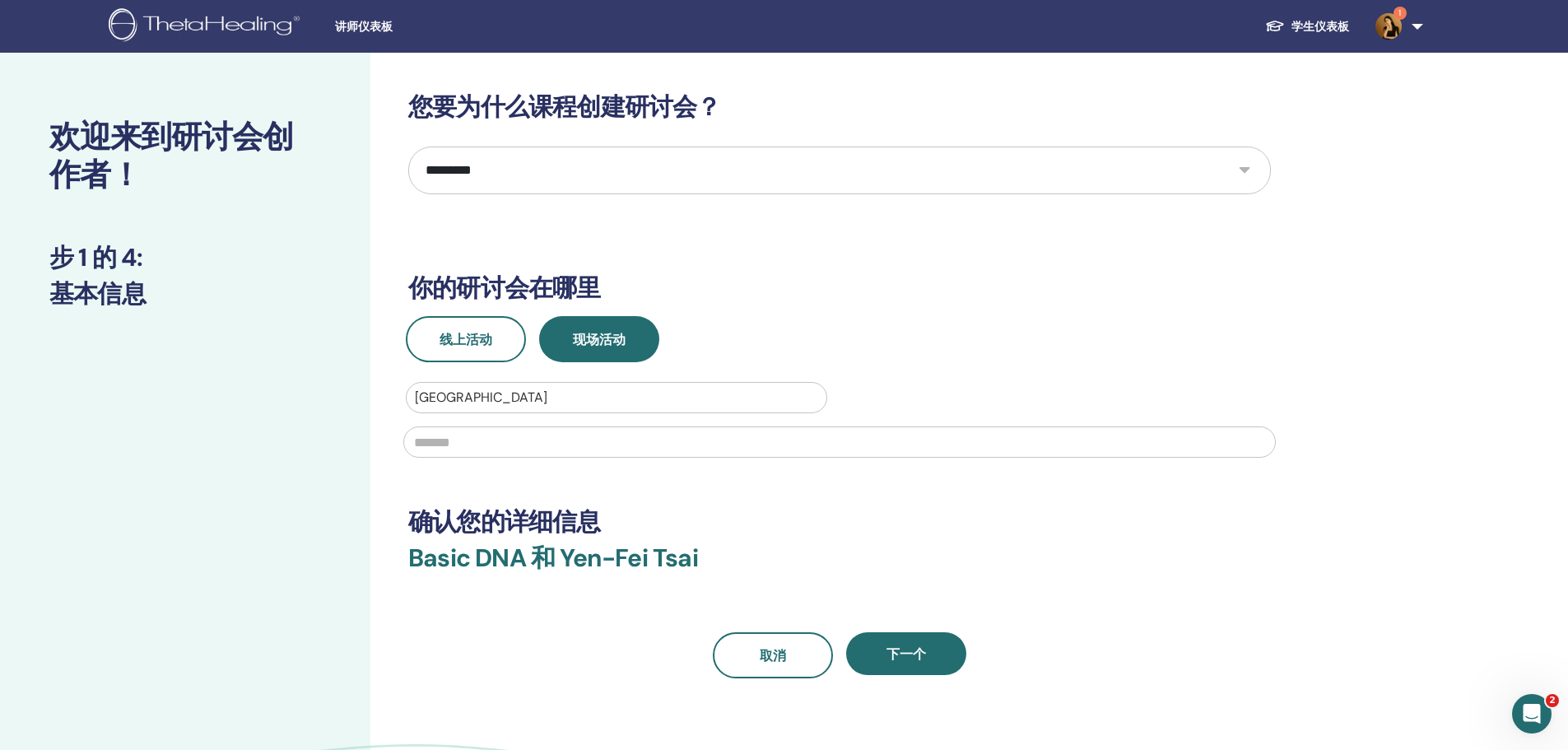
click at [540, 452] on input "text" at bounding box center [840, 442] width 872 height 31
type input "**"
click at [898, 647] on span "下一个" at bounding box center [906, 654] width 39 height 17
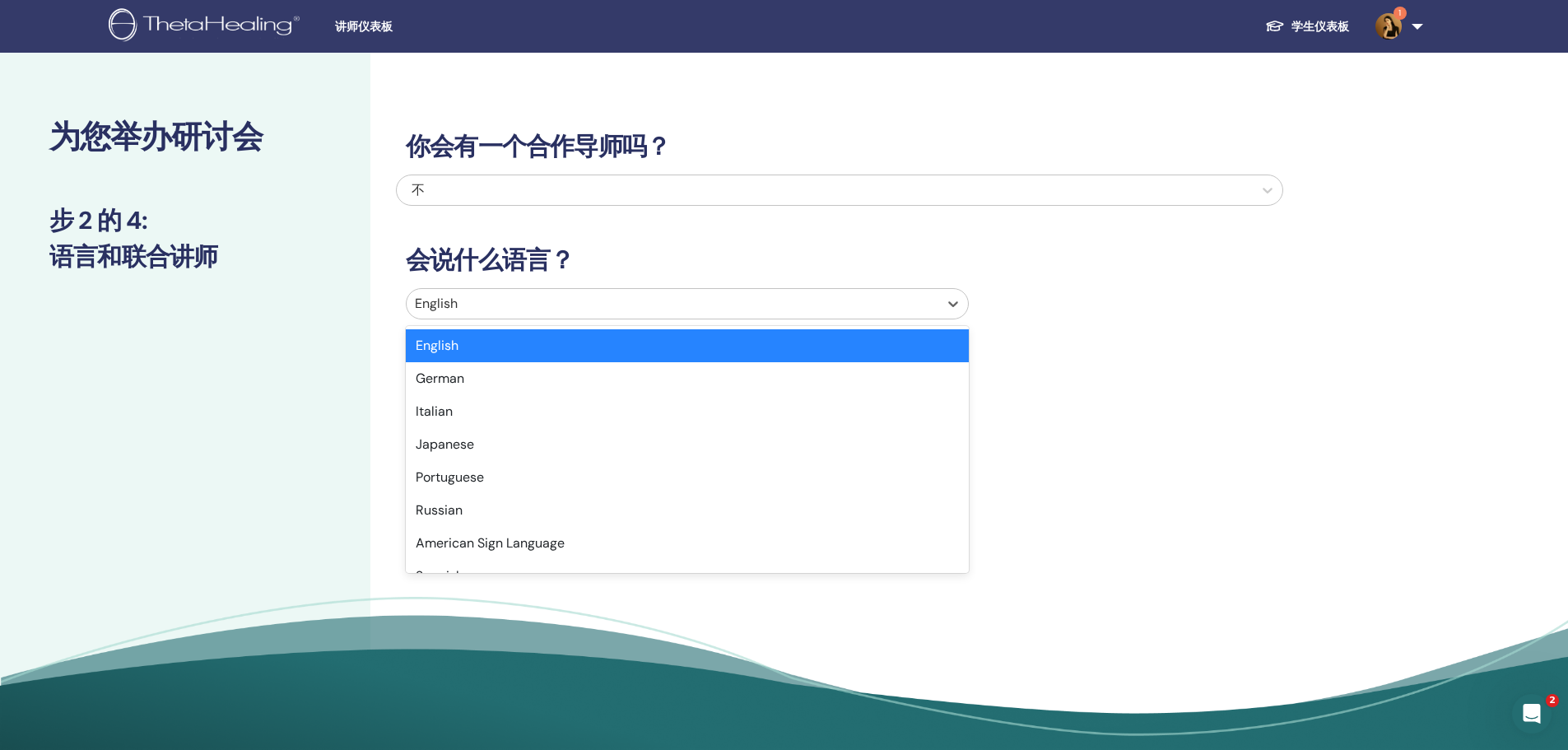
click at [524, 293] on div at bounding box center [672, 304] width 515 height 23
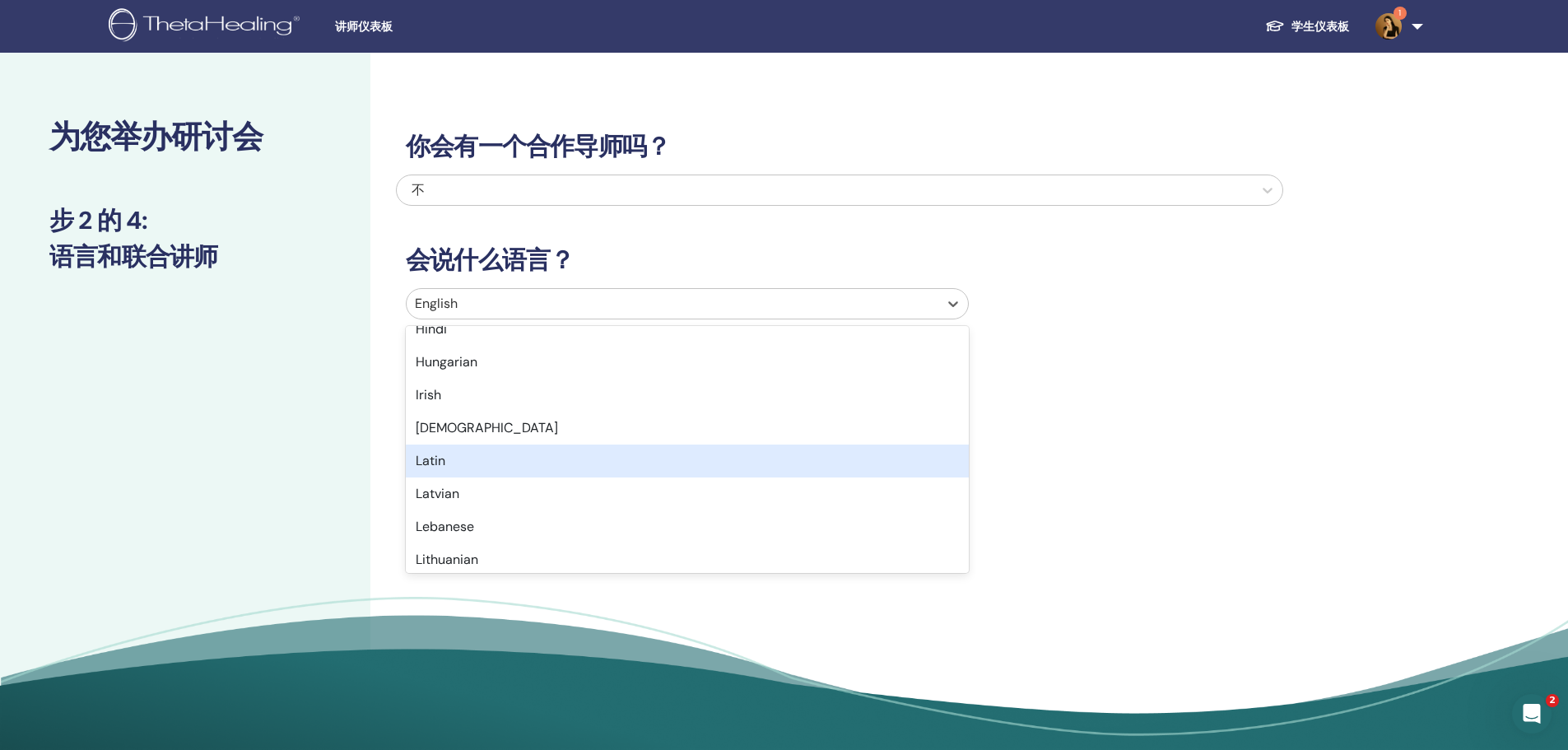
scroll to position [988, 0]
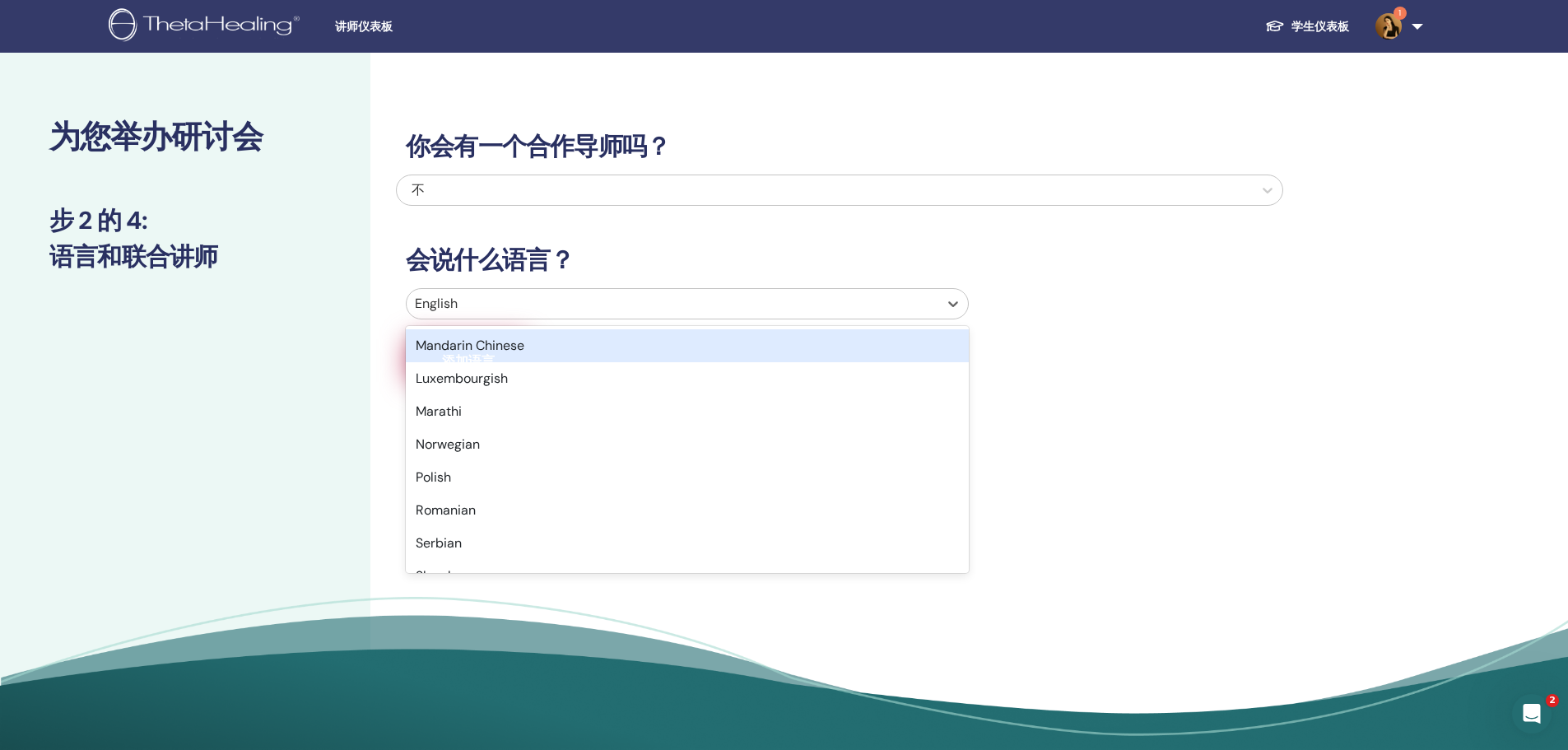
click at [501, 355] on div "Mandarin Chinese" at bounding box center [687, 345] width 563 height 33
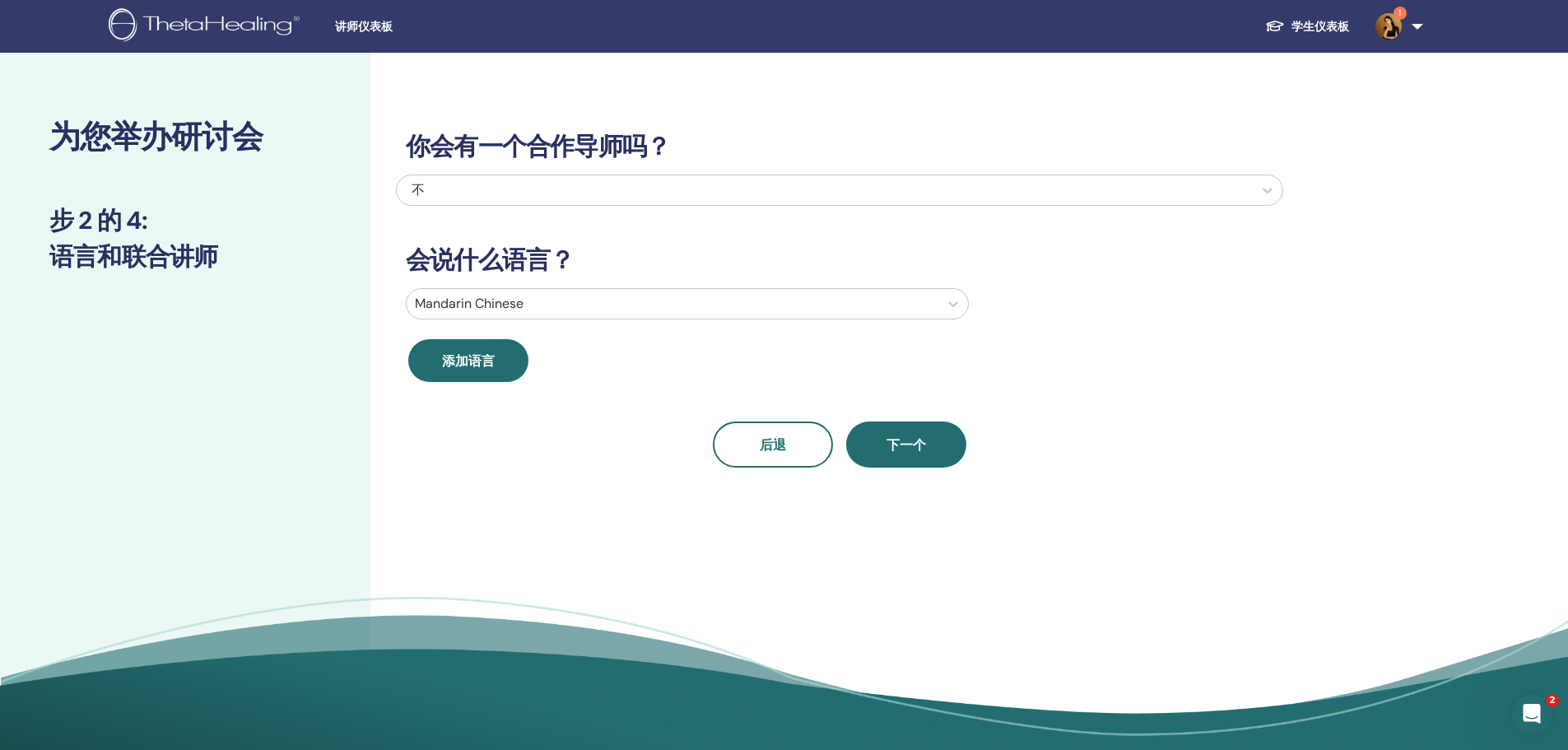
click at [898, 436] on span "下一个" at bounding box center [906, 445] width 39 height 17
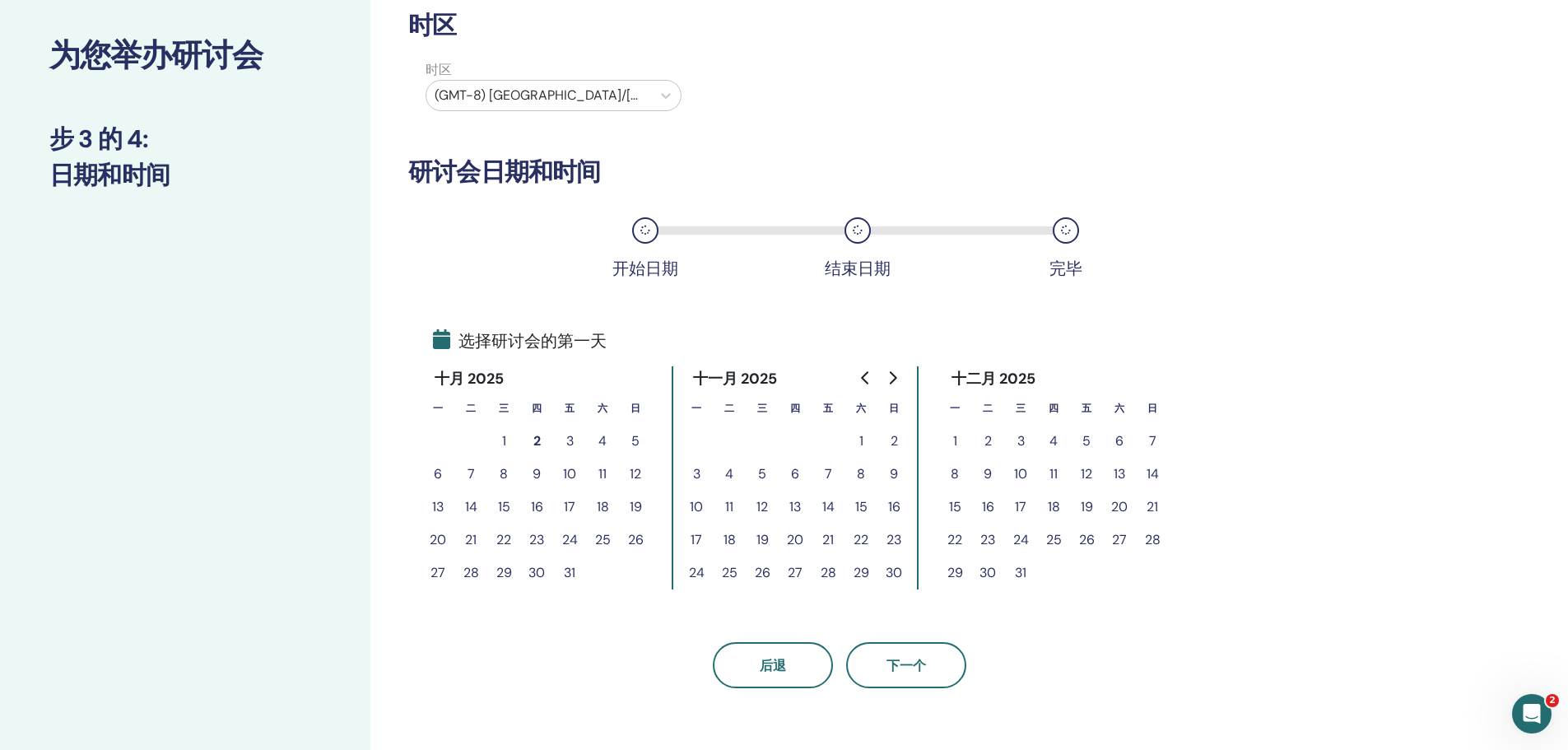
scroll to position [82, 0]
click at [791, 575] on button "27" at bounding box center [795, 572] width 33 height 33
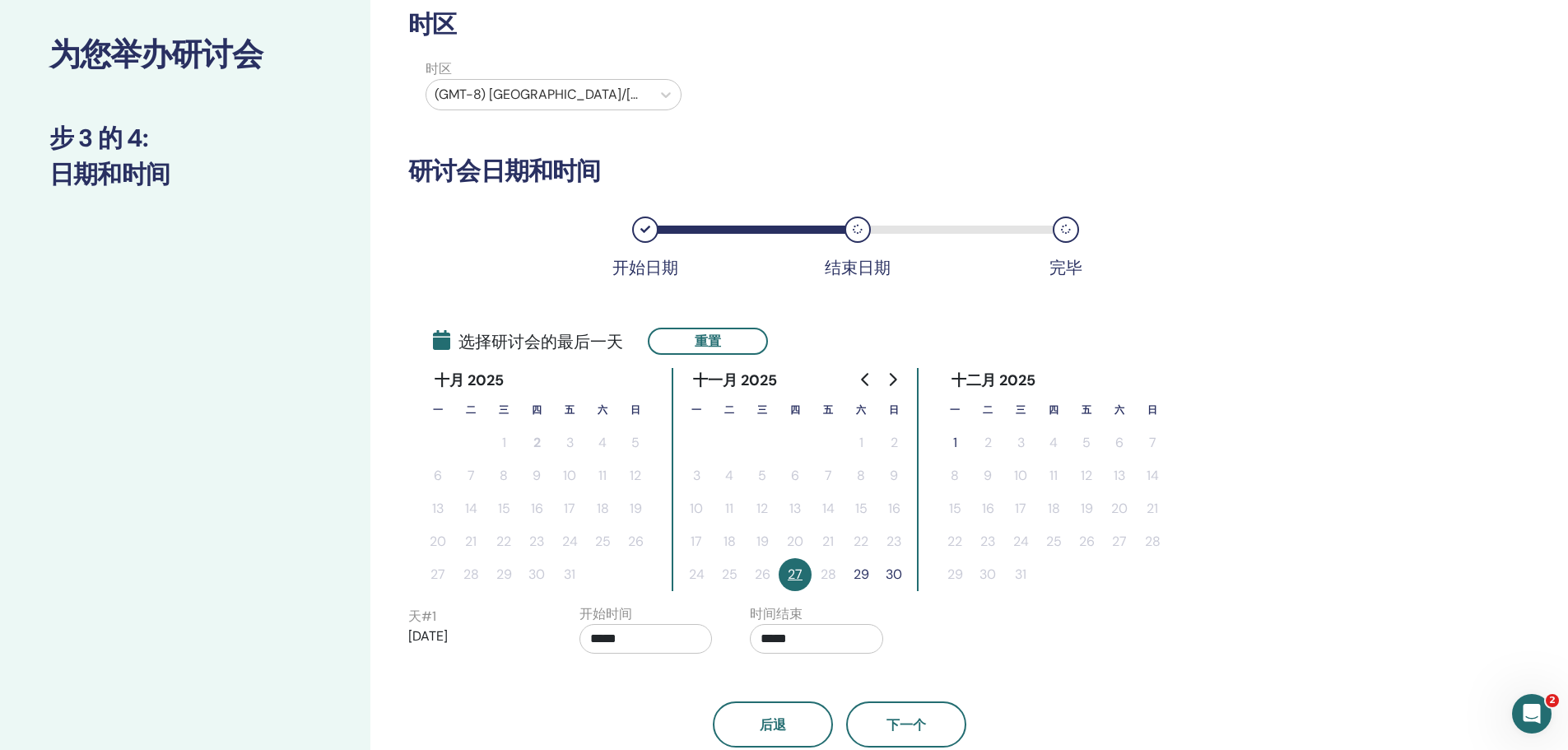
click at [866, 577] on button "29" at bounding box center [861, 575] width 33 height 33
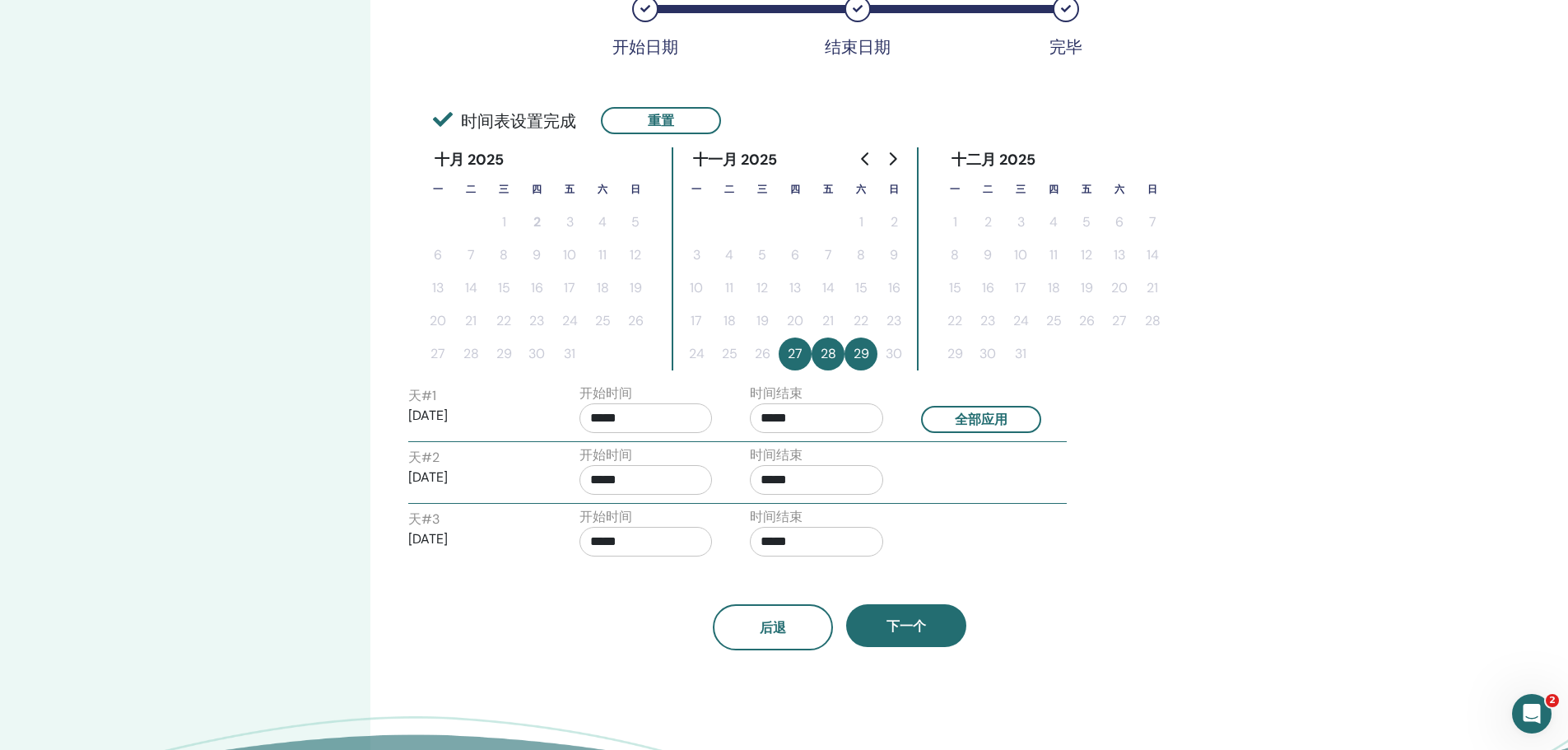
scroll to position [329, 0]
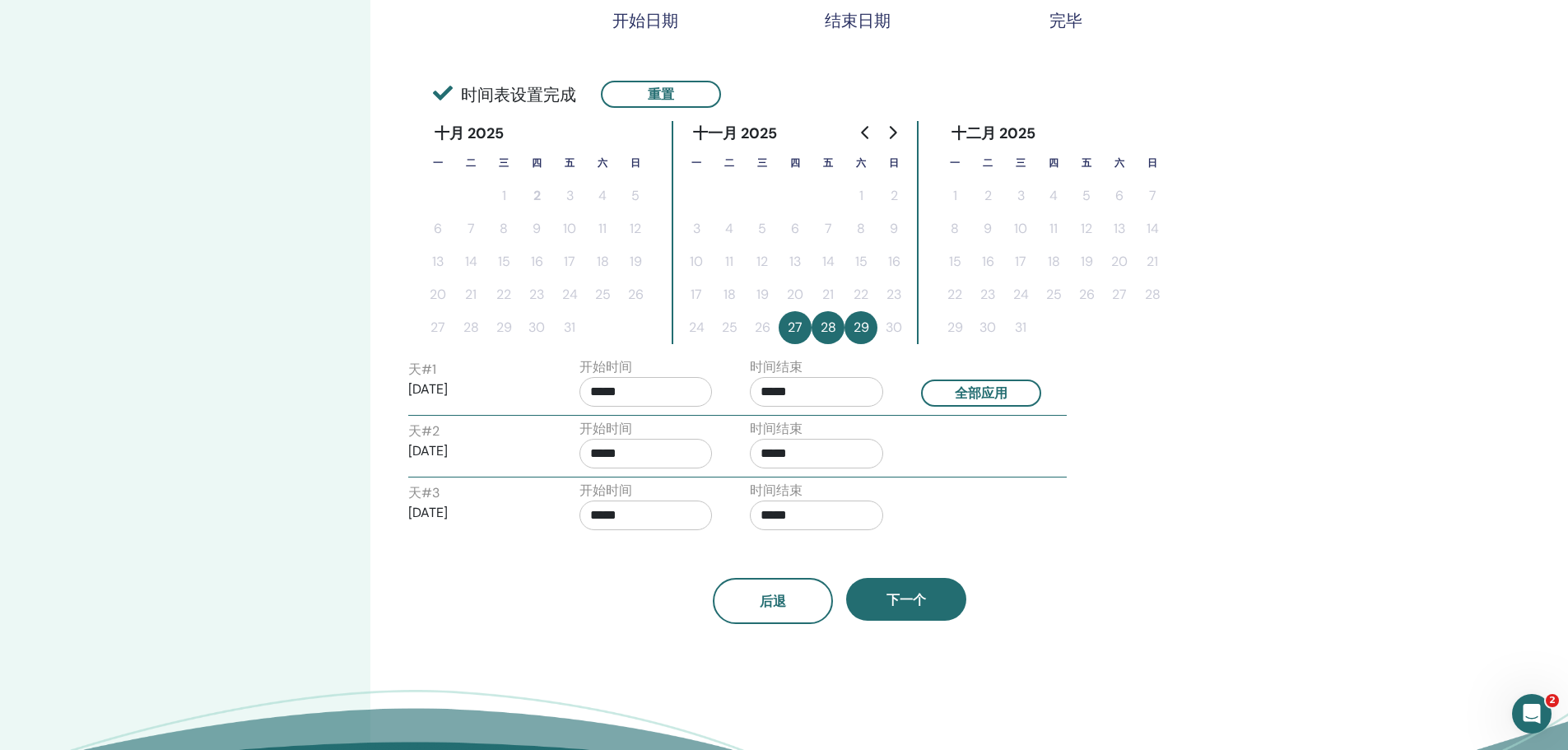
click at [597, 390] on input "*****" at bounding box center [646, 392] width 133 height 30
click at [667, 433] on span "▲" at bounding box center [663, 434] width 33 height 33
type input "*****"
click at [764, 397] on input "*****" at bounding box center [816, 392] width 133 height 30
click at [835, 431] on span "▲" at bounding box center [834, 434] width 33 height 33
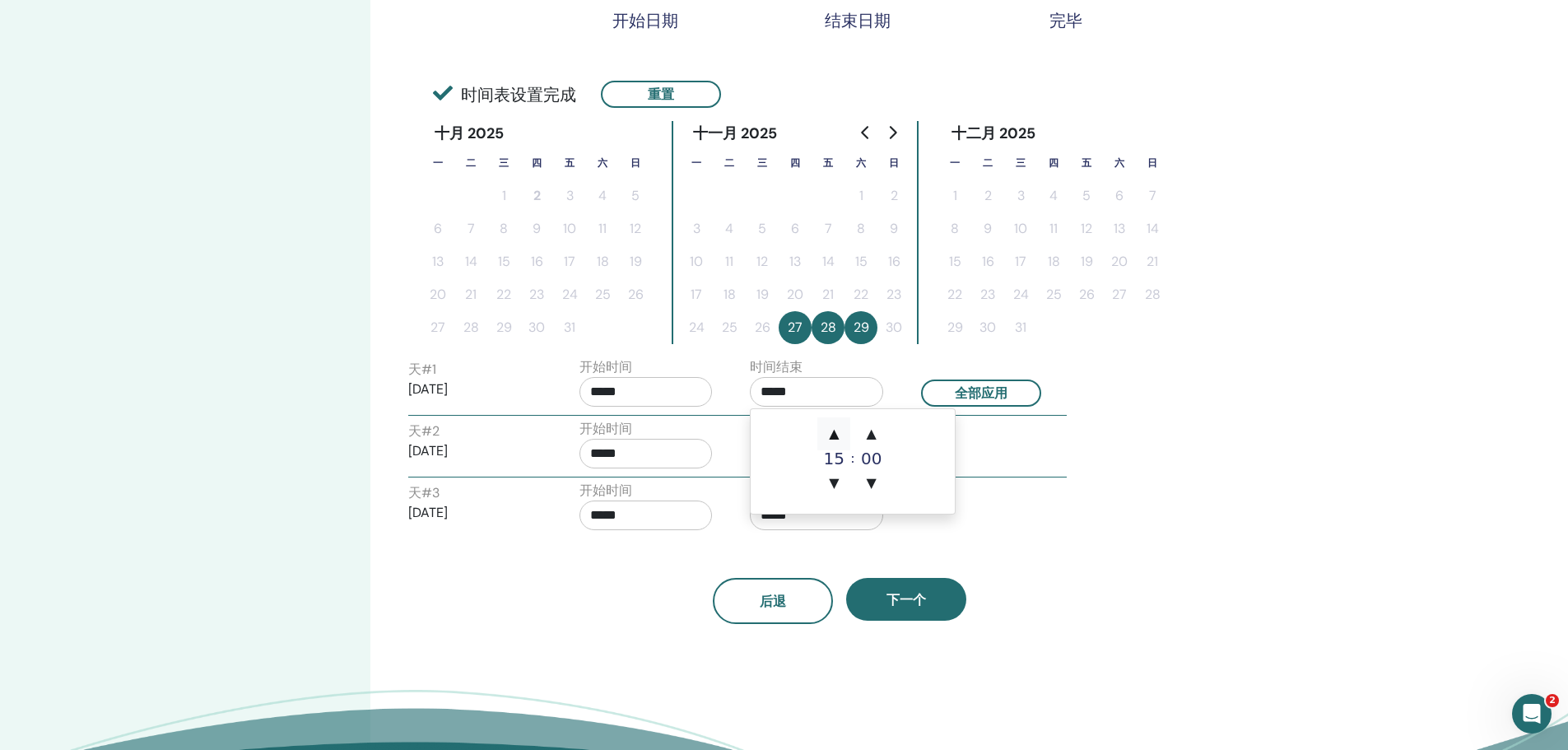
type input "*****"
click at [963, 393] on button "全部应用" at bounding box center [981, 393] width 120 height 27
type input "*****"
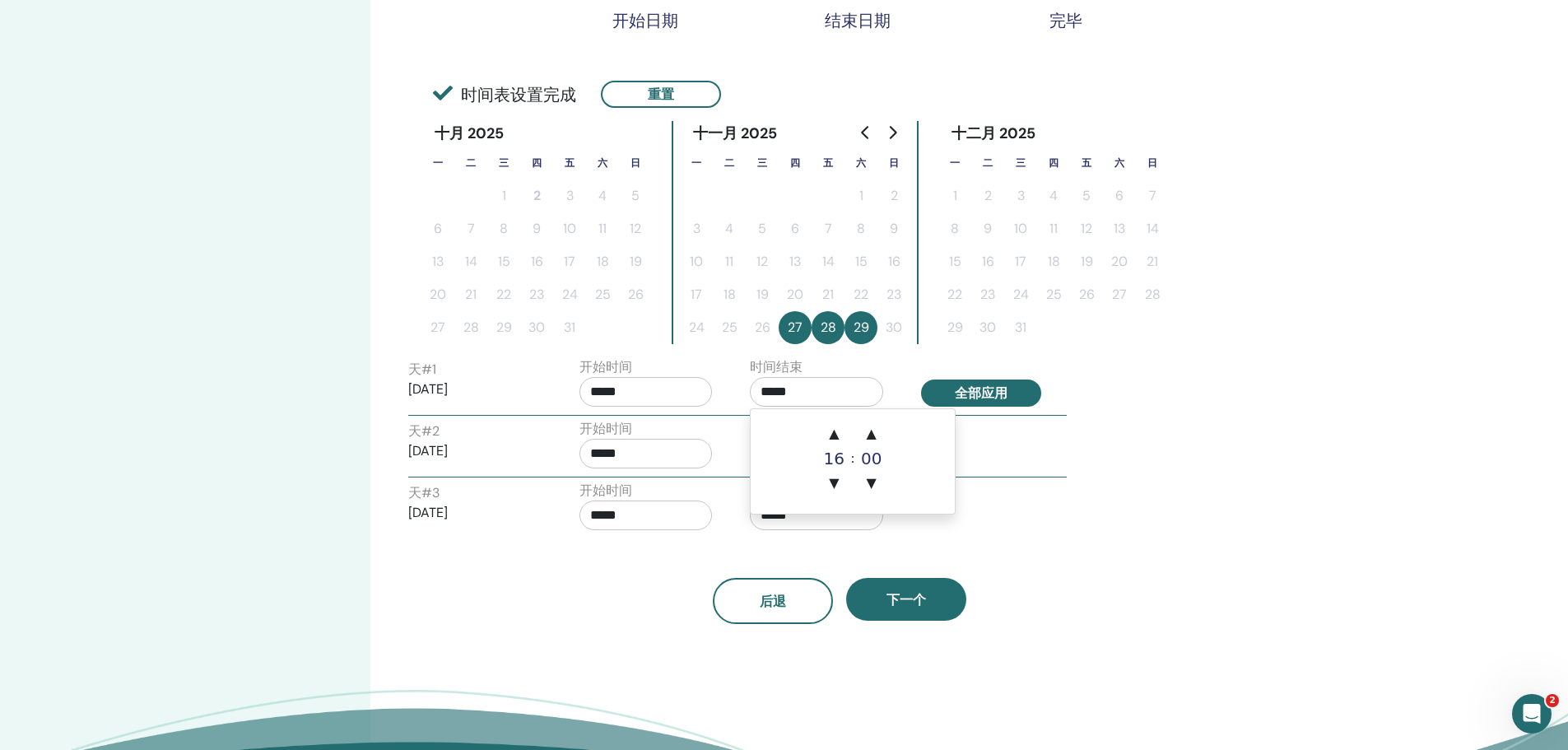
type input "*****"
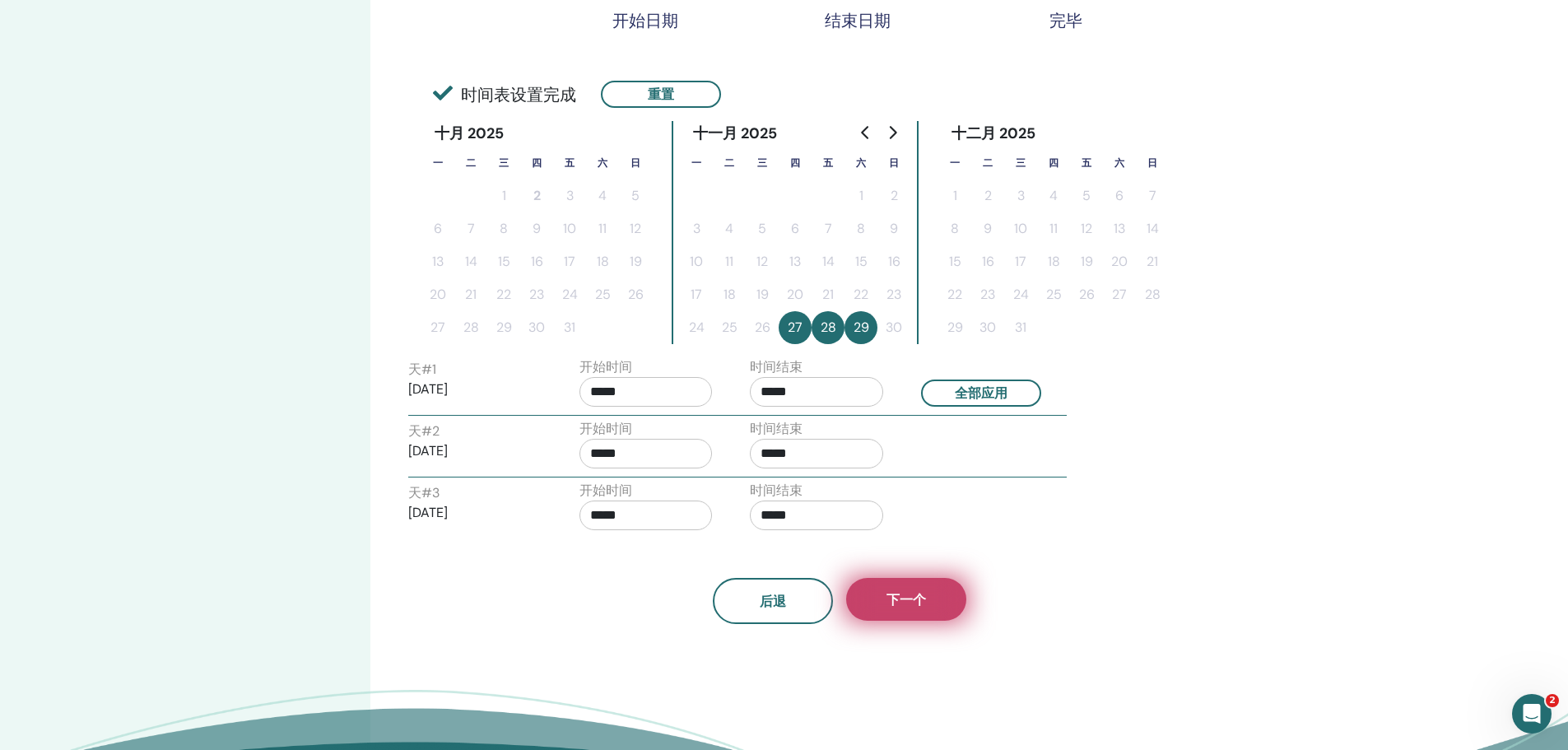
click at [927, 609] on button "下一个" at bounding box center [905, 599] width 120 height 43
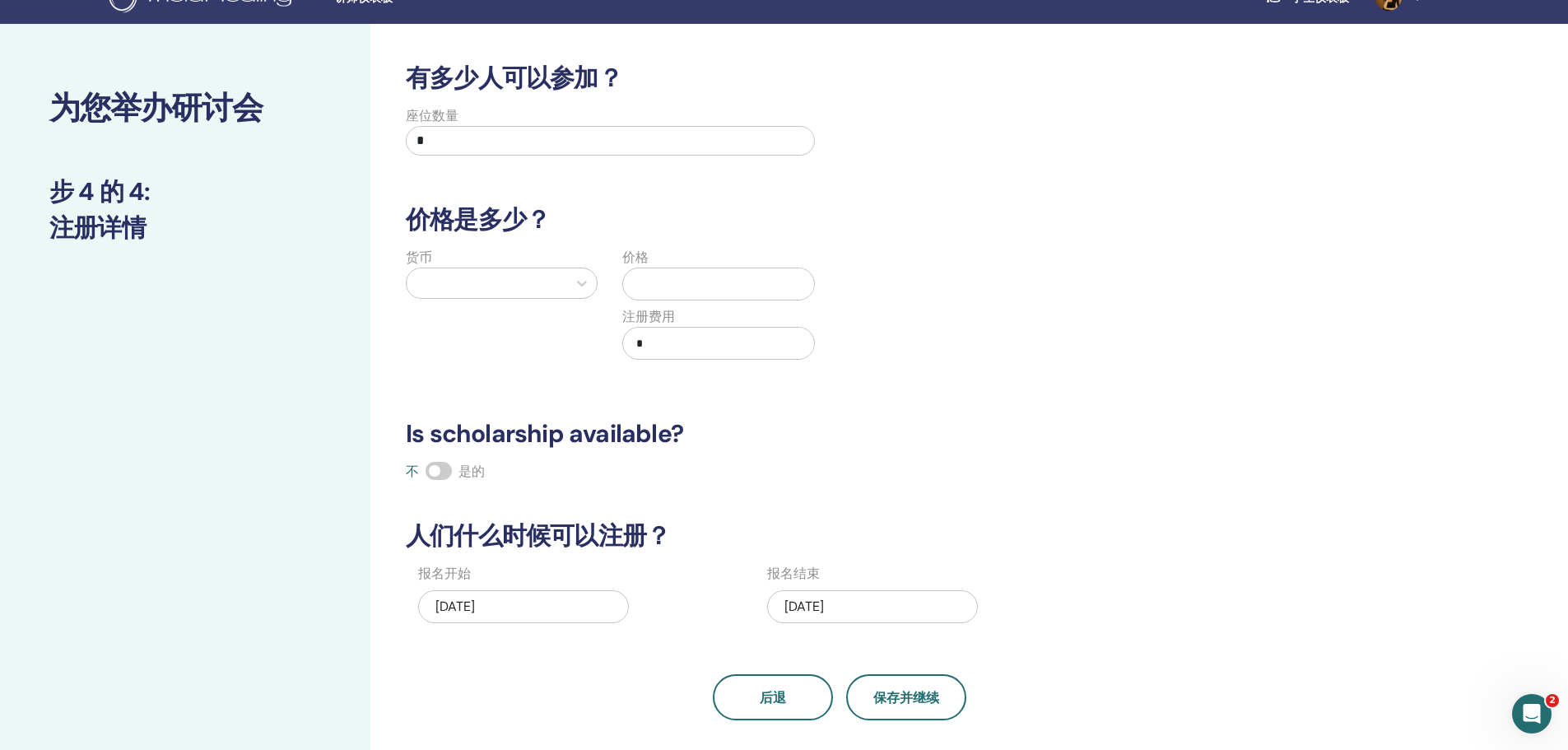
scroll to position [0, 0]
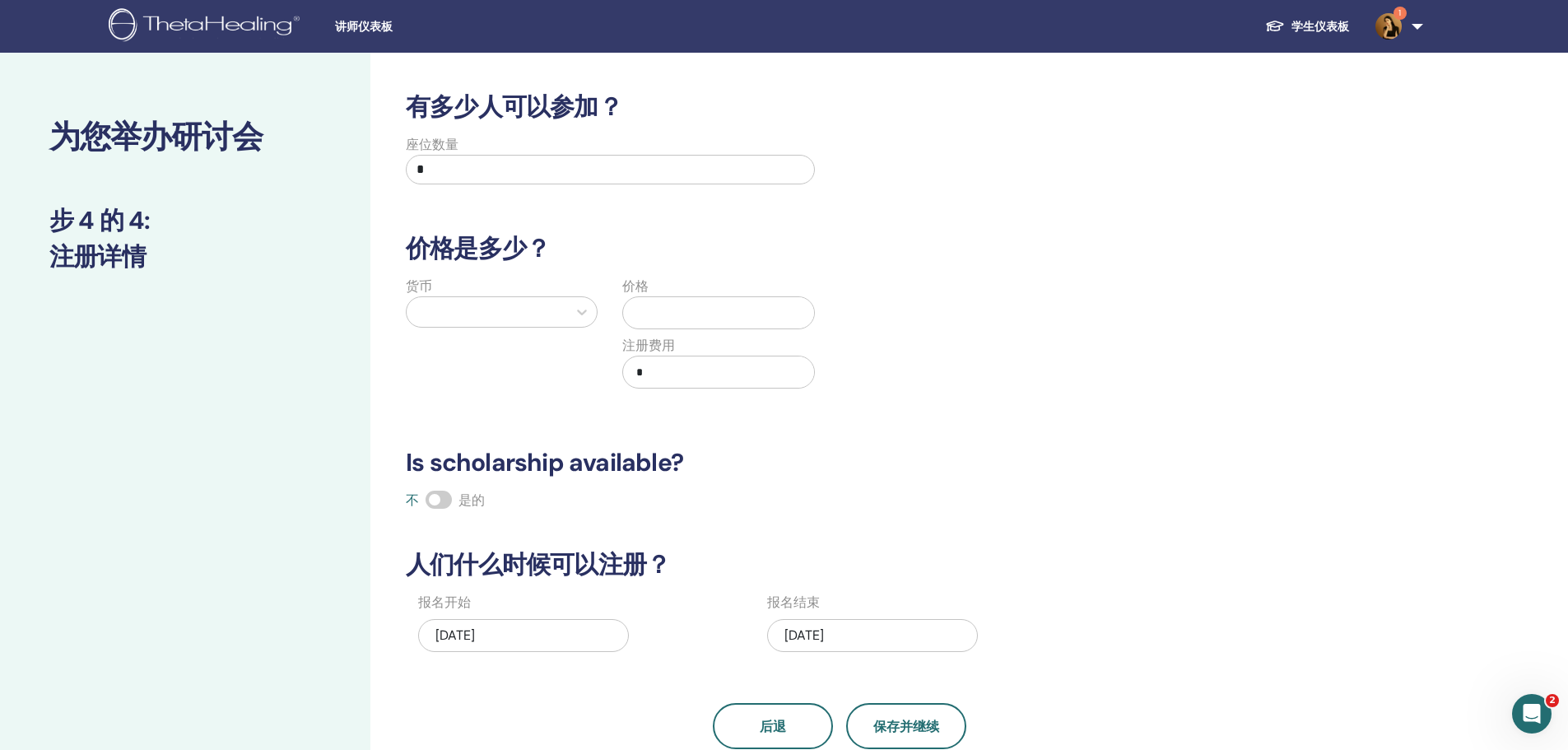
click at [494, 171] on input "*" at bounding box center [609, 169] width 409 height 30
type input "**"
click at [543, 306] on div at bounding box center [486, 311] width 144 height 23
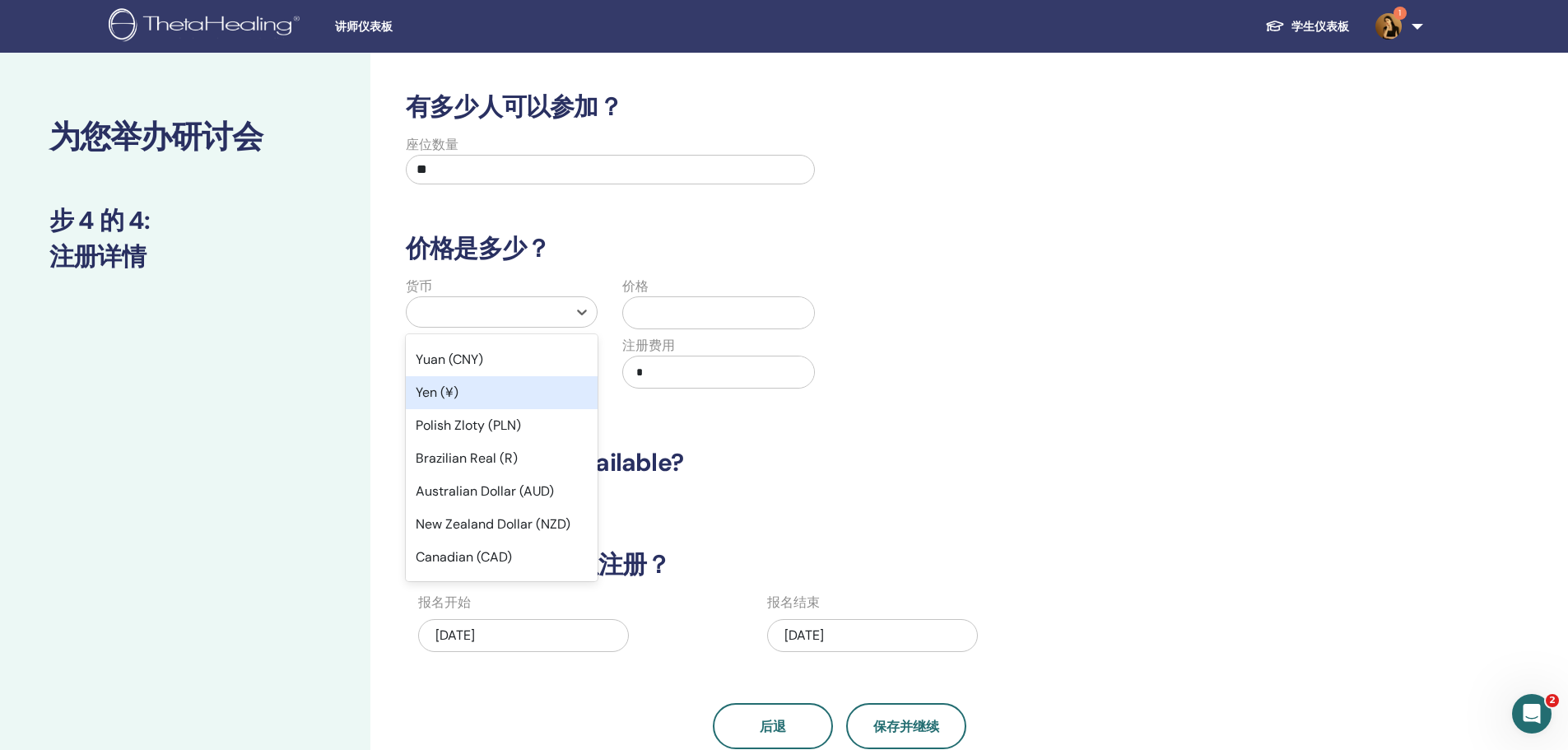
scroll to position [247, 0]
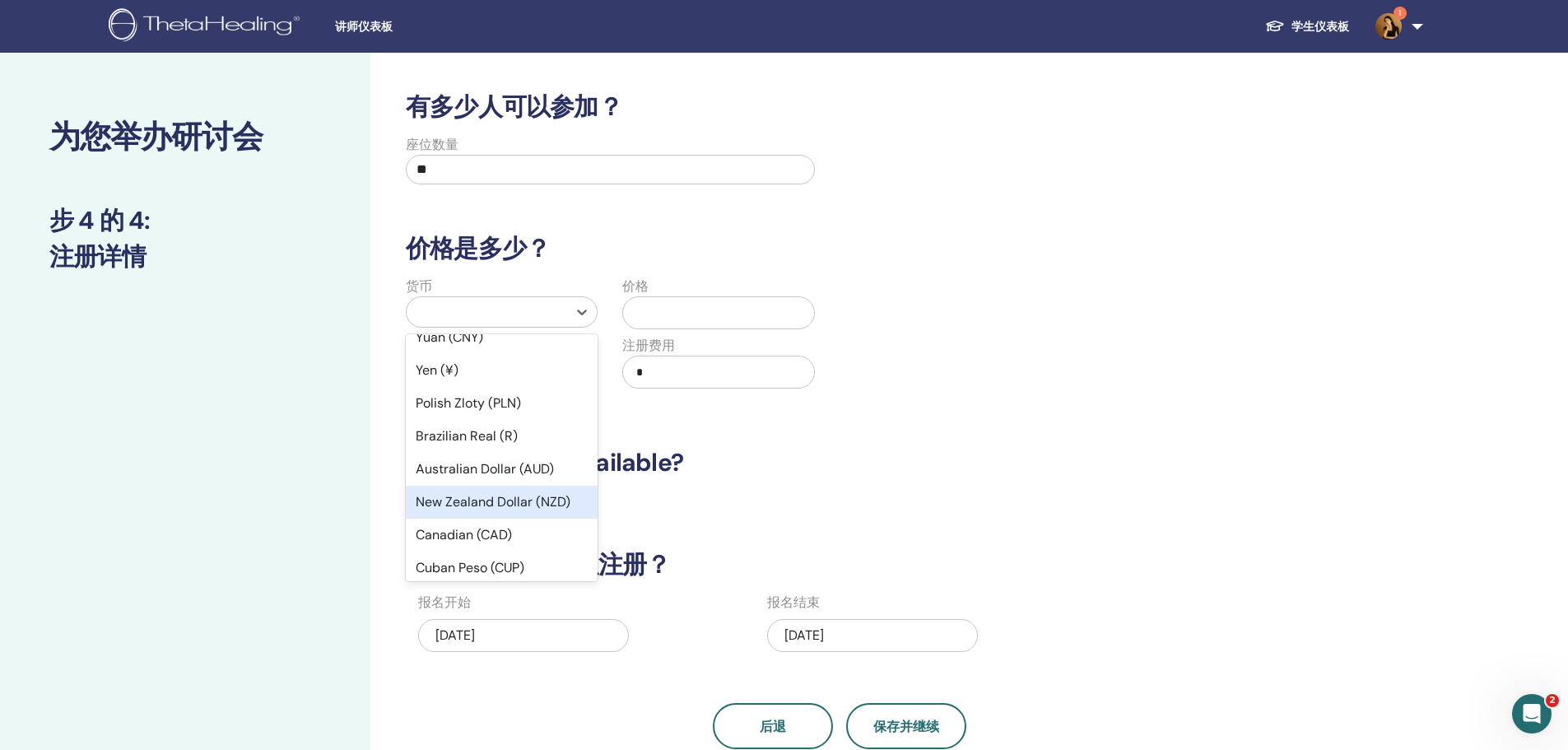
click at [486, 512] on div "New Zealand Dollar (NZD)" at bounding box center [501, 502] width 192 height 33
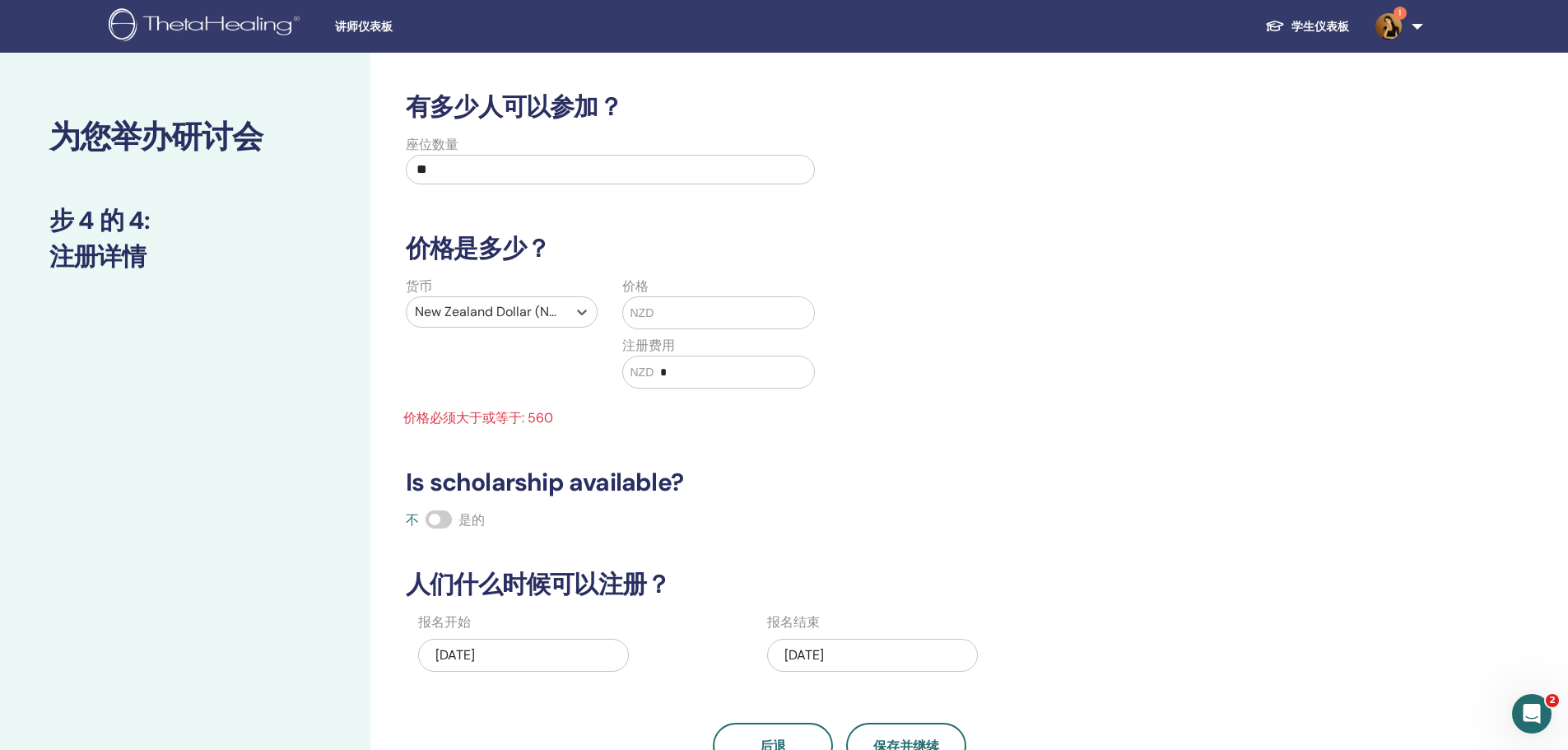
click at [507, 304] on div at bounding box center [486, 311] width 144 height 23
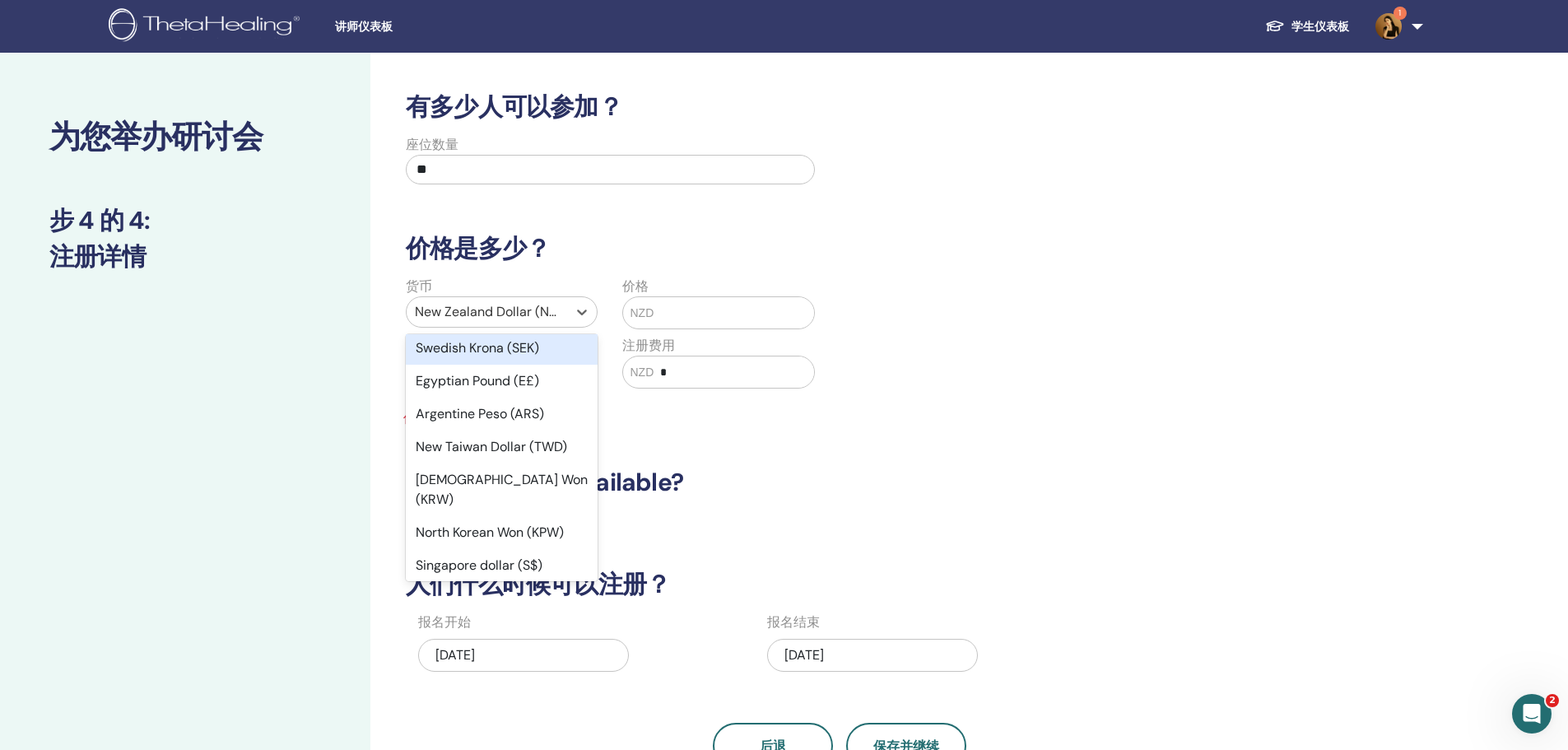
scroll to position [1265, 0]
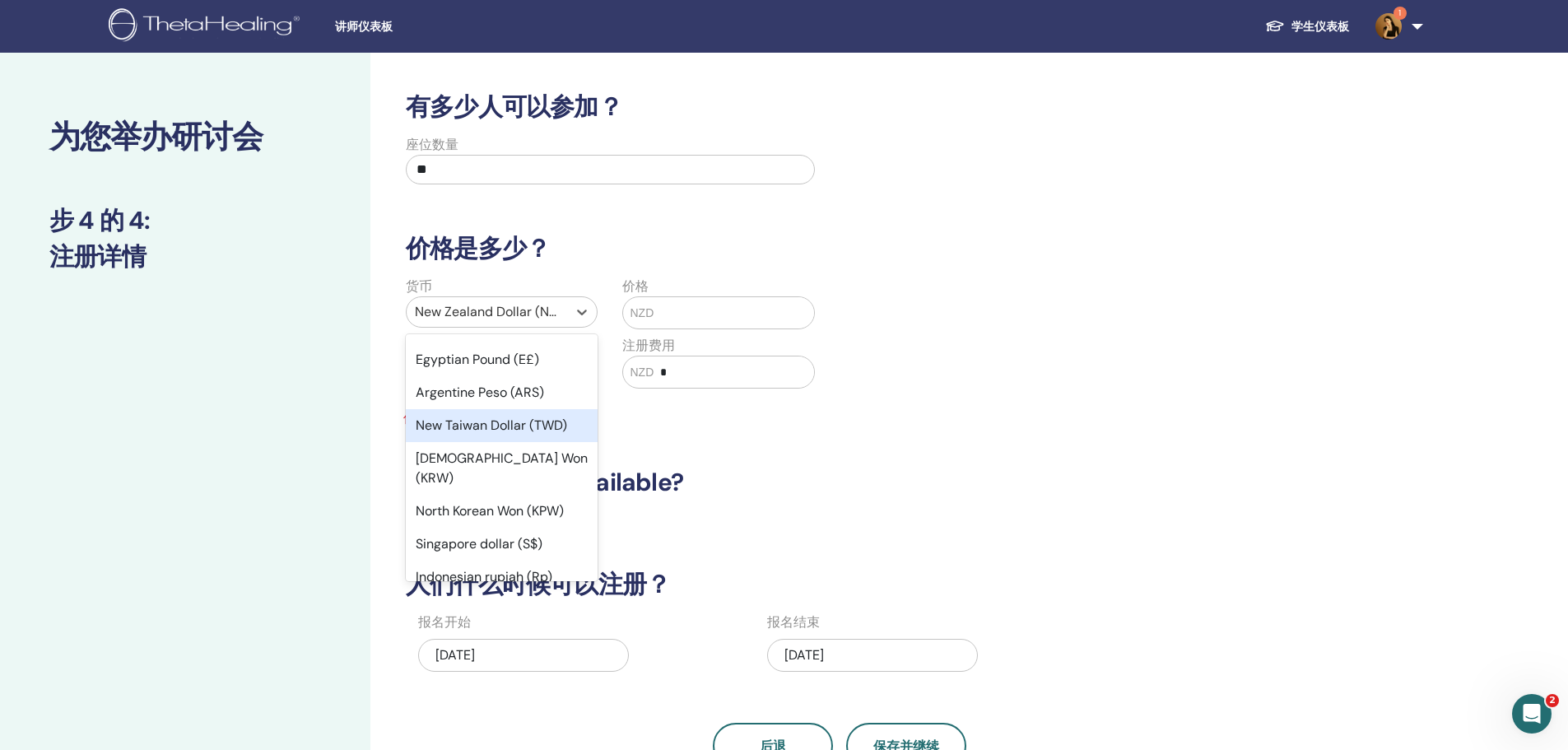
click at [501, 409] on div "New Taiwan Dollar (TWD)" at bounding box center [501, 425] width 192 height 33
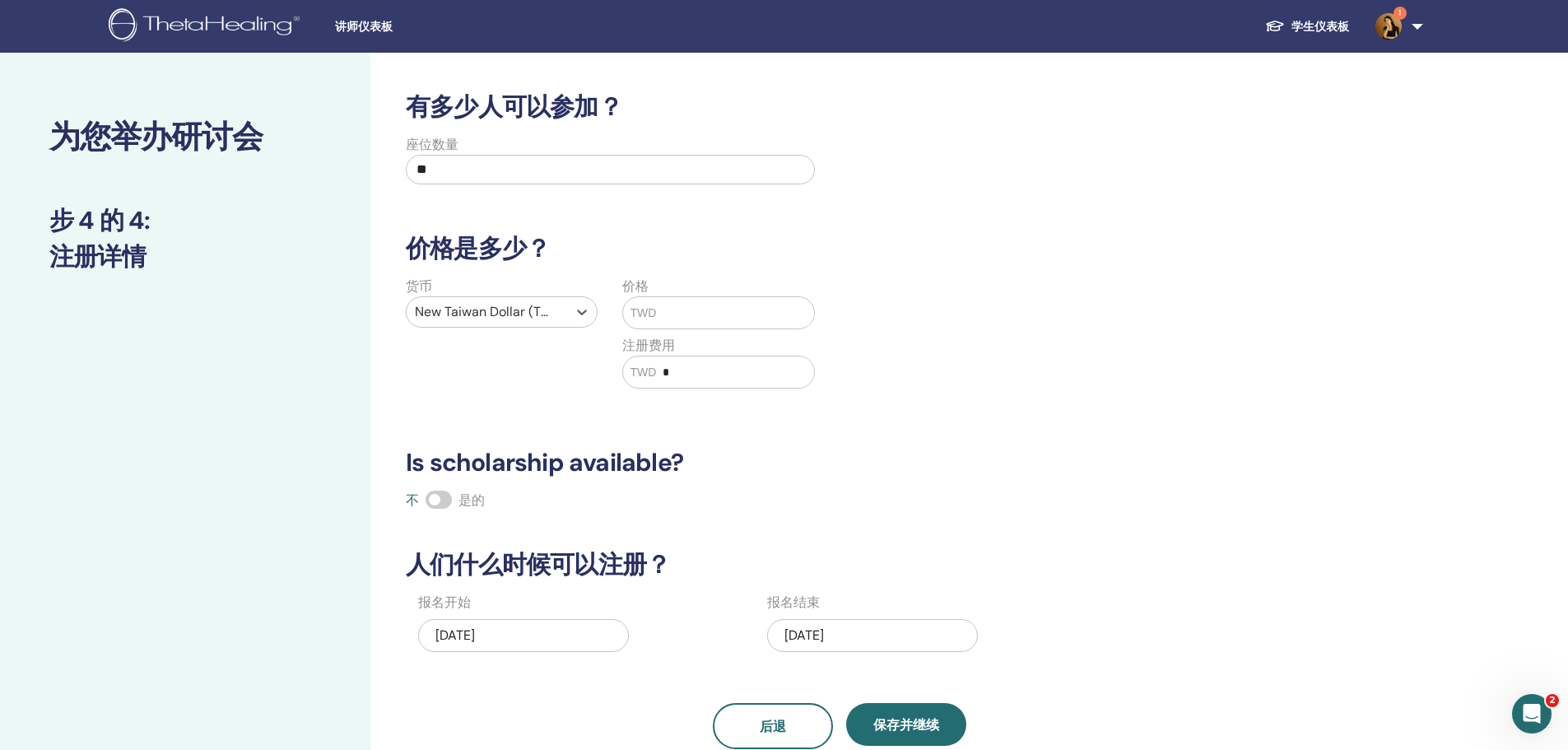
click at [665, 312] on input "text" at bounding box center [735, 313] width 158 height 31
type input "*****"
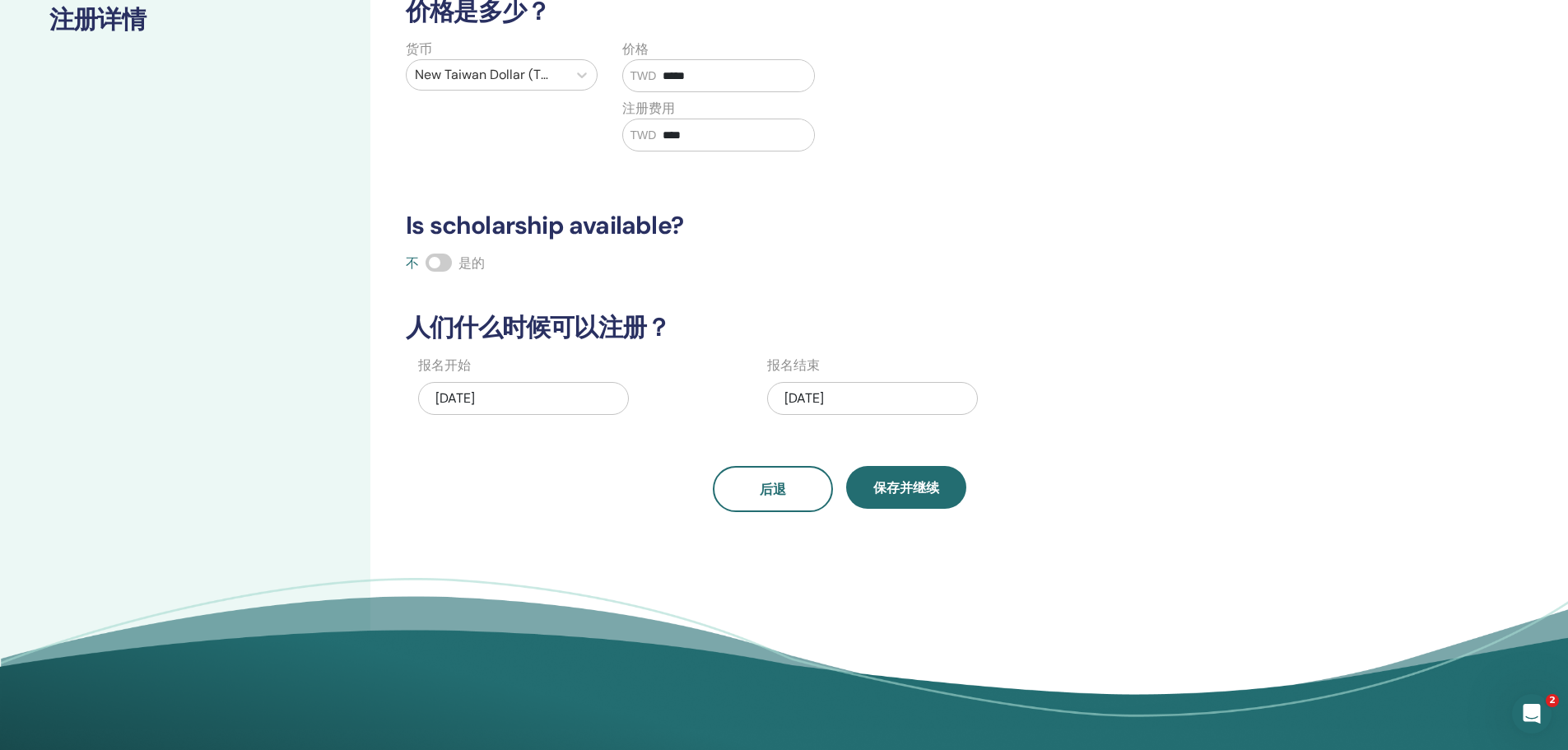
scroll to position [247, 0]
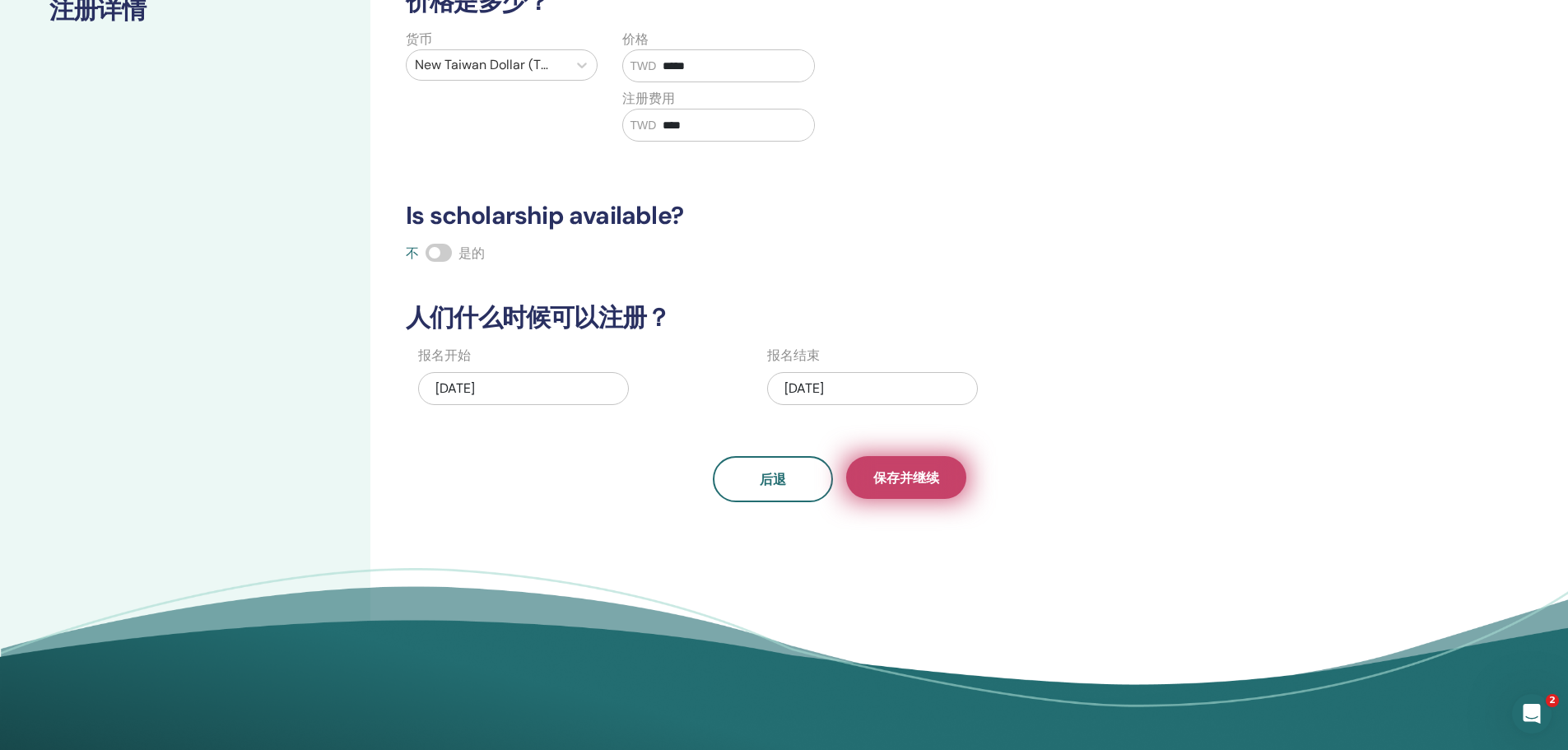
type input "****"
click at [899, 481] on span "保存并继续" at bounding box center [905, 478] width 65 height 17
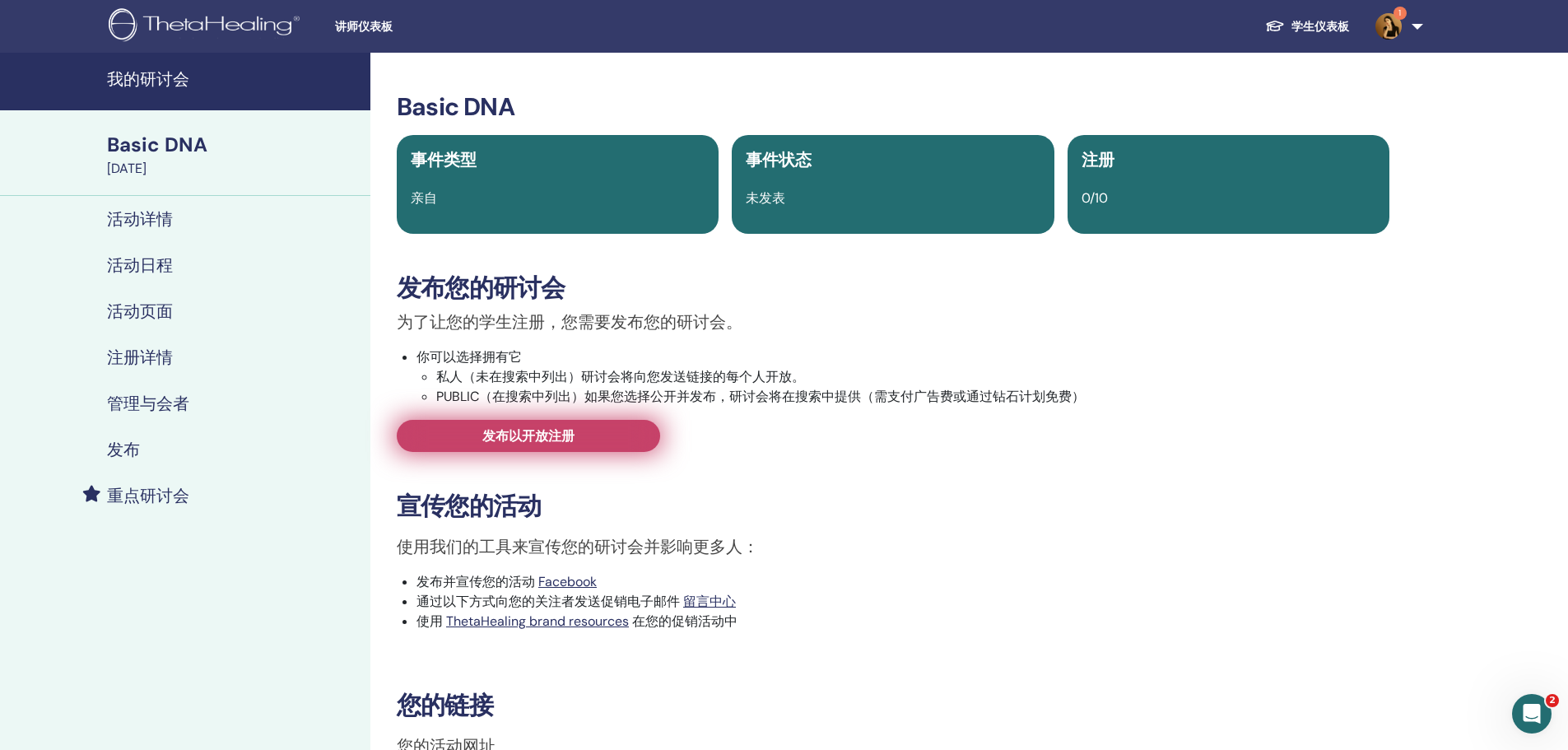
click at [586, 441] on link "发布以开放注册" at bounding box center [529, 436] width 263 height 32
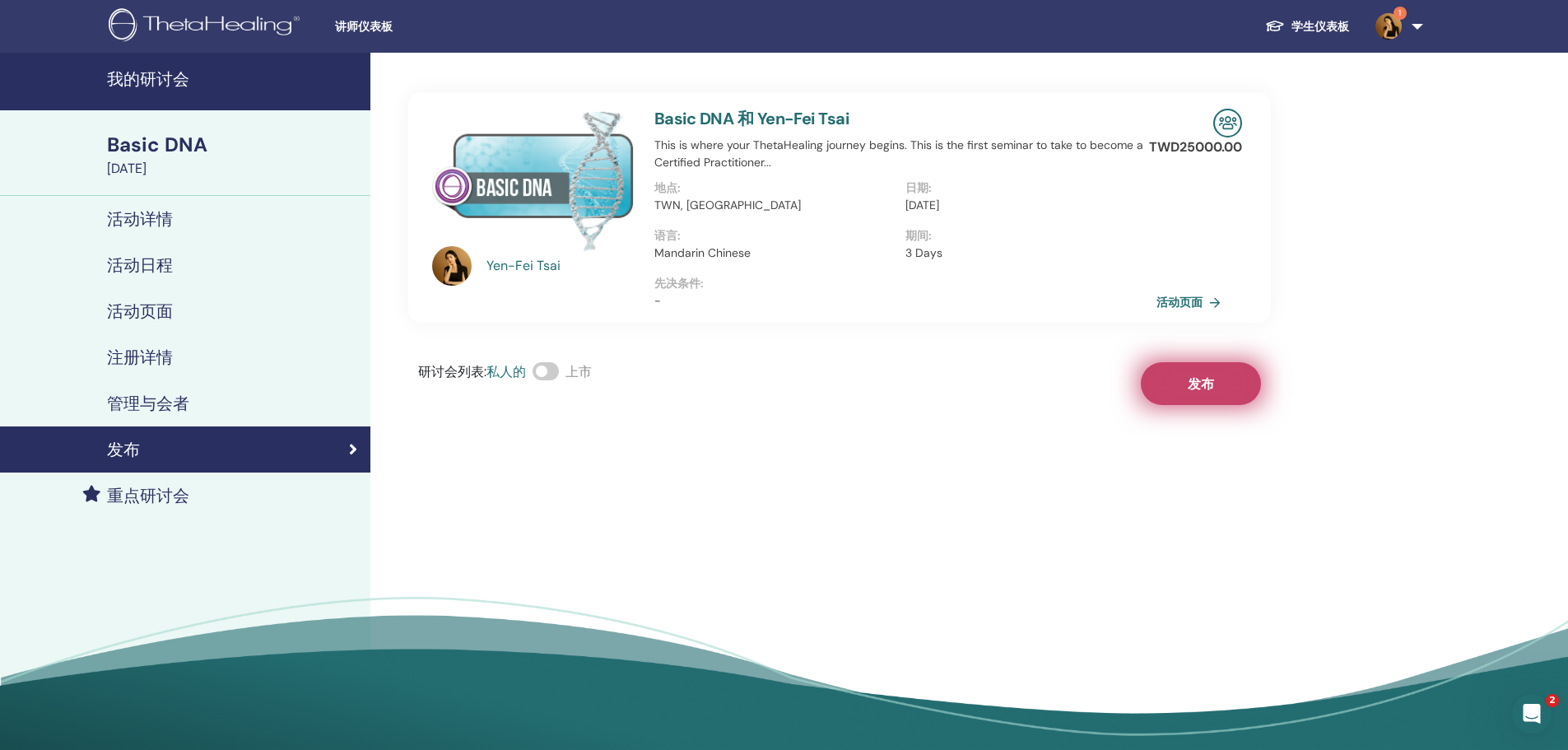
click at [1170, 372] on button "发布" at bounding box center [1200, 384] width 120 height 43
click at [1189, 306] on link "活动页面" at bounding box center [1193, 302] width 71 height 25
click at [195, 166] on div "[DATE]" at bounding box center [234, 168] width 253 height 20
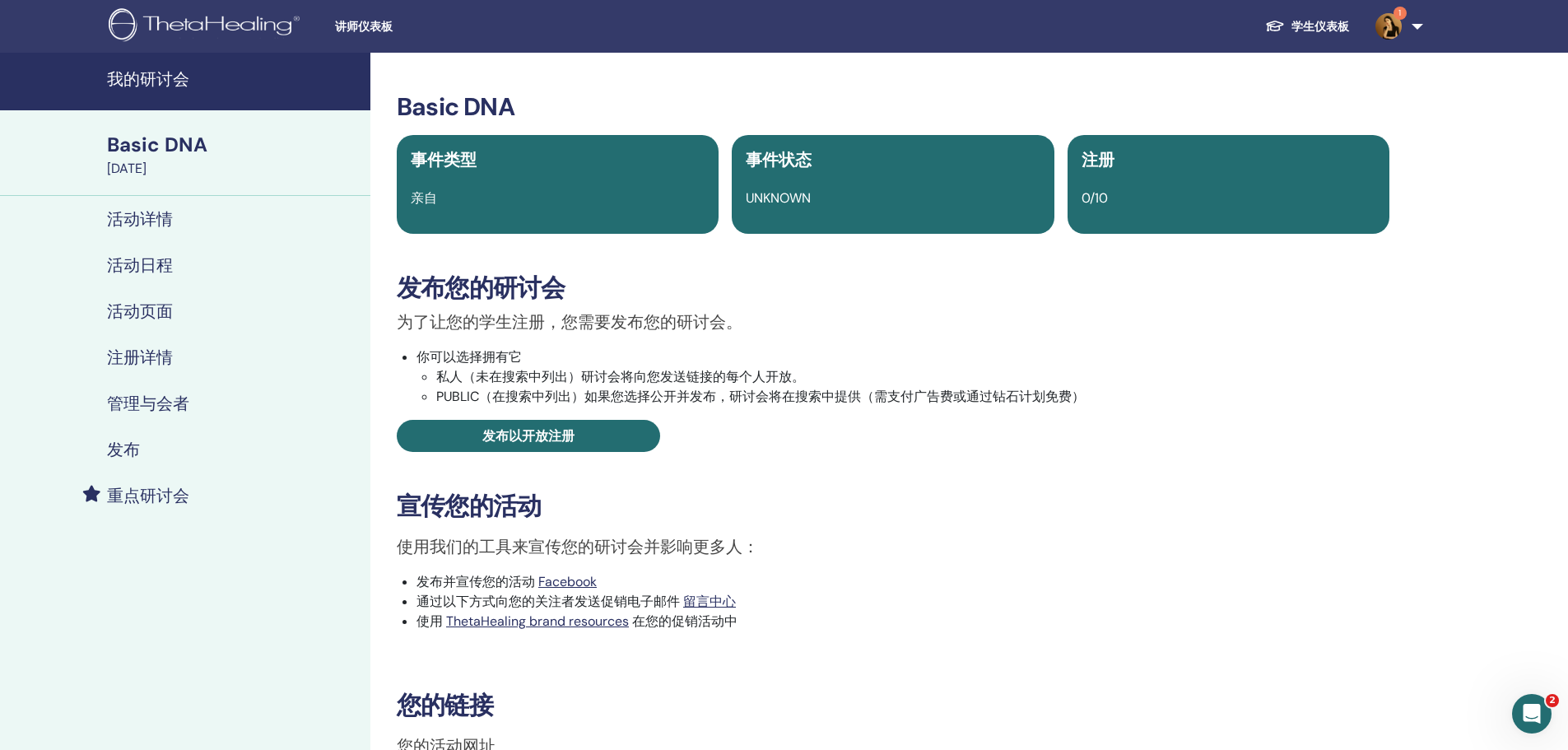
click at [176, 143] on div "Basic DNA" at bounding box center [234, 145] width 253 height 28
click at [167, 75] on h4 "我的研讨会" at bounding box center [234, 78] width 253 height 20
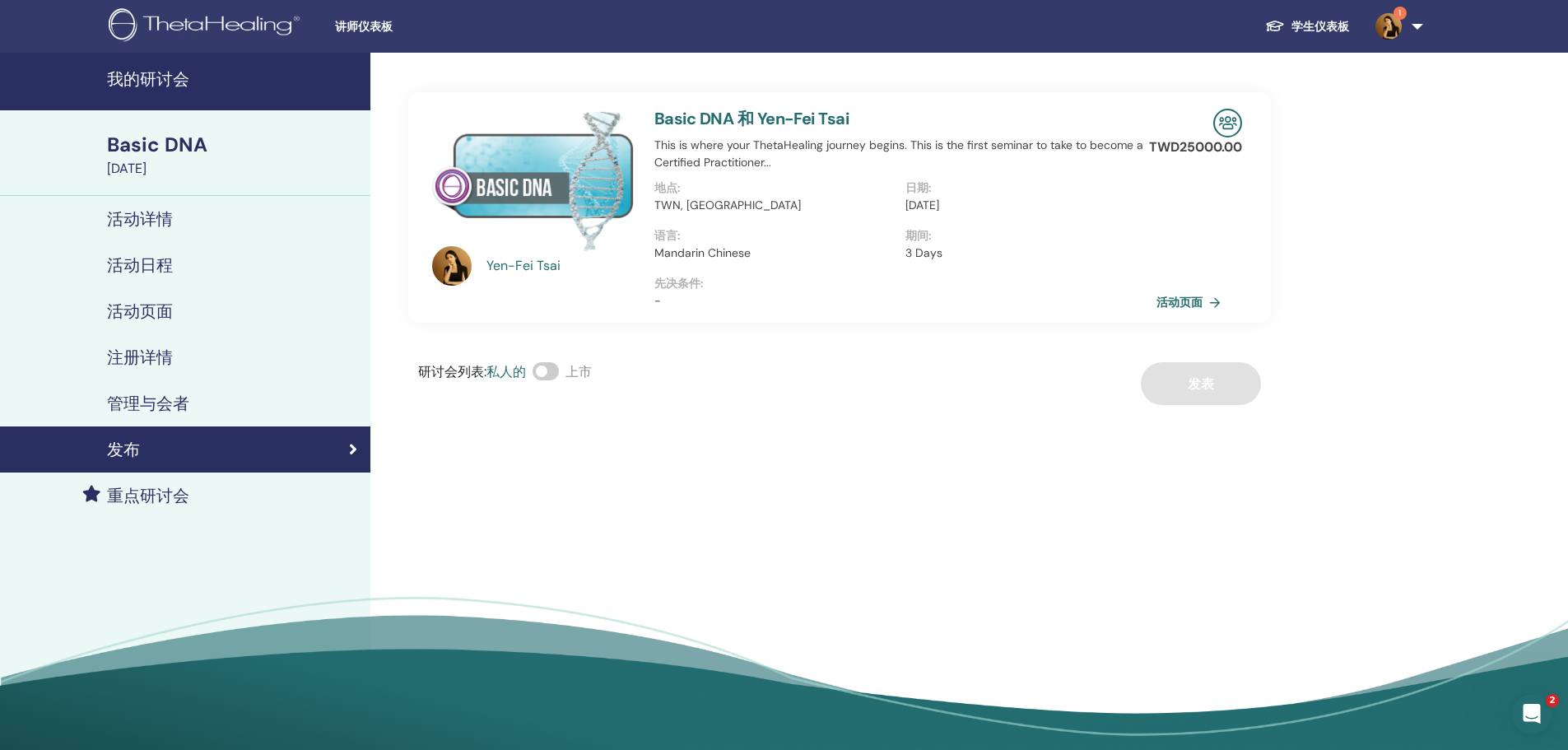
click at [179, 144] on div "Basic DNA" at bounding box center [234, 145] width 253 height 28
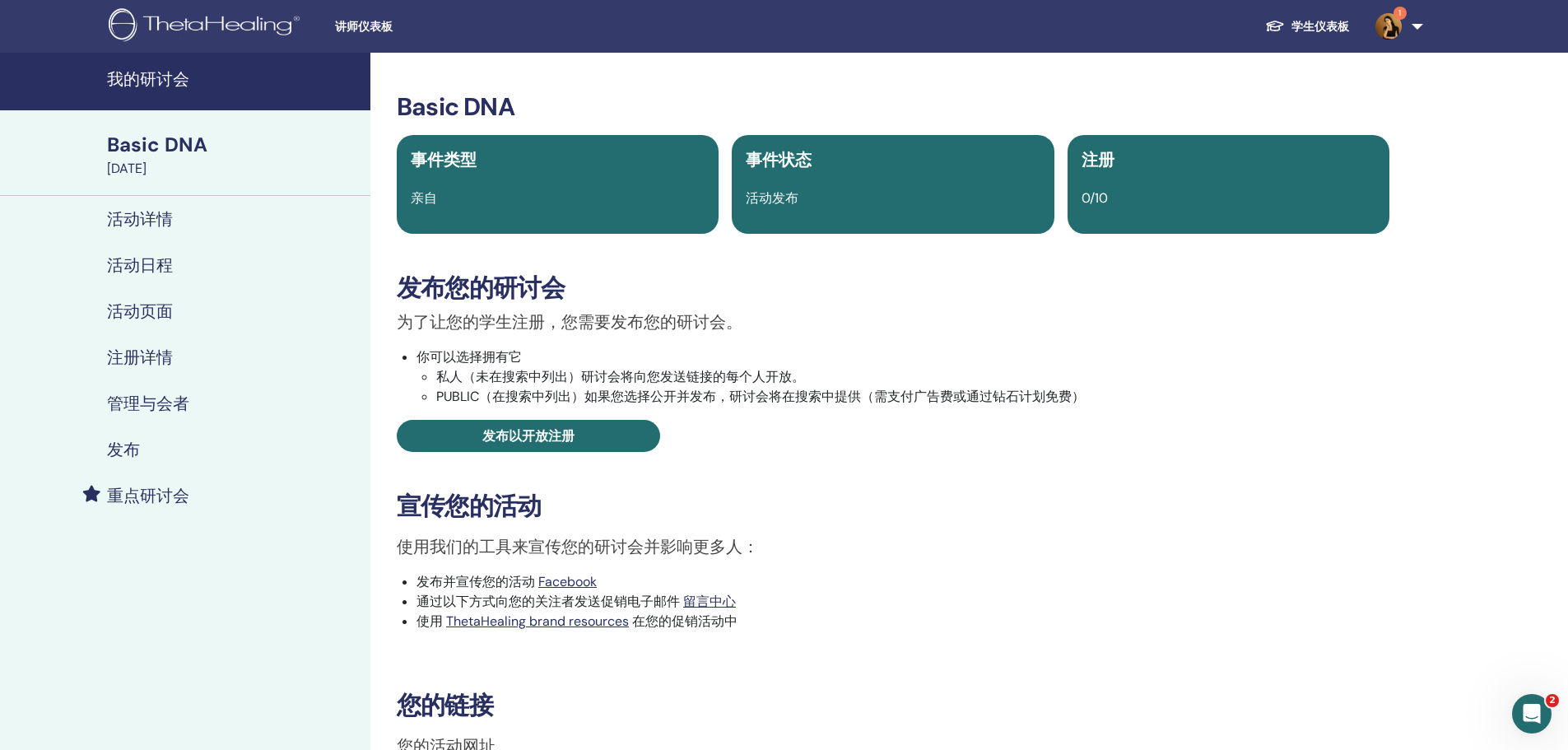
click at [349, 26] on span "讲师仪表板" at bounding box center [458, 26] width 247 height 17
click at [388, 23] on span "讲师仪表板" at bounding box center [458, 26] width 247 height 17
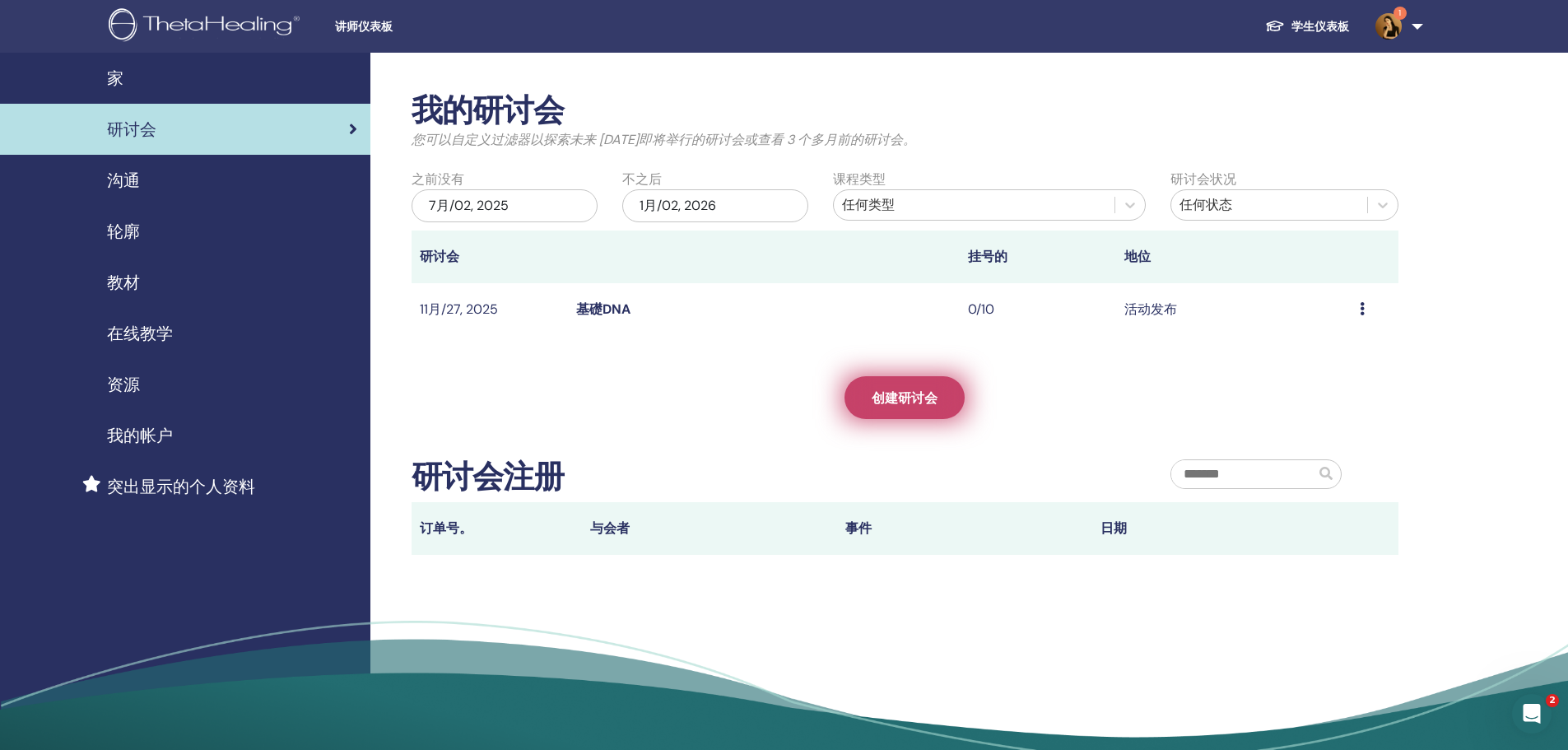
click at [961, 403] on link "创建研讨会" at bounding box center [904, 398] width 120 height 43
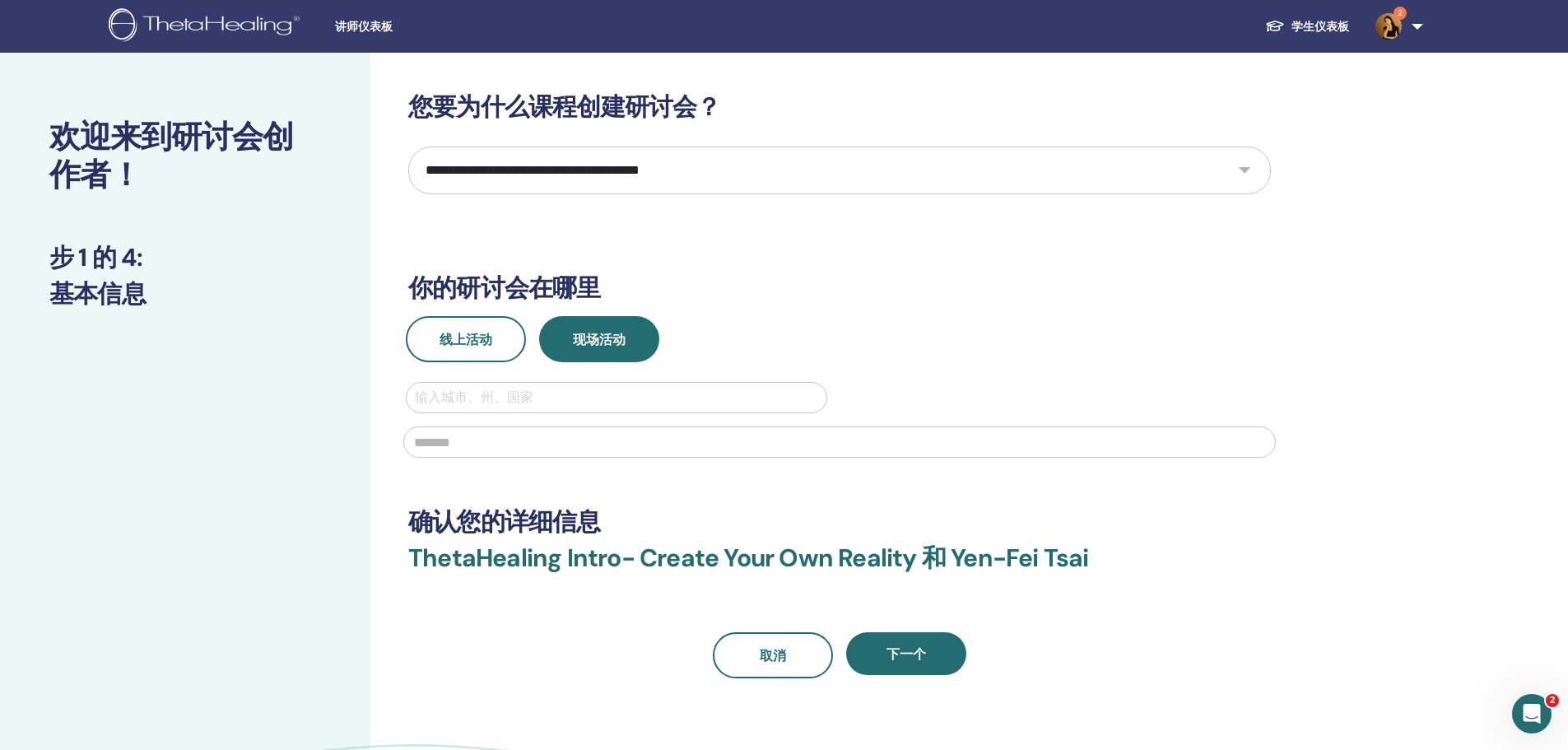
click at [546, 397] on div at bounding box center [616, 397] width 404 height 23
click at [624, 169] on select "**********" at bounding box center [839, 170] width 863 height 48
select select "*"
click at [408, 146] on select "**********" at bounding box center [839, 170] width 863 height 48
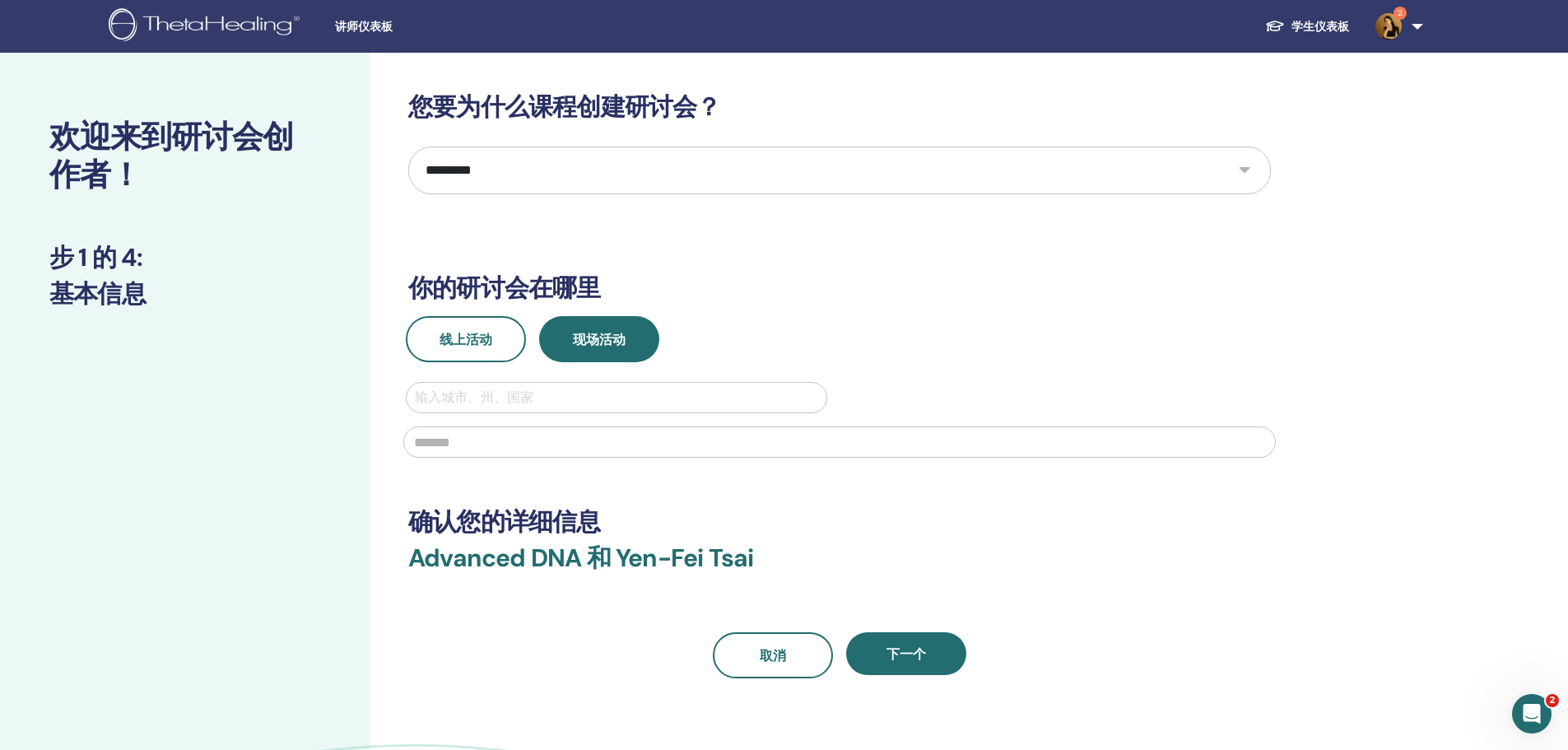
click at [541, 400] on div at bounding box center [616, 397] width 404 height 23
type input "******"
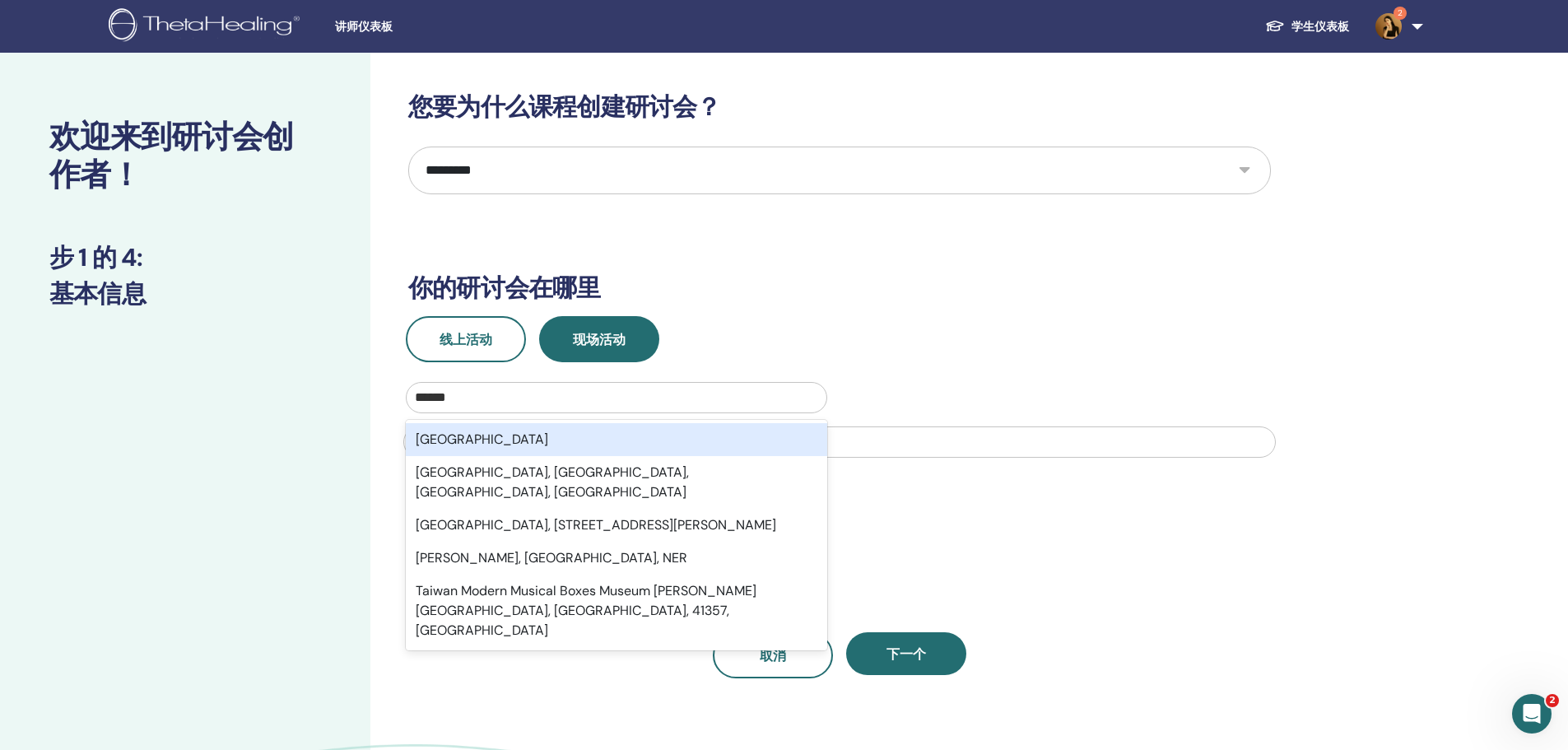
click at [520, 434] on div "Taiwan" at bounding box center [616, 440] width 422 height 33
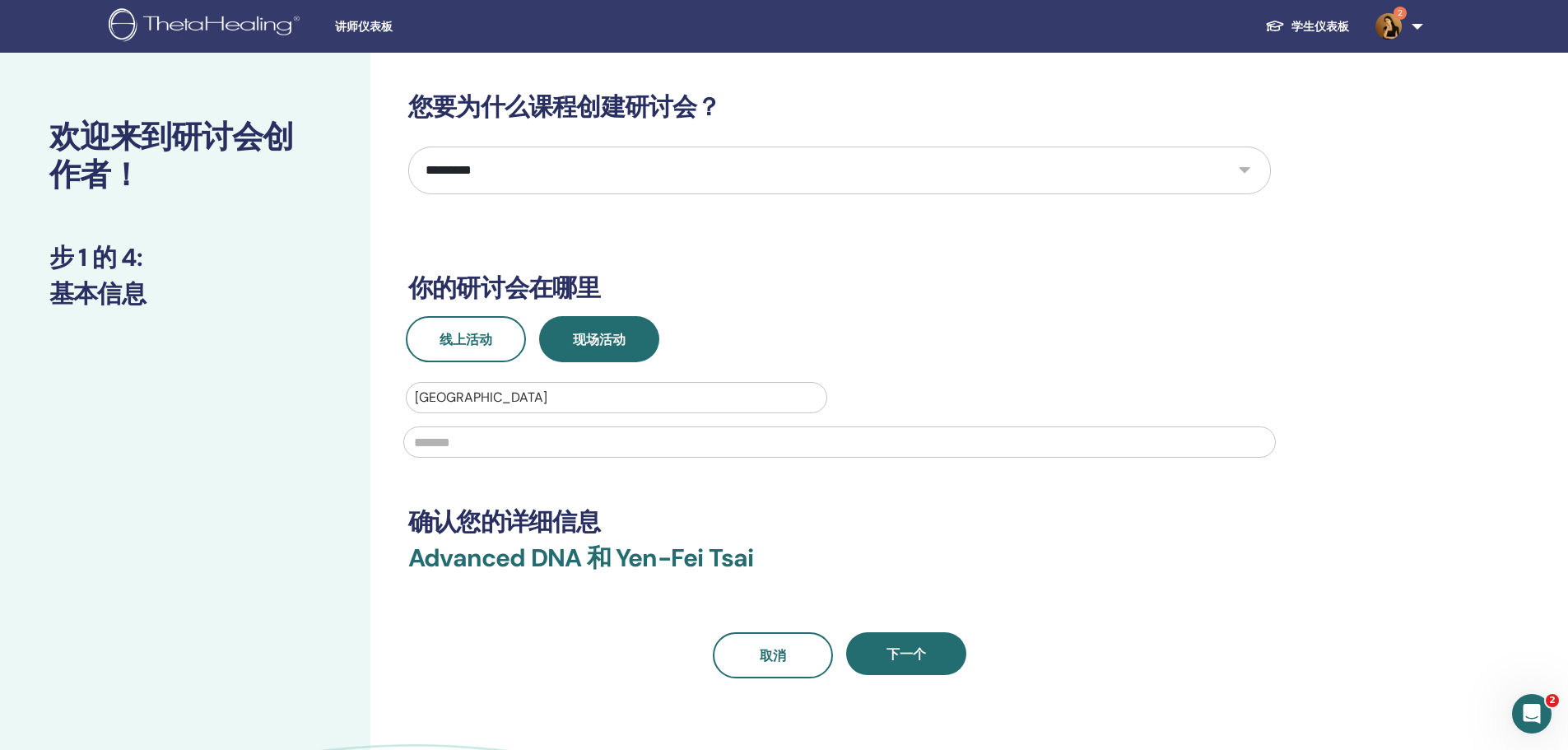
click at [518, 445] on input "text" at bounding box center [840, 442] width 872 height 31
type input "***"
click at [909, 641] on button "下一个" at bounding box center [905, 654] width 120 height 43
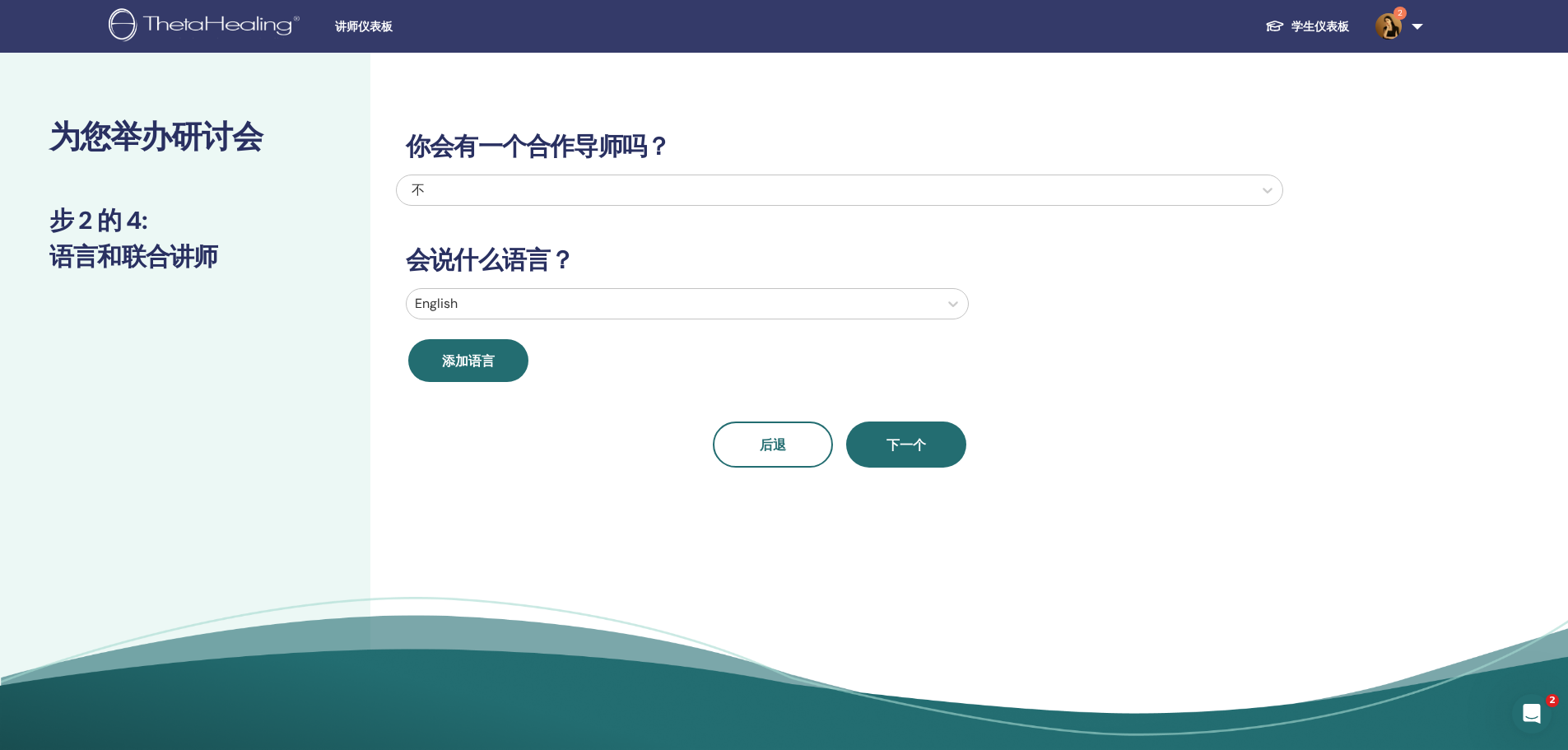
click at [535, 304] on div at bounding box center [672, 304] width 515 height 23
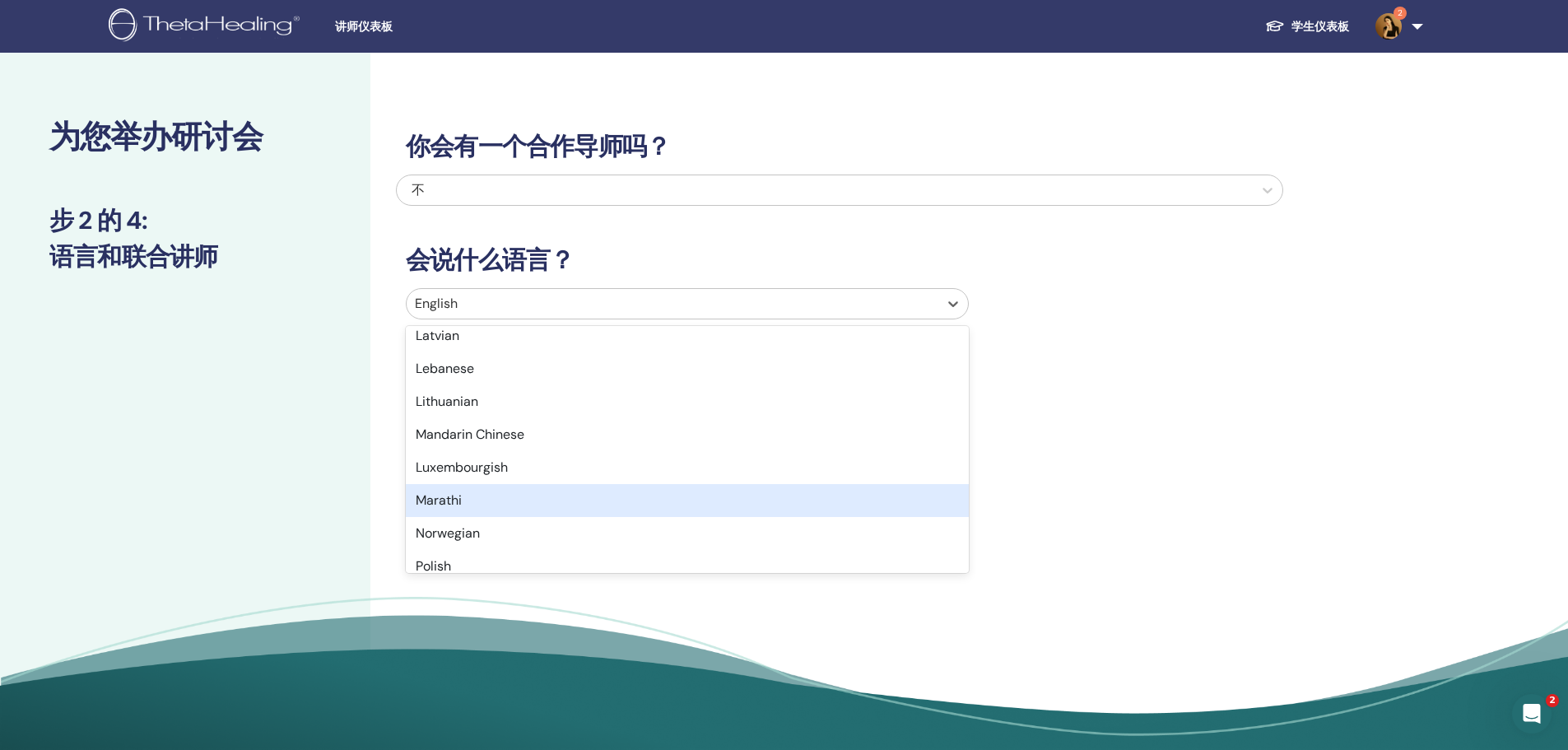
scroll to position [906, 0]
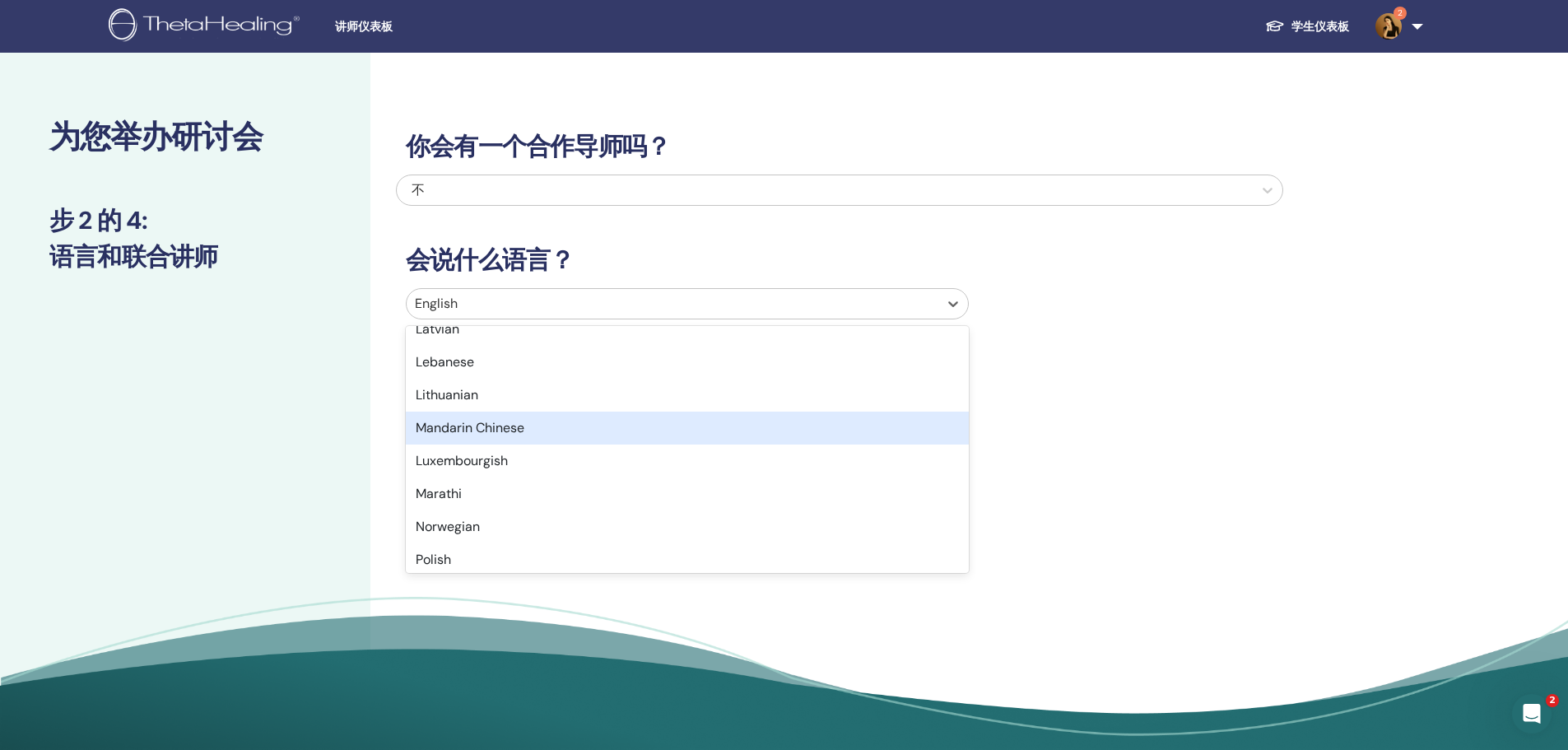
click at [510, 433] on div "Mandarin Chinese" at bounding box center [687, 428] width 563 height 33
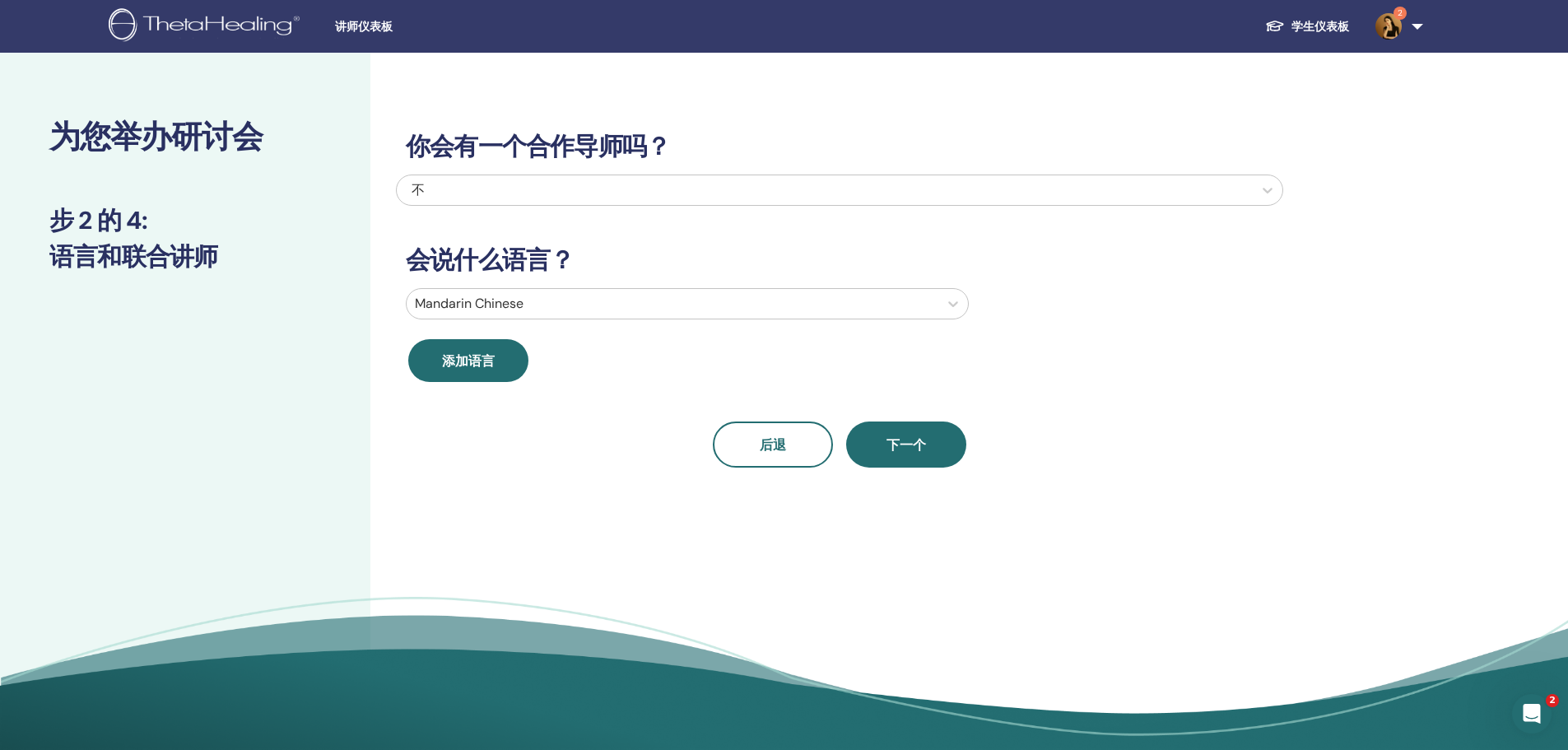
click at [936, 446] on button "下一个" at bounding box center [905, 445] width 120 height 46
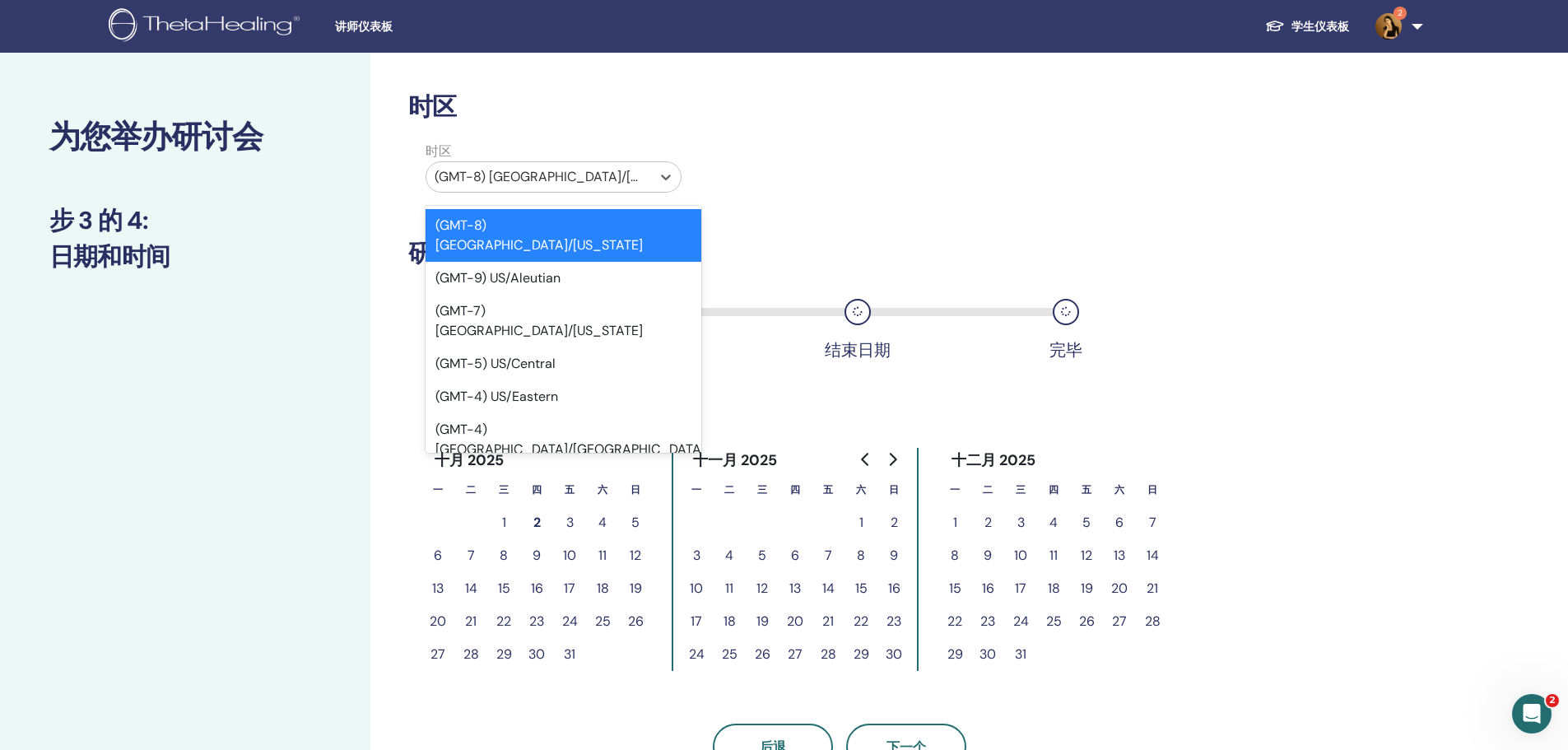
click at [548, 182] on div at bounding box center [538, 177] width 208 height 23
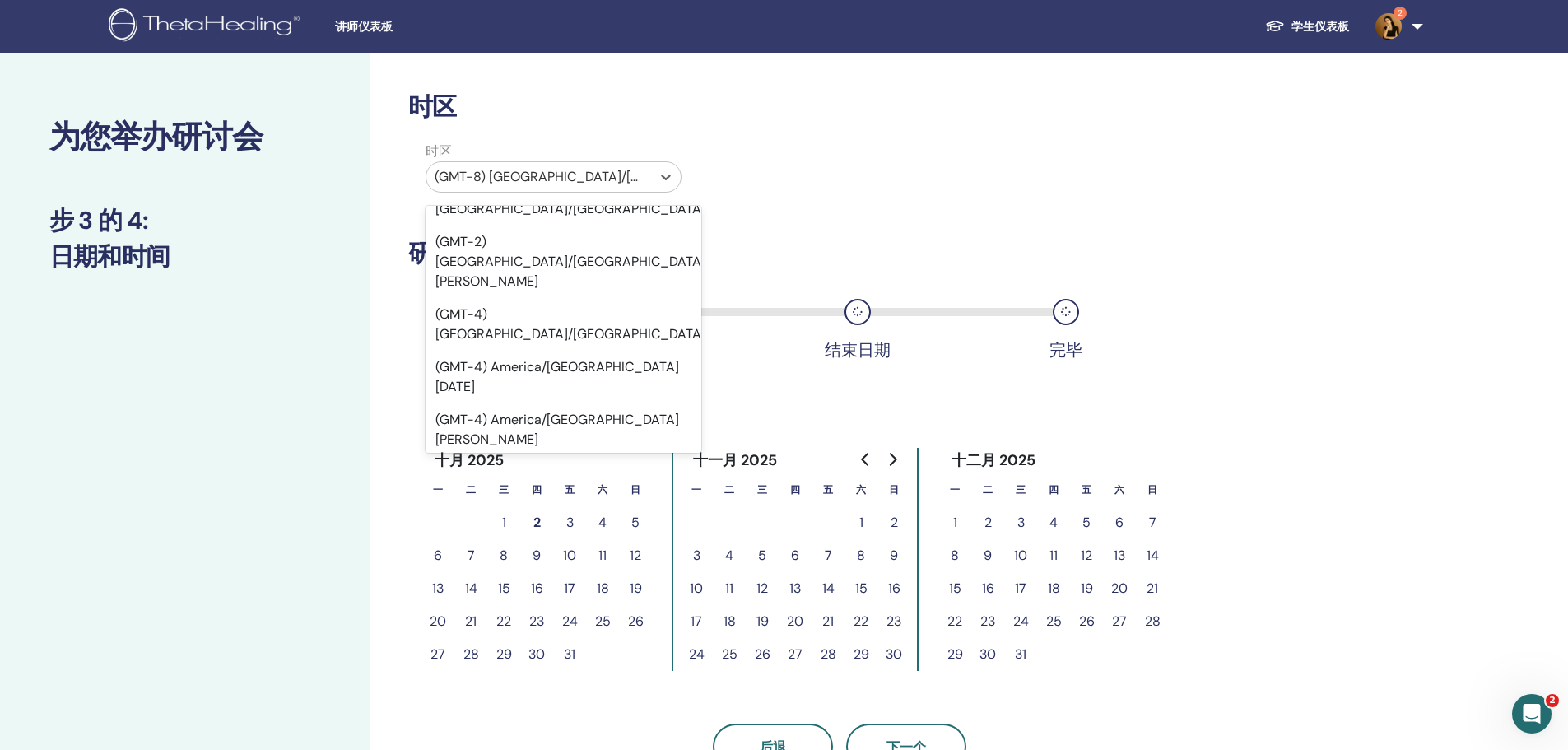
scroll to position [11858, 0]
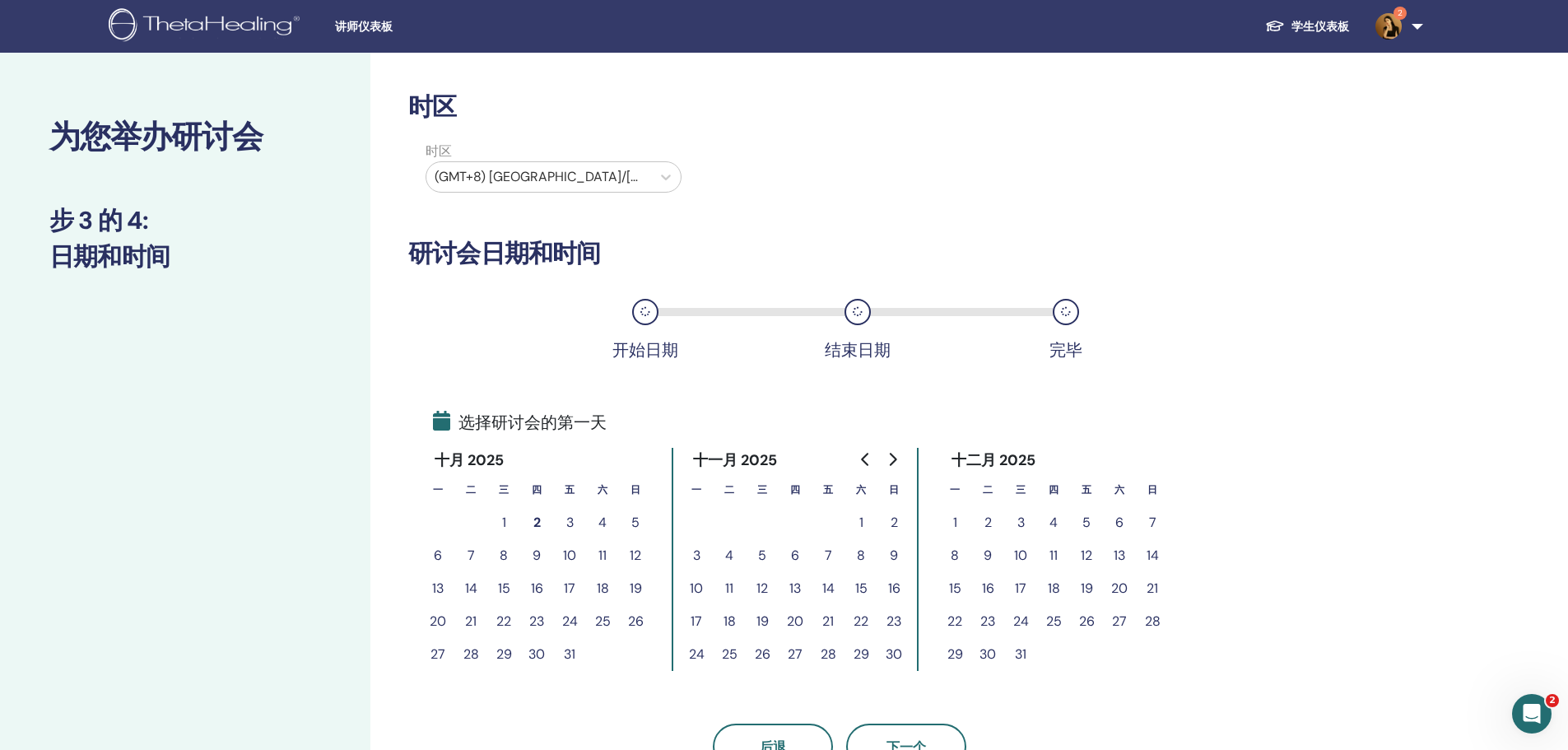
click at [555, 303] on div "开始日期 结束日期 完毕" at bounding box center [839, 325] width 863 height 88
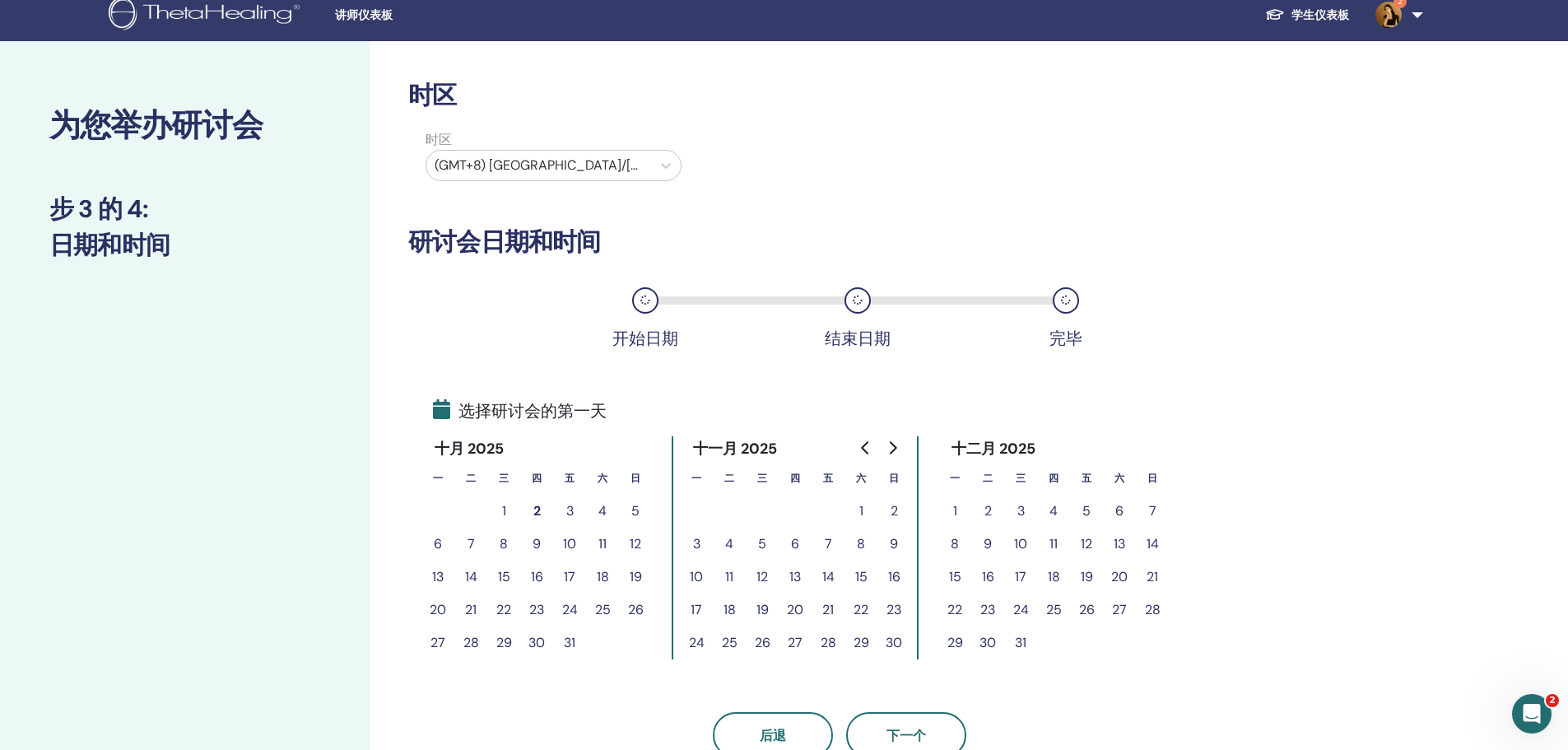
scroll to position [82, 0]
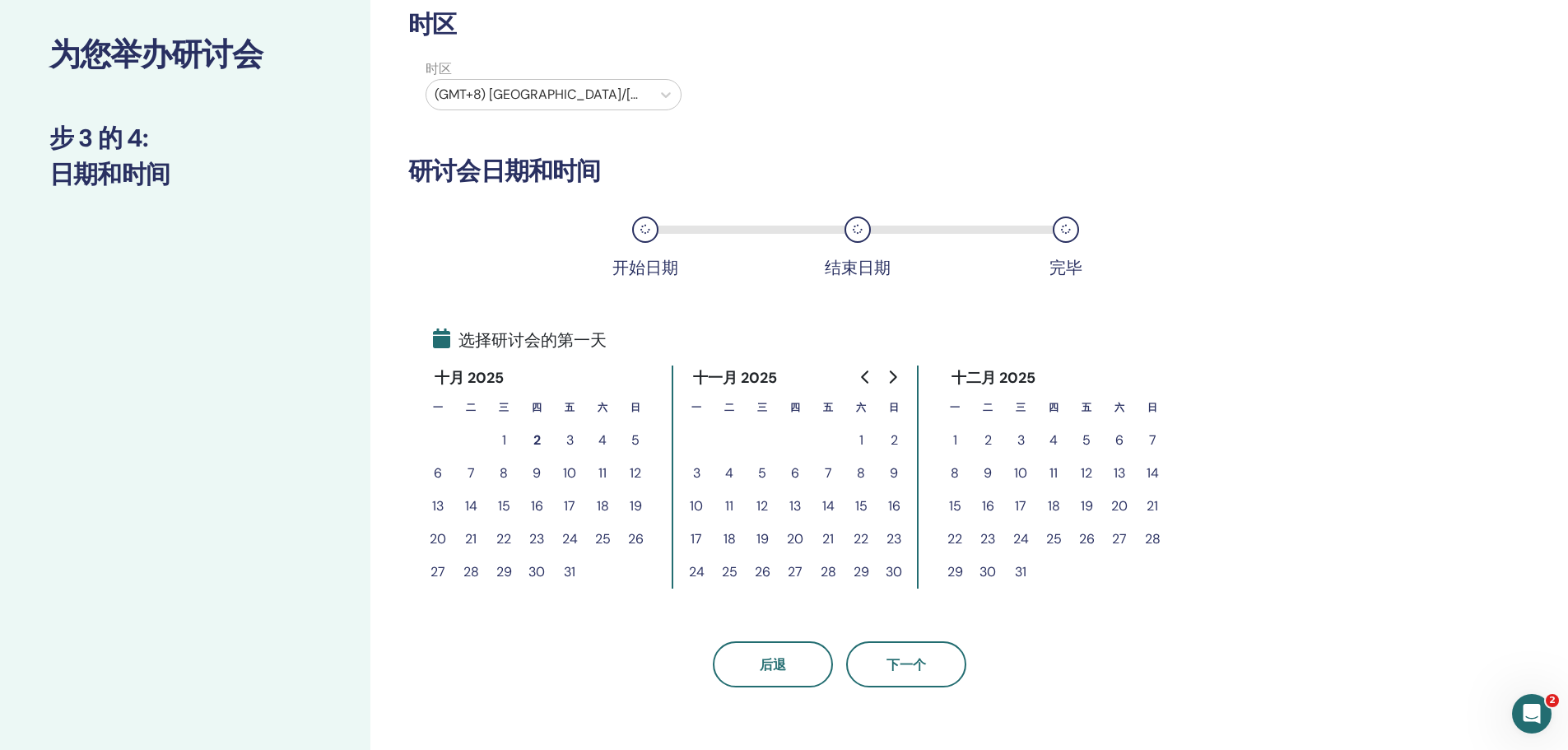
click at [1054, 474] on button "11" at bounding box center [1053, 473] width 33 height 33
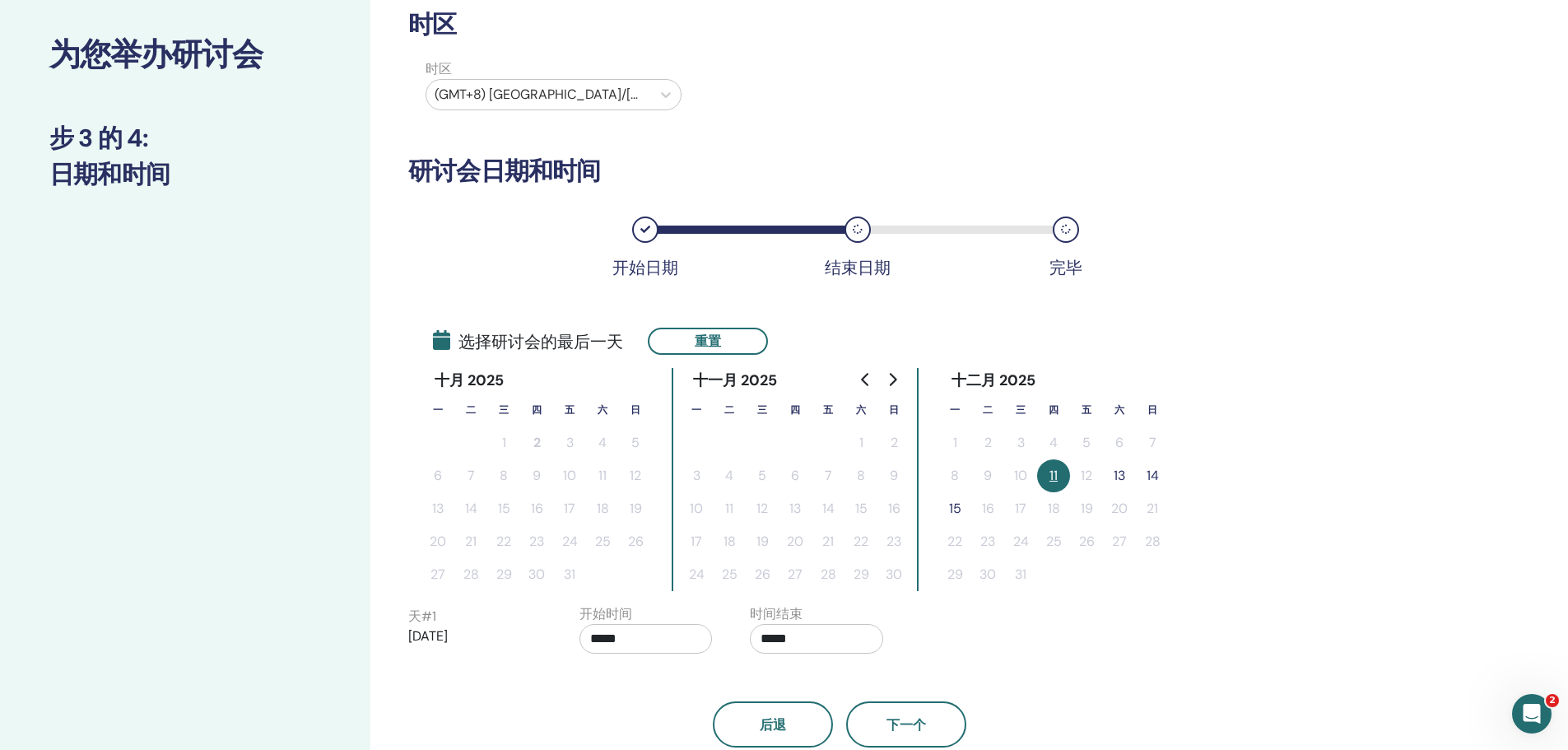
click at [1126, 477] on button "13" at bounding box center [1119, 475] width 33 height 33
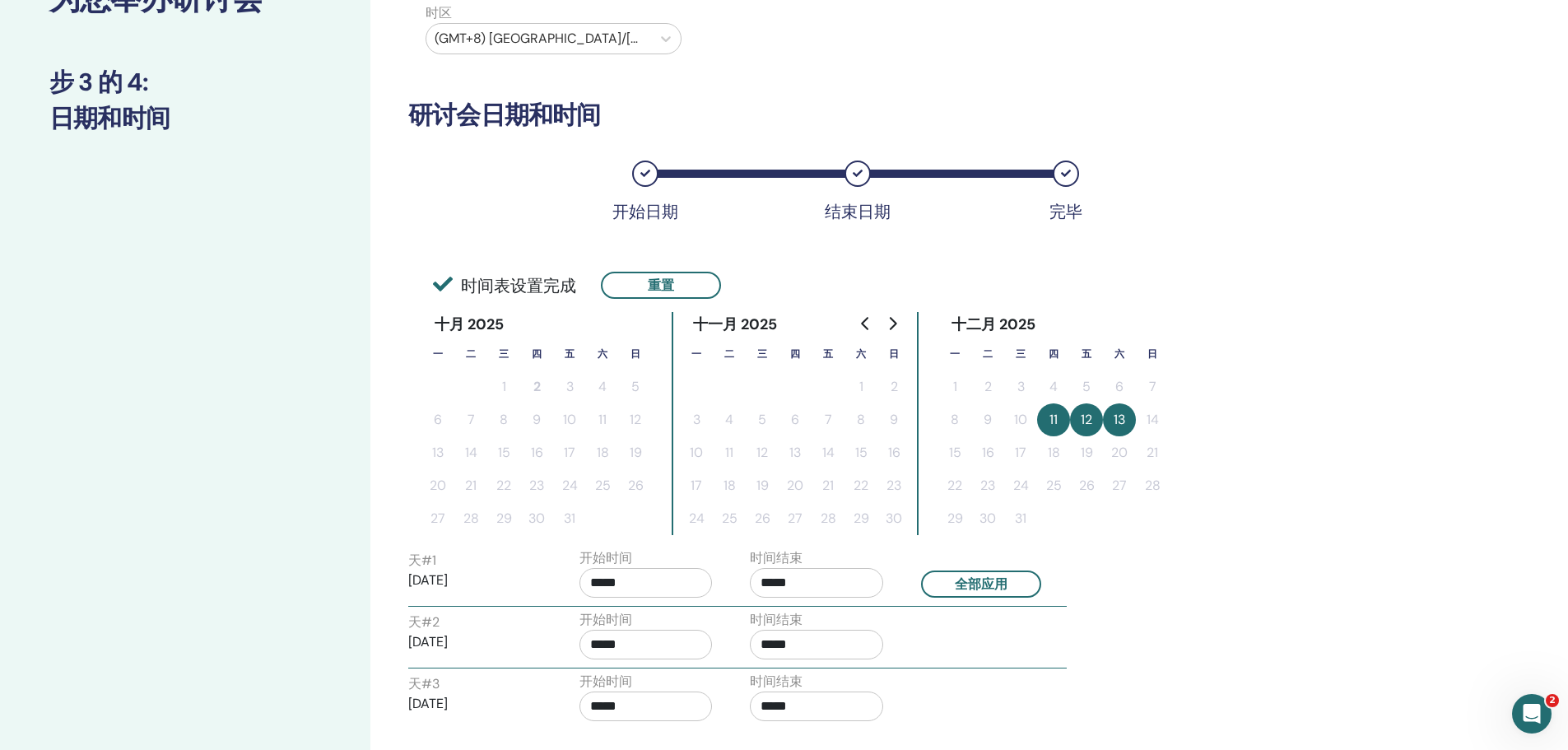
scroll to position [165, 0]
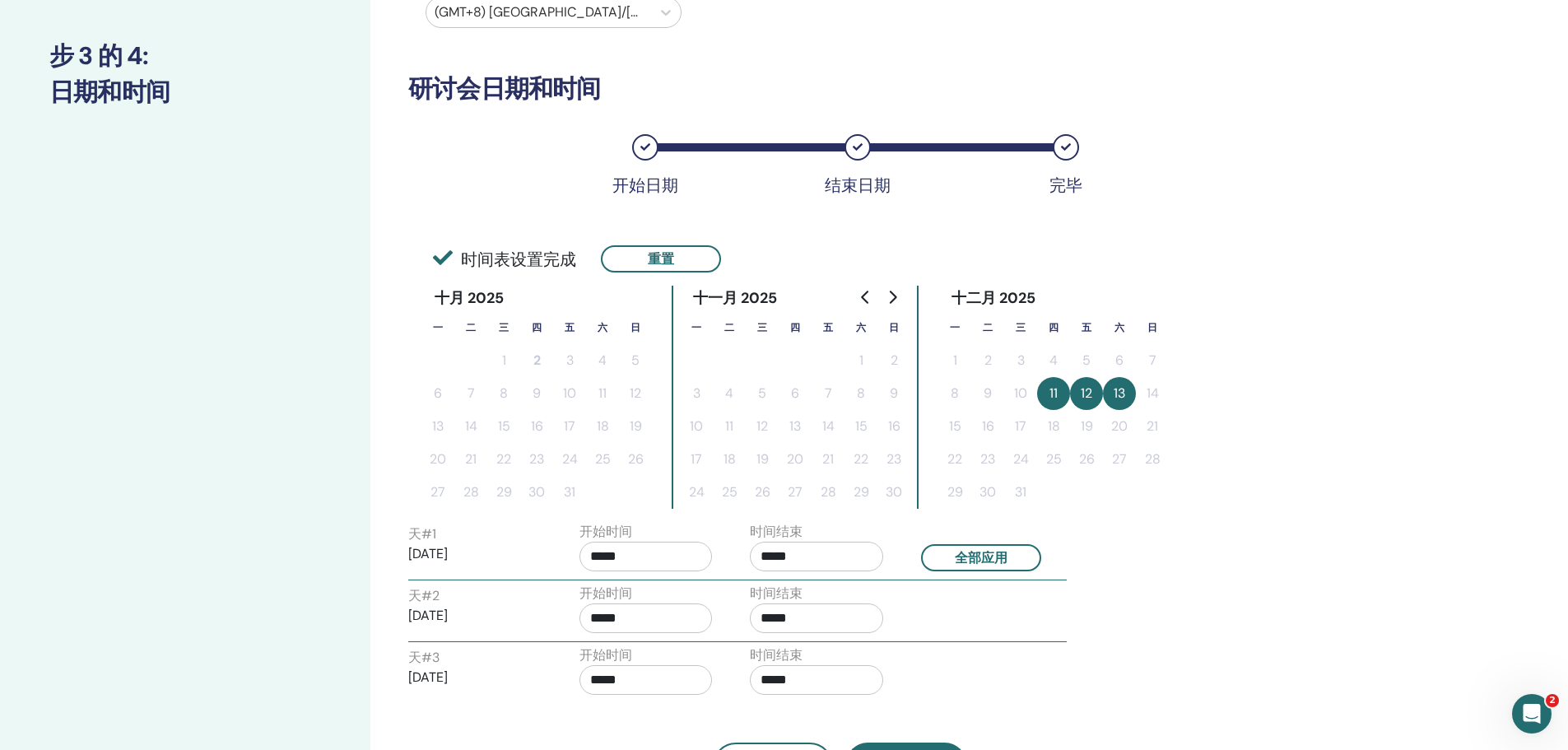
click at [610, 552] on input "*****" at bounding box center [646, 556] width 133 height 30
click at [671, 595] on span "▲" at bounding box center [663, 599] width 33 height 33
type input "*****"
click at [801, 557] on input "*****" at bounding box center [816, 556] width 133 height 30
click at [840, 594] on span "▲" at bounding box center [834, 599] width 33 height 33
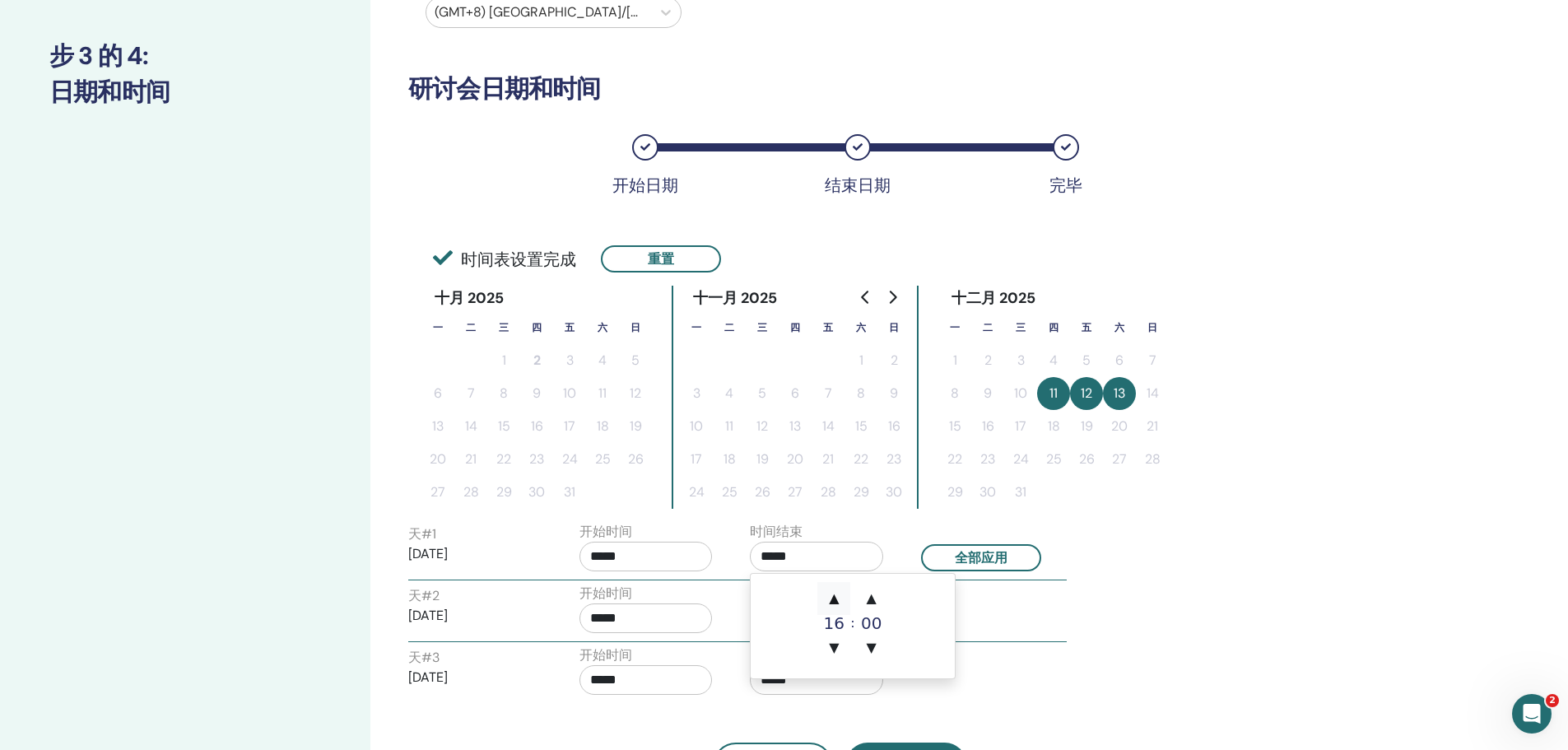
type input "*****"
click at [990, 560] on button "全部应用" at bounding box center [981, 558] width 120 height 27
type input "*****"
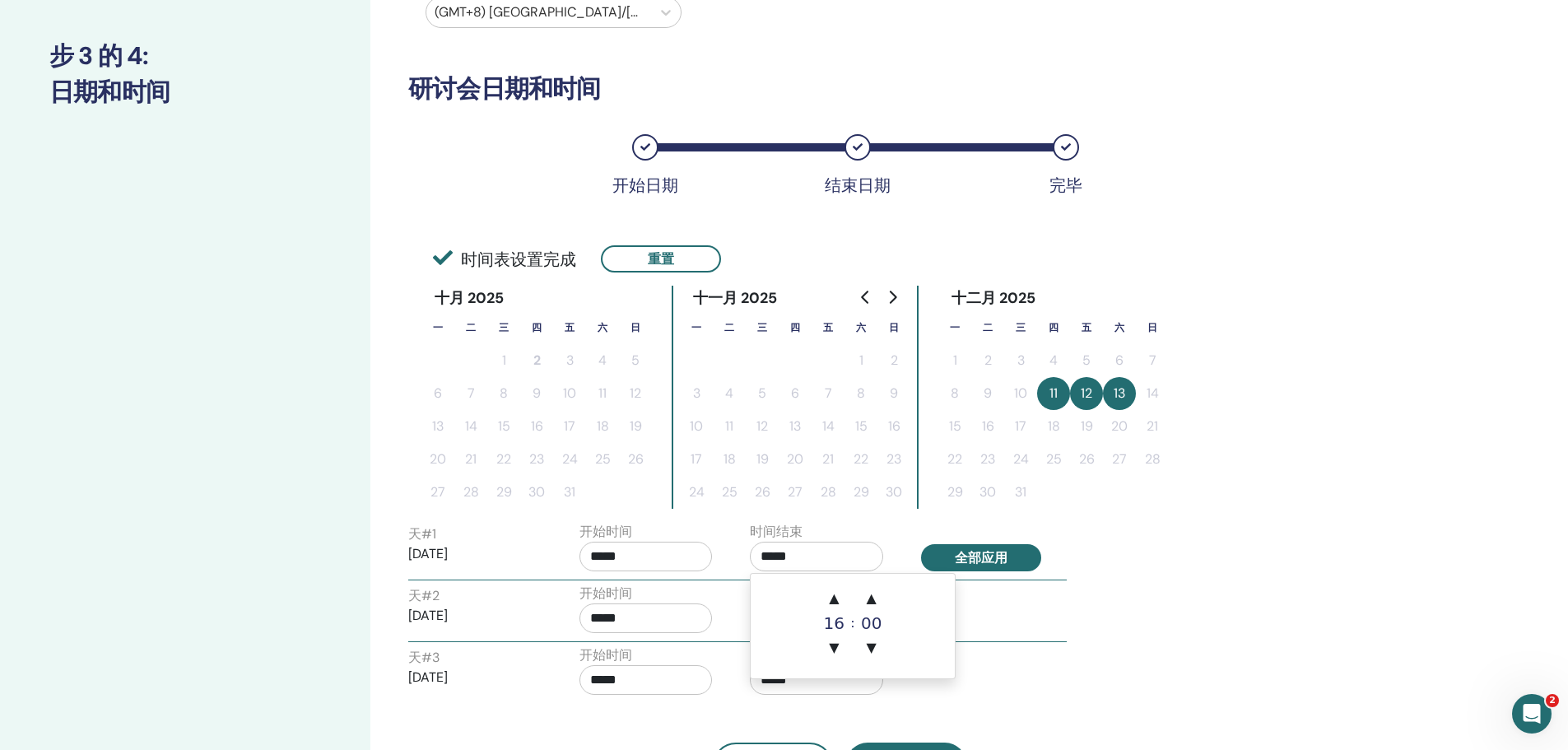
type input "*****"
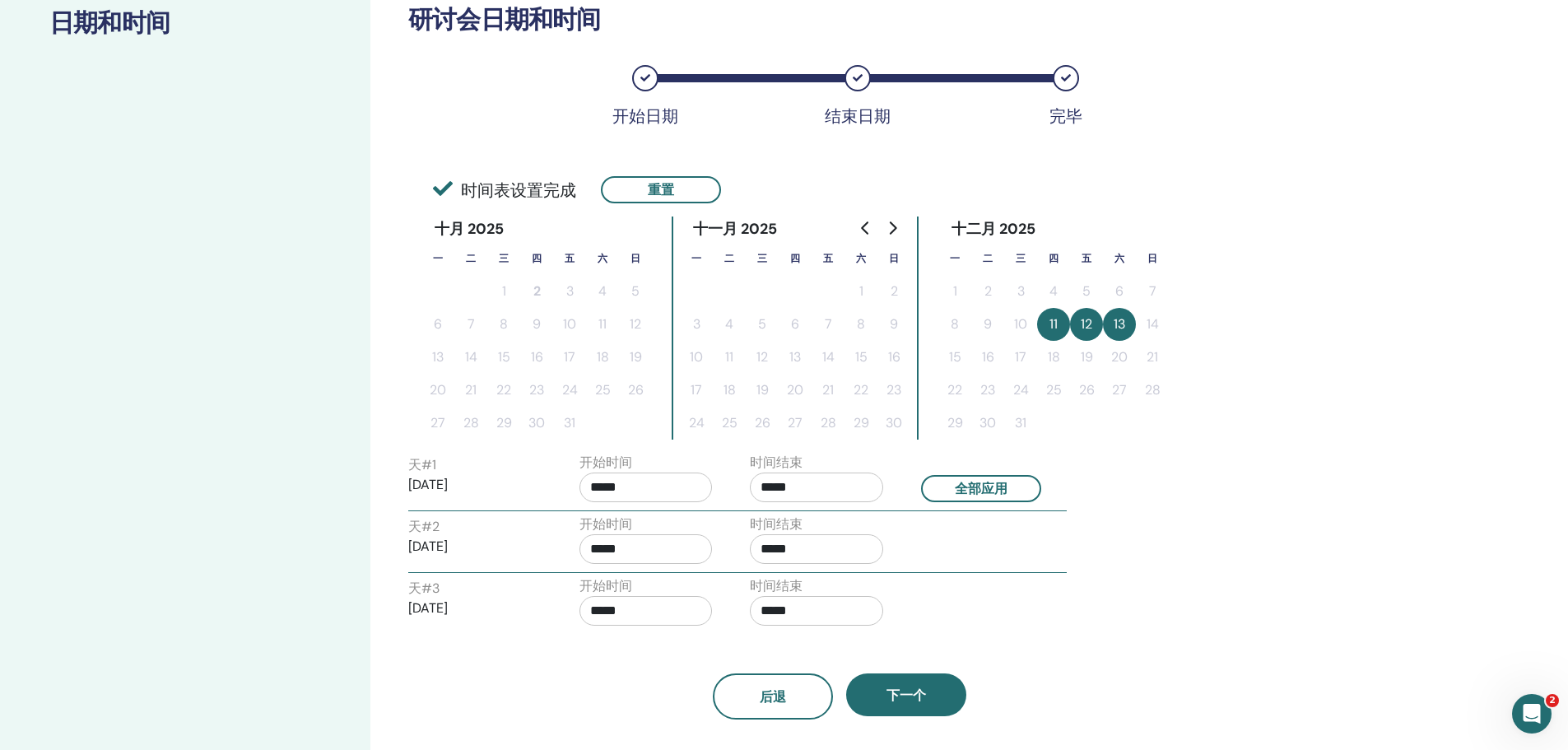
scroll to position [329, 0]
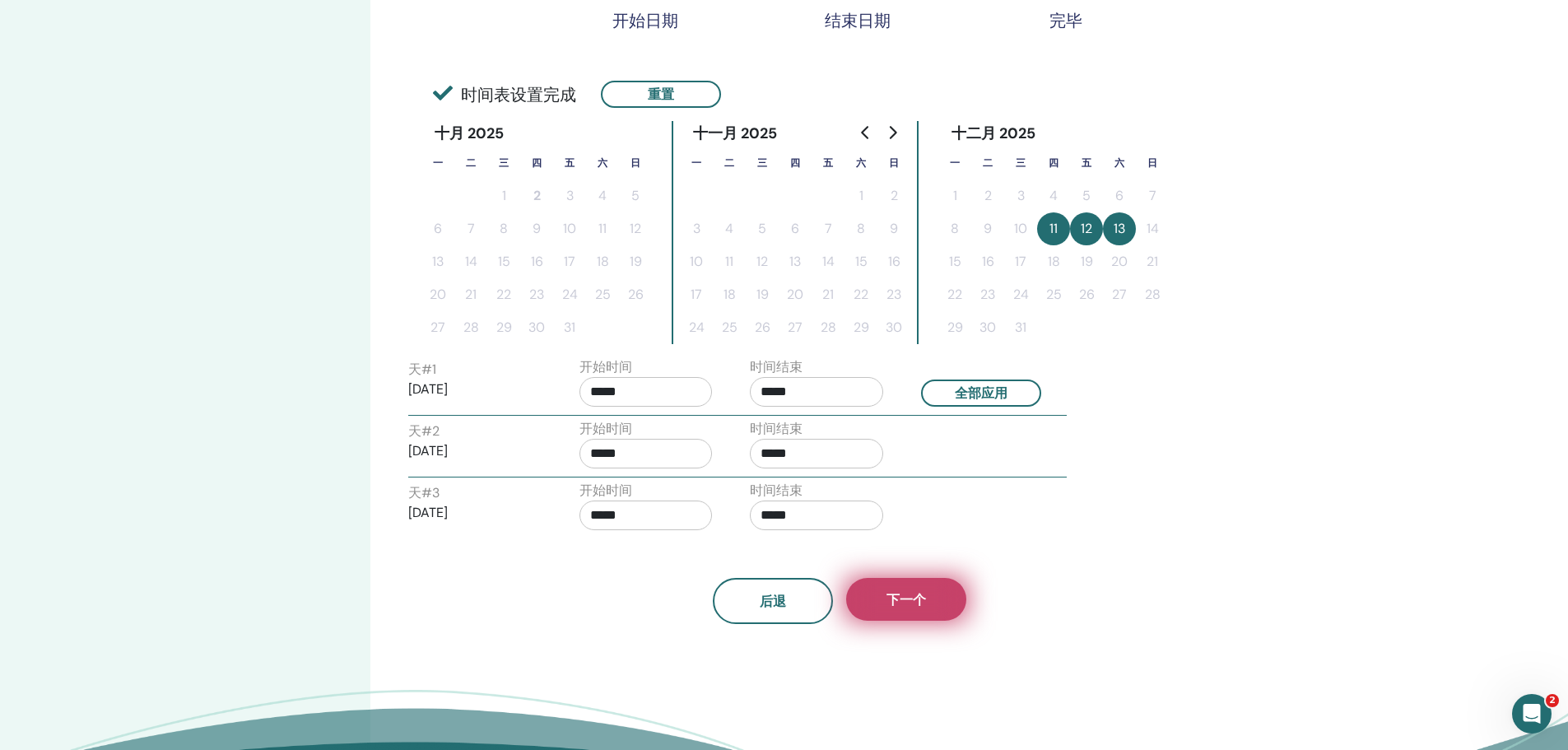
click at [902, 604] on span "下一个" at bounding box center [906, 599] width 39 height 17
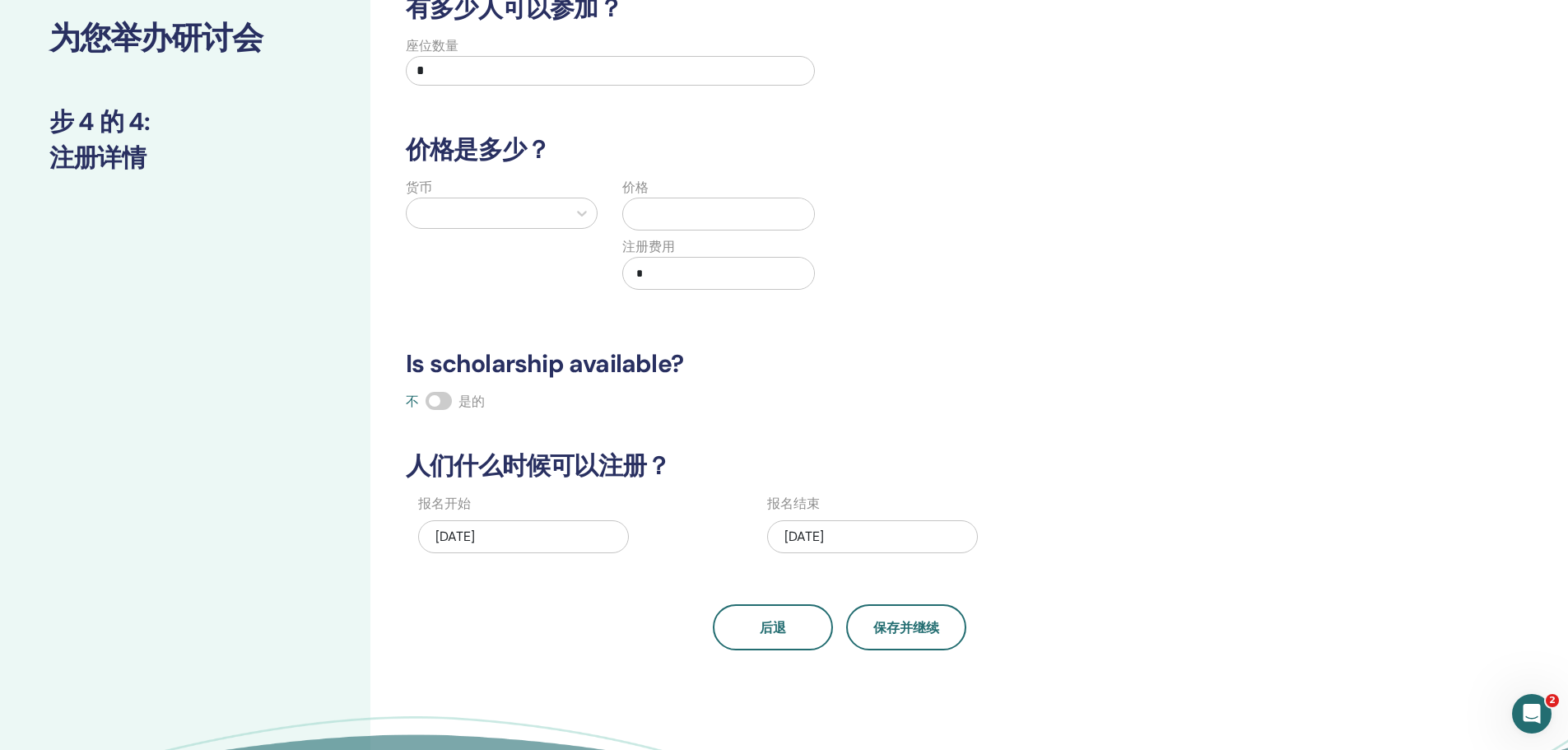
scroll to position [0, 0]
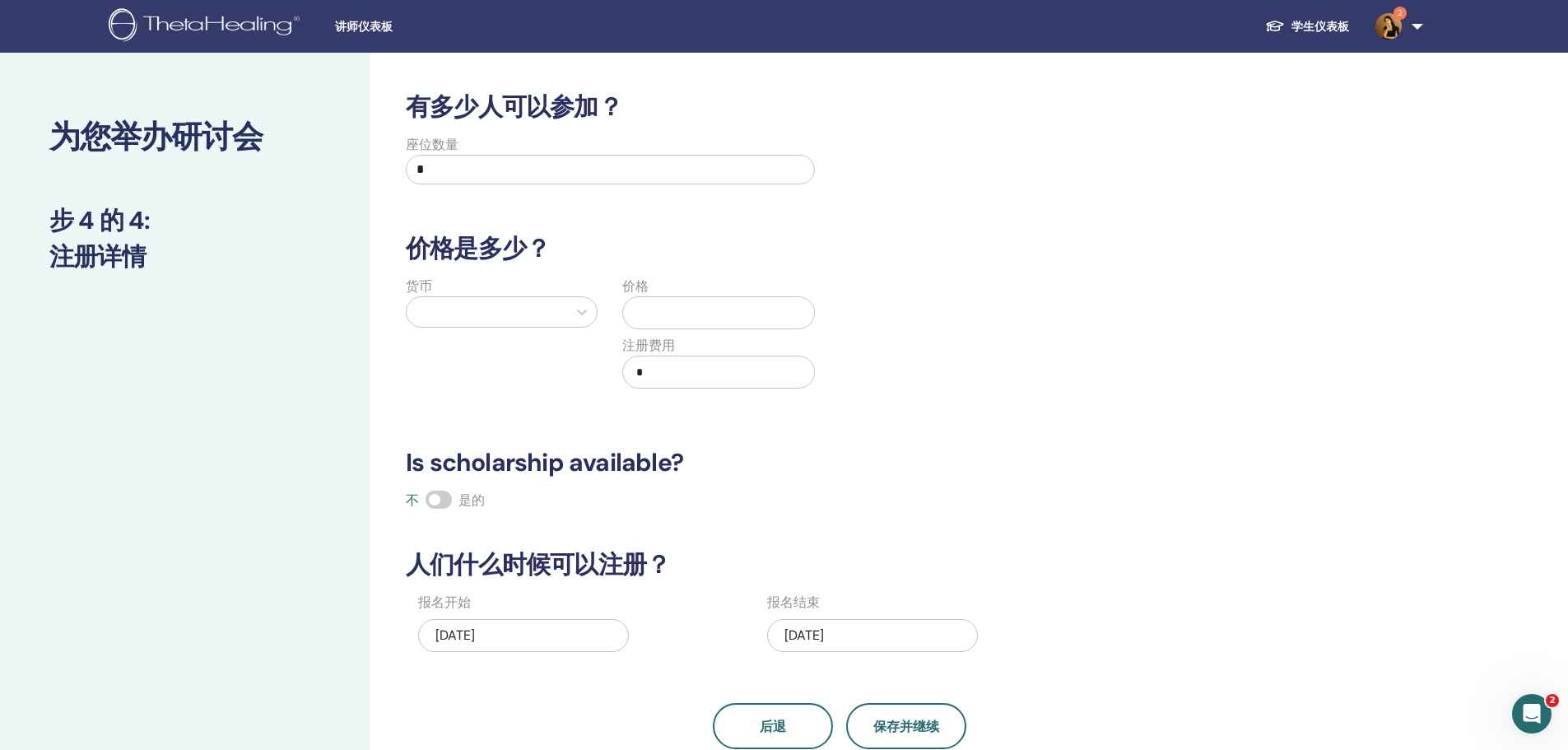
click at [485, 179] on input "*" at bounding box center [609, 169] width 409 height 30
type input "**"
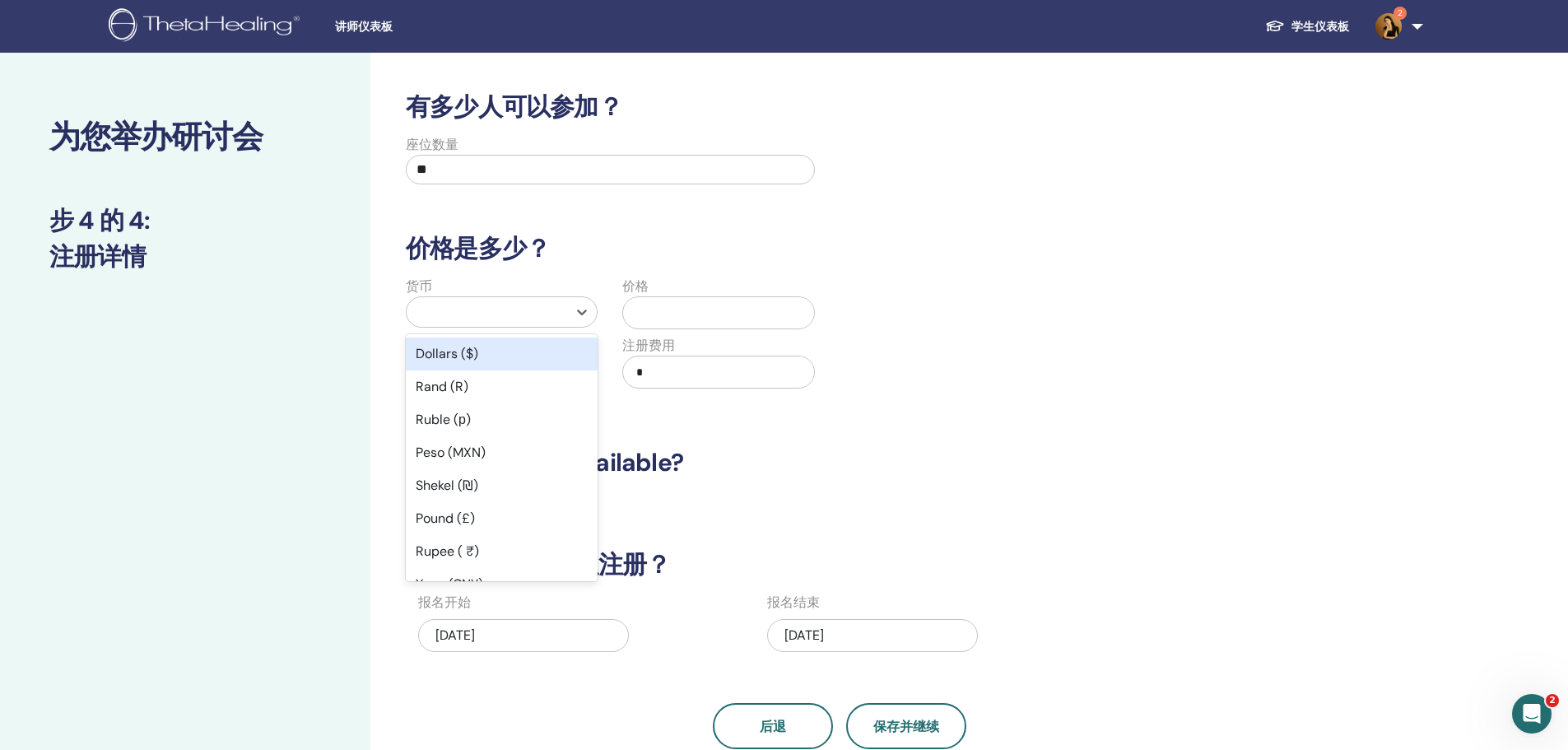
click at [453, 309] on div at bounding box center [486, 311] width 144 height 23
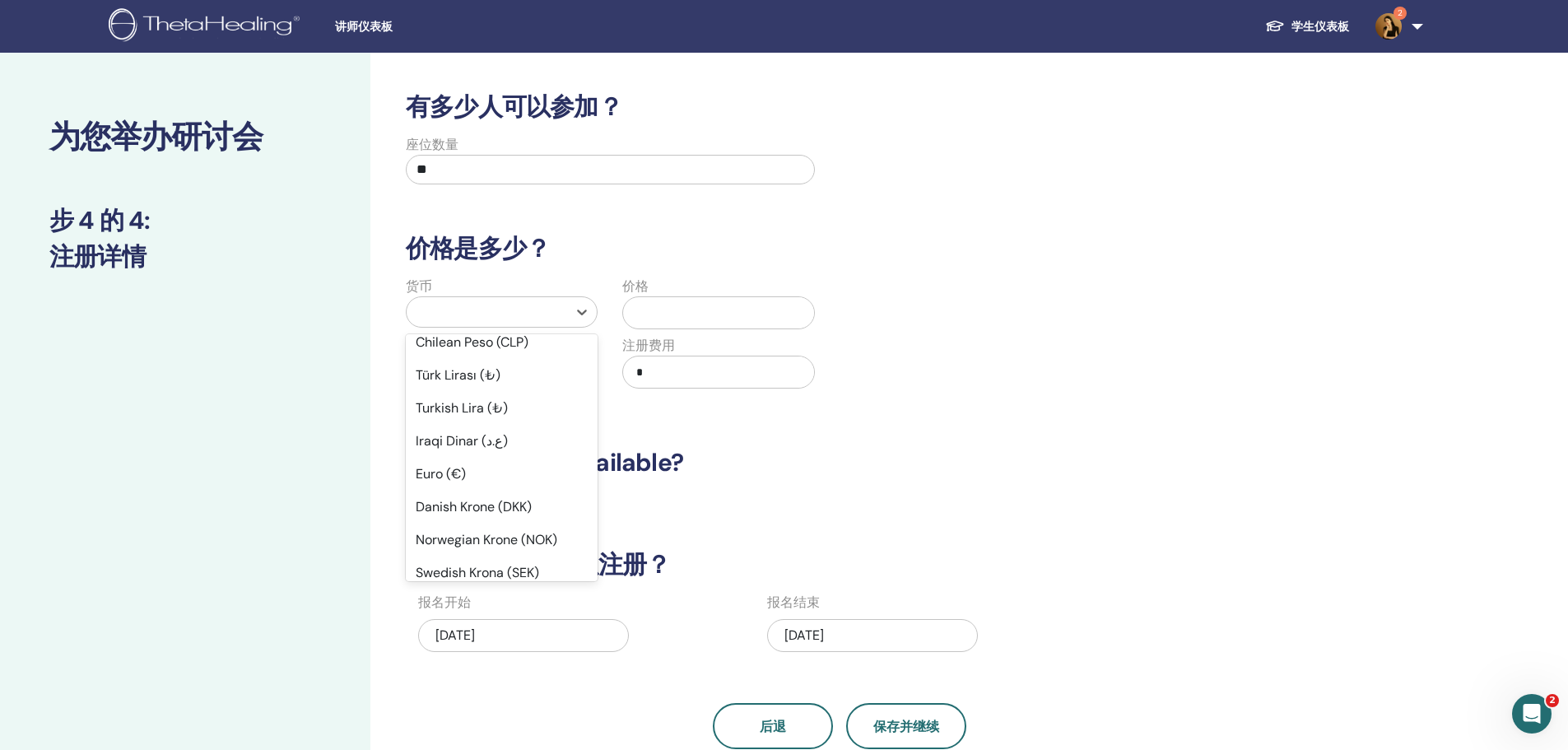
scroll to position [1236, 0]
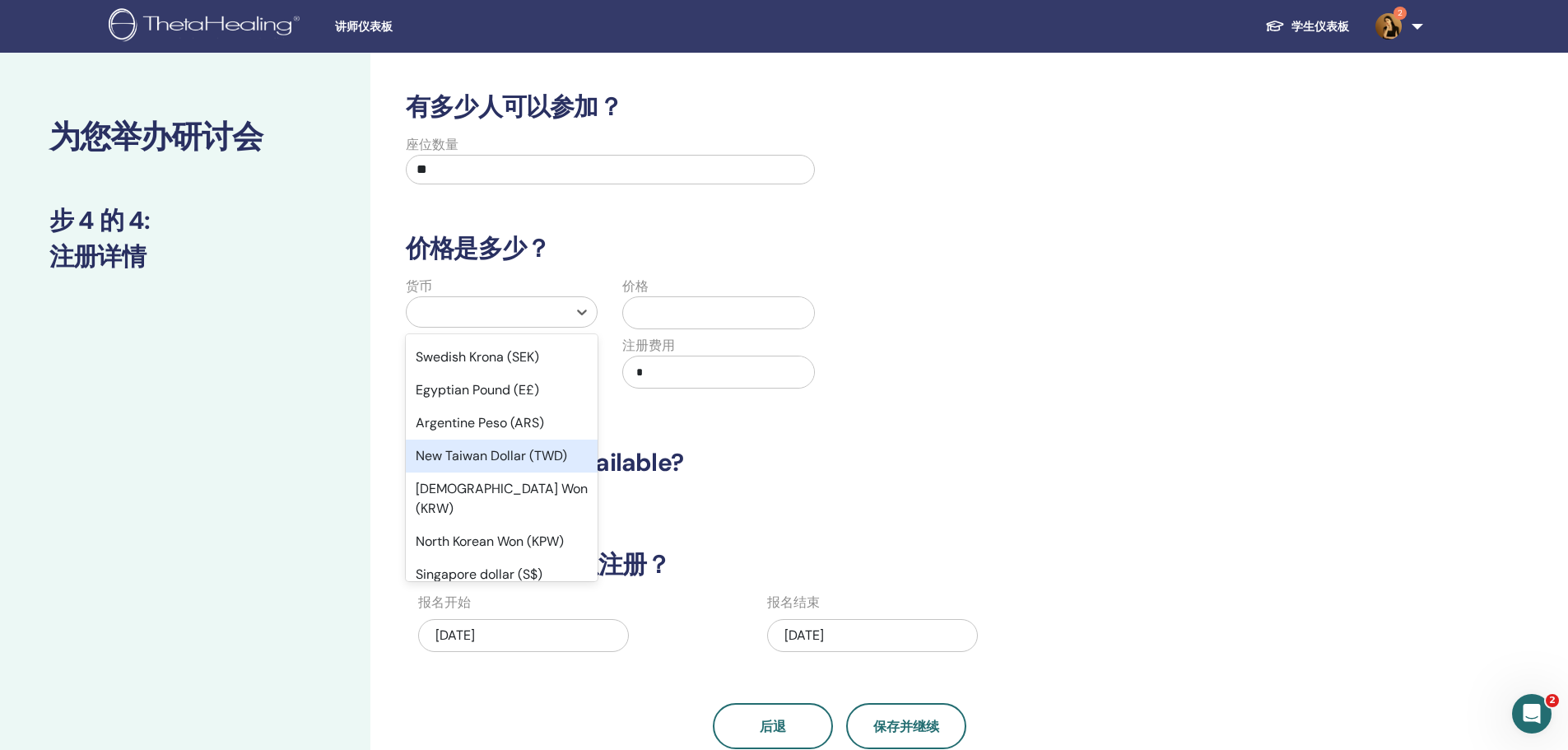
click at [498, 440] on div "New Taiwan Dollar (TWD)" at bounding box center [501, 456] width 192 height 33
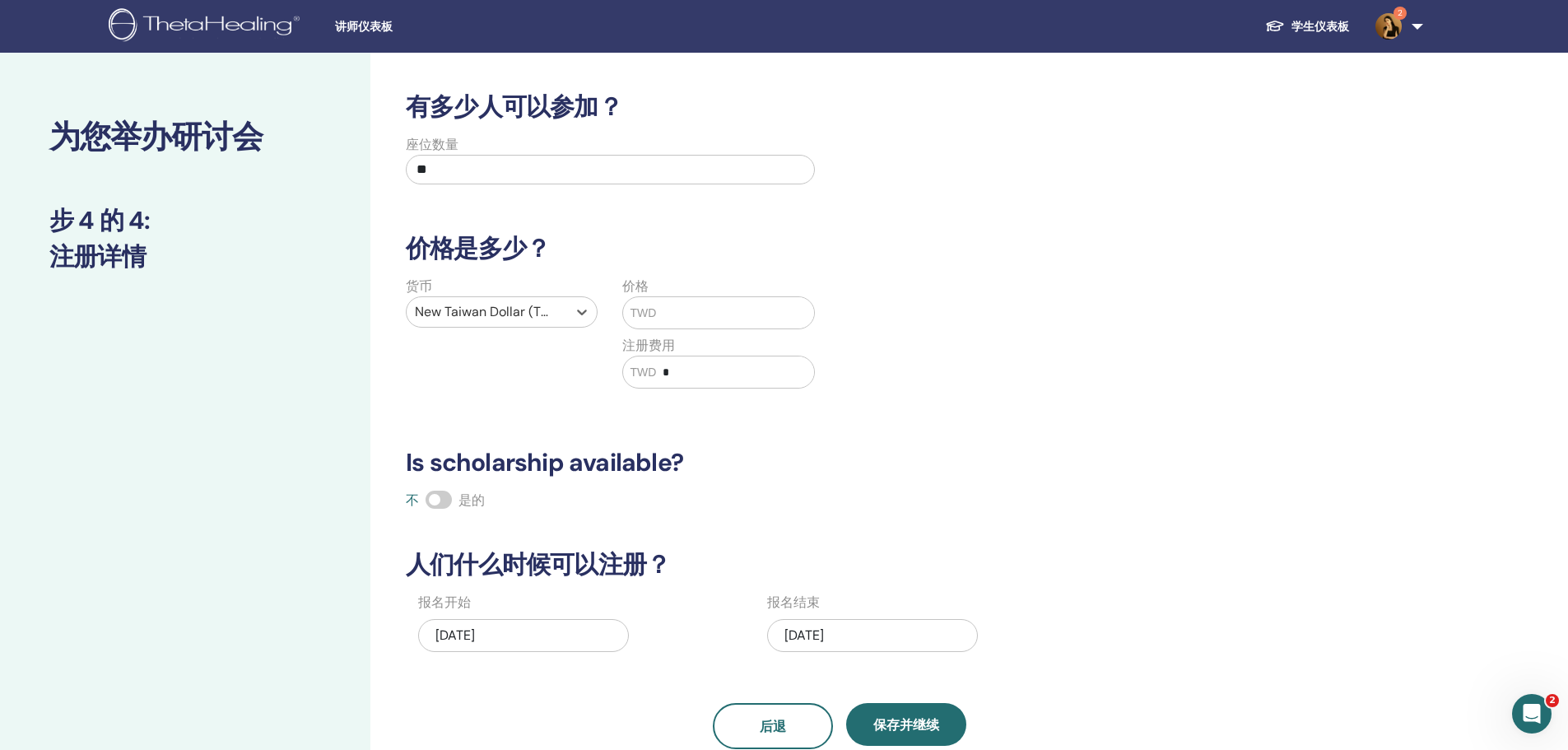
click at [671, 310] on input "text" at bounding box center [735, 313] width 158 height 31
type input "*****"
click at [684, 366] on input "*" at bounding box center [735, 372] width 158 height 31
type input "****"
click at [892, 718] on span "保存并继续" at bounding box center [905, 724] width 65 height 17
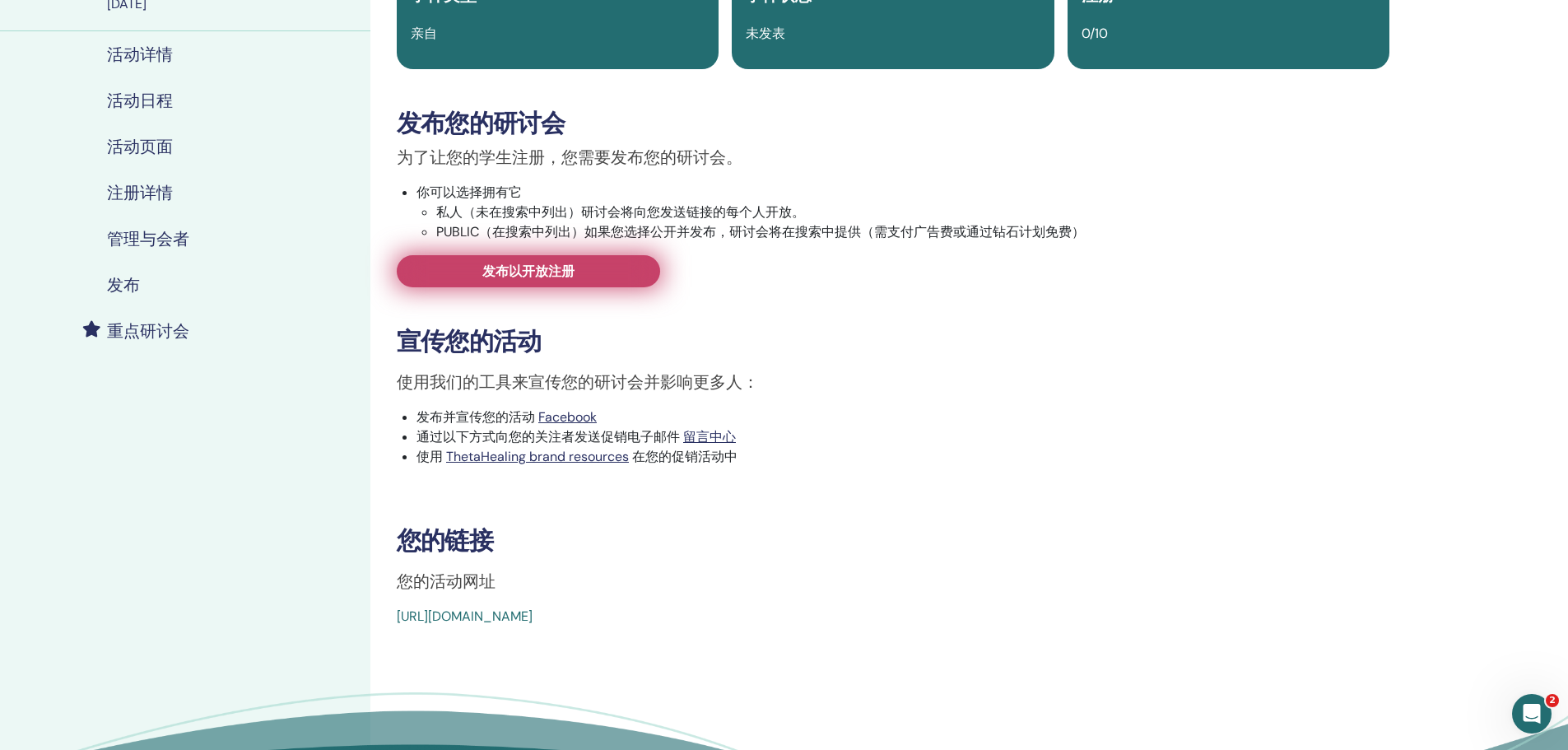
click at [537, 267] on span "发布以开放注册" at bounding box center [528, 271] width 92 height 17
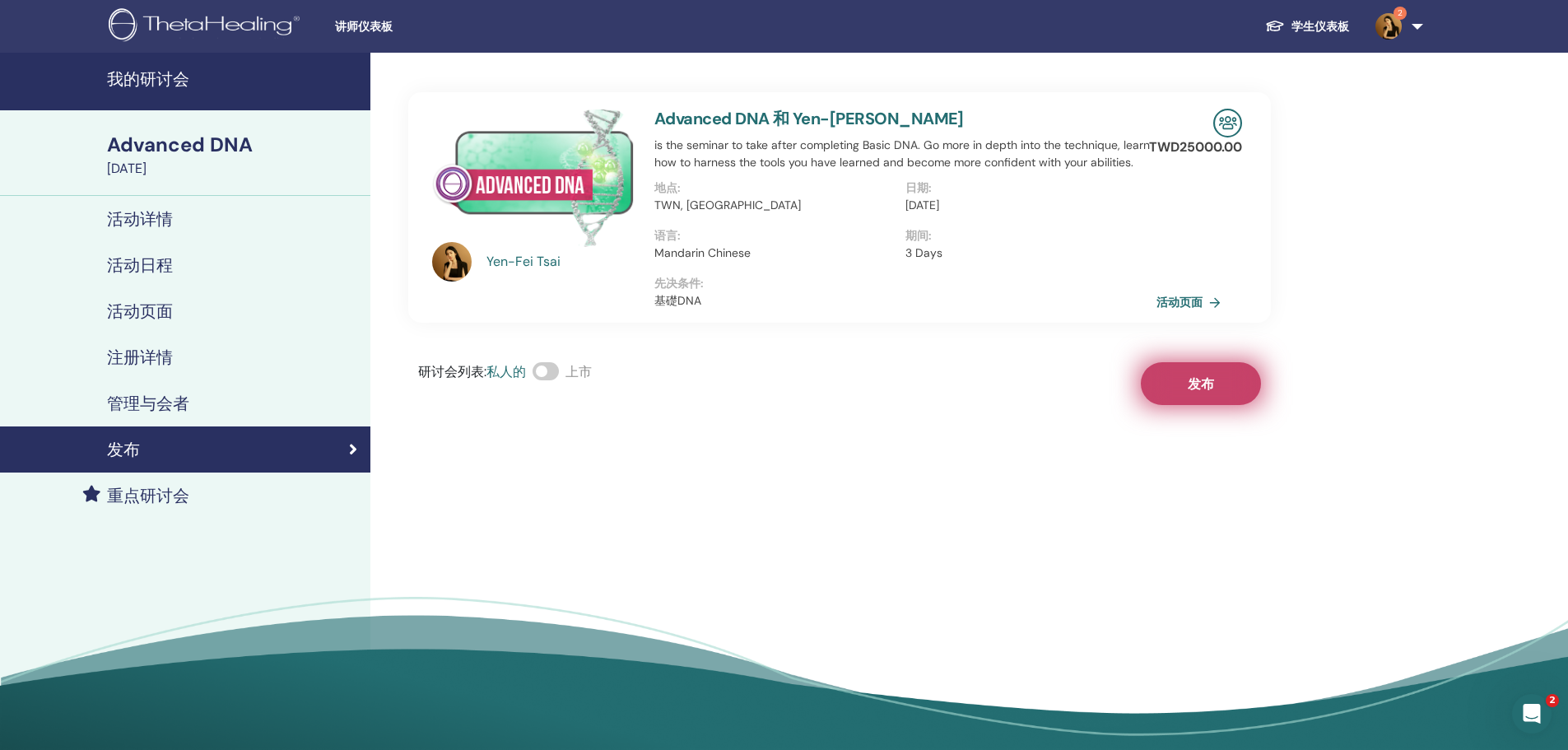
click at [1209, 378] on span "发布" at bounding box center [1200, 384] width 26 height 17
click at [1196, 304] on link "活动页面" at bounding box center [1193, 302] width 71 height 25
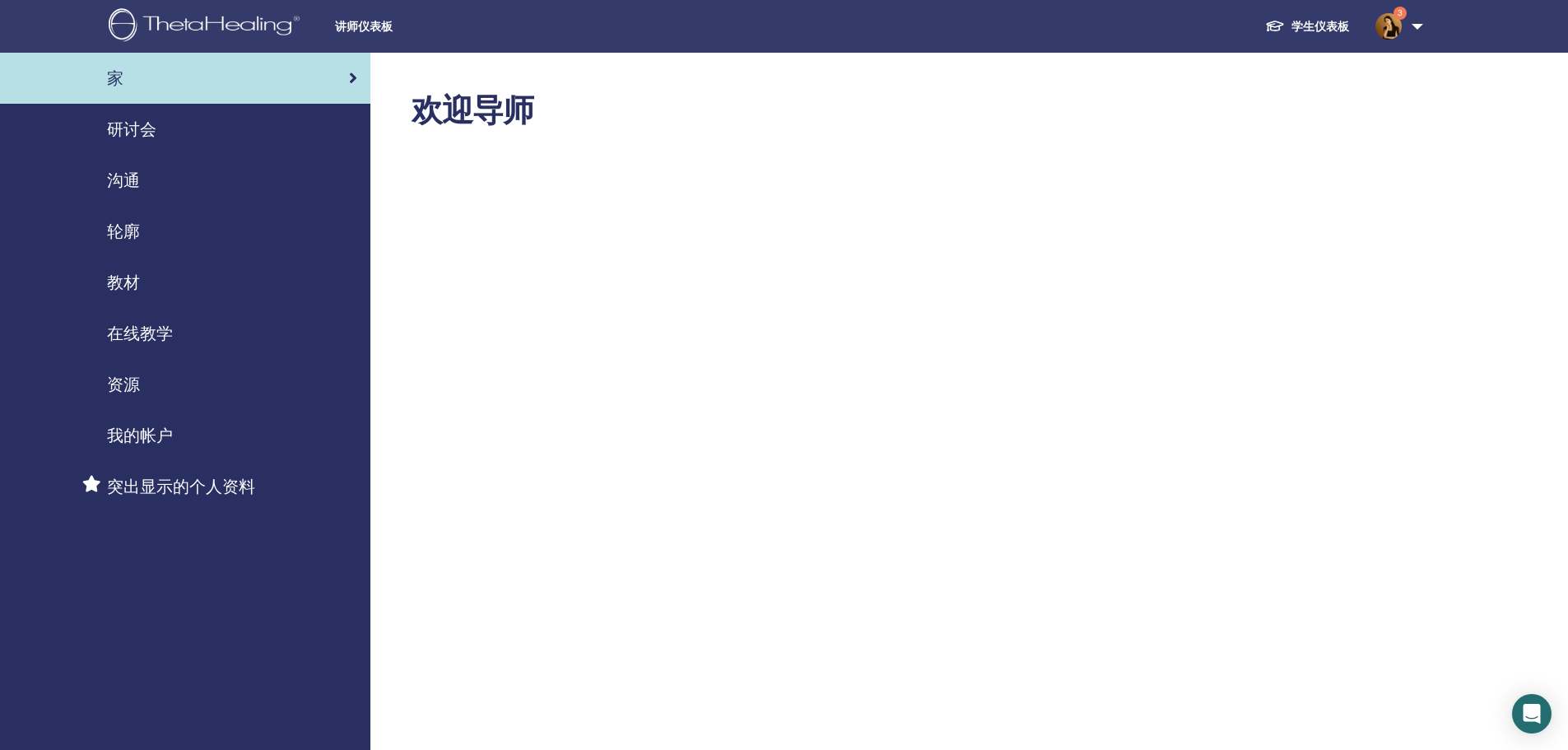
click at [139, 125] on span "研讨会" at bounding box center [132, 129] width 49 height 25
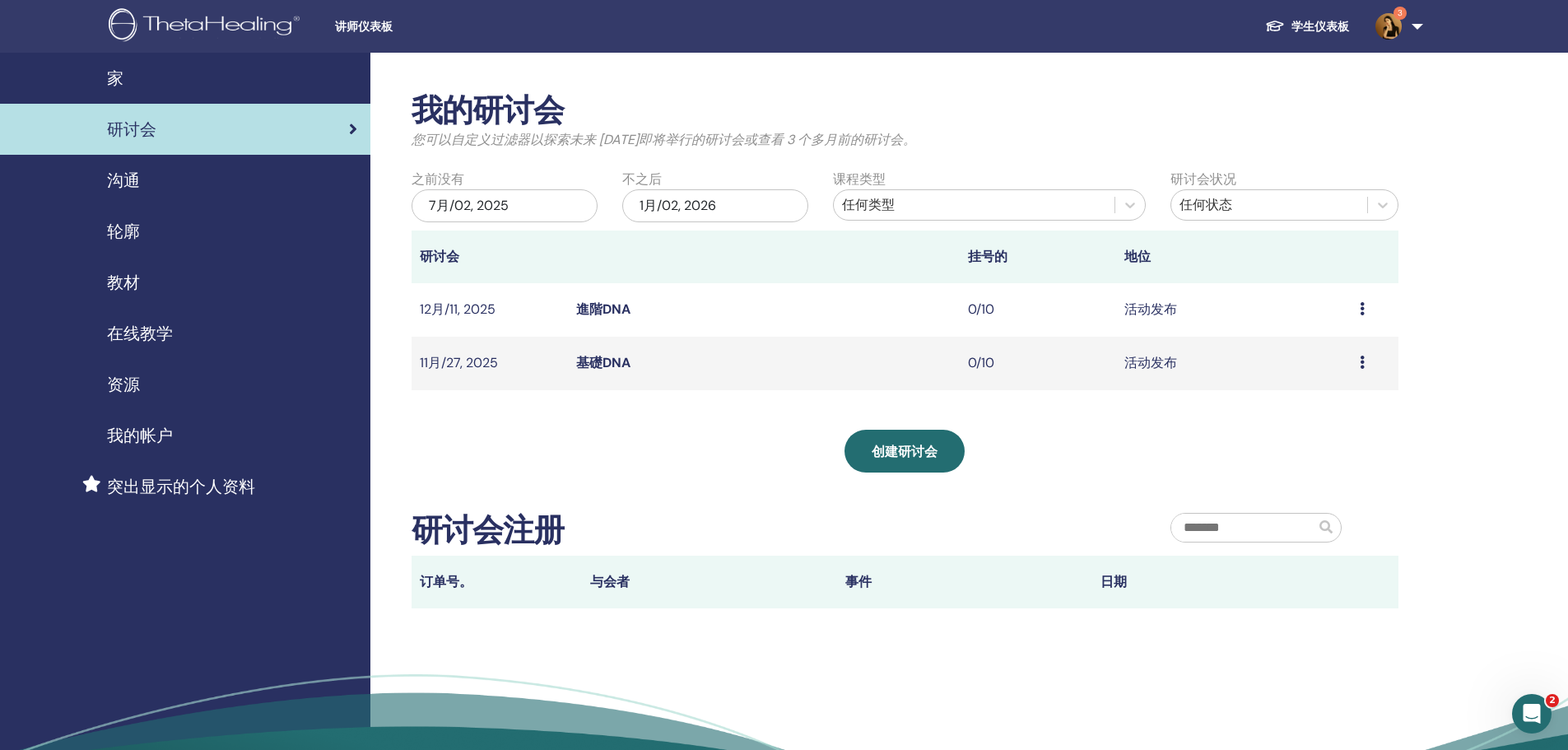
click at [1361, 310] on icon at bounding box center [1362, 308] width 5 height 13
click at [1435, 401] on div "我的研讨会 您可以自定义过滤器以探索未来 [DATE]即将举行的研讨会或查看 3 个多月前的研讨会。 之前没有 7月/02, 2025 不之后 1月/02, …" at bounding box center [959, 446] width 1176 height 787
click at [1360, 360] on icon at bounding box center [1362, 361] width 5 height 13
click at [1305, 401] on link "编辑" at bounding box center [1295, 398] width 26 height 17
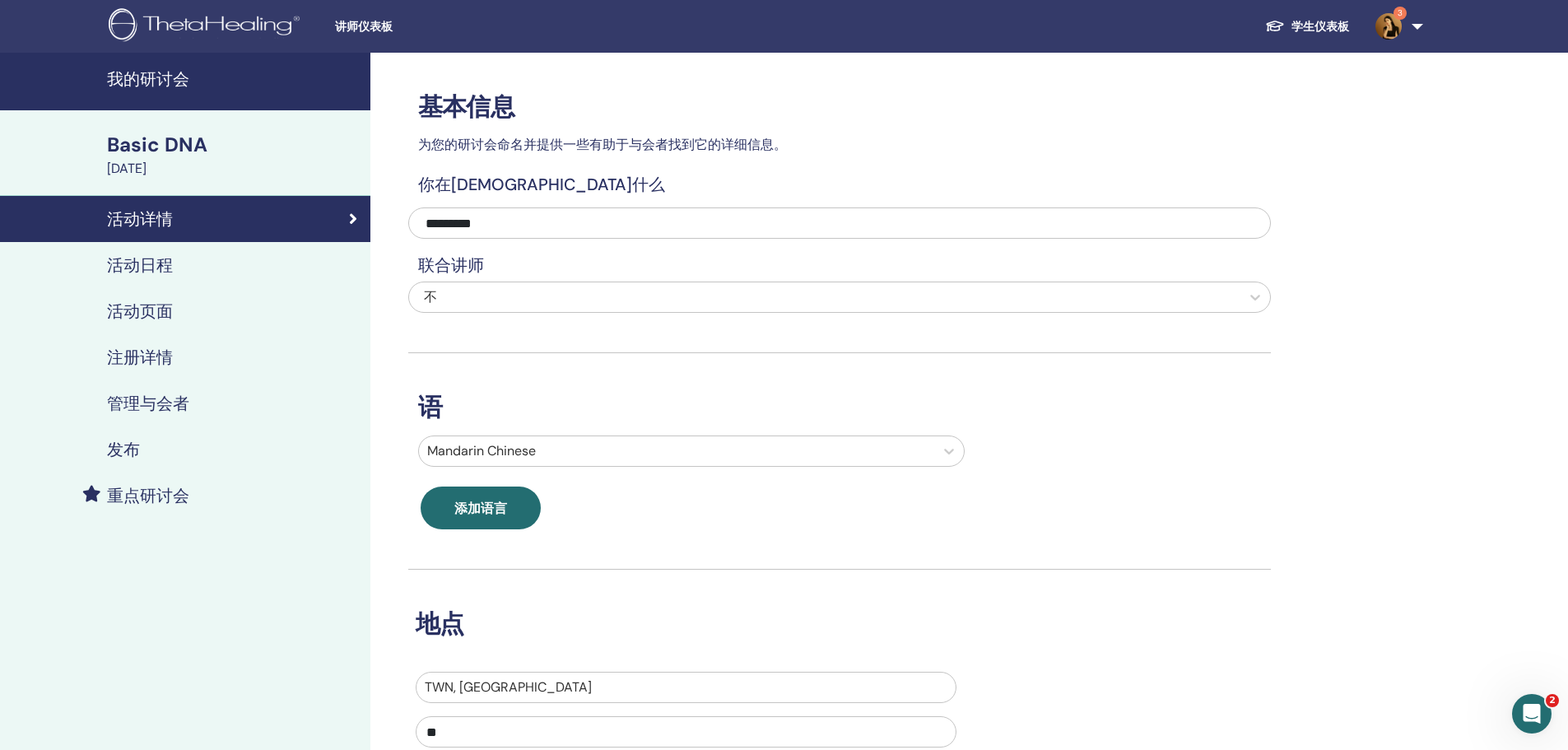
click at [206, 256] on div "活动日程" at bounding box center [184, 264] width 344 height 20
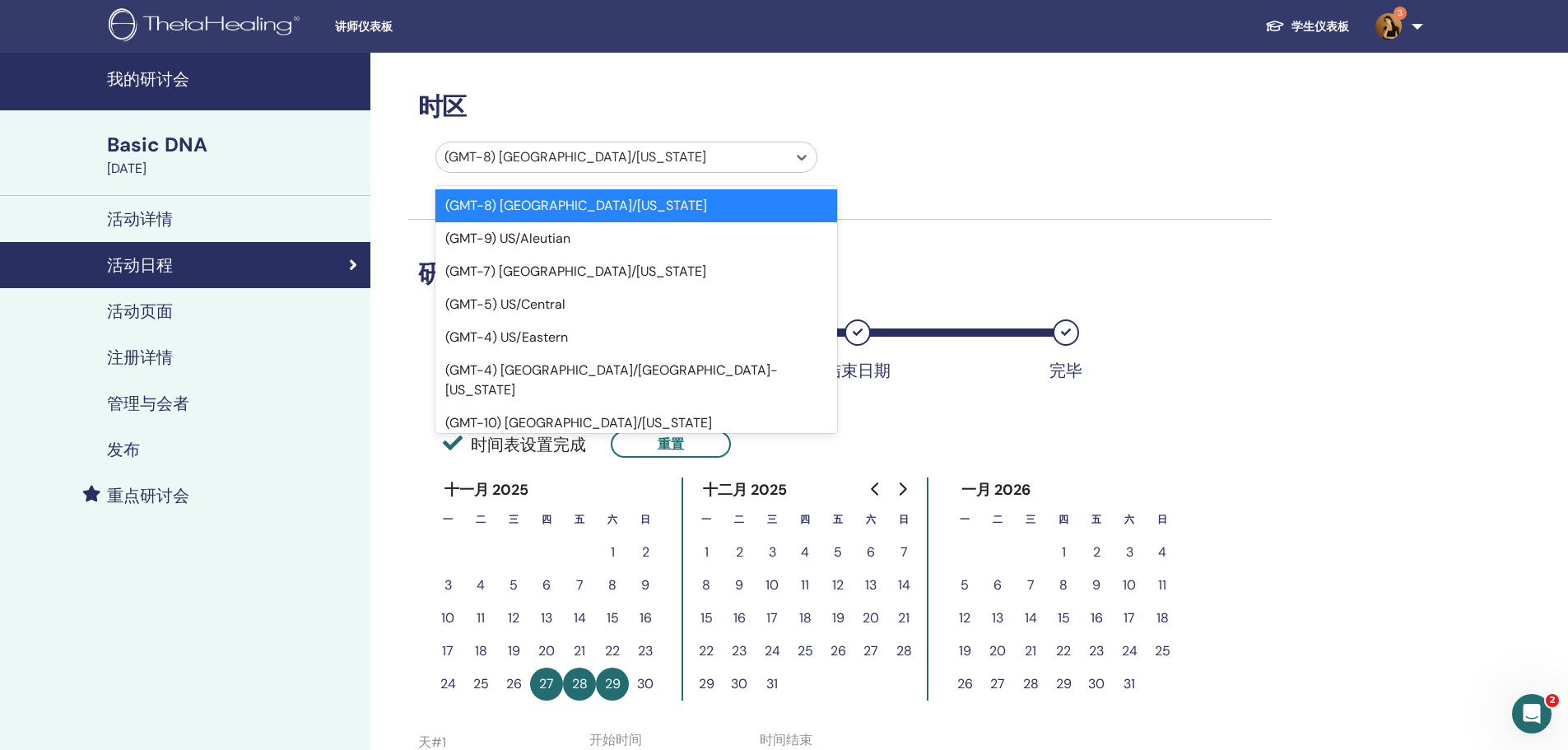
click at [526, 161] on div at bounding box center [611, 156] width 334 height 23
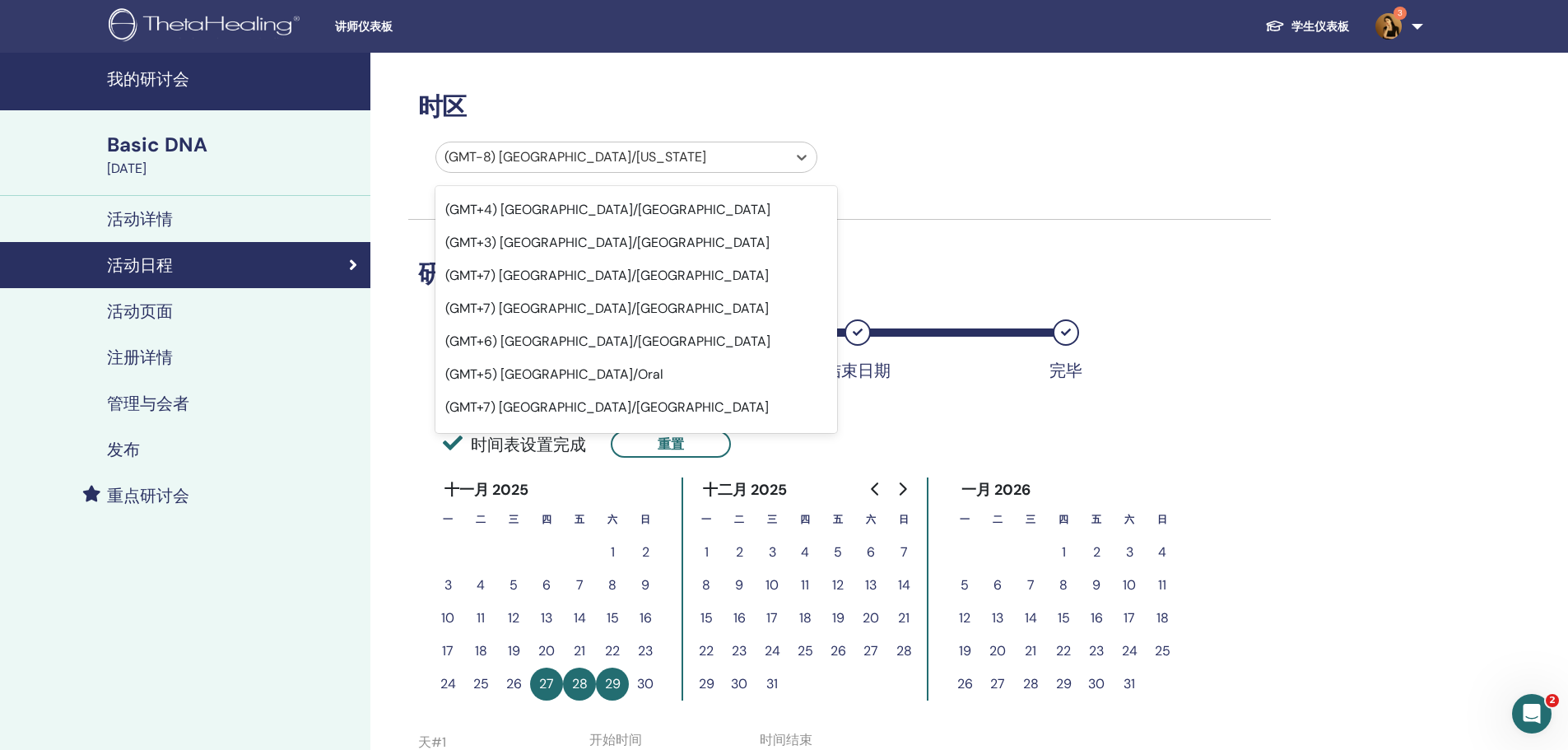
scroll to position [11776, 0]
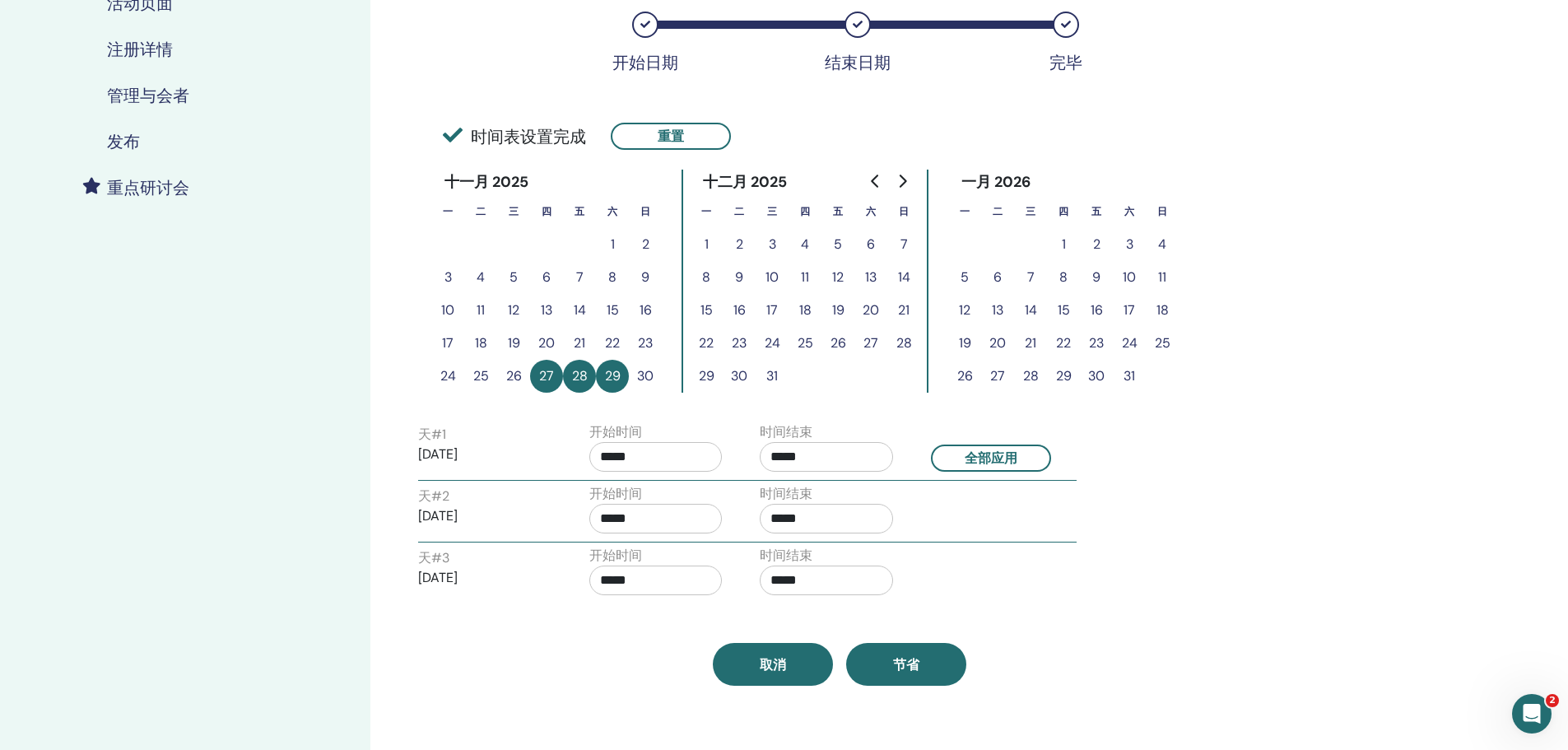
scroll to position [412, 0]
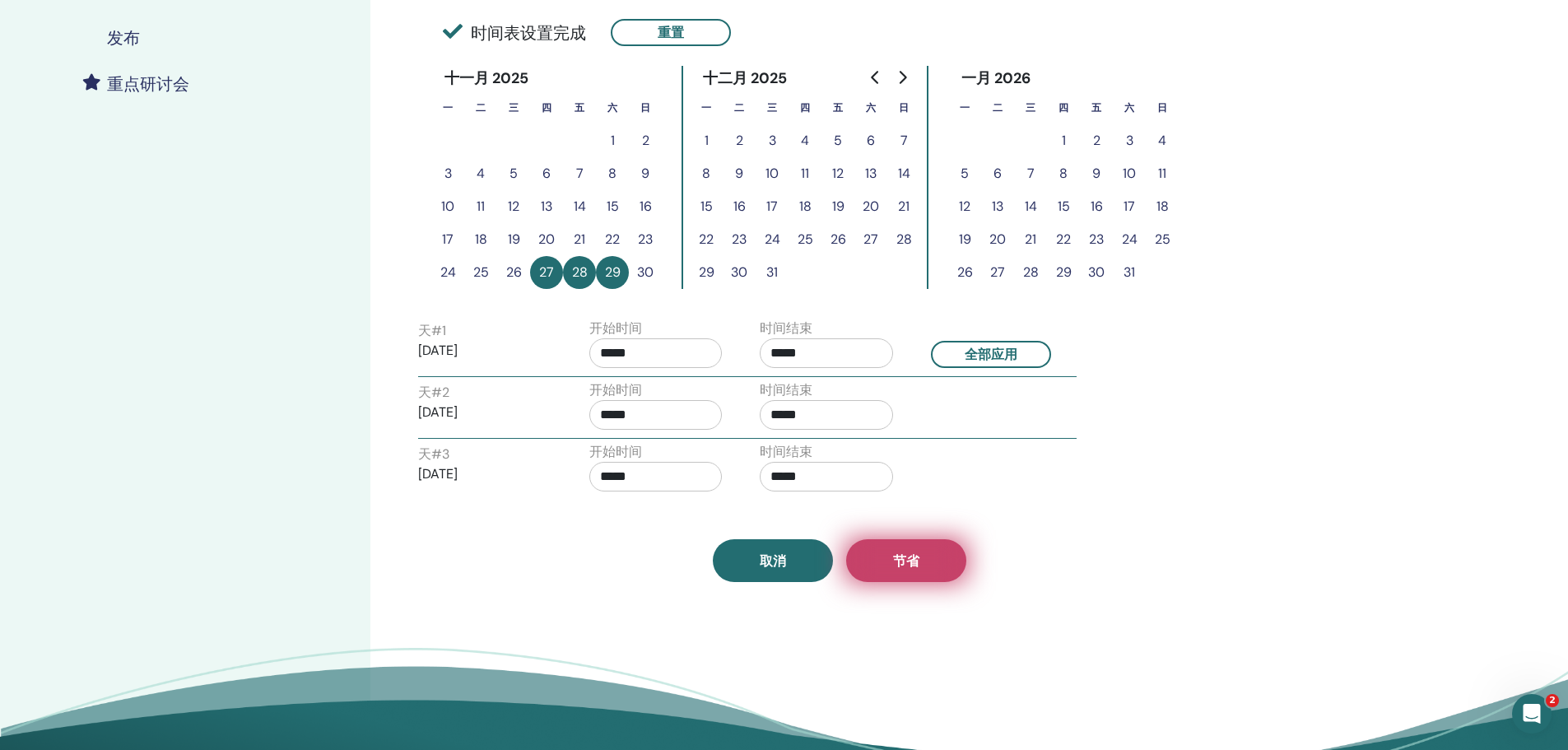
click at [910, 561] on span "节省" at bounding box center [906, 561] width 26 height 17
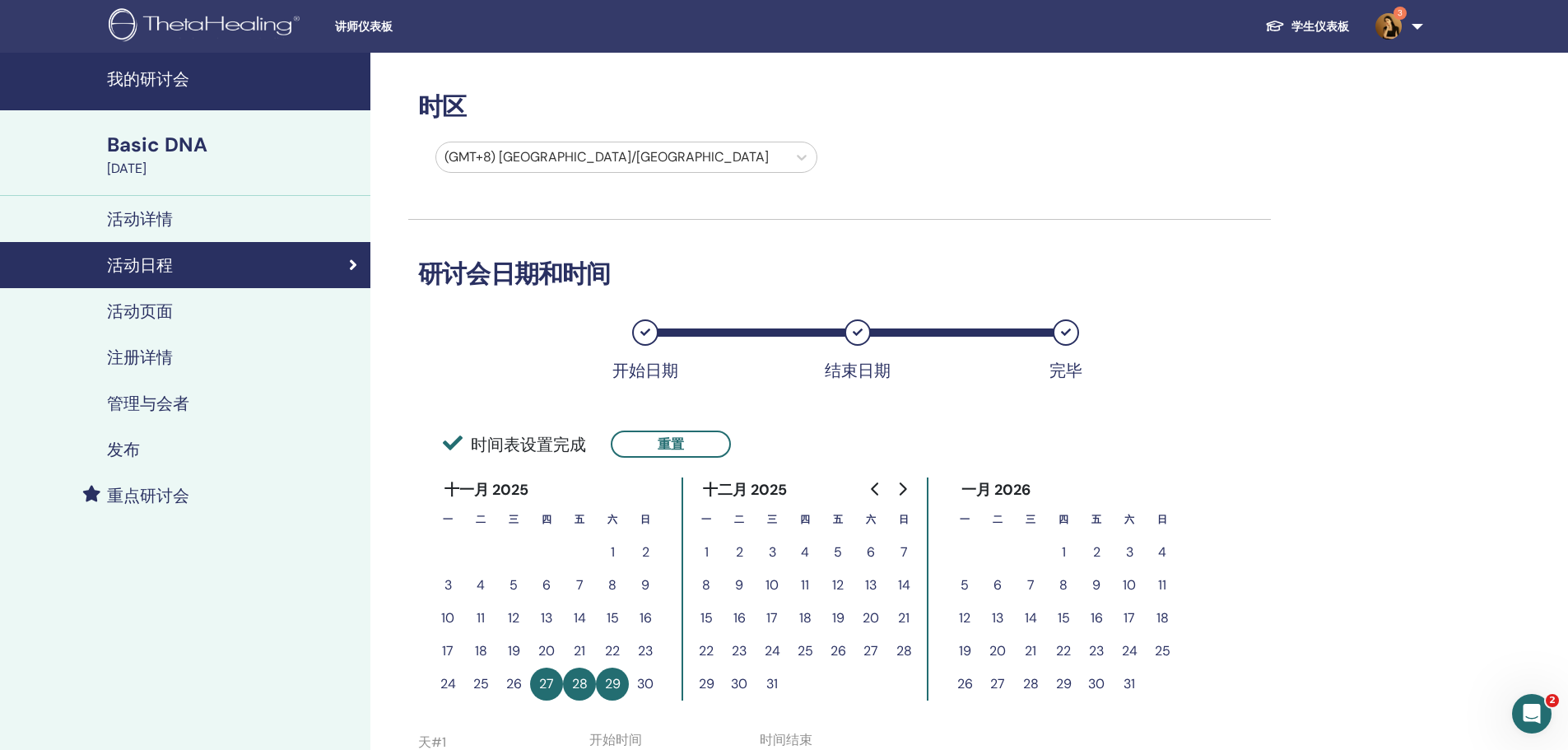
click at [137, 444] on h4 "发布" at bounding box center [123, 449] width 33 height 20
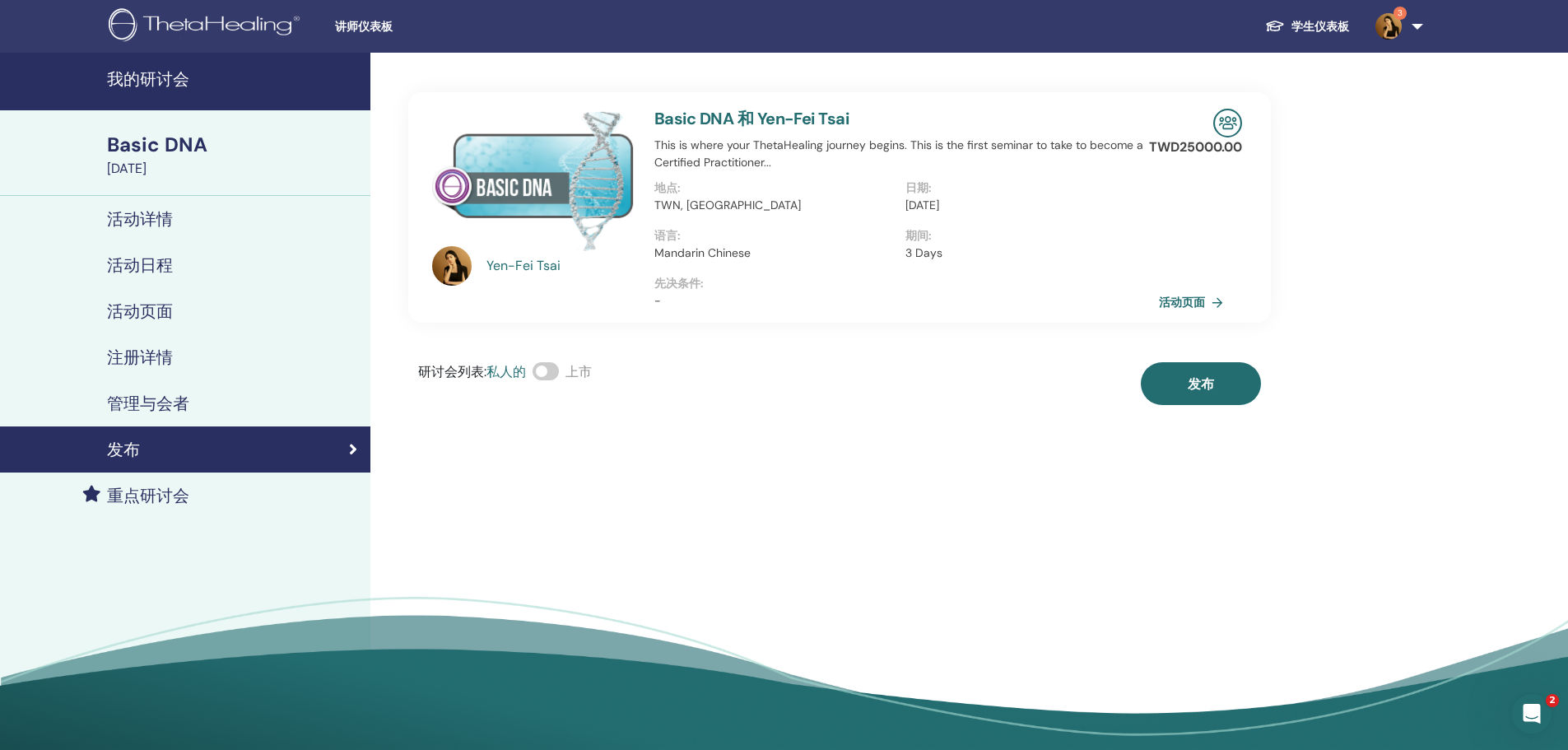
click at [1195, 304] on link "活动页面" at bounding box center [1193, 302] width 71 height 25
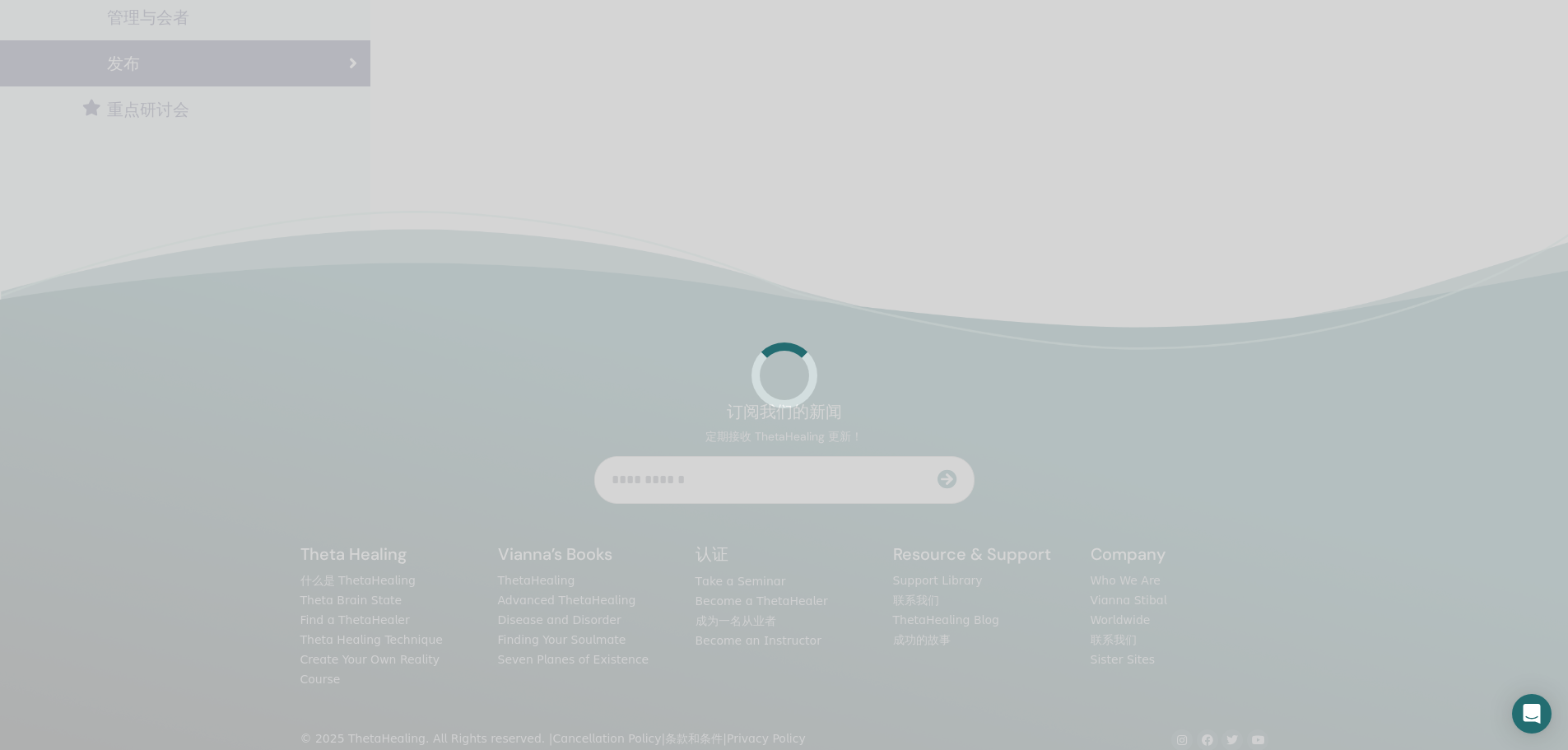
scroll to position [394, 0]
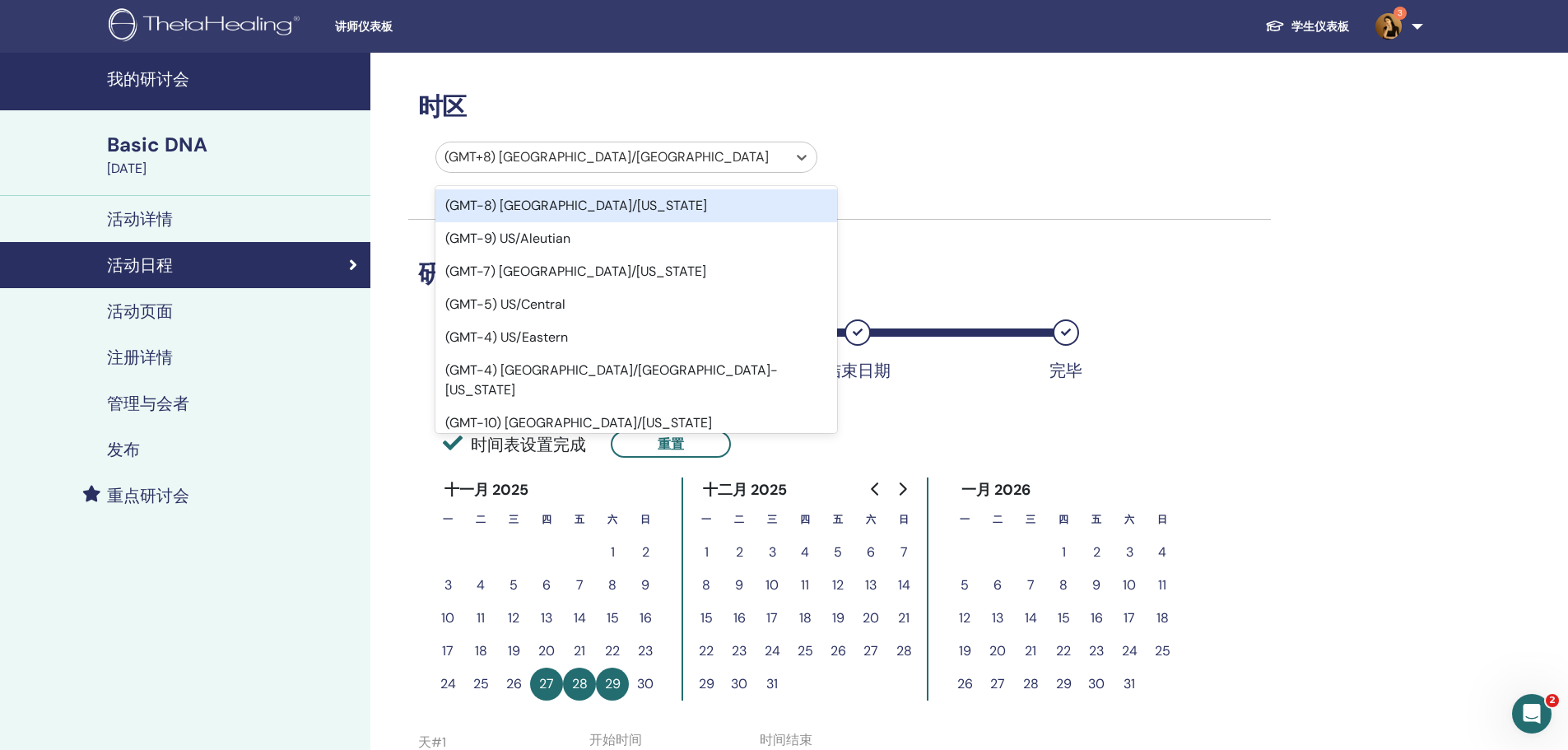
click at [598, 150] on div at bounding box center [611, 156] width 334 height 23
click at [597, 202] on div "(GMT-8) [GEOGRAPHIC_DATA]/[US_STATE]" at bounding box center [636, 206] width 402 height 33
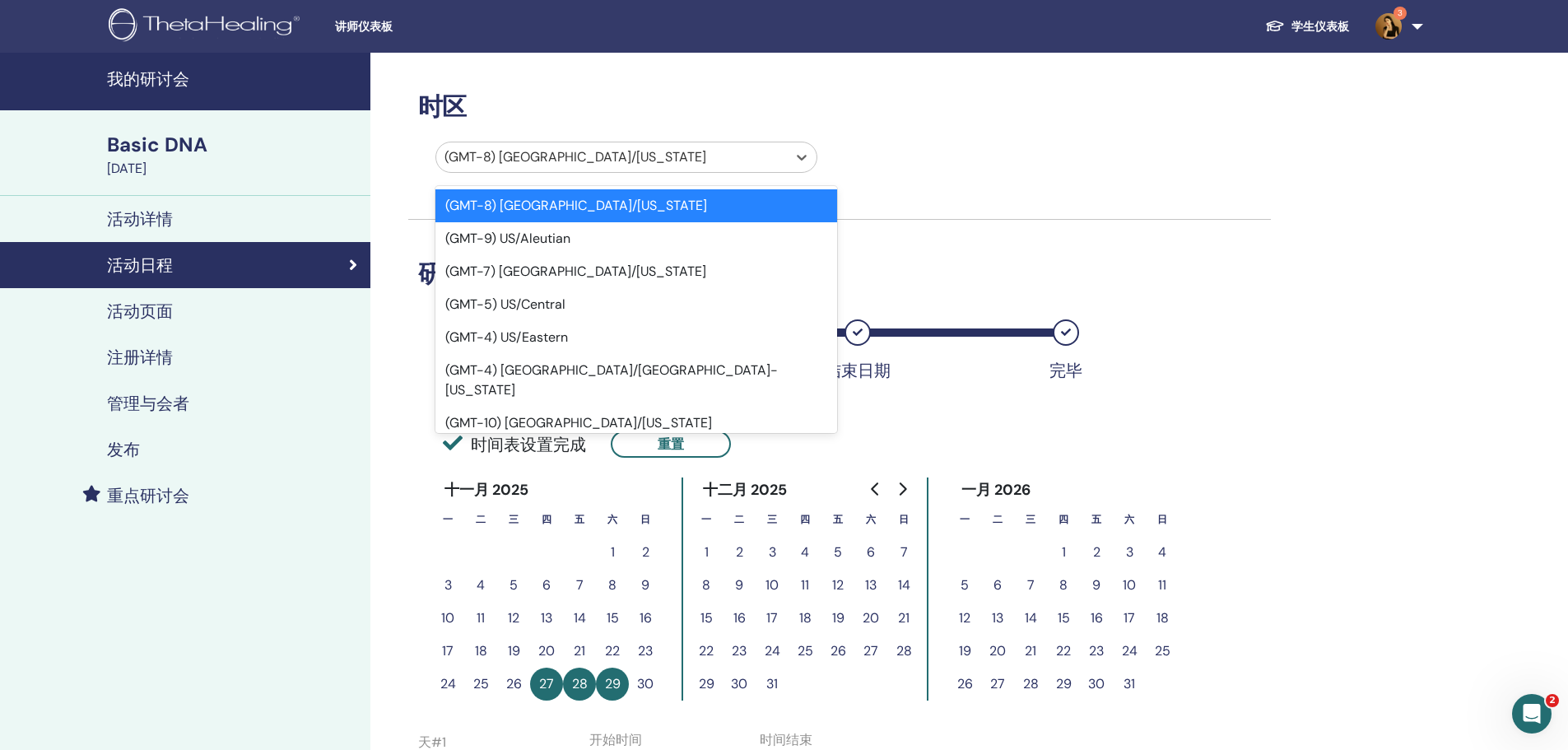
click at [602, 156] on div at bounding box center [611, 156] width 334 height 23
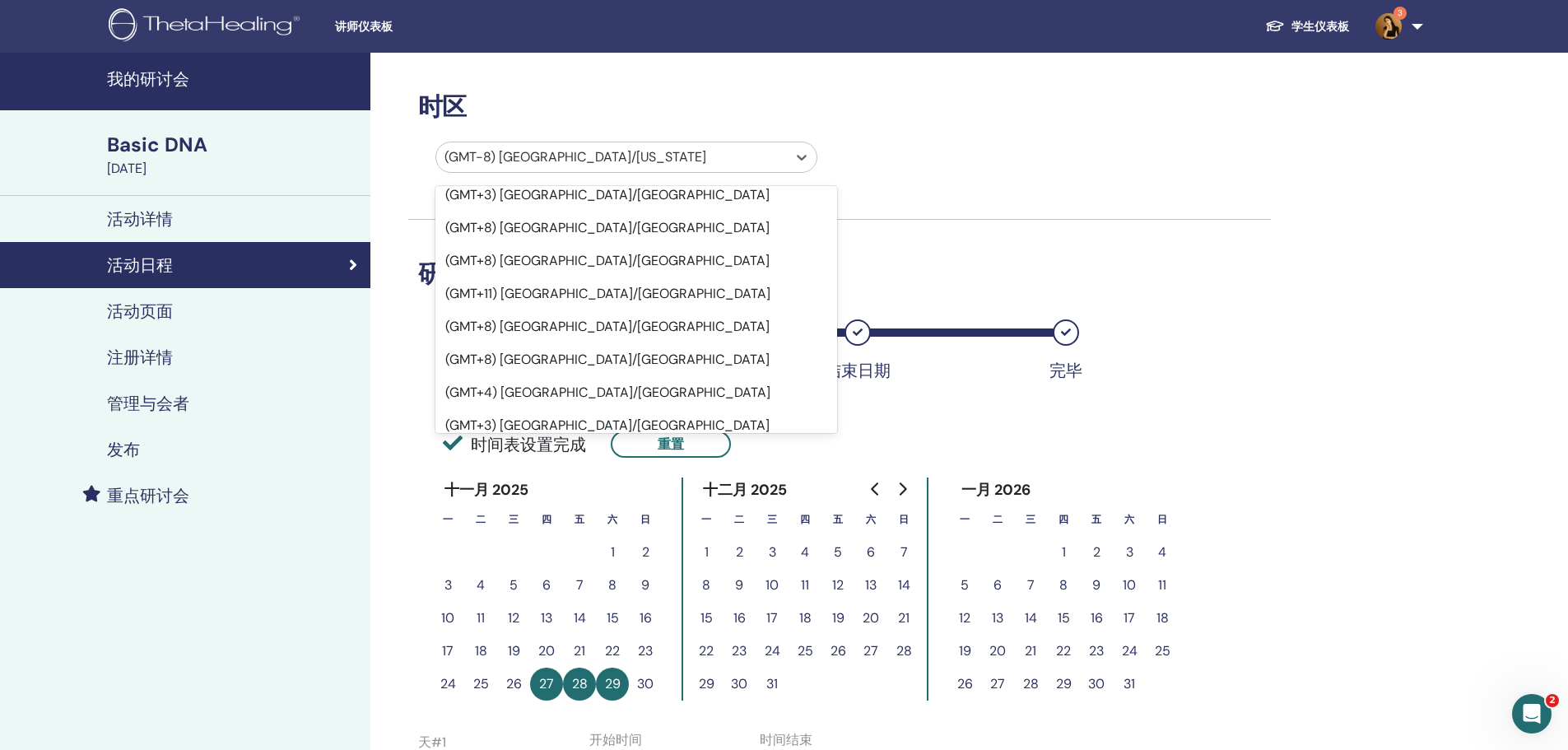
scroll to position [11858, 0]
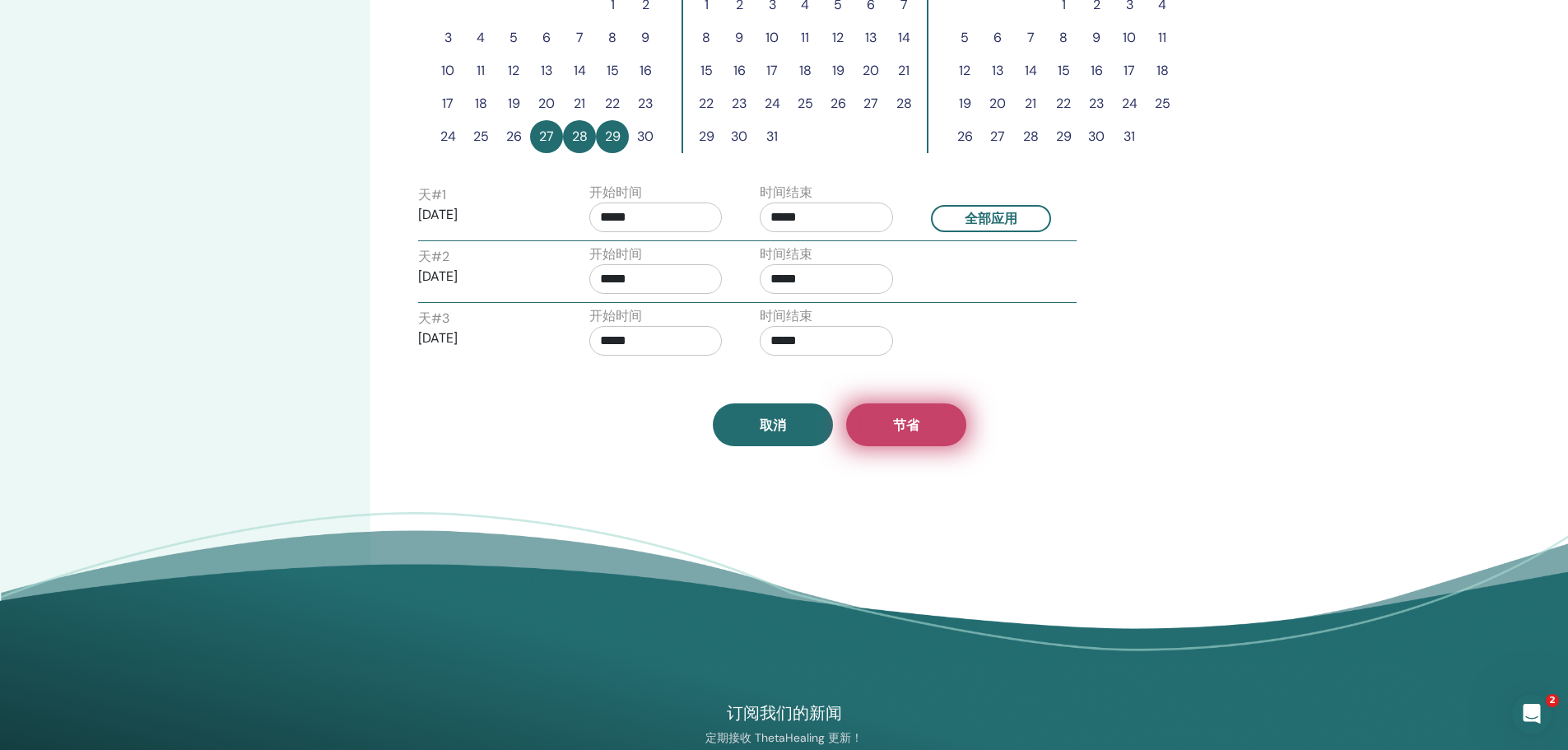
scroll to position [577, 0]
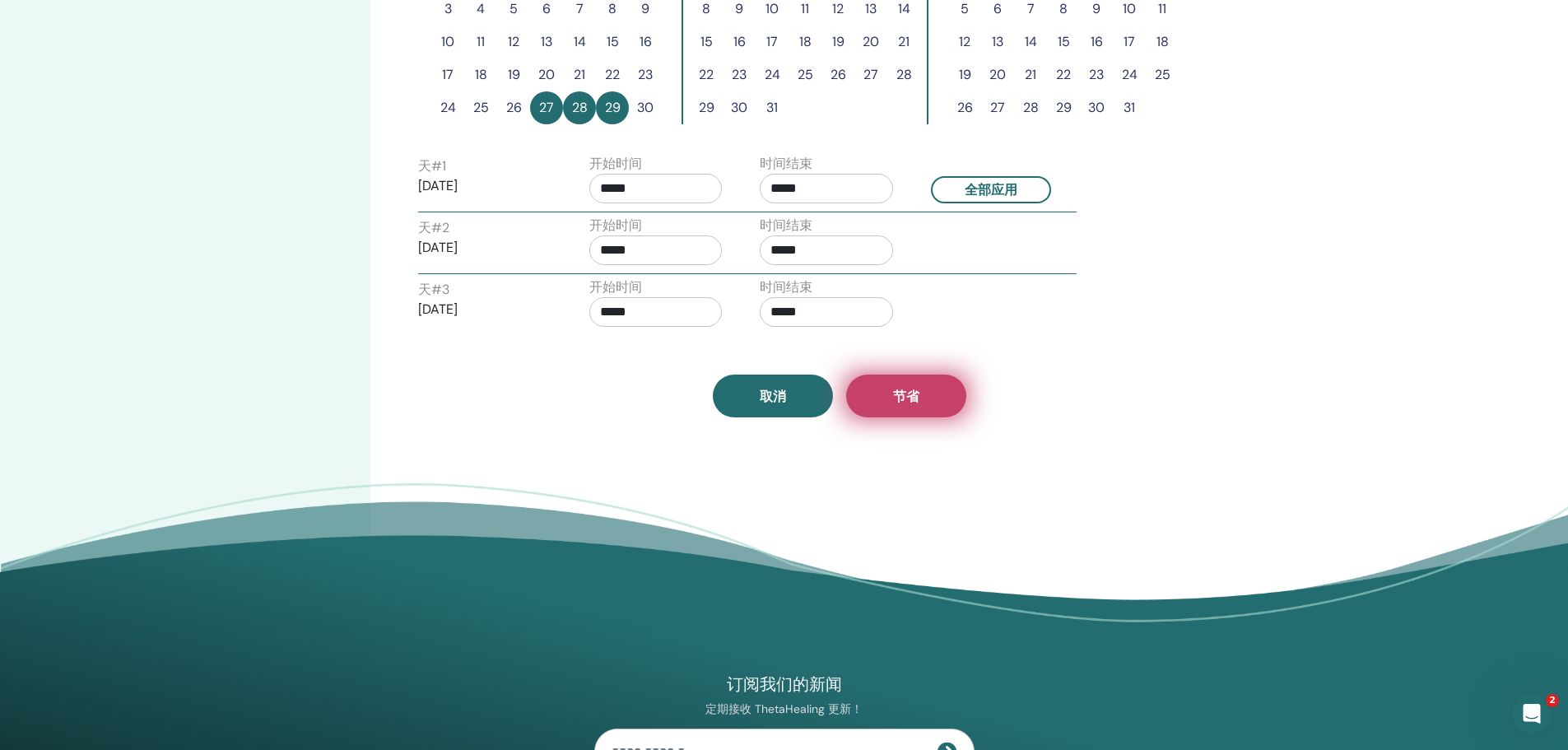
click at [850, 403] on button "节省" at bounding box center [905, 396] width 120 height 43
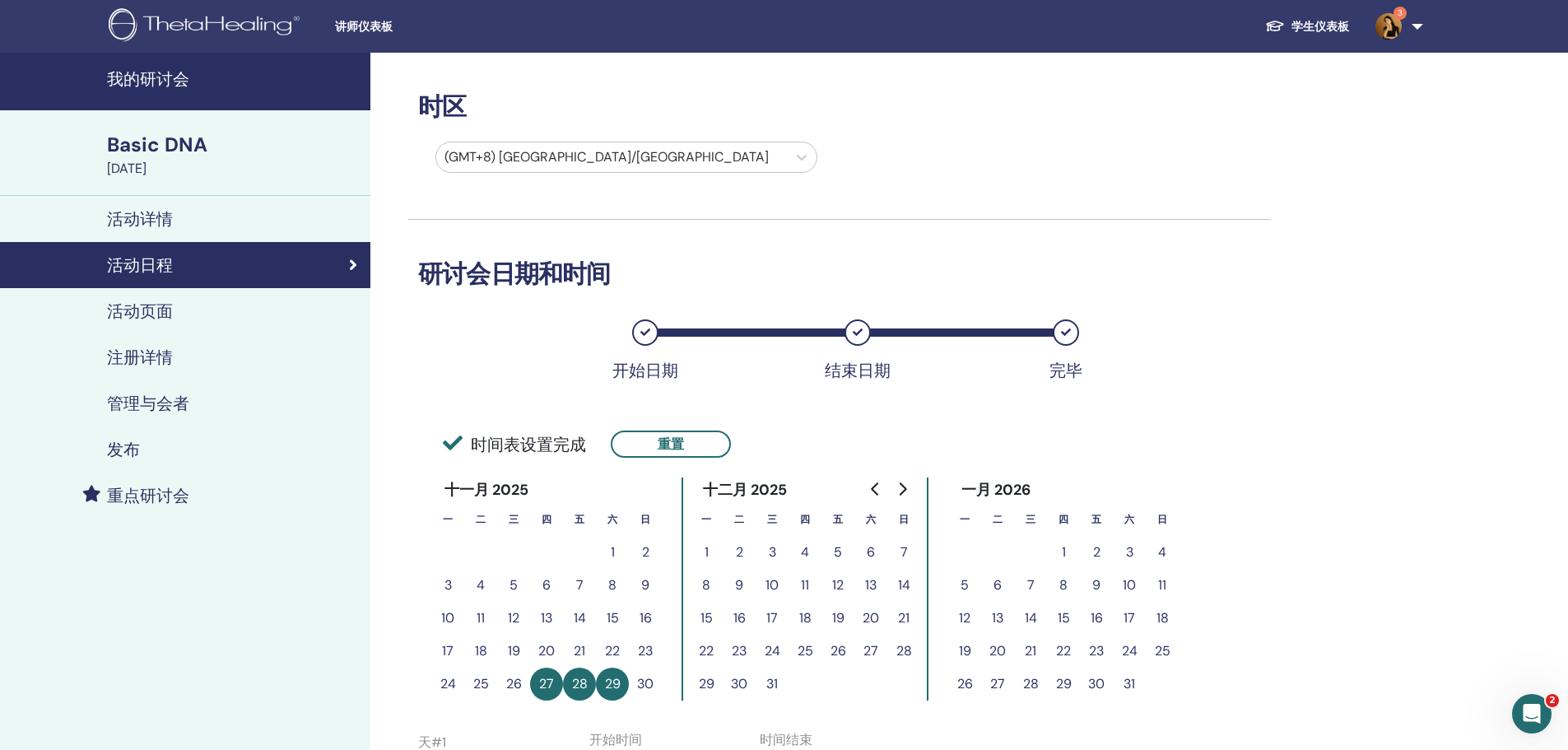
click at [159, 415] on link "管理与会者" at bounding box center [185, 403] width 371 height 46
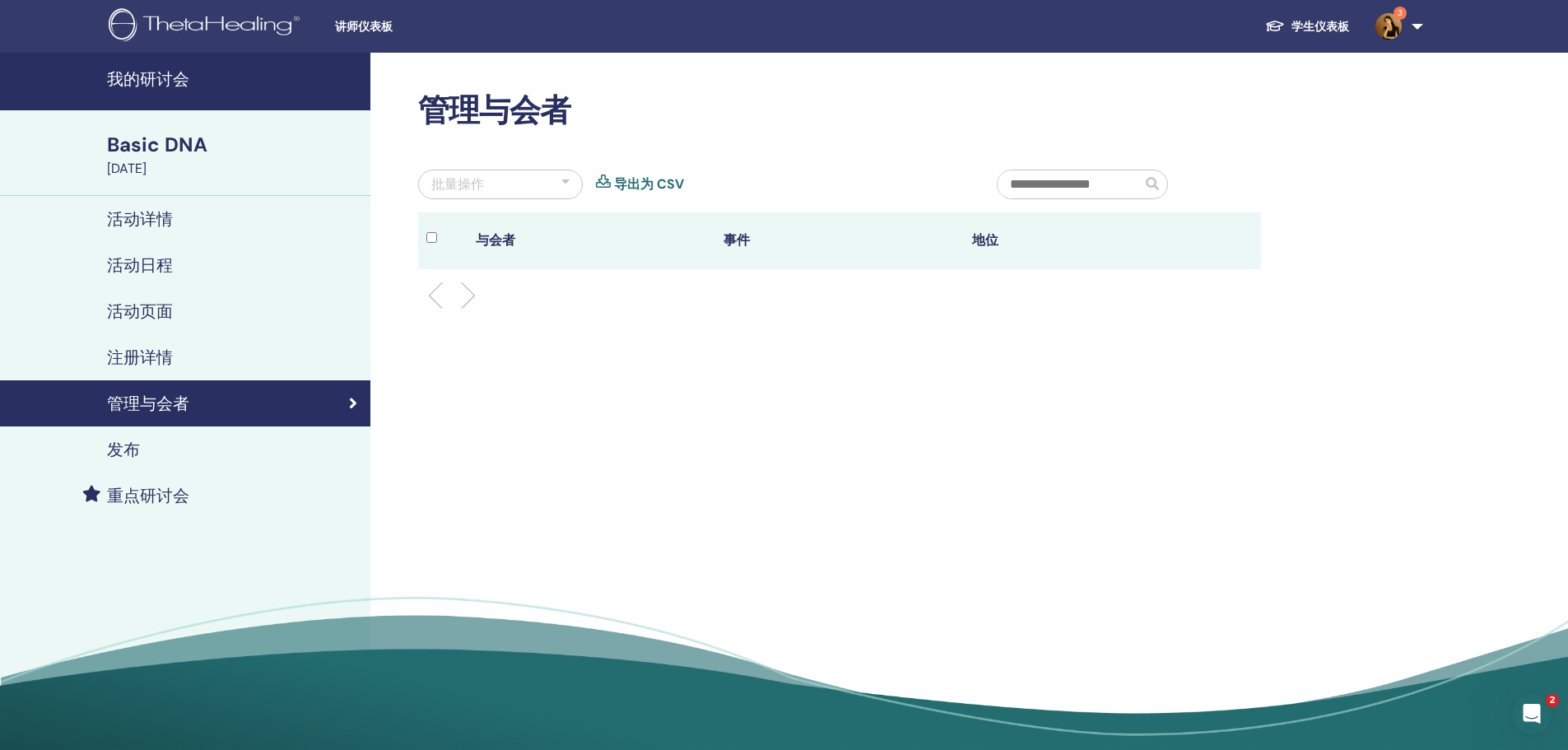
click at [153, 429] on link "发布" at bounding box center [185, 450] width 371 height 46
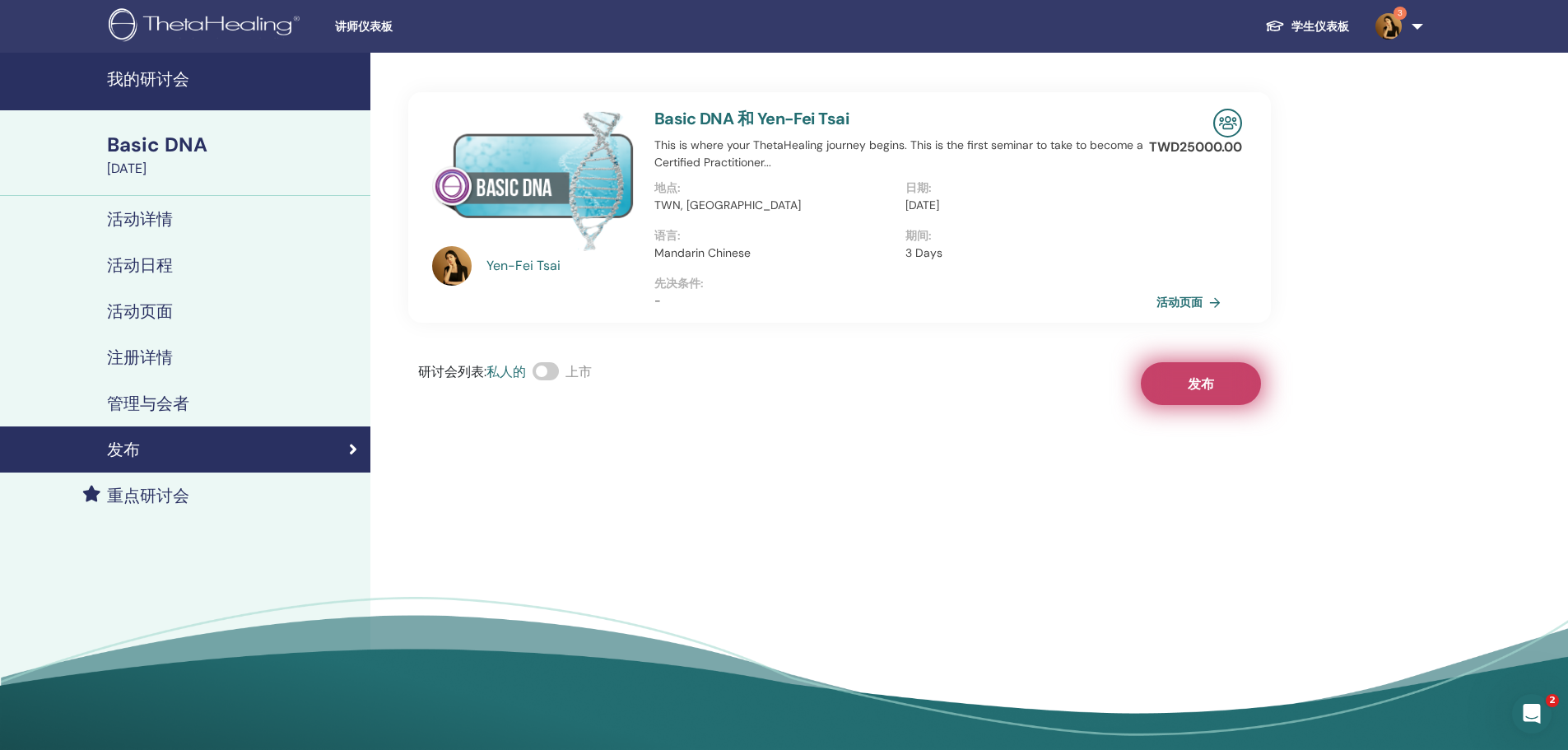
click at [1189, 378] on span "发布" at bounding box center [1200, 384] width 26 height 17
click at [1199, 298] on link "活动页面" at bounding box center [1193, 302] width 71 height 25
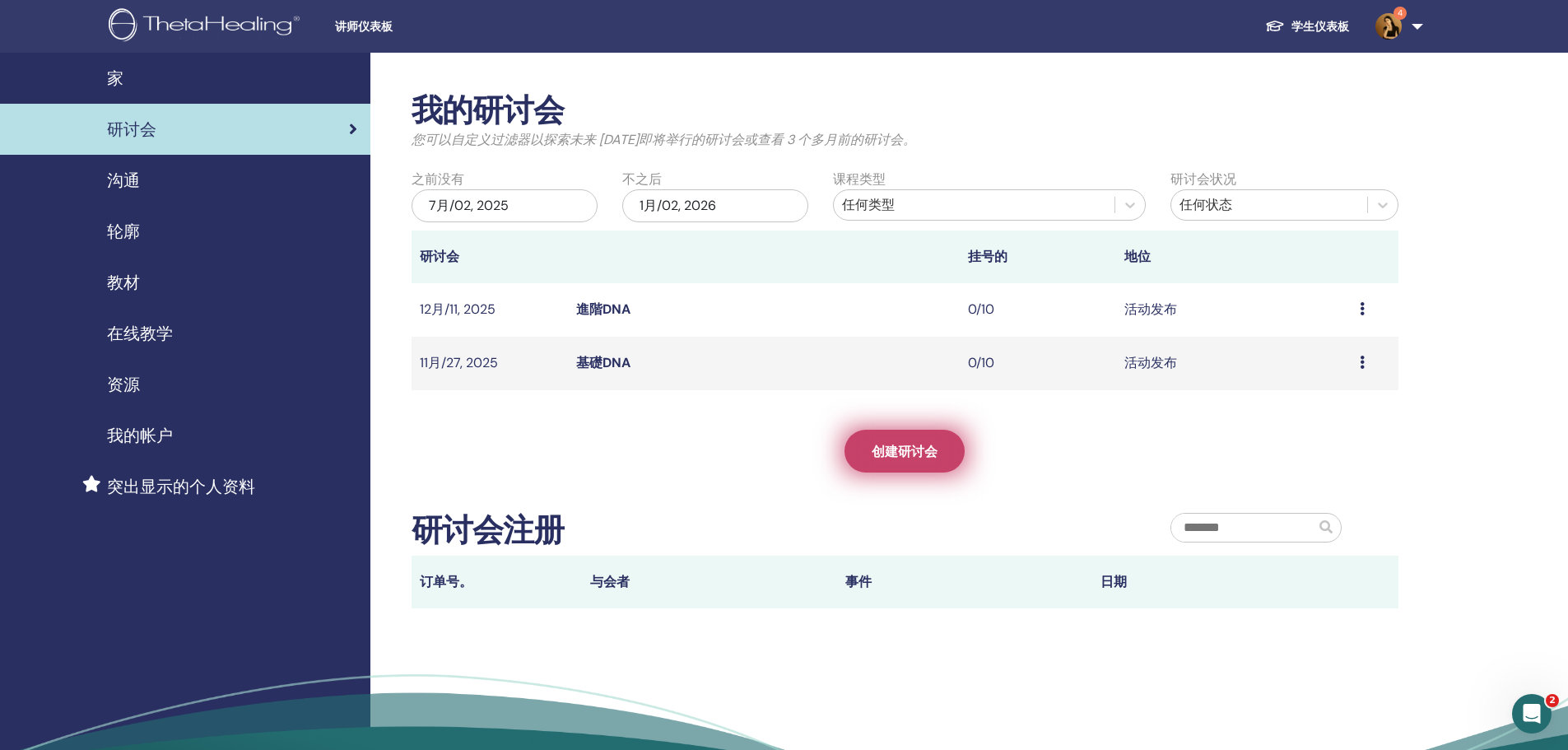
click at [931, 455] on span "创建研讨会" at bounding box center [904, 452] width 65 height 17
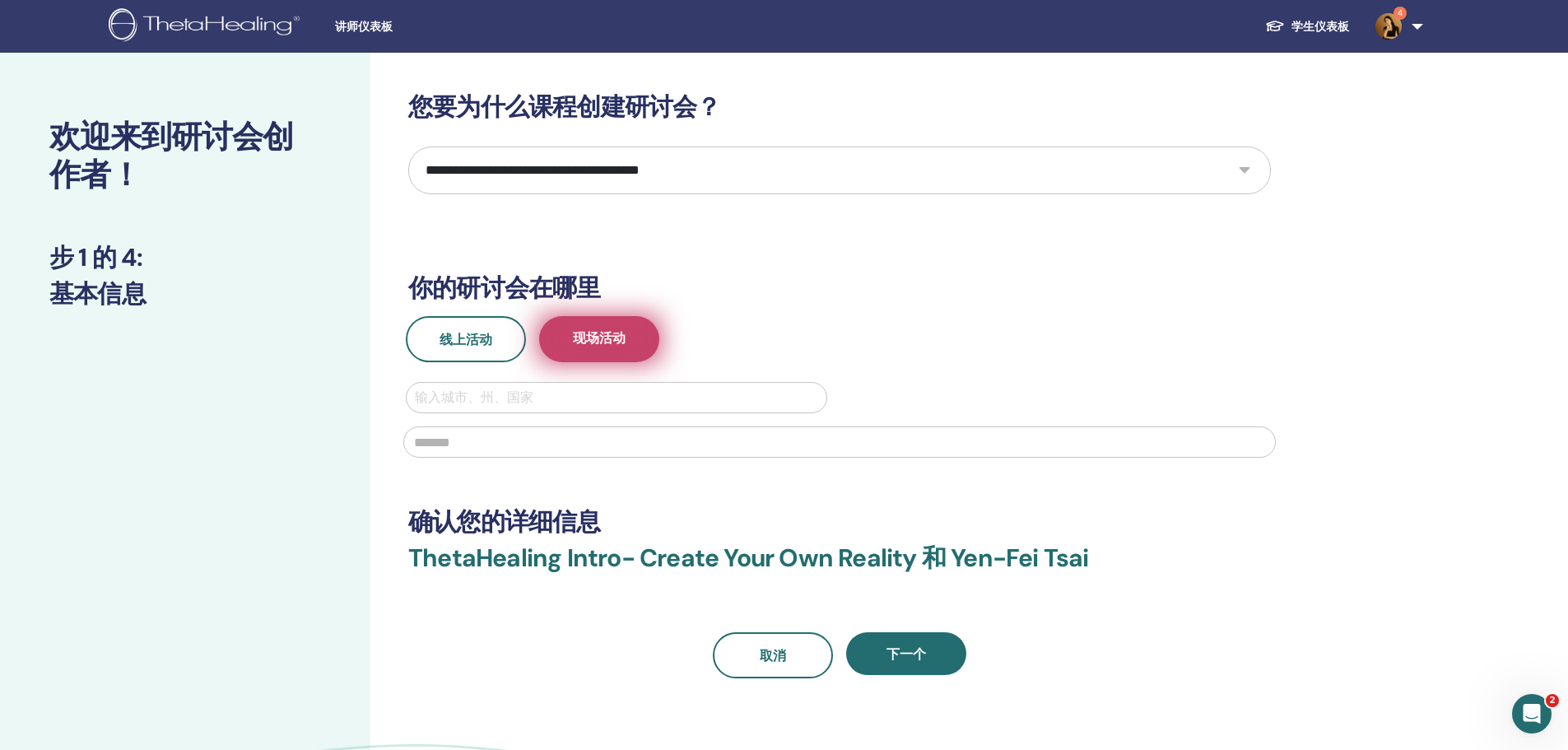
click at [583, 349] on span "现场活动" at bounding box center [599, 339] width 53 height 20
click at [612, 393] on div at bounding box center [616, 397] width 404 height 23
type input "******"
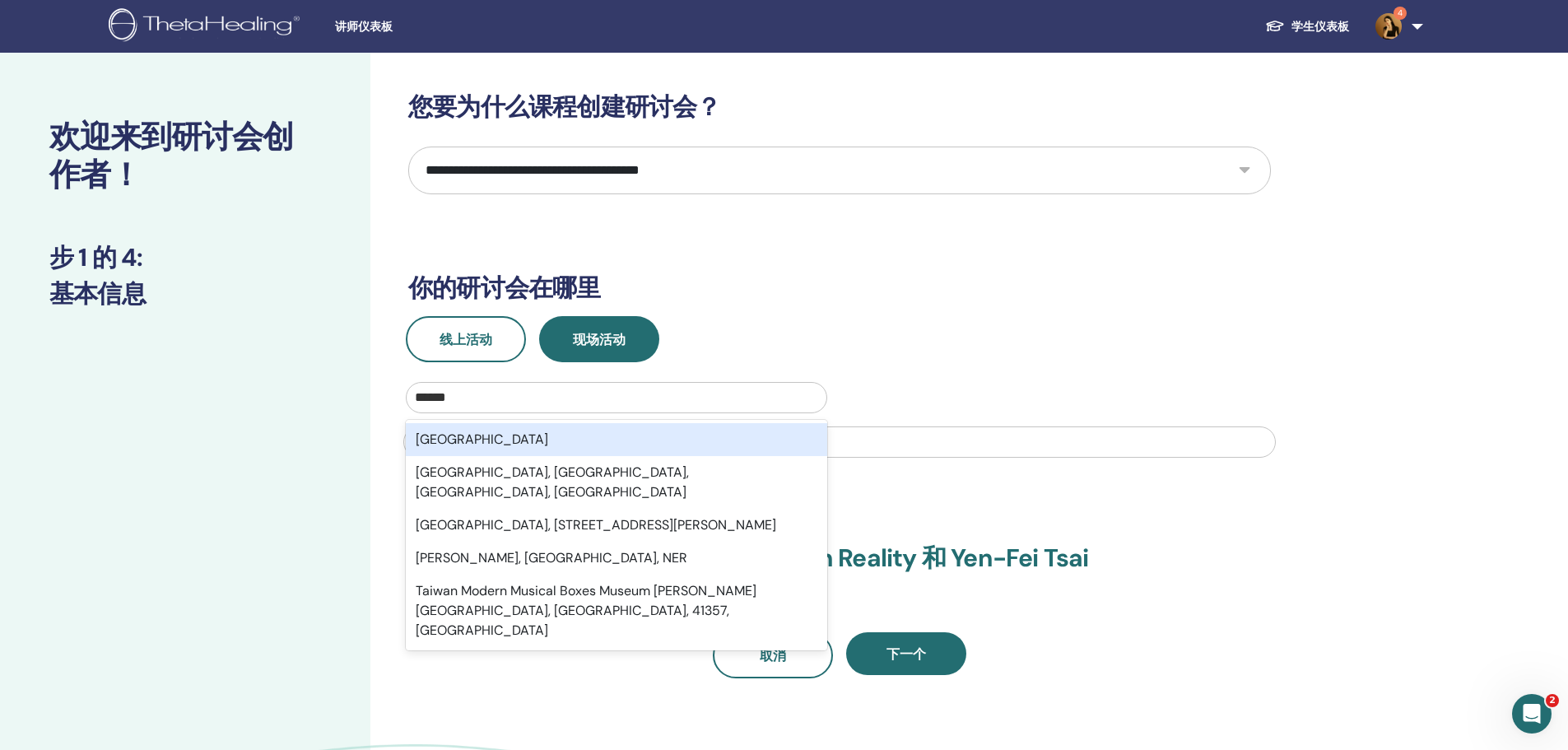
click at [568, 431] on div "Taiwan" at bounding box center [616, 440] width 422 height 33
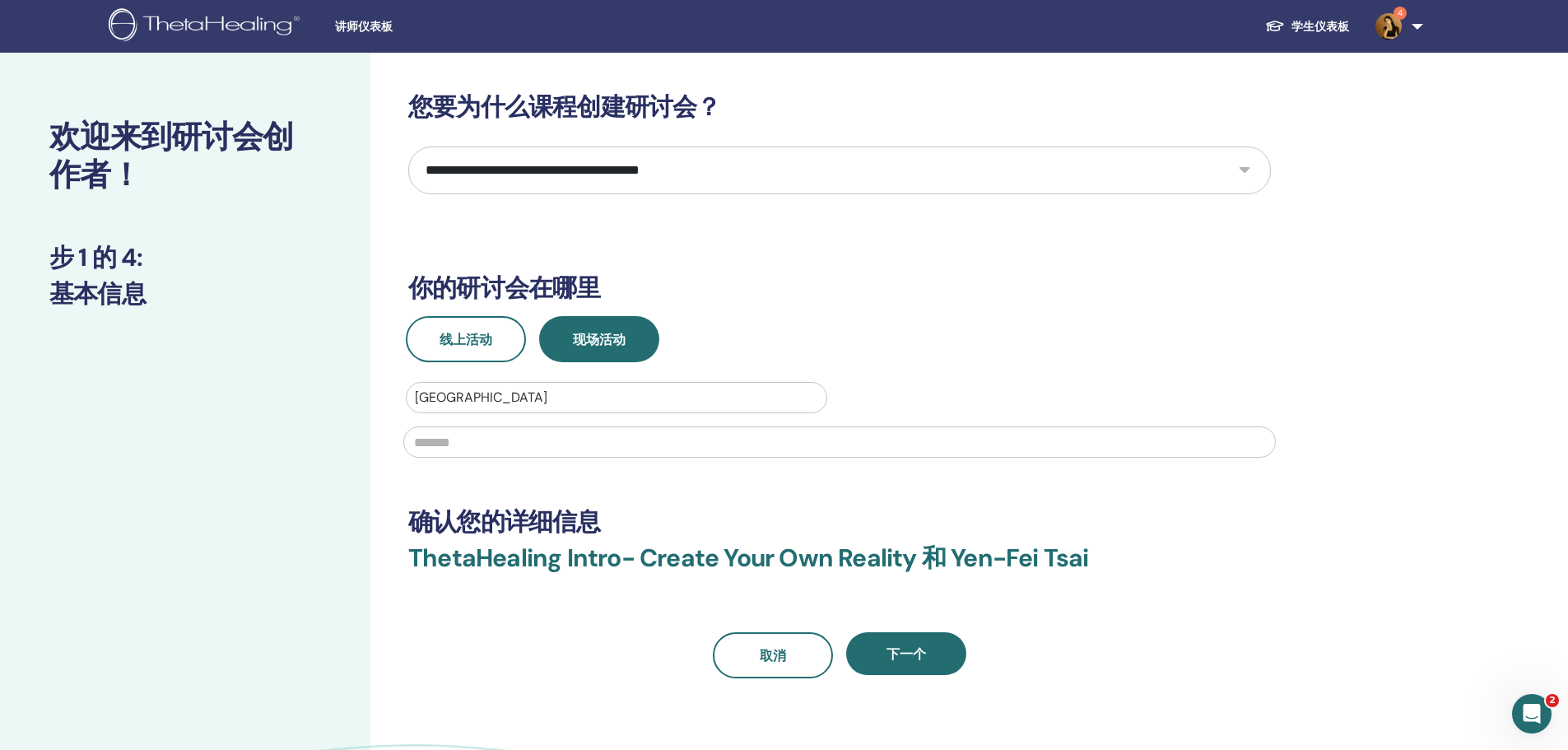
click at [569, 448] on input "text" at bounding box center [840, 442] width 872 height 31
type input "*"
type input "***"
click at [917, 664] on button "下一个" at bounding box center [905, 654] width 120 height 43
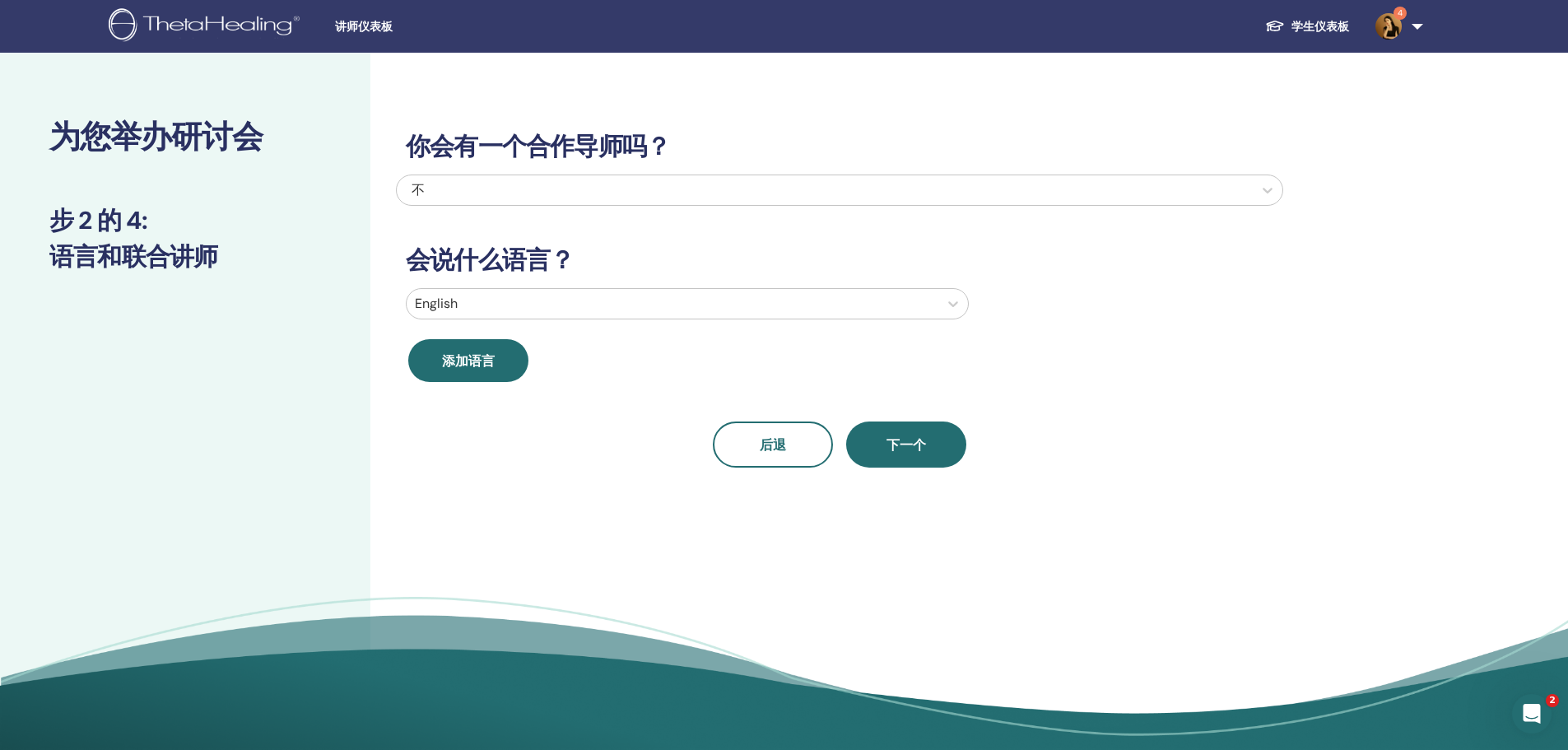
click at [571, 300] on div at bounding box center [672, 304] width 515 height 23
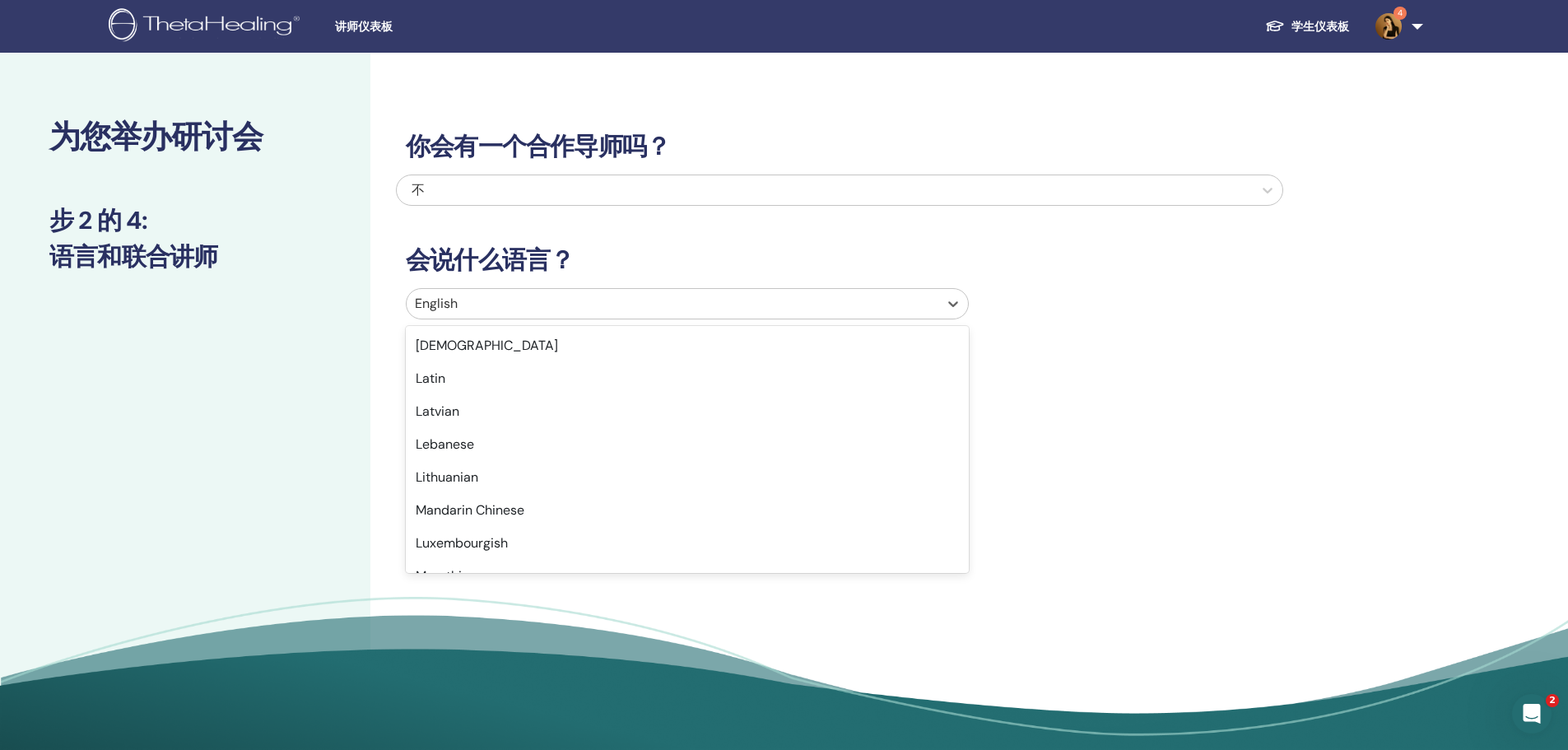
scroll to position [906, 0]
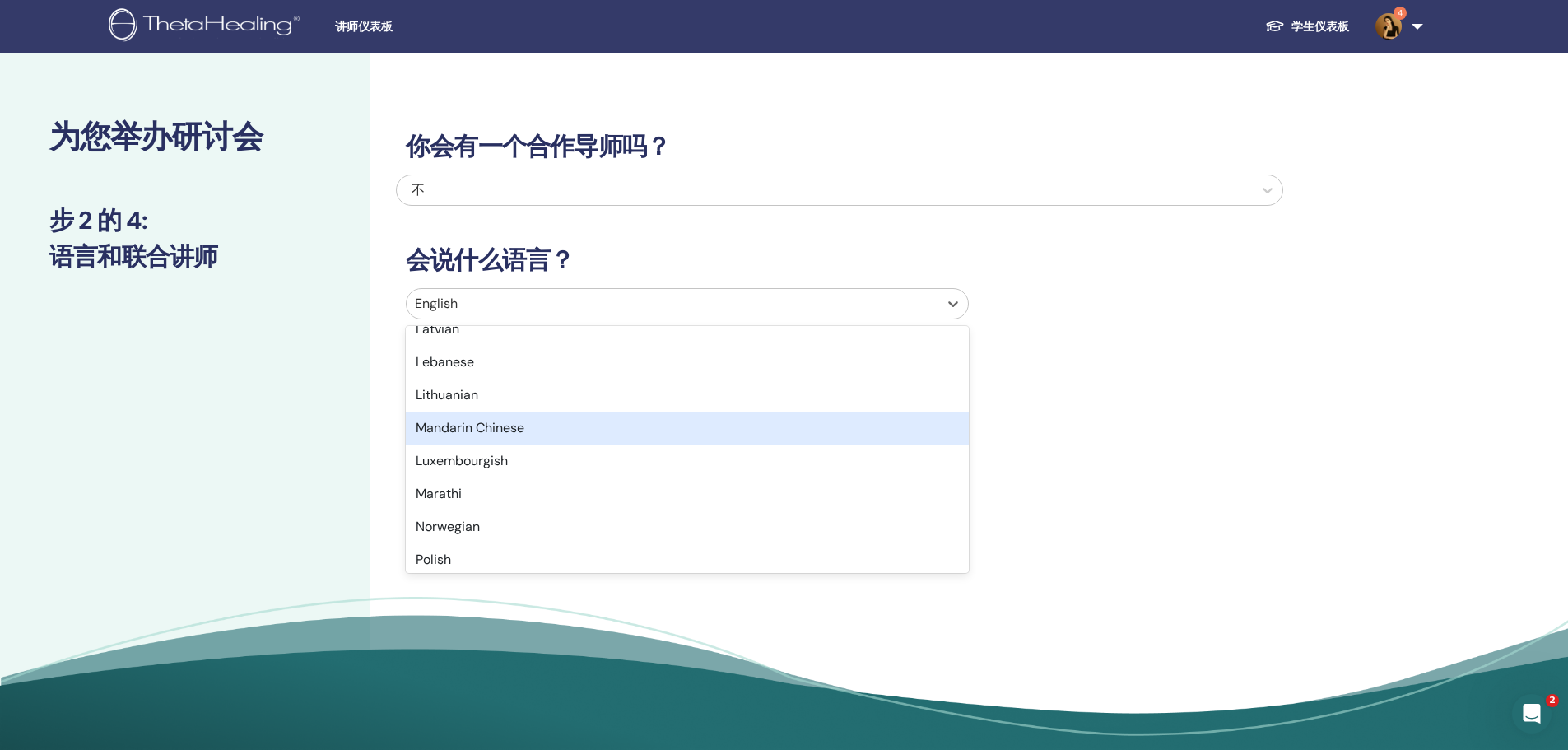
click at [546, 427] on div "Mandarin Chinese" at bounding box center [687, 428] width 563 height 33
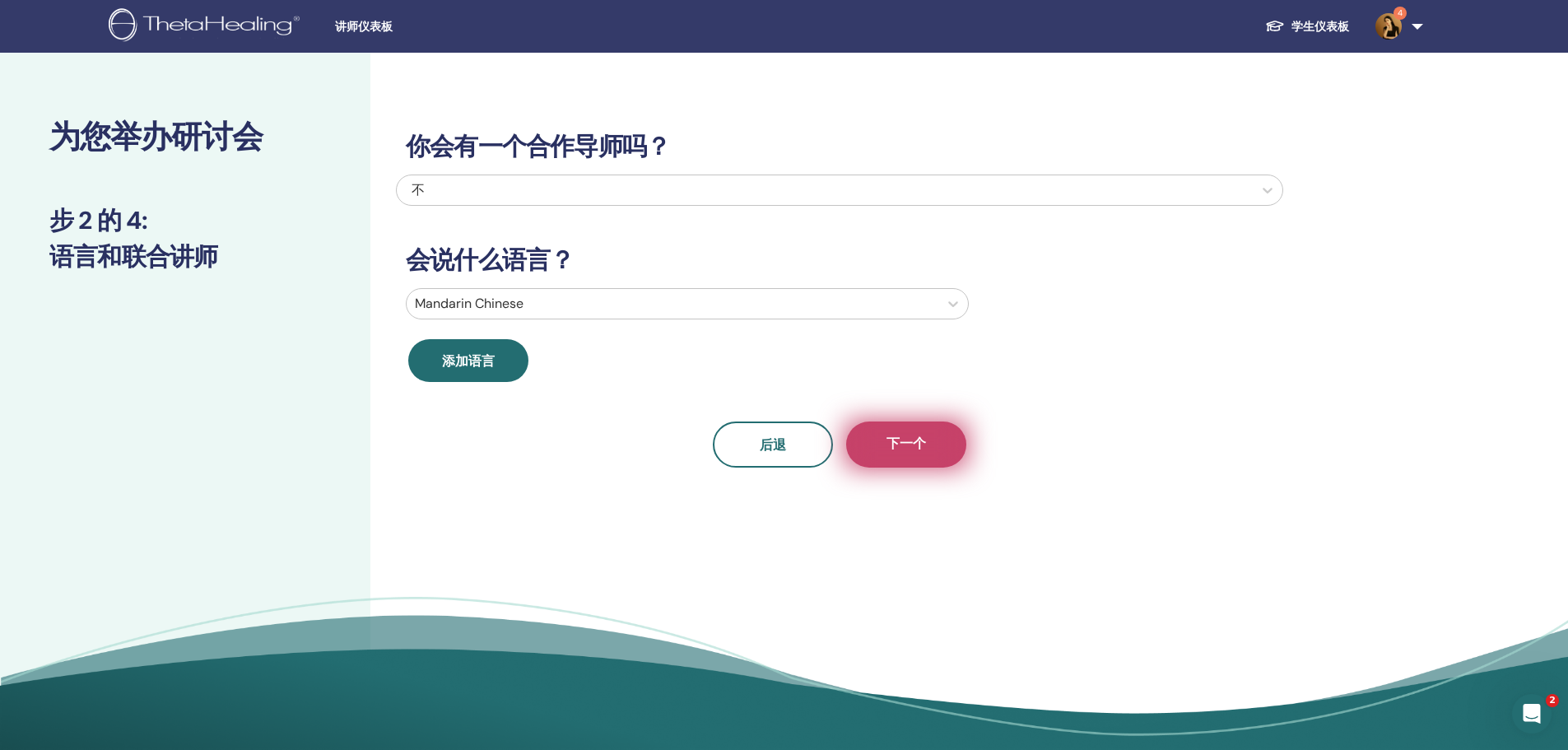
click at [942, 438] on button "下一个" at bounding box center [905, 445] width 120 height 46
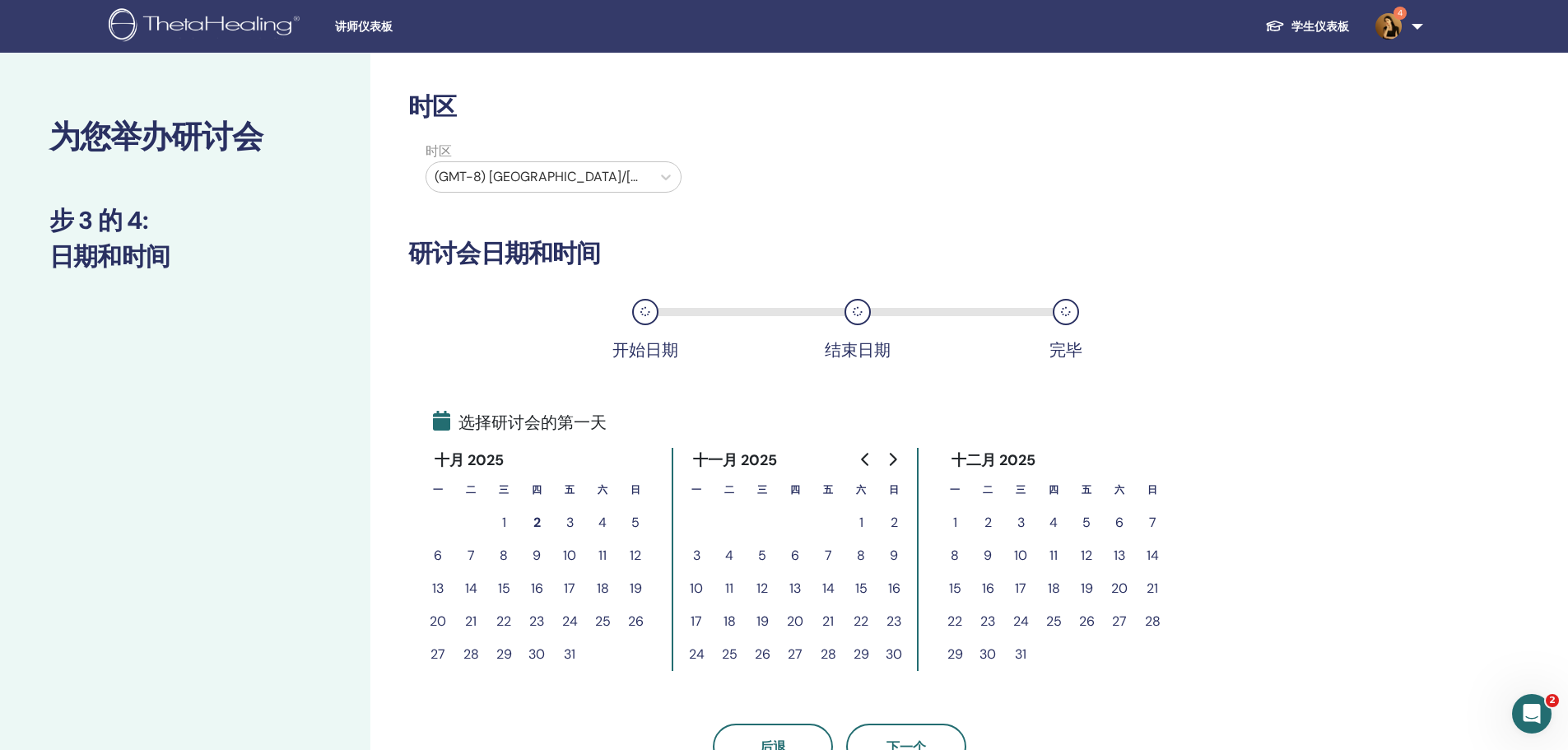
click at [1083, 622] on button "26" at bounding box center [1086, 622] width 33 height 33
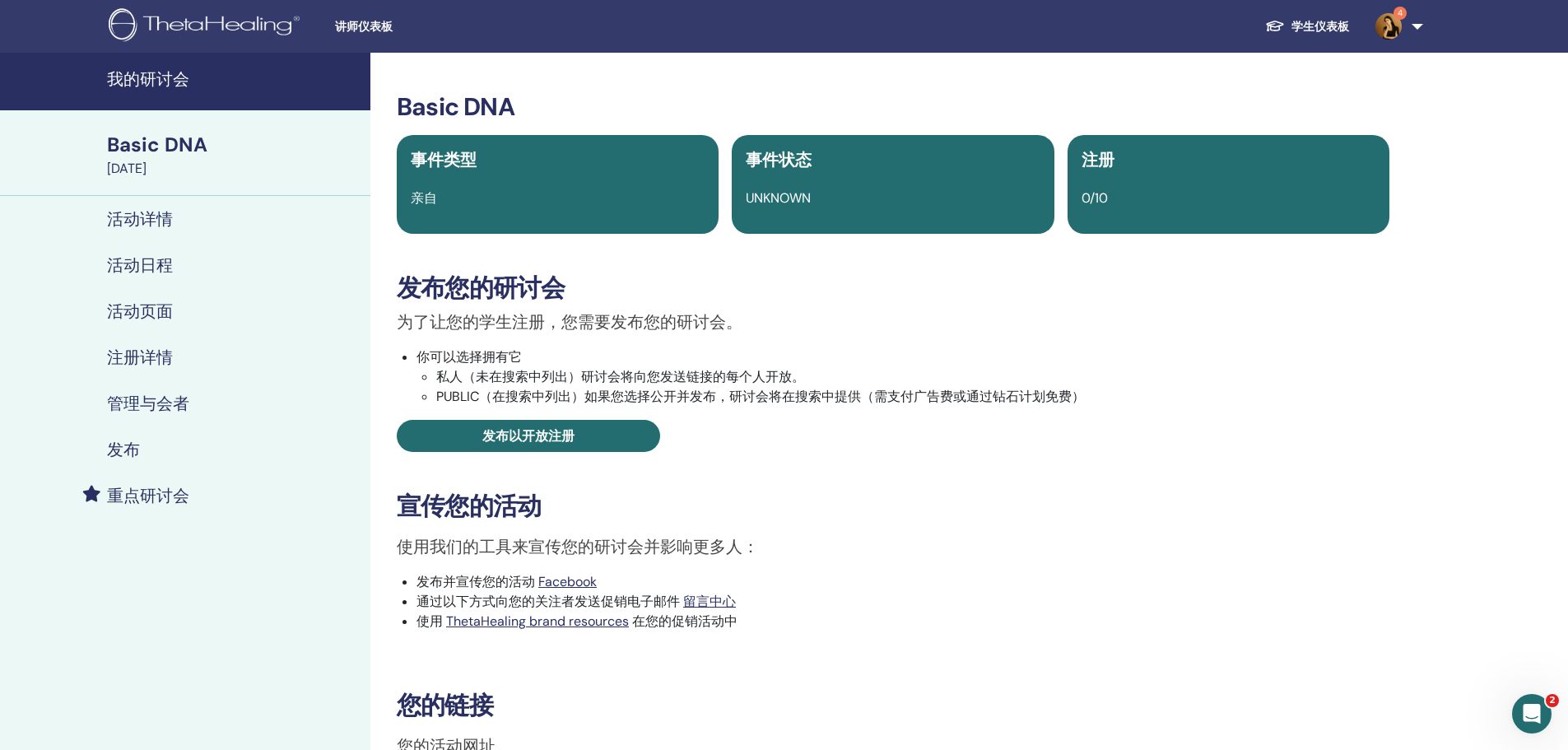
click at [184, 69] on h4 "我的研讨会" at bounding box center [234, 78] width 253 height 20
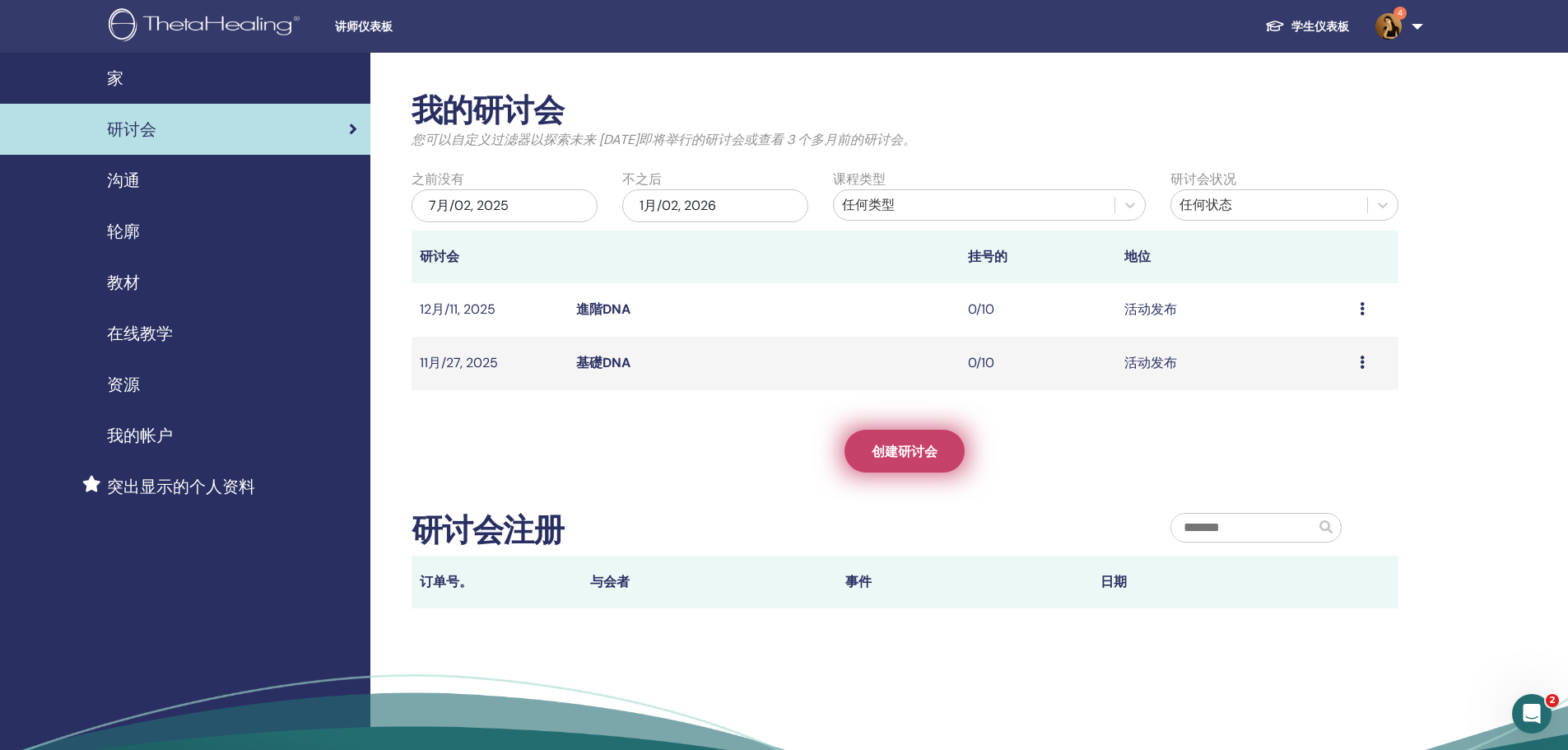
click at [926, 443] on span "创建研讨会" at bounding box center [904, 452] width 65 height 17
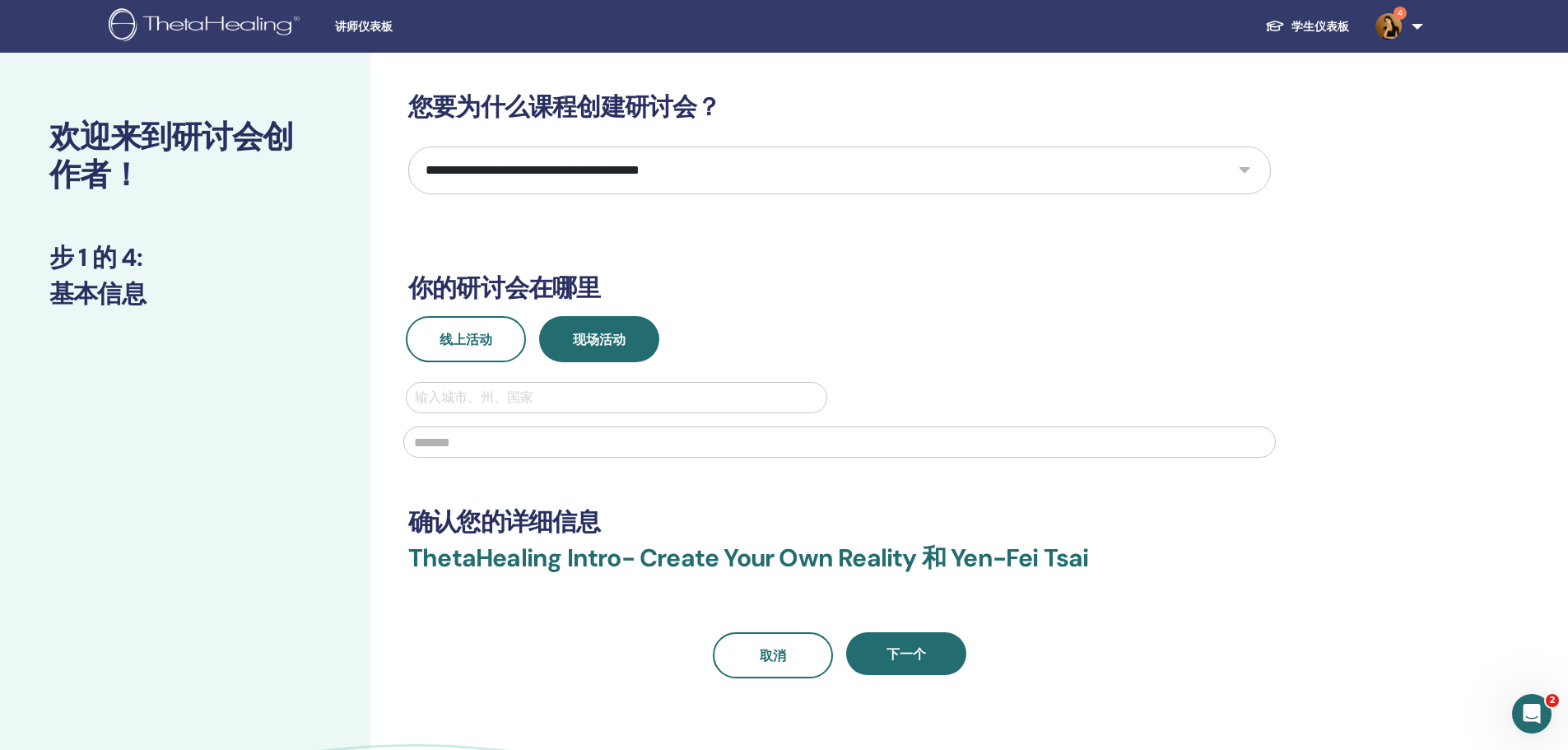
click at [749, 172] on select "**********" at bounding box center [839, 170] width 863 height 48
select select "**"
click at [408, 146] on select "**********" at bounding box center [839, 170] width 863 height 48
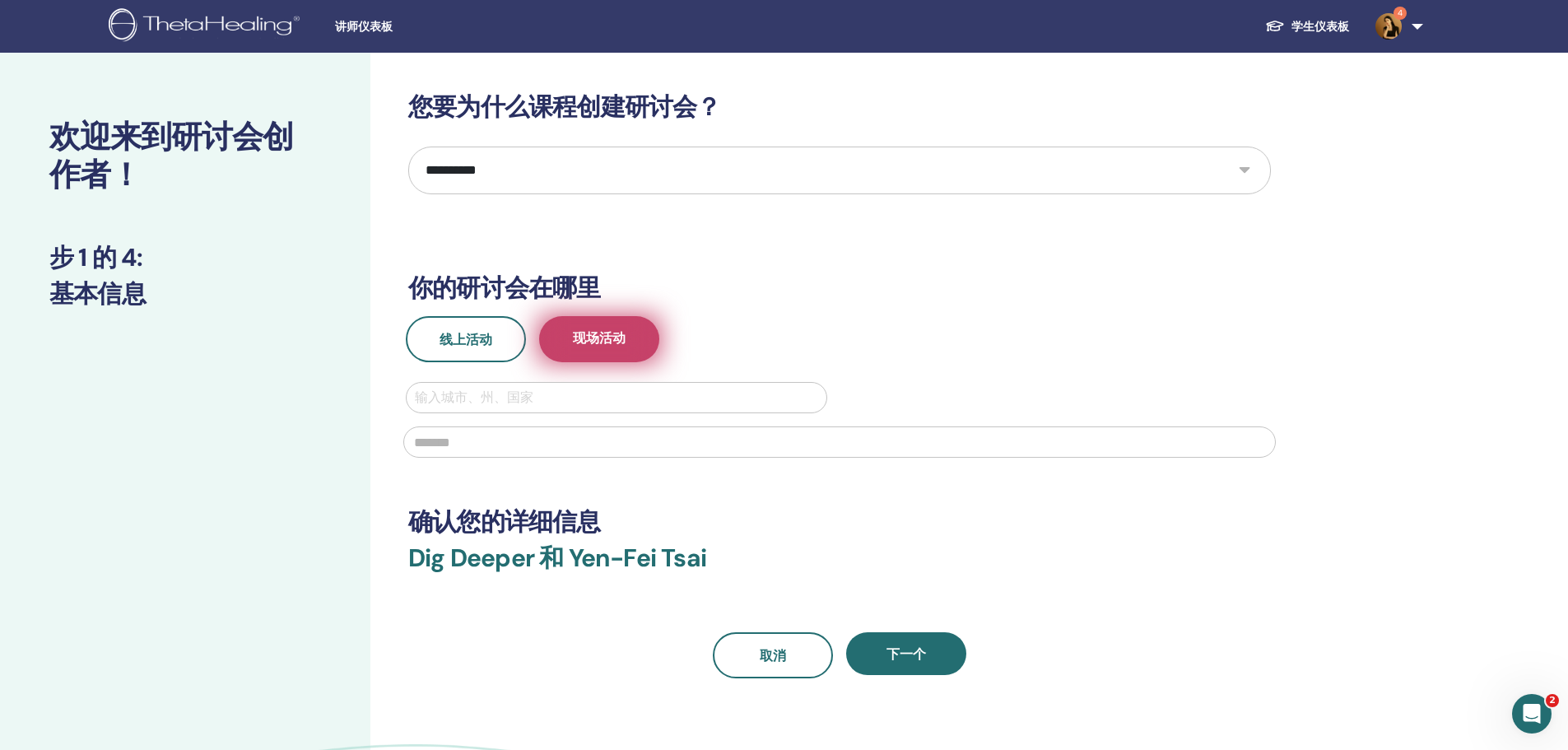
click at [582, 332] on span "现场活动" at bounding box center [599, 339] width 53 height 20
click at [590, 401] on div at bounding box center [616, 397] width 404 height 23
type input "*"
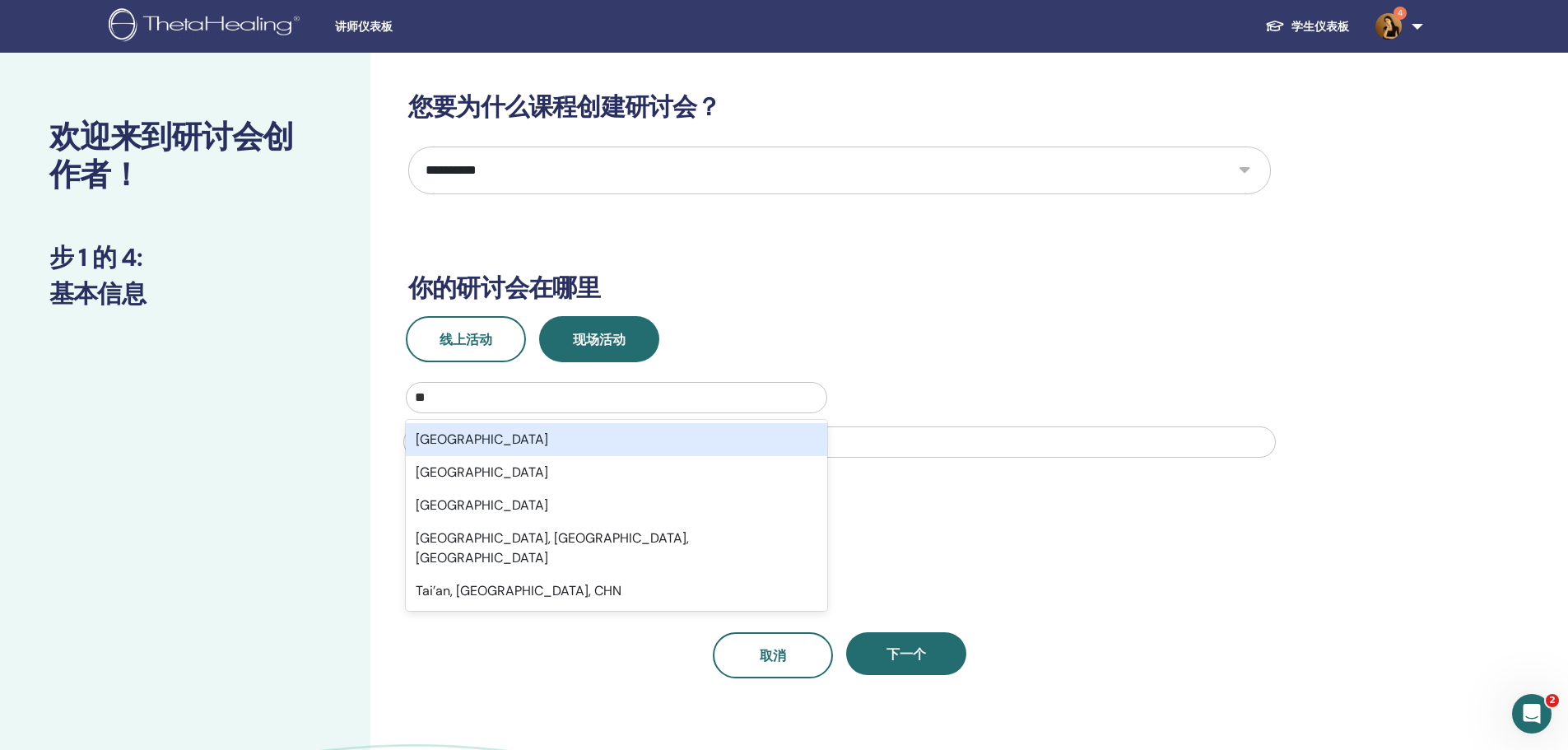
type input "**"
click at [596, 413] on div at bounding box center [840, 440] width 892 height 54
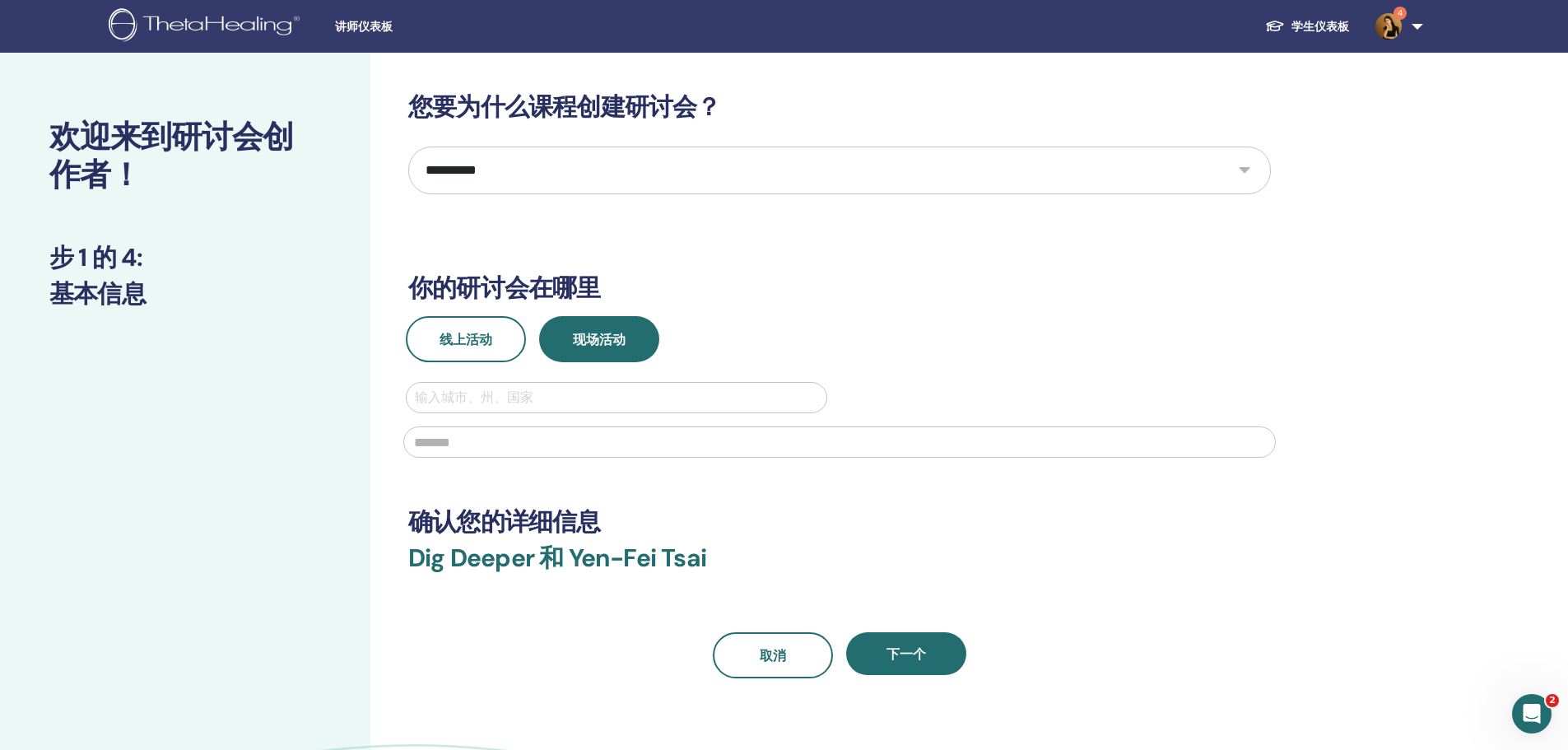
click at [585, 388] on div at bounding box center [616, 397] width 404 height 23
type input "**"
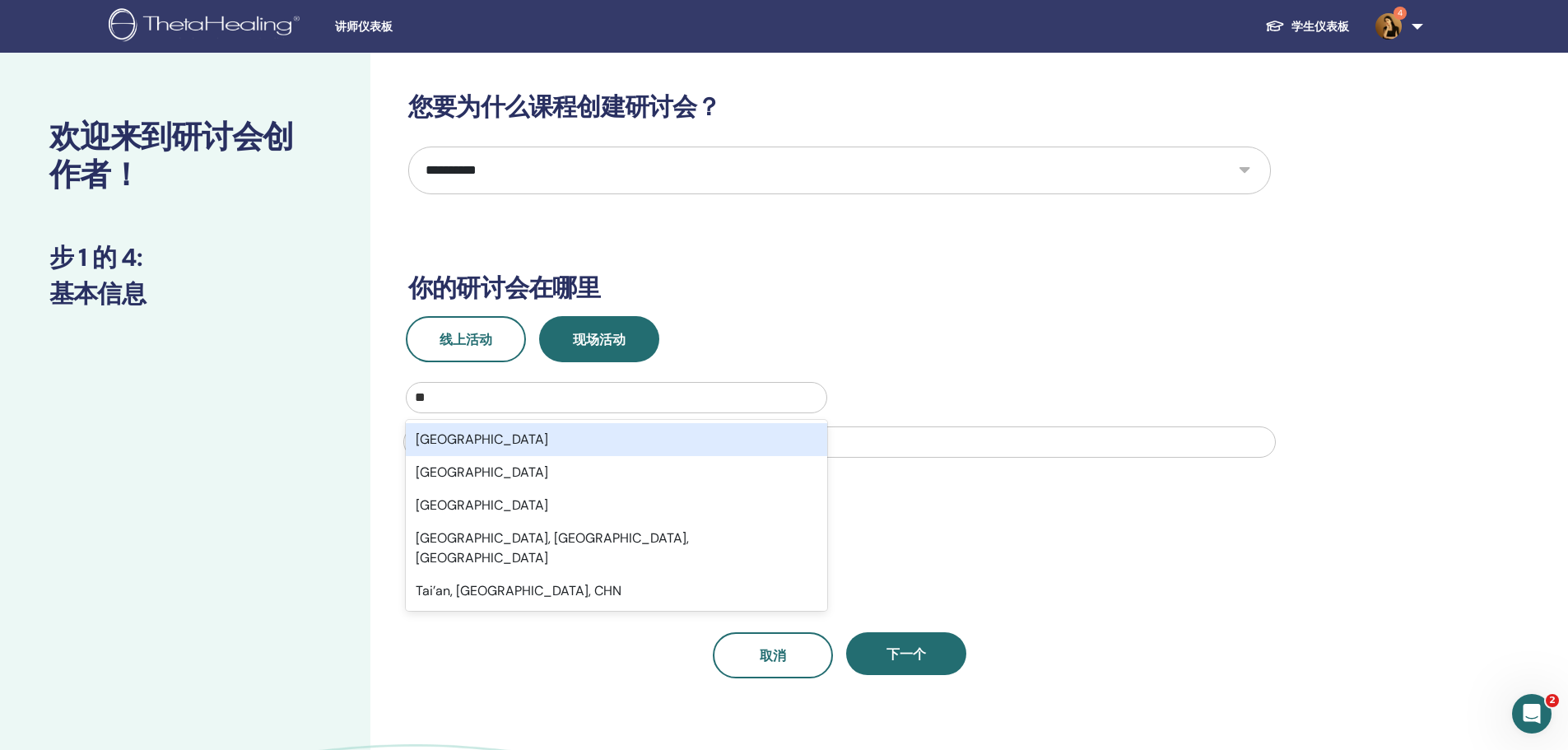
click at [559, 434] on div "Taiwan" at bounding box center [616, 440] width 422 height 33
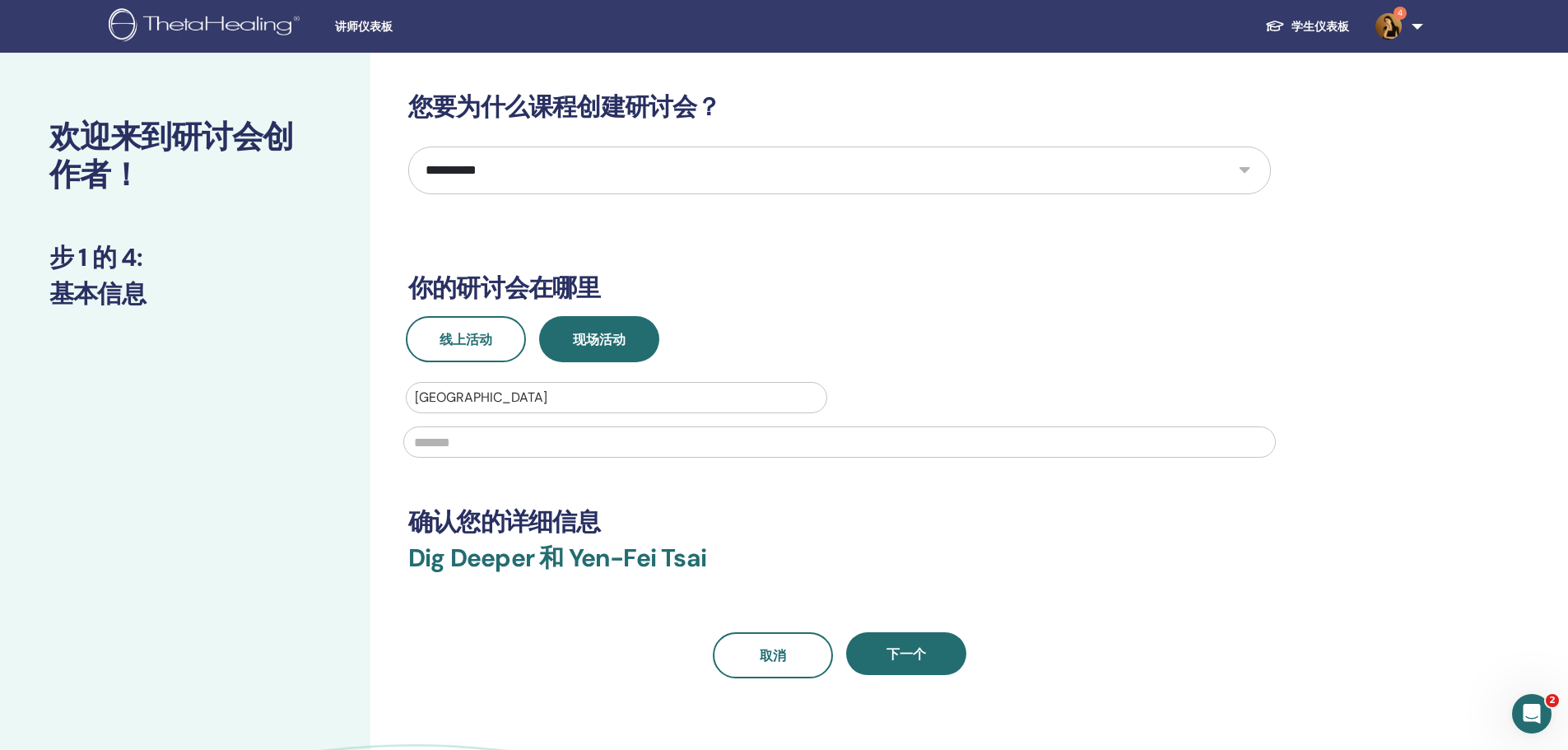
click at [559, 452] on input "text" at bounding box center [840, 442] width 872 height 31
type input "***"
click at [939, 659] on button "下一个" at bounding box center [905, 654] width 120 height 43
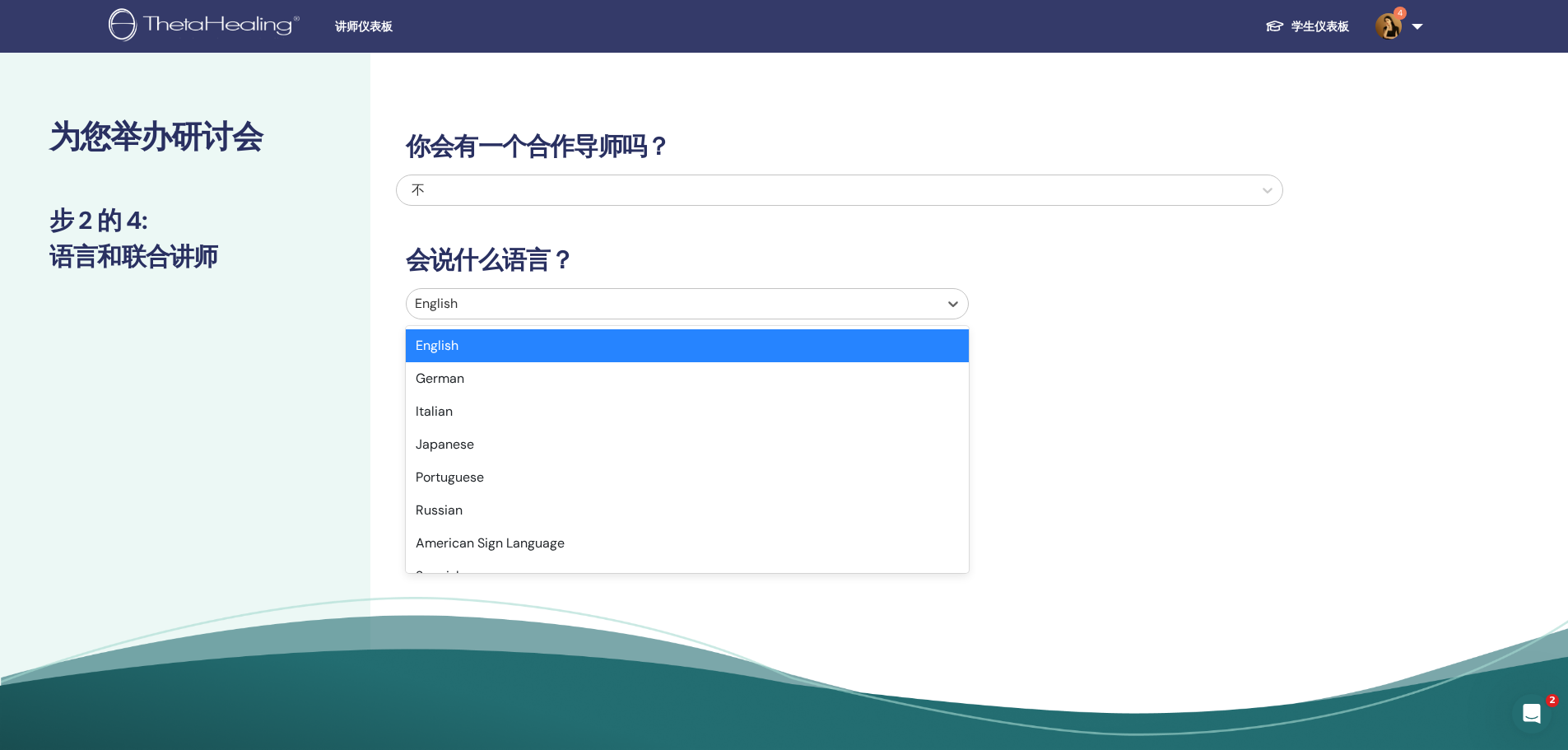
click at [540, 310] on div at bounding box center [672, 304] width 515 height 23
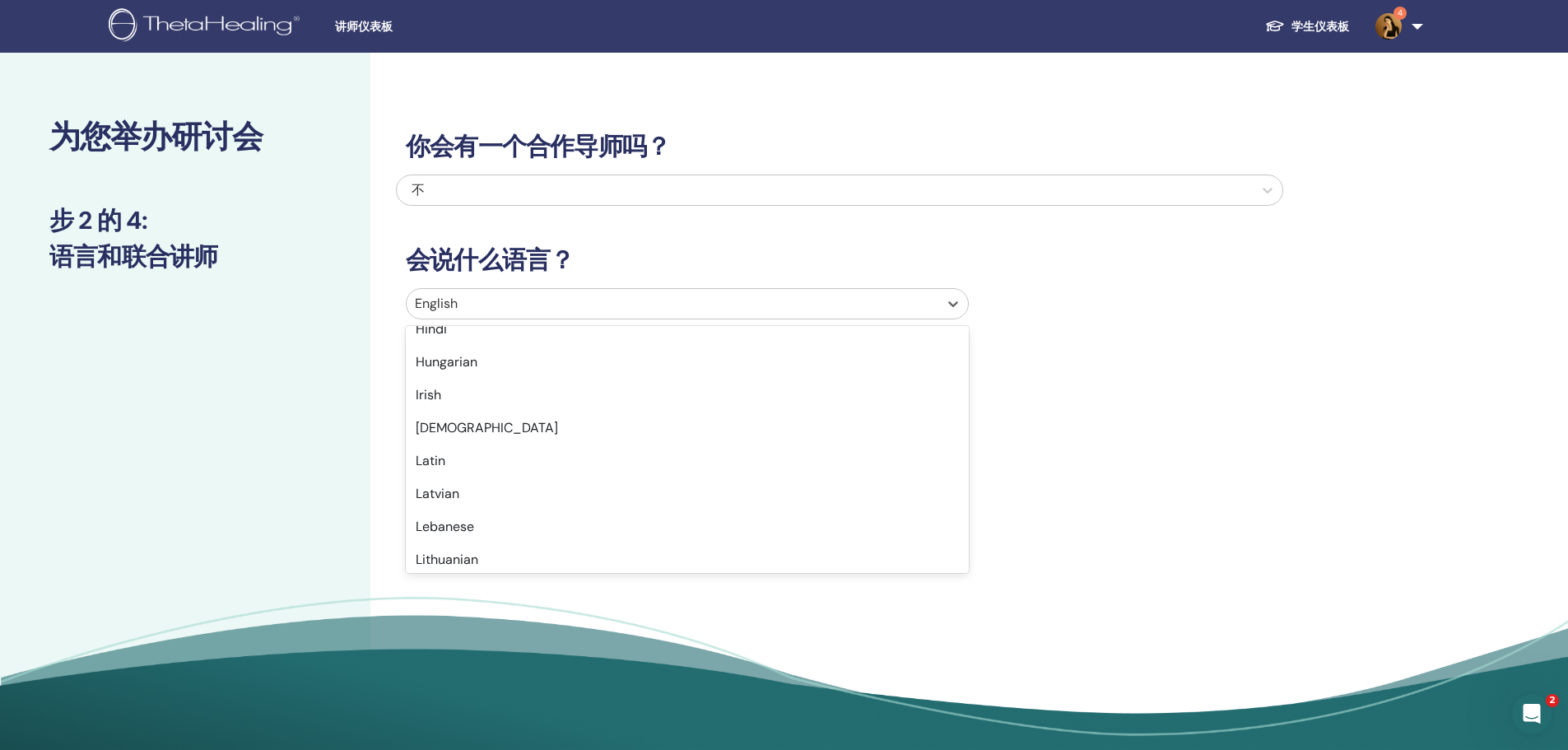
scroll to position [988, 0]
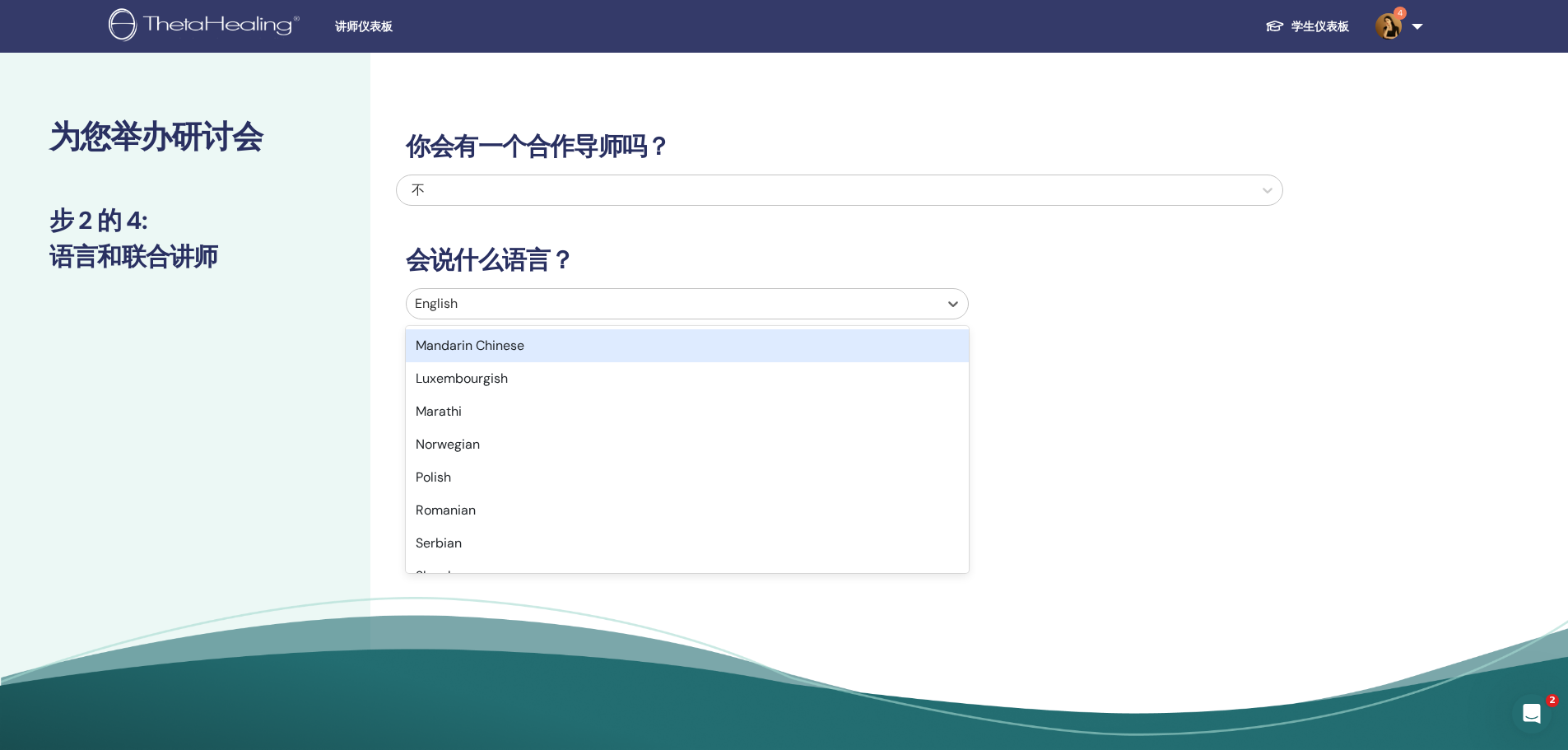
click at [538, 345] on div "Mandarin Chinese" at bounding box center [687, 345] width 563 height 33
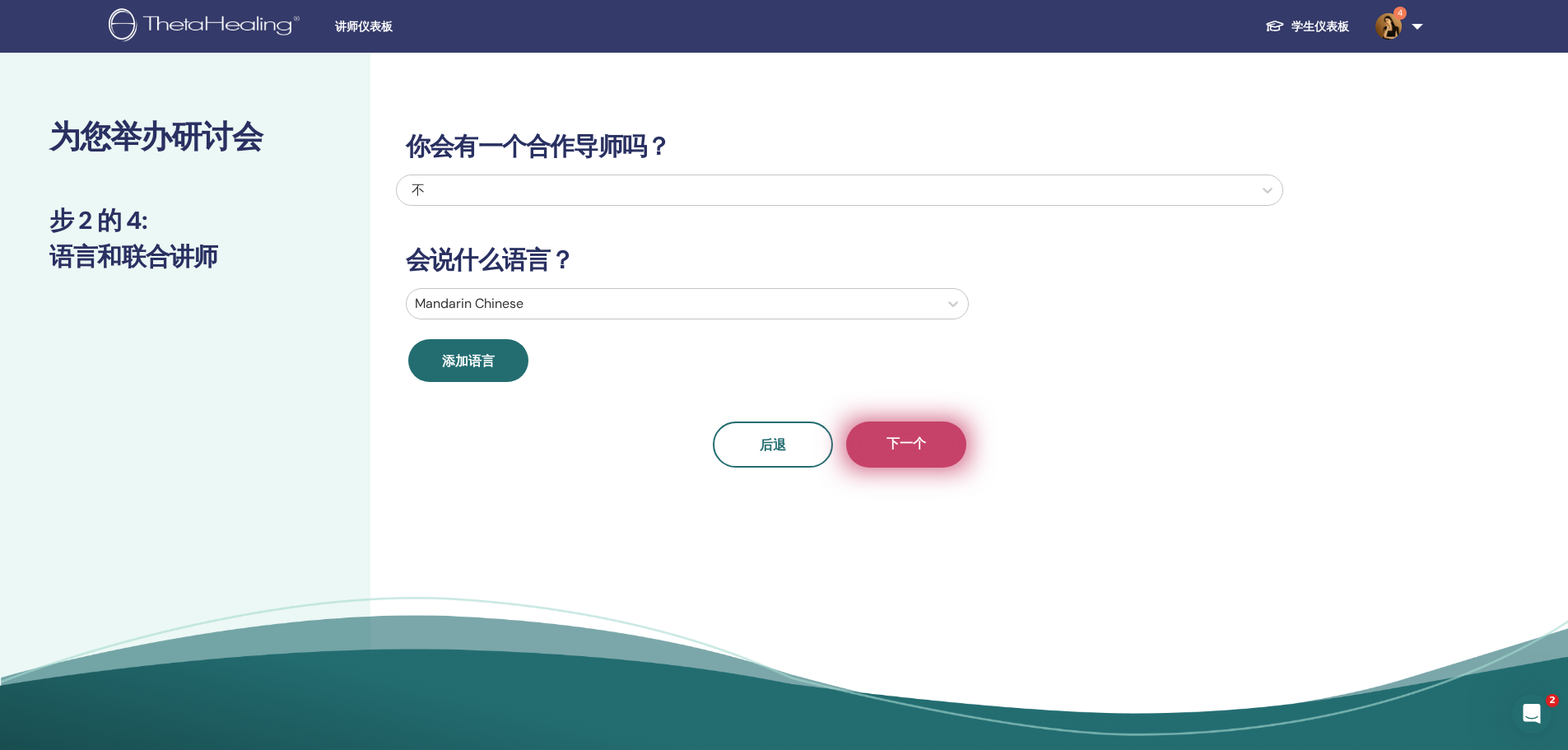
click at [915, 431] on button "下一个" at bounding box center [905, 445] width 120 height 46
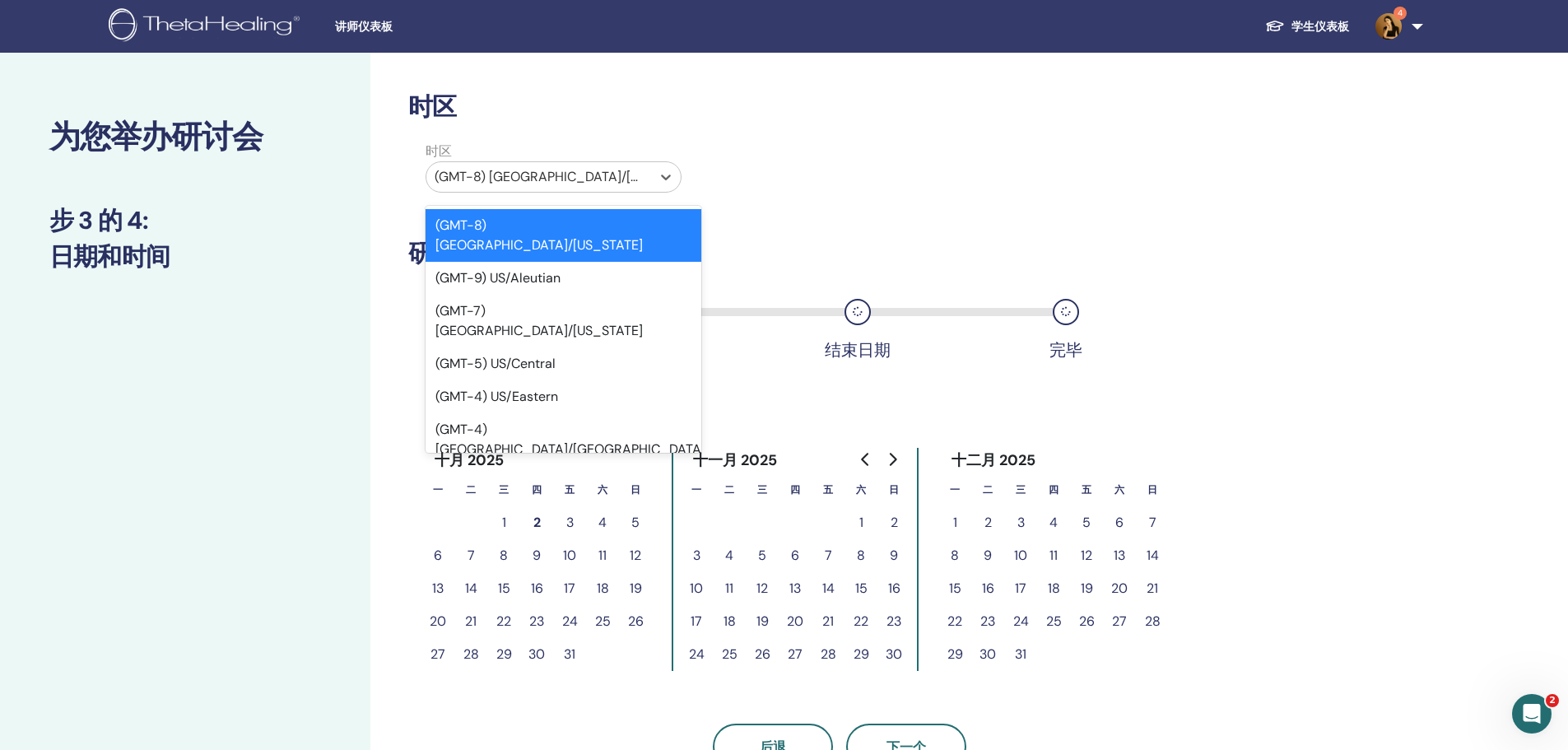
click at [557, 169] on div at bounding box center [538, 177] width 208 height 23
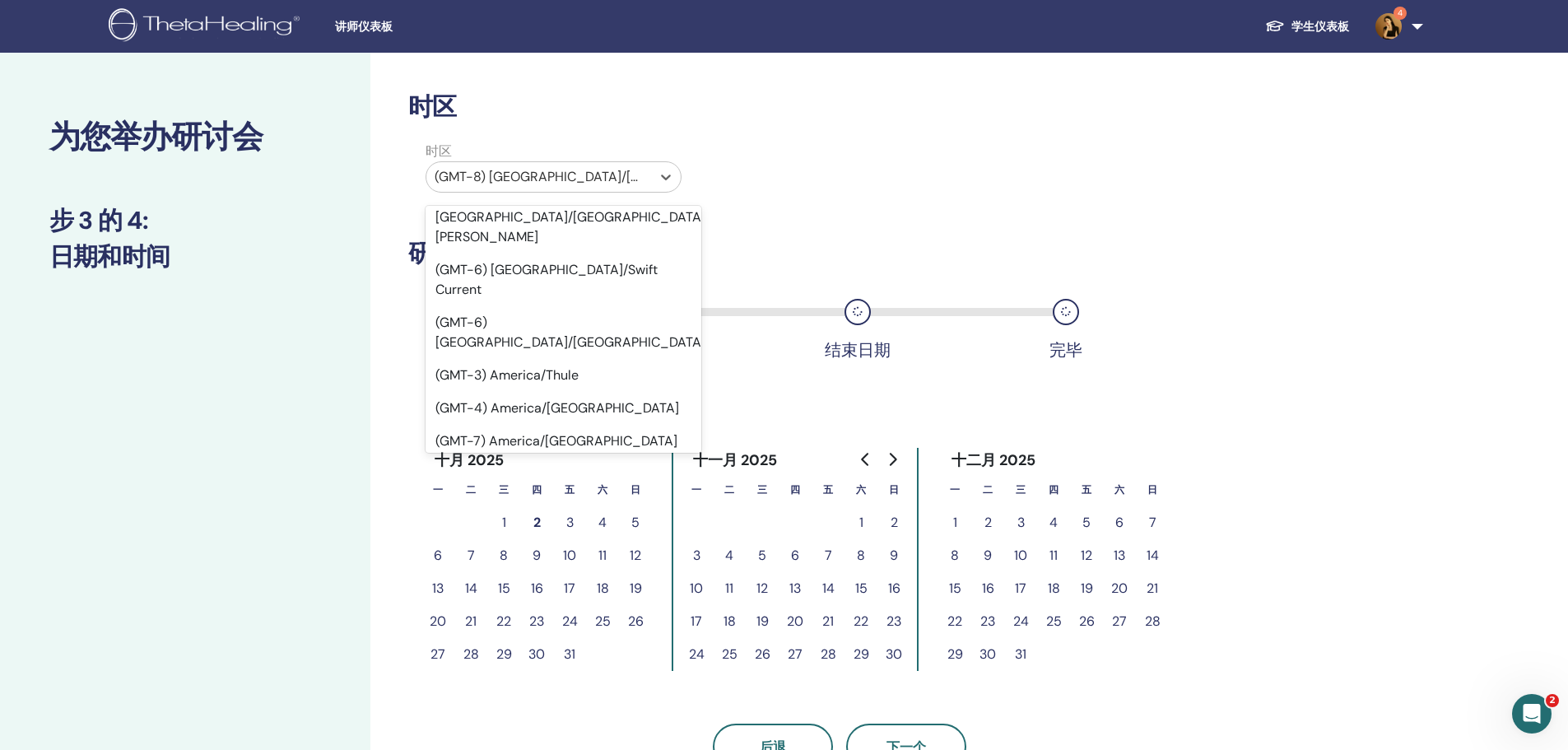
scroll to position [11858, 0]
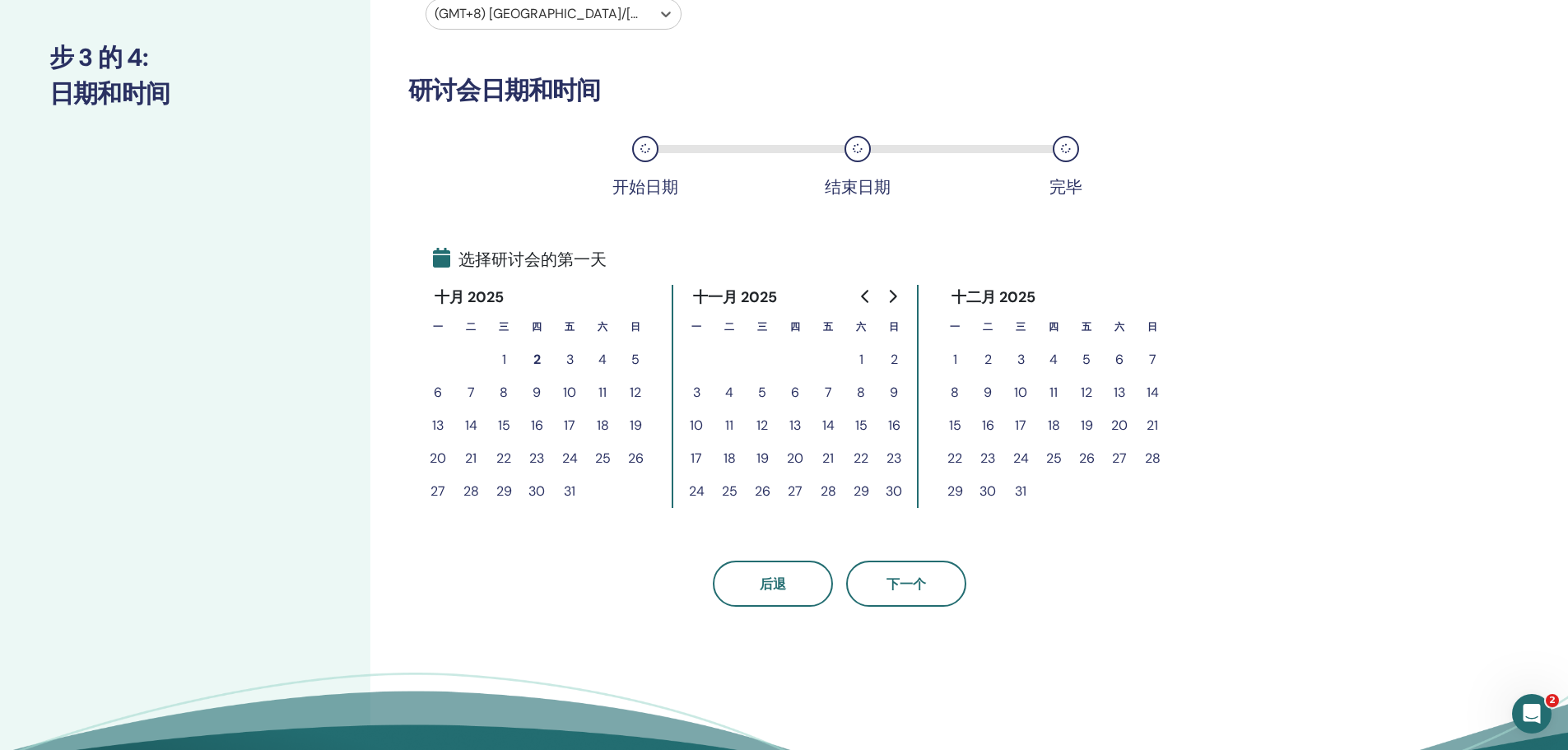
scroll to position [165, 0]
click at [1086, 453] on button "26" at bounding box center [1086, 457] width 33 height 33
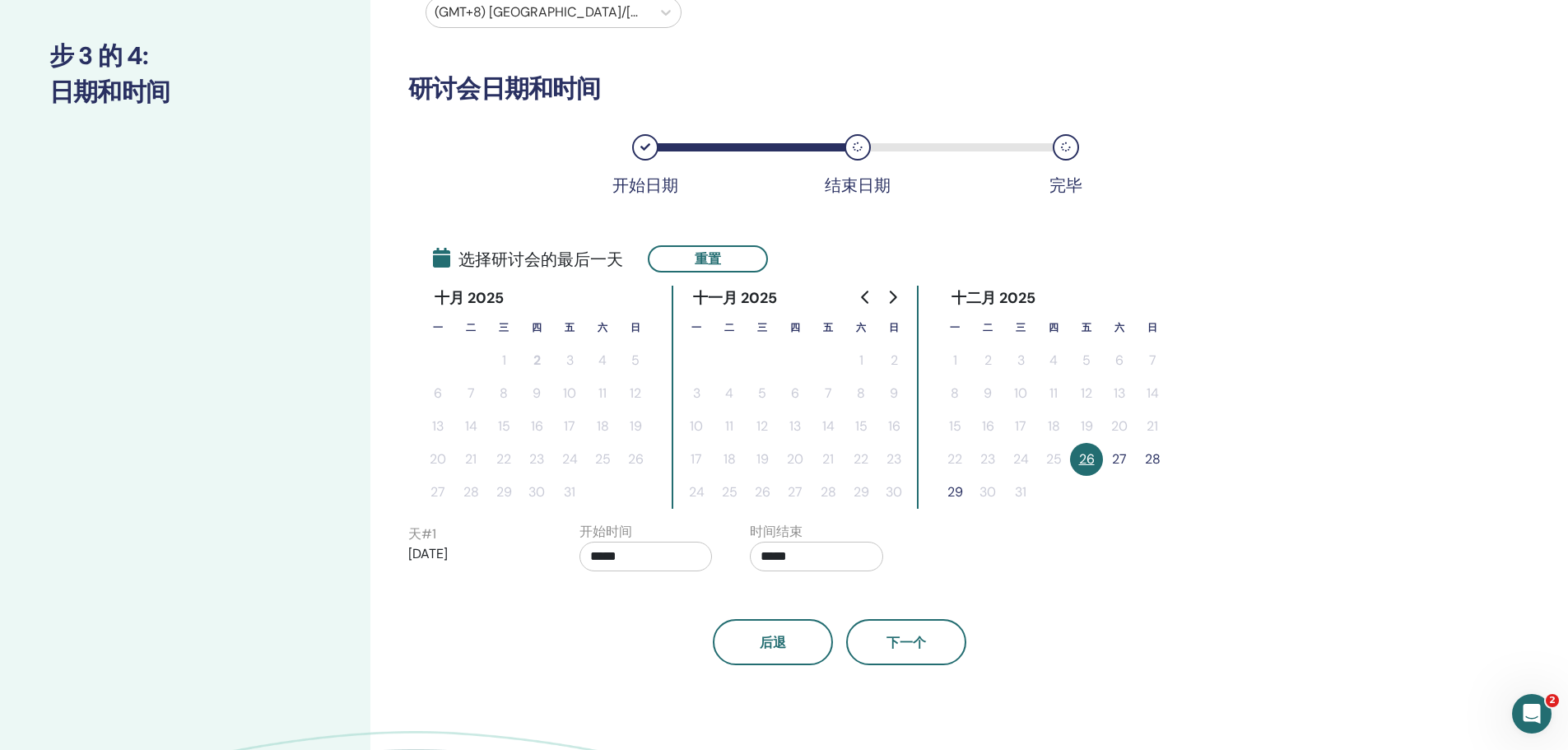
click at [1109, 458] on button "27" at bounding box center [1119, 459] width 33 height 33
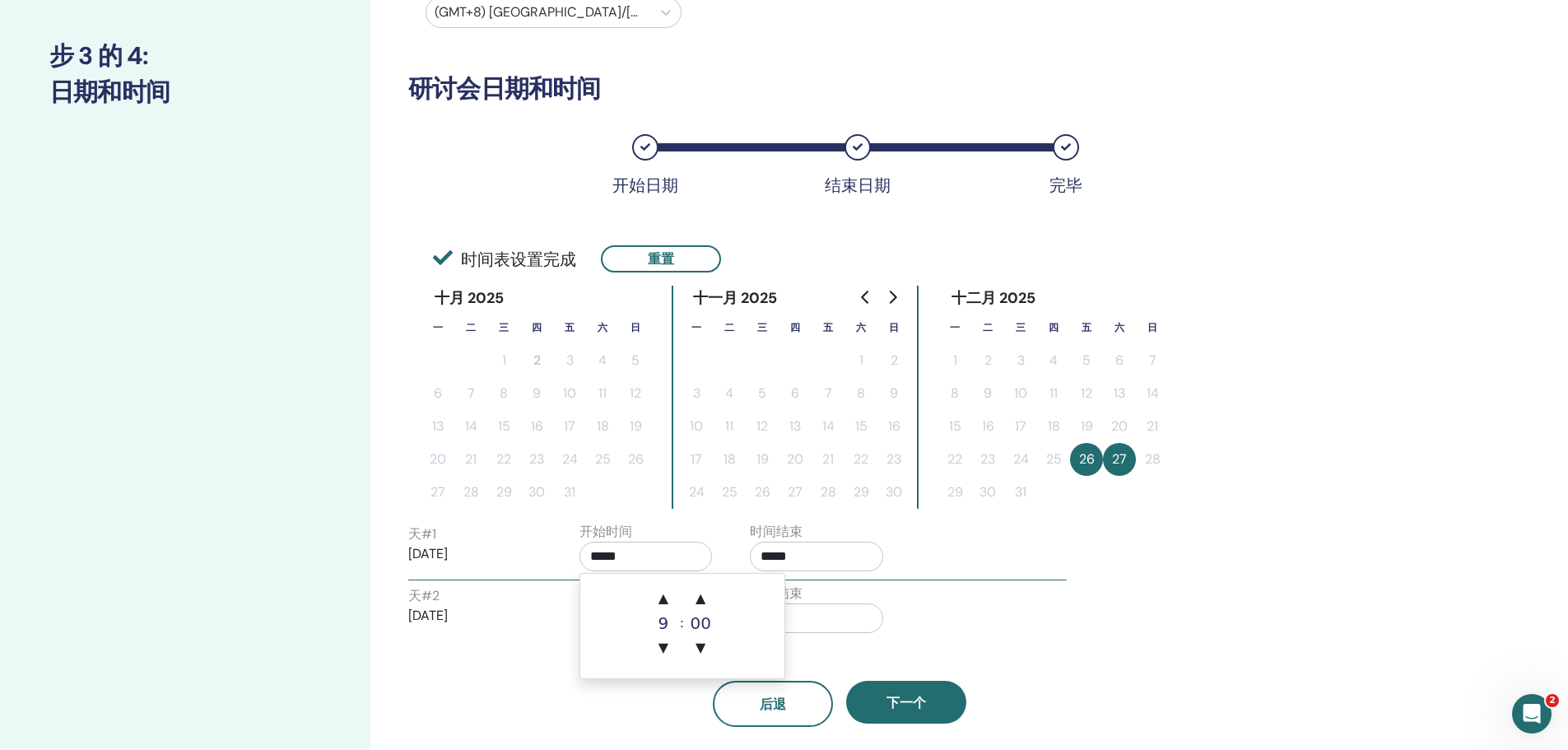
click at [601, 555] on input "*****" at bounding box center [646, 556] width 133 height 30
click at [664, 594] on span "▲" at bounding box center [663, 599] width 33 height 33
type input "*****"
click at [801, 553] on input "*****" at bounding box center [816, 556] width 133 height 30
click at [846, 595] on span "▲" at bounding box center [834, 599] width 33 height 33
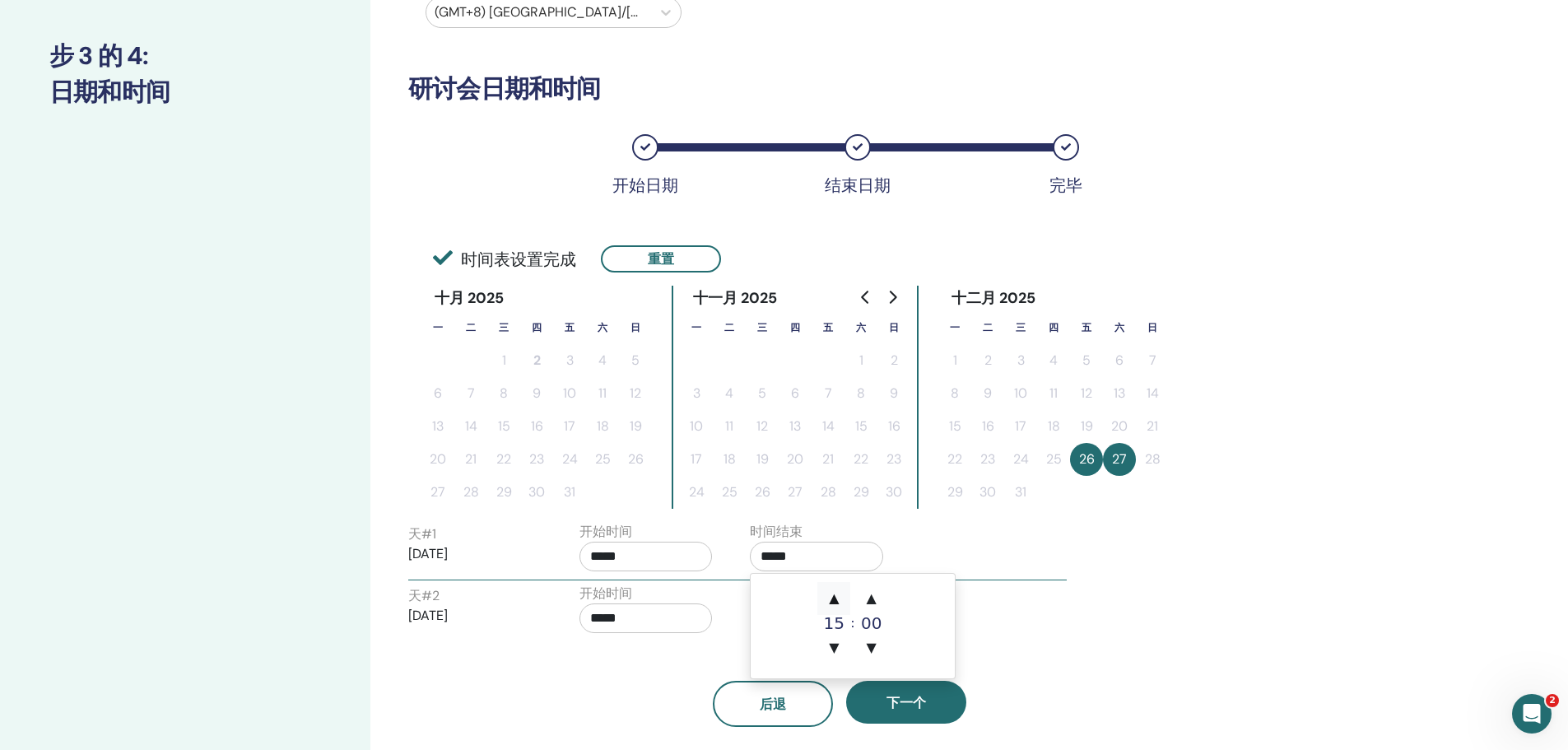
type input "*****"
click at [999, 614] on div "天 # 2 2025/12/27 开始时间 ***** 时间结束 *****" at bounding box center [738, 613] width 683 height 58
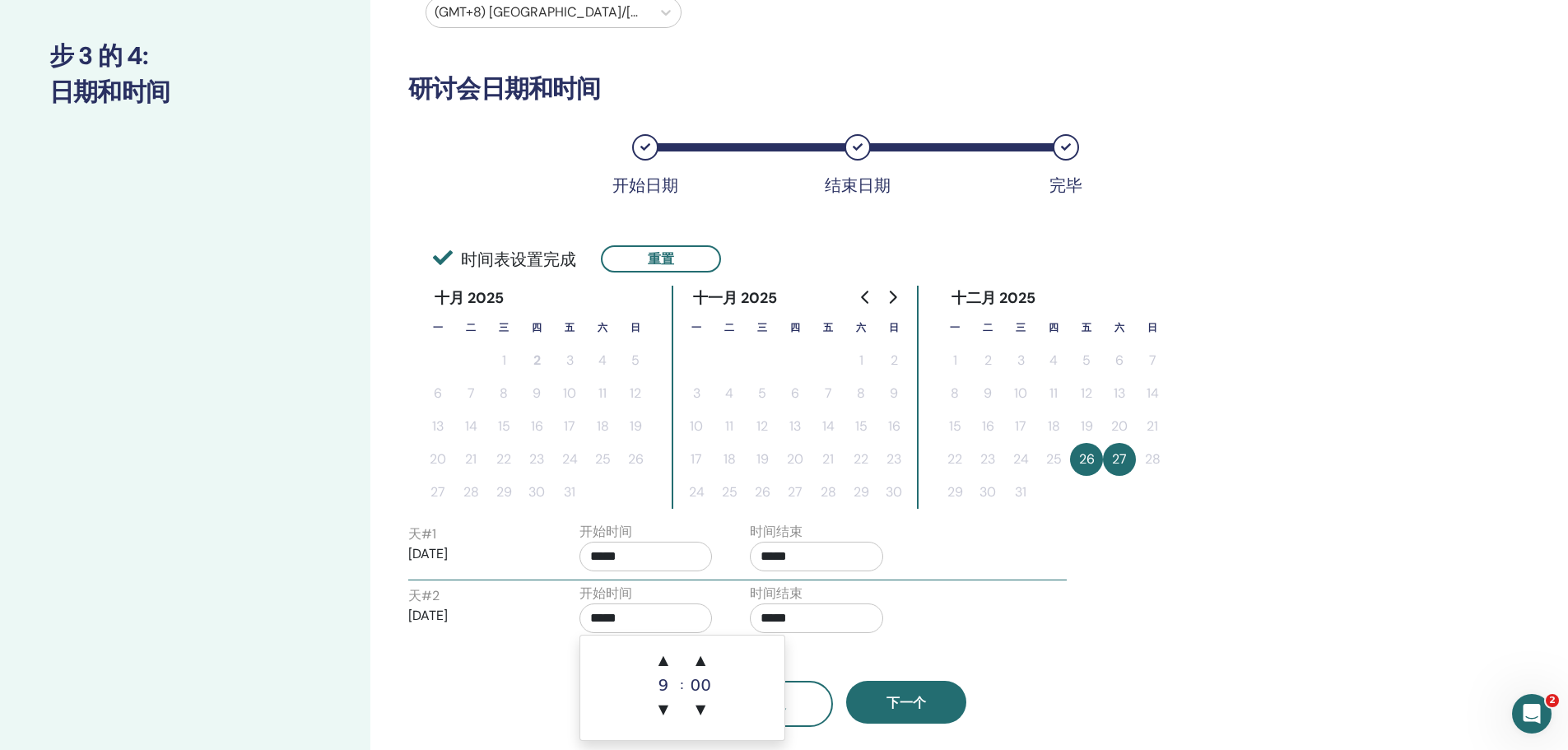
click at [608, 615] on input "*****" at bounding box center [646, 618] width 133 height 30
click at [669, 652] on span "▲" at bounding box center [663, 660] width 33 height 33
type input "*****"
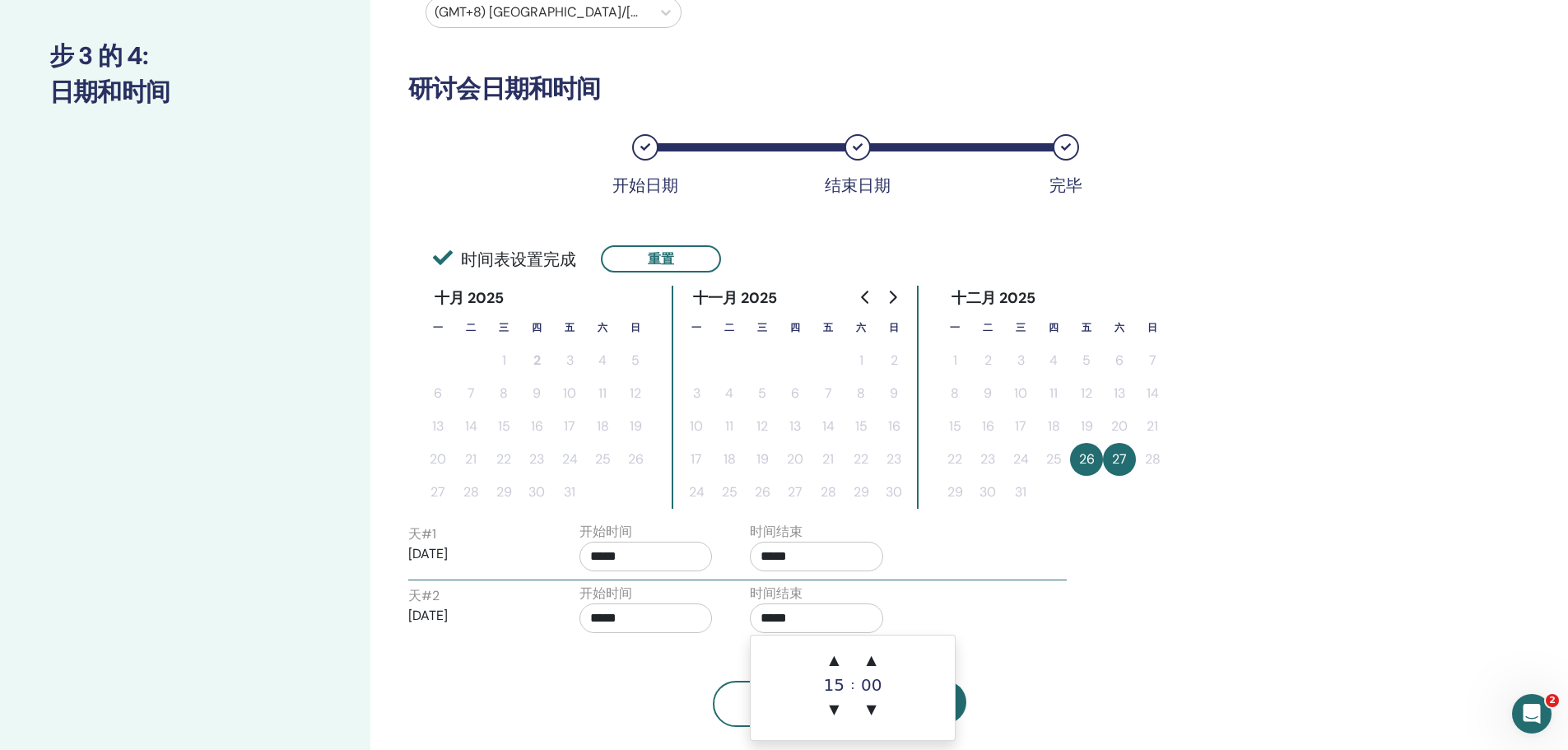
click at [801, 616] on input "*****" at bounding box center [816, 618] width 133 height 30
click at [839, 663] on span "▲" at bounding box center [834, 660] width 33 height 33
type input "*****"
click at [1002, 633] on div "天 # 2 2025/12/27 开始时间 ***** 时间结束 *****" at bounding box center [738, 613] width 683 height 58
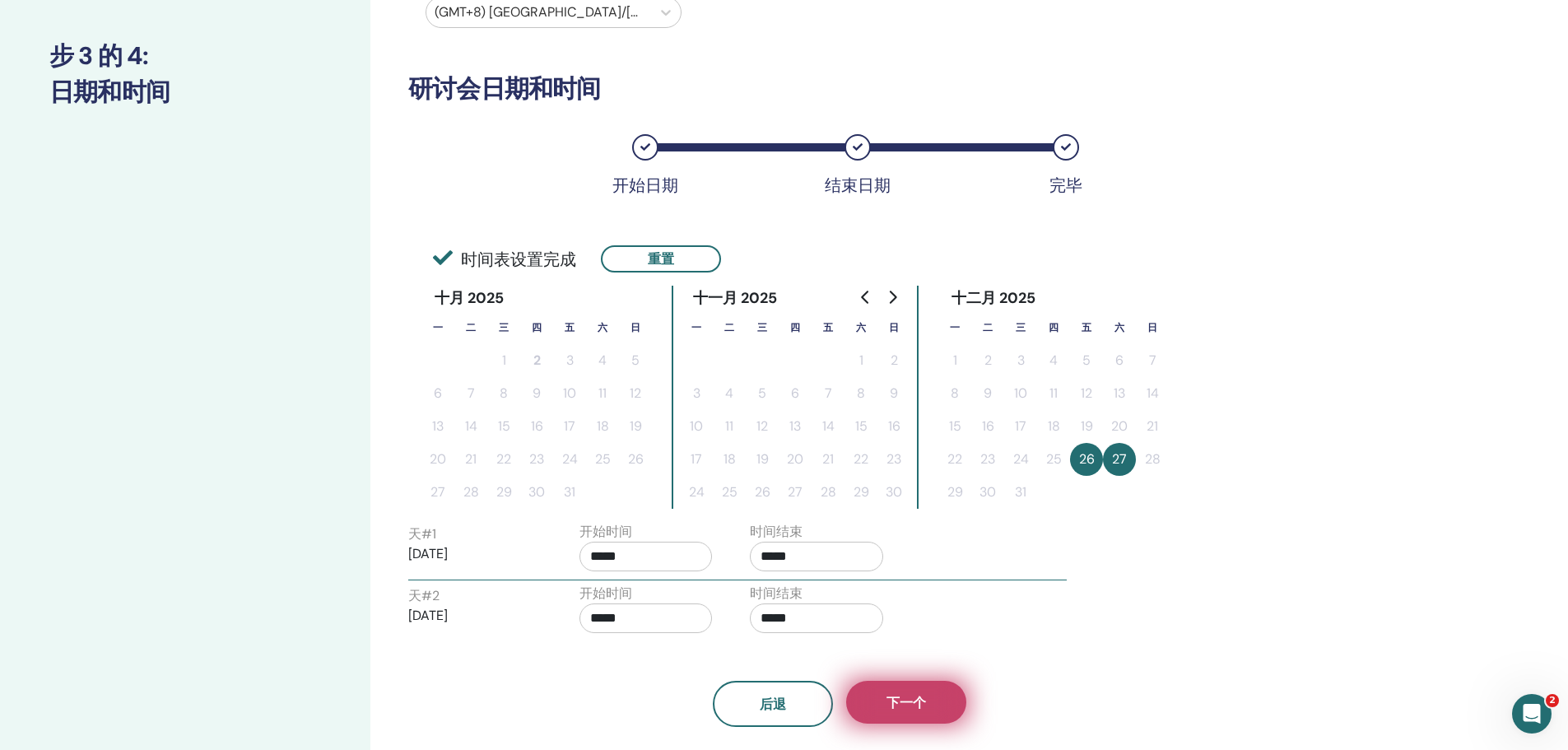
click at [941, 707] on button "下一个" at bounding box center [905, 702] width 120 height 43
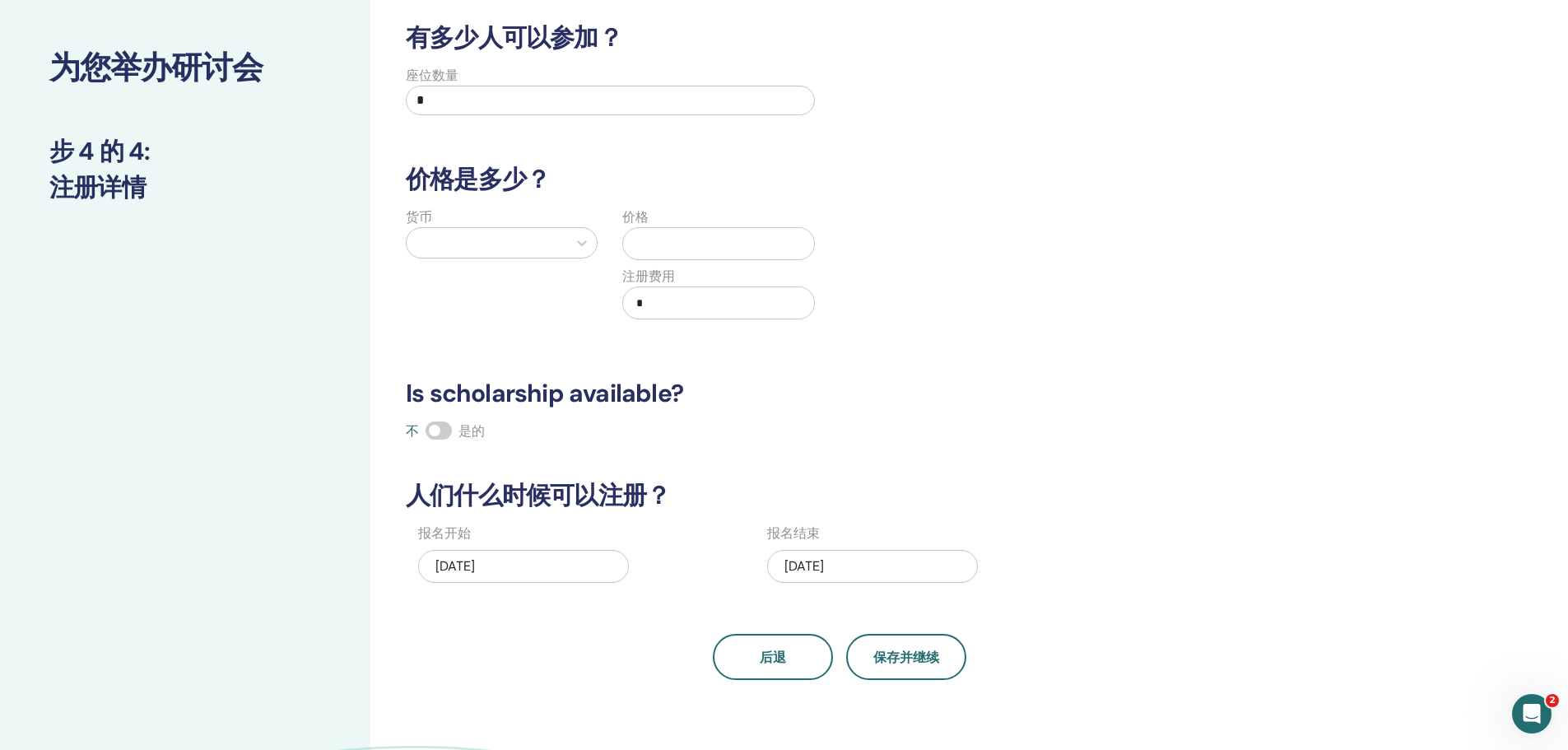
scroll to position [0, 0]
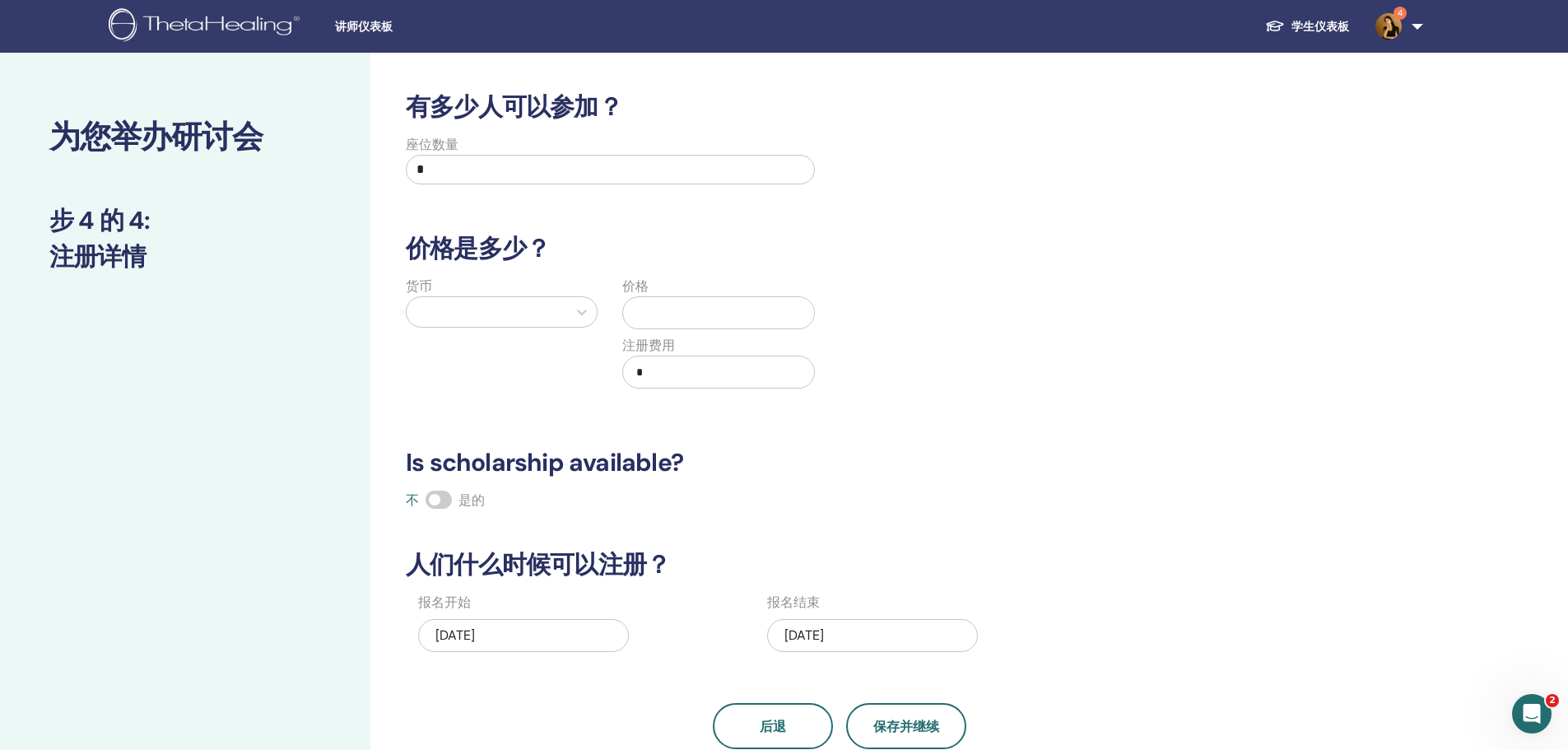
click at [489, 172] on input "*" at bounding box center [609, 169] width 409 height 30
type input "**"
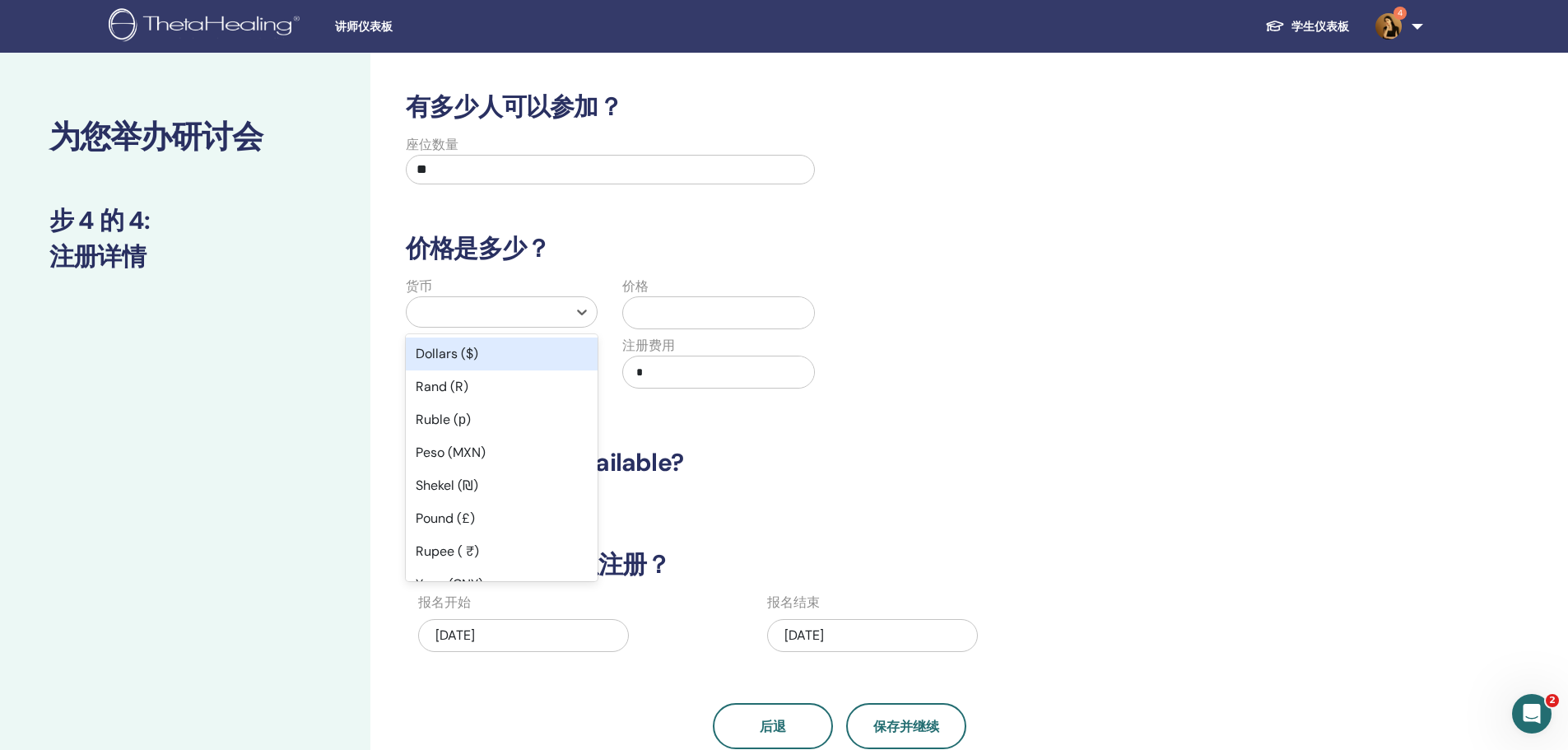
click at [469, 311] on div at bounding box center [486, 311] width 144 height 23
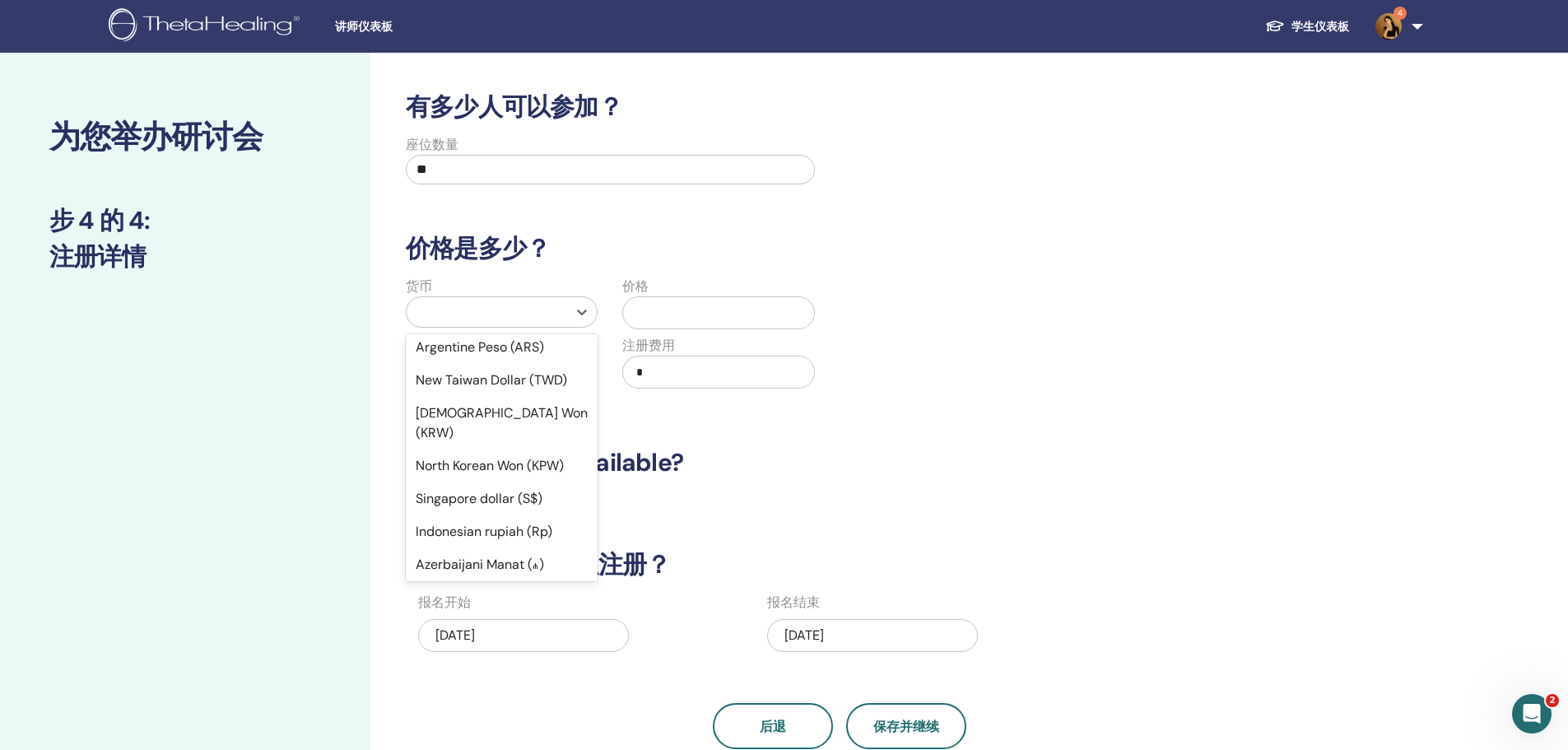
scroll to position [1317, 0]
click at [471, 357] on div "New Taiwan Dollar (TWD)" at bounding box center [501, 373] width 192 height 33
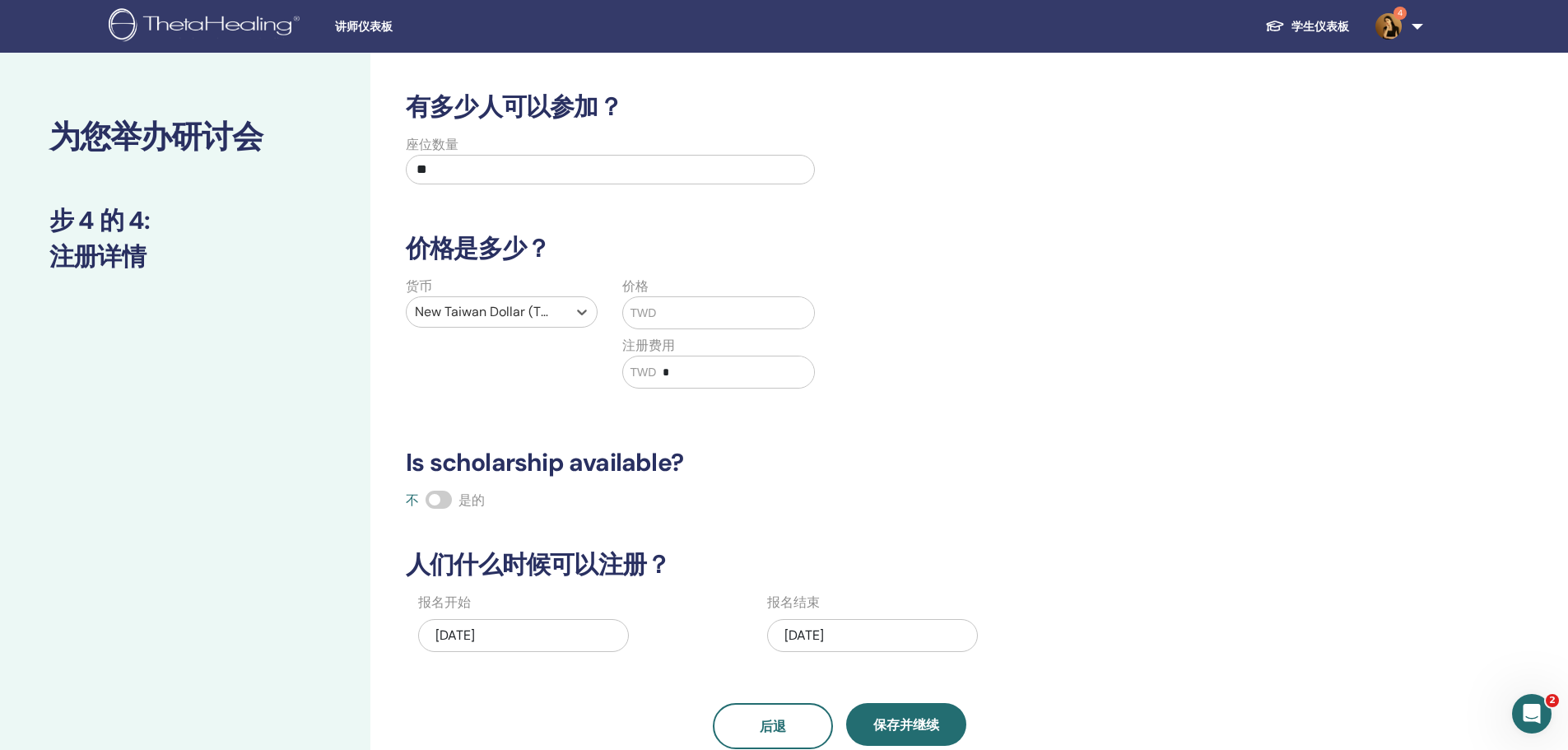
click at [670, 326] on input "text" at bounding box center [735, 313] width 158 height 31
type input "*****"
drag, startPoint x: 681, startPoint y: 372, endPoint x: 660, endPoint y: 366, distance: 21.8
click at [660, 371] on input "*" at bounding box center [735, 372] width 158 height 31
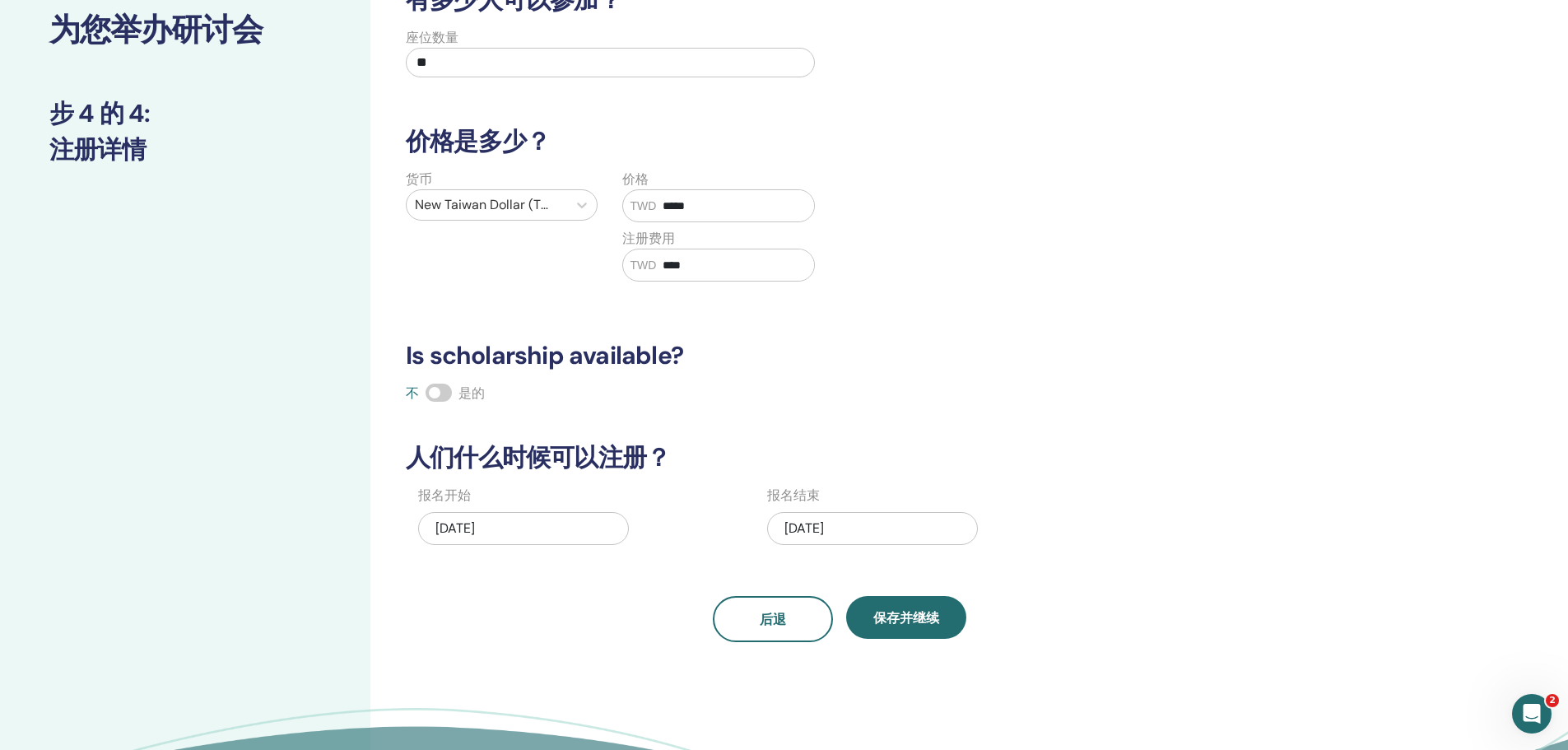
scroll to position [165, 0]
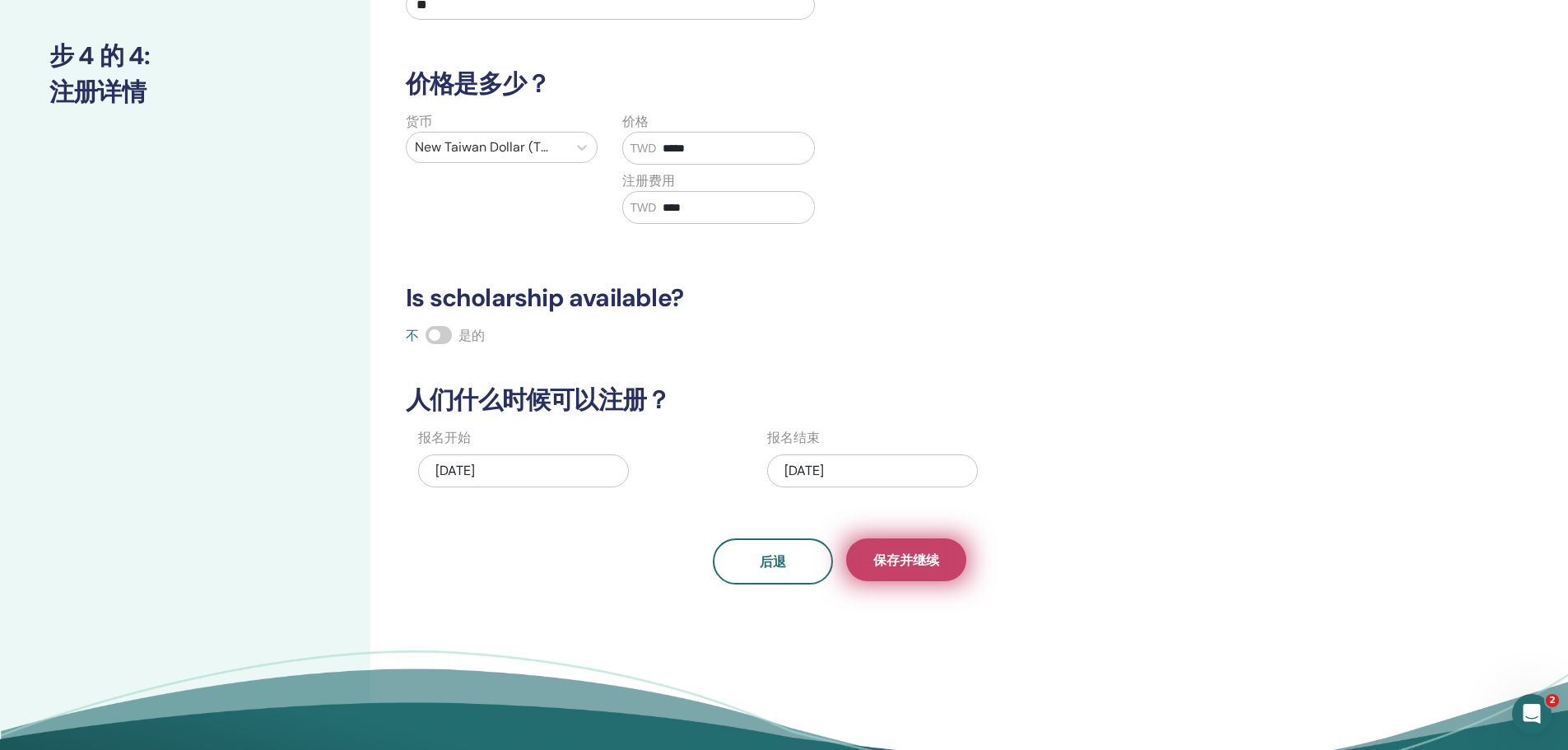
type input "****"
click at [911, 557] on span "保存并继续" at bounding box center [905, 560] width 65 height 17
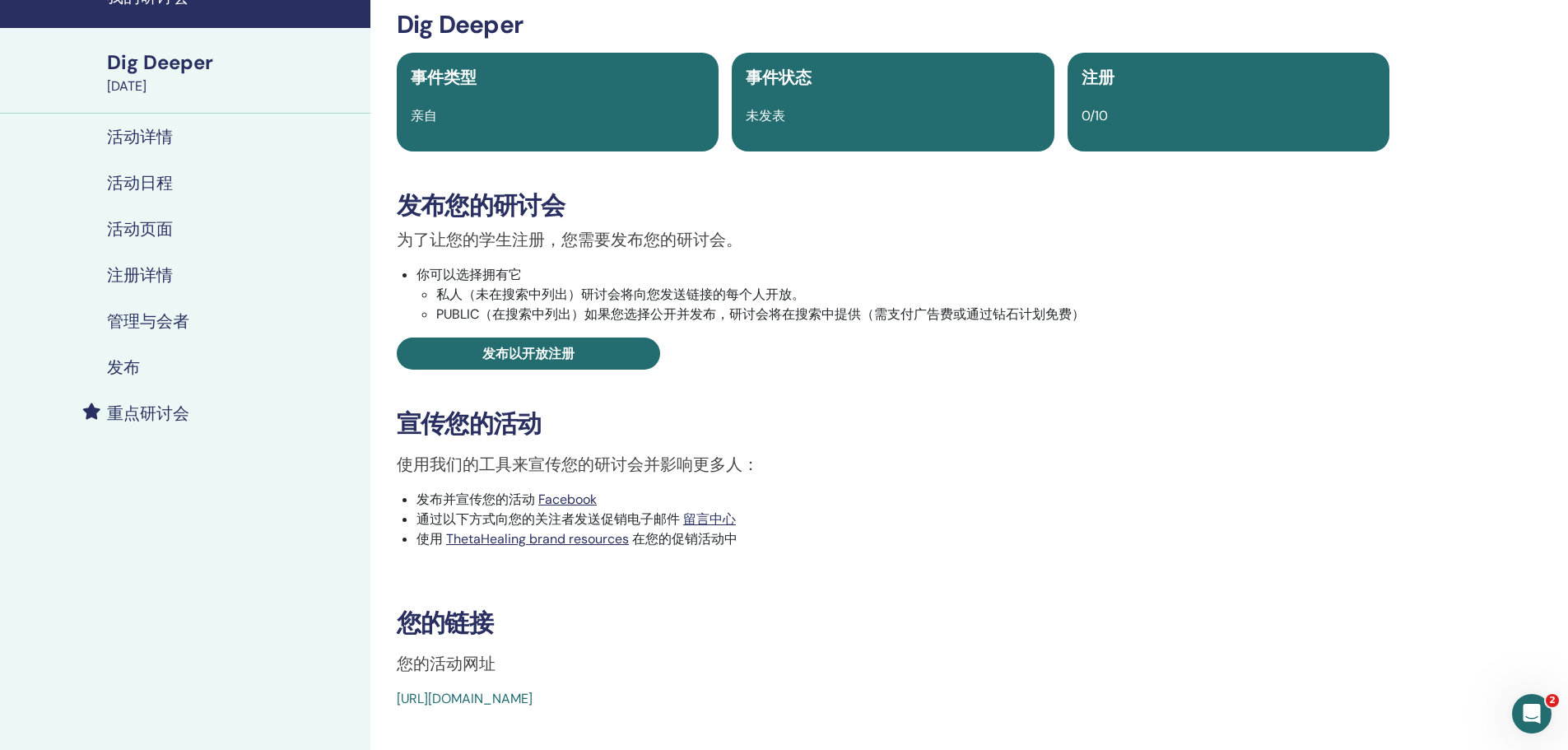
scroll to position [165, 0]
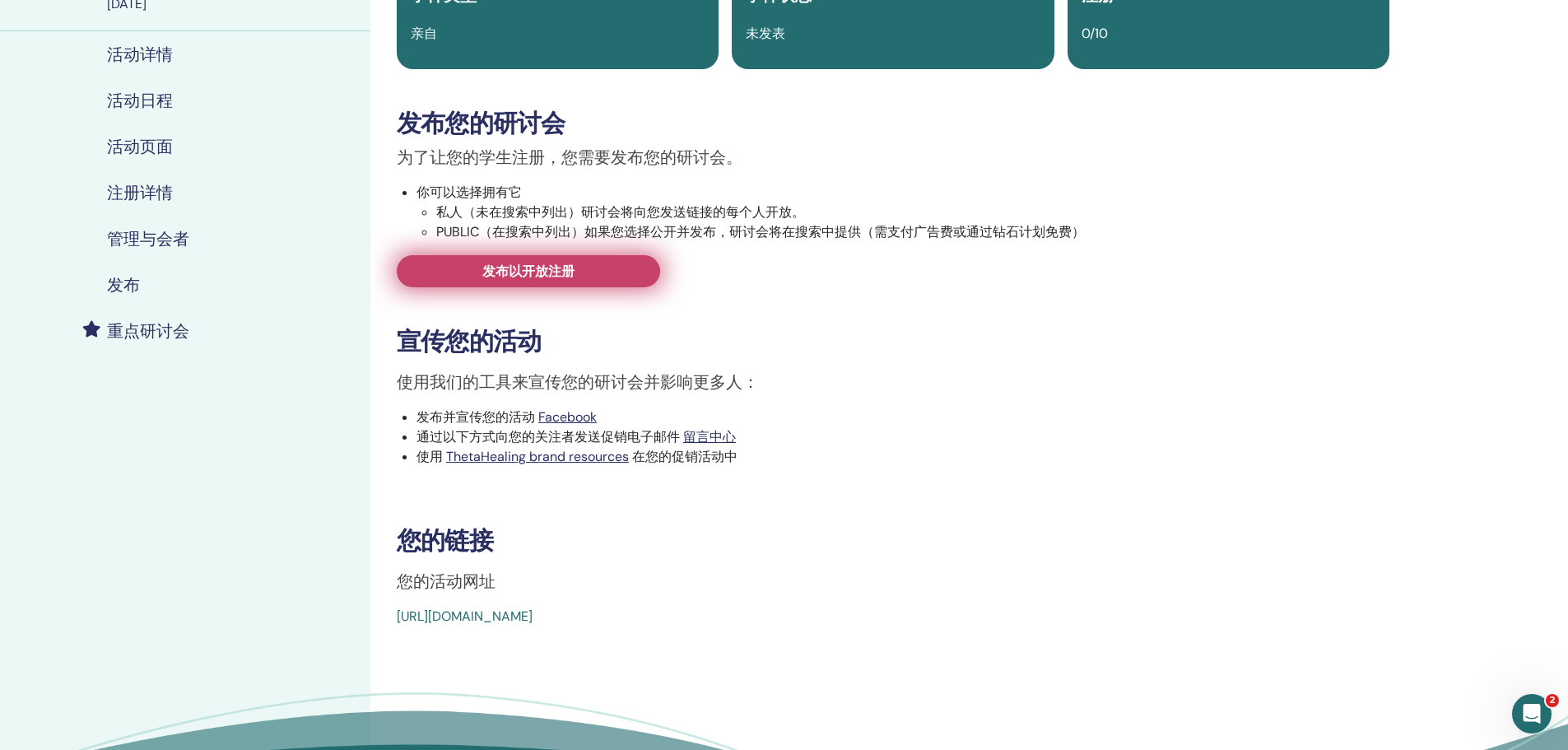
click at [537, 264] on span "发布以开放注册" at bounding box center [528, 271] width 92 height 17
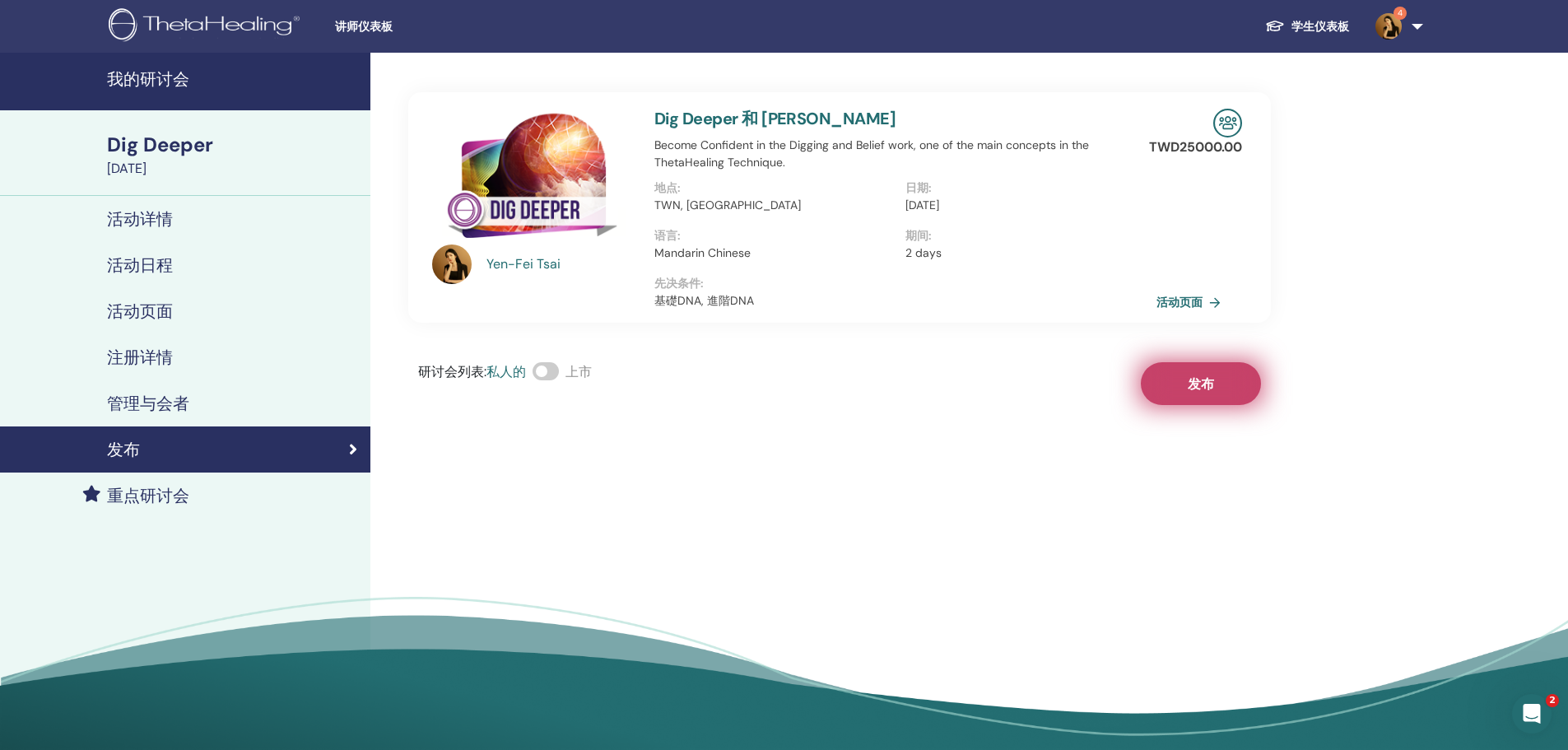
click at [1223, 376] on button "发布" at bounding box center [1200, 384] width 120 height 43
click at [1184, 306] on link "活动页面" at bounding box center [1193, 302] width 71 height 25
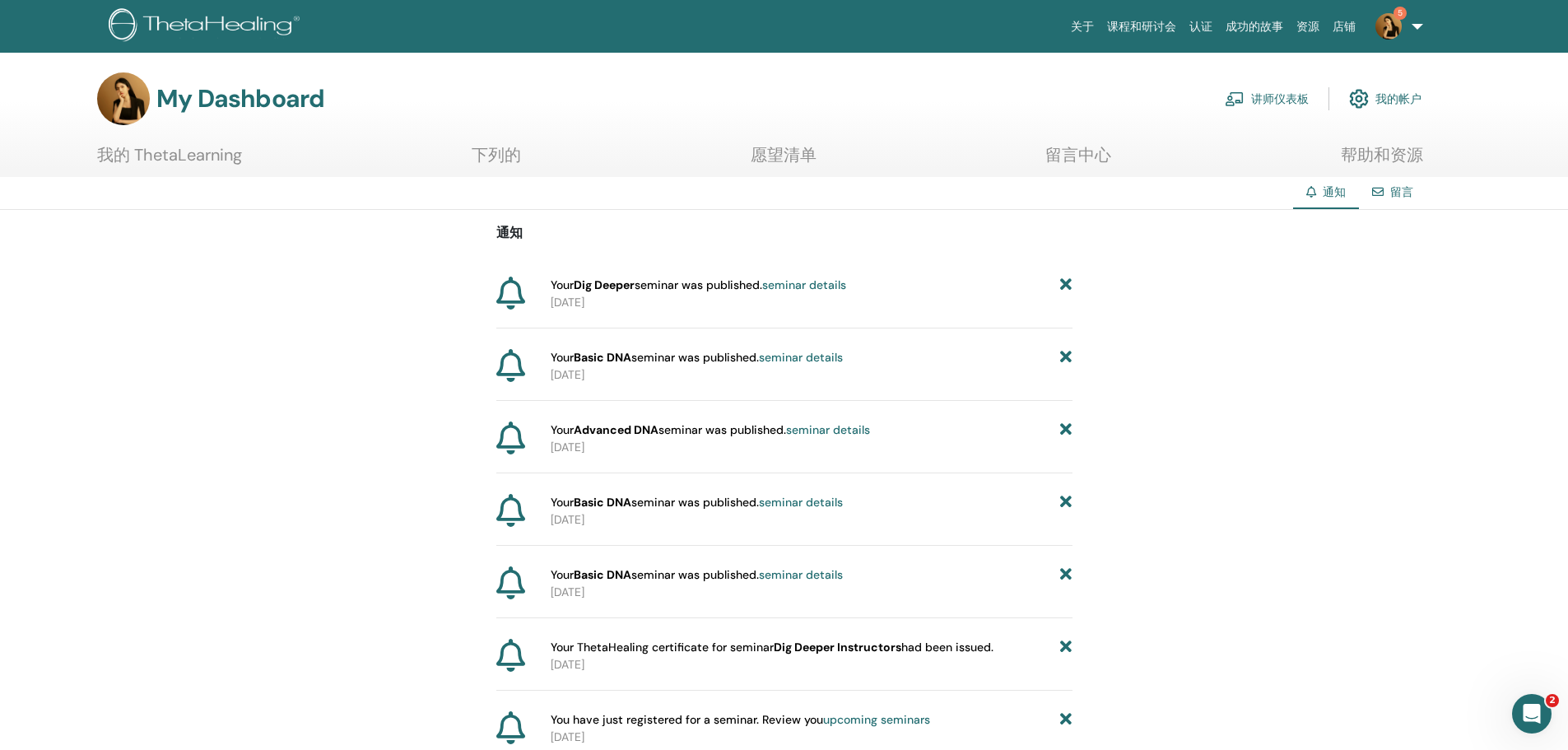
click at [1065, 503] on icon at bounding box center [1066, 503] width 12 height 17
drag, startPoint x: 562, startPoint y: 500, endPoint x: 852, endPoint y: 514, distance: 290.3
click at [852, 514] on div "Your ThetaHealing certificate for seminar Dig Deeper Instructors had been issue…" at bounding box center [808, 511] width 529 height 35
click at [852, 514] on p "[DATE]" at bounding box center [812, 520] width 522 height 17
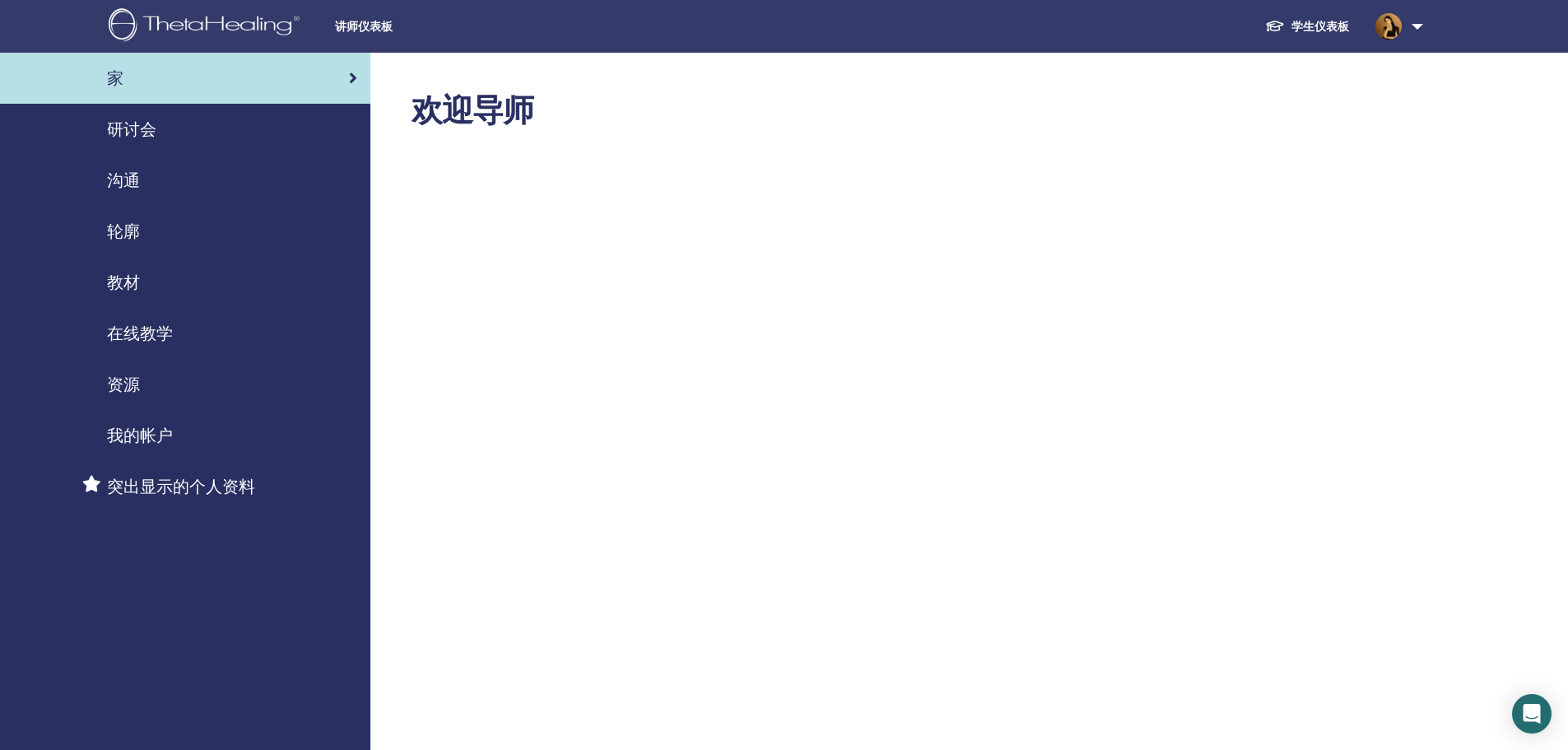
click at [175, 131] on div "研讨会" at bounding box center [184, 129] width 344 height 25
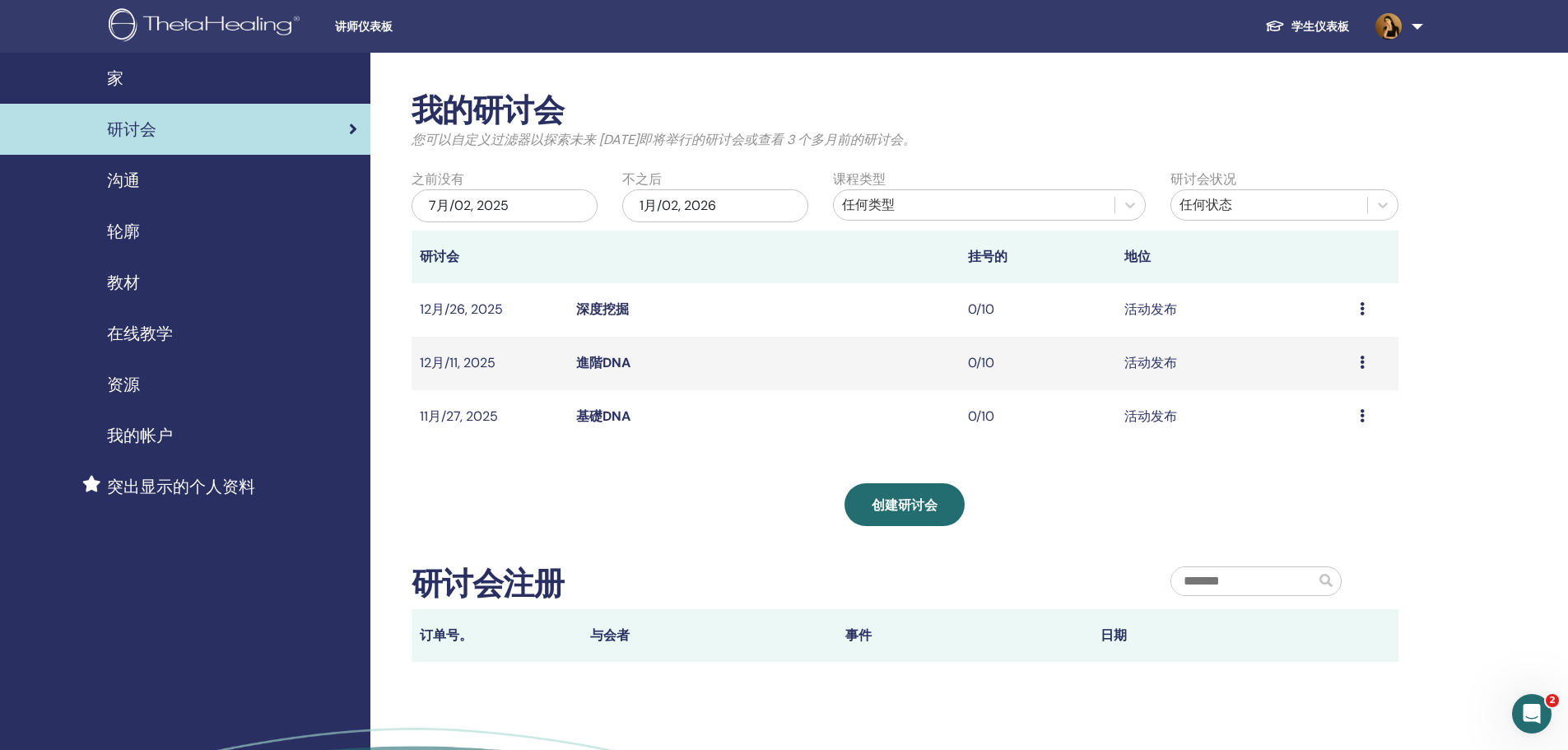
click at [552, 546] on div "我的研讨会 您可以自定义过滤器以探索未来 [DATE]即将举行的研讨会或查看 3 个多月前的研讨会。 之前没有 7月/02, 2025 不之后 1月/02, …" at bounding box center [904, 377] width 987 height 570
click at [1408, 479] on div "我的研讨会 您可以自定义过滤器以探索未来 [DATE]即将举行的研讨会或查看 3 个多月前的研讨会。 之前没有 7月/02, 2025 不之后 1月/02, …" at bounding box center [959, 473] width 1176 height 840
click at [144, 179] on div "沟通" at bounding box center [184, 180] width 344 height 25
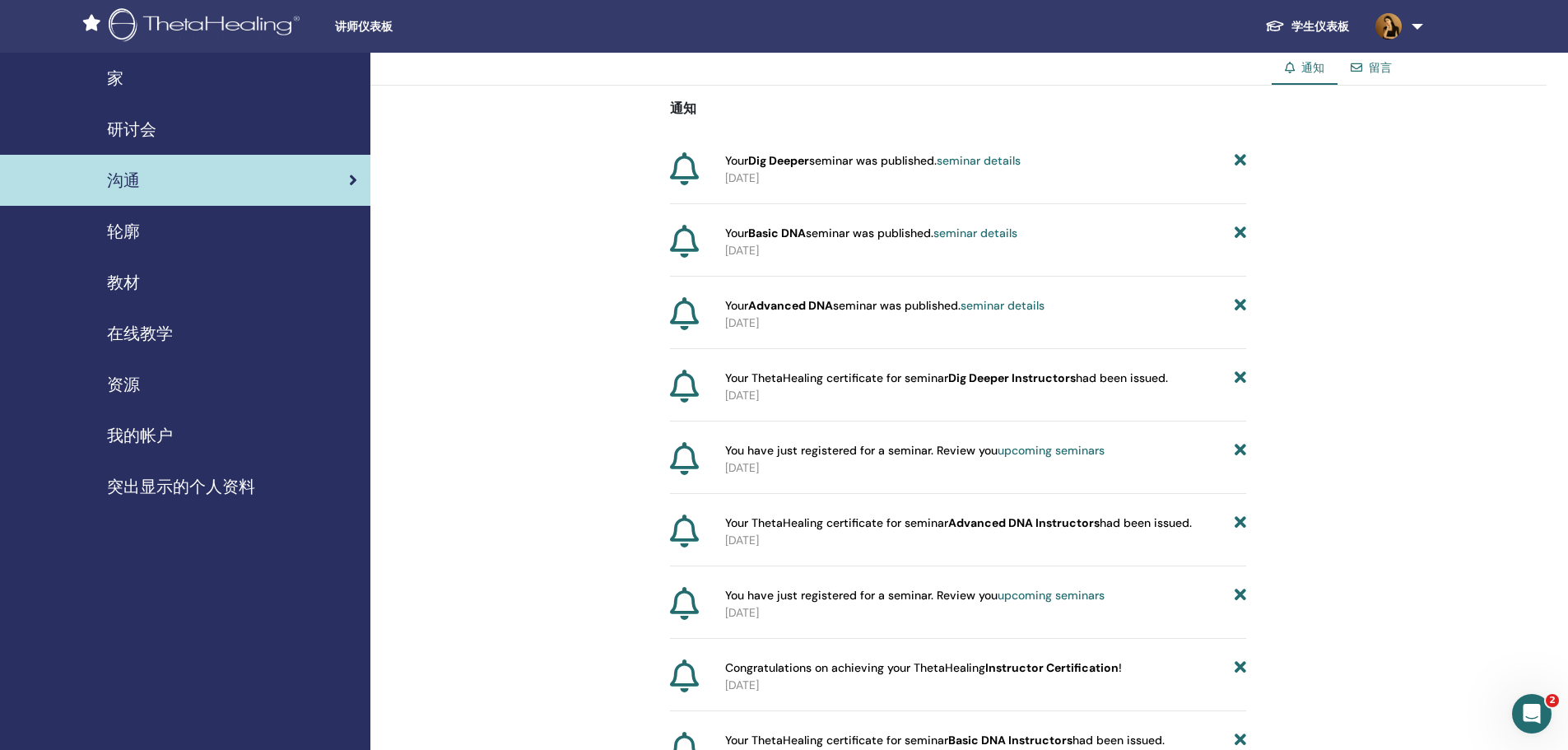
click at [133, 230] on span "轮廓" at bounding box center [123, 231] width 33 height 25
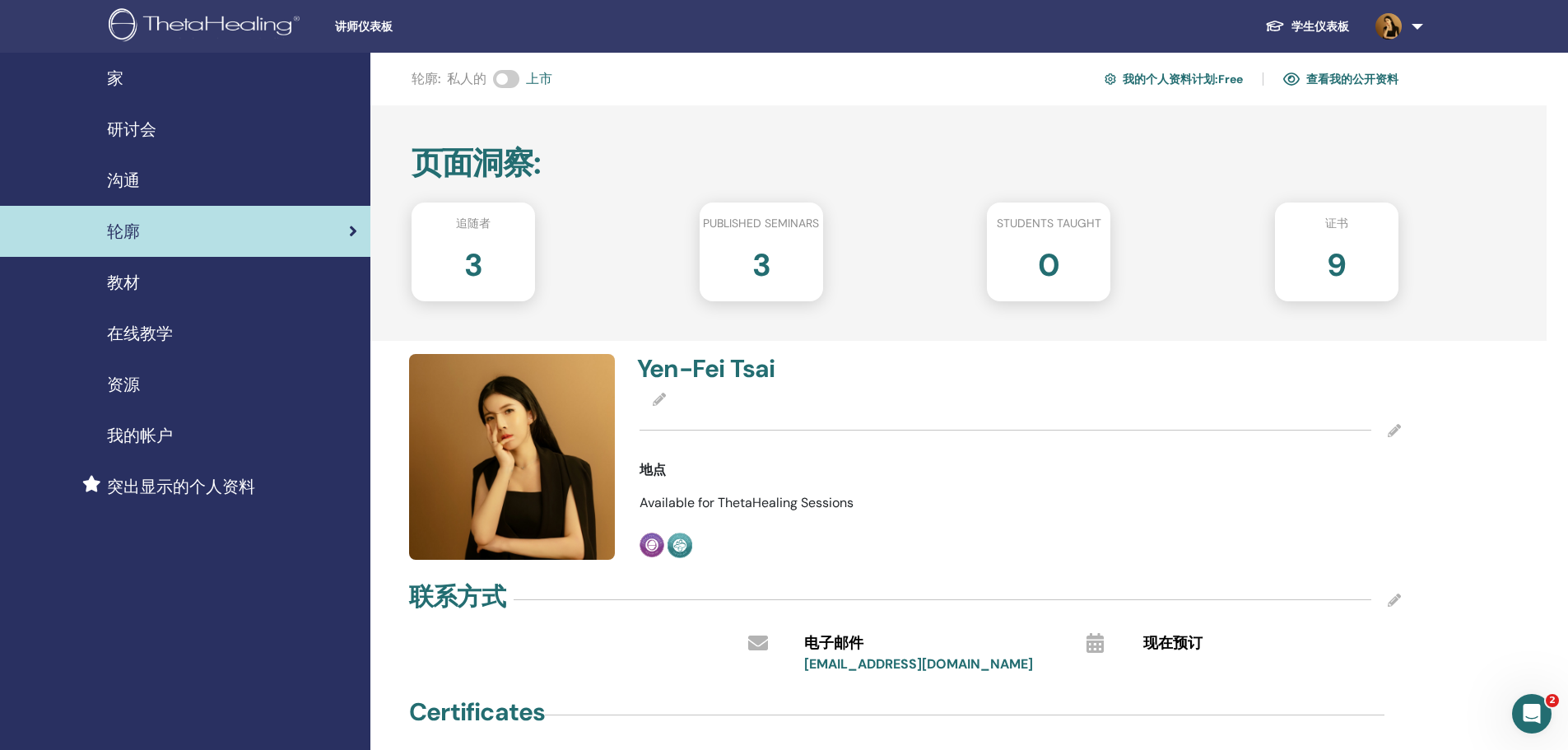
click at [167, 183] on div "沟通" at bounding box center [184, 180] width 344 height 25
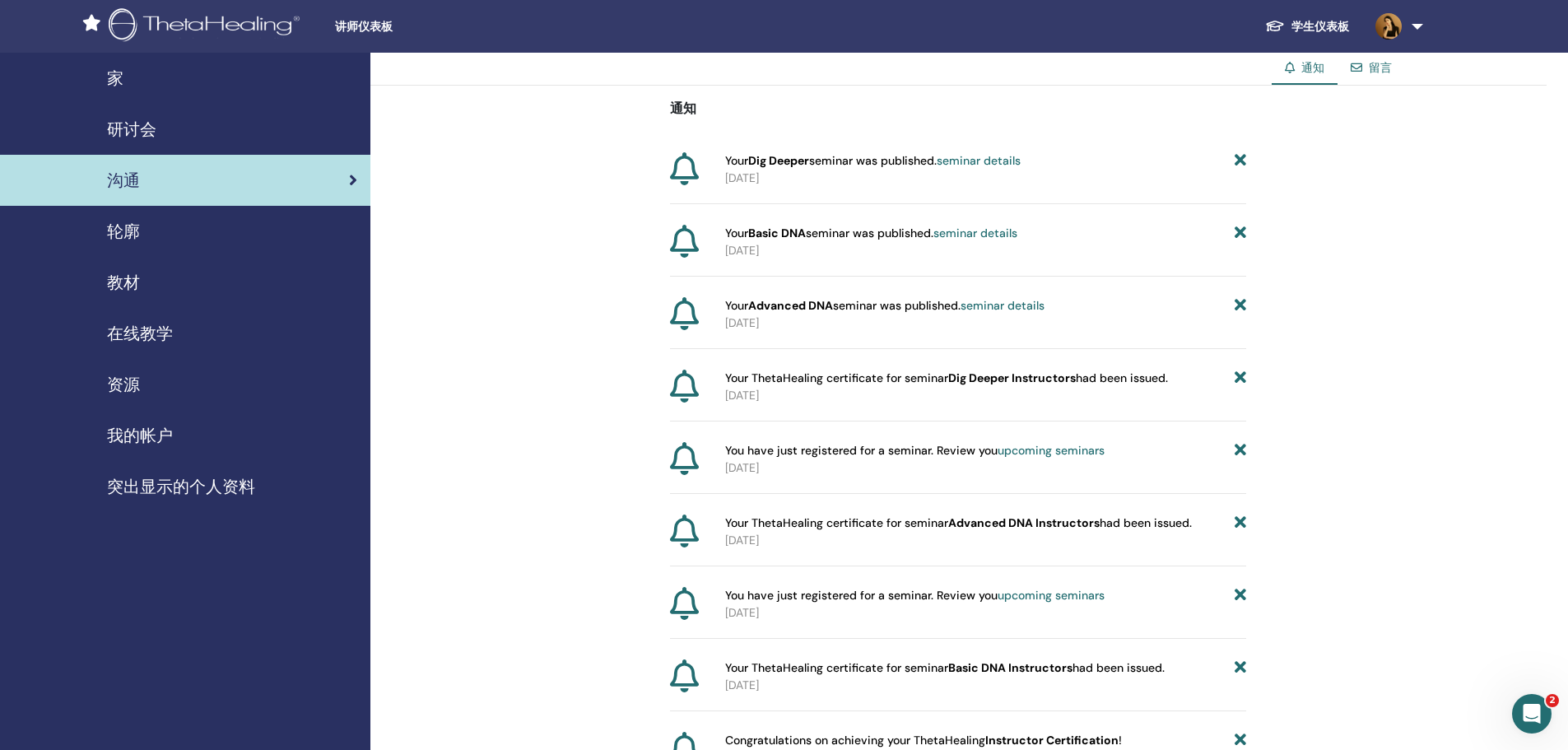
click at [1374, 60] on div "留言" at bounding box center [1371, 68] width 67 height 31
click at [1385, 76] on div "留言" at bounding box center [1371, 68] width 67 height 31
click at [1366, 65] on div "留言" at bounding box center [1371, 68] width 67 height 31
click at [150, 244] on link "轮廓" at bounding box center [185, 231] width 371 height 51
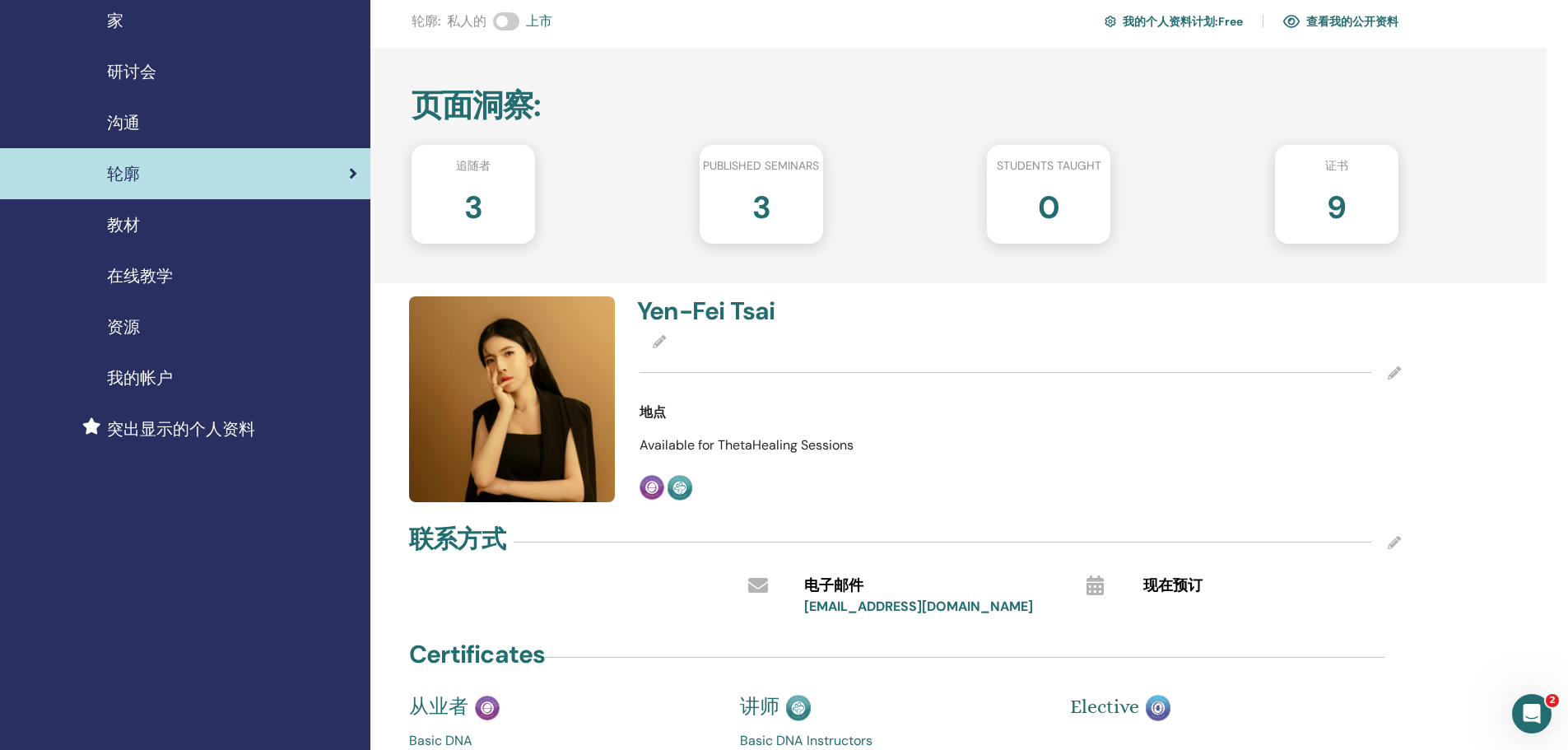
scroll to position [82, 0]
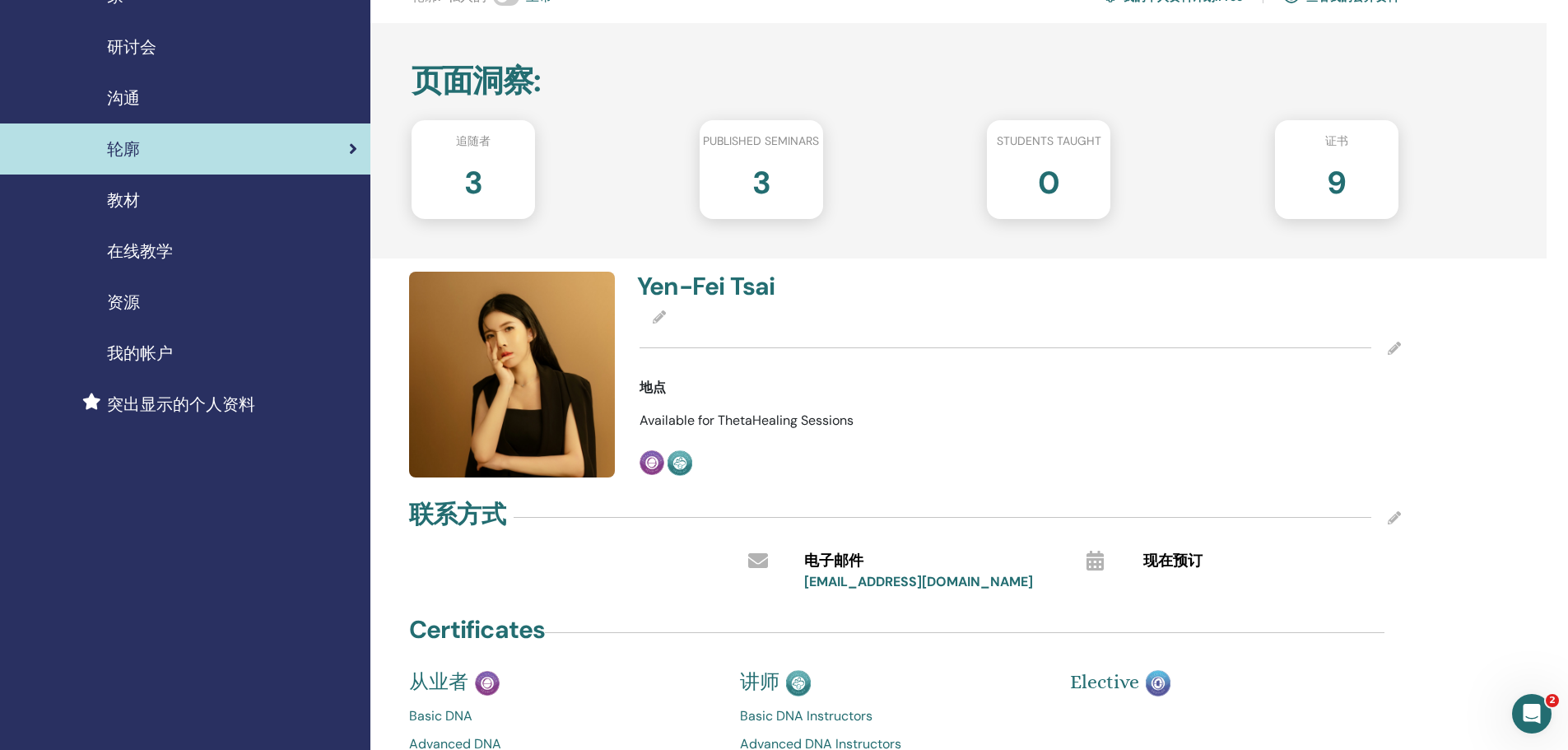
click at [1055, 158] on h2 "0" at bounding box center [1048, 179] width 21 height 46
click at [1057, 180] on h2 "0" at bounding box center [1048, 179] width 21 height 46
click at [1026, 178] on div "0" at bounding box center [1049, 189] width 148 height 65
click at [1117, 179] on div "0" at bounding box center [1049, 189] width 148 height 65
click at [1117, 179] on div "0" at bounding box center [1049, 189] width 148 height 65
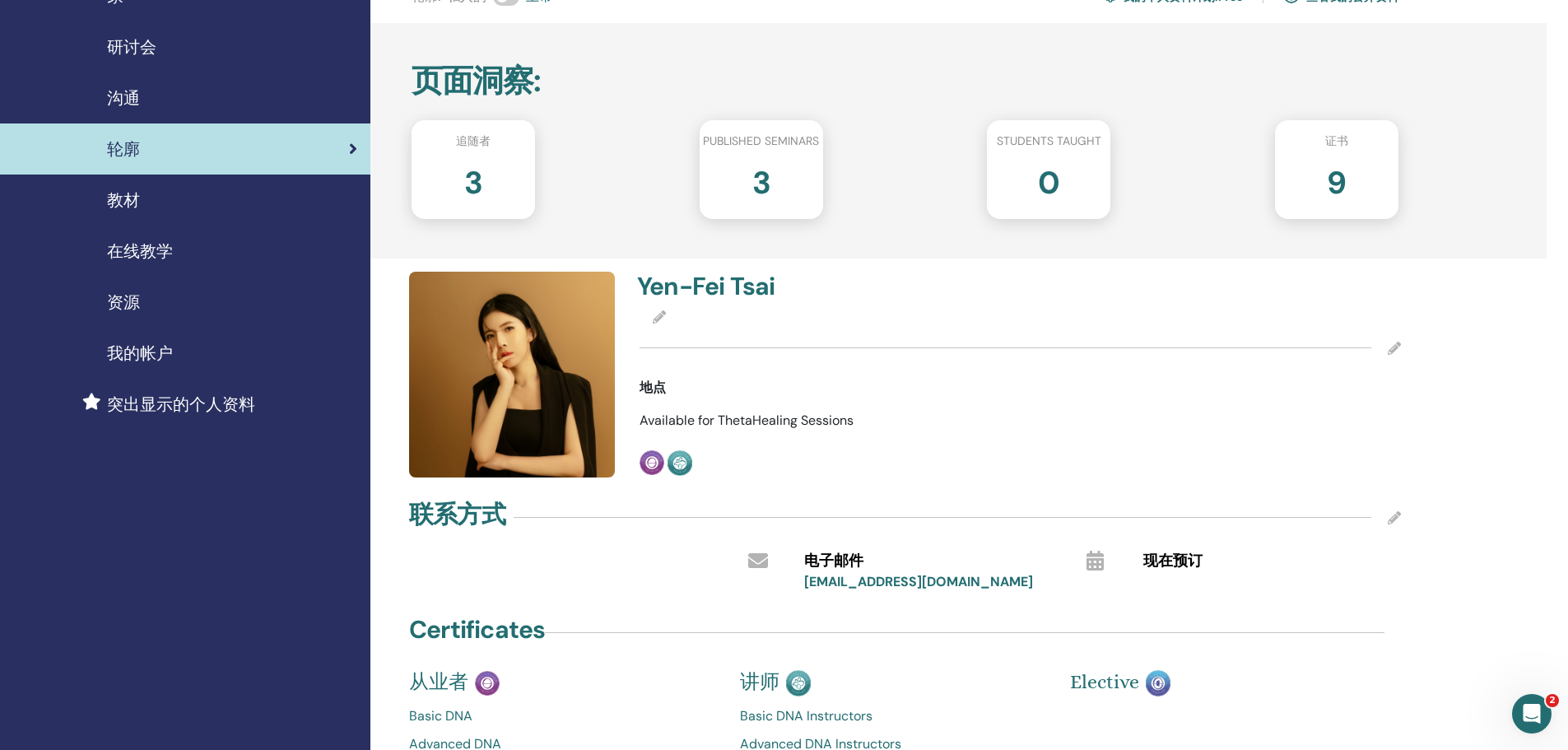
click at [713, 177] on div "3" at bounding box center [761, 189] width 148 height 65
click at [734, 169] on div "3" at bounding box center [761, 189] width 148 height 65
click at [782, 164] on div "3" at bounding box center [761, 189] width 148 height 65
click at [761, 173] on h2 "3" at bounding box center [761, 179] width 18 height 46
drag, startPoint x: 433, startPoint y: 151, endPoint x: 523, endPoint y: 157, distance: 90.2
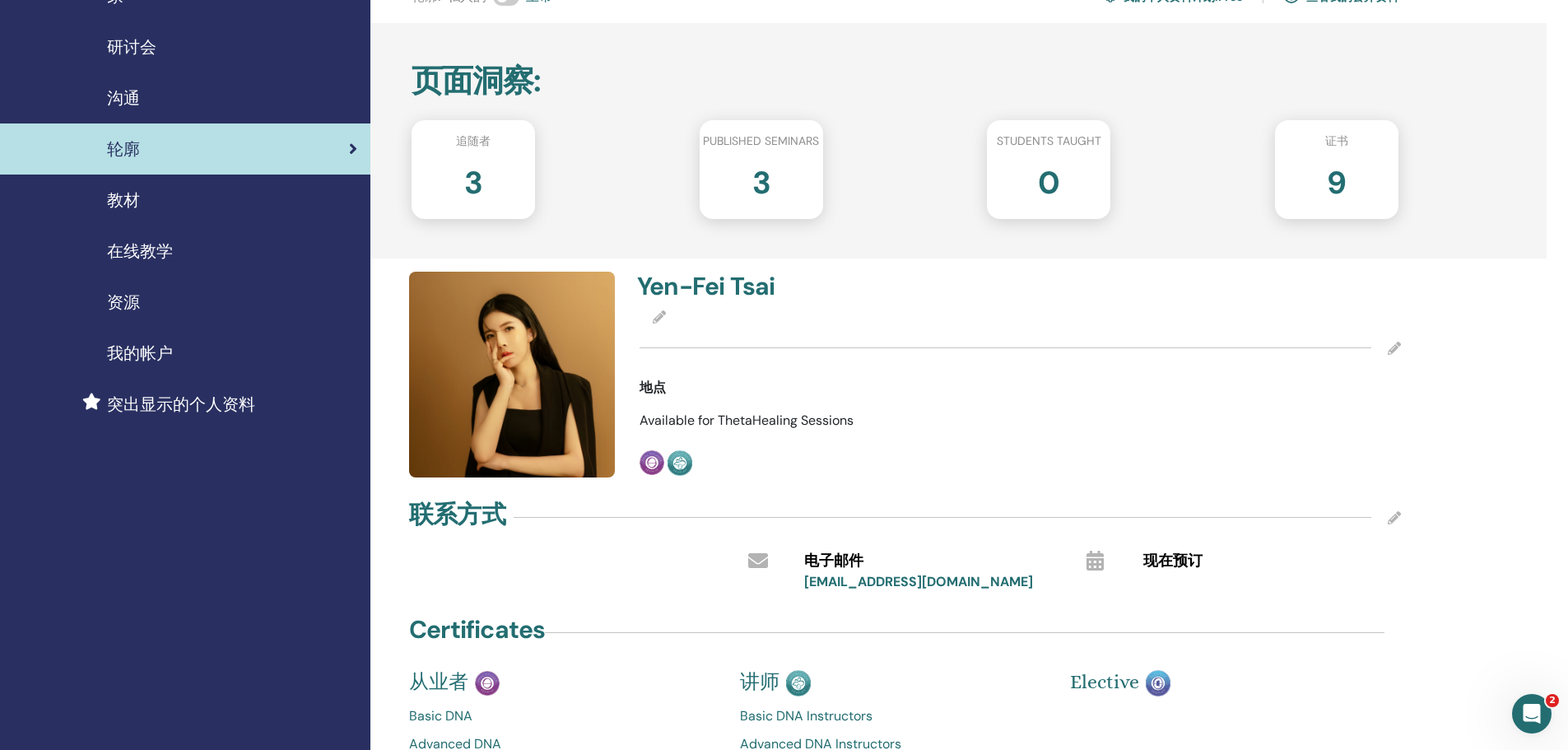
click at [515, 156] on div "追随者 3" at bounding box center [473, 169] width 123 height 99
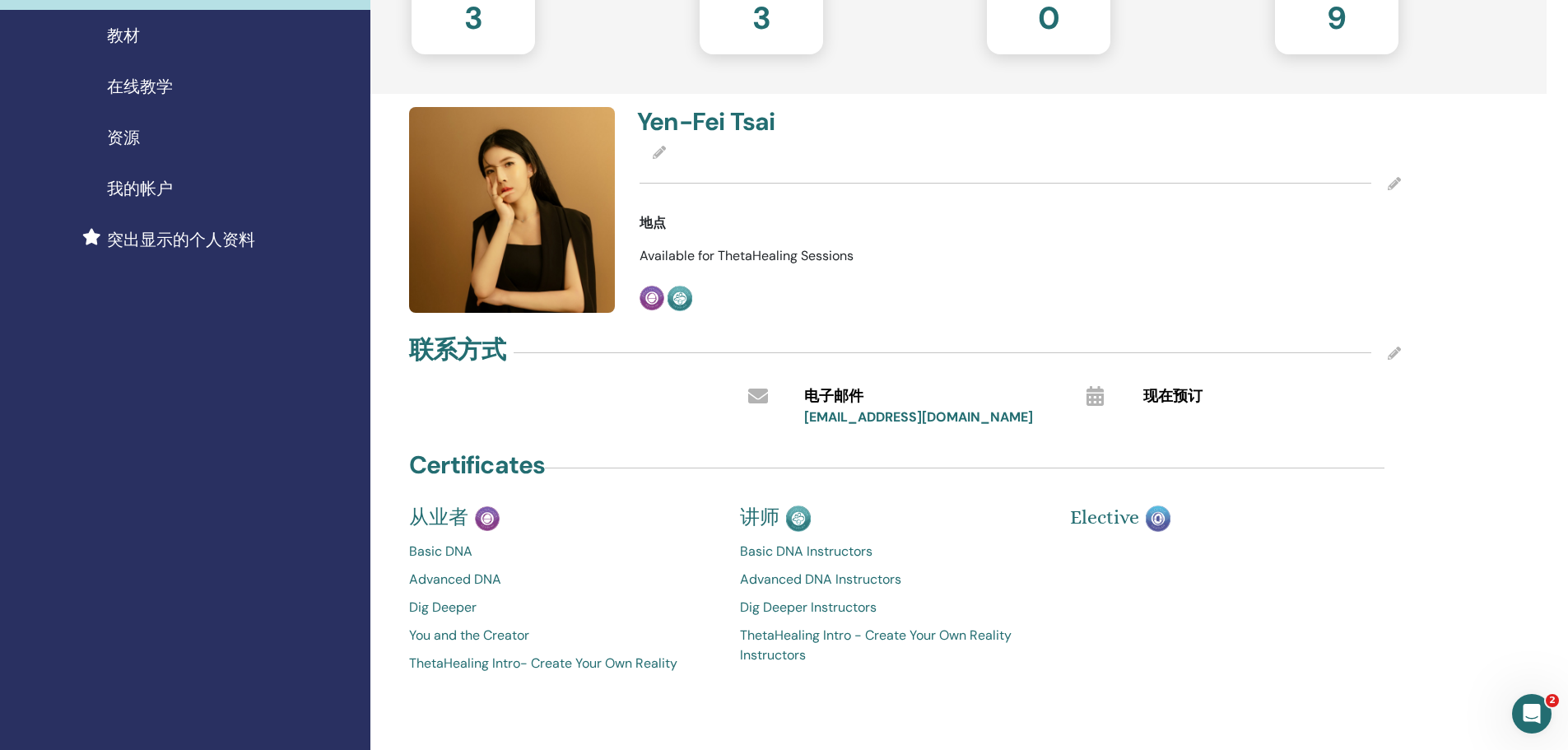
click at [836, 193] on div at bounding box center [1020, 184] width 761 height 41
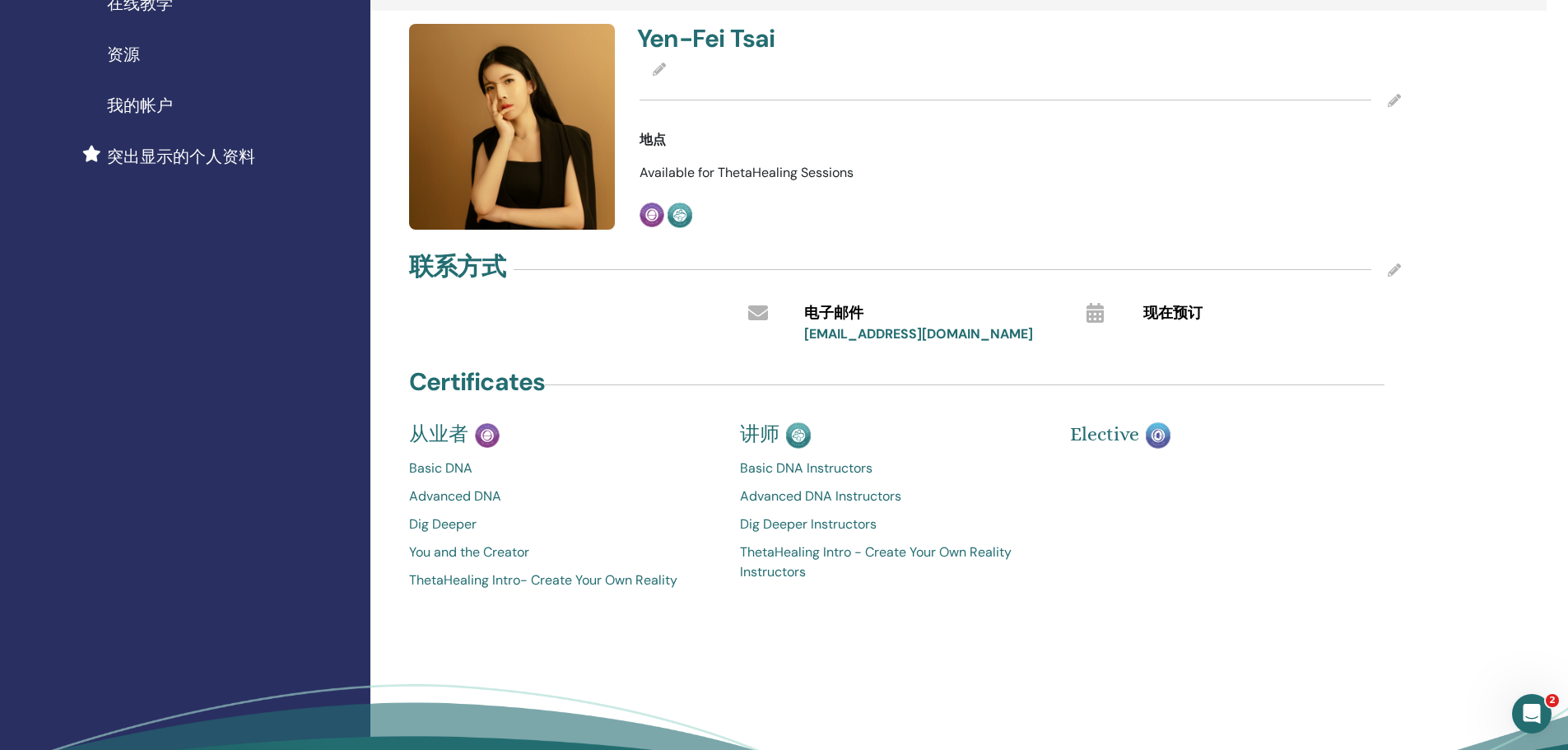
scroll to position [329, 0]
click at [765, 553] on link "ThetaHealing Intro - Create Your Own Reality Instructors" at bounding box center [893, 563] width 306 height 39
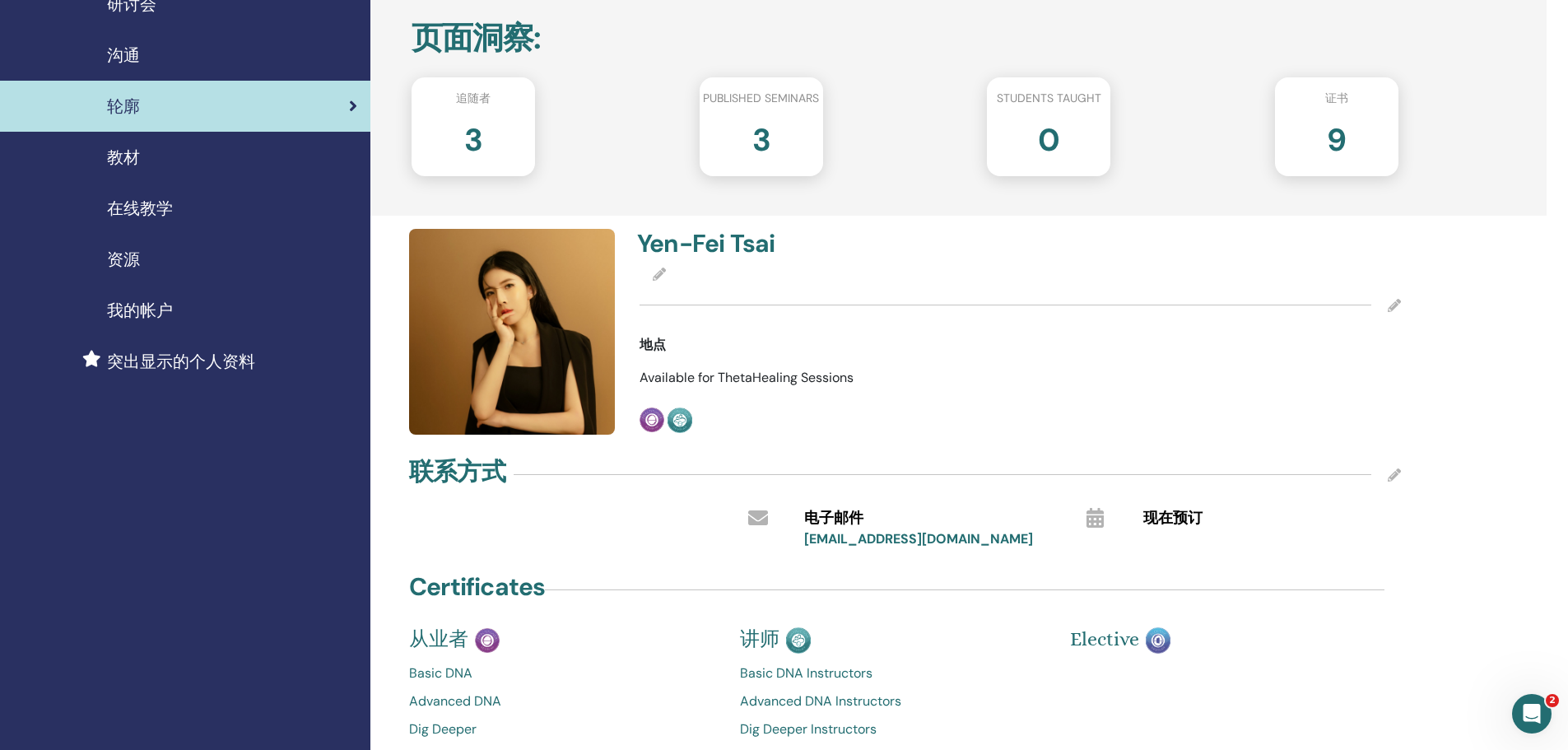
scroll to position [329, 0]
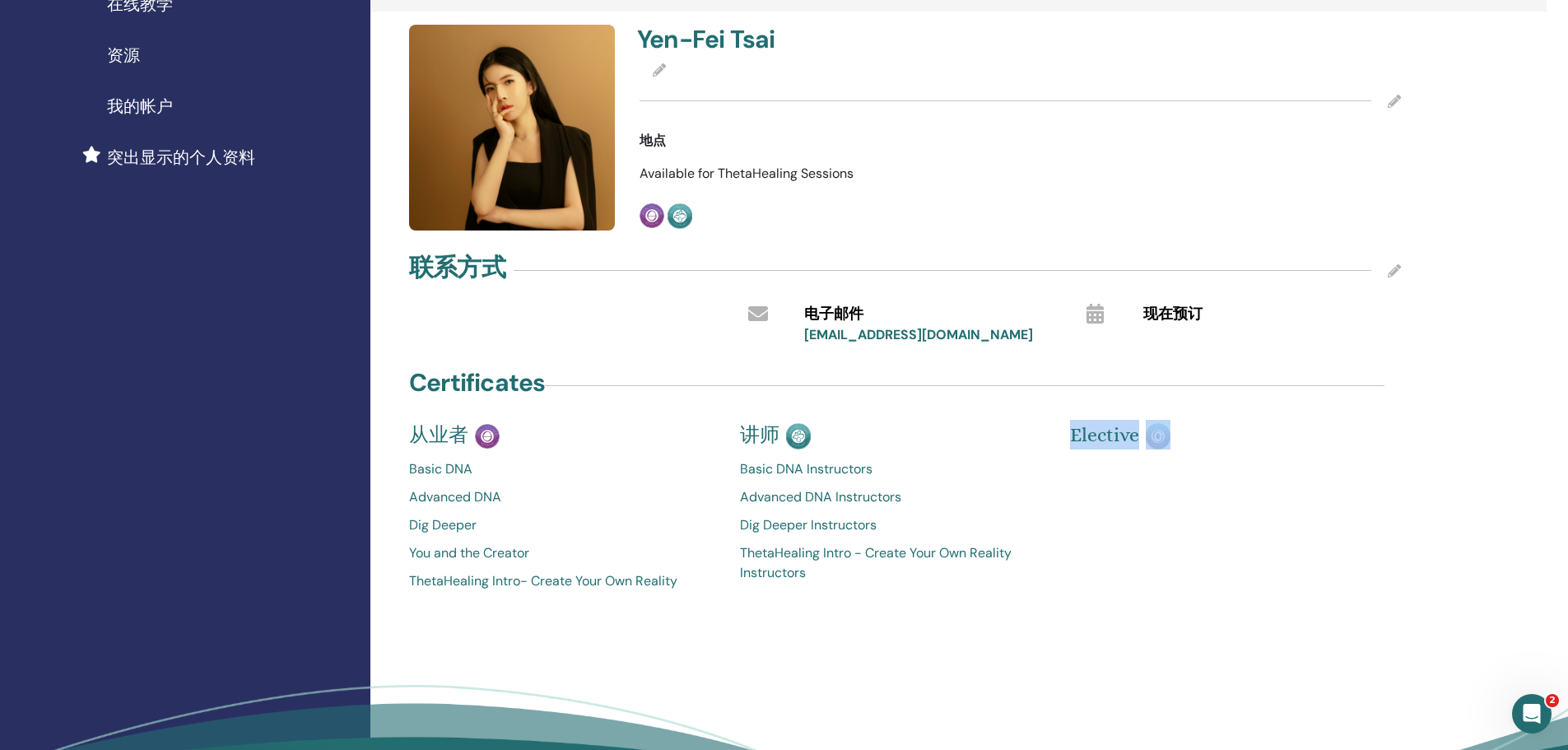
drag, startPoint x: 1076, startPoint y: 432, endPoint x: 1197, endPoint y: 436, distance: 121.1
click at [1197, 436] on div "Certificates 从业者 Basic DNA Advanced DNA Dig Deeper You and the Creator ThetaHea…" at bounding box center [905, 482] width 1011 height 234
click at [1196, 439] on p "Elective" at bounding box center [1223, 435] width 306 height 30
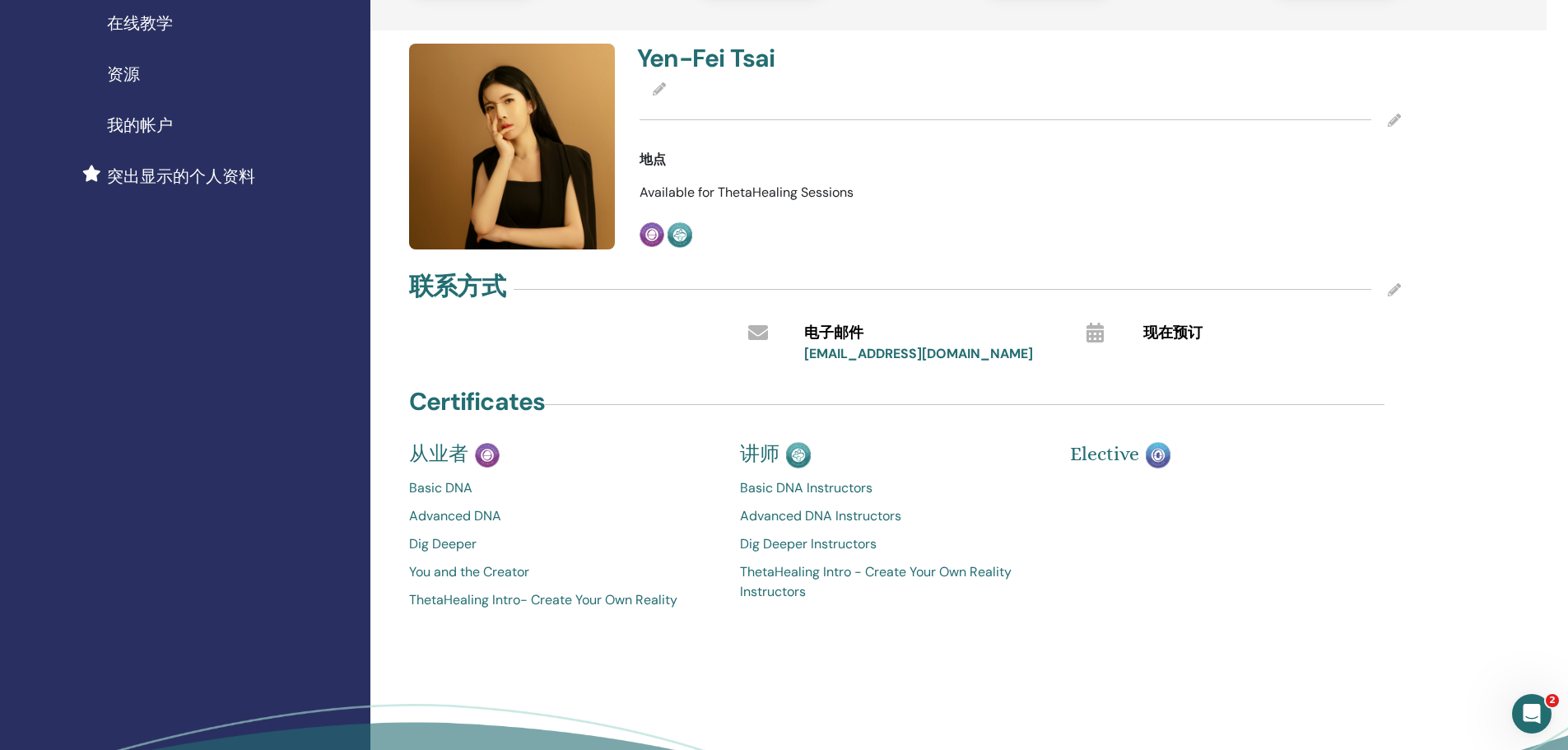
scroll to position [0, 0]
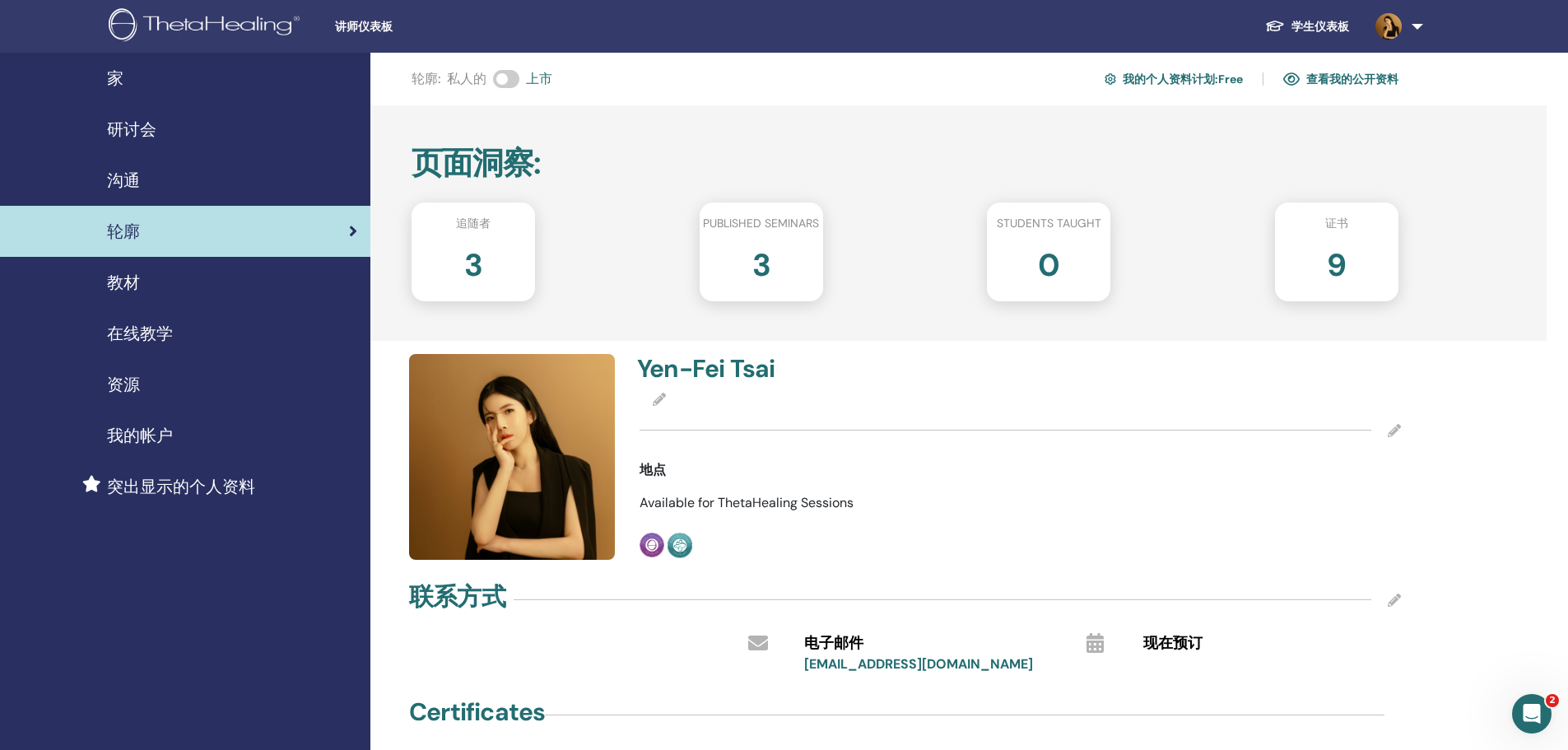
click at [134, 379] on span "资源" at bounding box center [123, 384] width 33 height 25
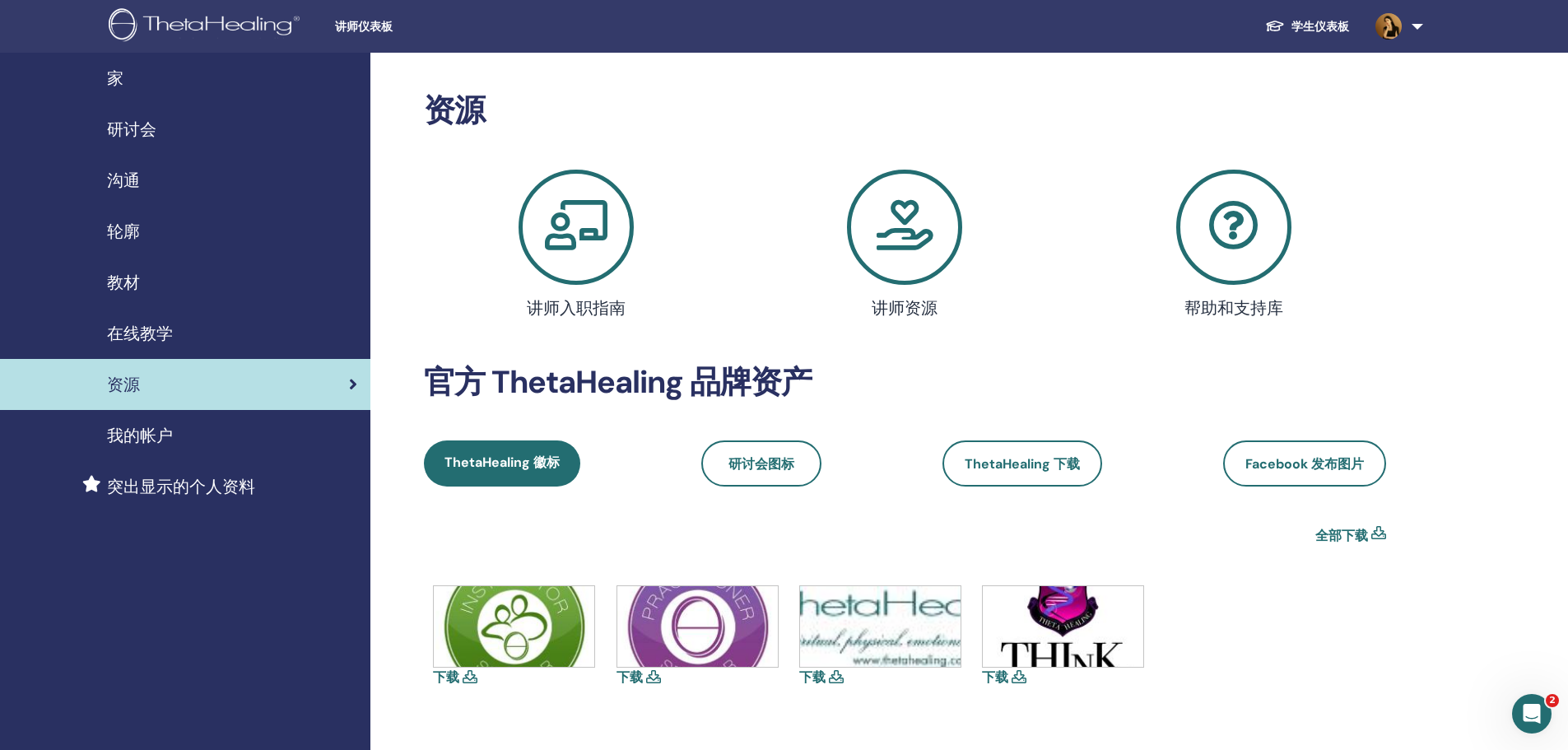
click at [919, 253] on icon at bounding box center [904, 227] width 116 height 116
